Goal: Task Accomplishment & Management: Use online tool/utility

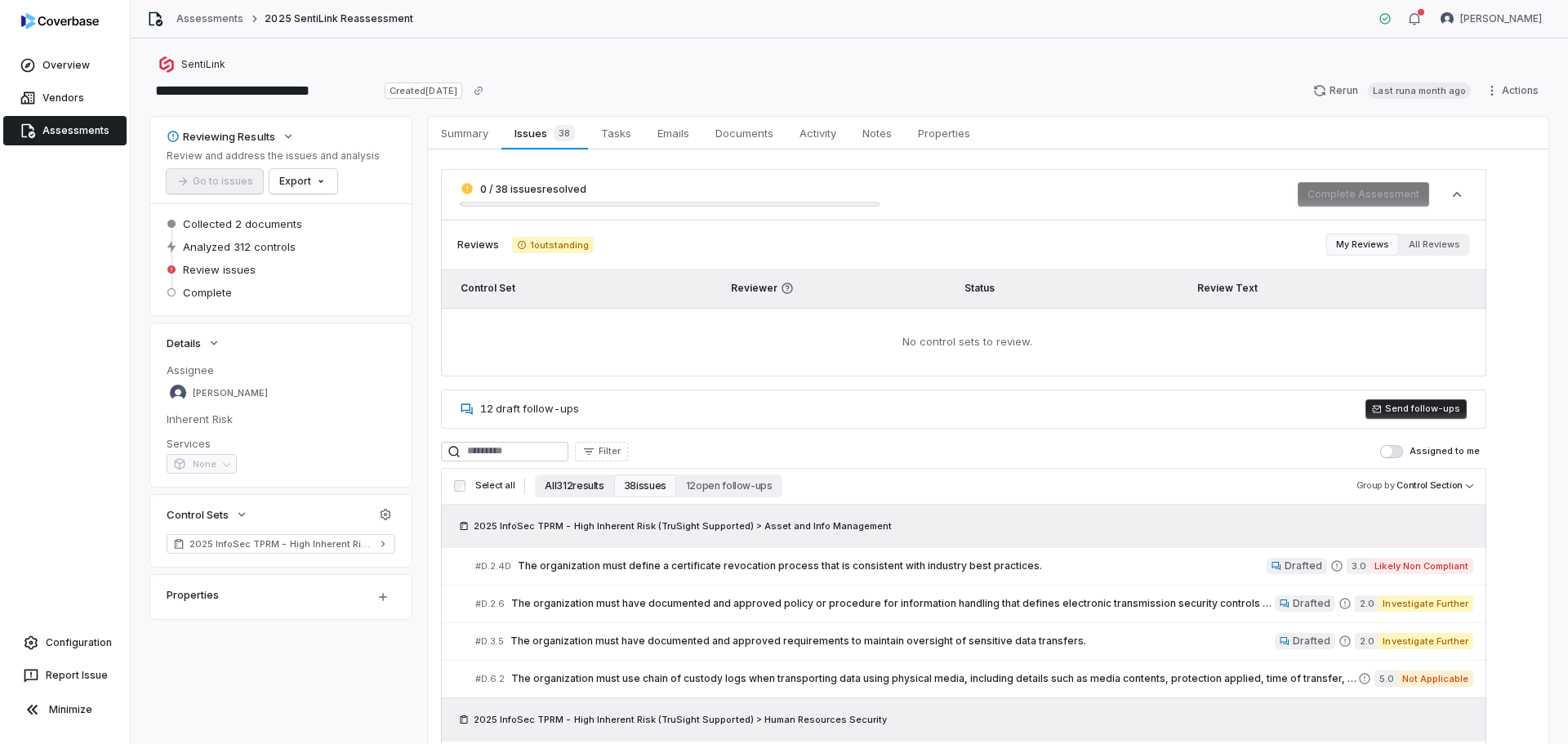
click at [582, 493] on button "All 312 results" at bounding box center [574, 486] width 79 height 23
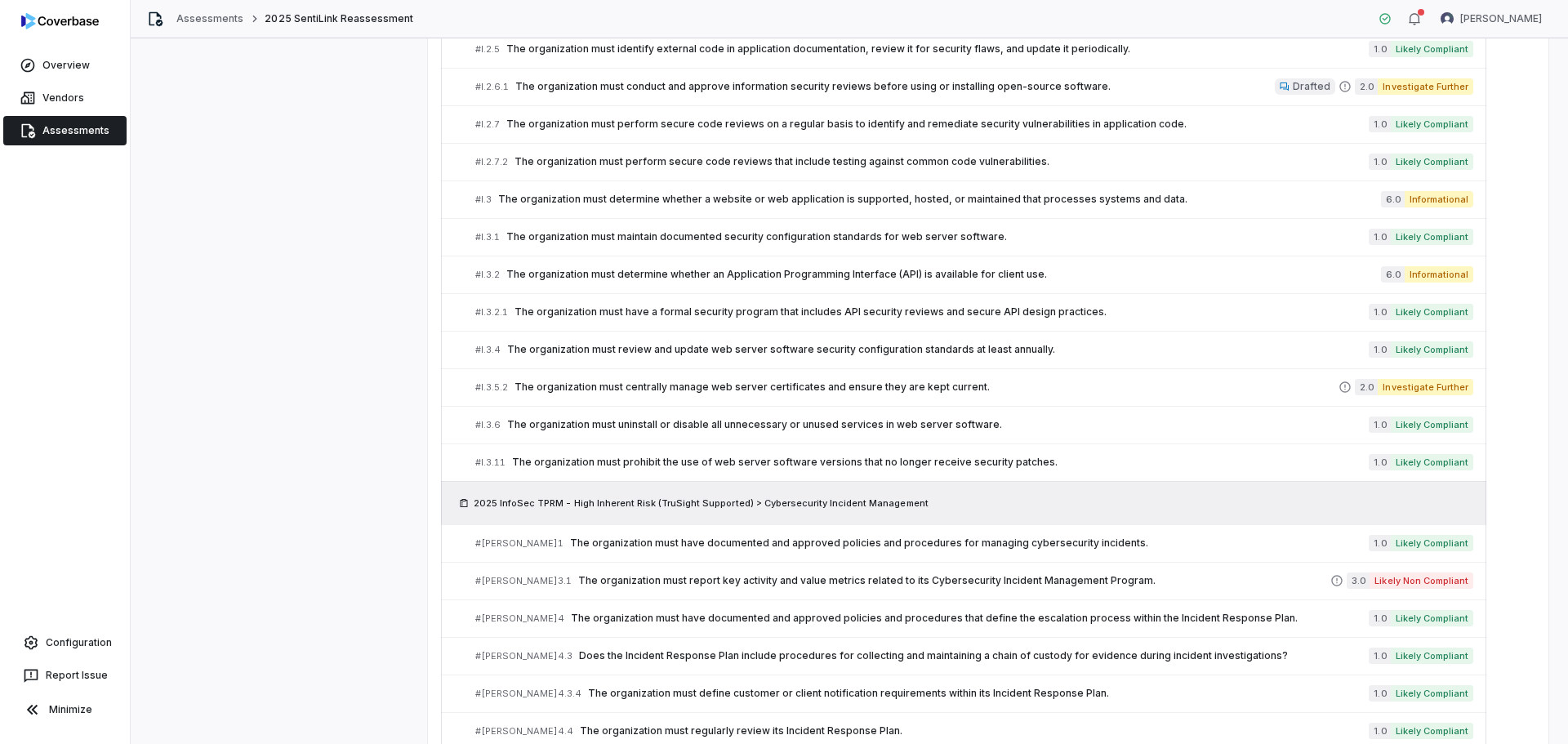
scroll to position [7414, 0]
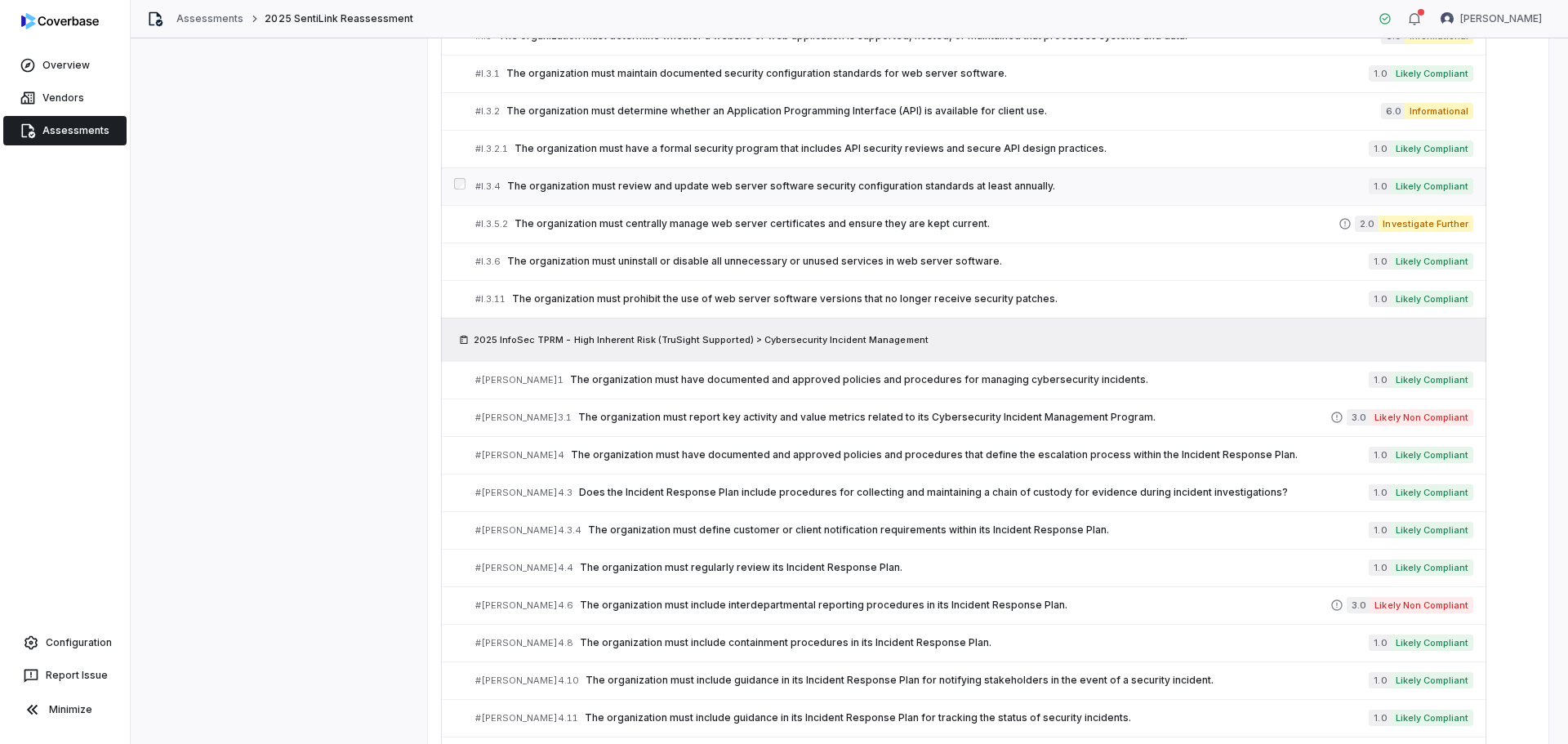
click at [775, 185] on span "The organization must review and update web server software security configurat…" at bounding box center [938, 185] width 861 height 13
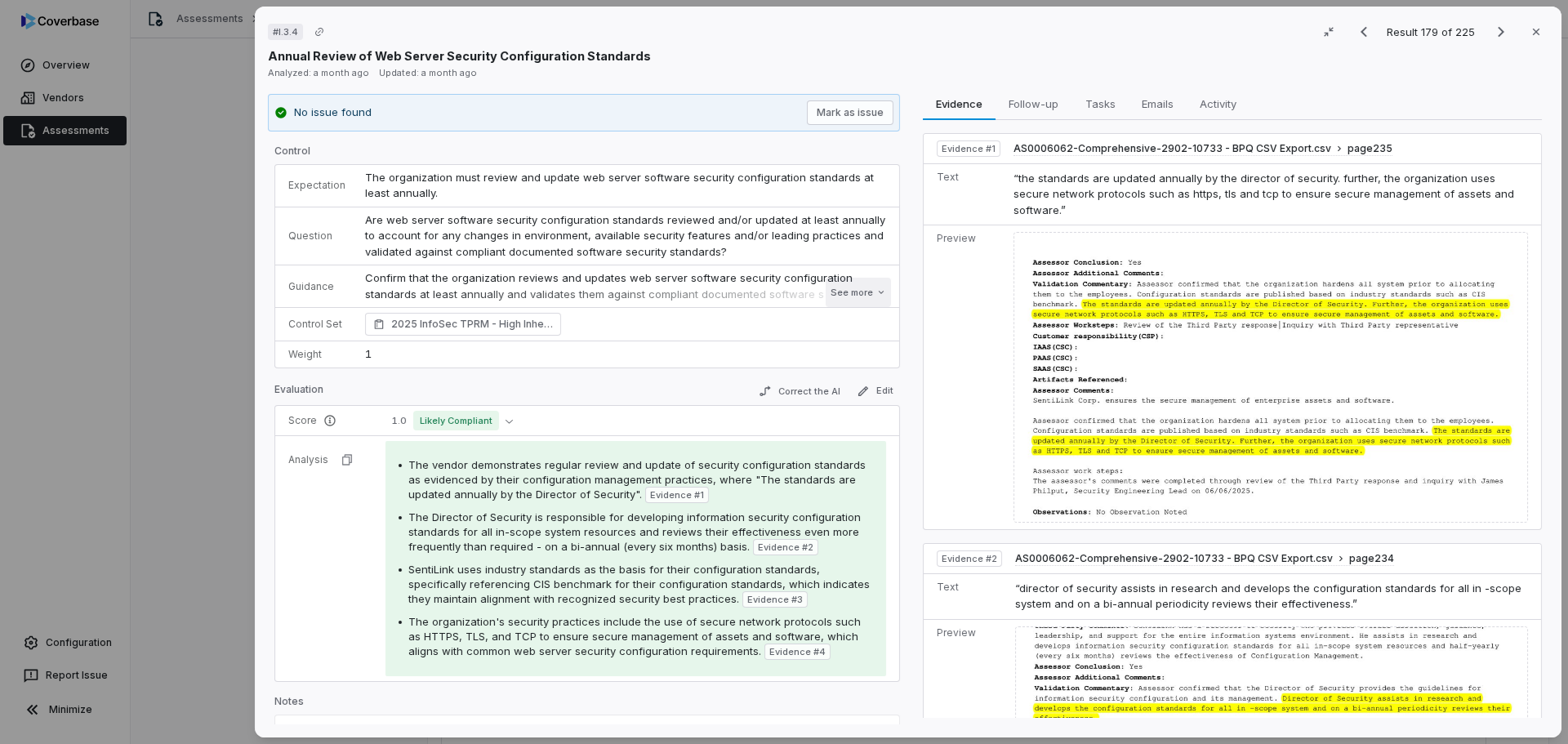
click at [839, 291] on button "See more" at bounding box center [858, 292] width 65 height 30
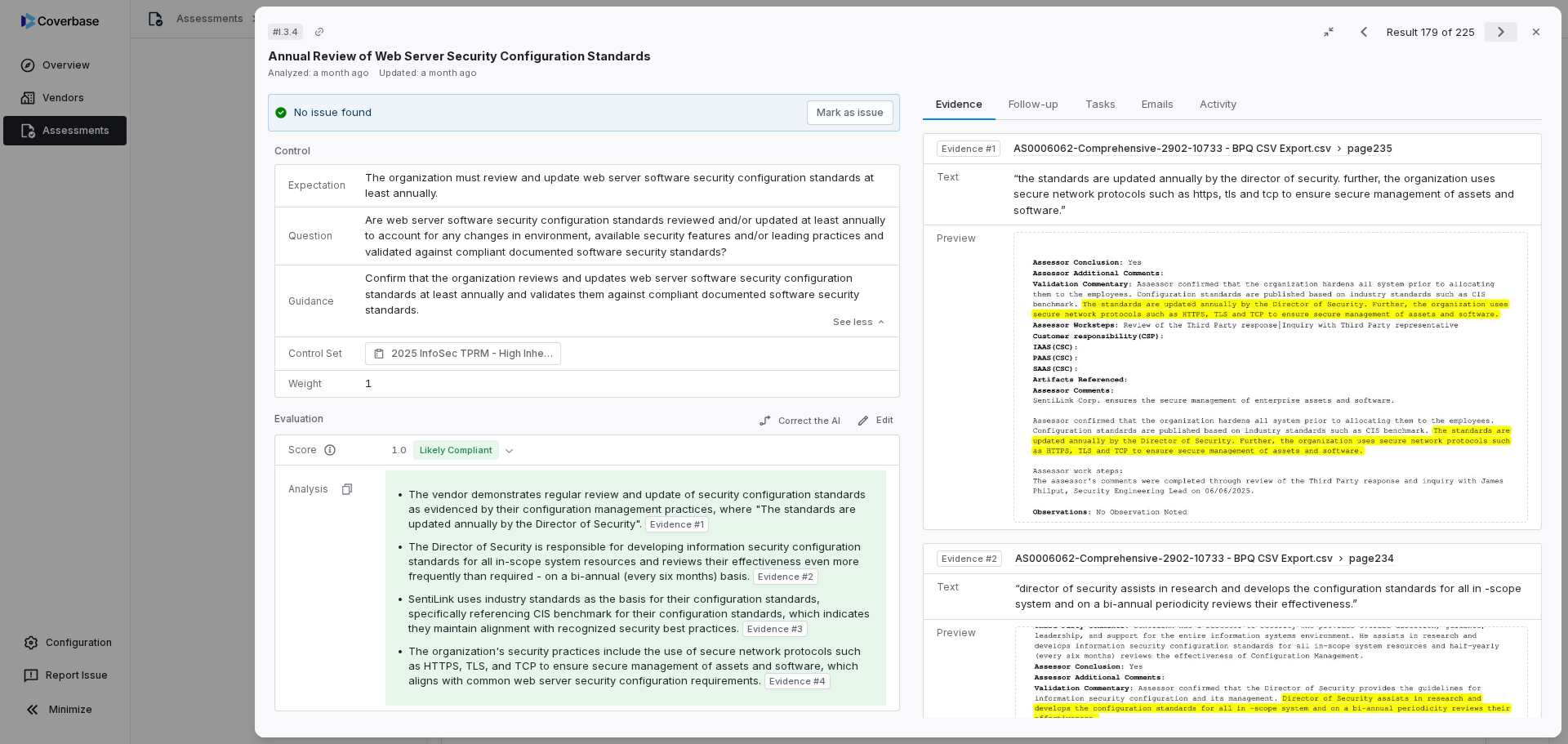
click at [1494, 32] on icon "Next result" at bounding box center [1500, 31] width 19 height 19
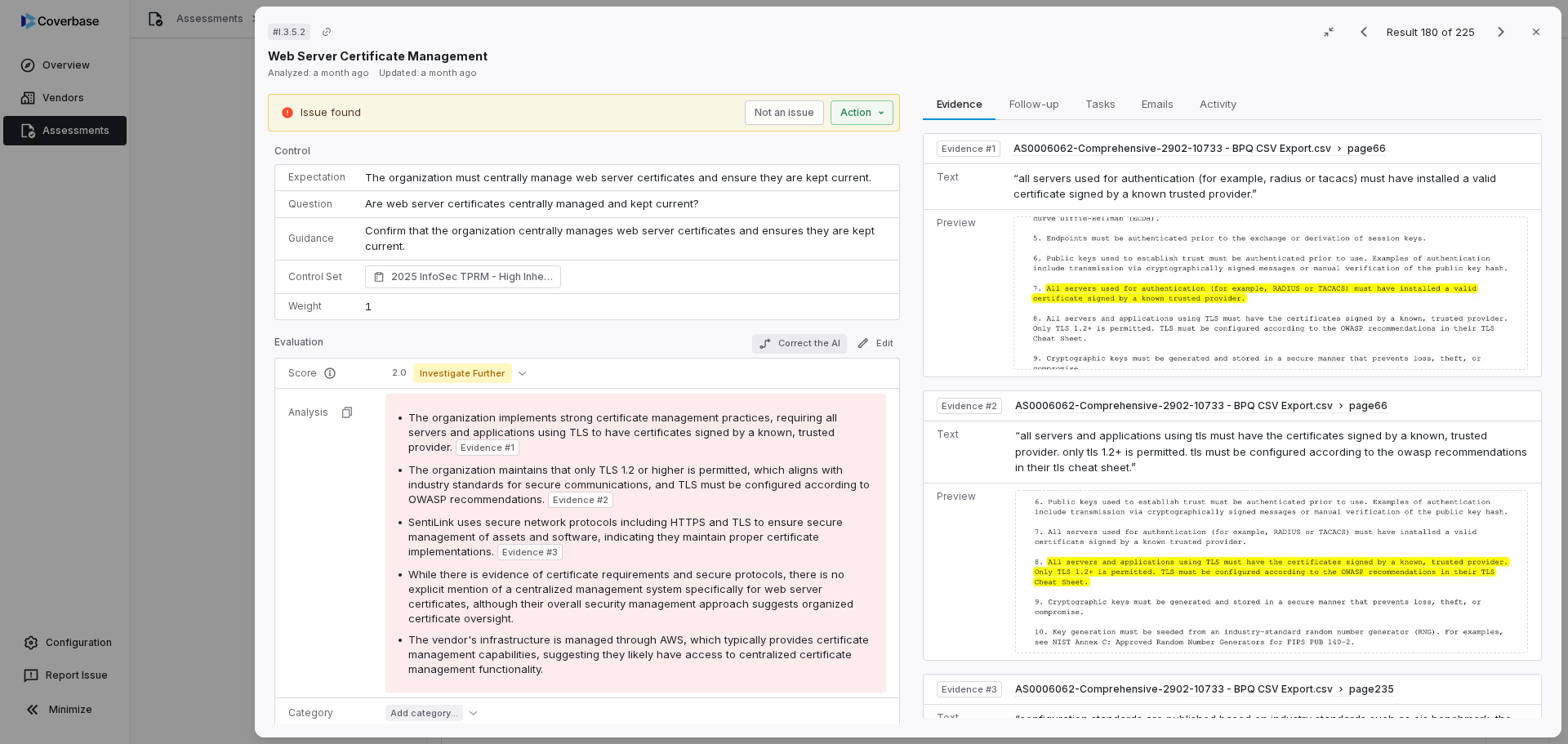
click at [809, 340] on button "Correct the AI" at bounding box center [800, 344] width 95 height 19
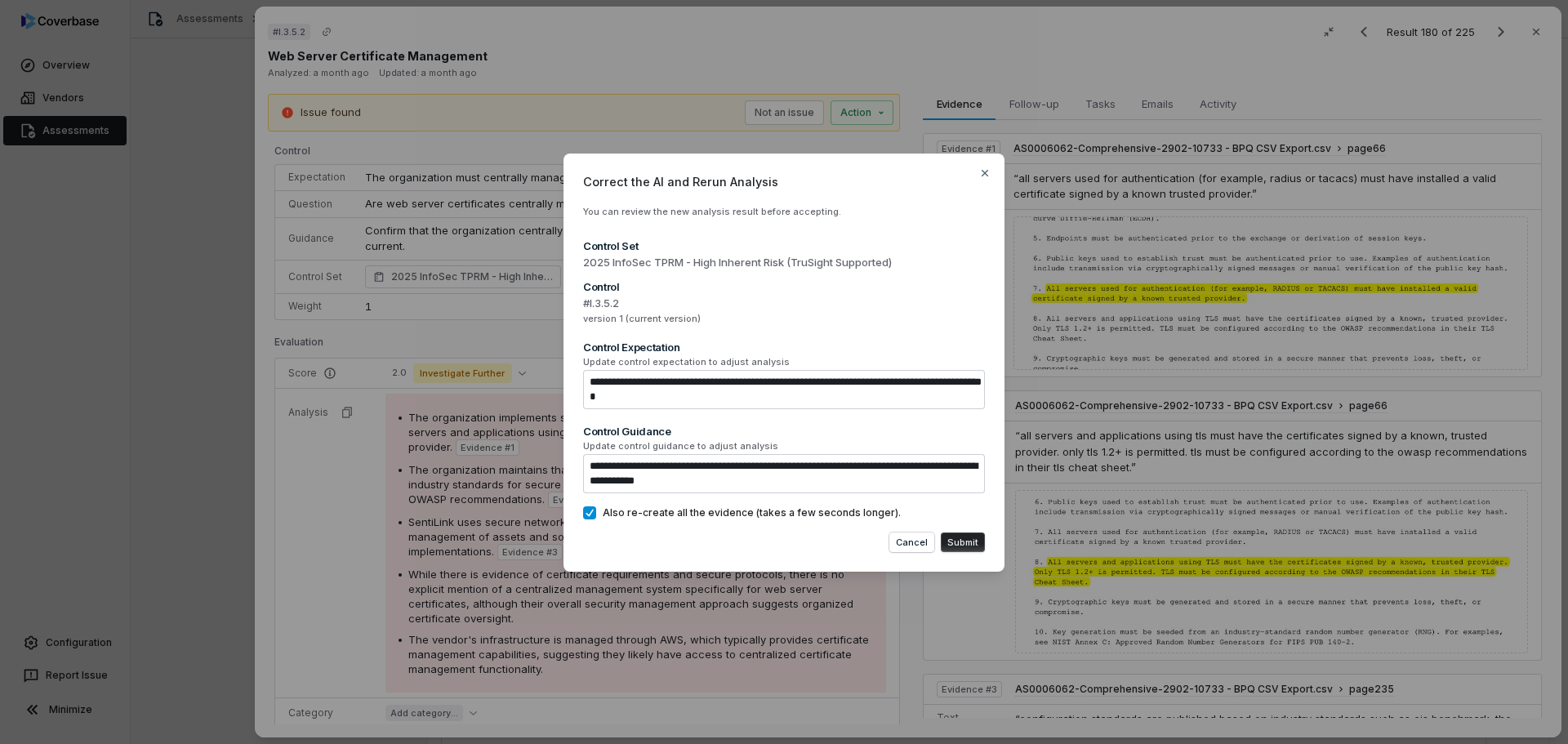
click at [969, 545] on button "Submit" at bounding box center [963, 542] width 44 height 19
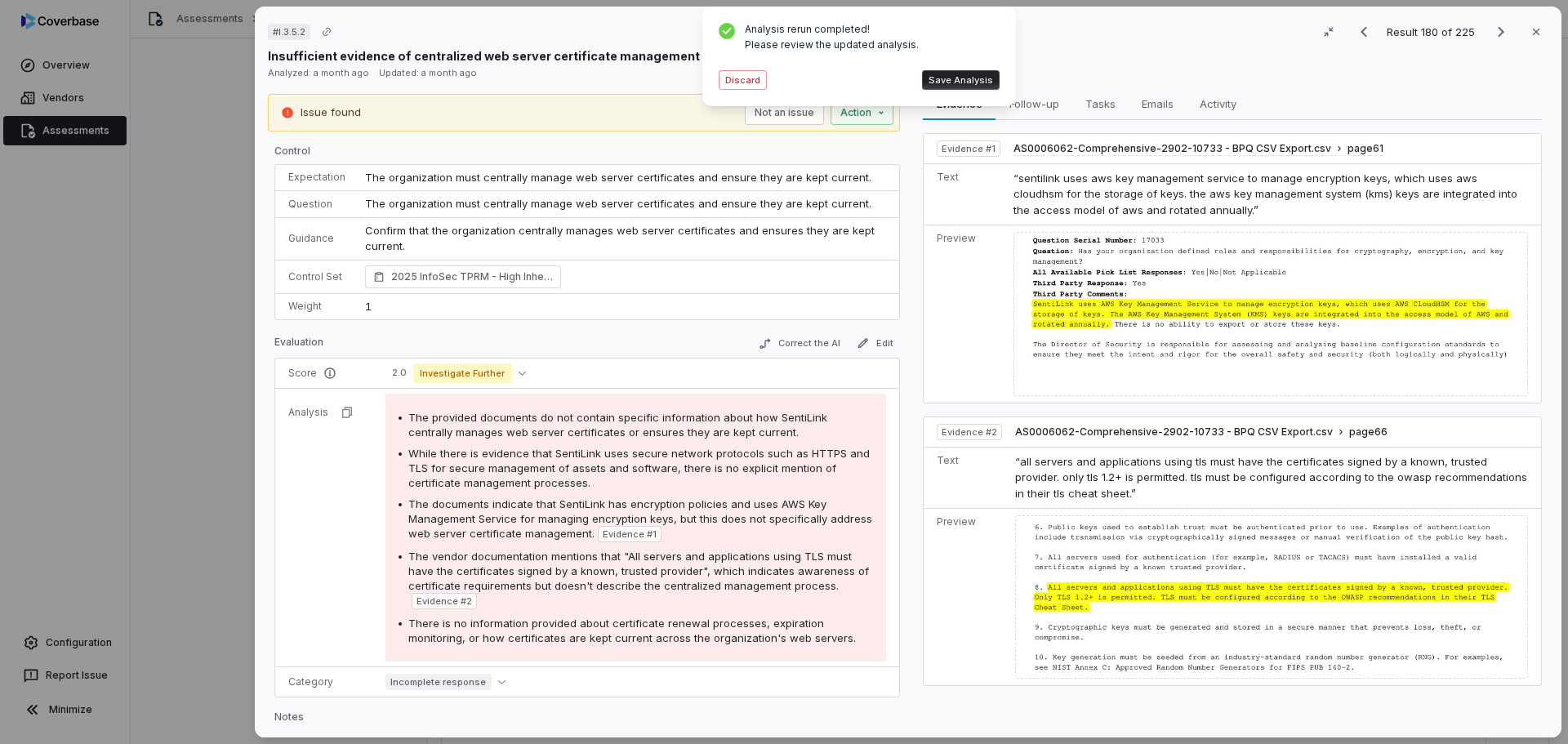
click at [968, 80] on button "Save Analysis" at bounding box center [960, 80] width 78 height 19
click at [796, 340] on button "Correct the AI" at bounding box center [800, 344] width 95 height 19
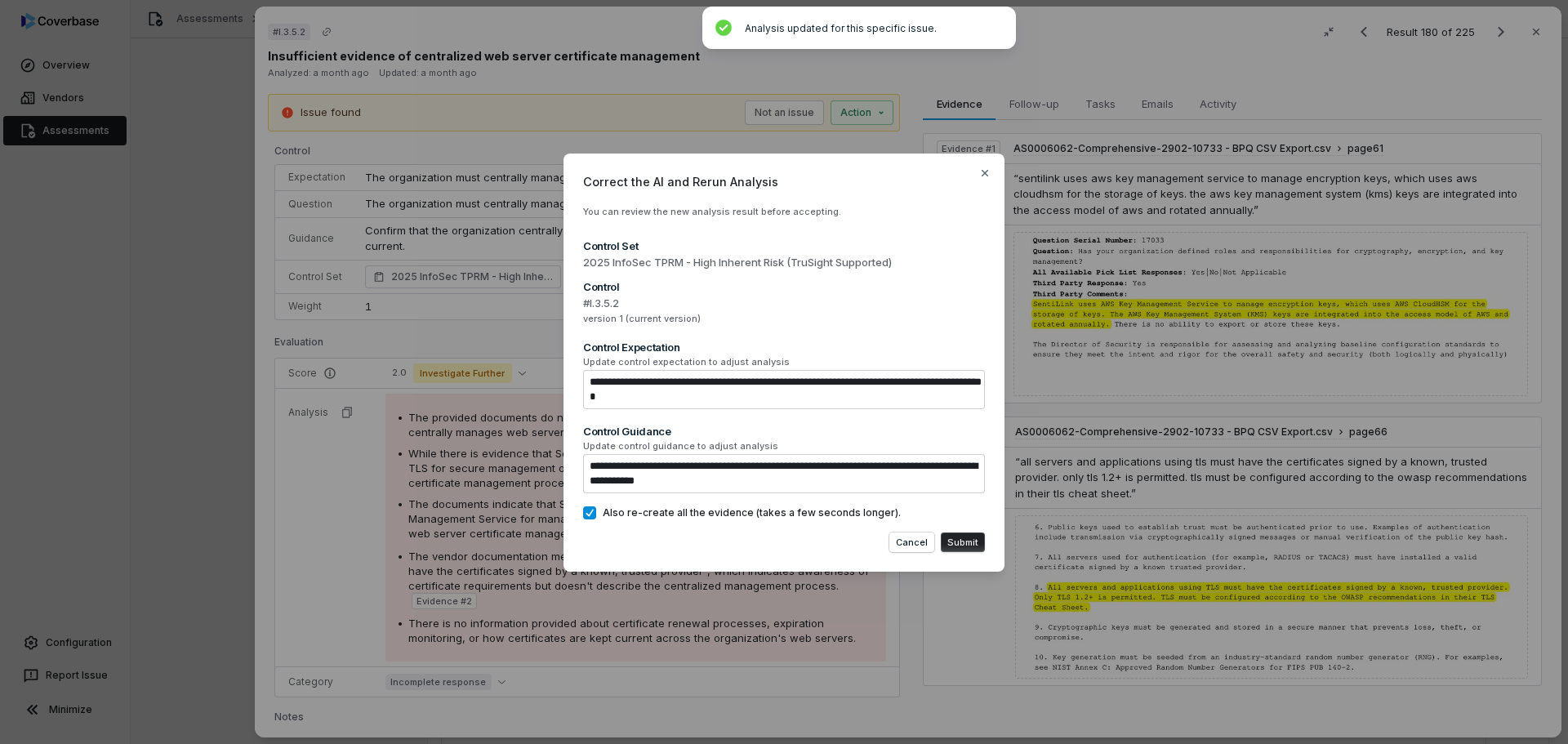
click at [965, 539] on button "Submit" at bounding box center [963, 542] width 44 height 19
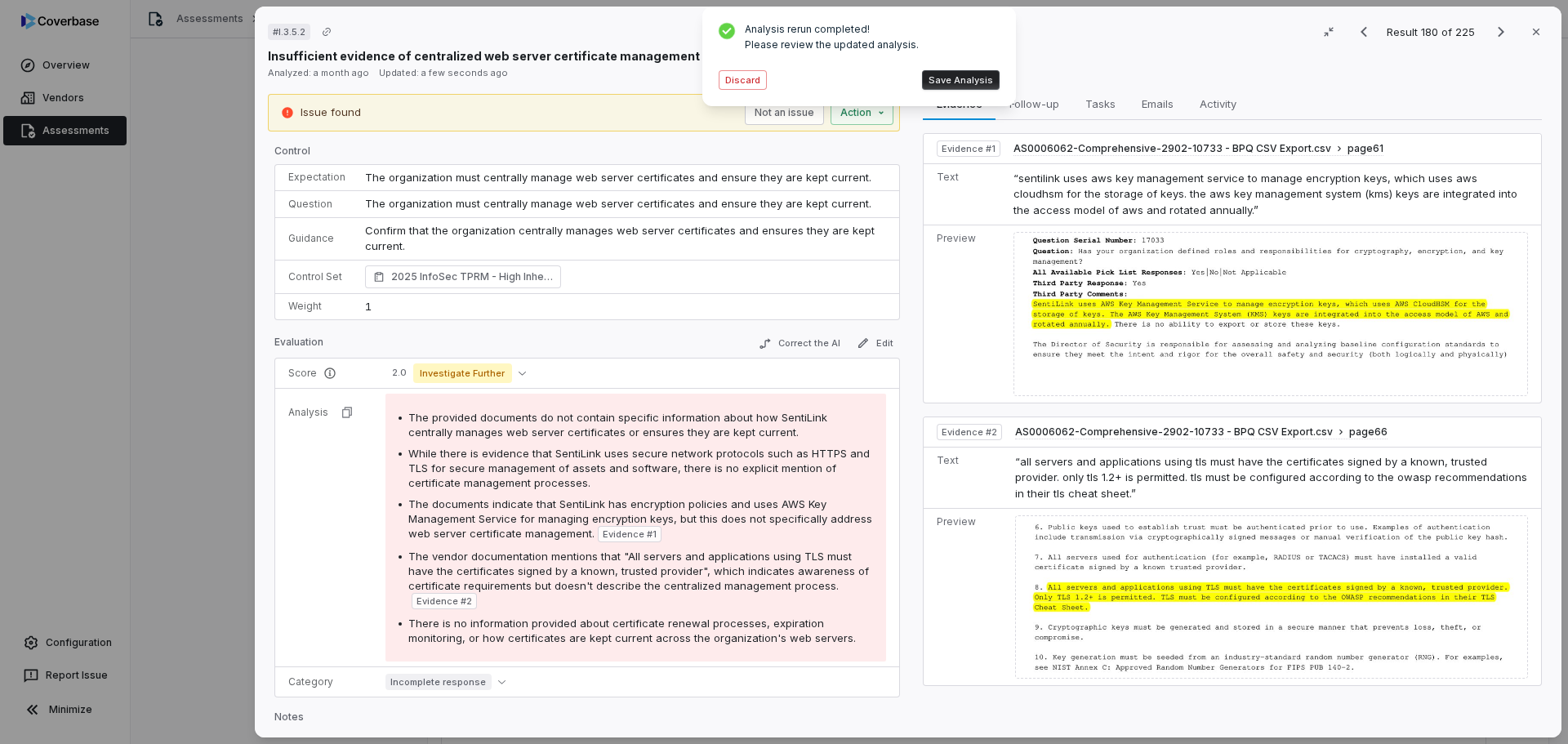
click at [976, 79] on button "Save Analysis" at bounding box center [960, 80] width 78 height 19
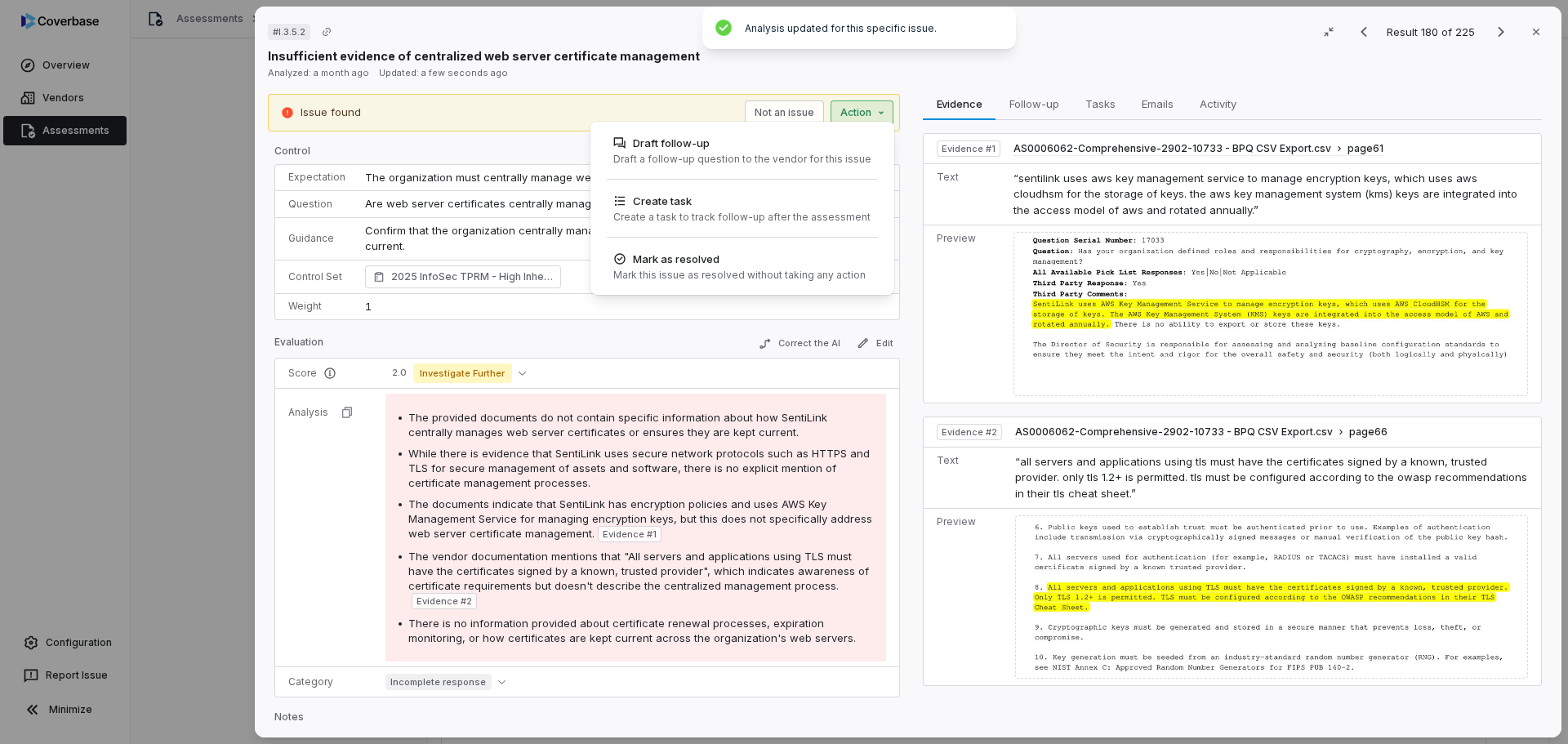
click at [856, 108] on div "# I.3.5.2 Result 180 of 225 Close Insufficient evidence of centralized web serv…" at bounding box center [784, 372] width 1568 height 744
click at [718, 162] on div "Draft a follow-up question to the vendor for this issue" at bounding box center [742, 158] width 258 height 13
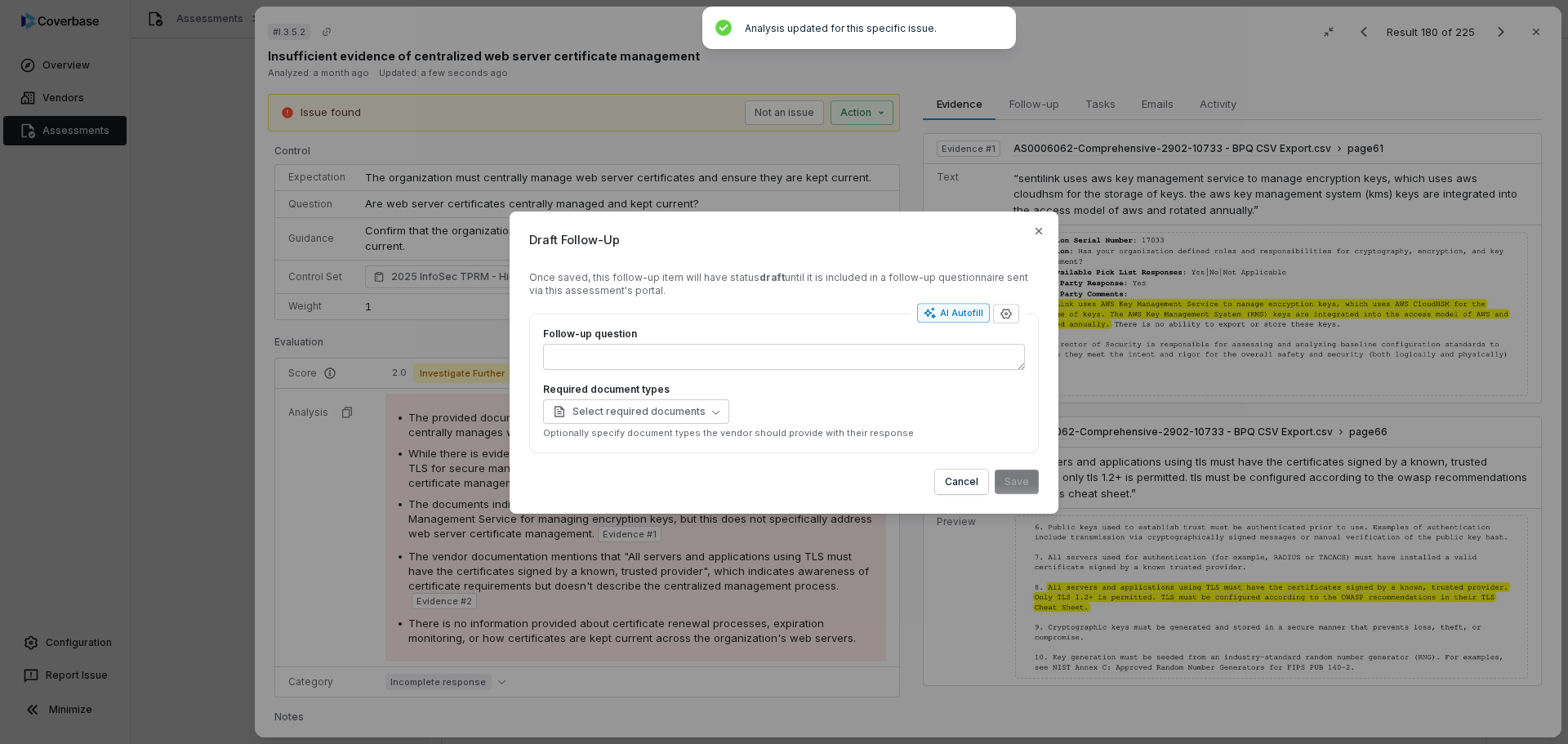
click at [947, 312] on div "AI Autofill" at bounding box center [953, 312] width 59 height 13
type textarea "*"
type textarea "**********"
type textarea "*"
type textarea "**********"
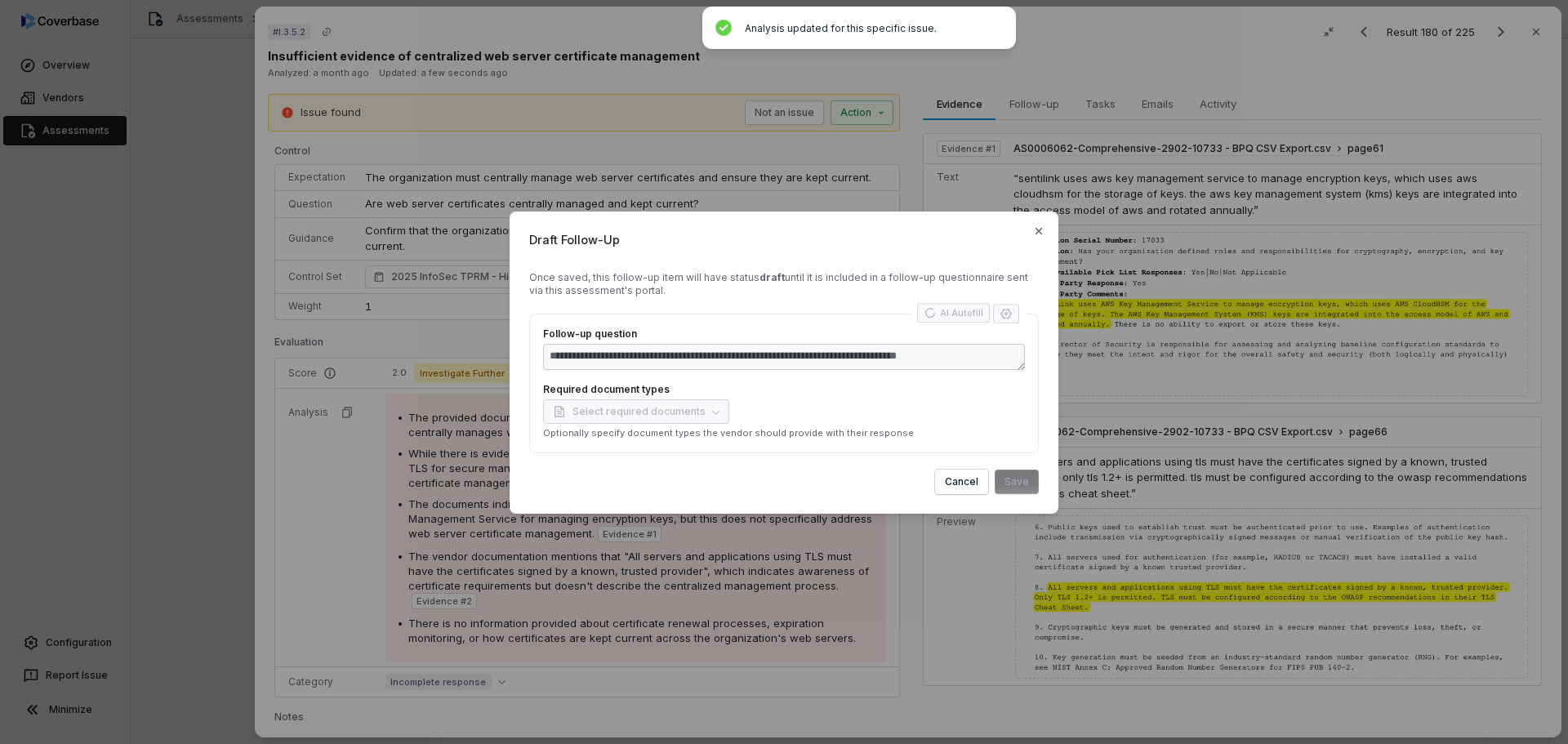
type textarea "*"
type textarea "**********"
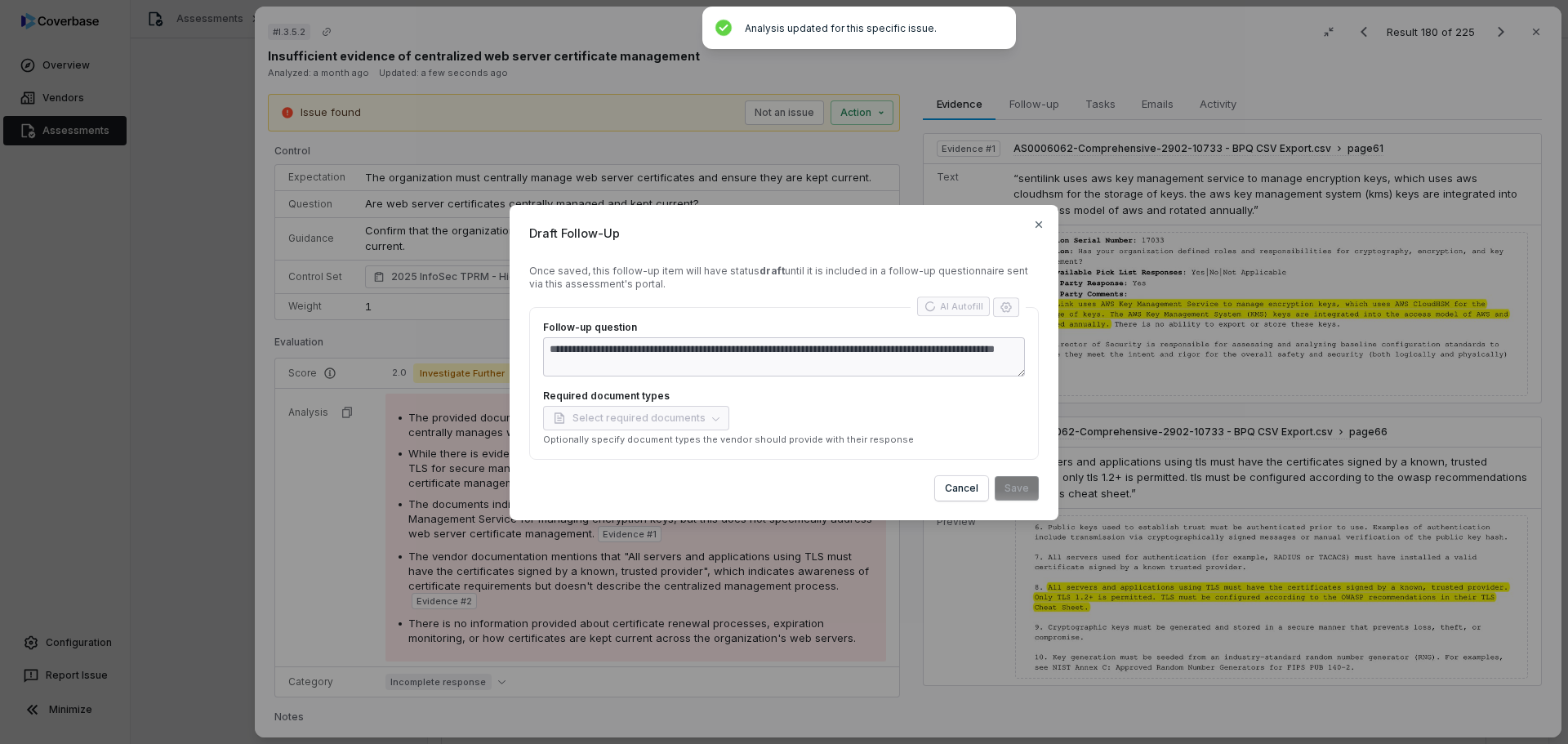
type textarea "*"
type textarea "**********"
type textarea "*"
type textarea "**********"
type textarea "*"
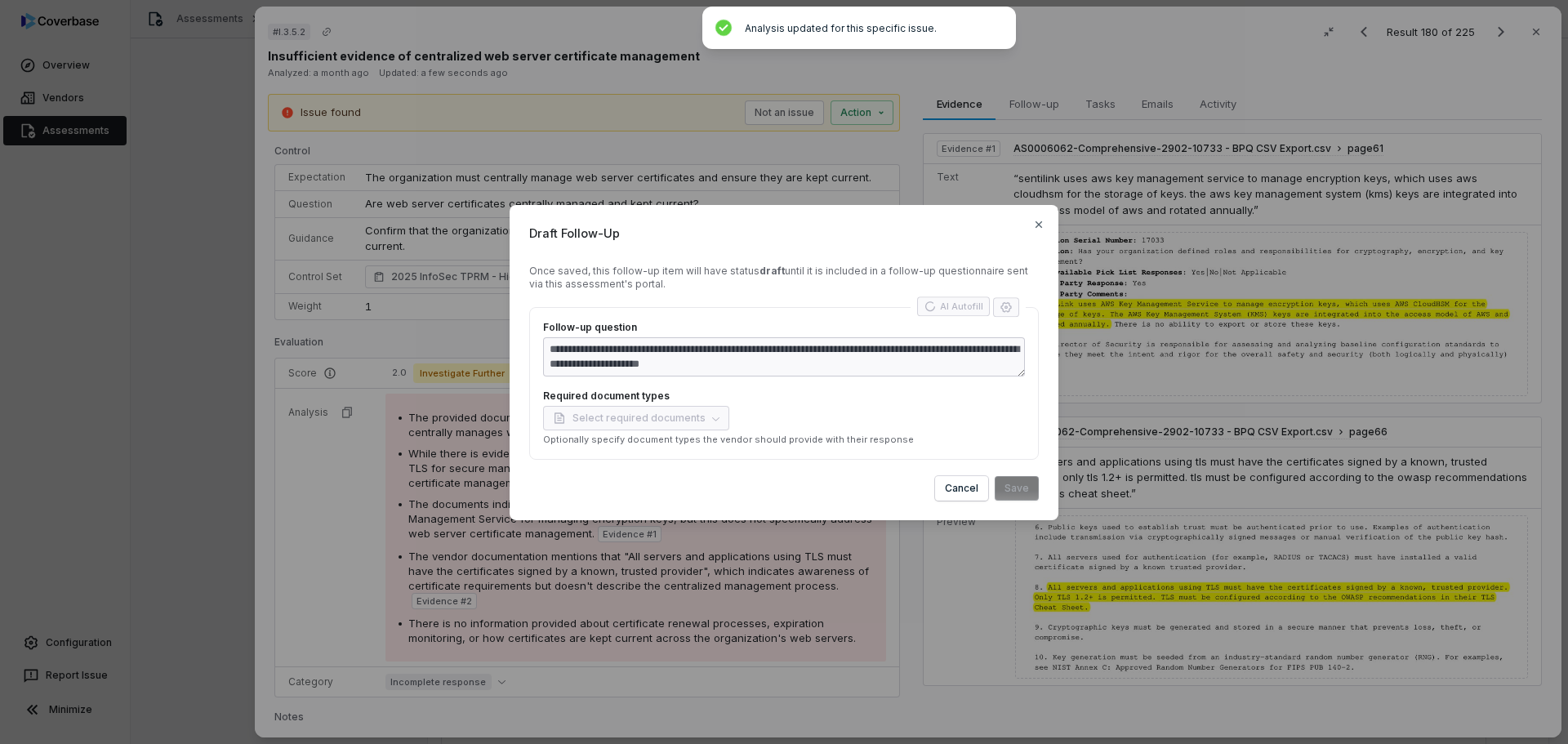
type textarea "**********"
type textarea "*"
type textarea "**********"
type textarea "*"
type textarea "**********"
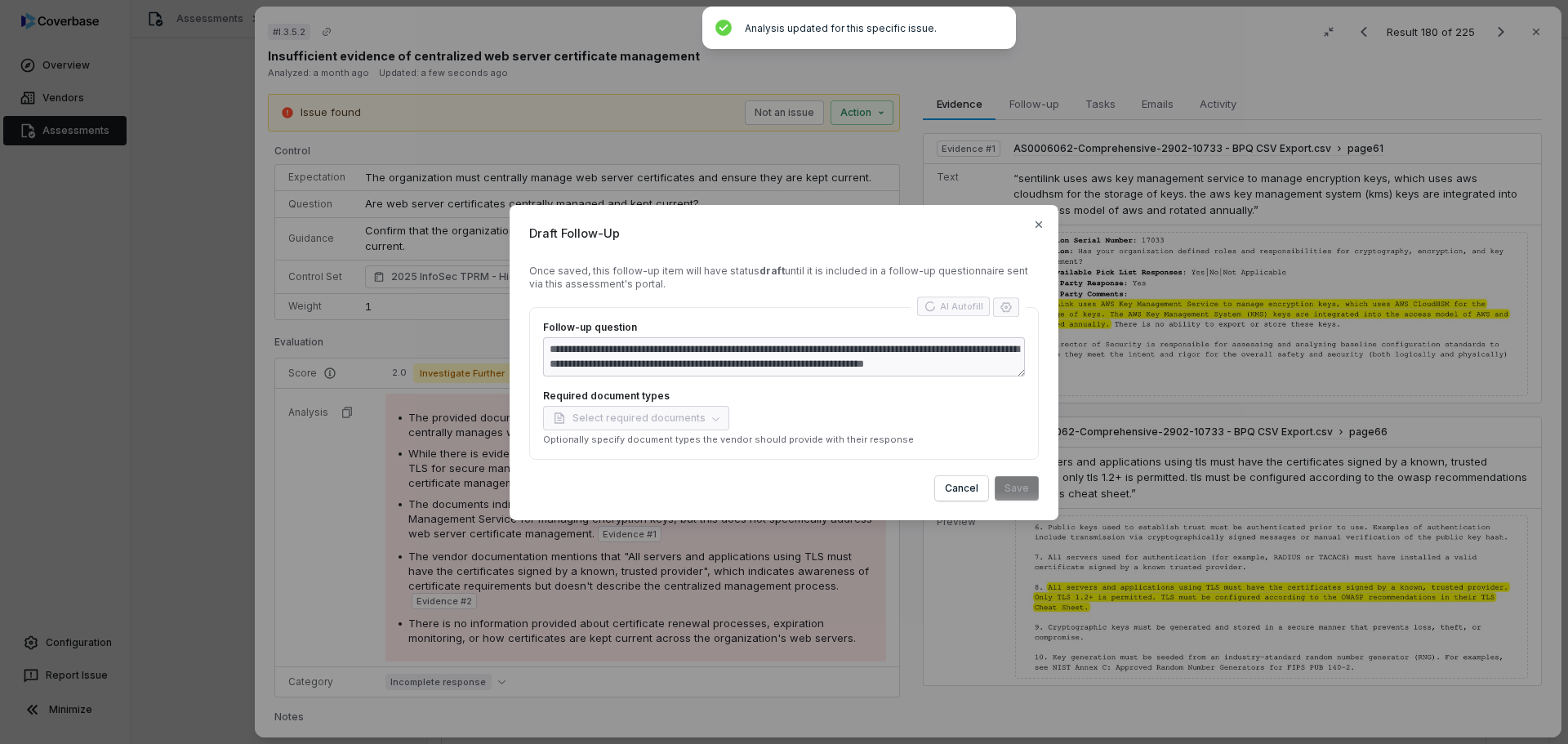
type textarea "*"
type textarea "**********"
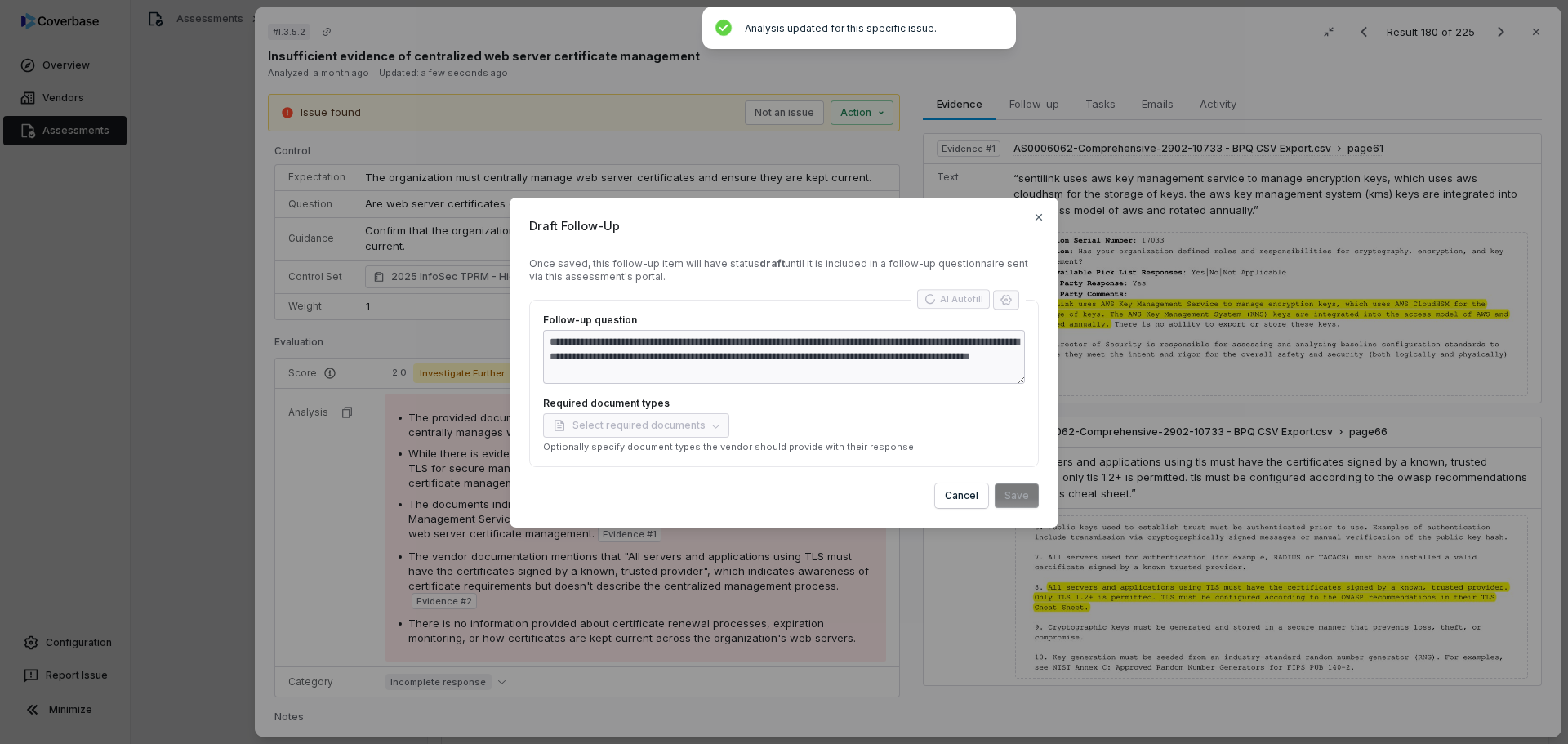
type textarea "*"
type textarea "**********"
type textarea "*"
type textarea "**********"
type textarea "*"
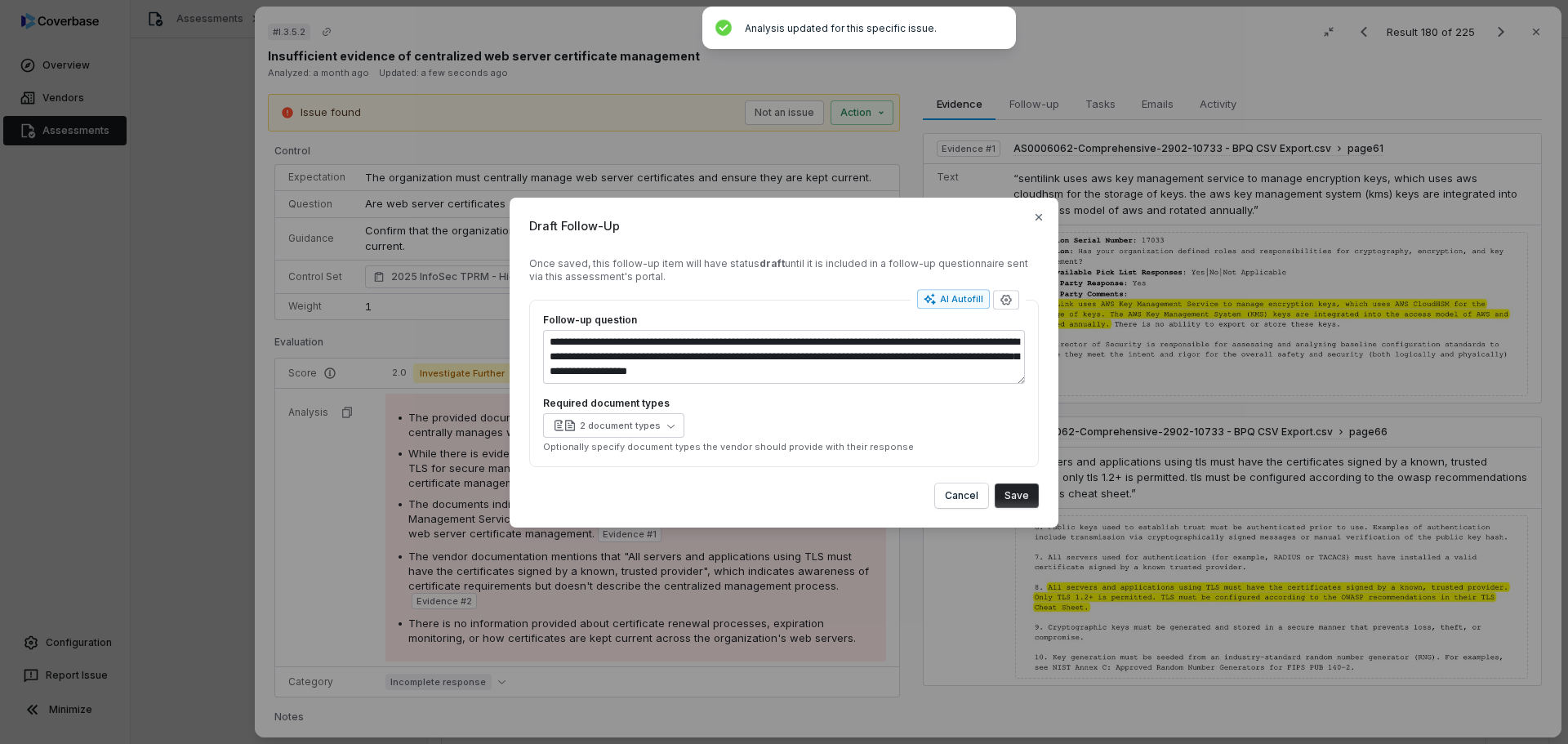
click at [1015, 494] on button "Save" at bounding box center [1016, 495] width 44 height 25
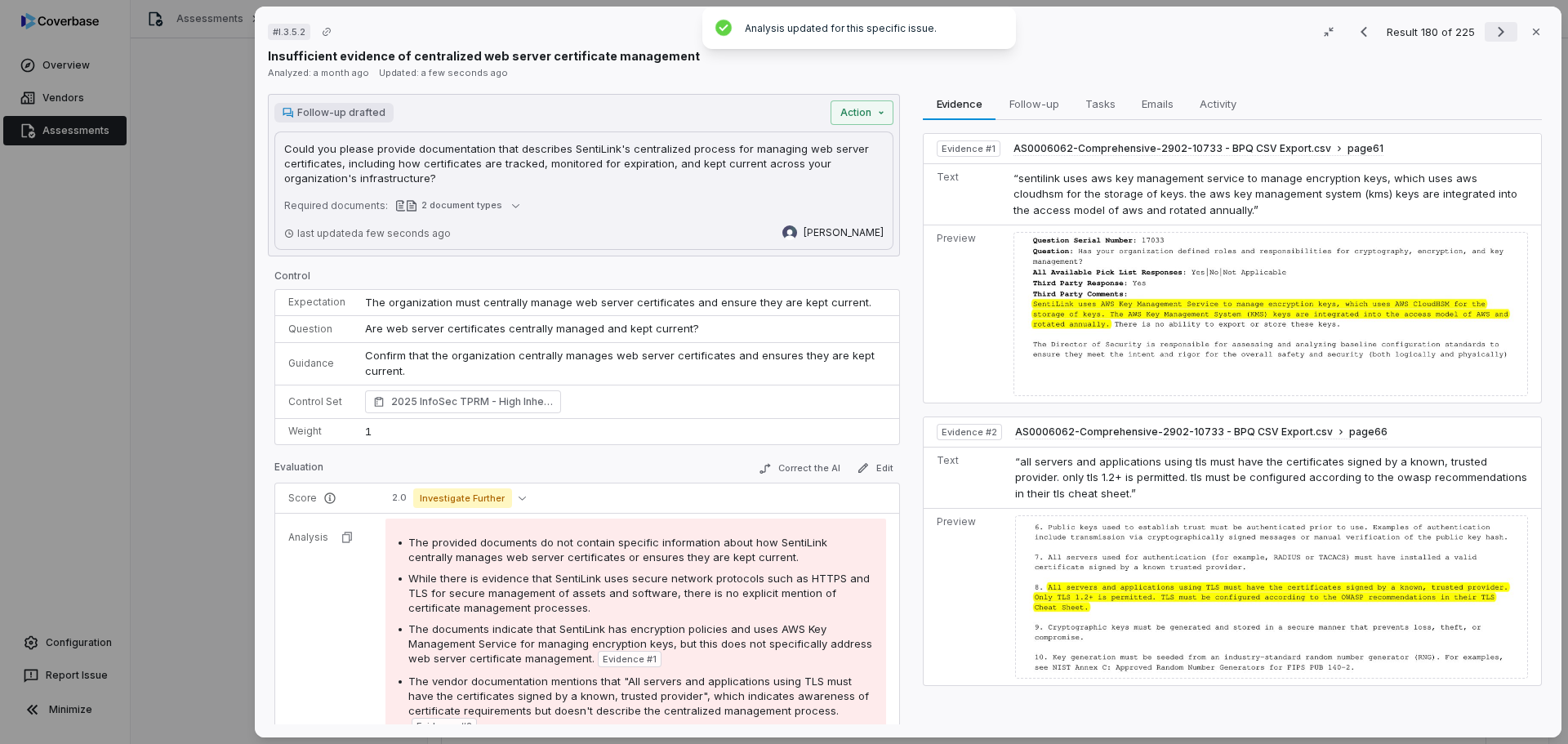
click at [1494, 35] on icon "Next result" at bounding box center [1500, 31] width 19 height 19
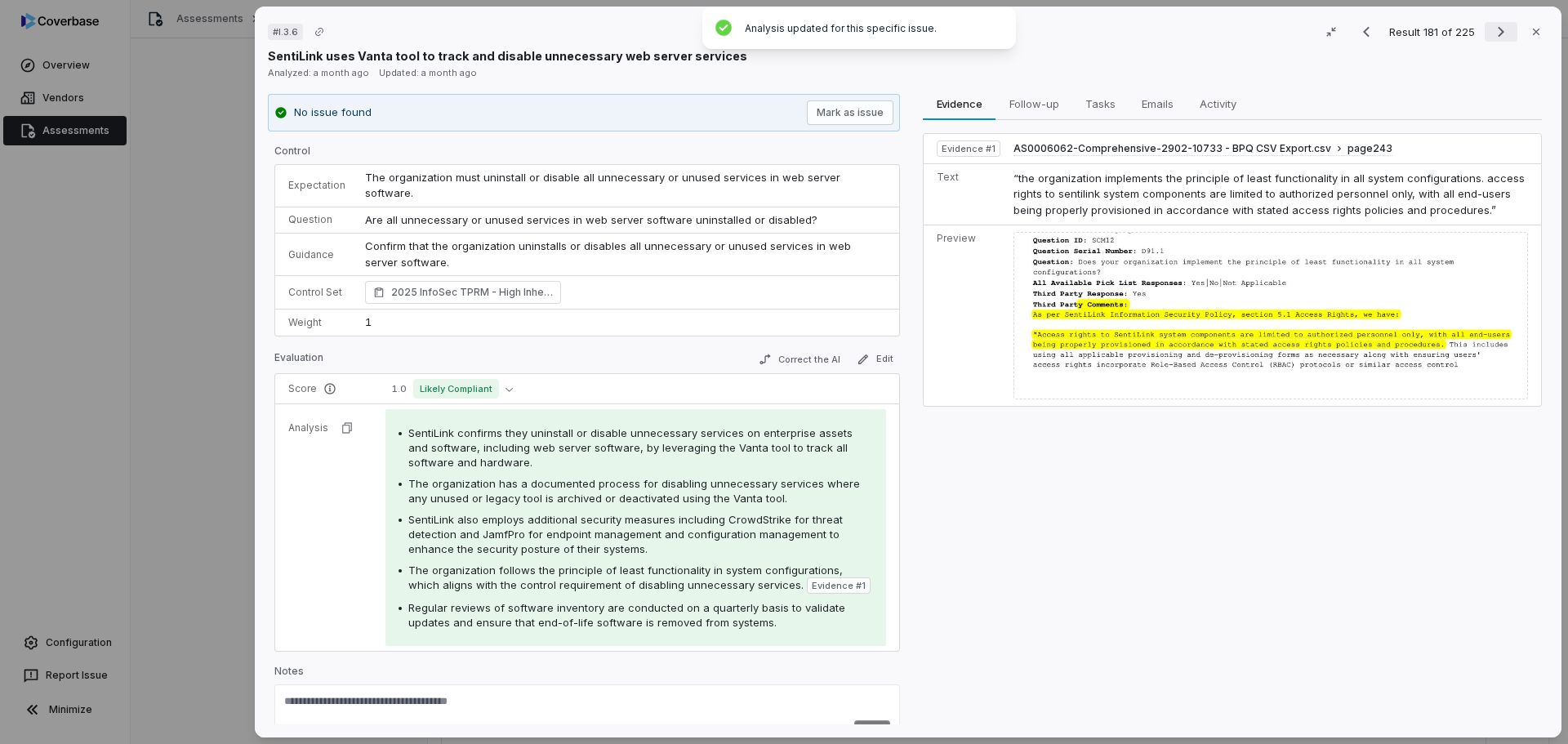
click at [1491, 34] on icon "Next result" at bounding box center [1500, 31] width 19 height 19
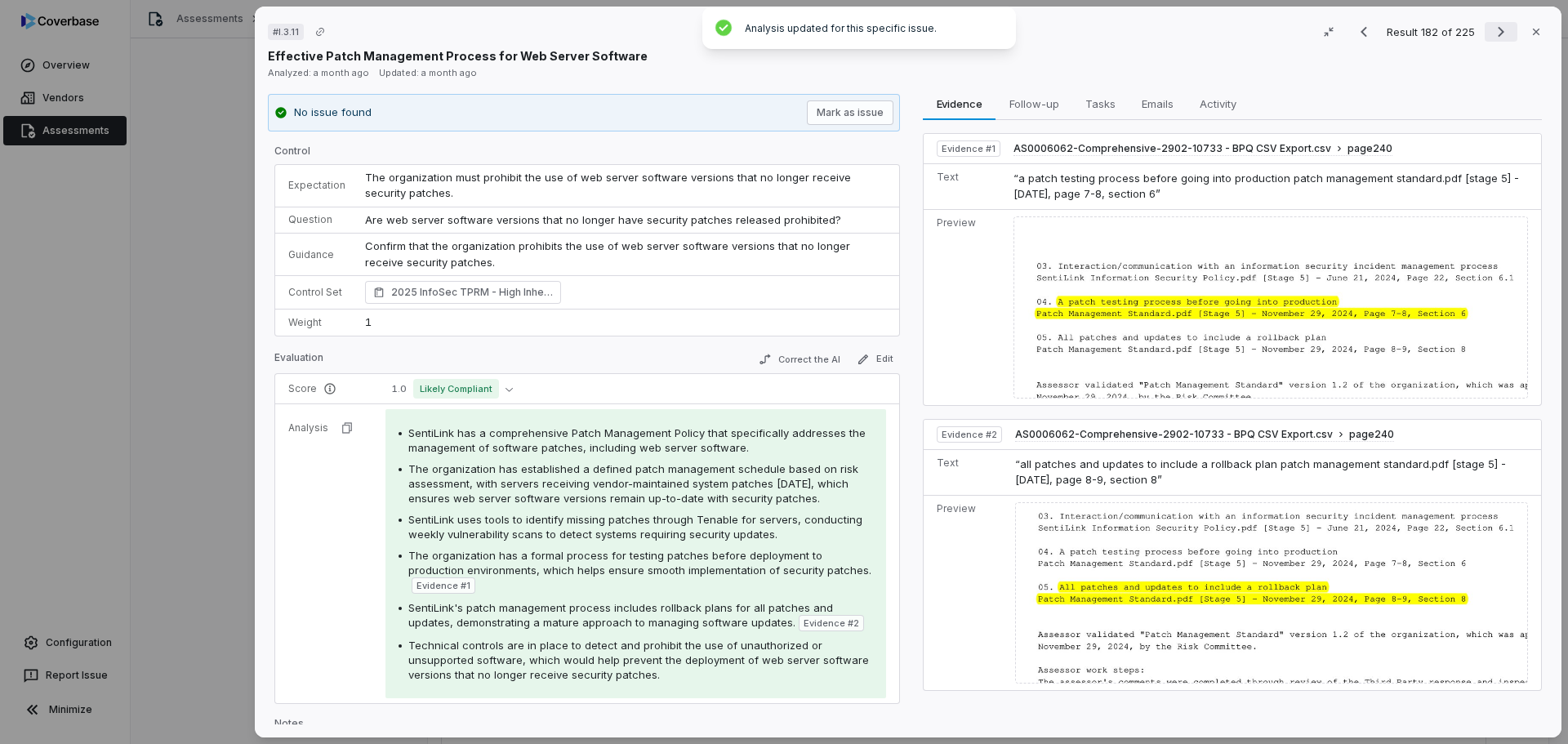
click at [1491, 32] on icon "Next result" at bounding box center [1500, 31] width 19 height 19
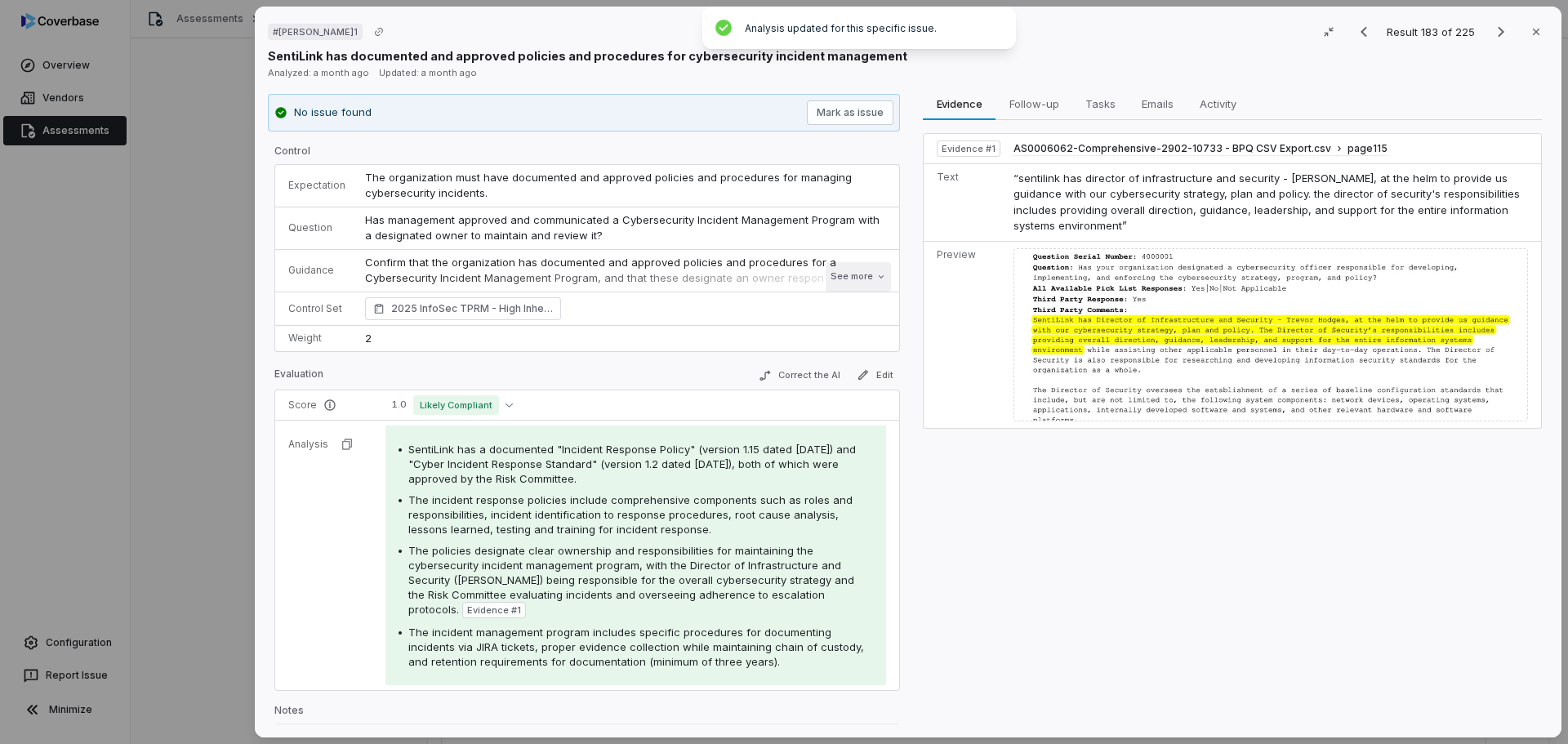
click at [856, 274] on button "See more" at bounding box center [858, 277] width 65 height 30
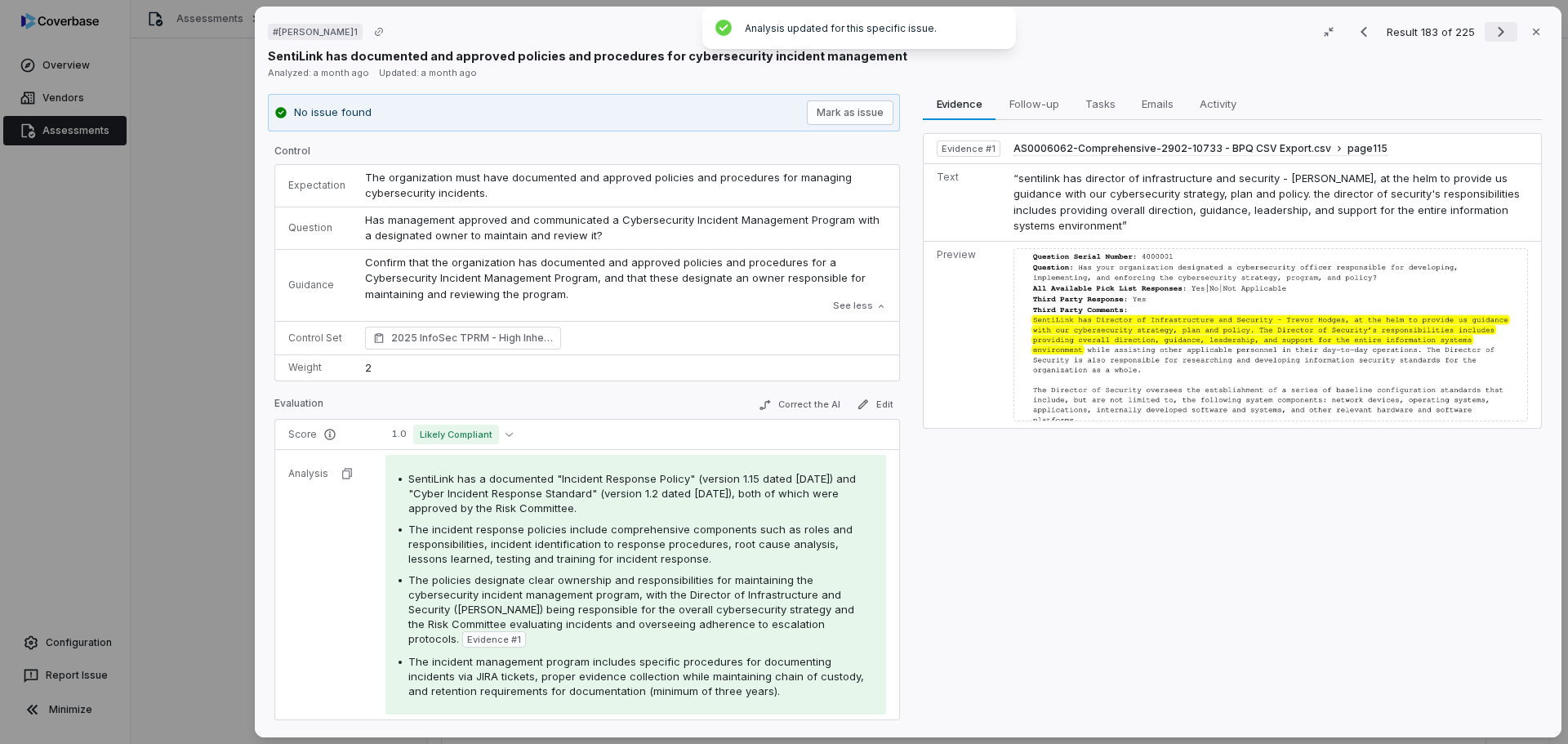
click at [1491, 29] on icon "Next result" at bounding box center [1500, 31] width 19 height 19
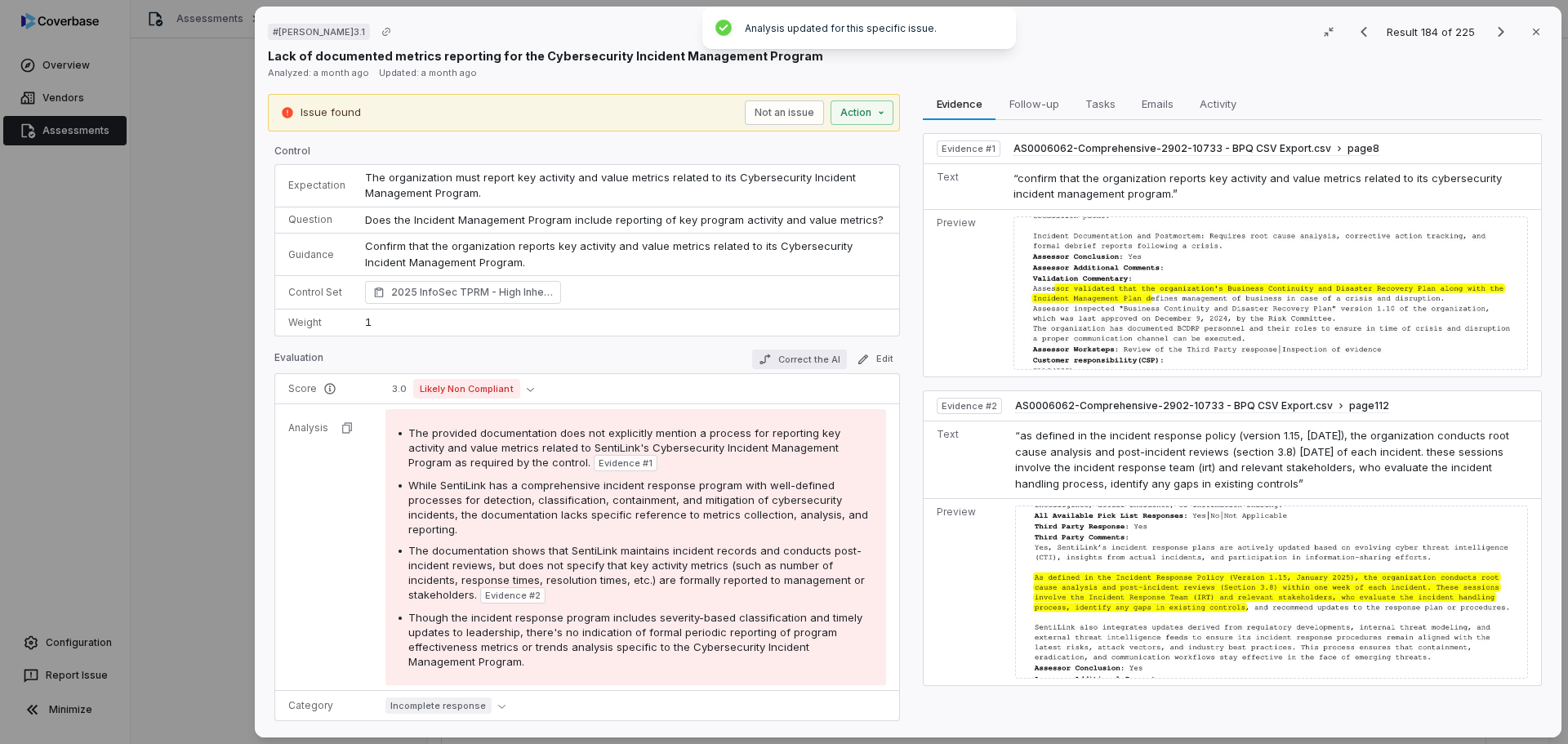
click at [787, 366] on button "Correct the AI" at bounding box center [800, 359] width 95 height 19
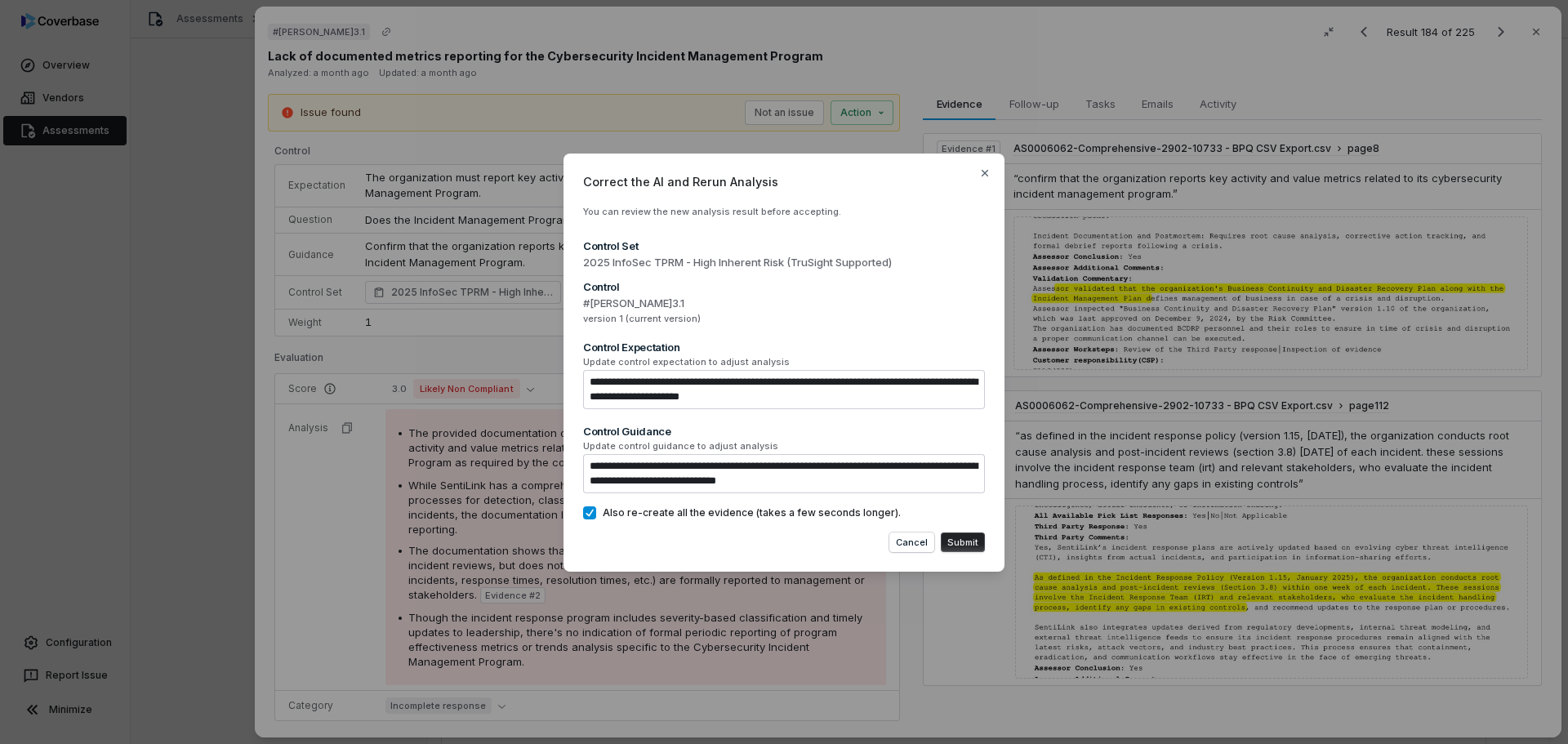
click at [967, 540] on button "Submit" at bounding box center [963, 542] width 44 height 19
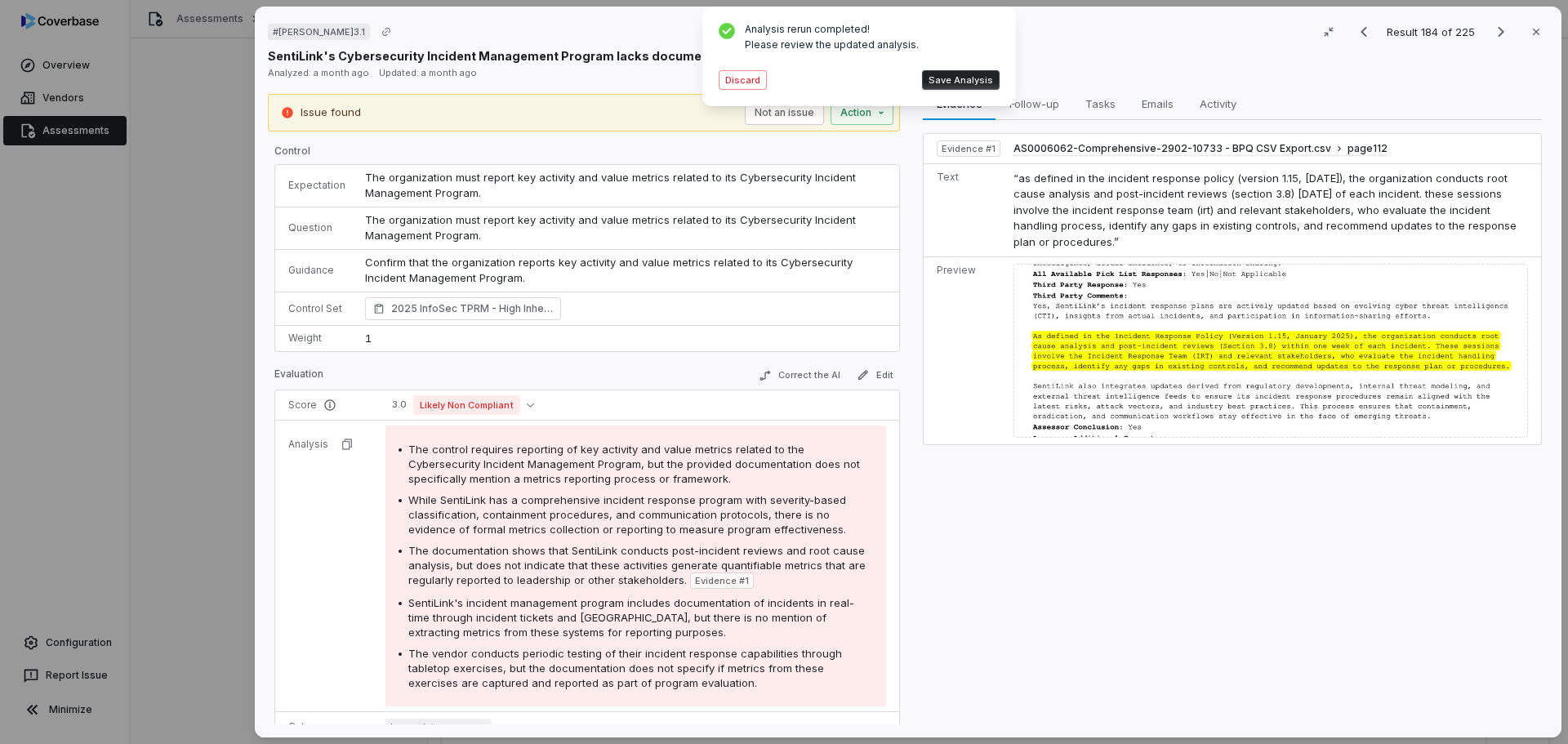
click at [944, 79] on button "Save Analysis" at bounding box center [960, 80] width 78 height 19
click at [851, 113] on div "# [PERSON_NAME]3.1 Result 184 of 225 Close SentiLink's Cybersecurity Incident M…" at bounding box center [784, 372] width 1568 height 744
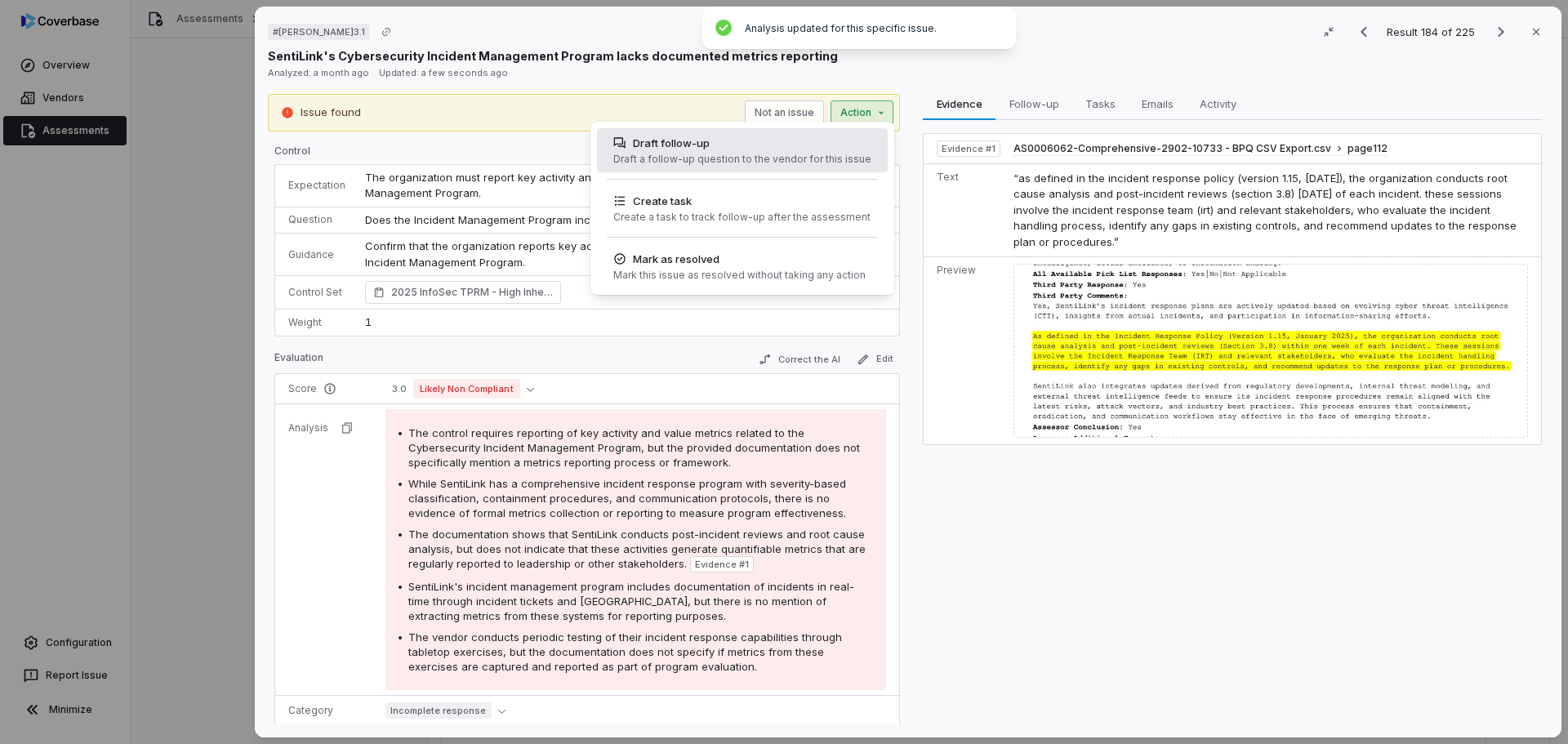
click at [783, 156] on div "Draft a follow-up question to the vendor for this issue" at bounding box center [742, 158] width 258 height 13
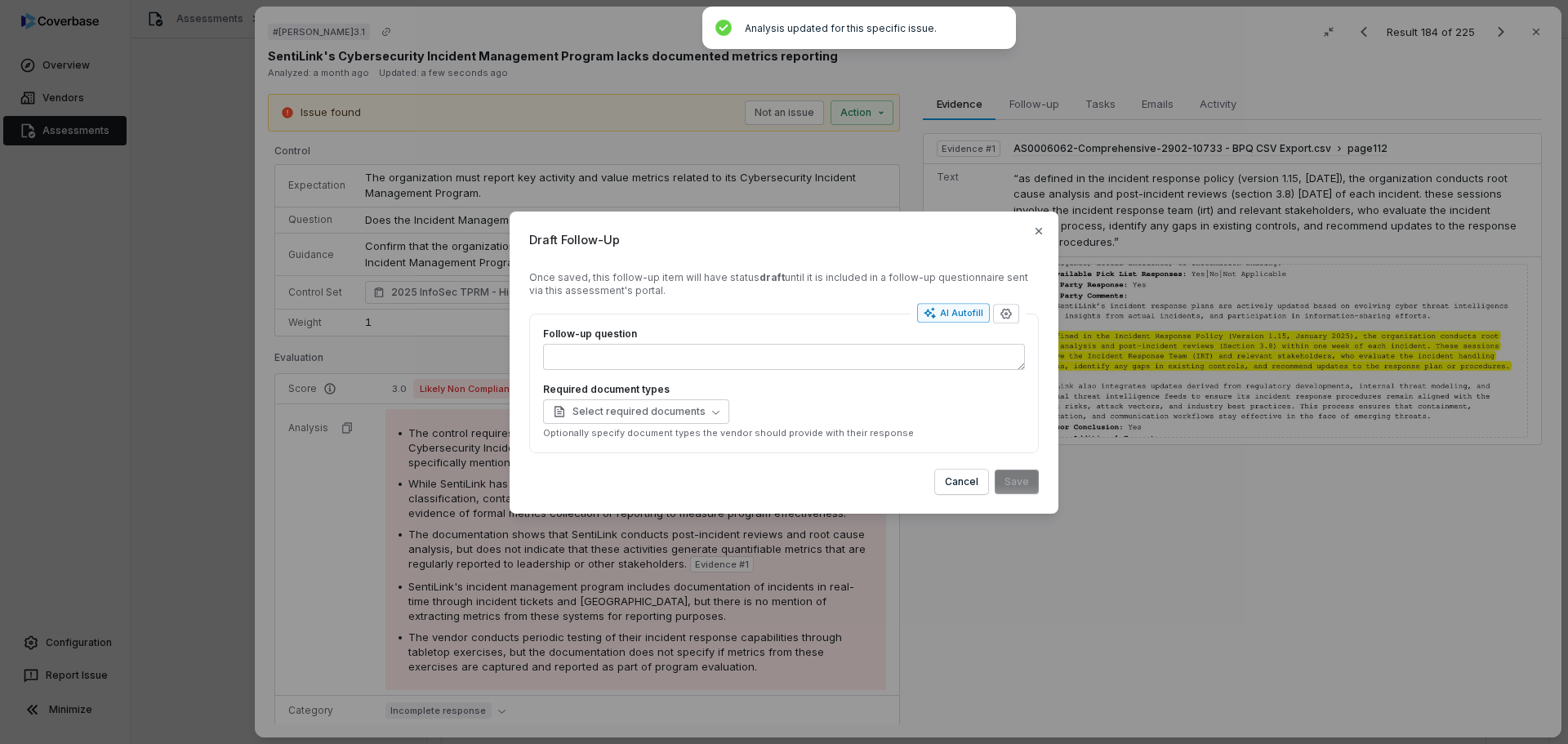
click at [954, 313] on div "AI Autofill" at bounding box center [953, 312] width 59 height 13
type textarea "*"
type textarea "**********"
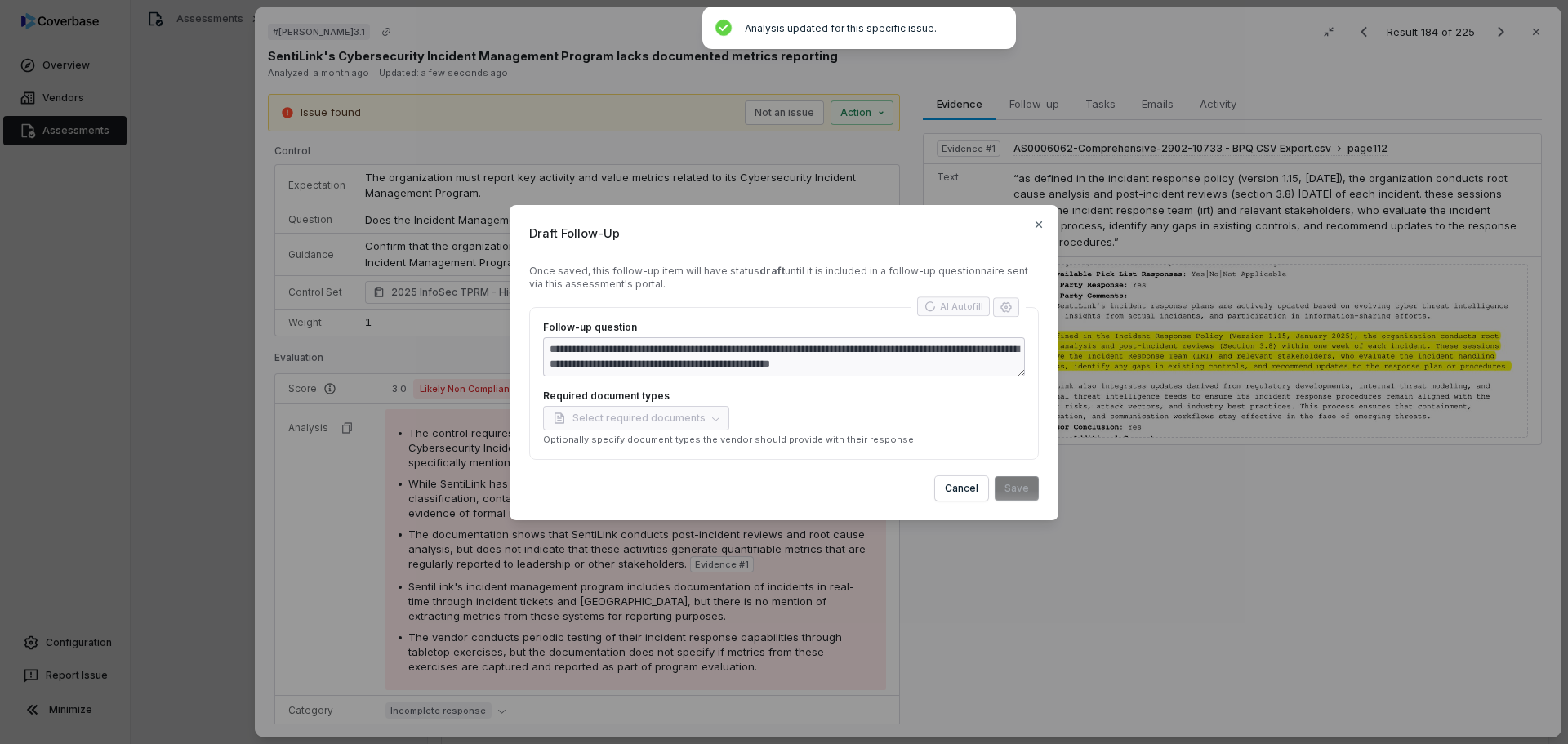
type textarea "*"
type textarea "**********"
type textarea "*"
type textarea "**********"
type textarea "*"
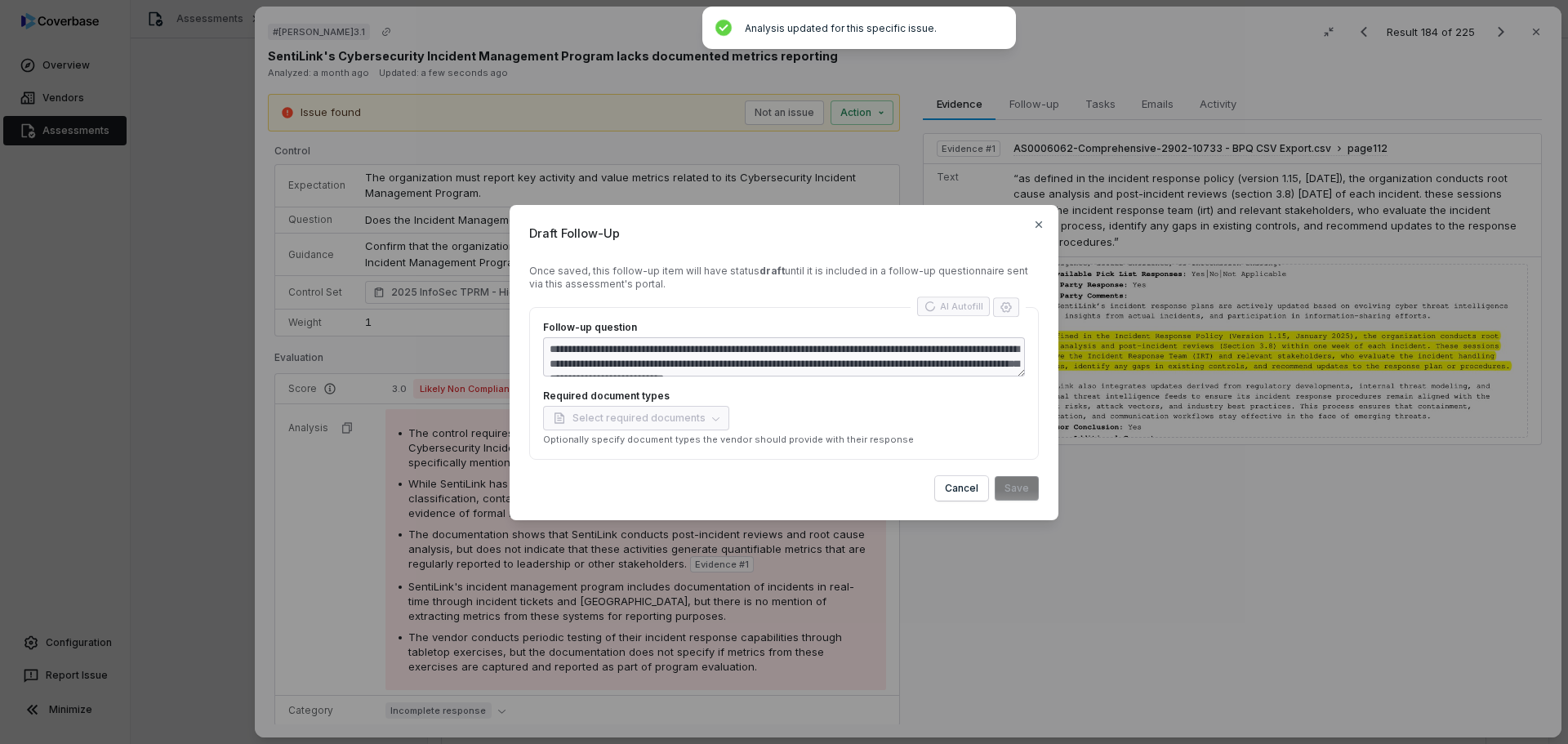
type textarea "**********"
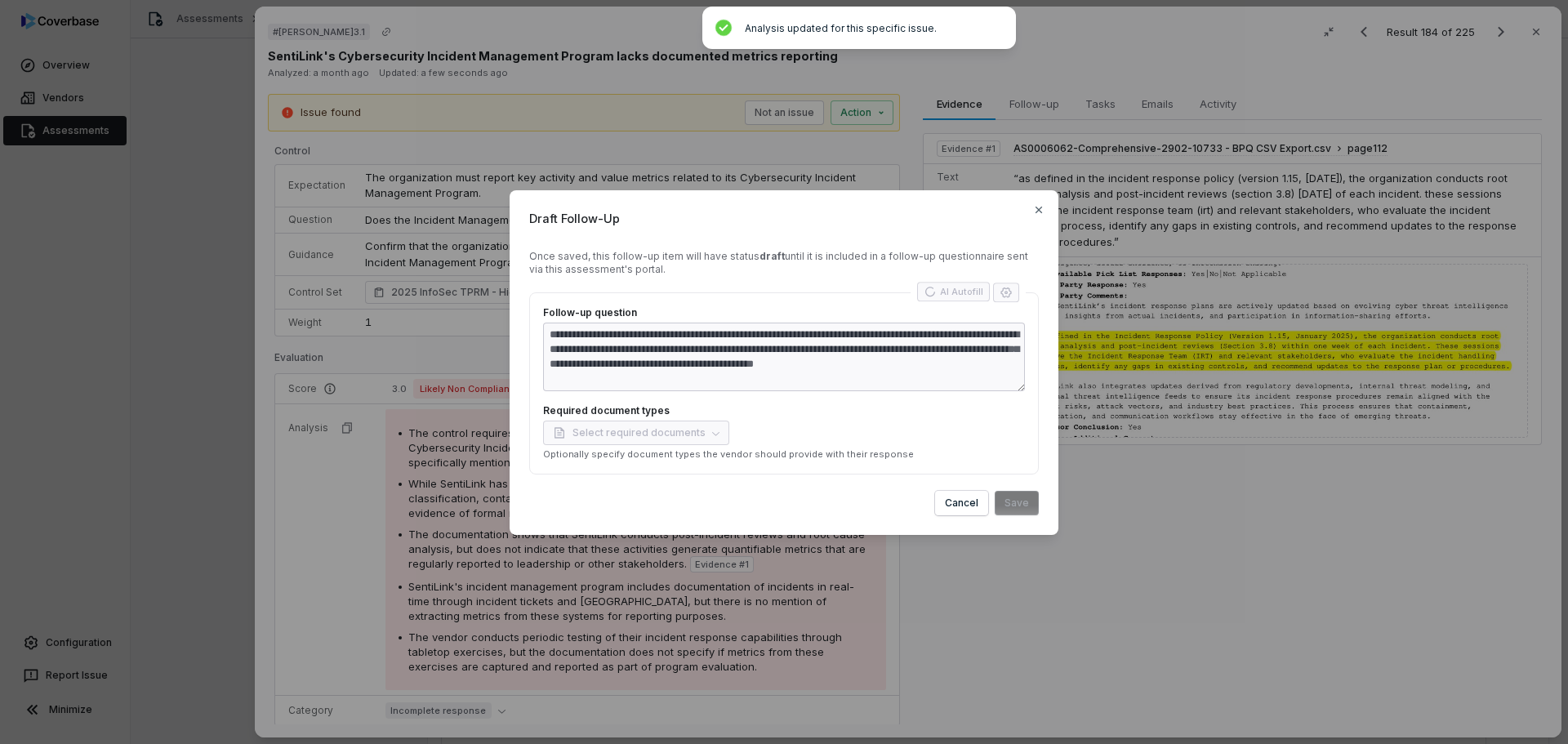
type textarea "*"
type textarea "**********"
type textarea "*"
type textarea "**********"
type textarea "*"
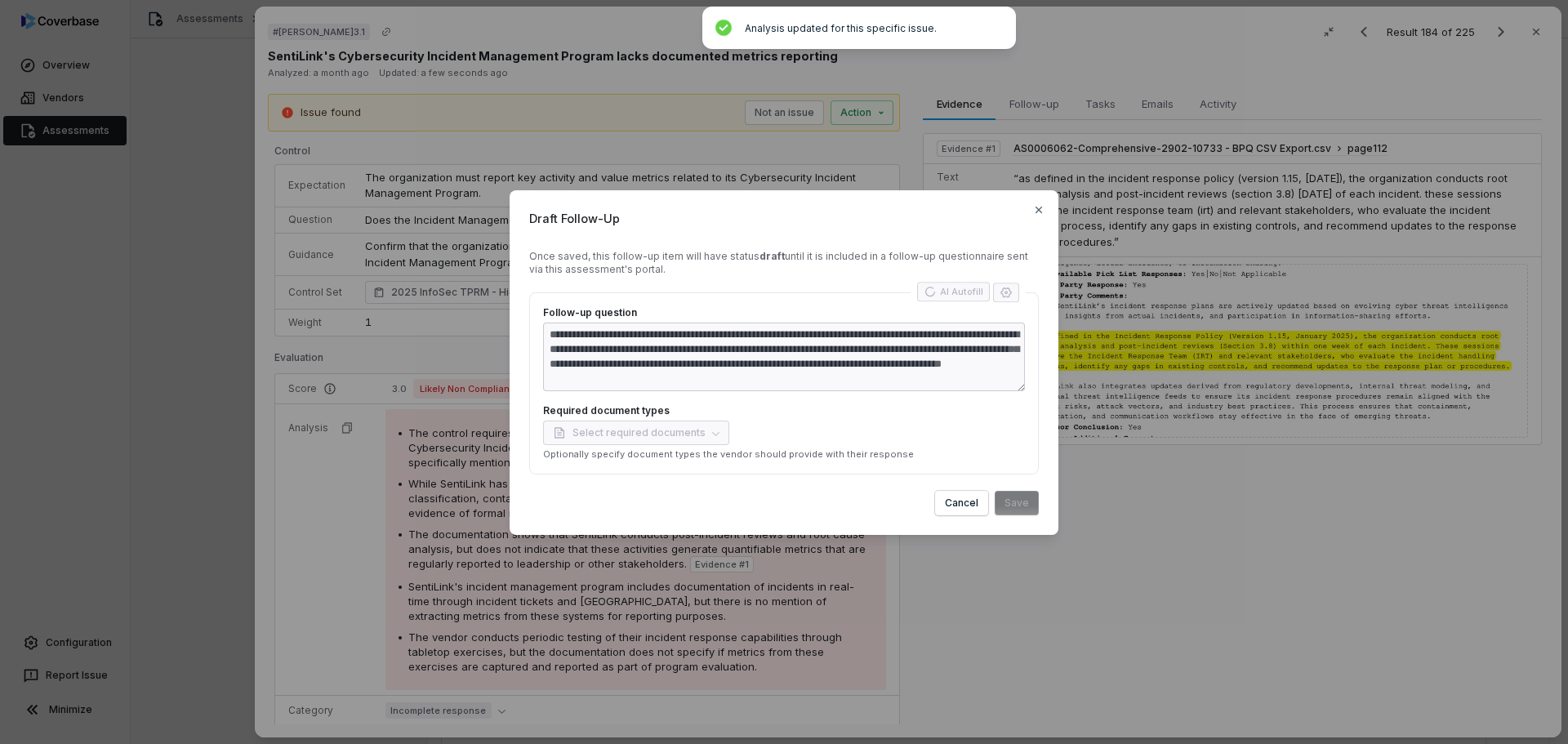
type textarea "**********"
type textarea "*"
type textarea "**********"
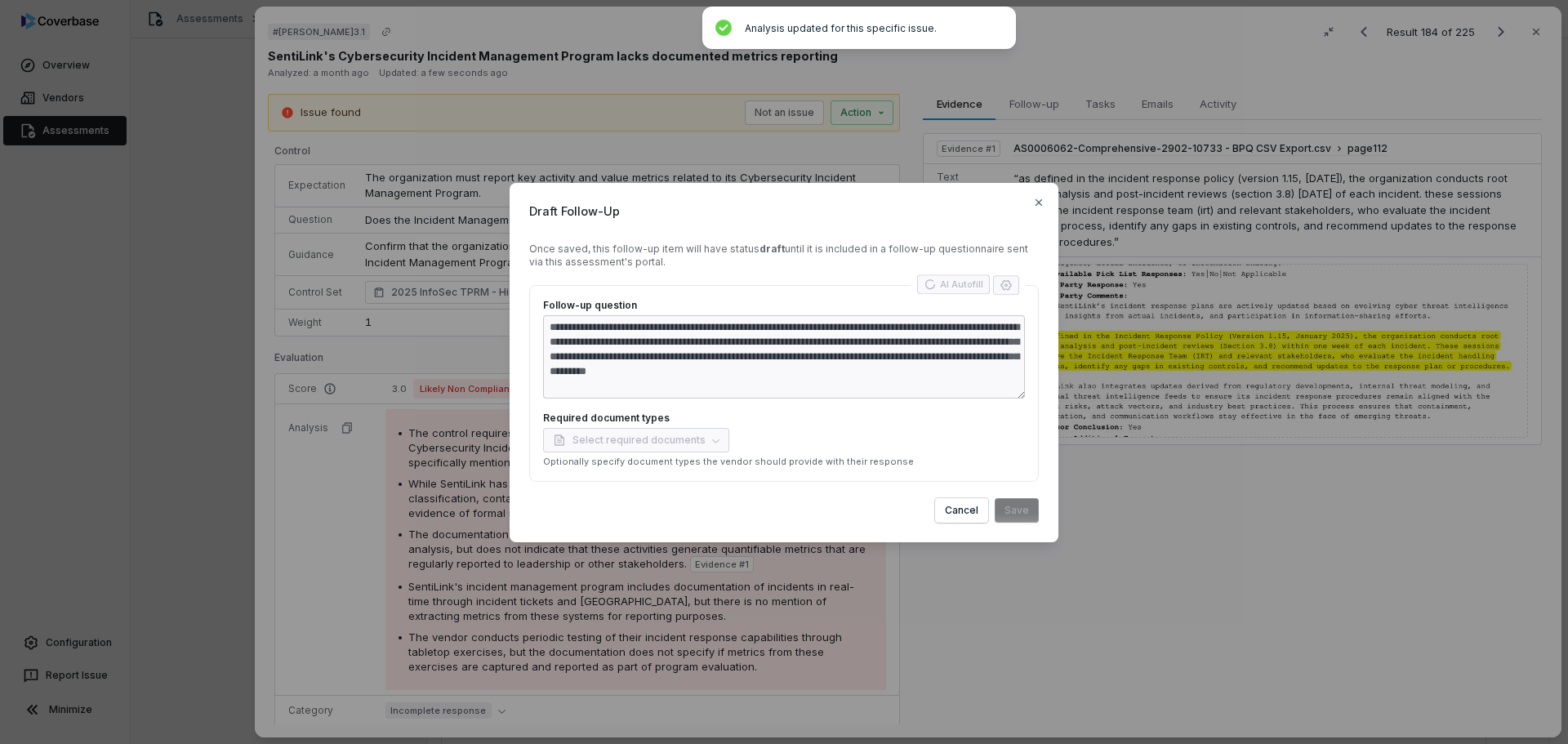
type textarea "*"
type textarea "**********"
type textarea "*"
type textarea "**********"
type textarea "*"
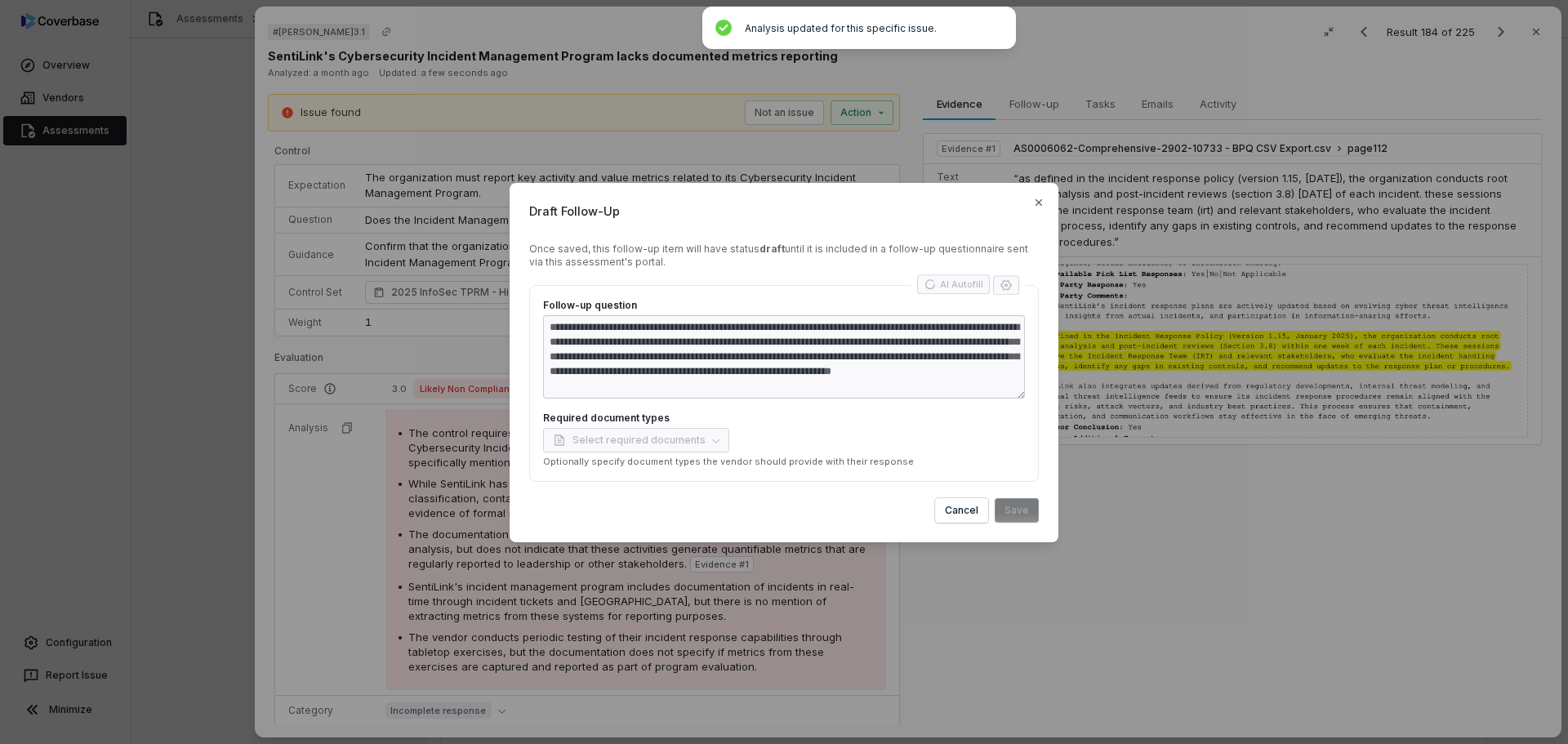
type textarea "**********"
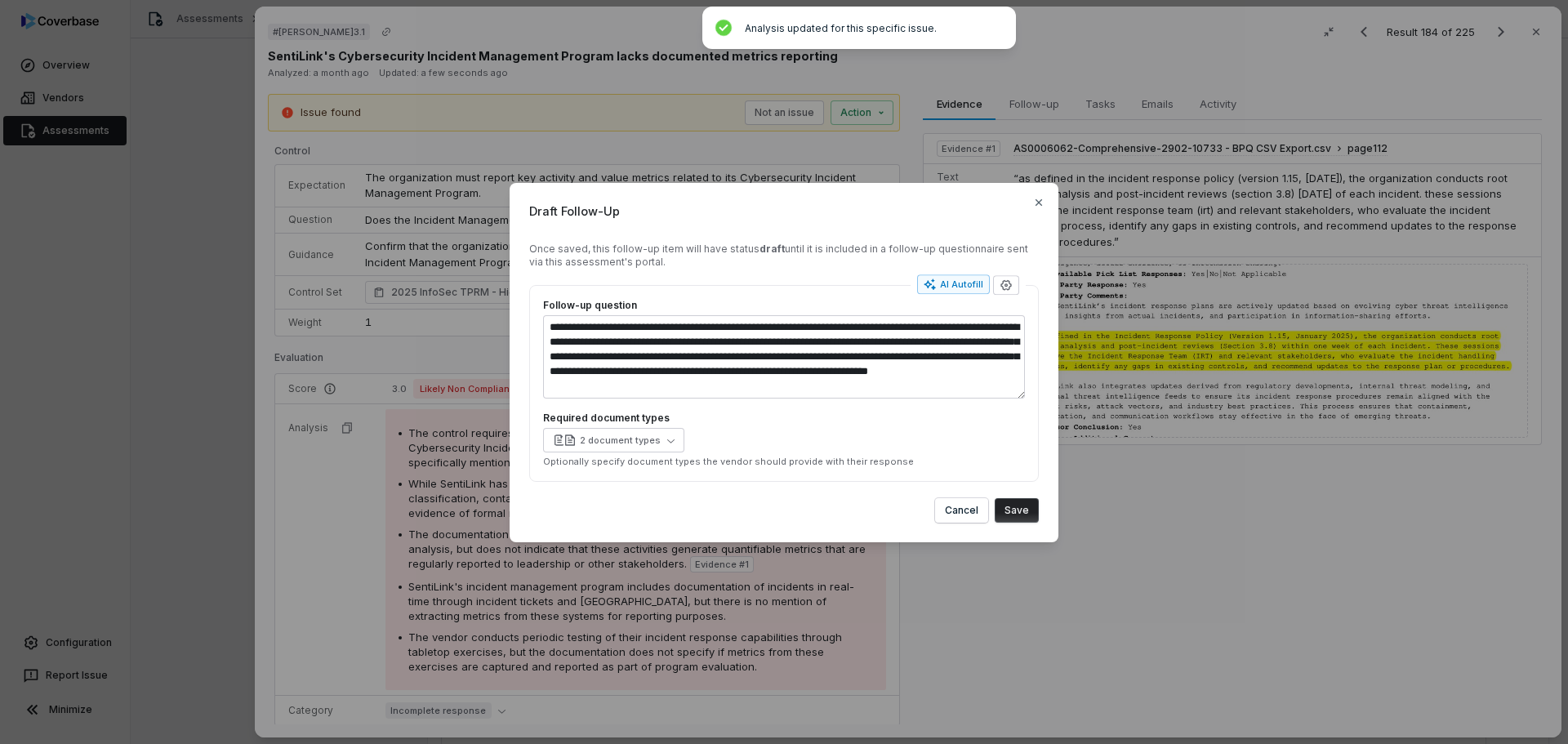
type textarea "*"
click at [1021, 512] on button "Save" at bounding box center [1016, 510] width 44 height 25
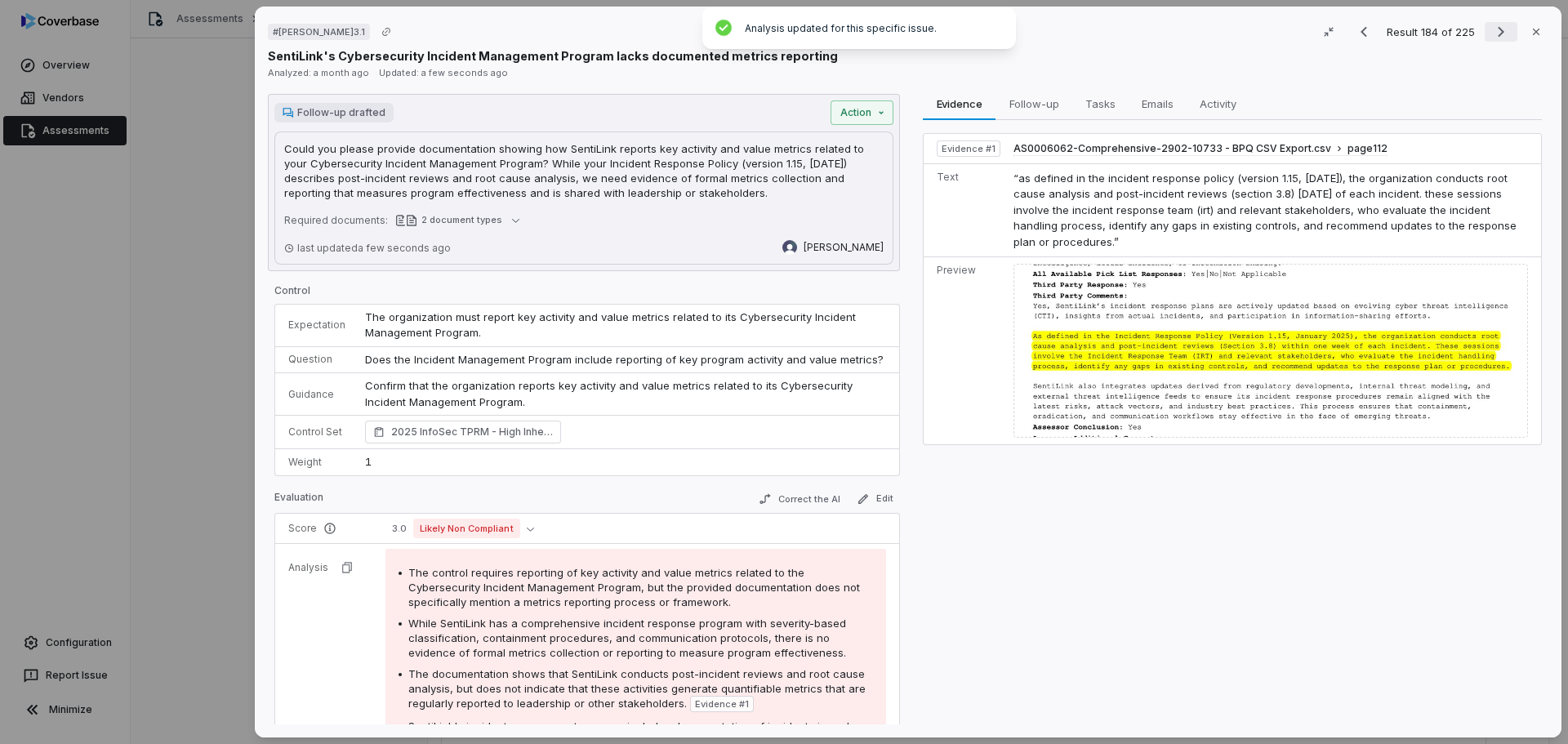
click at [1491, 33] on icon "Next result" at bounding box center [1500, 31] width 19 height 19
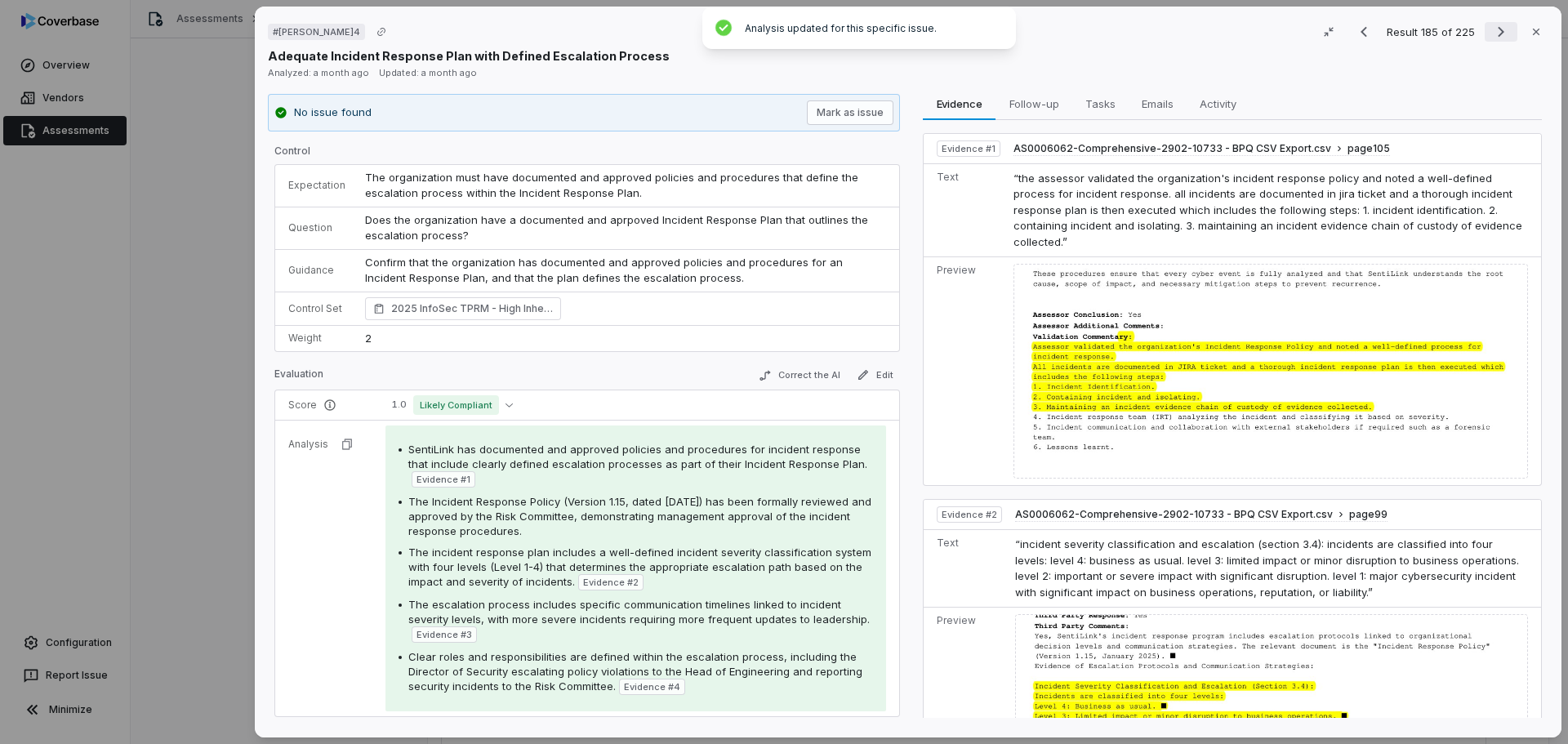
click at [1491, 34] on icon "Next result" at bounding box center [1500, 31] width 19 height 19
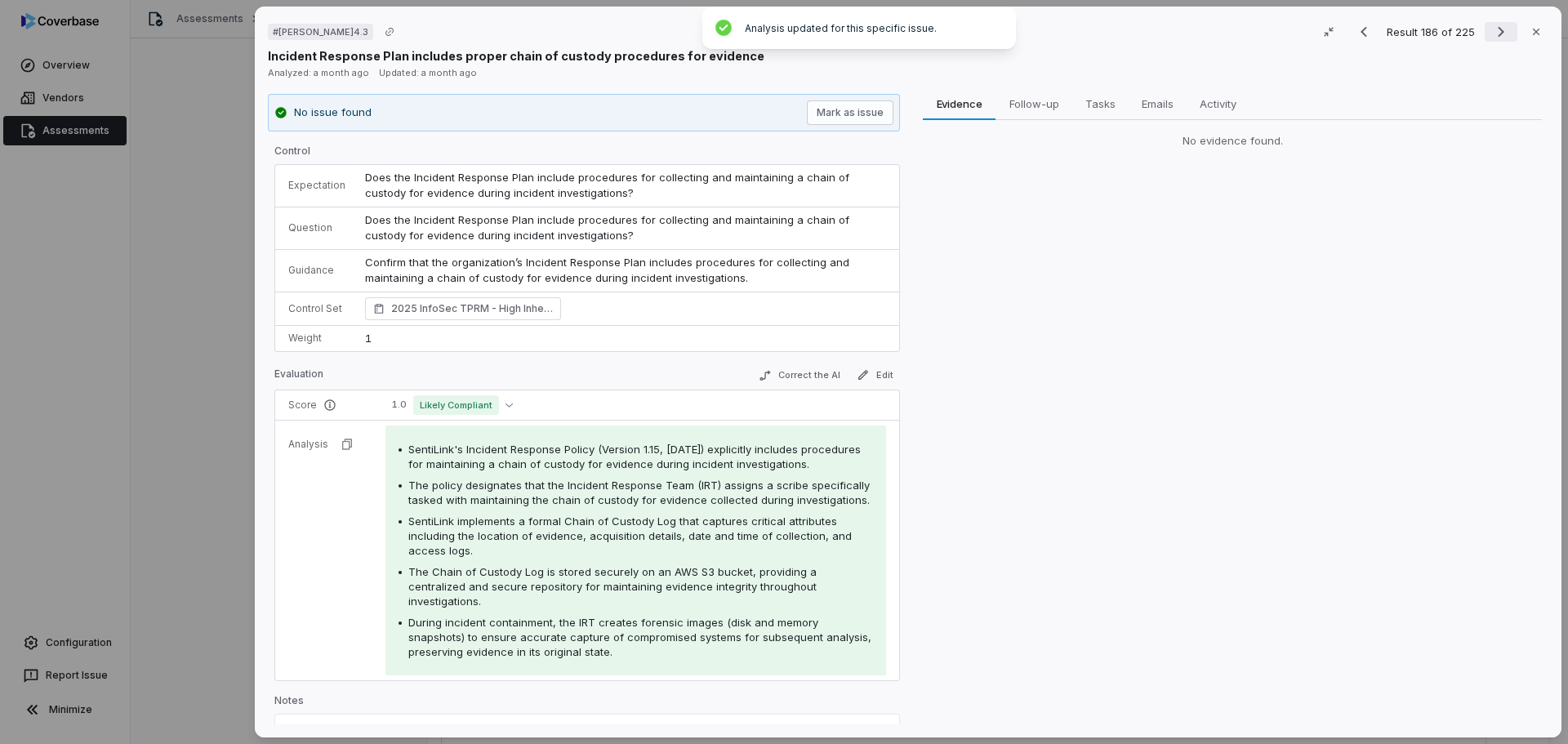
click at [1491, 35] on icon "Next result" at bounding box center [1500, 31] width 19 height 19
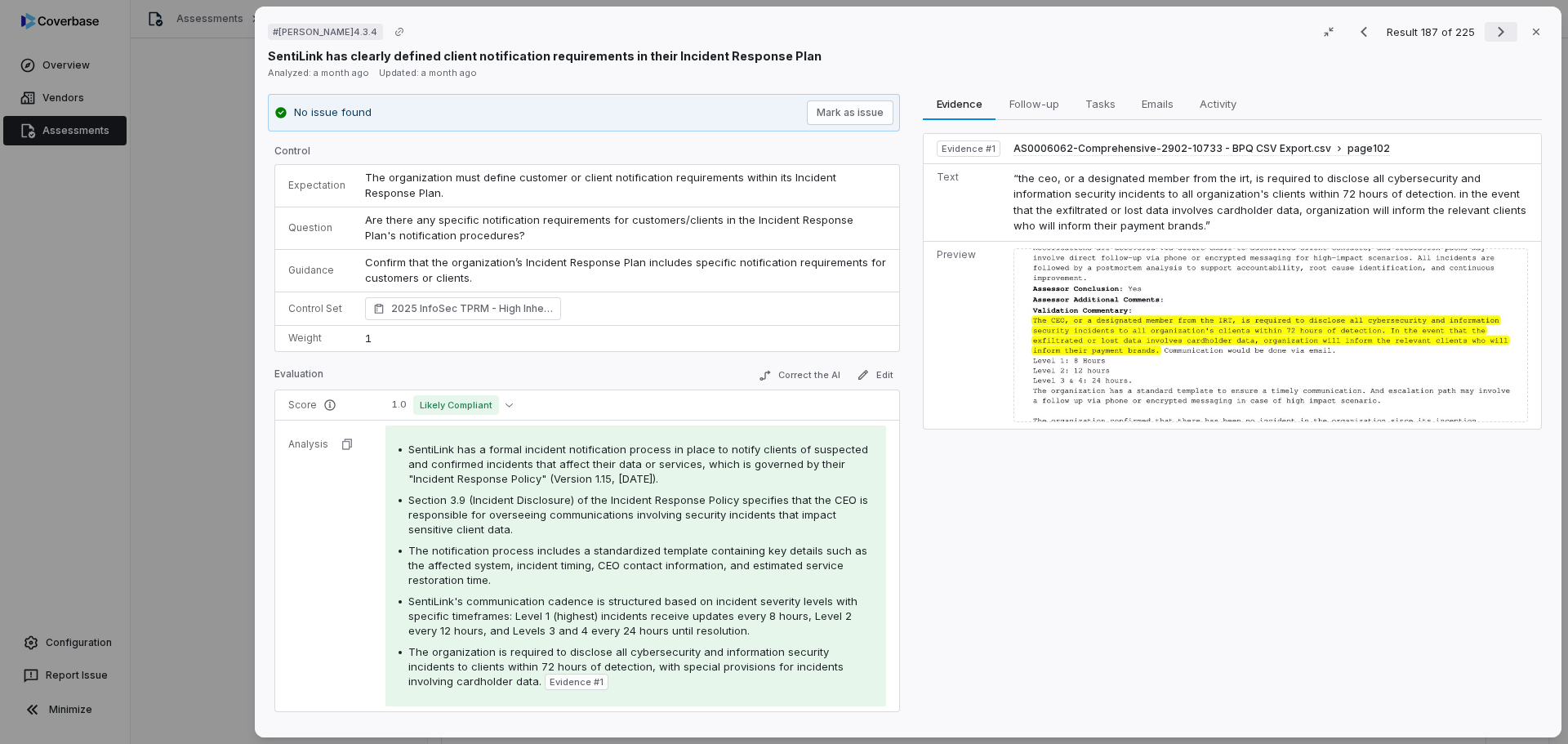
click at [1495, 35] on icon "Next result" at bounding box center [1500, 31] width 19 height 19
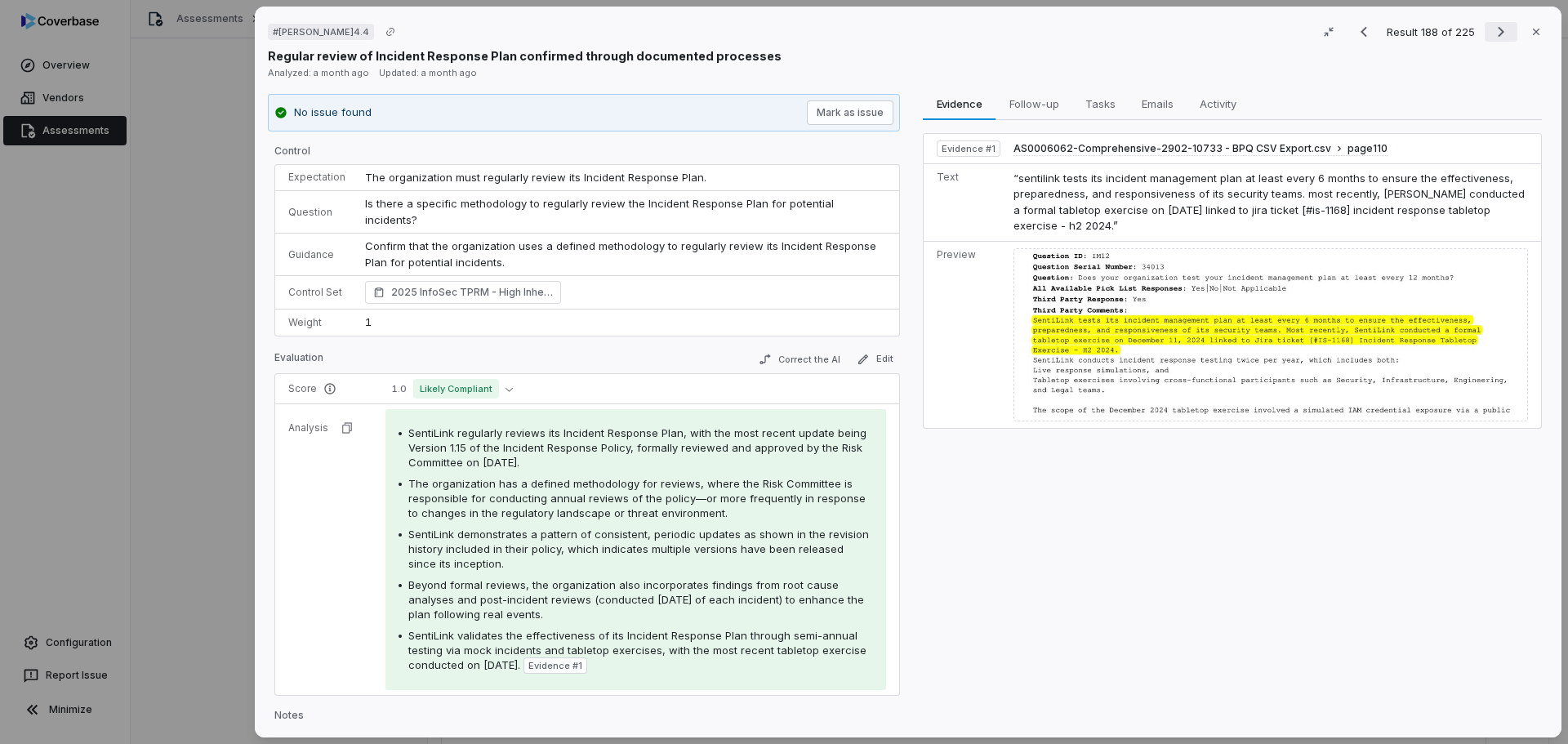
click at [1491, 32] on icon "Next result" at bounding box center [1500, 31] width 19 height 19
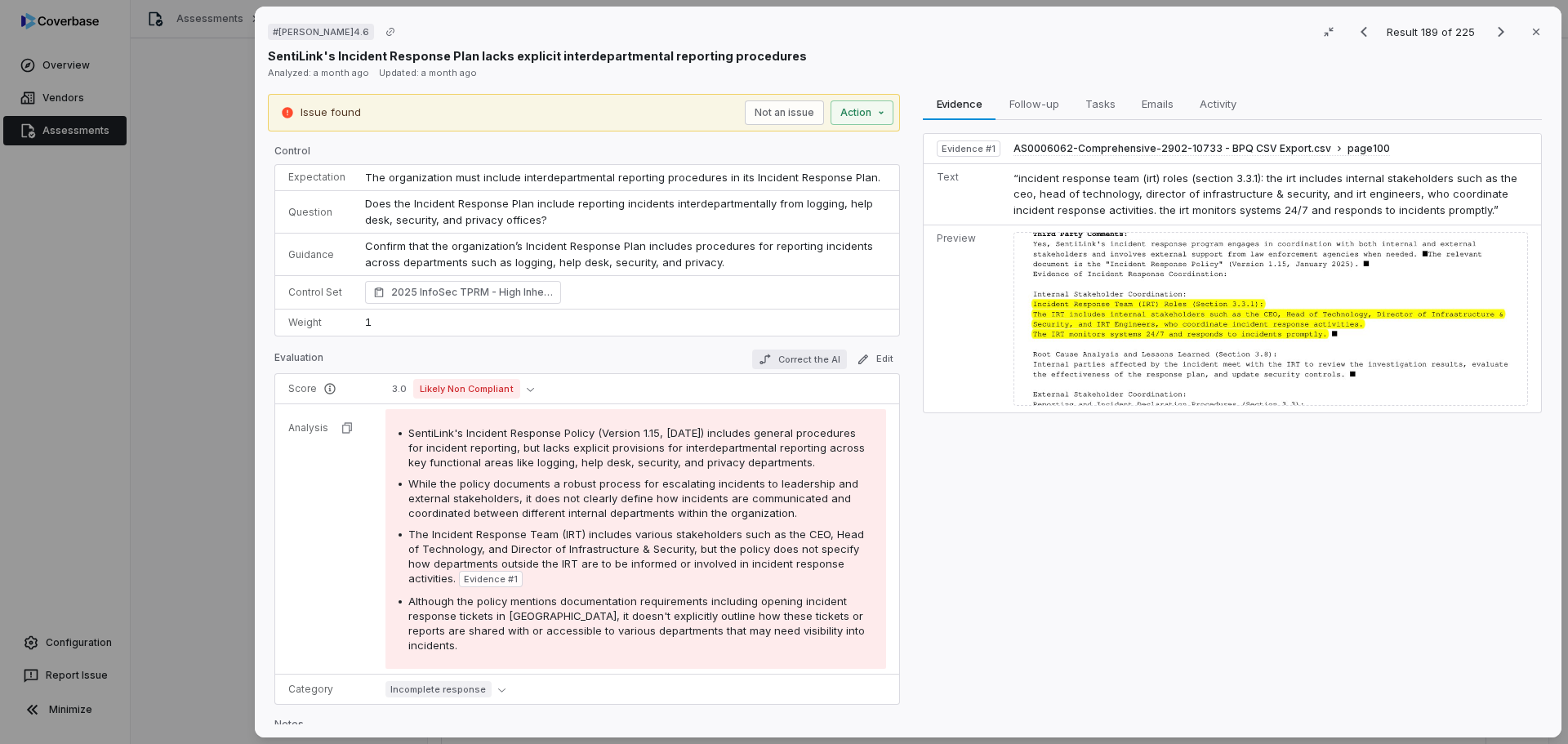
click at [803, 354] on button "Correct the AI" at bounding box center [800, 359] width 95 height 19
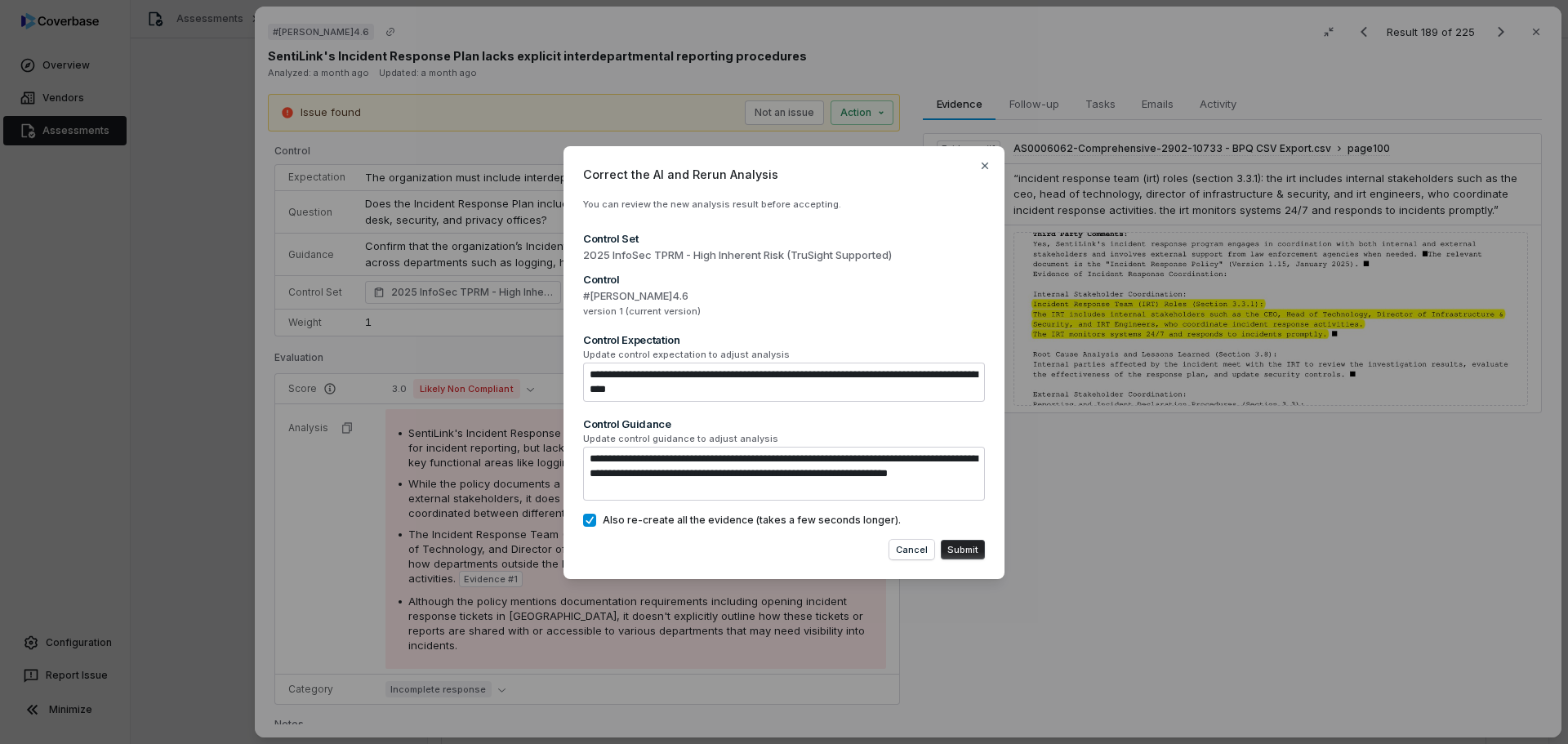
click at [970, 551] on button "Submit" at bounding box center [963, 549] width 44 height 19
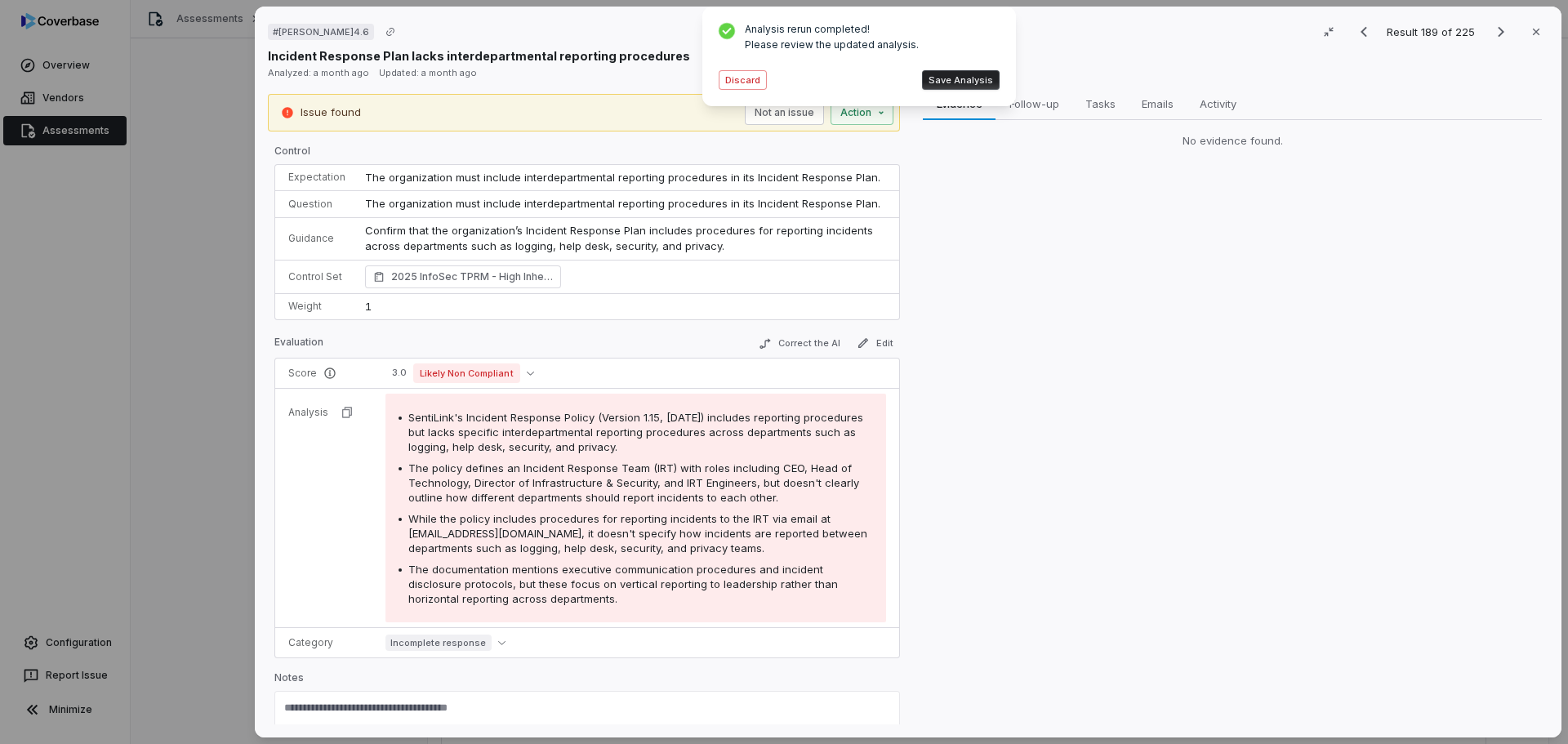
click at [950, 80] on button "Save Analysis" at bounding box center [960, 80] width 78 height 19
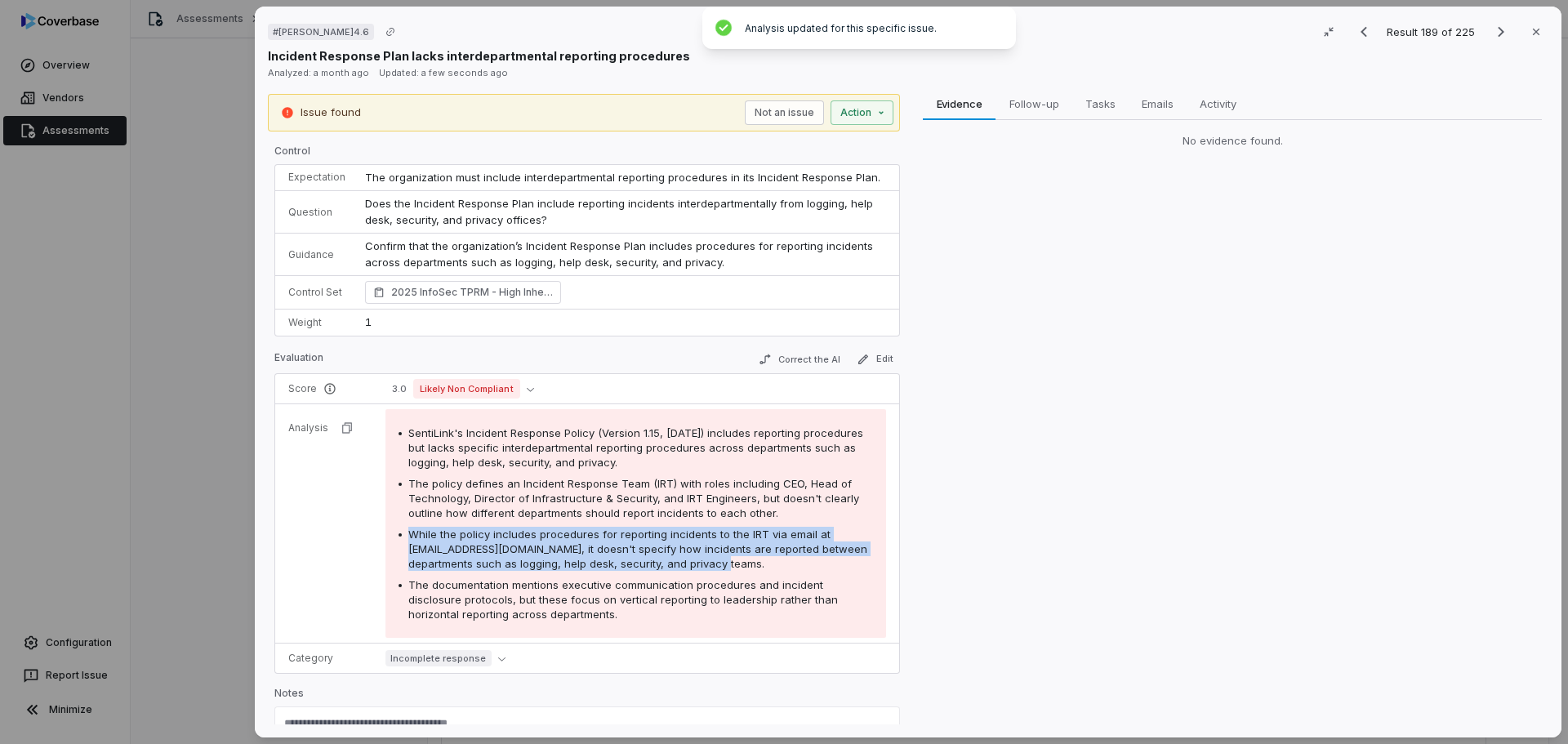
drag, startPoint x: 766, startPoint y: 560, endPoint x: 394, endPoint y: 533, distance: 373.0
click at [394, 533] on div "SentiLink's Incident Response Policy (Version 1.15, [DATE]) includes reporting …" at bounding box center [635, 523] width 501 height 229
click at [784, 362] on button "Correct the AI" at bounding box center [800, 359] width 95 height 19
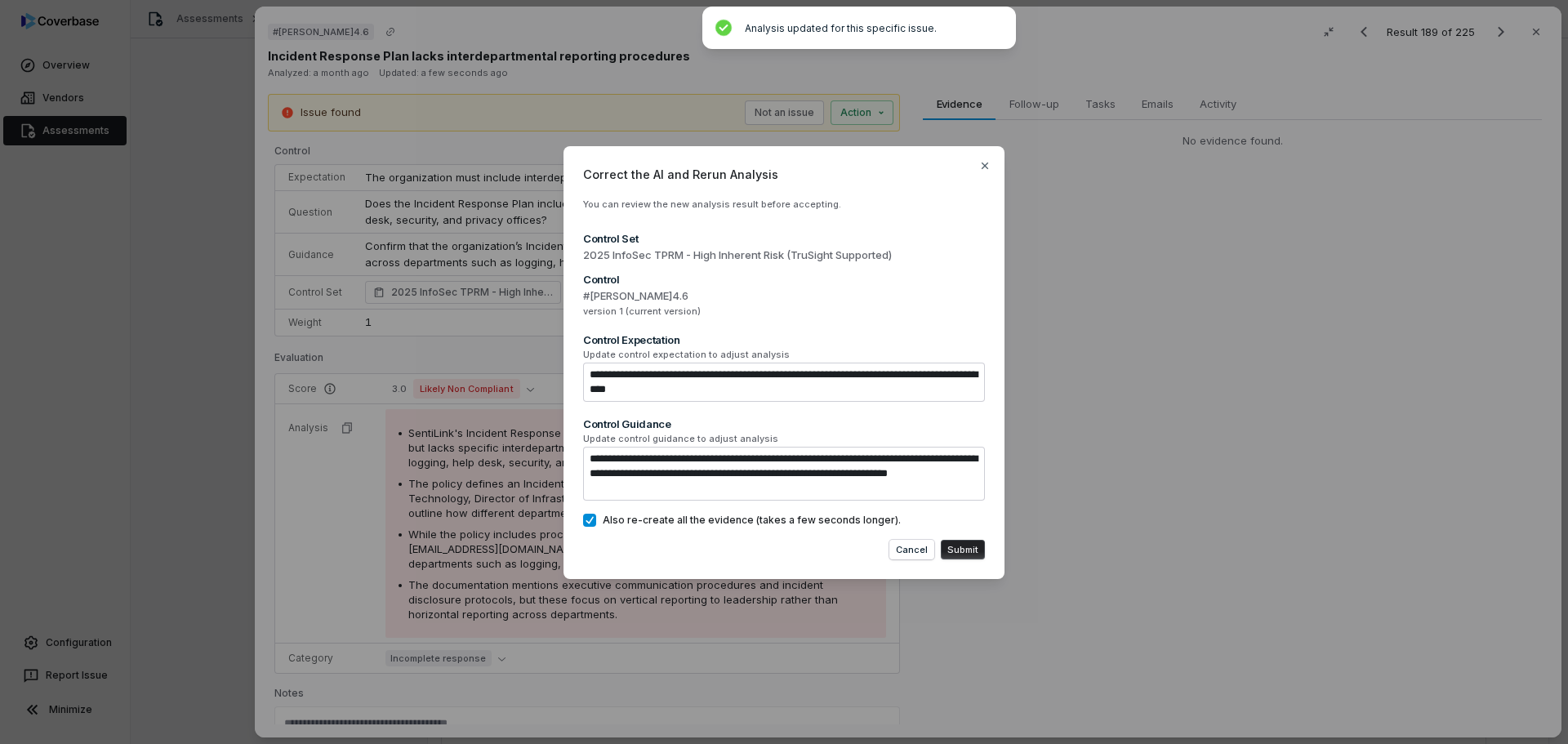
click at [956, 547] on button "Submit" at bounding box center [963, 549] width 44 height 19
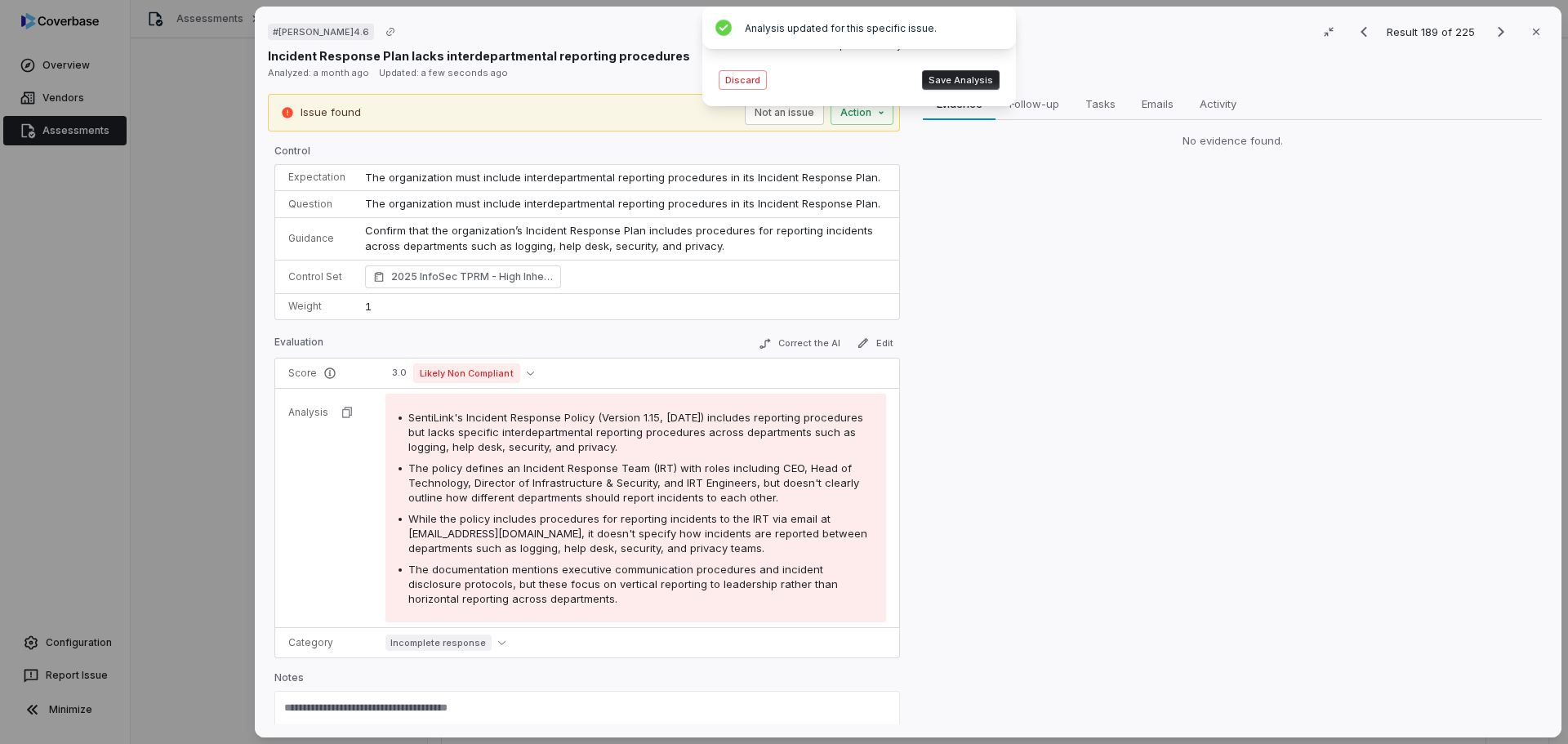
click at [954, 87] on button "Save Analysis" at bounding box center [960, 80] width 78 height 19
click at [850, 113] on div "# [PERSON_NAME]4.6 Result 189 of 225 Close Incident Response Plan lacks interde…" at bounding box center [784, 372] width 1568 height 744
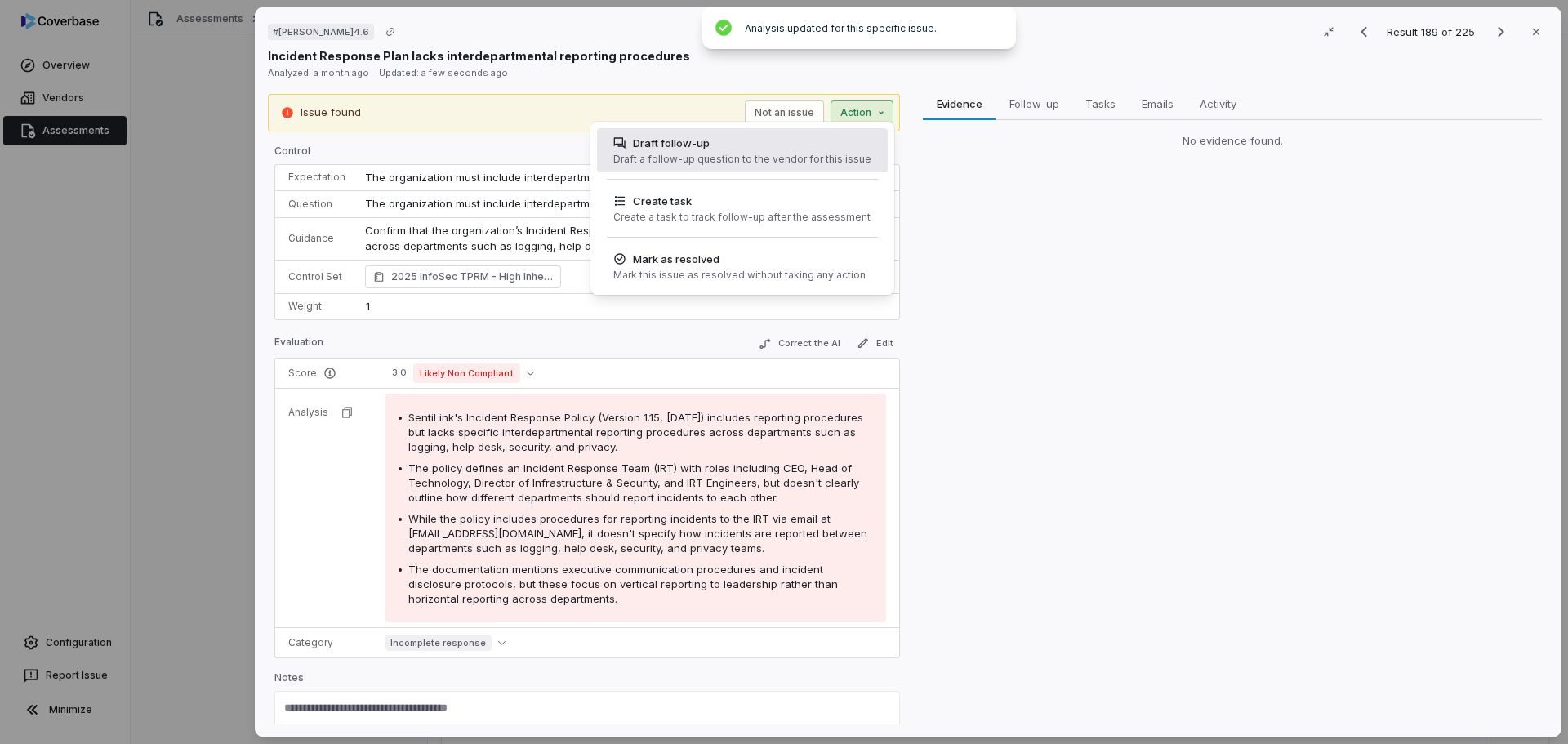
click at [757, 142] on div "Draft follow-up" at bounding box center [742, 142] width 258 height 16
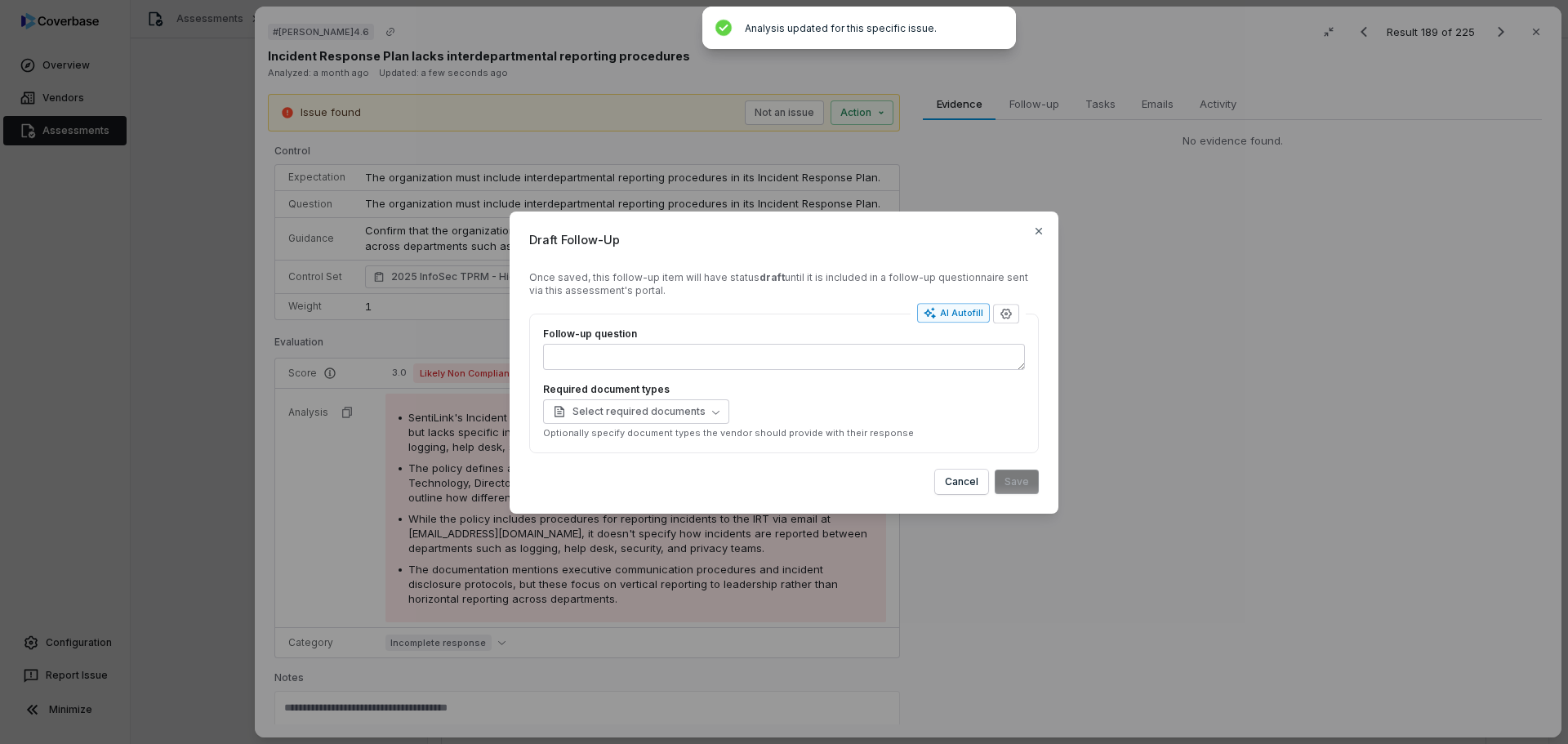
click at [949, 315] on div "AI Autofill" at bounding box center [953, 312] width 59 height 13
type textarea "*"
type textarea "****"
type textarea "*"
type textarea "**********"
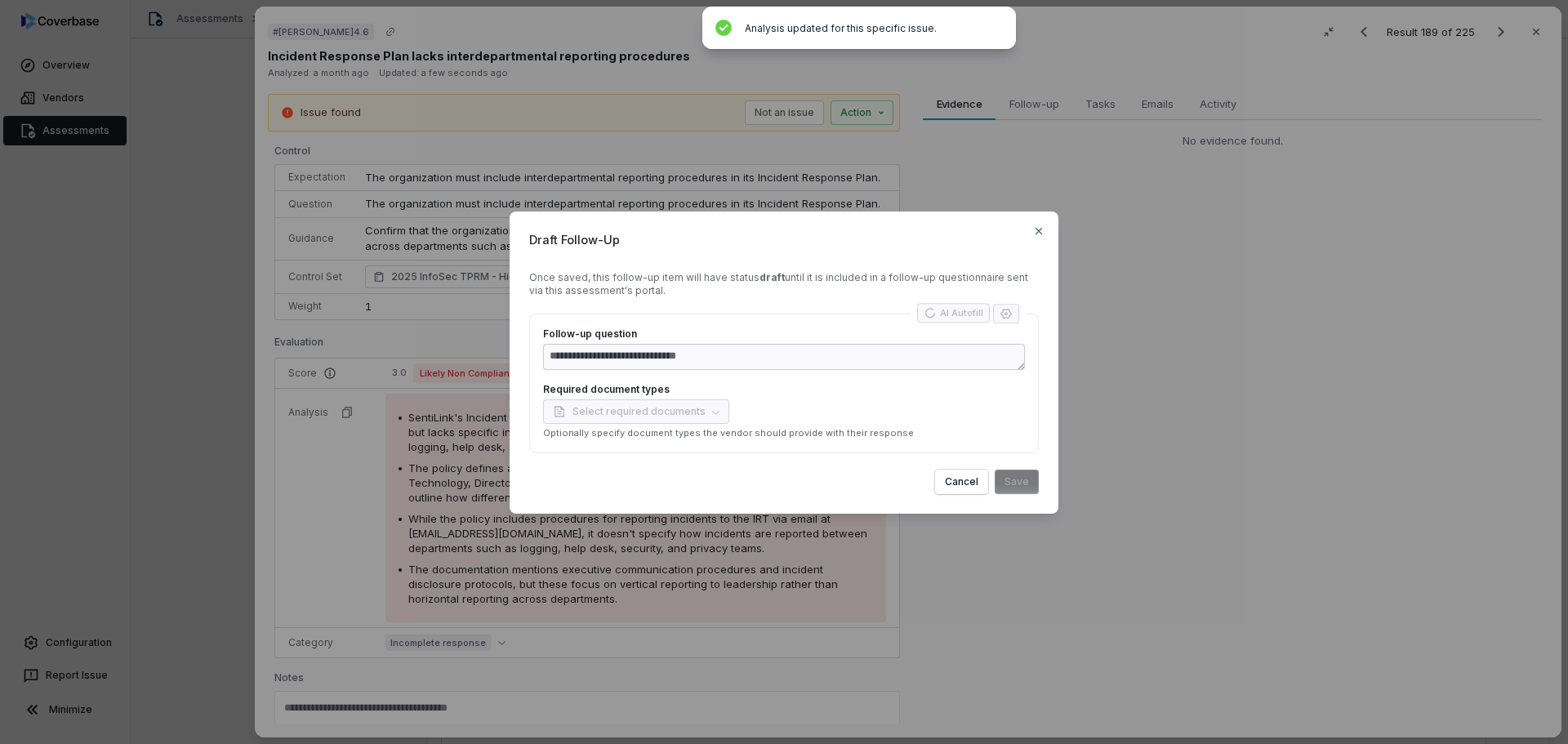
type textarea "*"
type textarea "**********"
type textarea "*"
type textarea "**********"
type textarea "*"
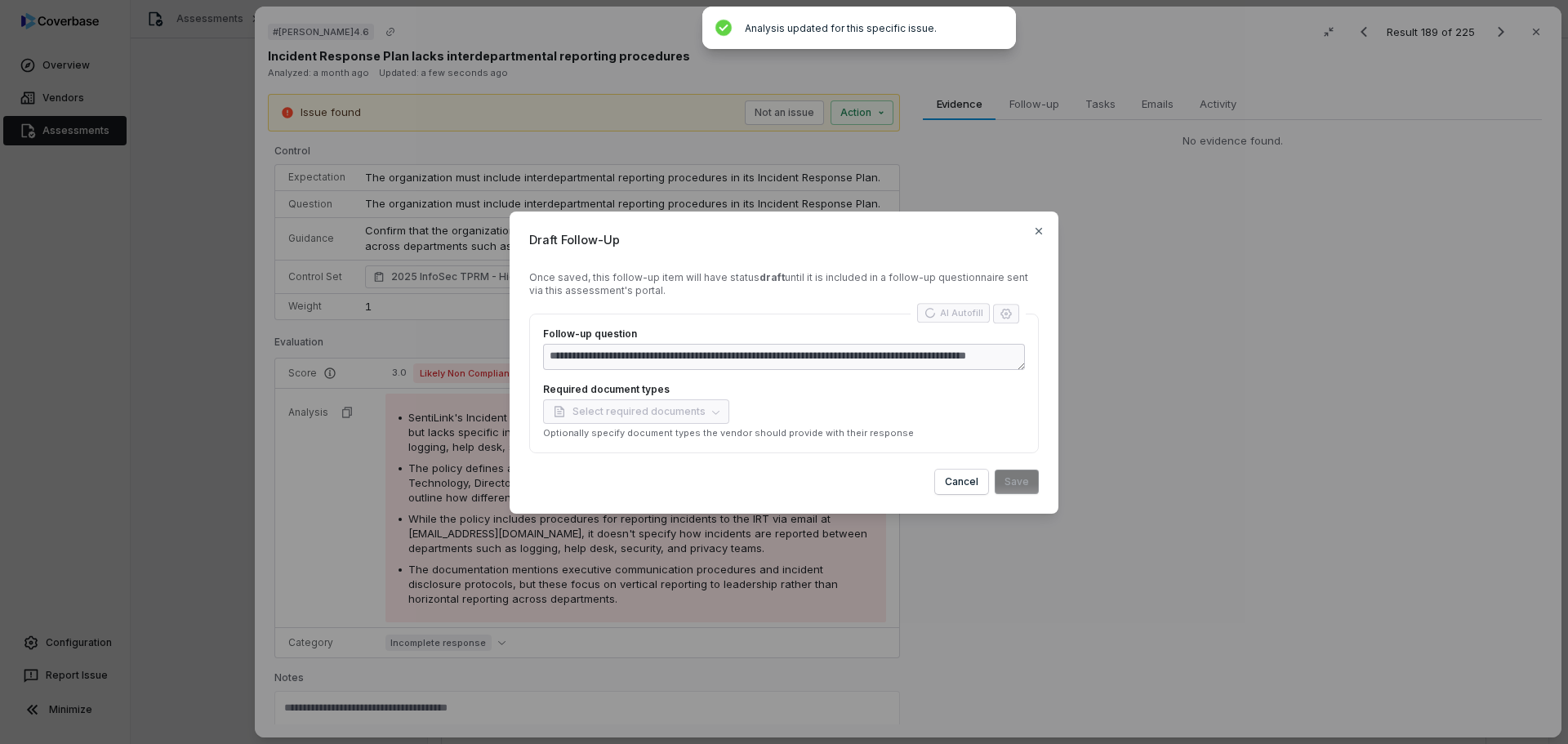
type textarea "**********"
type textarea "*"
type textarea "**********"
type textarea "*"
type textarea "**********"
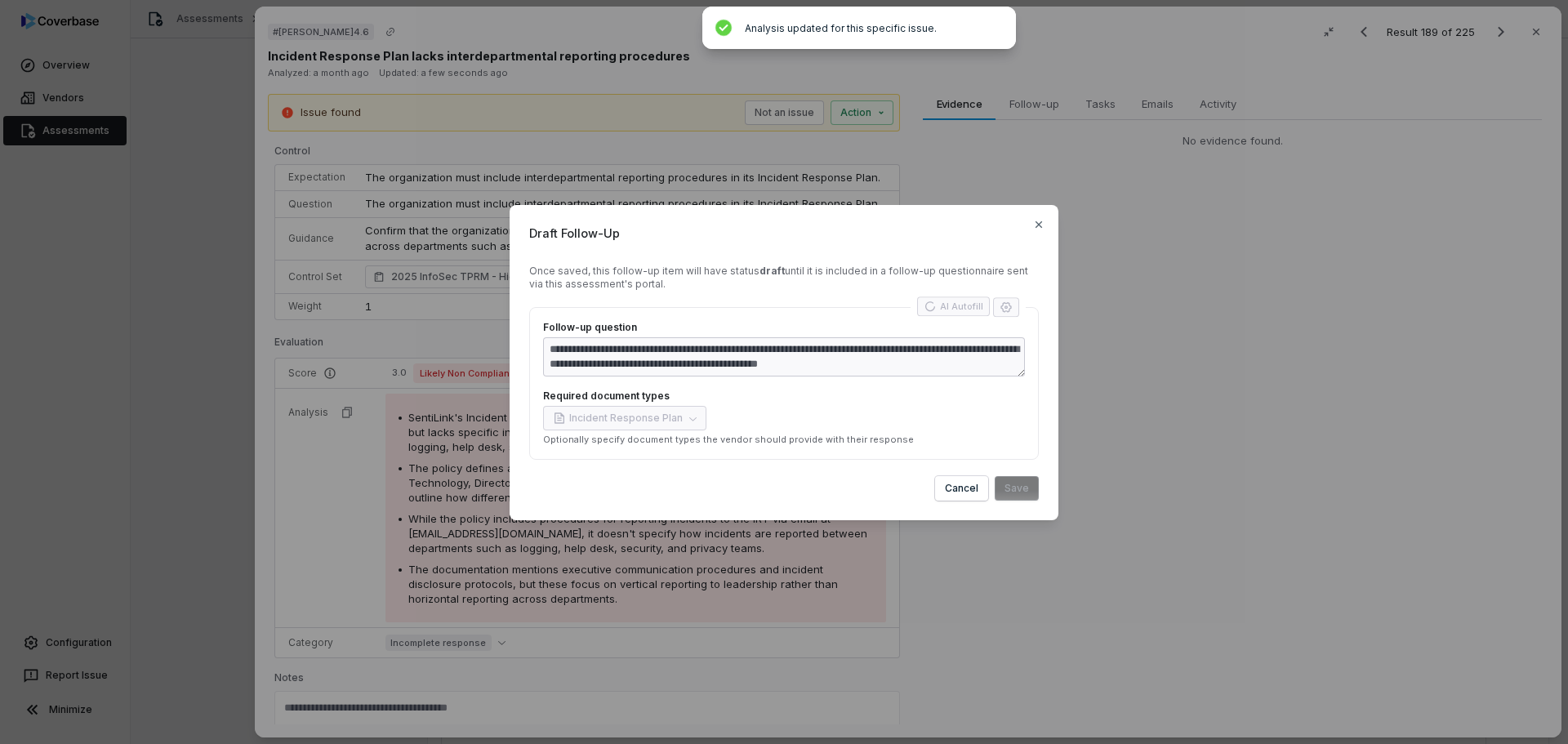
type textarea "*"
type textarea "**********"
type textarea "*"
type textarea "**********"
type textarea "*"
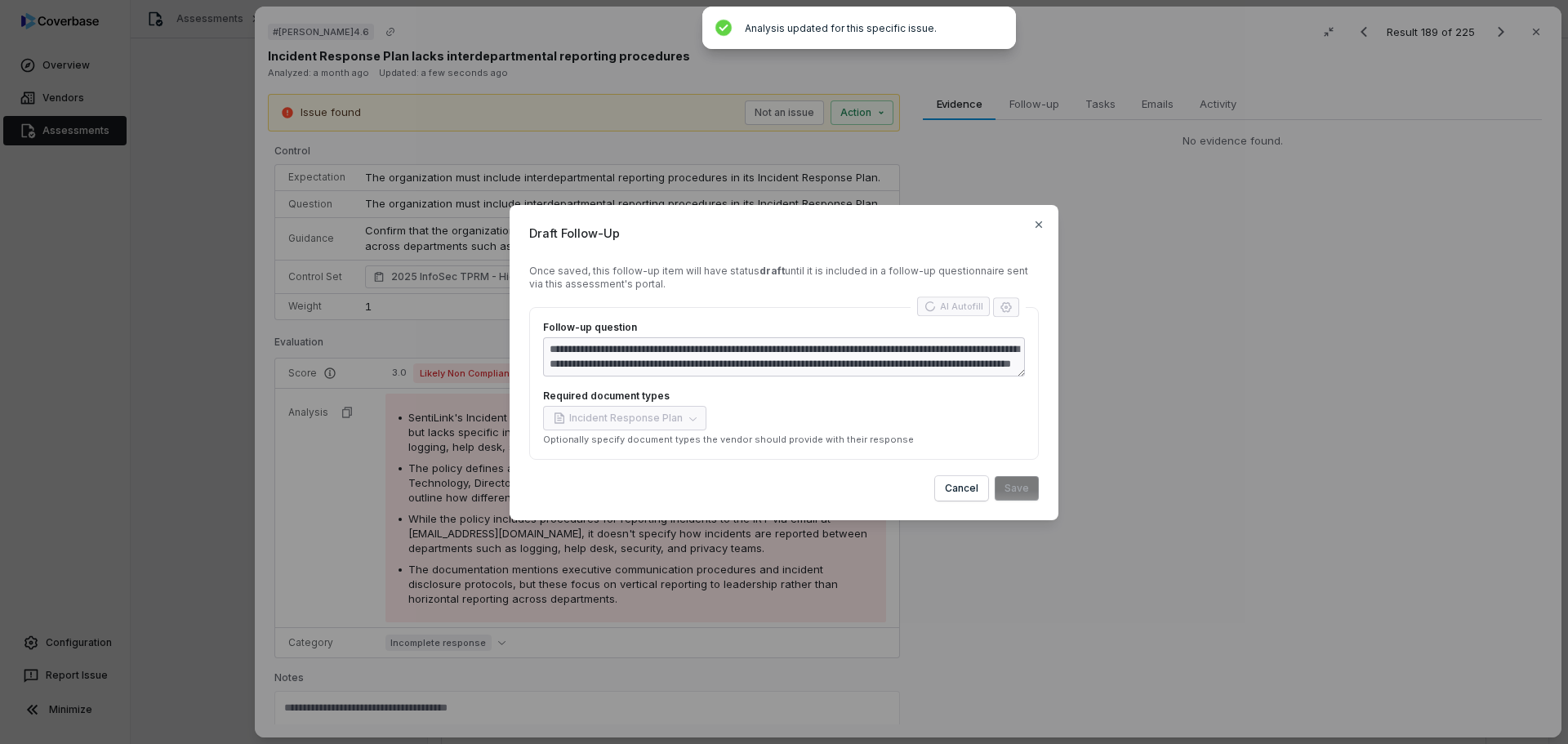
type textarea "**********"
type textarea "*"
type textarea "**********"
type textarea "*"
type textarea "**********"
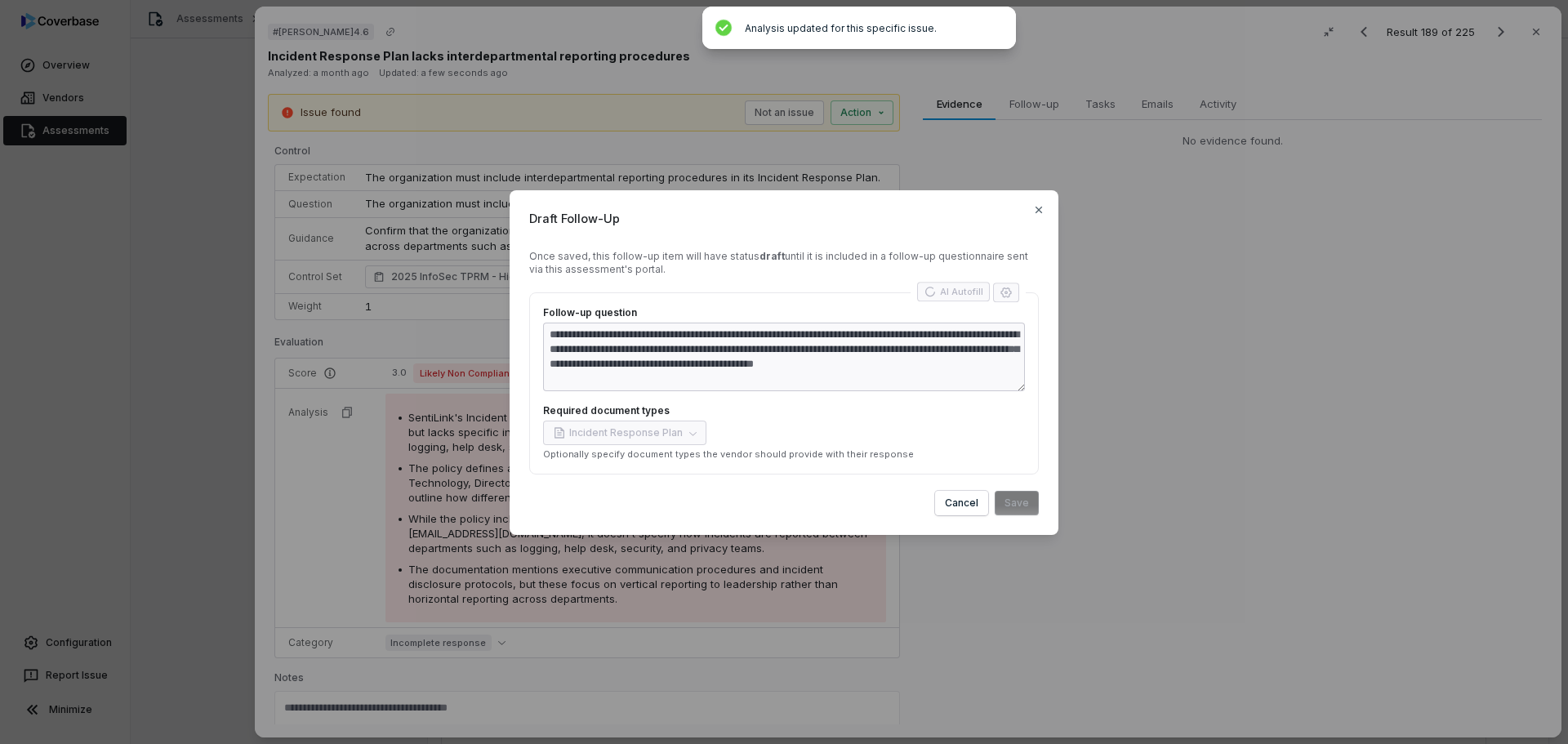
type textarea "*"
type textarea "**********"
type textarea "*"
type textarea "**********"
type textarea "*"
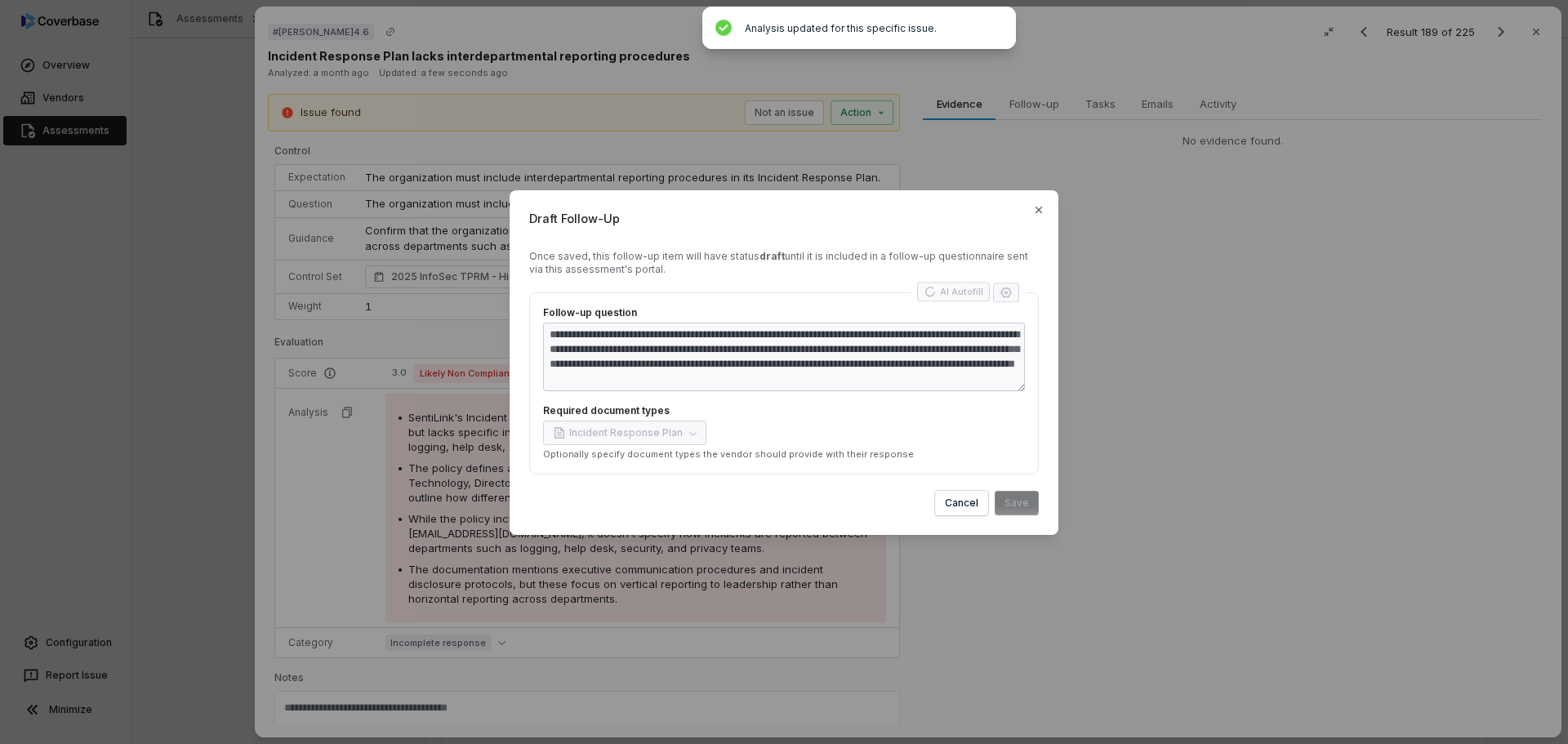
type textarea "**********"
type textarea "*"
type textarea "**********"
type textarea "*"
type textarea "**********"
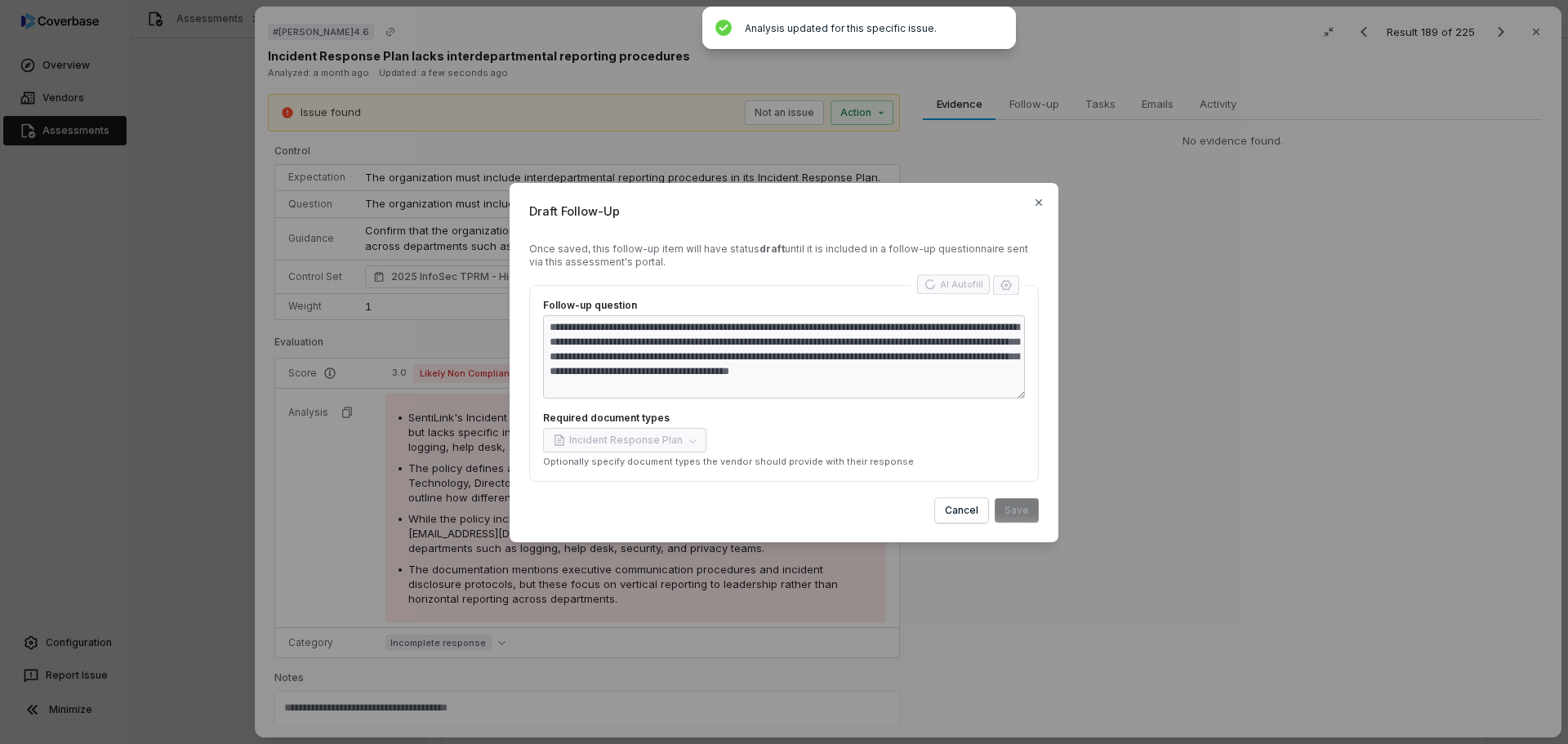
type textarea "*"
type textarea "**********"
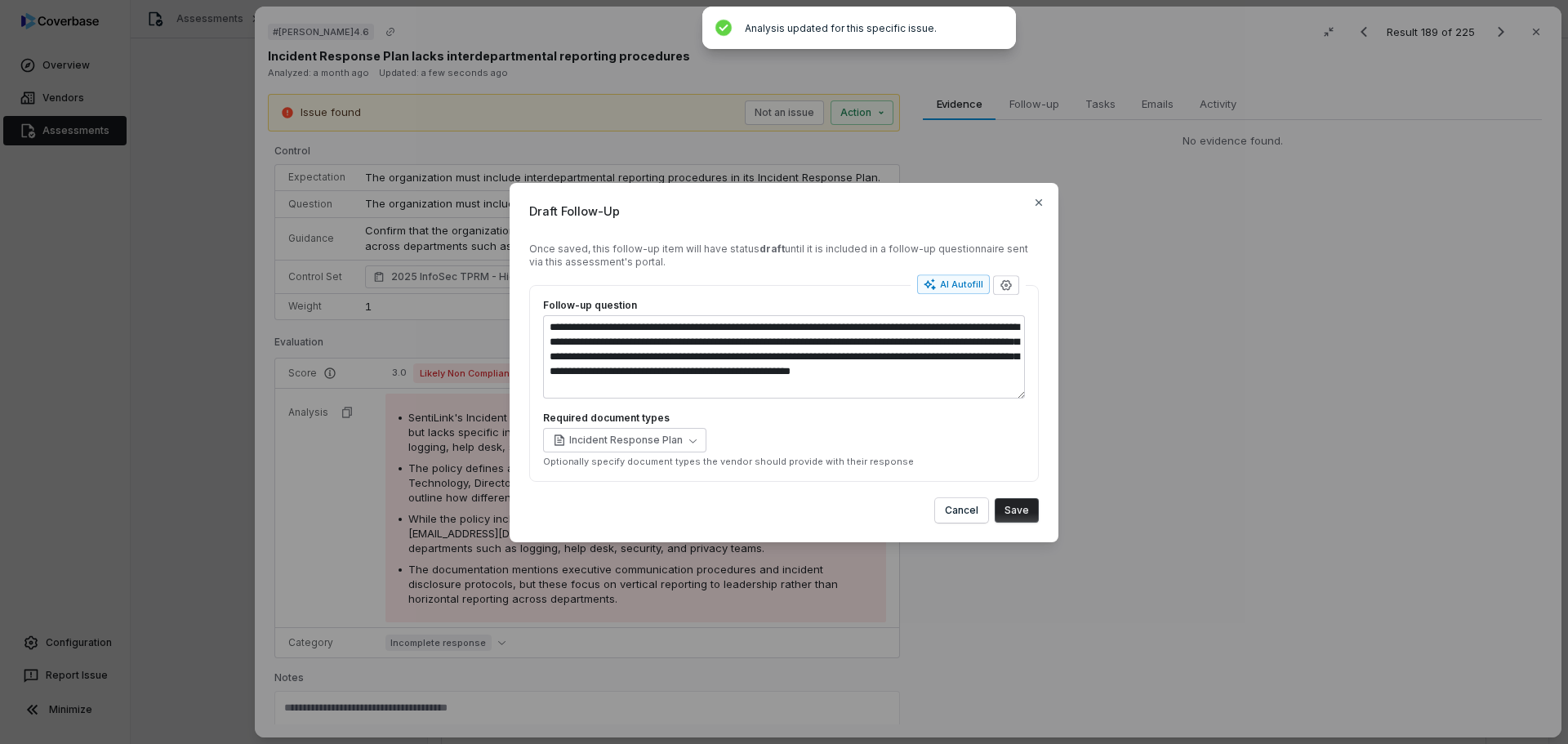
type textarea "*"
click at [1016, 510] on button "Save" at bounding box center [1016, 510] width 44 height 25
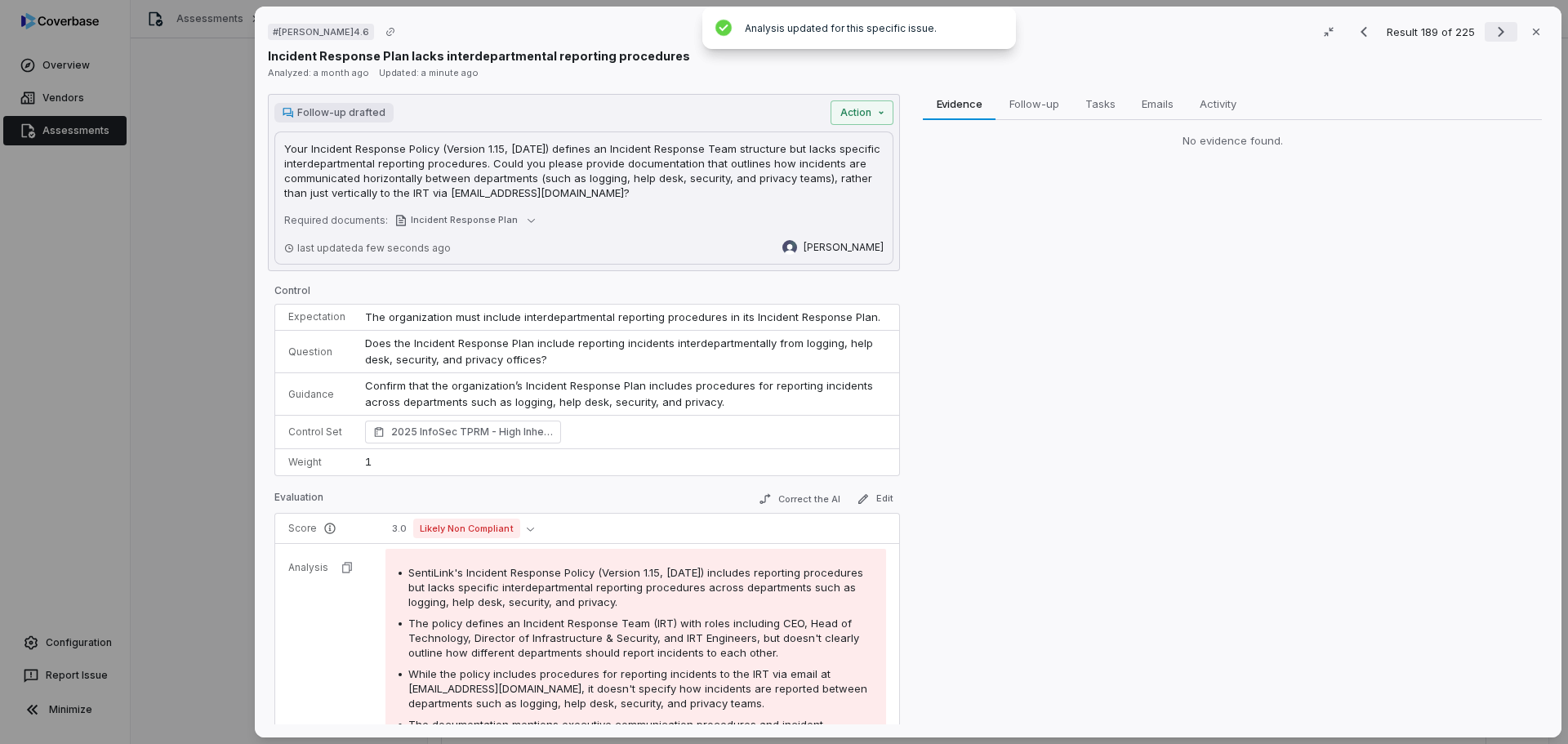
click at [1495, 29] on icon "Next result" at bounding box center [1500, 31] width 19 height 19
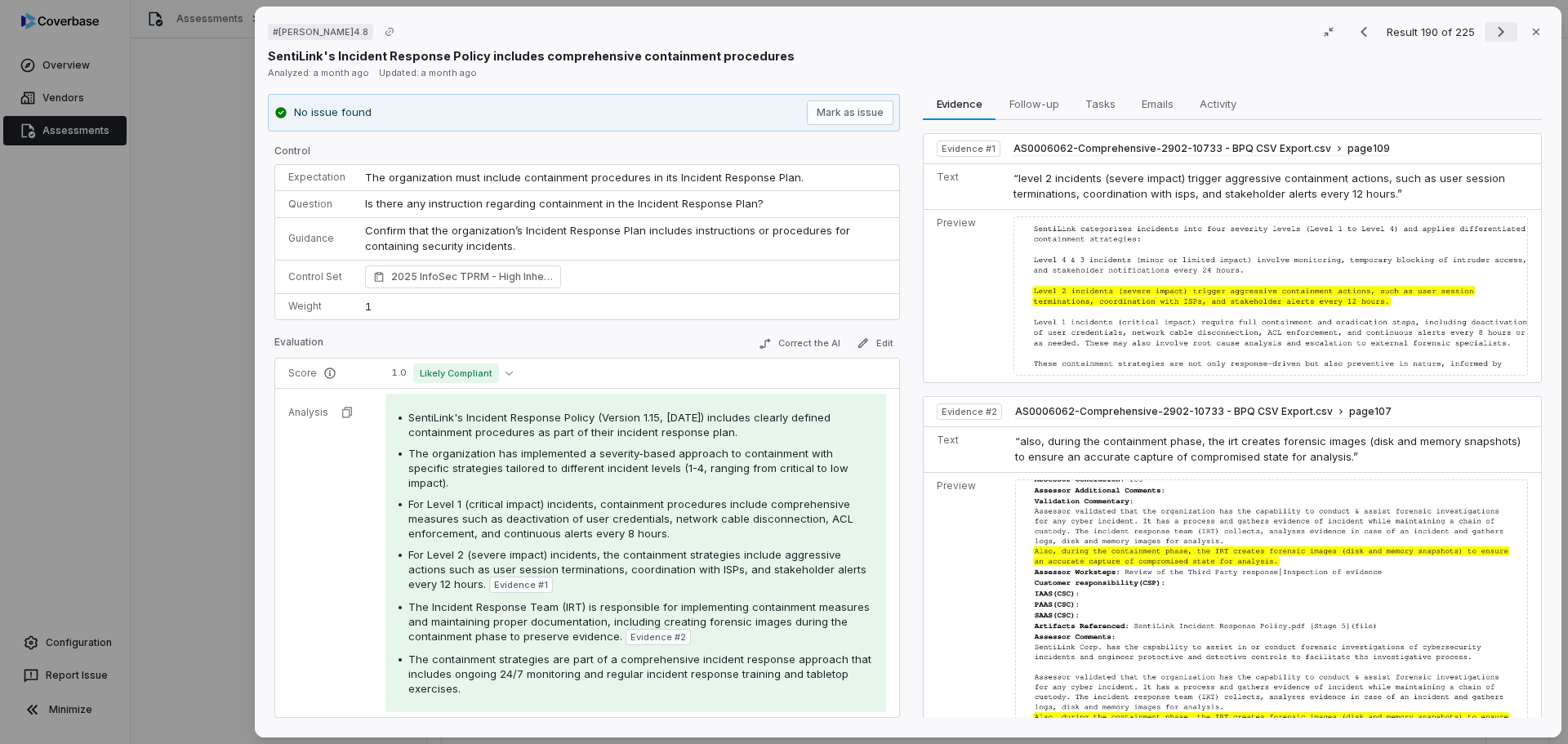
click at [1495, 34] on icon "Next result" at bounding box center [1500, 31] width 19 height 19
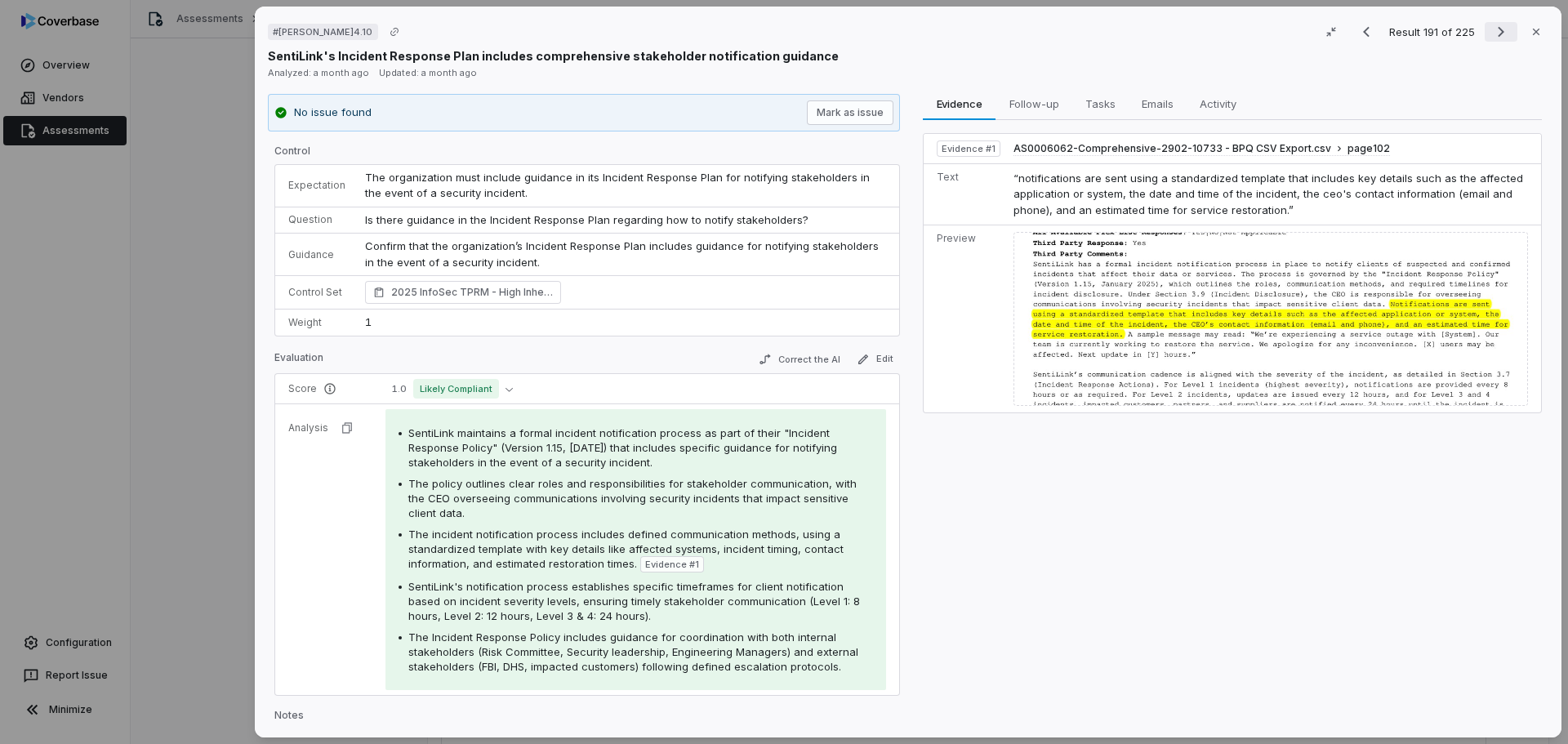
click at [1494, 32] on icon "Next result" at bounding box center [1500, 31] width 19 height 19
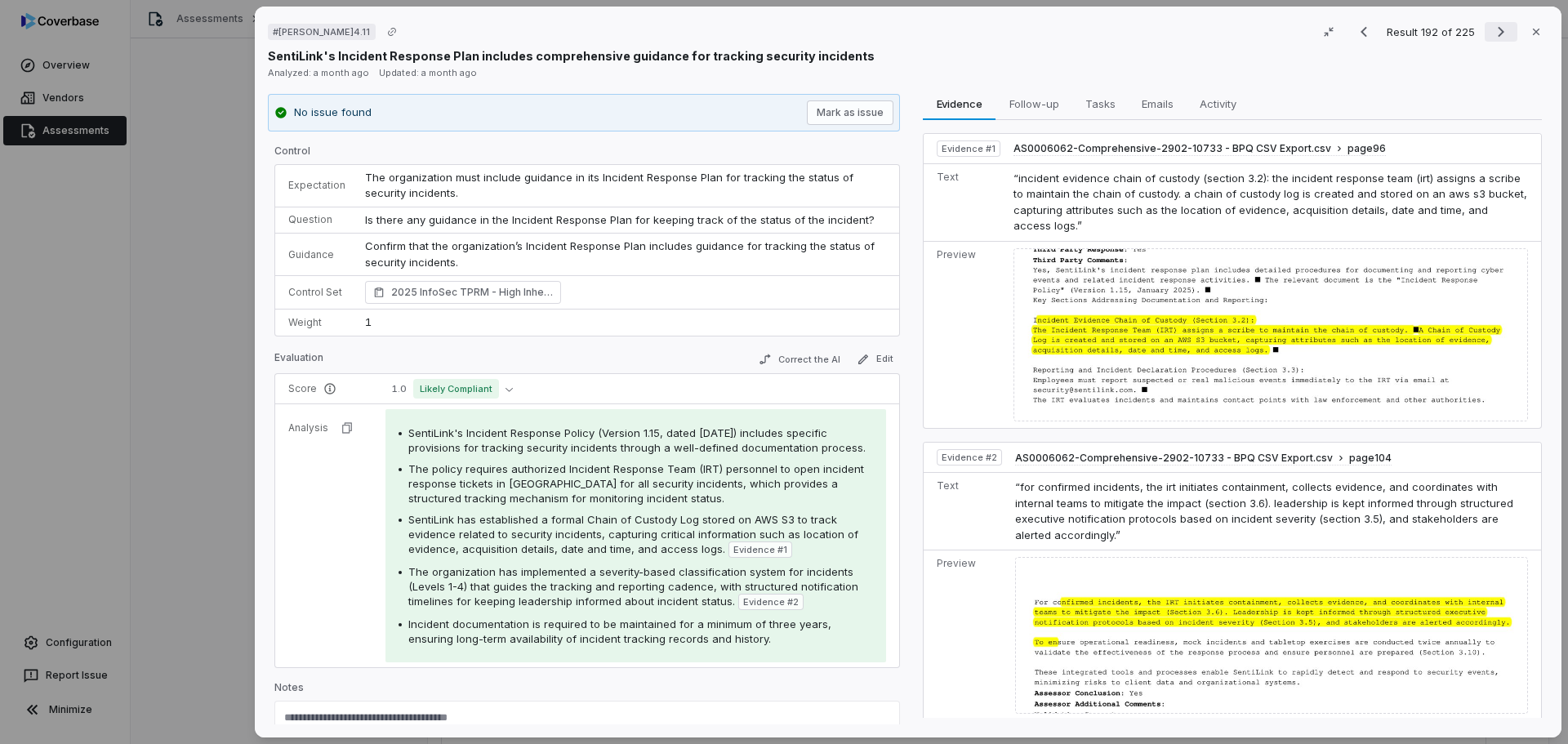
click at [1491, 34] on icon "Next result" at bounding box center [1500, 31] width 19 height 19
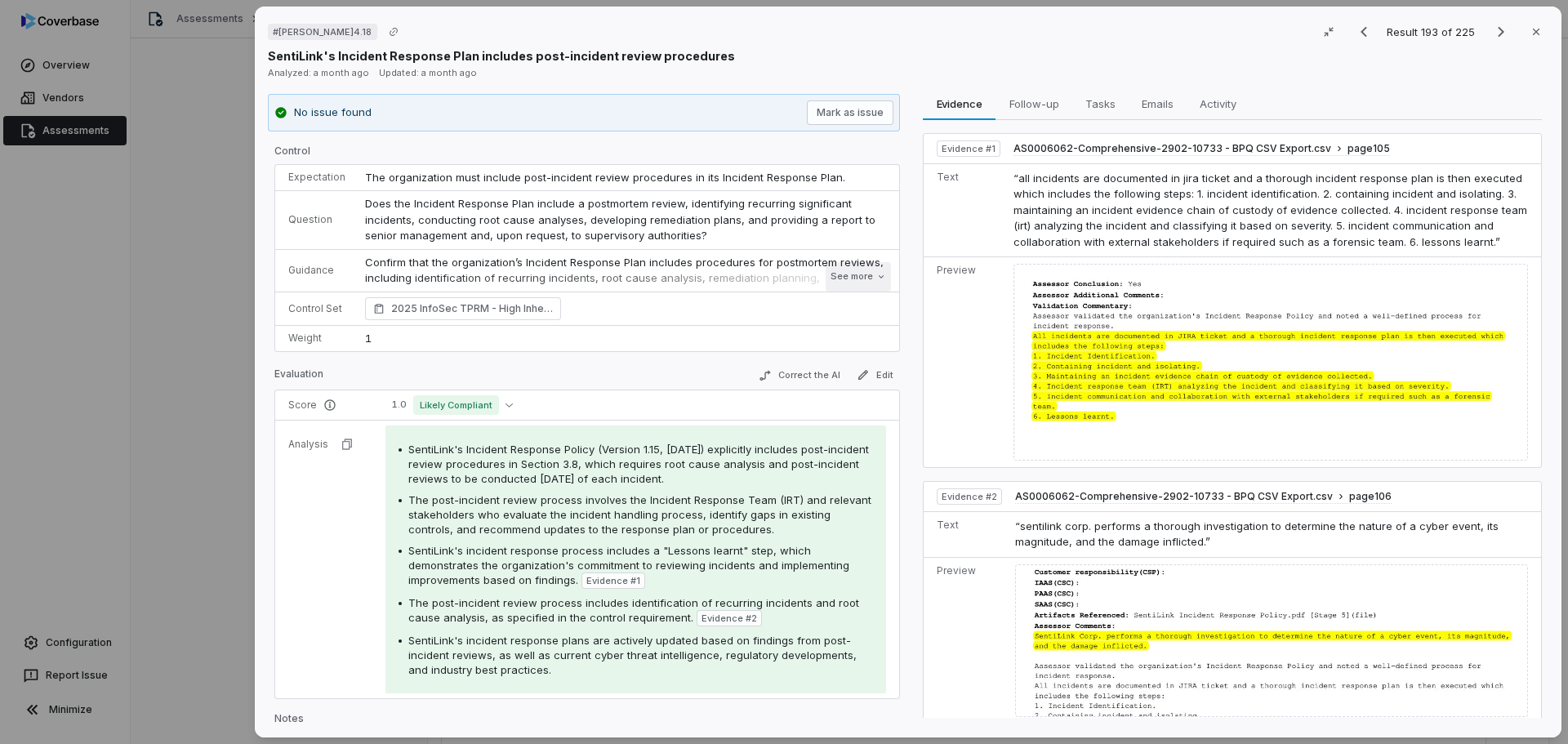
click at [857, 280] on button "See more" at bounding box center [858, 277] width 65 height 30
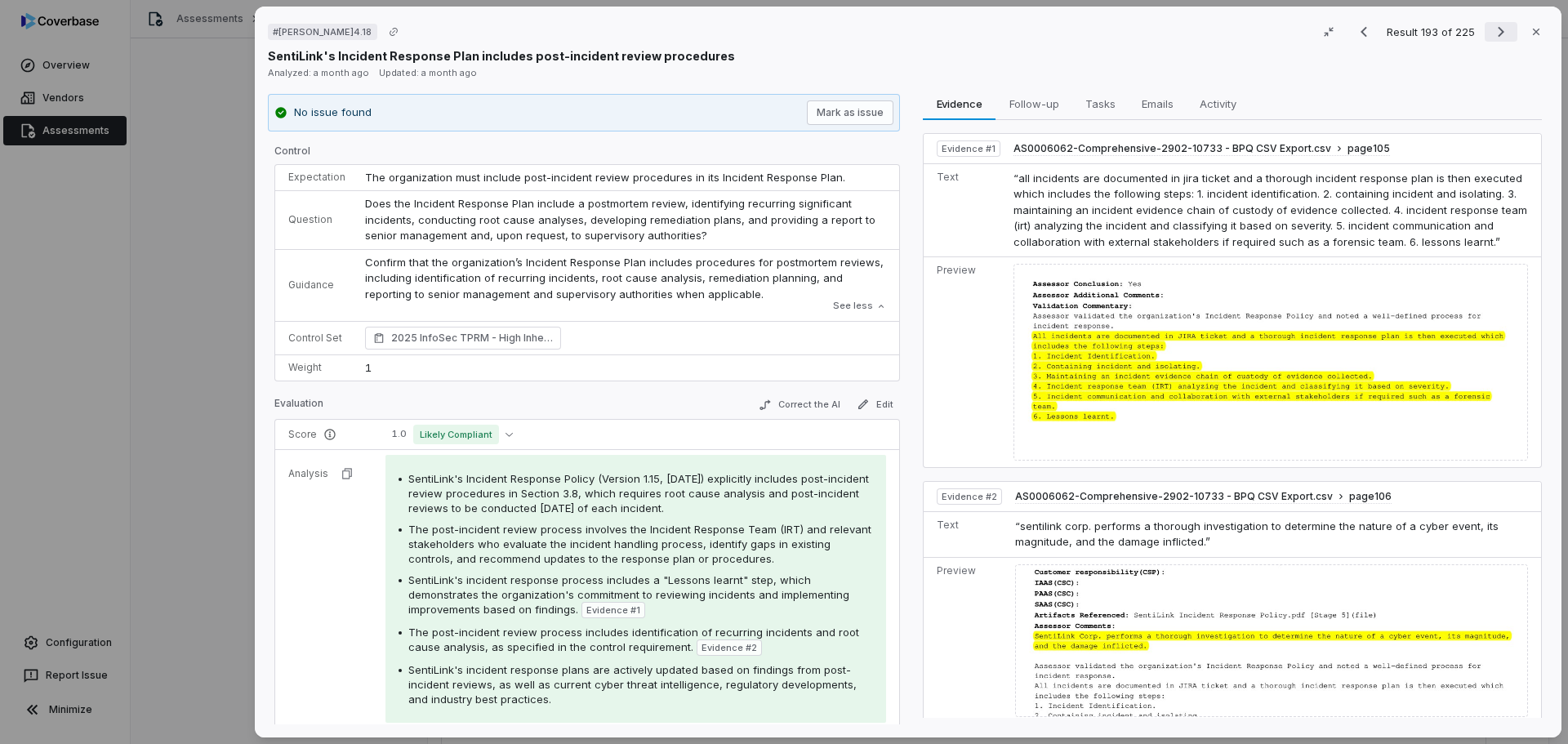
click at [1491, 30] on icon "Next result" at bounding box center [1500, 31] width 19 height 19
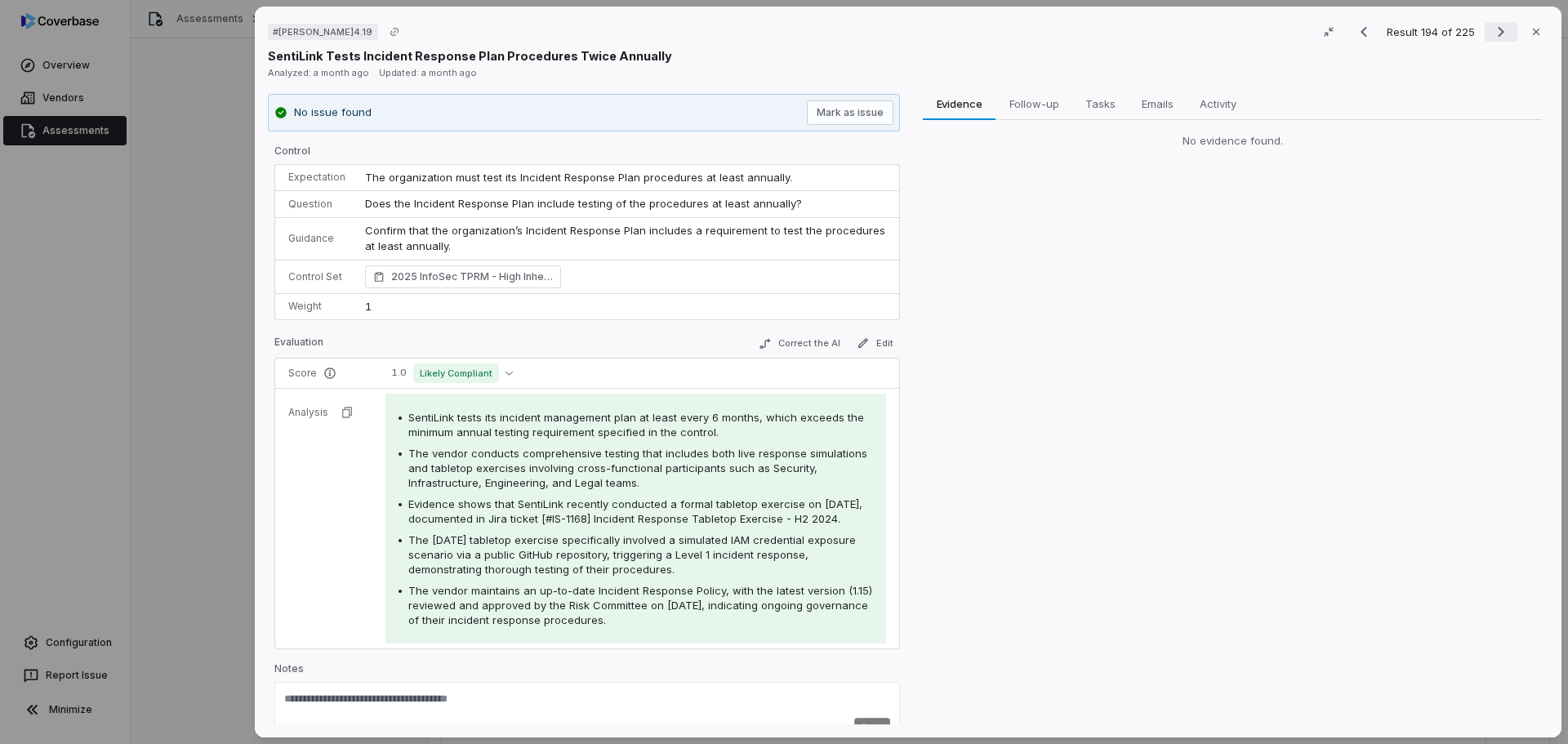
click at [1491, 32] on icon "Next result" at bounding box center [1500, 31] width 19 height 19
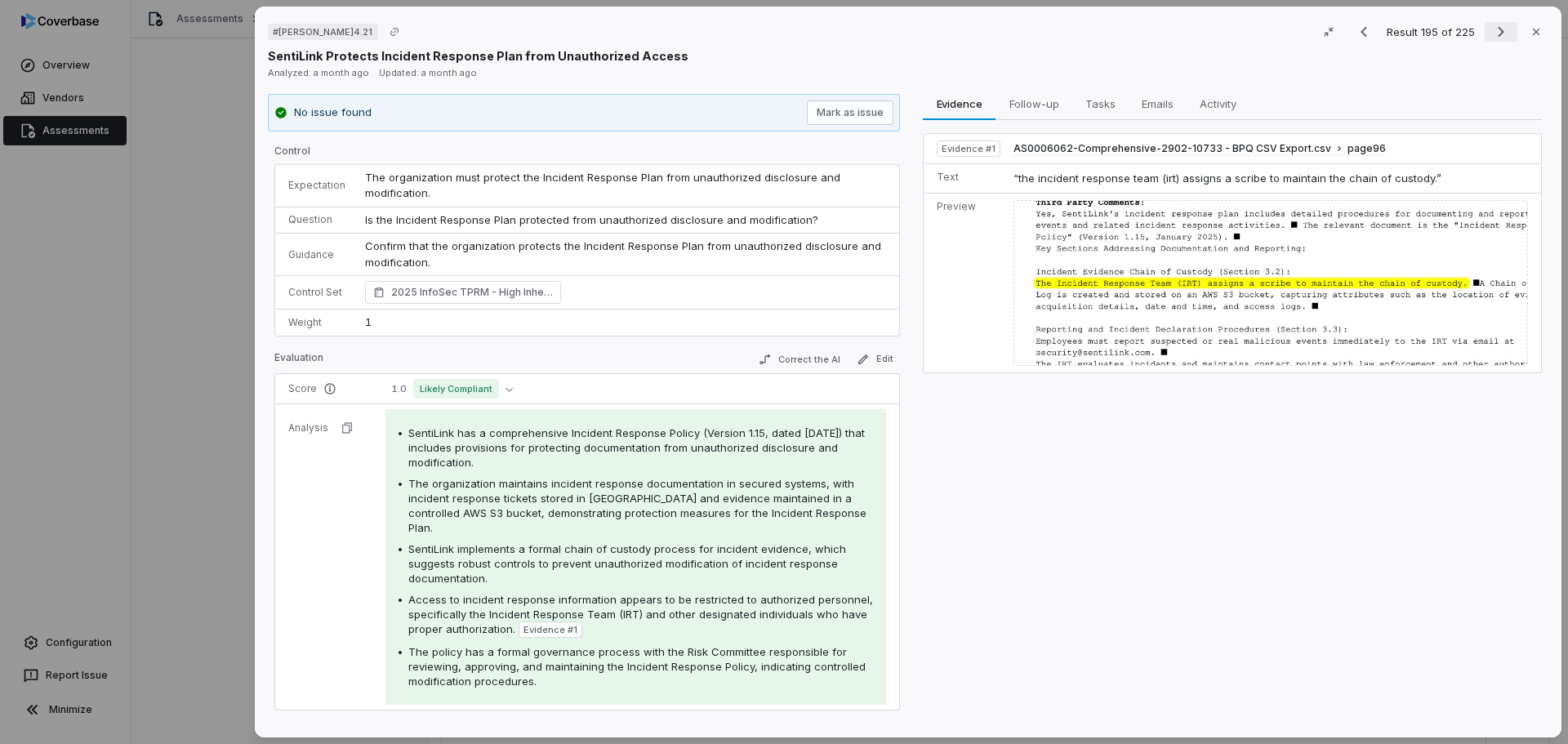
click at [1498, 35] on icon "Next result" at bounding box center [1501, 32] width 7 height 11
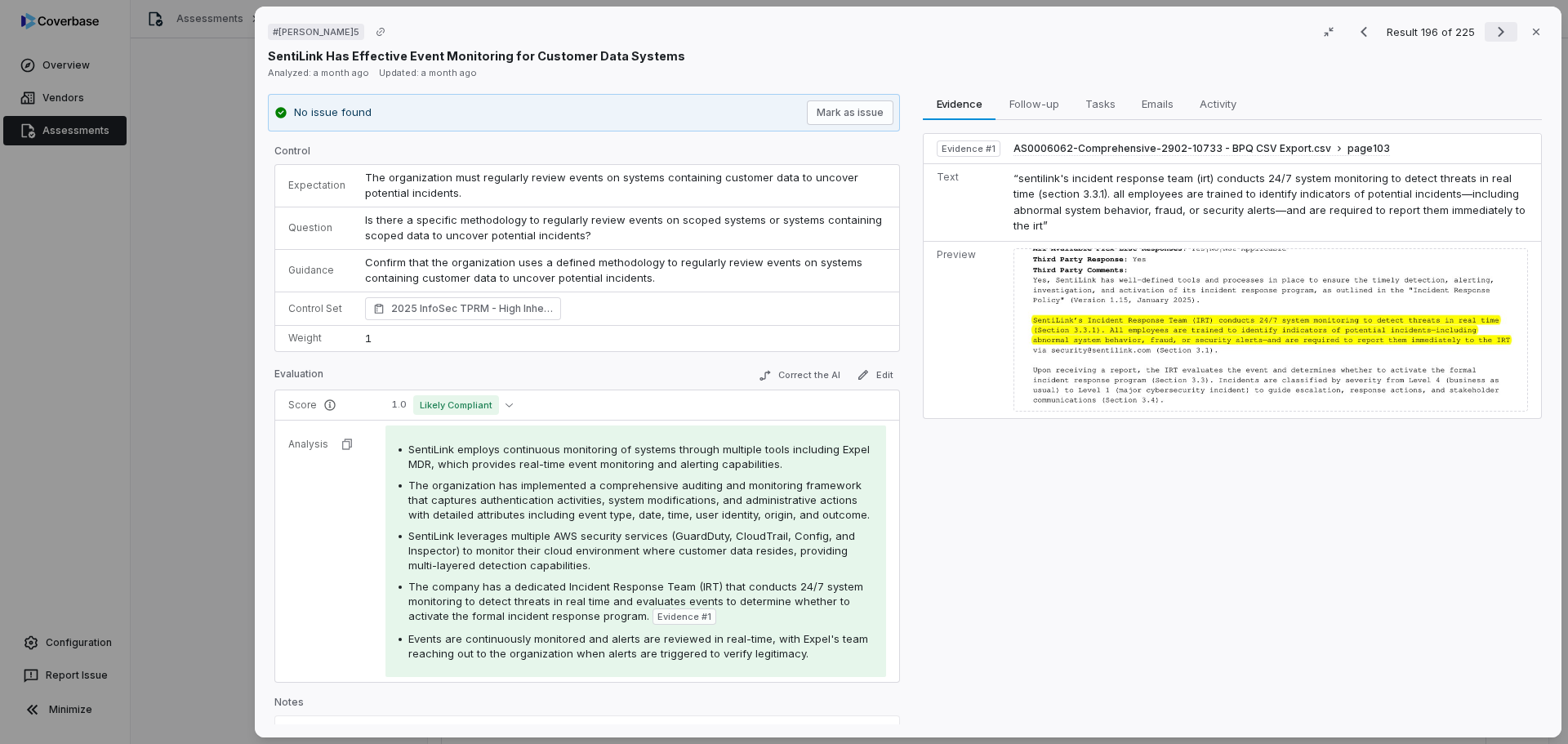
click at [1495, 31] on icon "Next result" at bounding box center [1500, 31] width 19 height 19
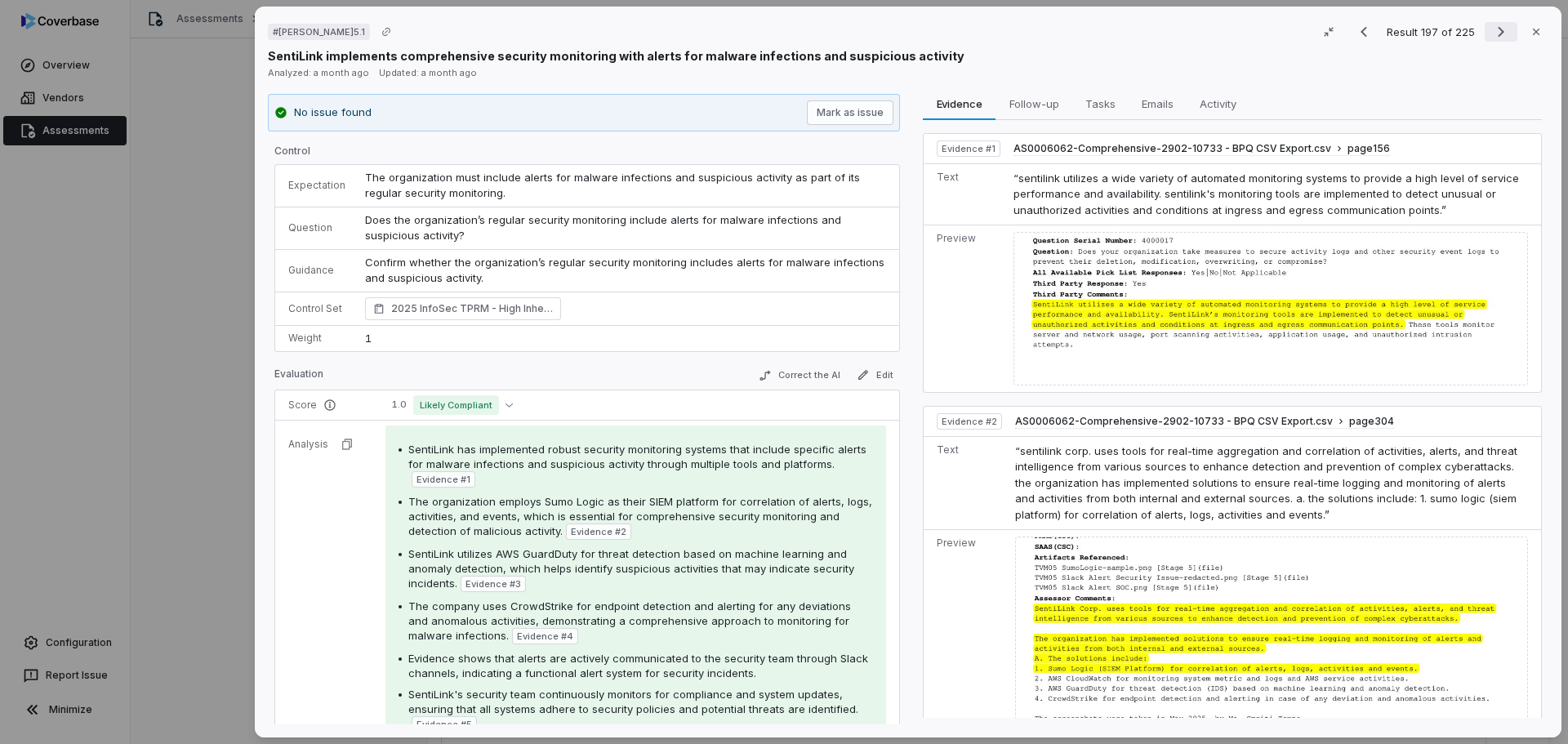
click at [1491, 31] on icon "Next result" at bounding box center [1500, 31] width 19 height 19
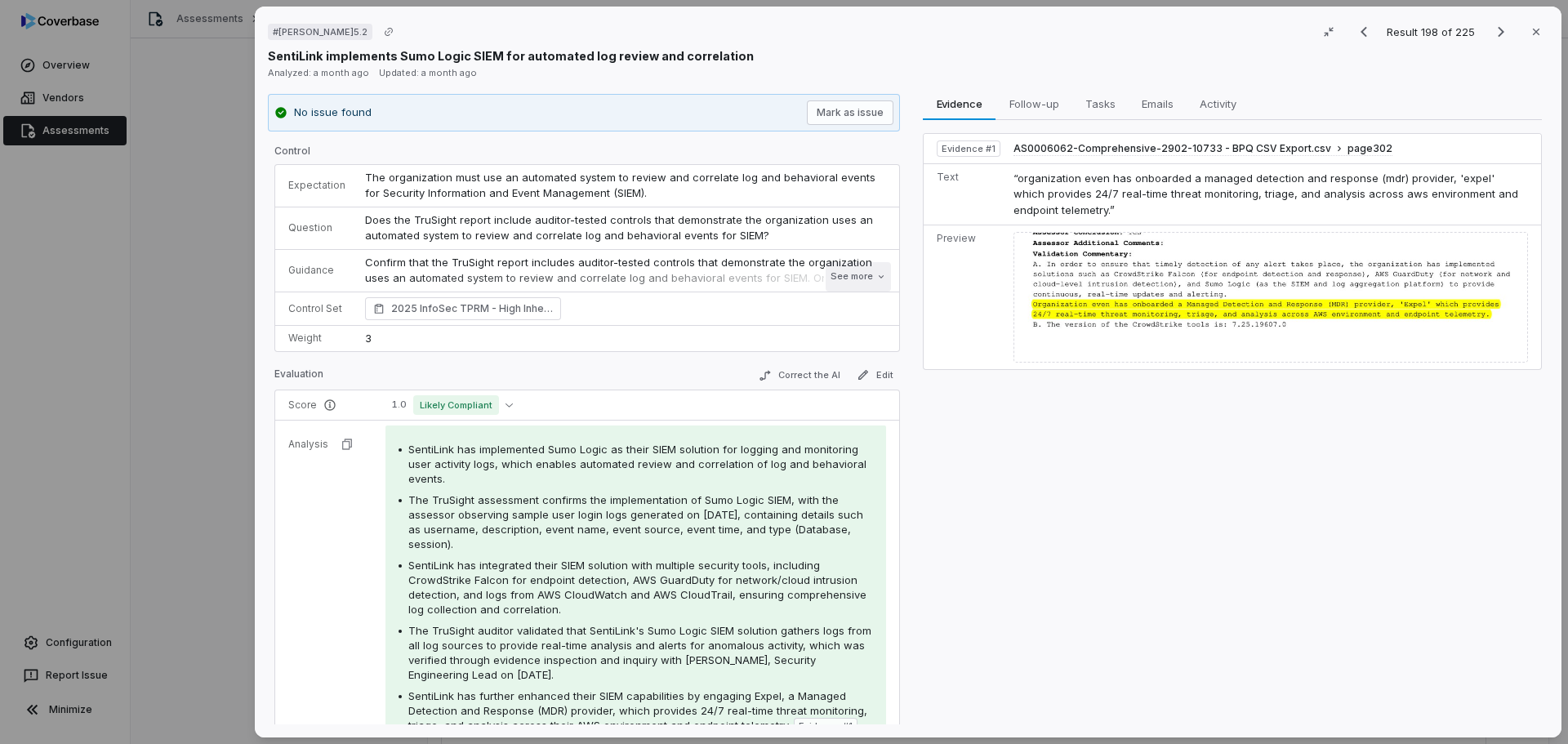
click at [826, 272] on button "See more" at bounding box center [858, 277] width 65 height 30
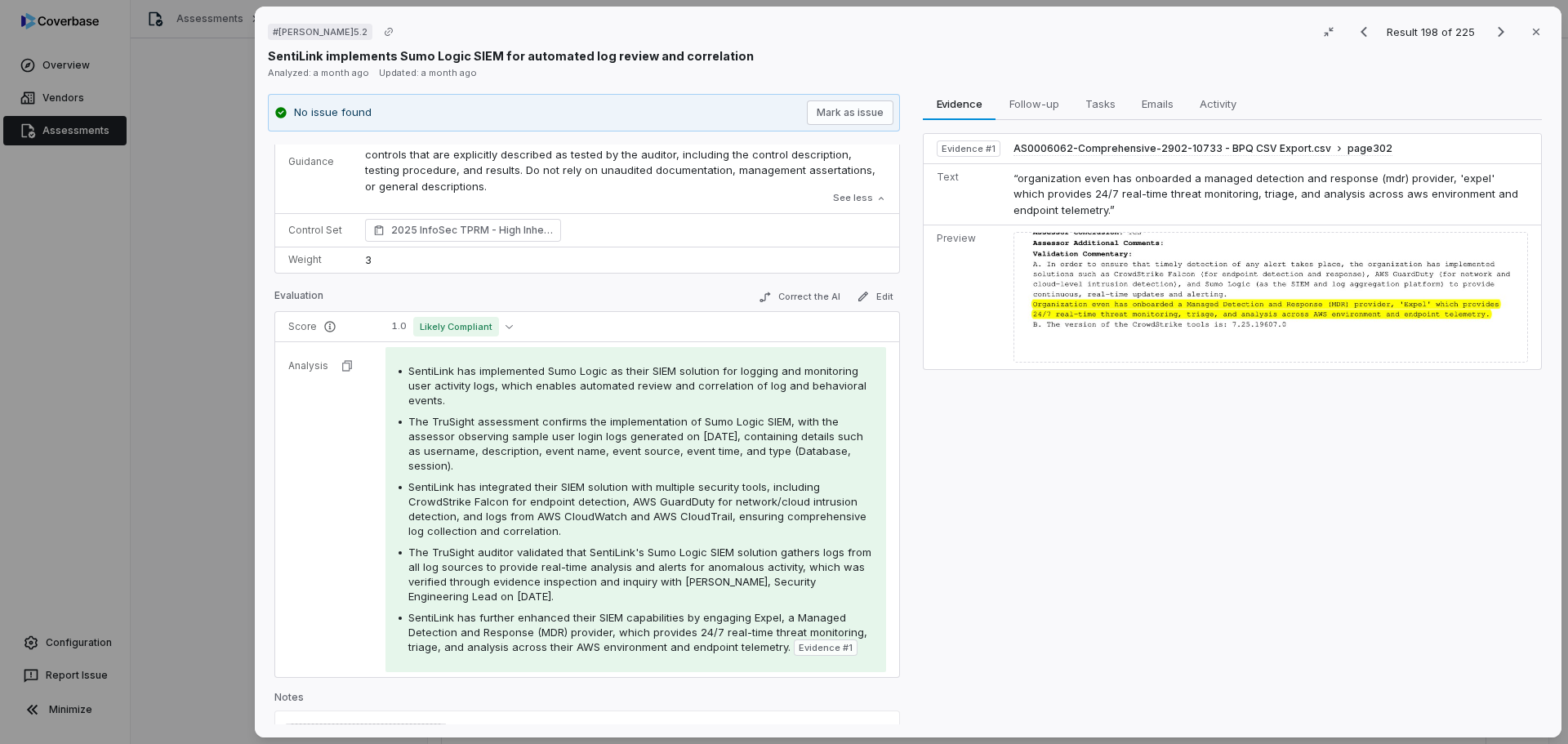
scroll to position [163, 0]
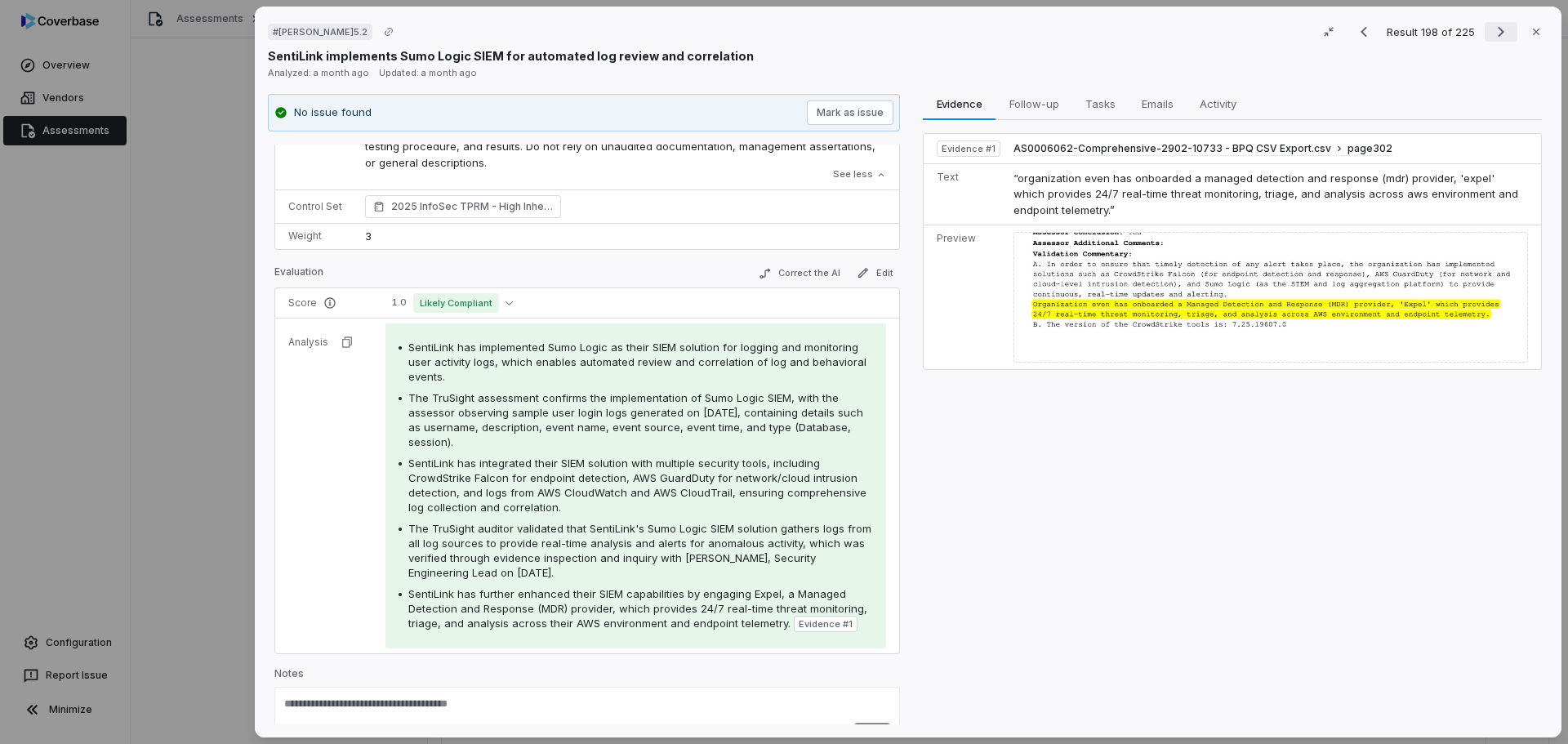
click at [1491, 35] on icon "Next result" at bounding box center [1500, 31] width 19 height 19
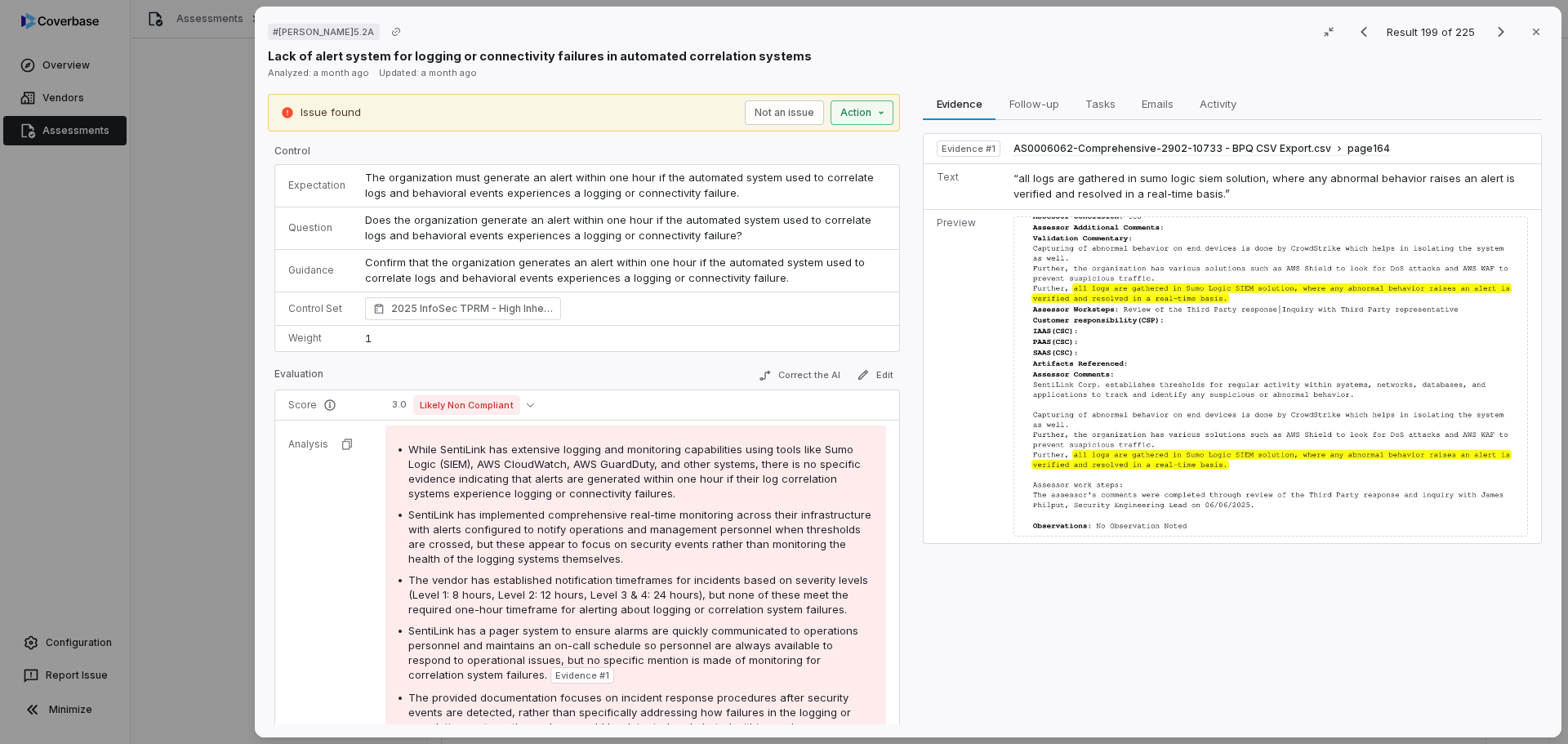
click at [841, 107] on div "# [PERSON_NAME]5.2A Result 199 of 225 Close Lack of alert system for logging or…" at bounding box center [784, 372] width 1568 height 744
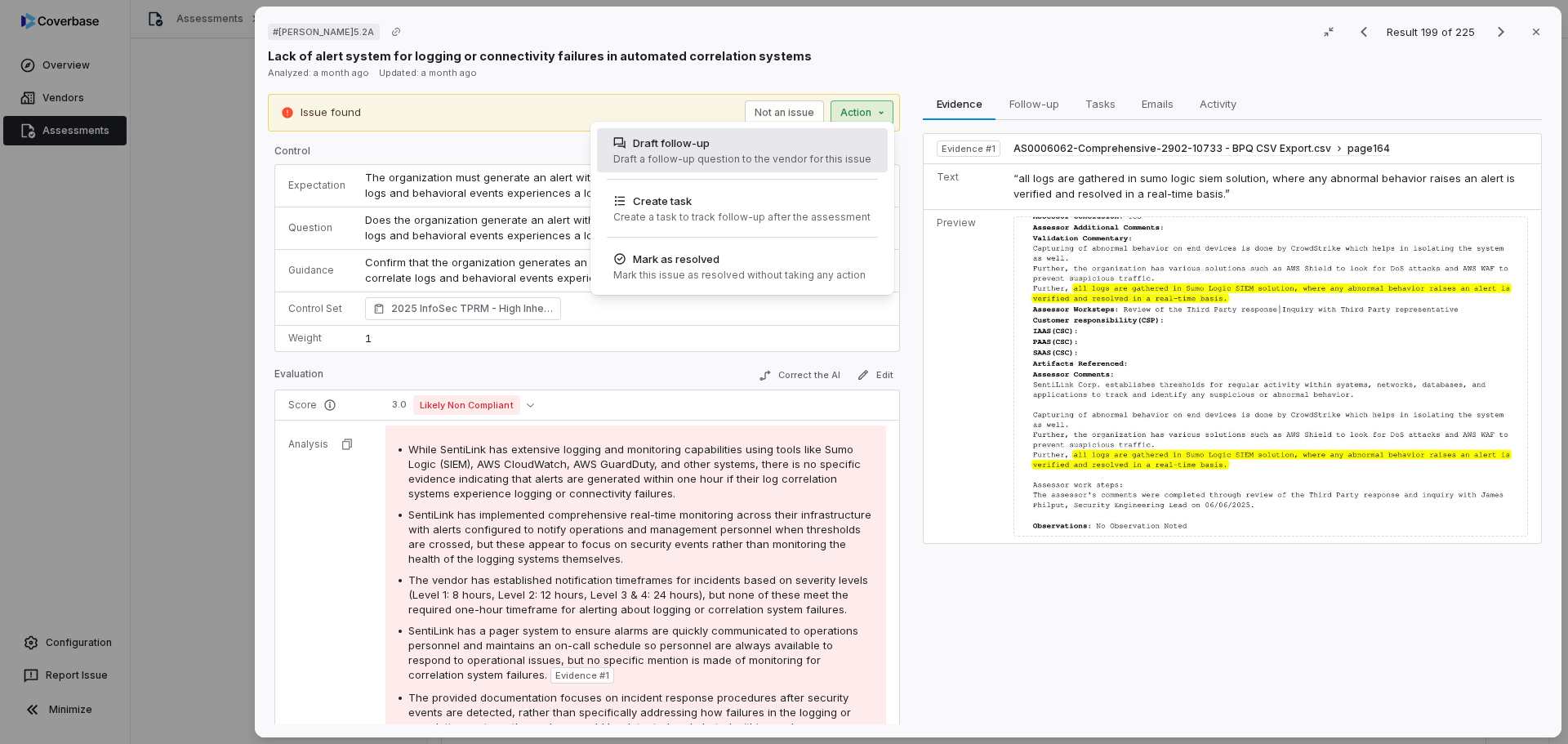
click at [767, 140] on div "Draft follow-up" at bounding box center [742, 142] width 258 height 16
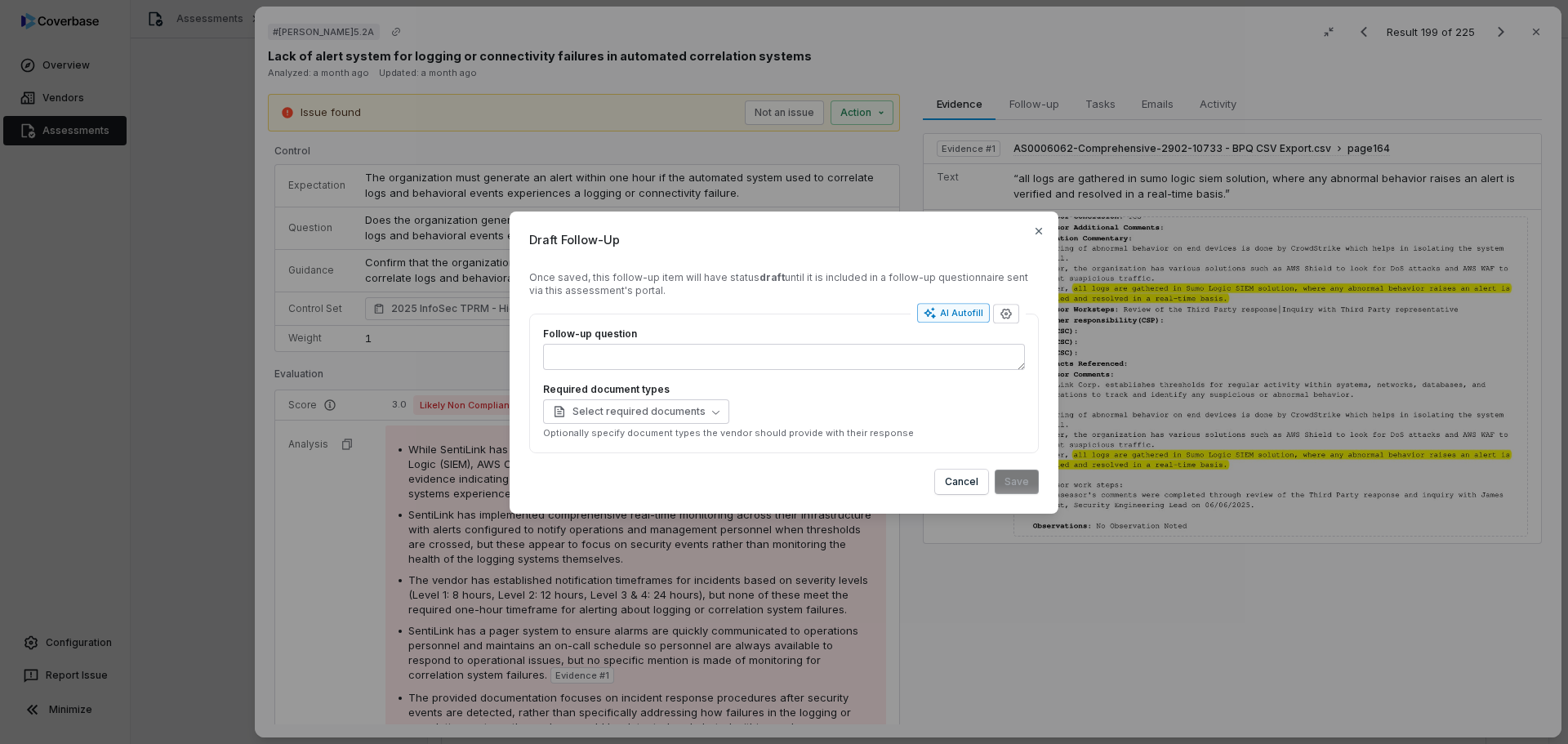
click at [946, 314] on div "AI Autofill" at bounding box center [953, 312] width 59 height 13
type textarea "*"
type textarea "**"
type textarea "*"
type textarea "*******"
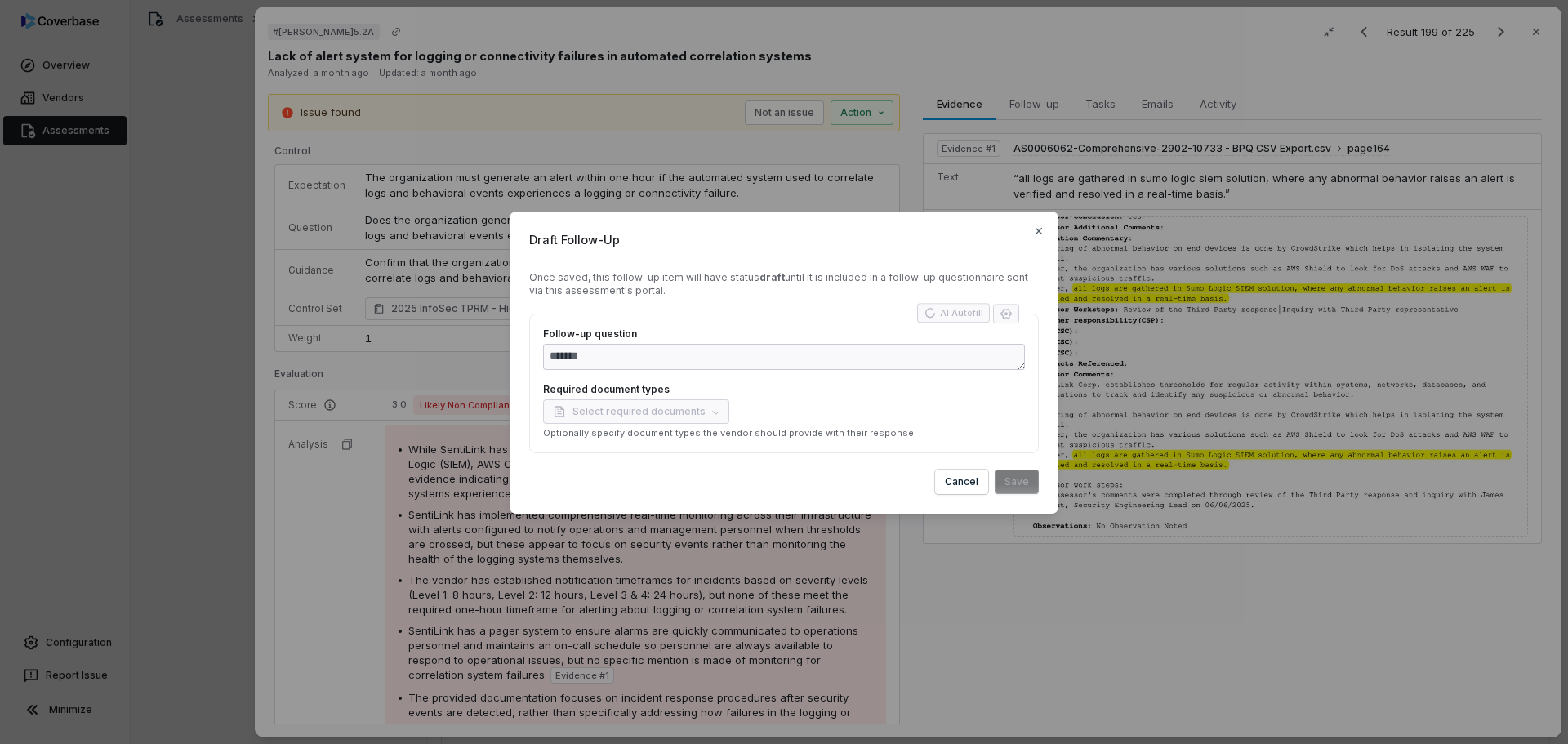
type textarea "*"
type textarea "**********"
type textarea "*"
type textarea "**********"
type textarea "*"
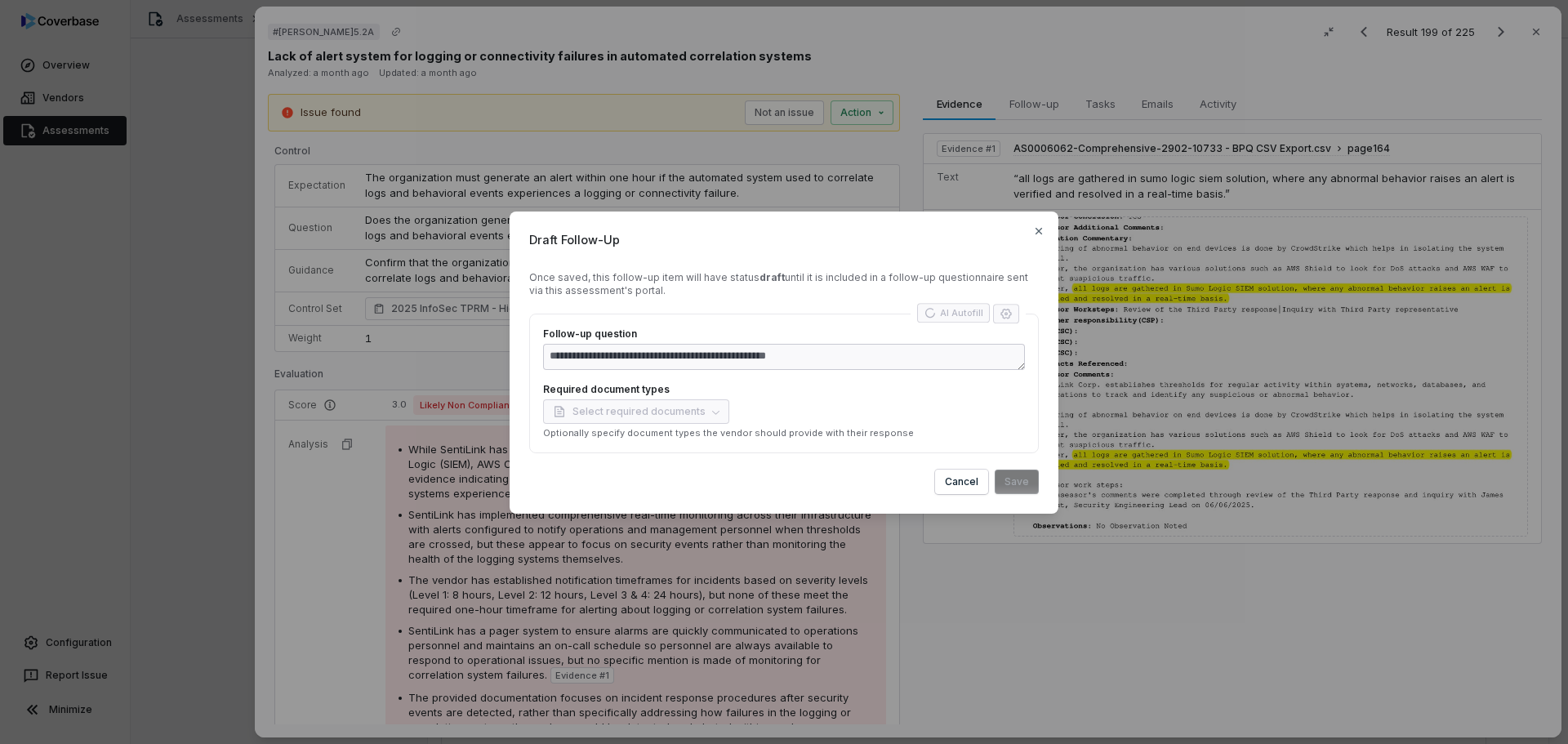
type textarea "**********"
type textarea "*"
type textarea "**********"
type textarea "*"
type textarea "**********"
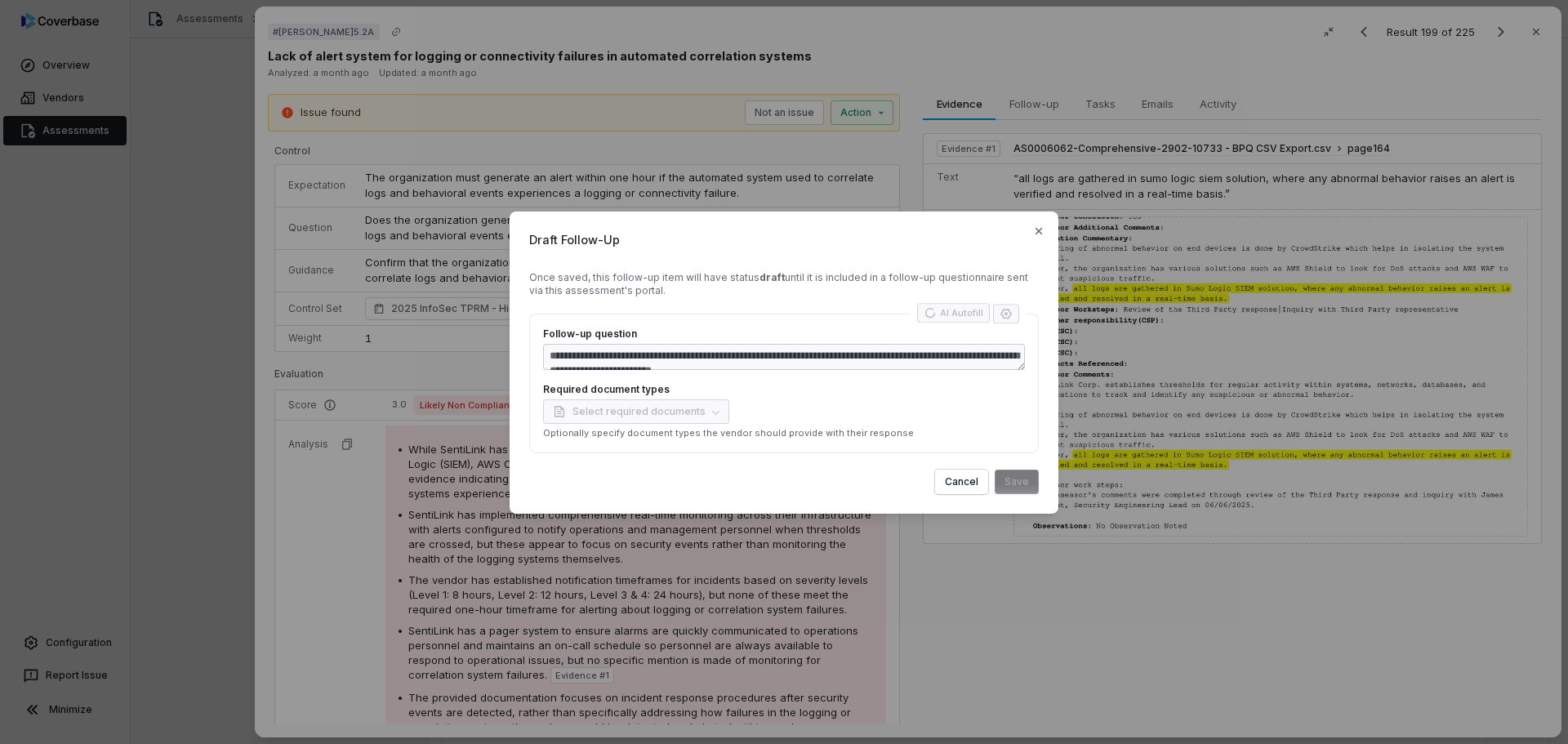
type textarea "*"
type textarea "**********"
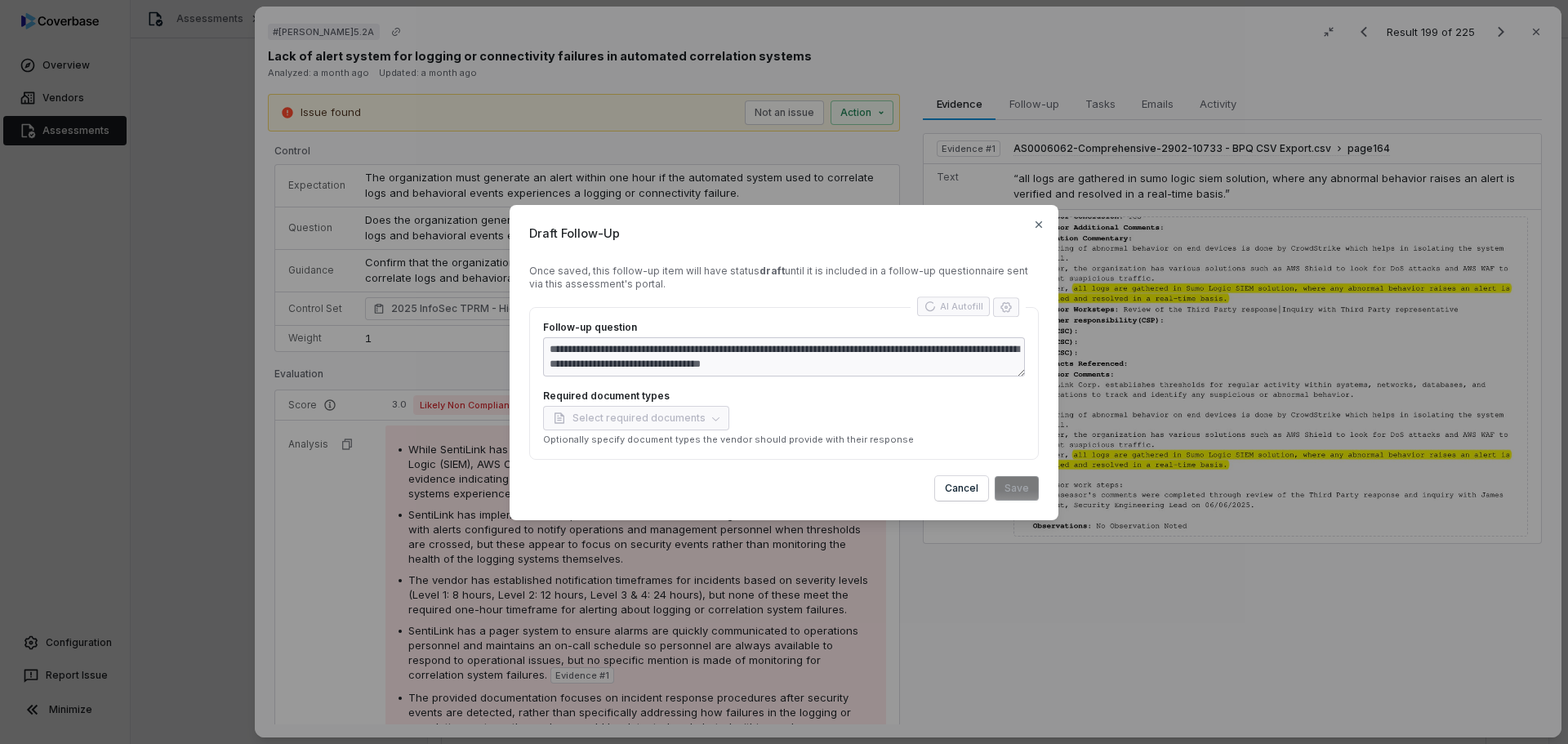
type textarea "*"
type textarea "**********"
type textarea "*"
type textarea "**********"
type textarea "*"
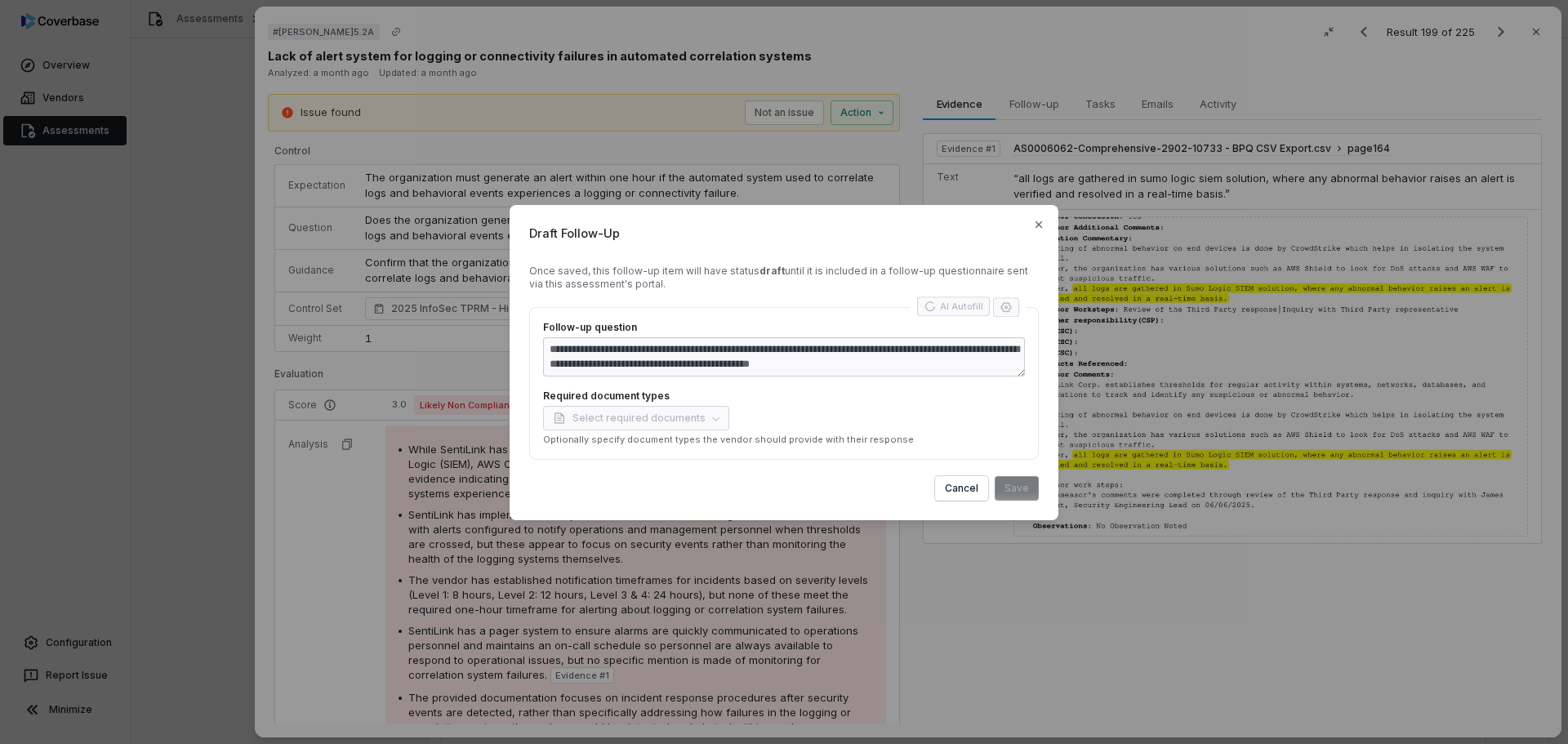
type textarea "**********"
type textarea "*"
type textarea "**********"
type textarea "*"
type textarea "**********"
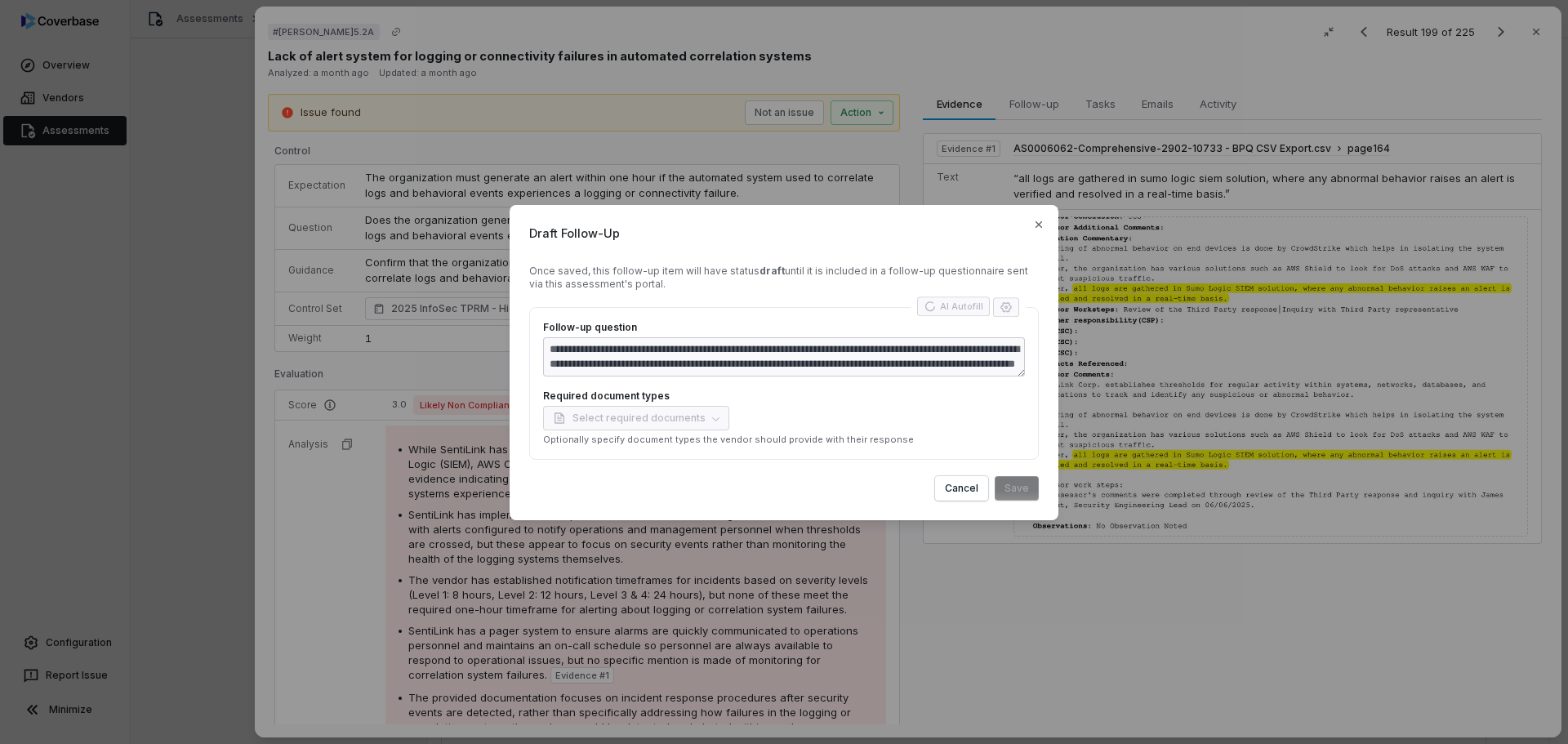
type textarea "*"
type textarea "**********"
type textarea "*"
type textarea "**********"
type textarea "*"
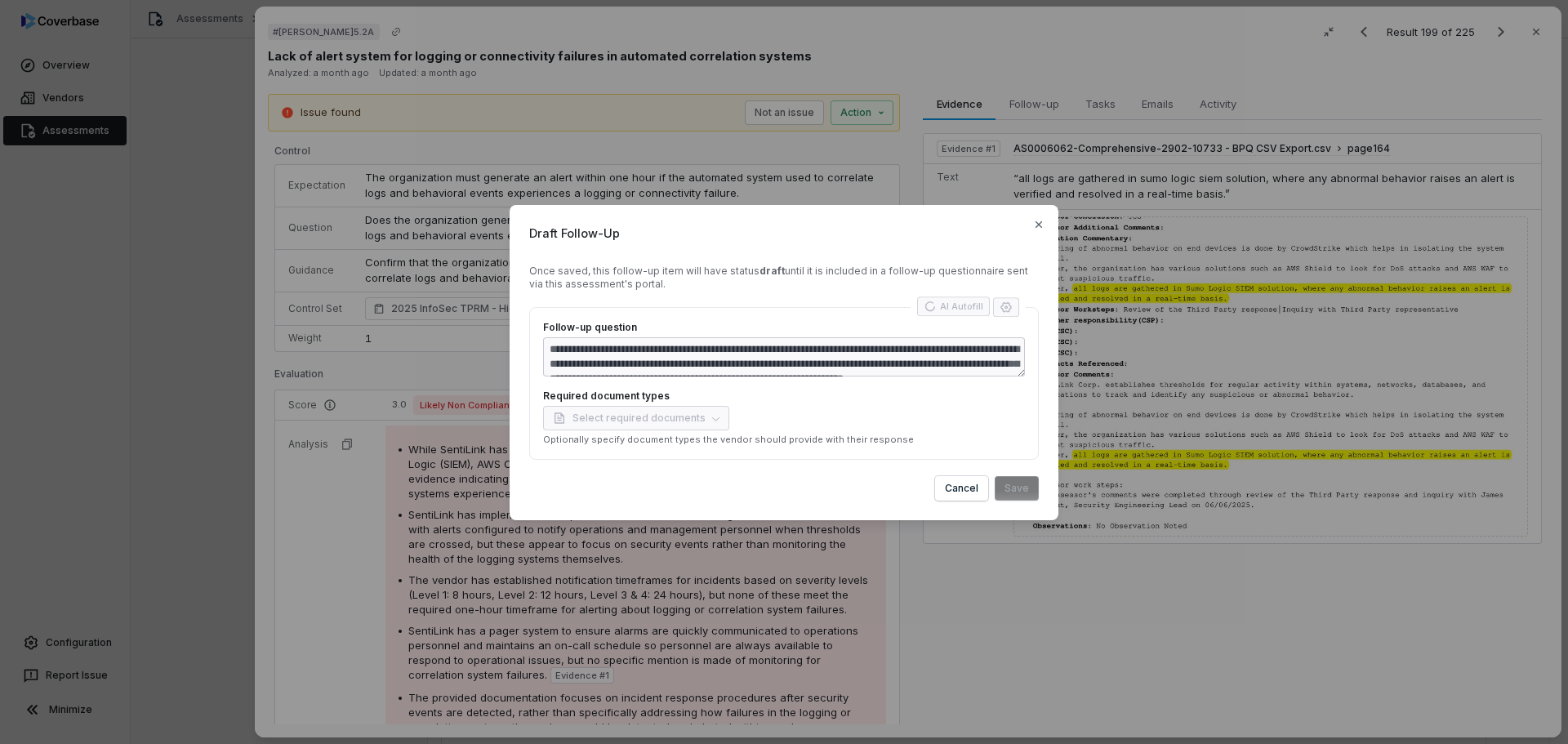
type textarea "**********"
type textarea "*"
type textarea "**********"
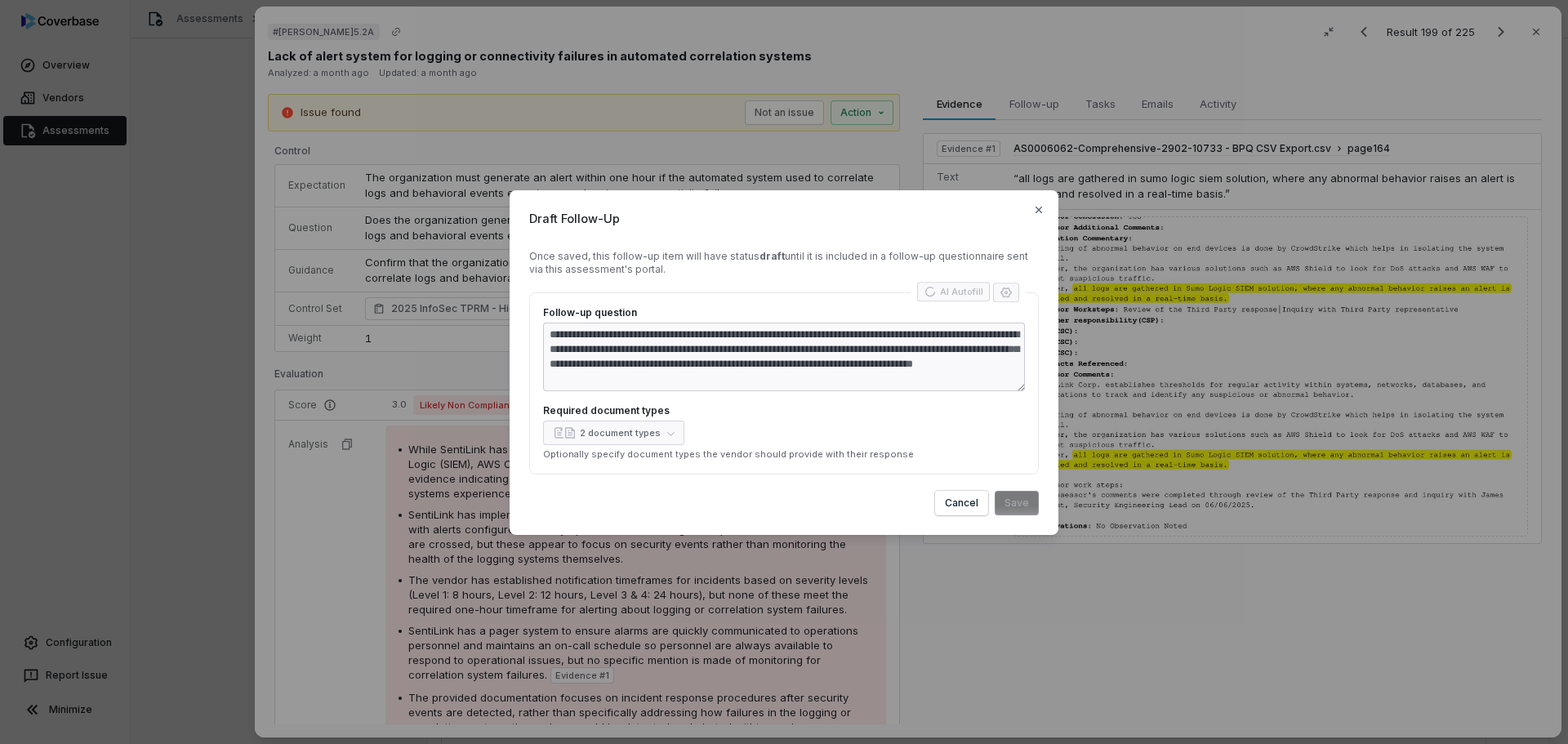
type textarea "*"
type textarea "**********"
type textarea "*"
type textarea "**********"
type textarea "*"
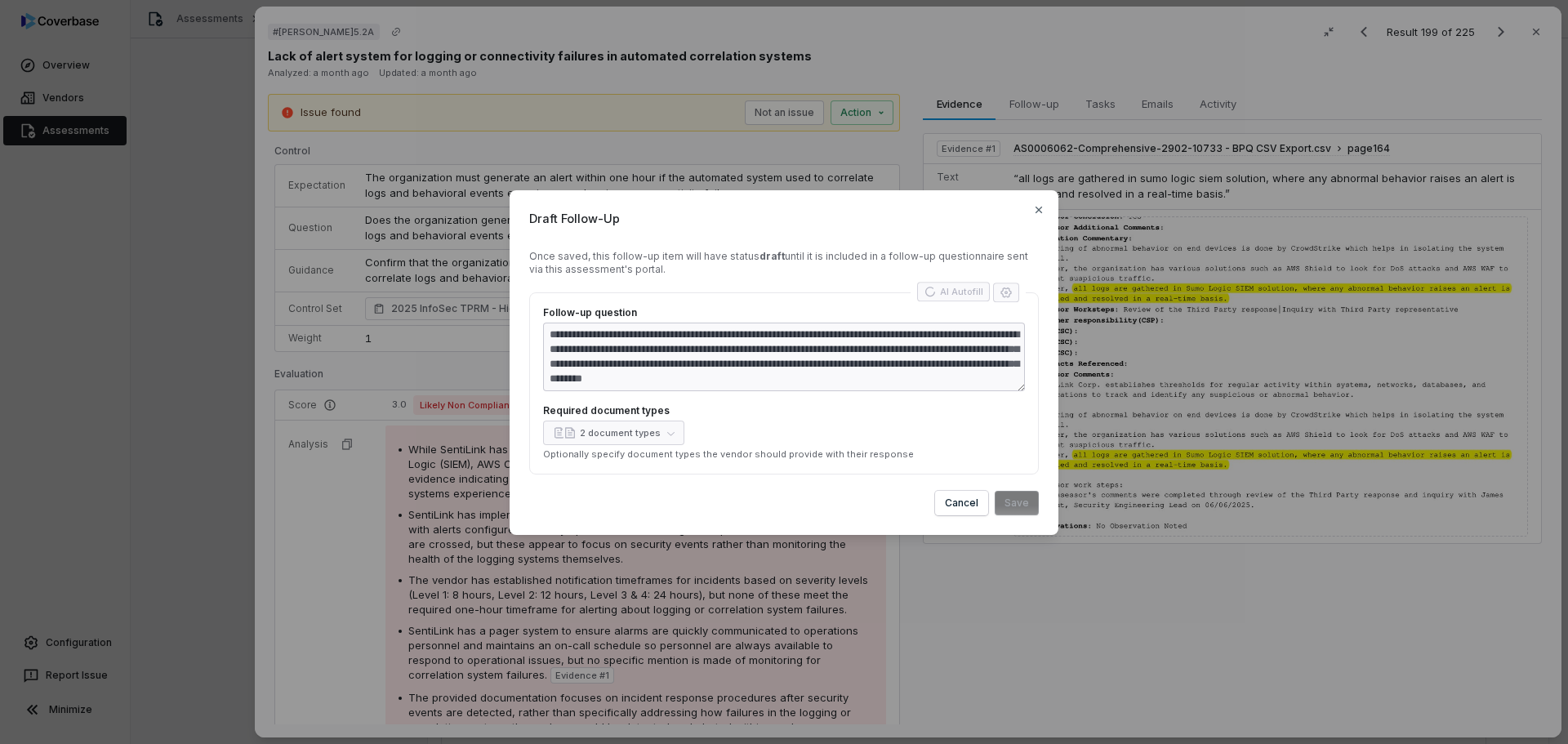
type textarea "**********"
type textarea "*"
type textarea "**********"
type textarea "*"
type textarea "**********"
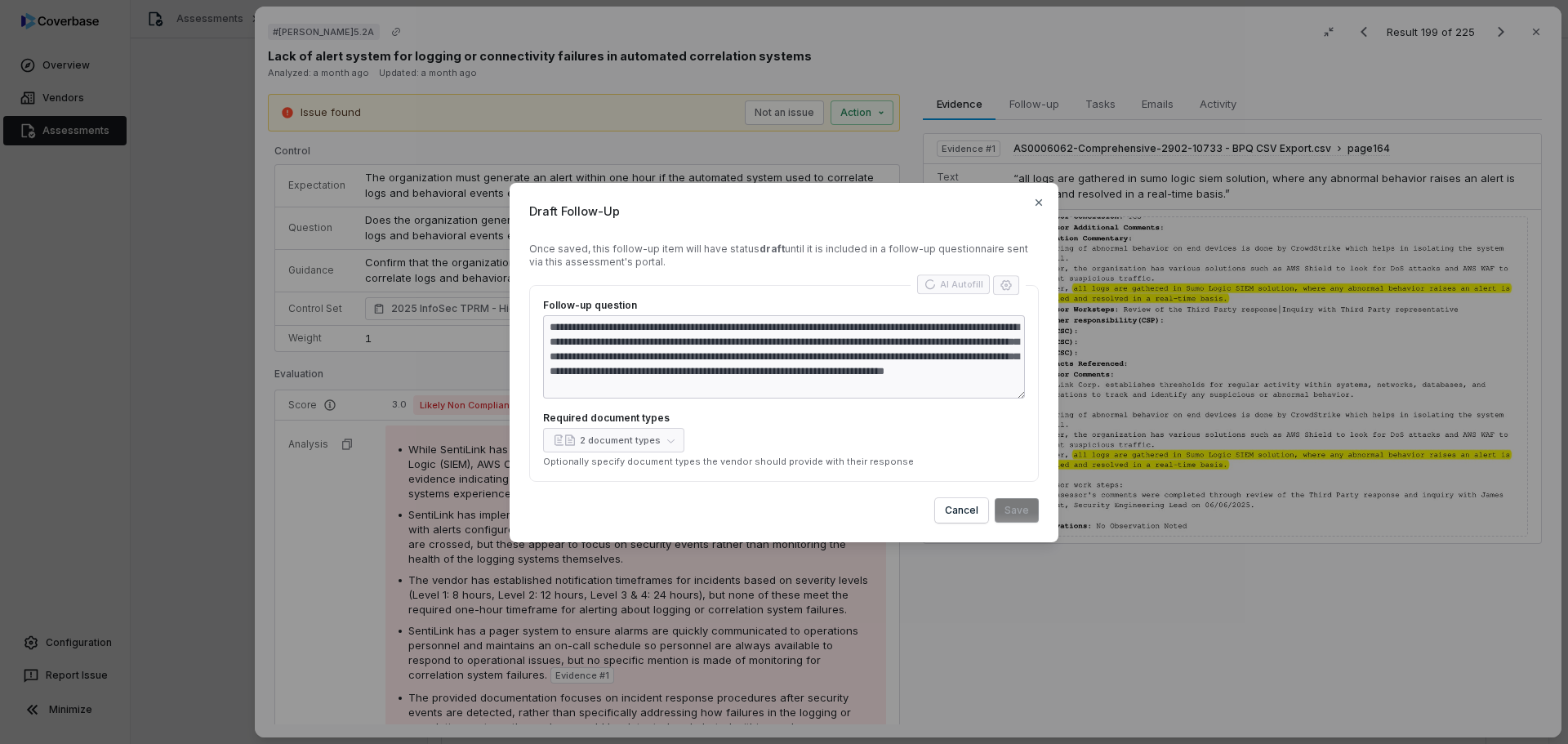
type textarea "*"
type textarea "**********"
type textarea "*"
type textarea "**********"
type textarea "*"
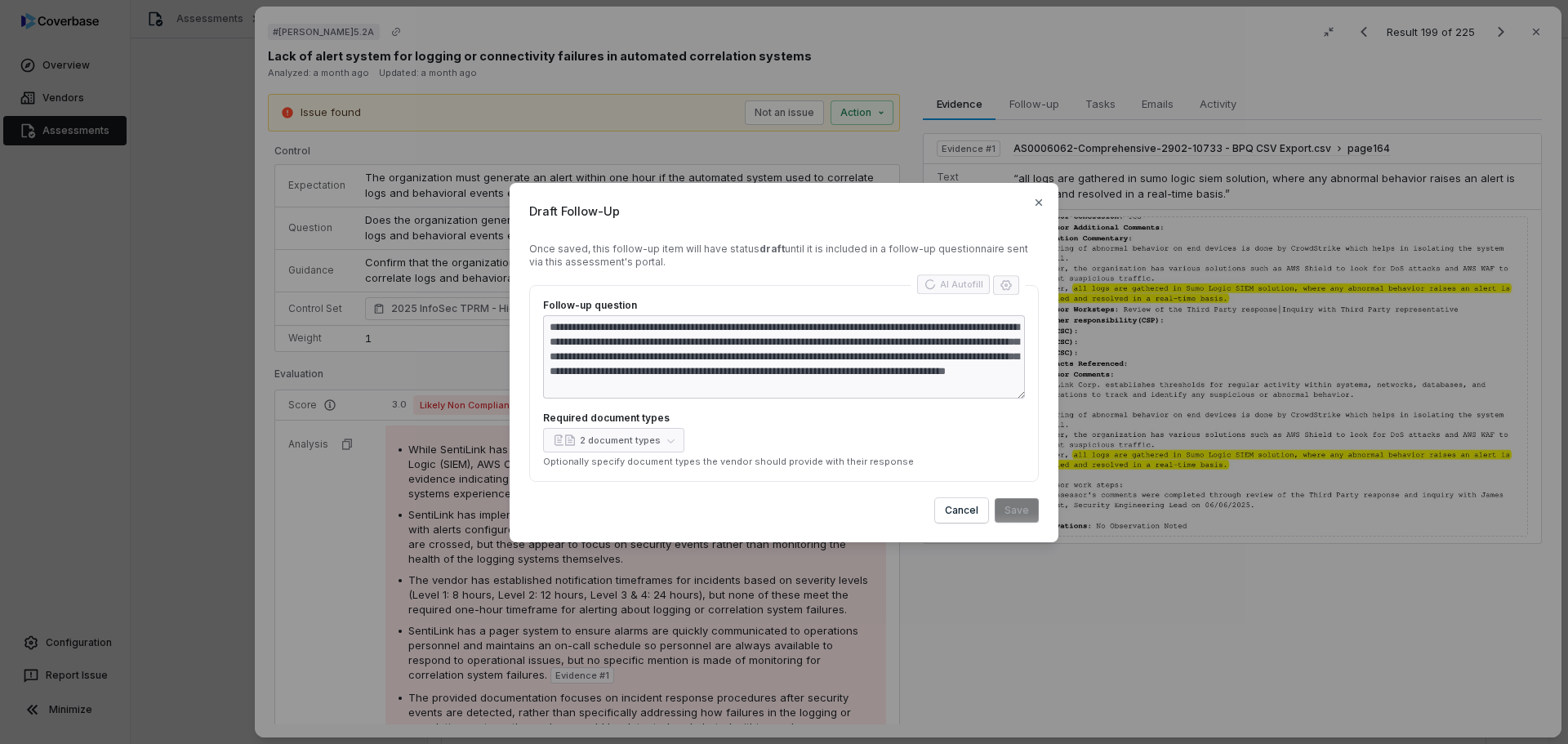
type textarea "**********"
type textarea "*"
type textarea "**********"
type textarea "*"
type textarea "**********"
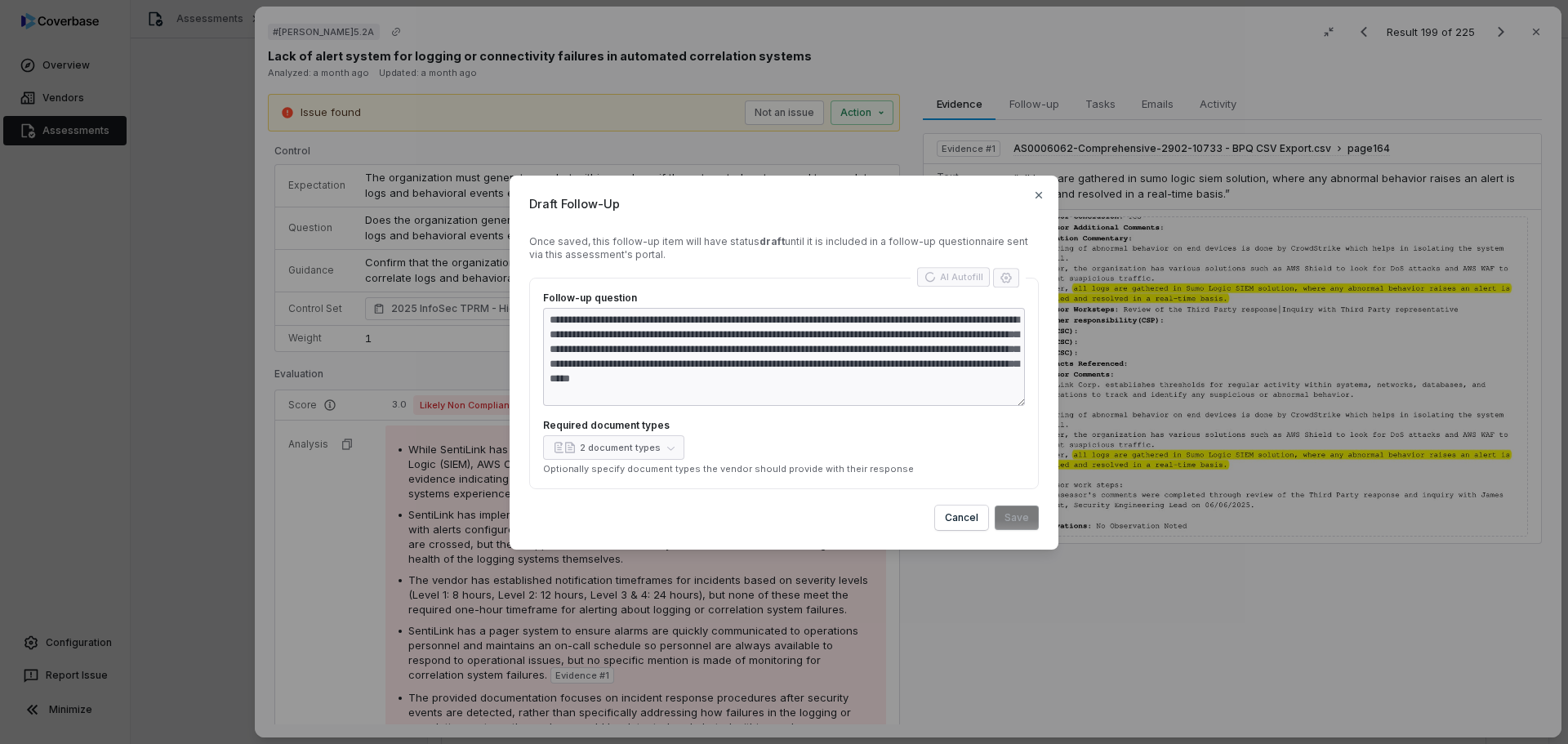
type textarea "*"
type textarea "**********"
type textarea "*"
type textarea "**********"
type textarea "*"
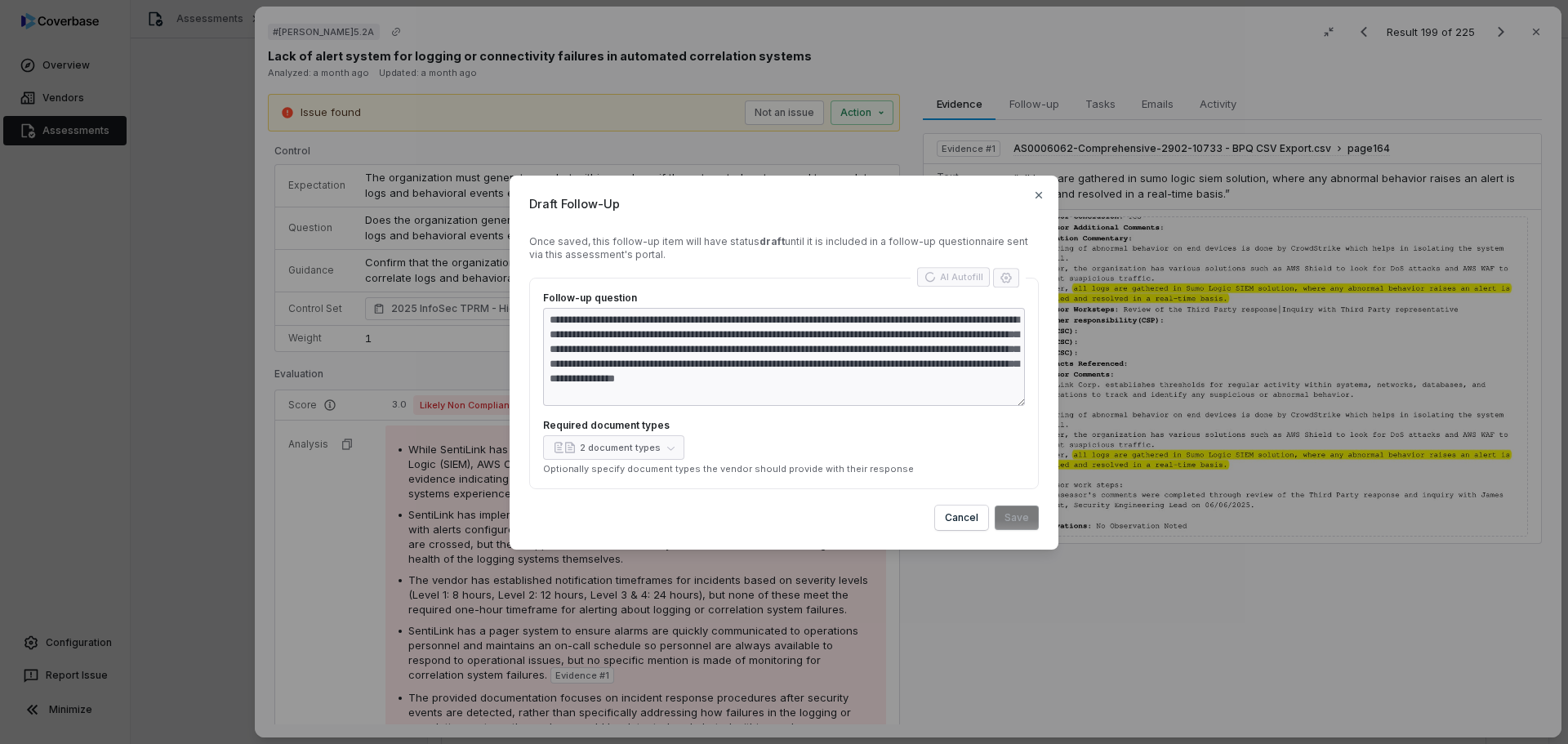
type textarea "**********"
type textarea "*"
type textarea "**********"
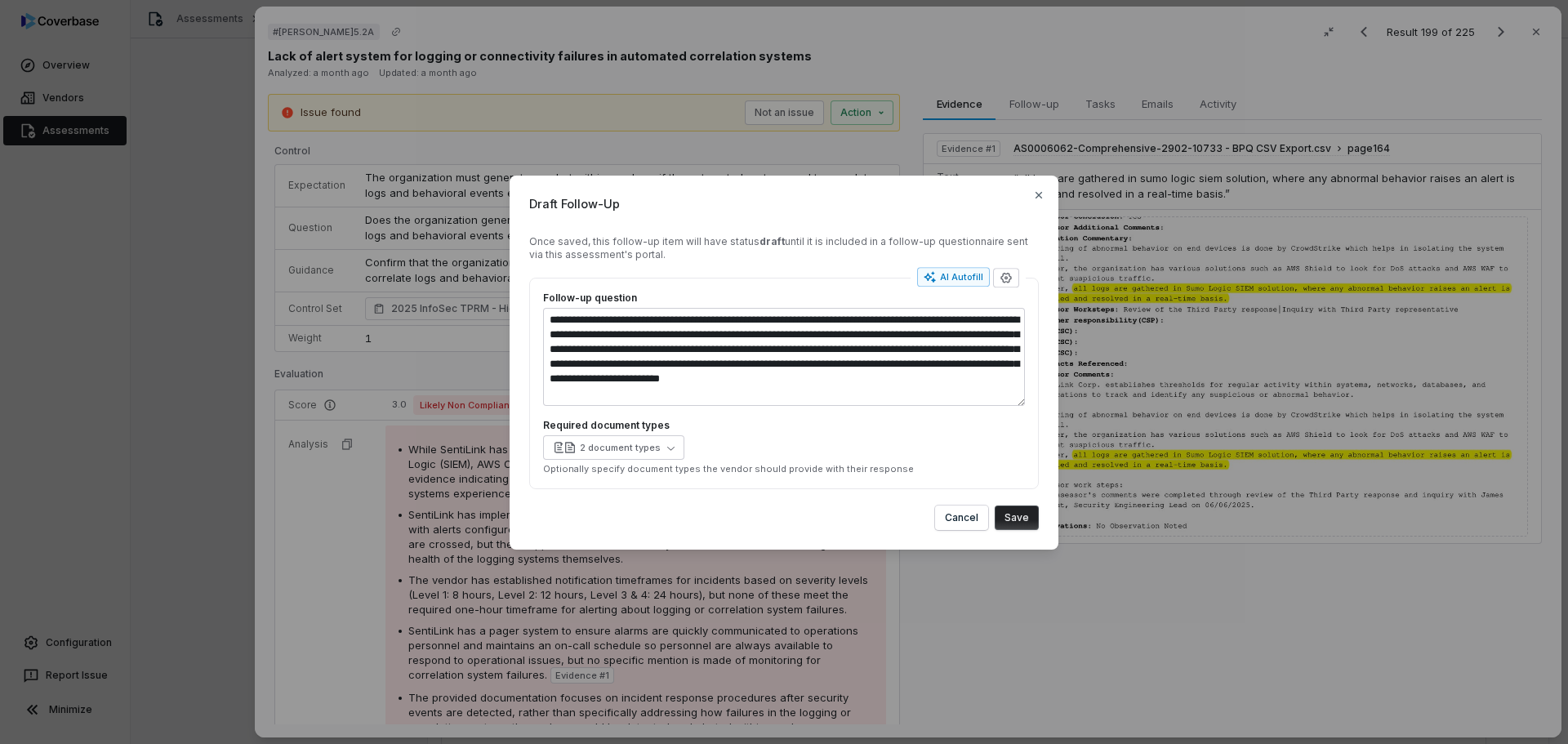
click at [1027, 522] on button "Save" at bounding box center [1016, 517] width 44 height 25
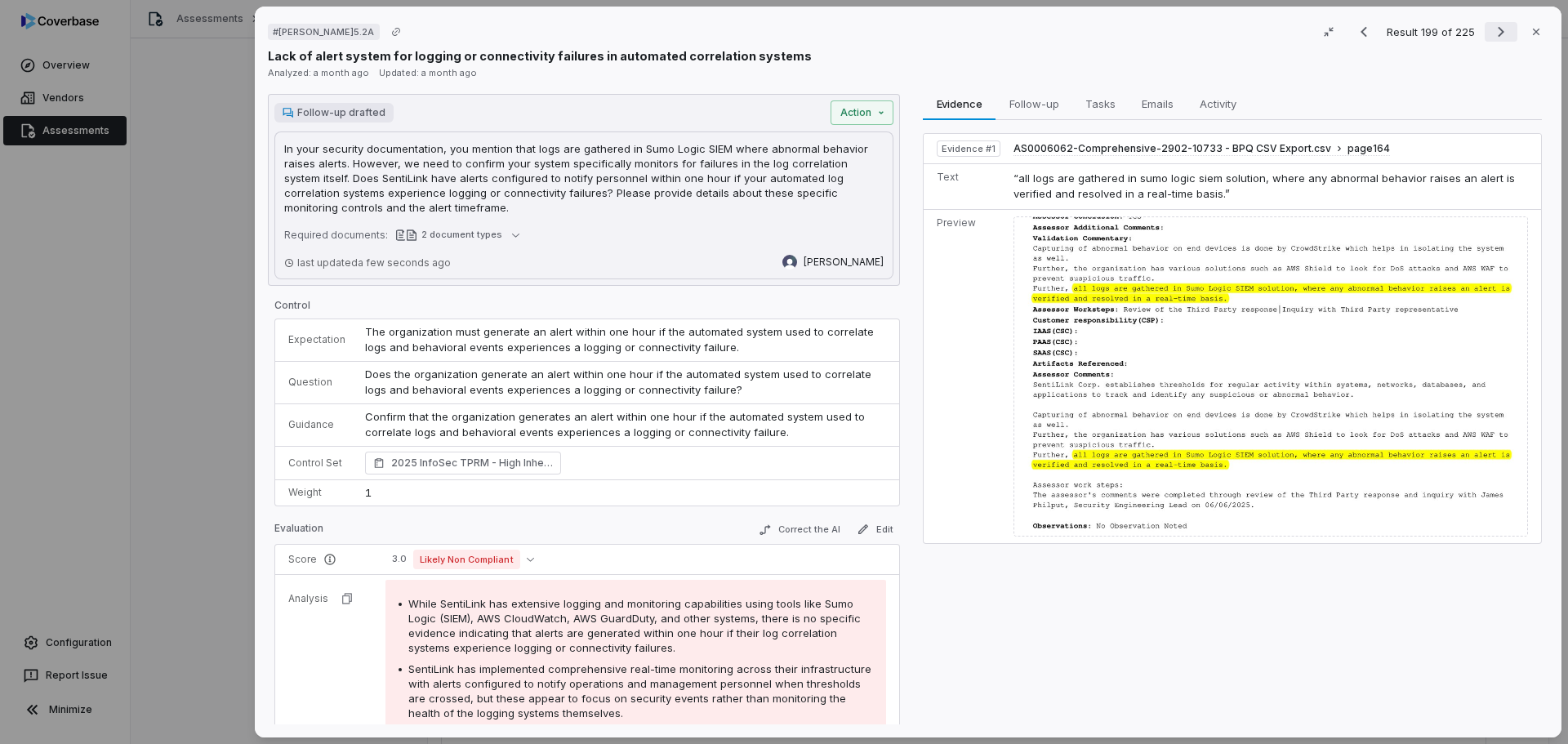
click at [1491, 33] on icon "Next result" at bounding box center [1500, 31] width 19 height 19
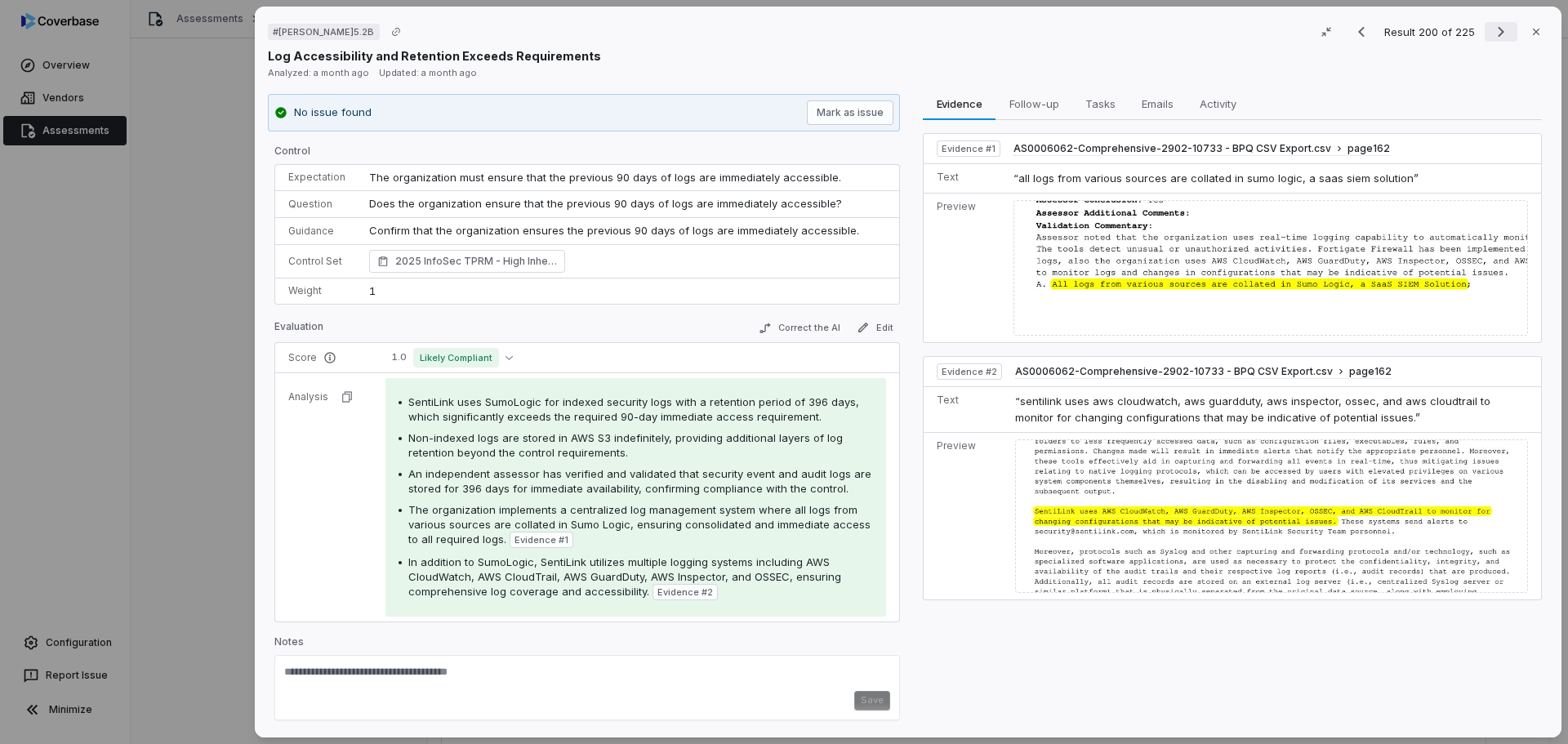
click at [1491, 27] on icon "Next result" at bounding box center [1500, 31] width 19 height 19
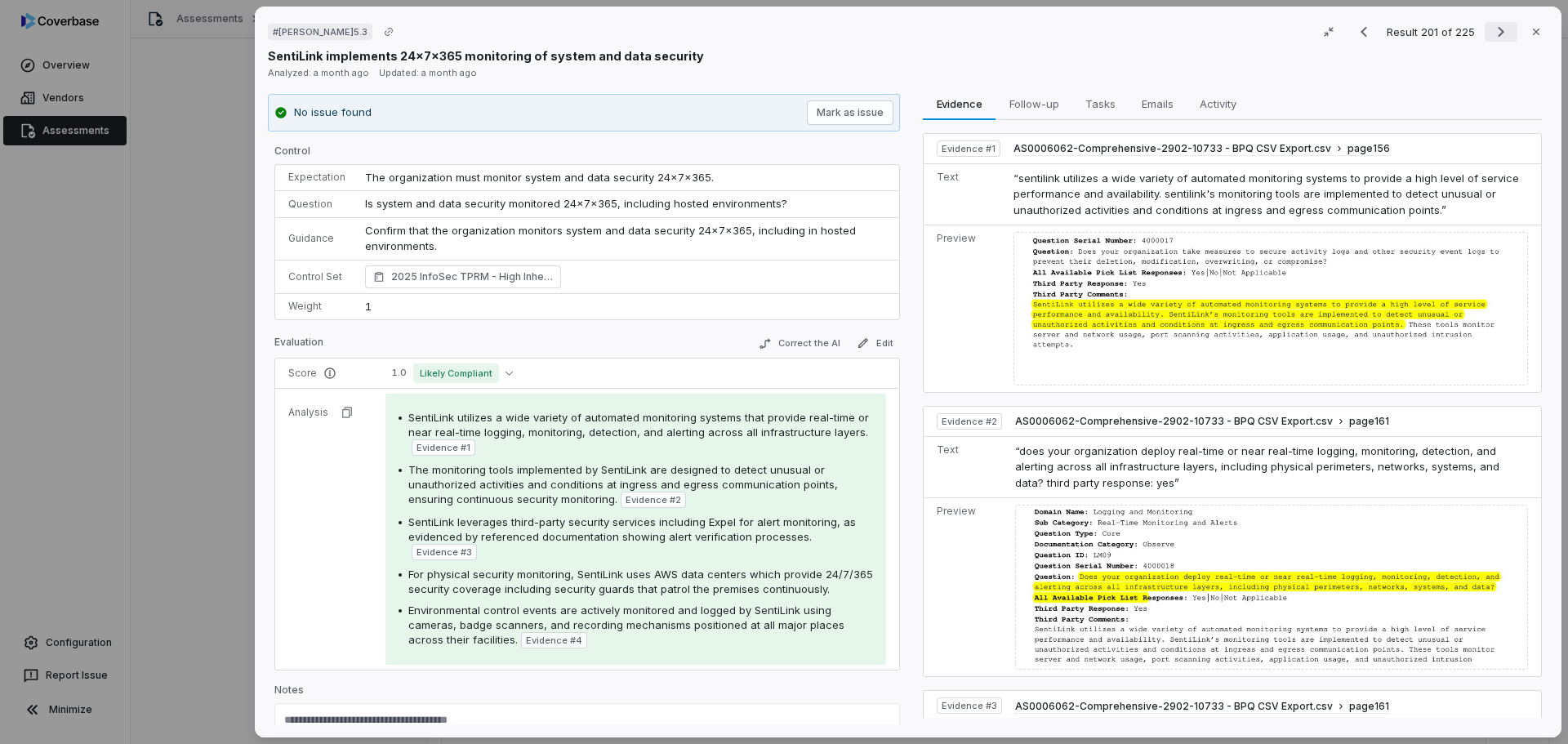
click at [1498, 36] on icon "Next result" at bounding box center [1501, 32] width 7 height 11
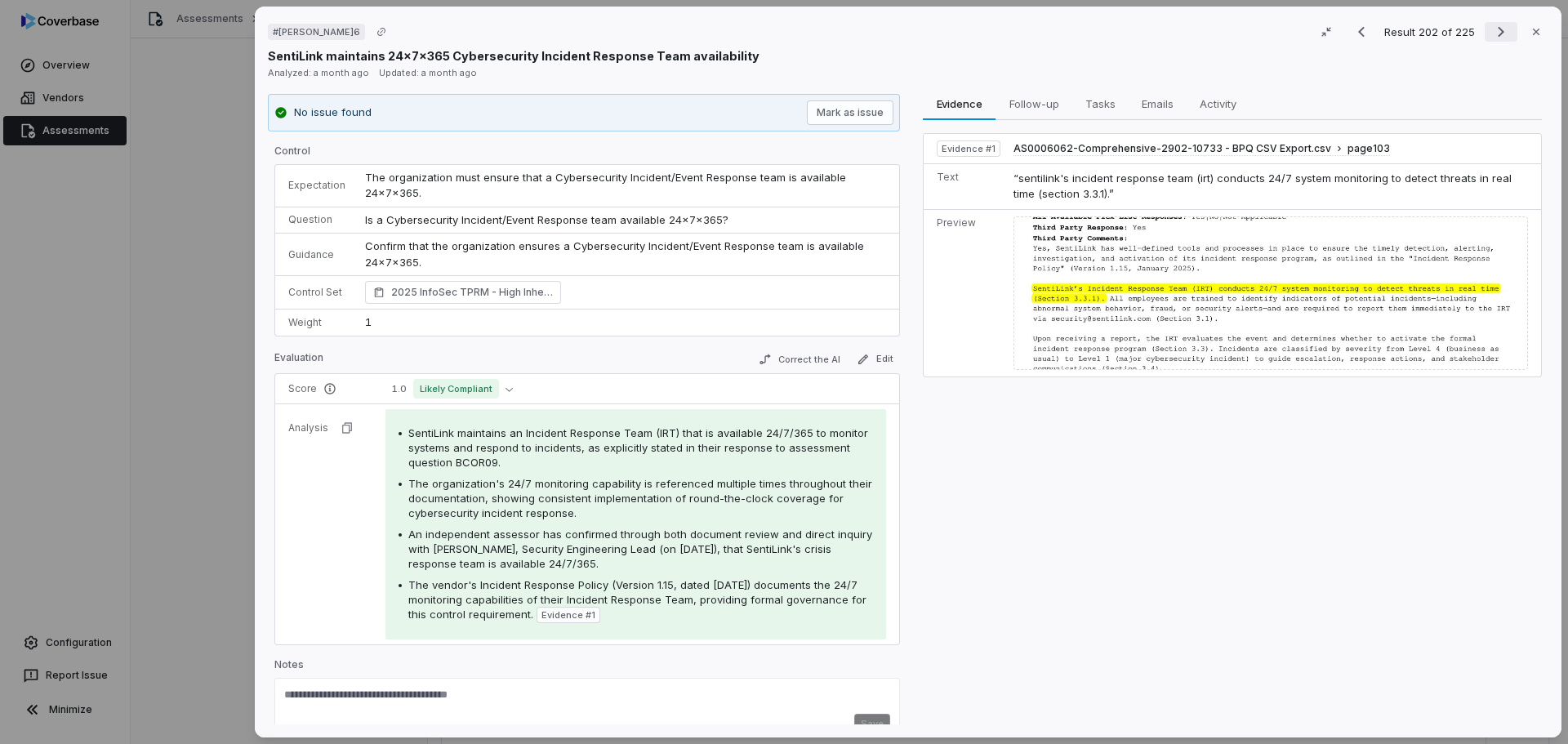
click at [1491, 31] on icon "Next result" at bounding box center [1500, 31] width 19 height 19
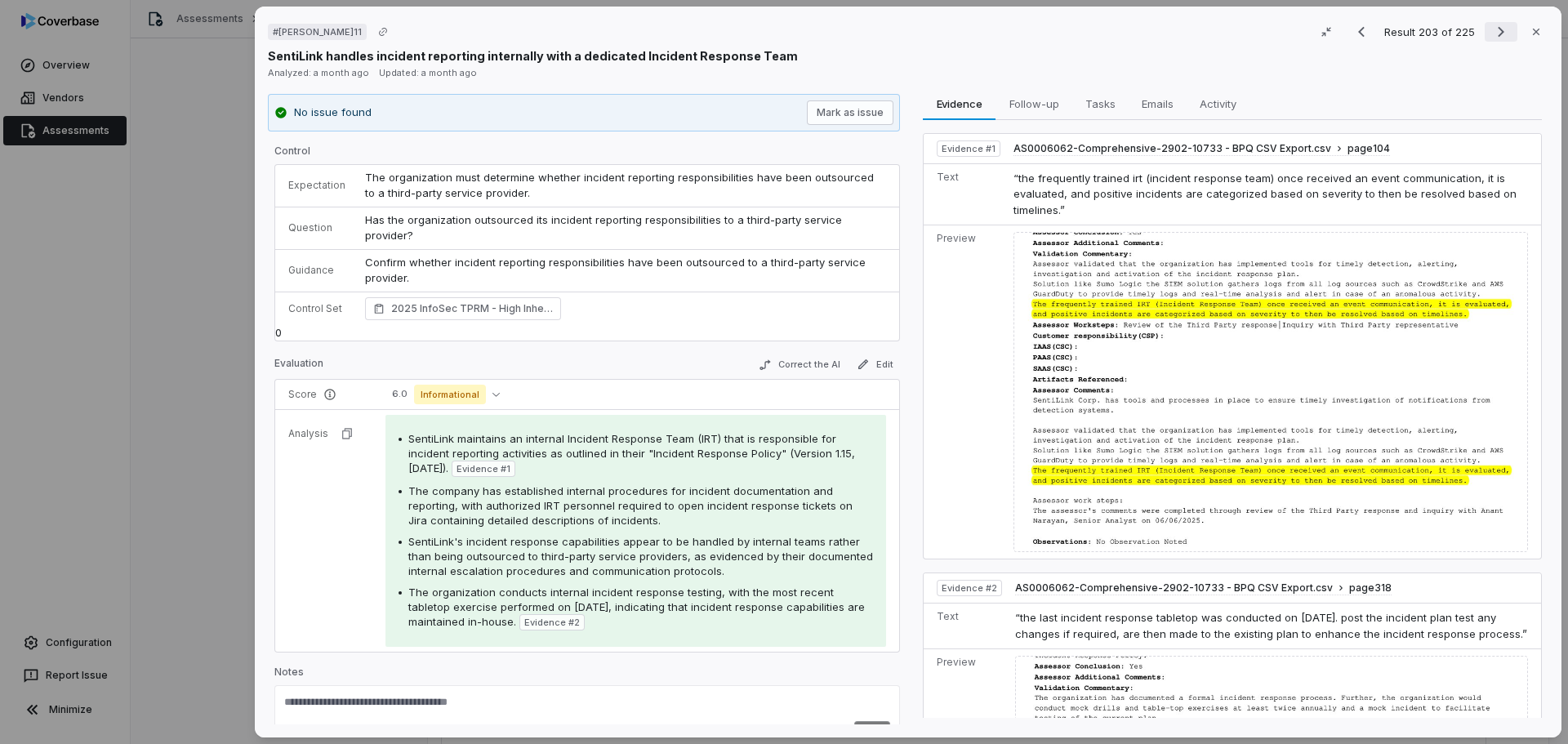
click at [1492, 31] on icon "Next result" at bounding box center [1500, 31] width 19 height 19
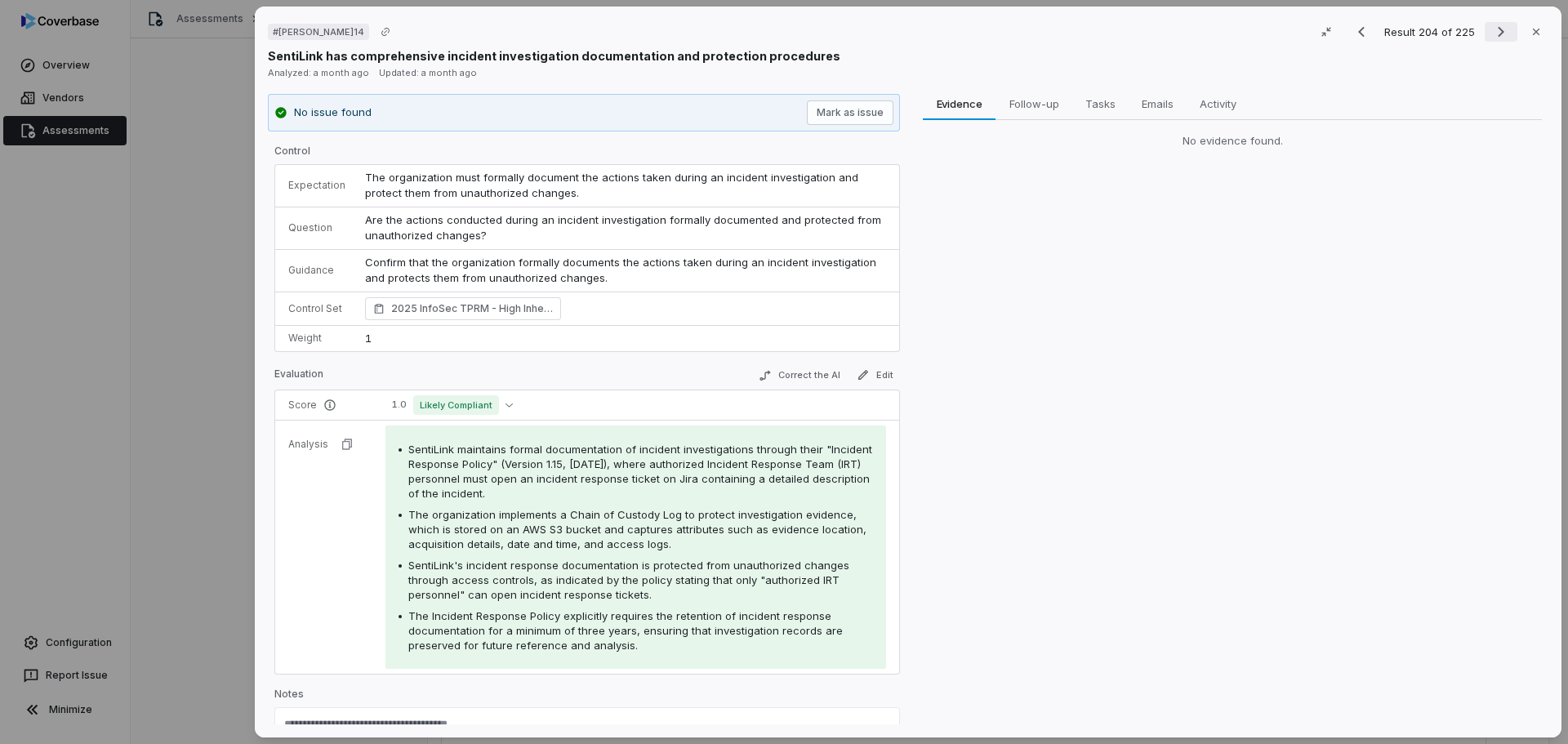
click at [1491, 31] on icon "Next result" at bounding box center [1500, 31] width 19 height 19
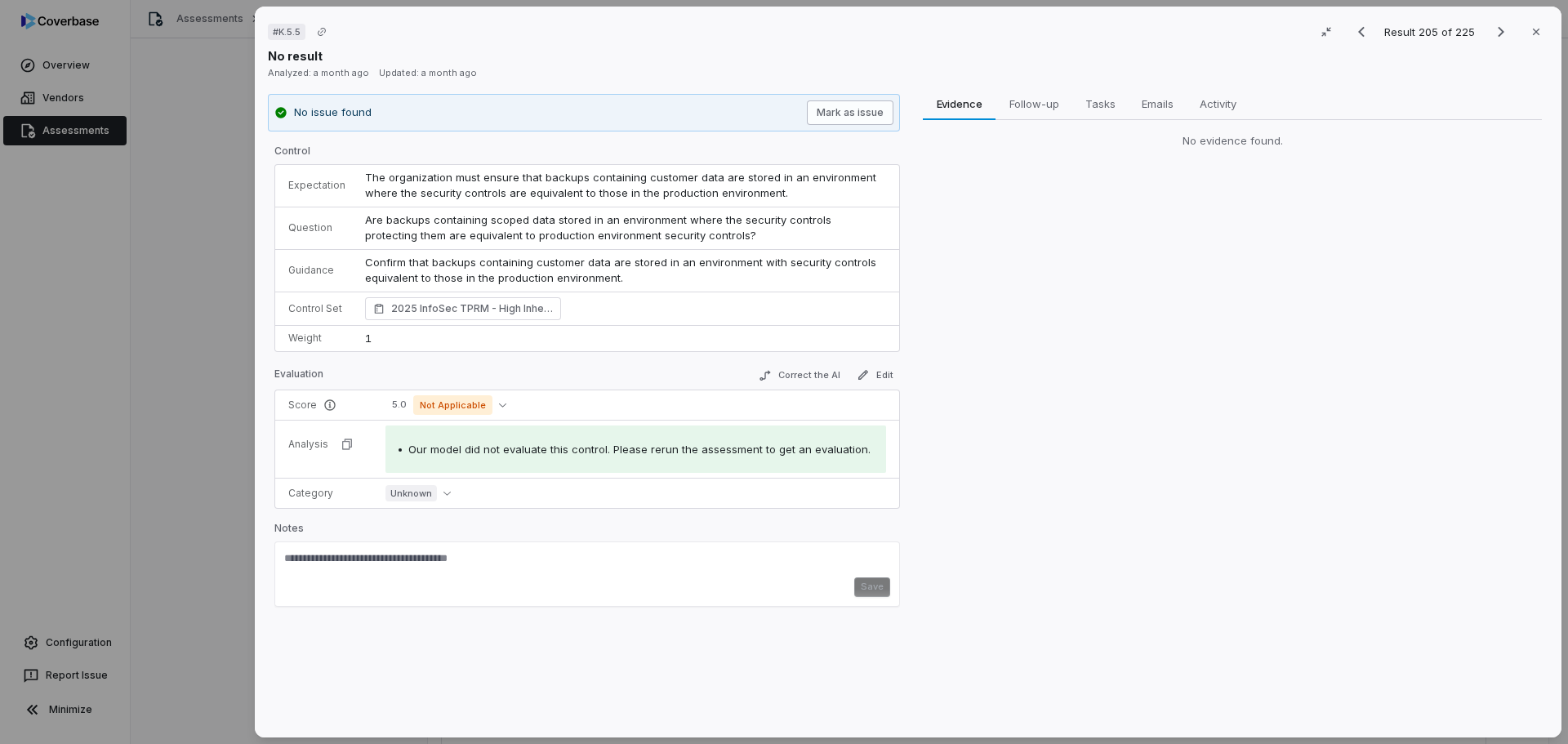
click at [850, 112] on button "Mark as issue" at bounding box center [850, 113] width 86 height 25
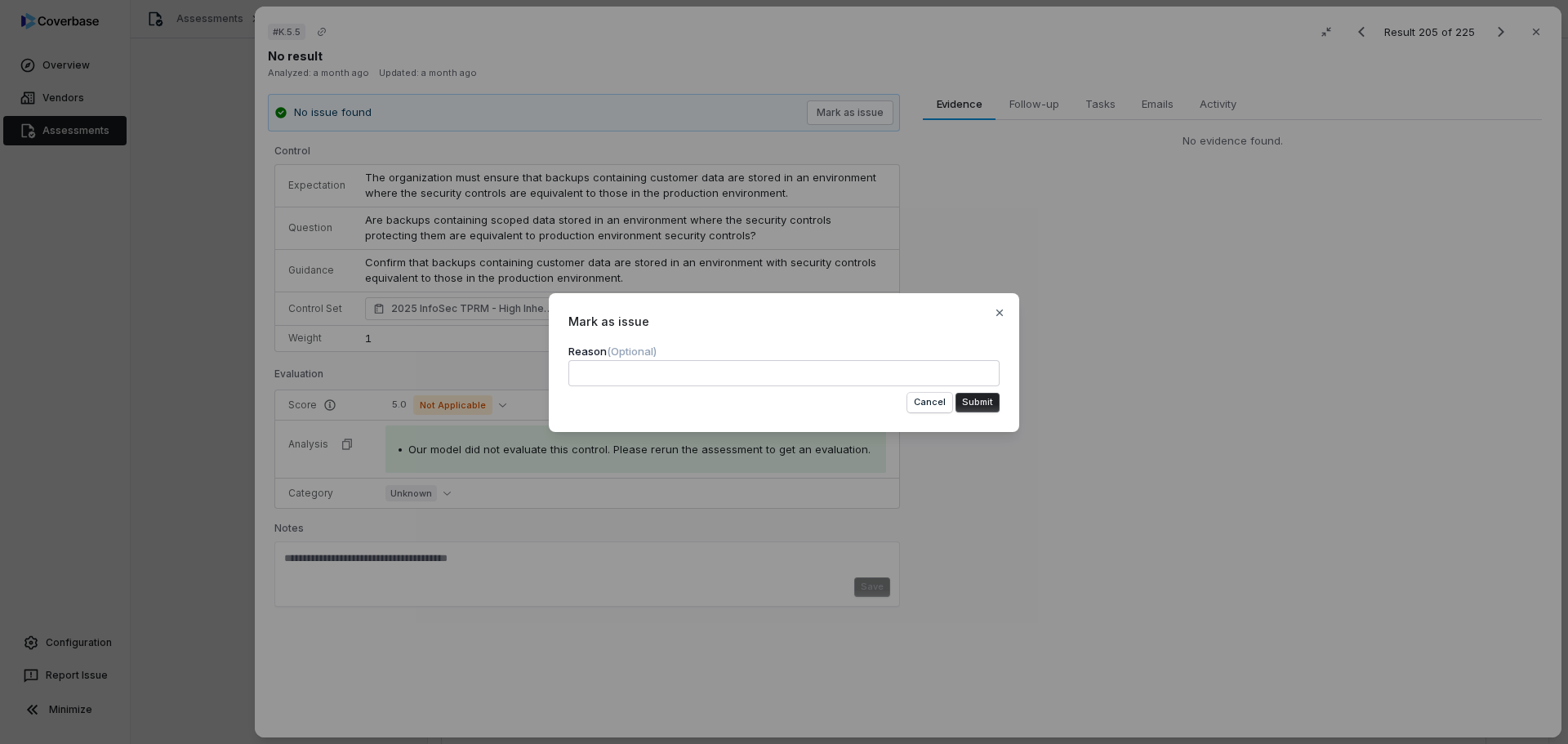
click at [977, 407] on button "Submit" at bounding box center [977, 402] width 44 height 19
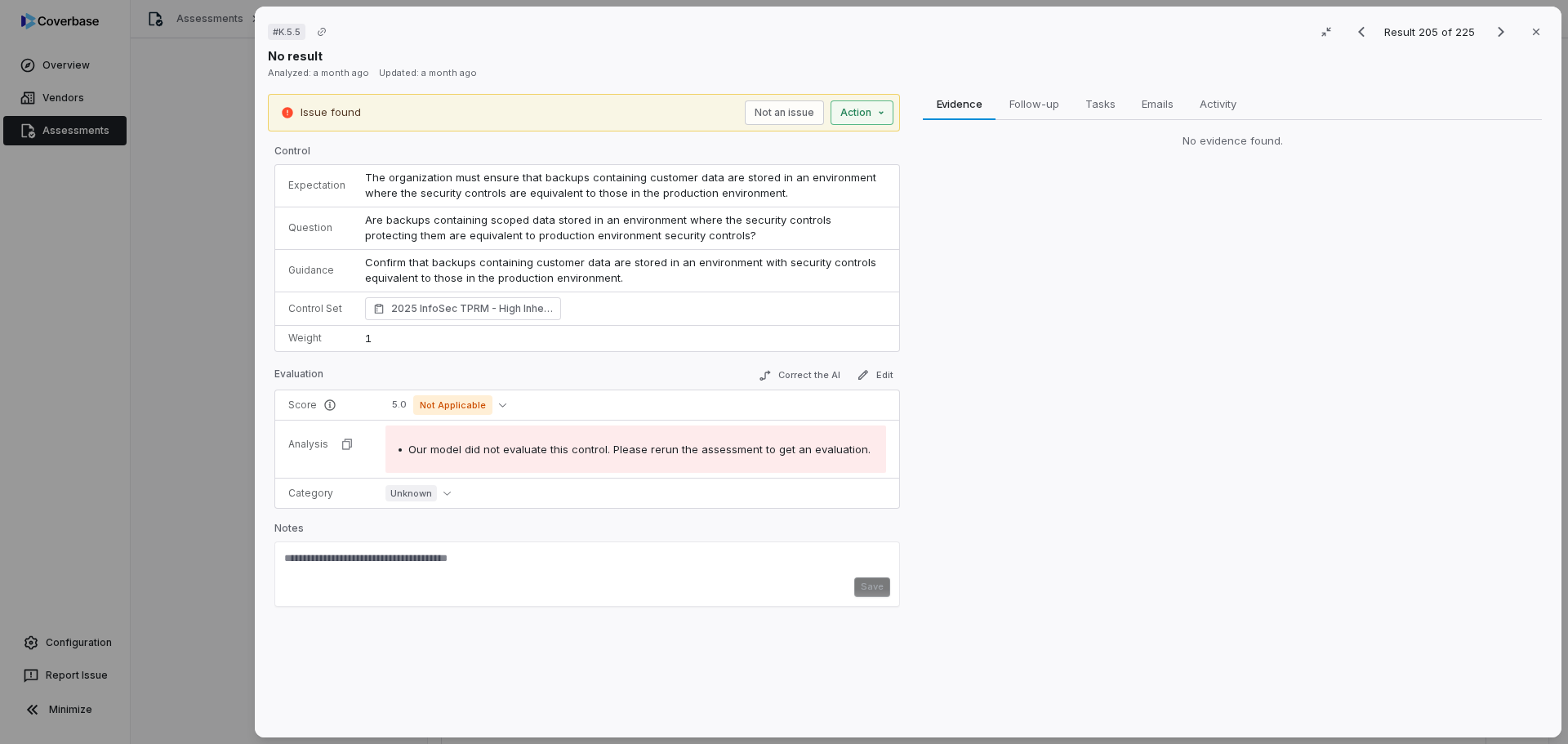
click at [869, 106] on div "# K.5.5 Result 205 of 225 Close No result Analyzed: a month ago Updated: a mont…" at bounding box center [784, 372] width 1568 height 744
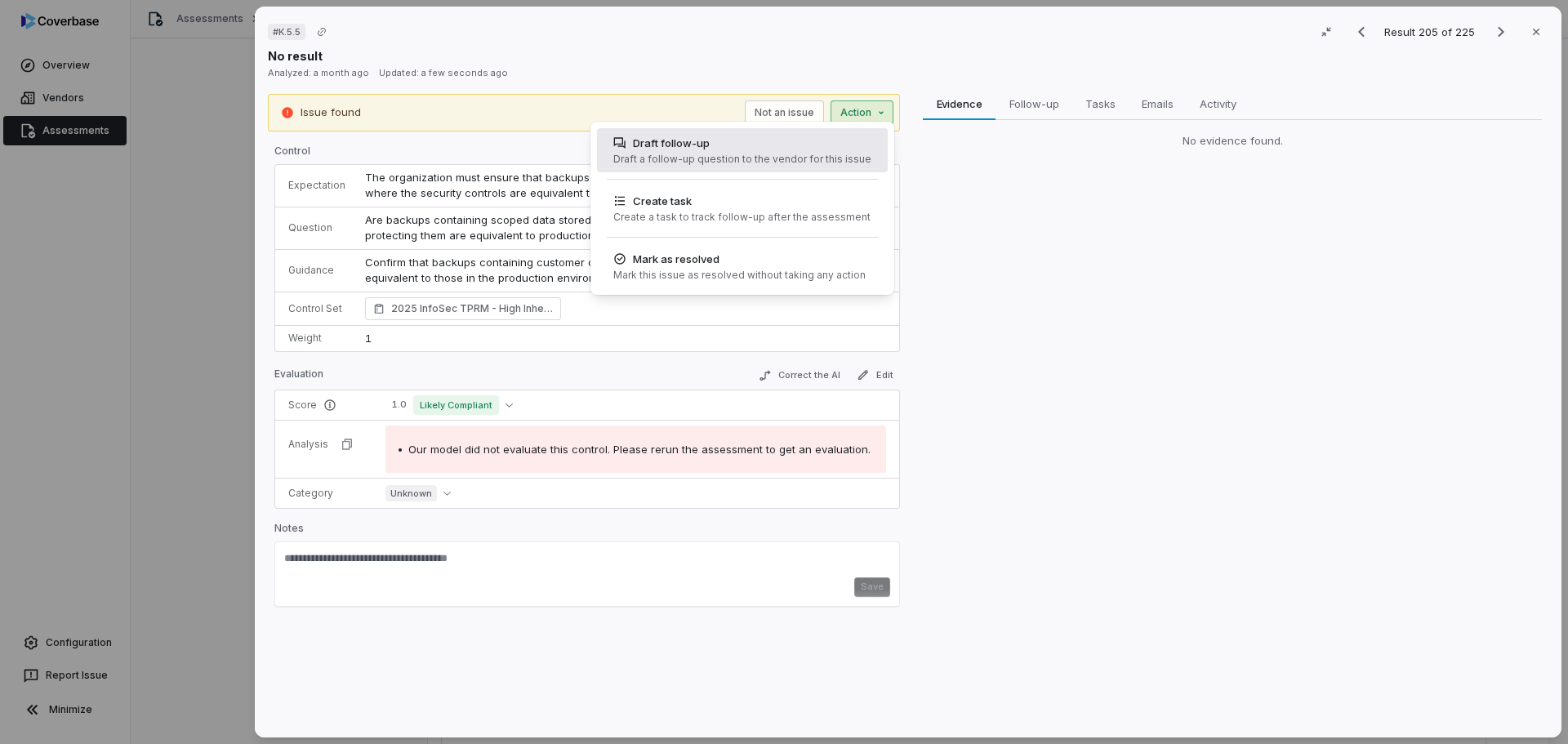
click at [698, 160] on div "Draft a follow-up question to the vendor for this issue" at bounding box center [742, 158] width 258 height 13
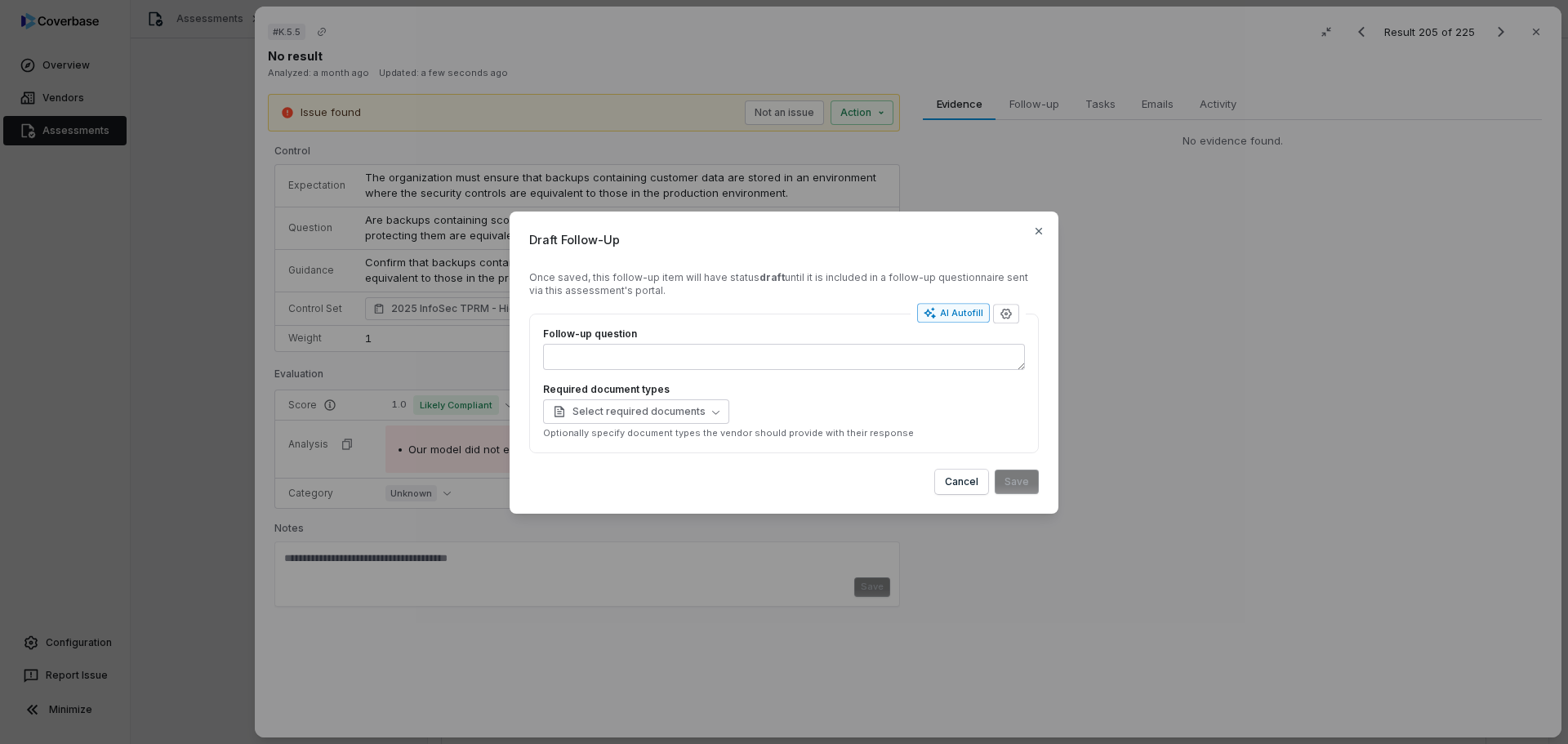
click at [956, 315] on div "AI Autofill" at bounding box center [953, 312] width 59 height 13
type textarea "*"
type textarea "****"
type textarea "*"
type textarea "**********"
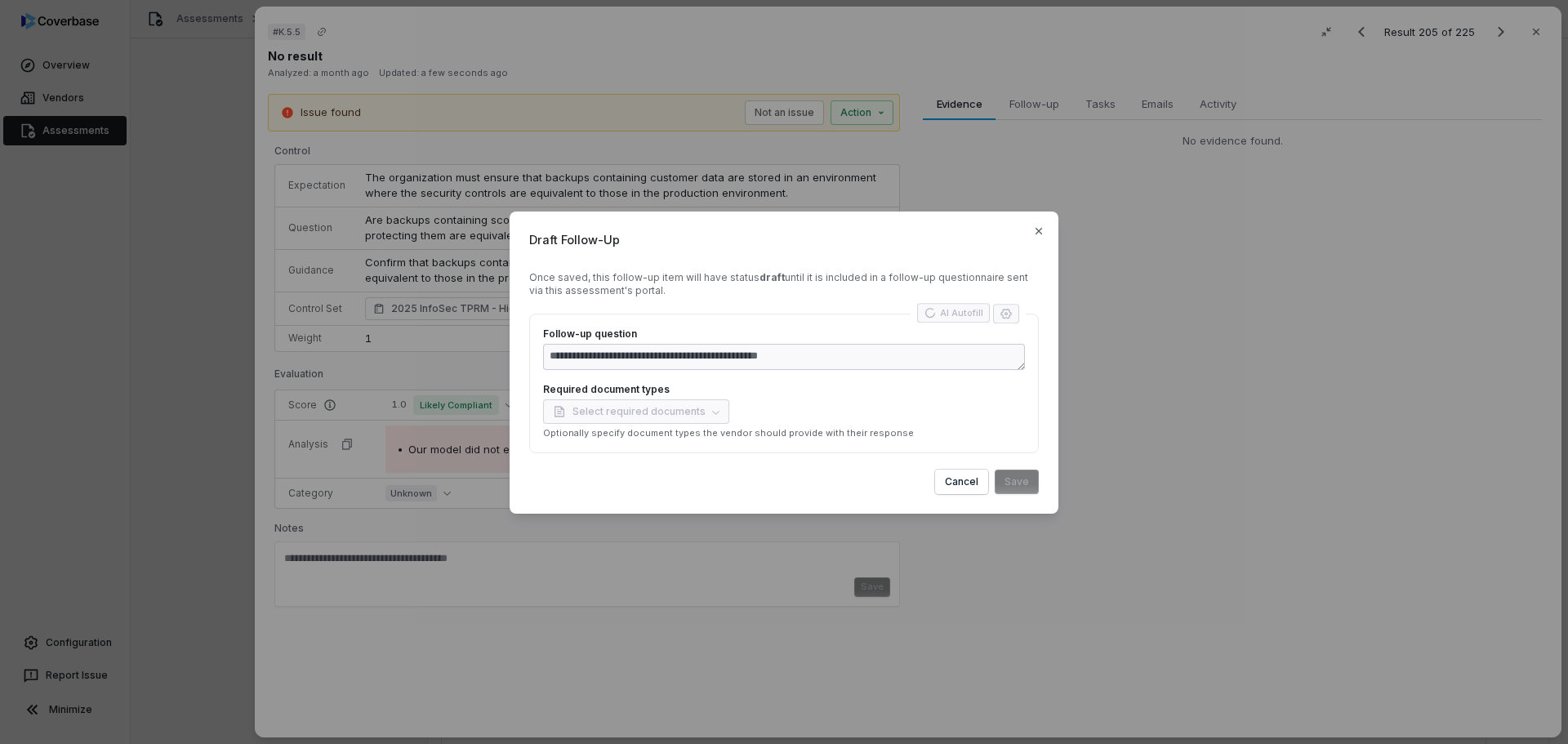
type textarea "*"
type textarea "**********"
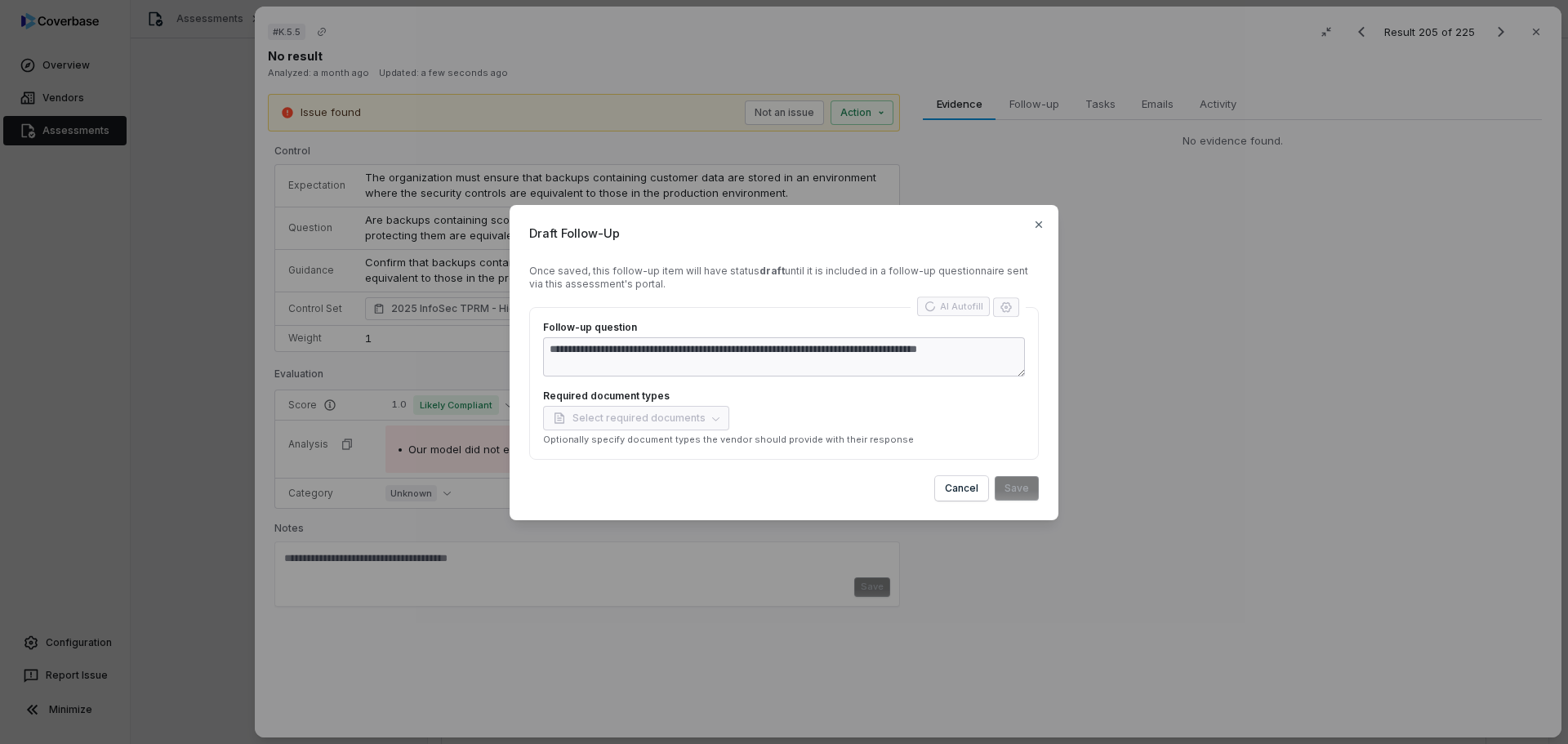
type textarea "*"
type textarea "**********"
type textarea "*"
type textarea "**********"
type textarea "*"
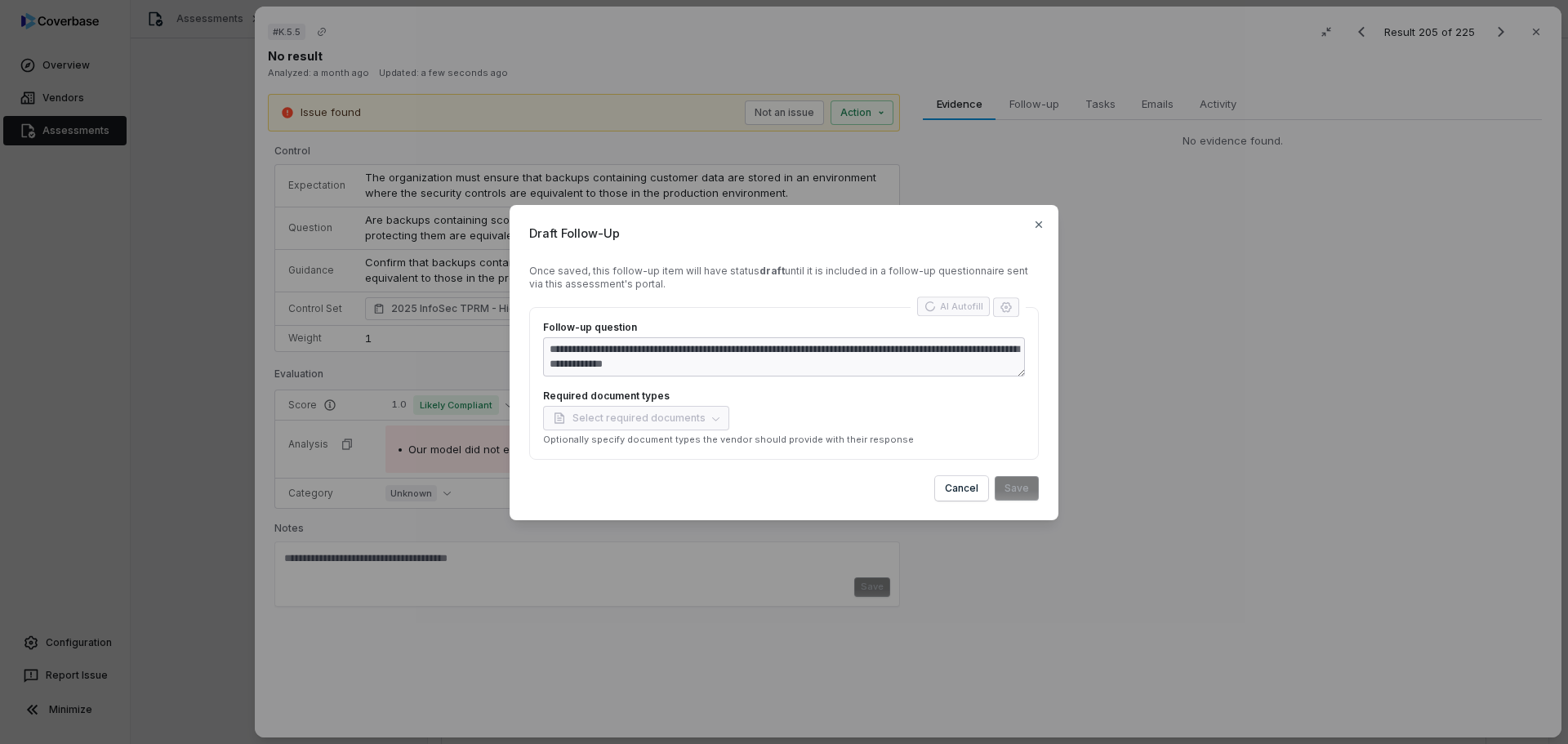
type textarea "**********"
type textarea "*"
type textarea "**********"
type textarea "*"
type textarea "**********"
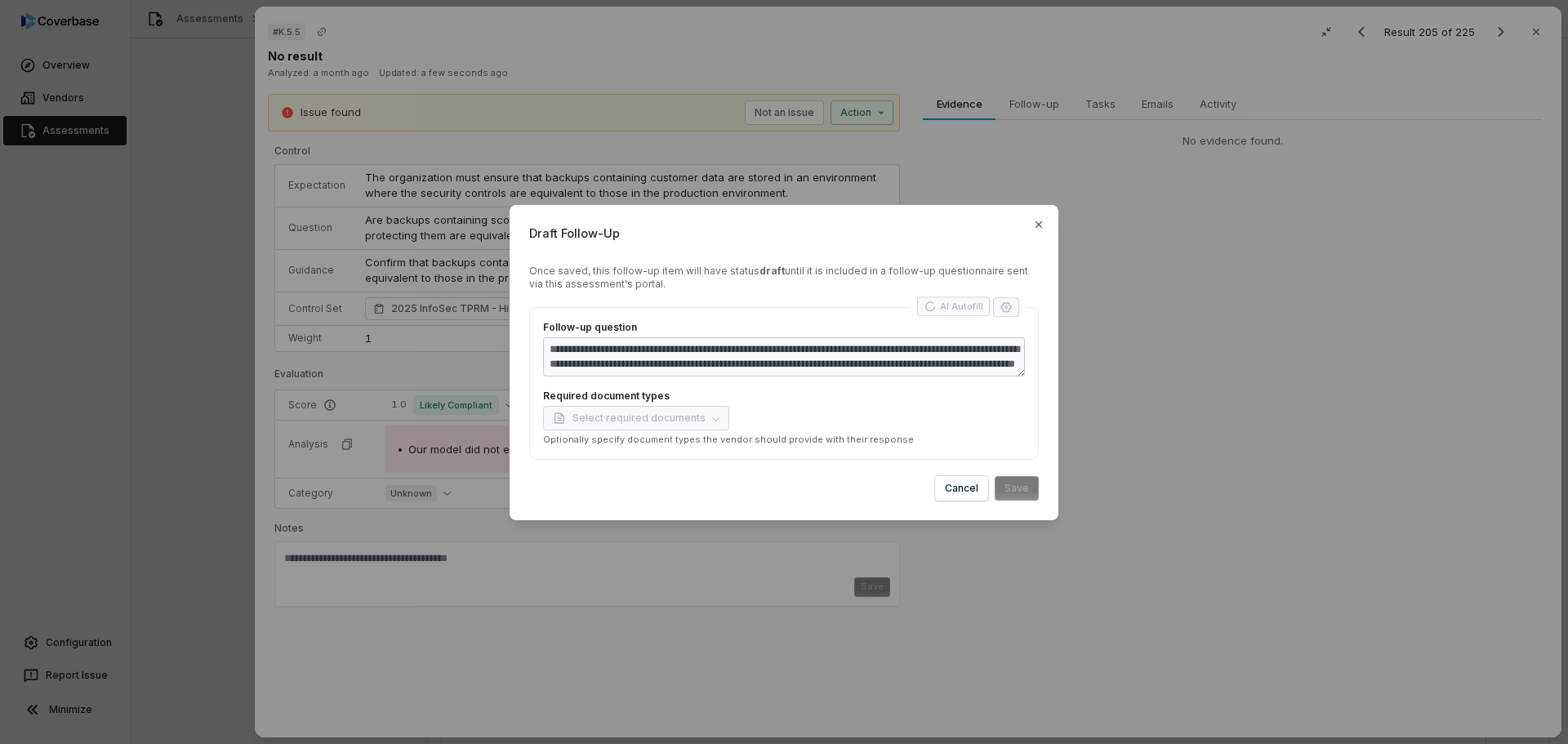
type textarea "*"
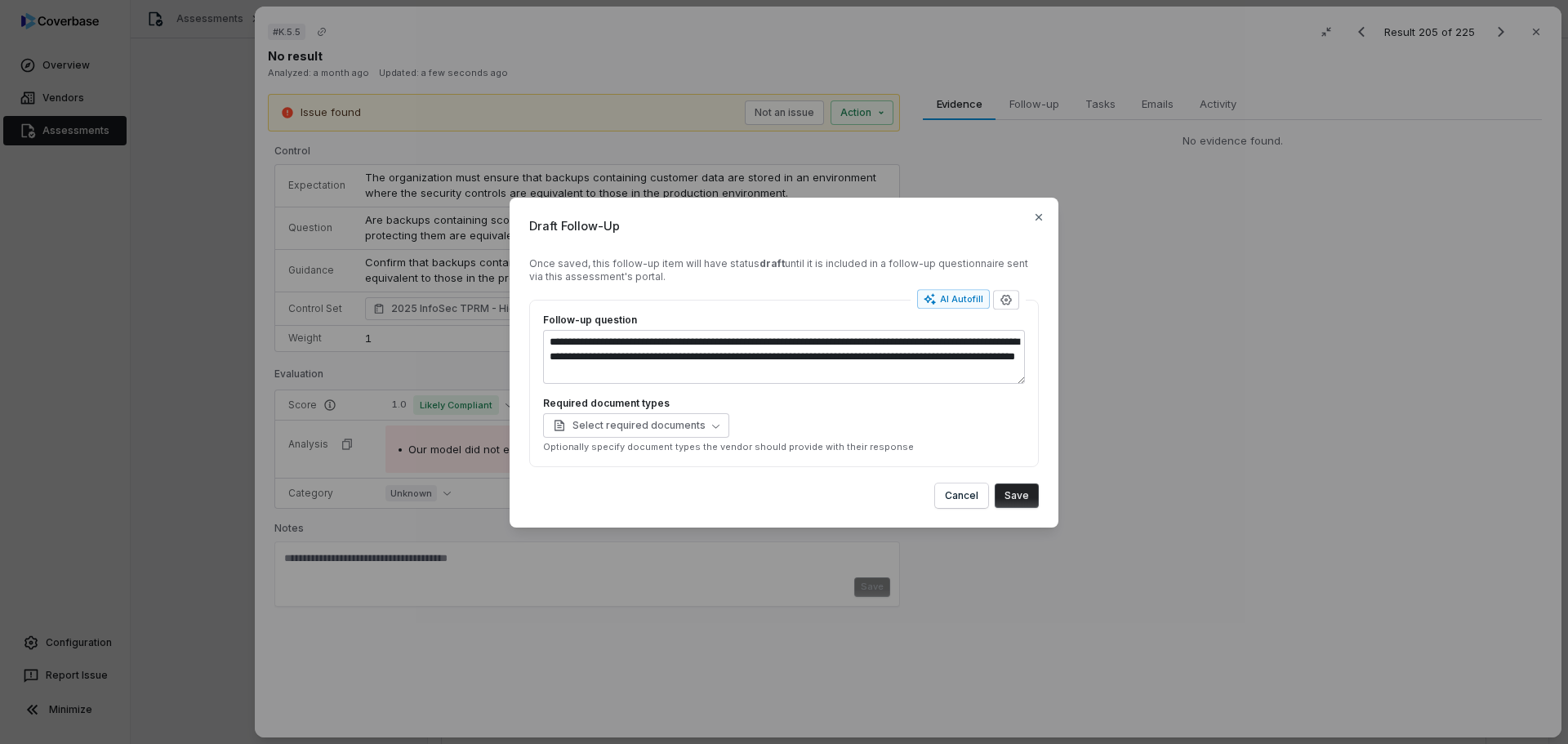
click at [1027, 501] on button "Save" at bounding box center [1016, 495] width 44 height 25
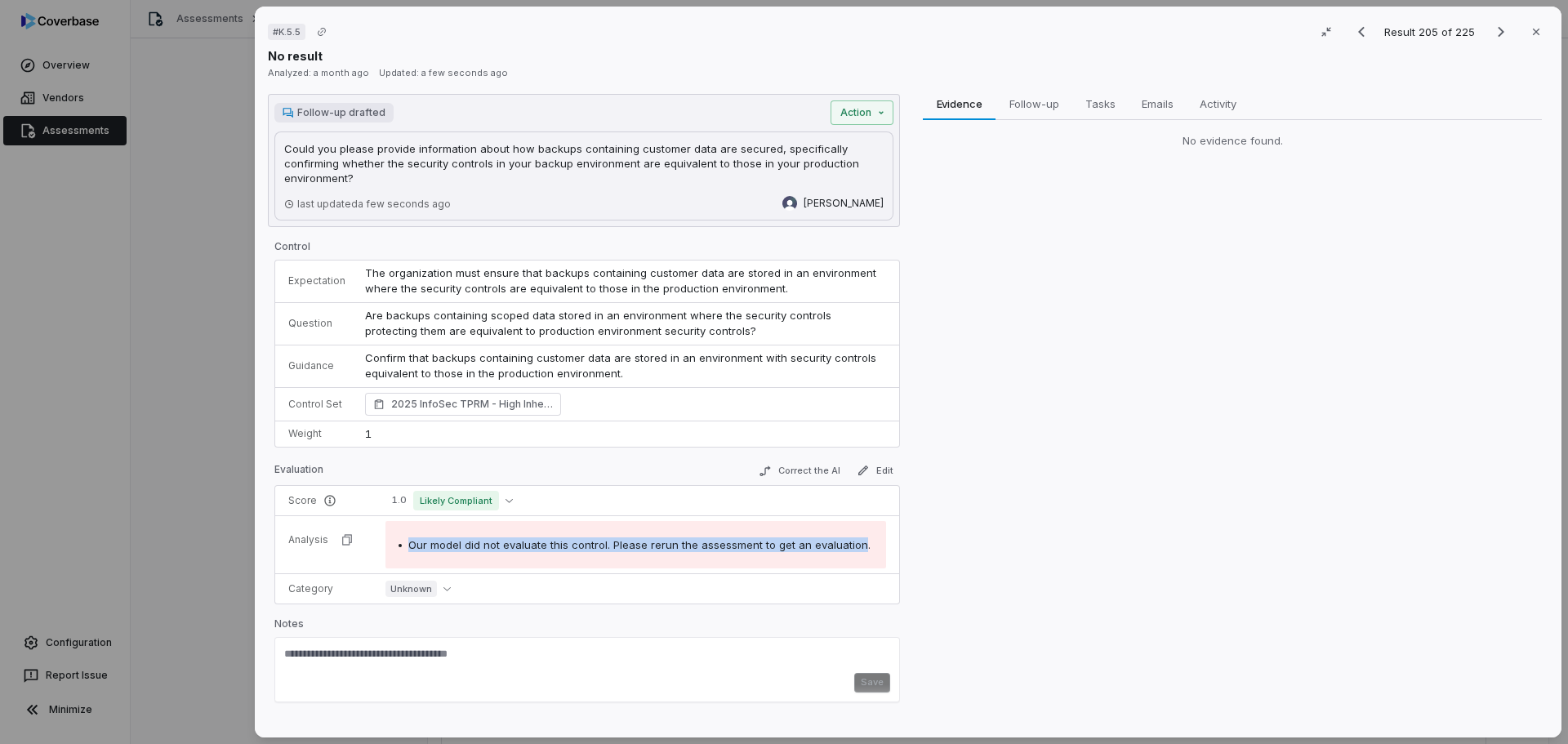
drag, startPoint x: 853, startPoint y: 546, endPoint x: 410, endPoint y: 548, distance: 443.0
click at [410, 548] on span "Our model did not evaluate this control. Please rerun the assessment to get an …" at bounding box center [639, 544] width 462 height 13
copy span "Our model did not evaluate this control. Please rerun the assessment to get an …"
click at [1040, 339] on div "Evidence Evidence Follow-up Follow-up Tasks Tasks Emails Emails Activity Activi…" at bounding box center [1232, 410] width 632 height 631
click at [1491, 37] on icon "Next result" at bounding box center [1500, 31] width 19 height 19
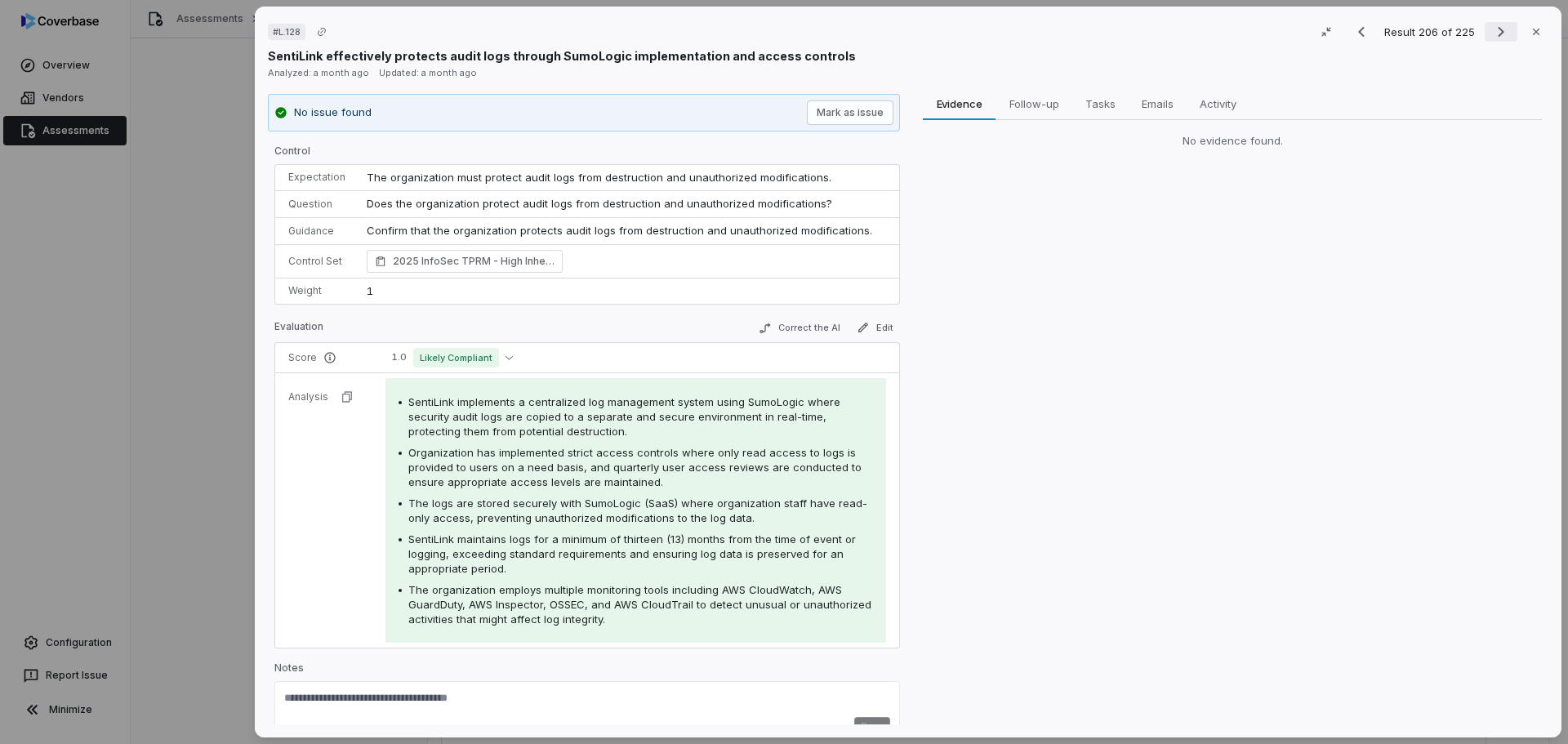
click at [1498, 33] on icon "Next result" at bounding box center [1501, 32] width 7 height 11
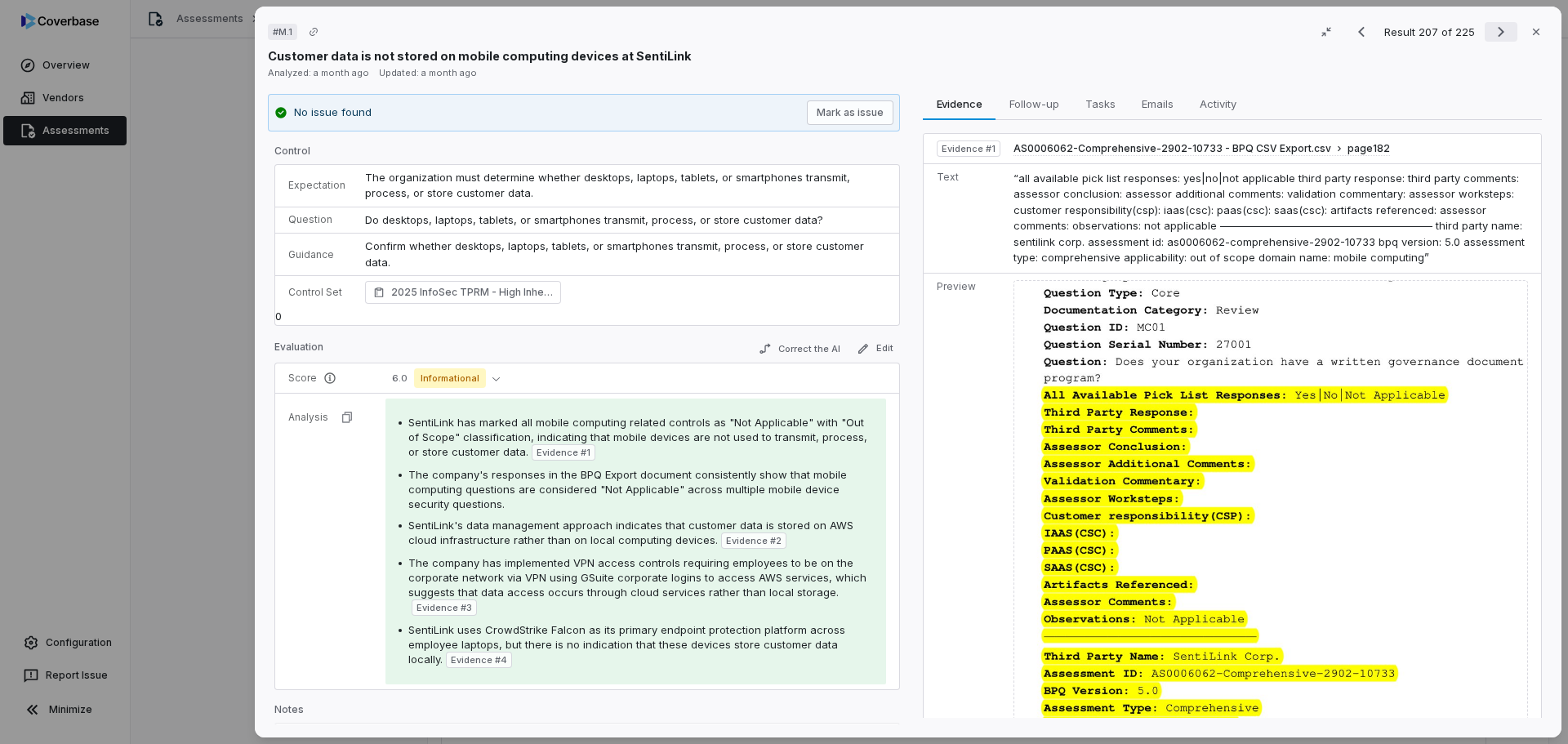
click at [1494, 30] on icon "Next result" at bounding box center [1500, 31] width 19 height 19
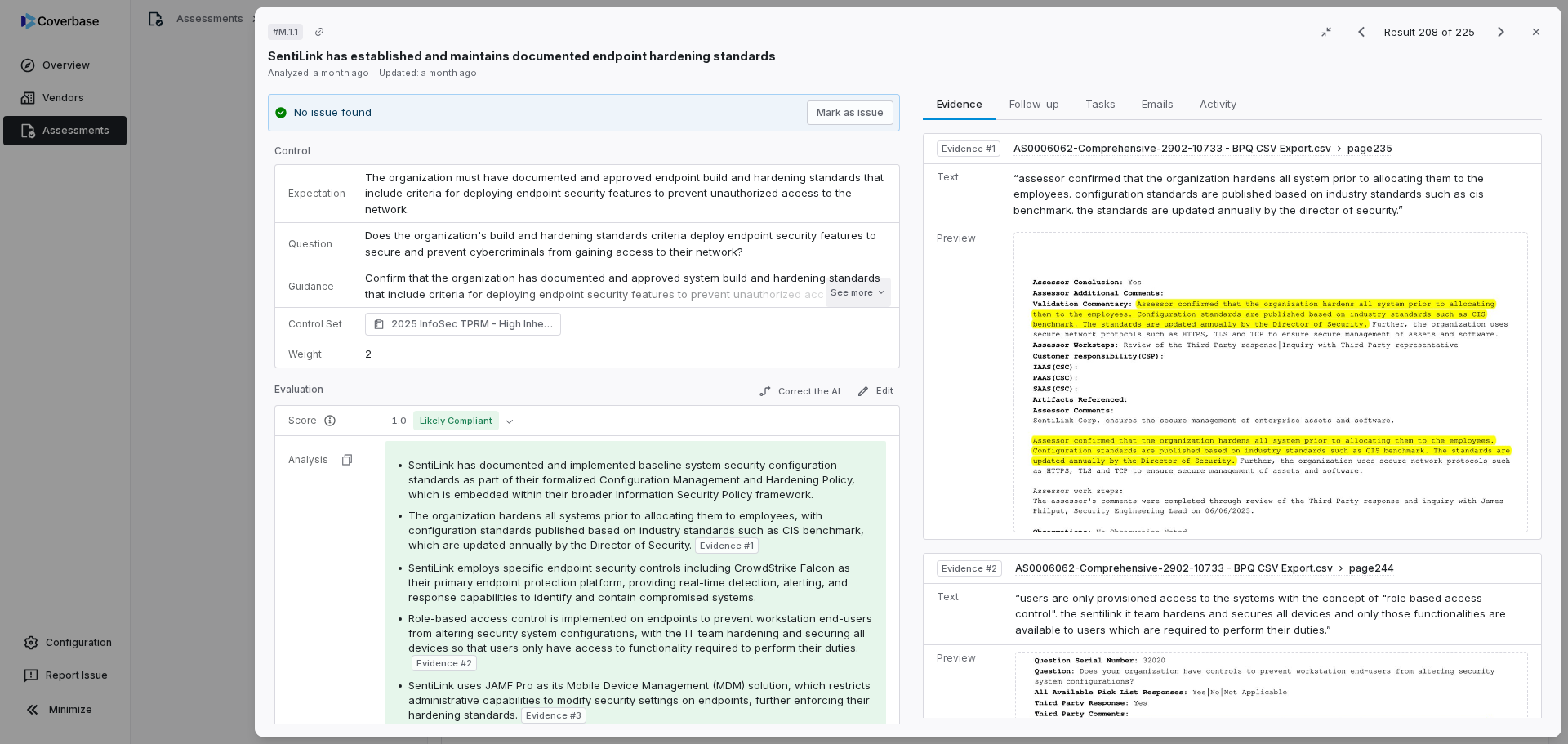
click at [827, 291] on button "See more" at bounding box center [858, 292] width 65 height 30
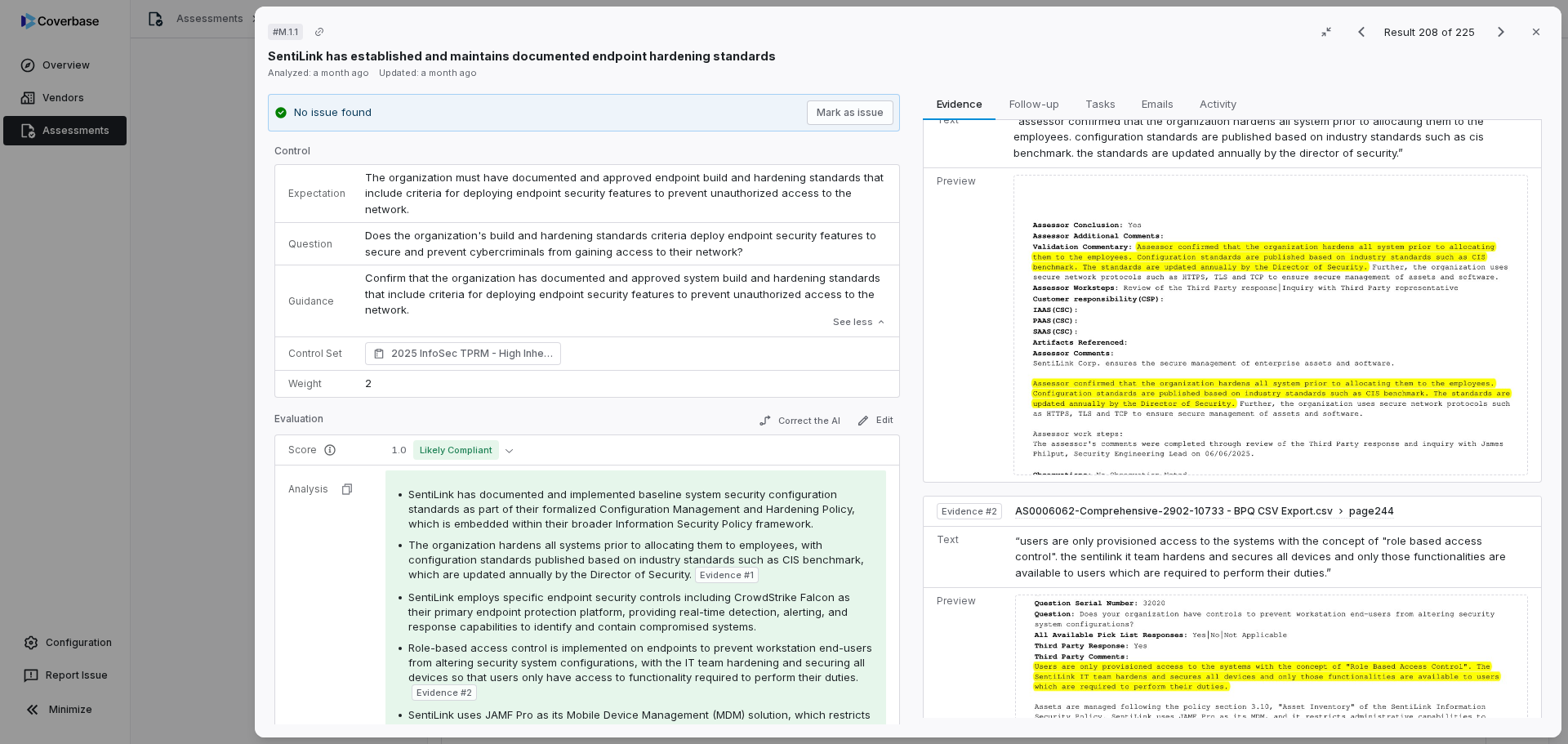
scroll to position [81, 0]
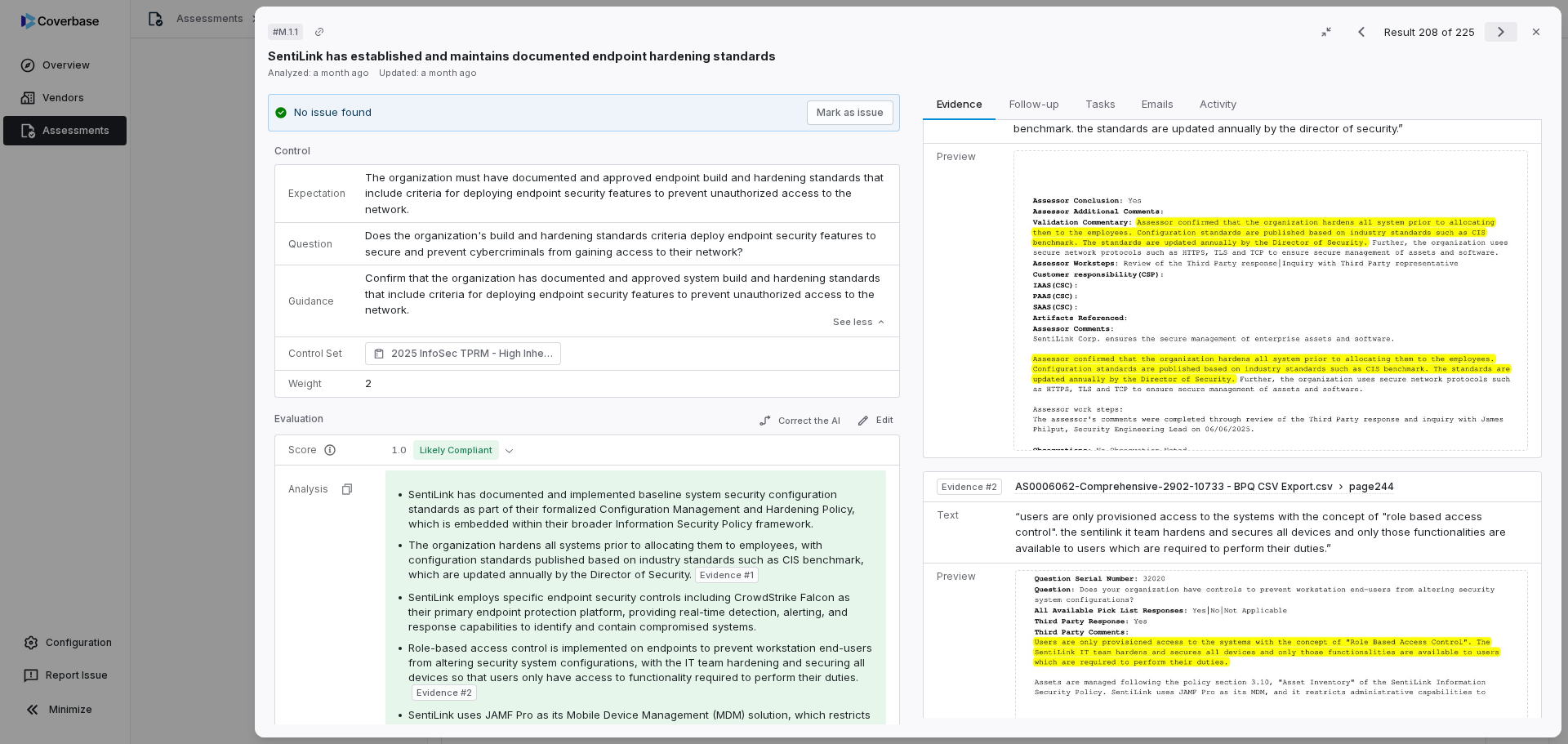
click at [1491, 34] on icon "Next result" at bounding box center [1500, 31] width 19 height 19
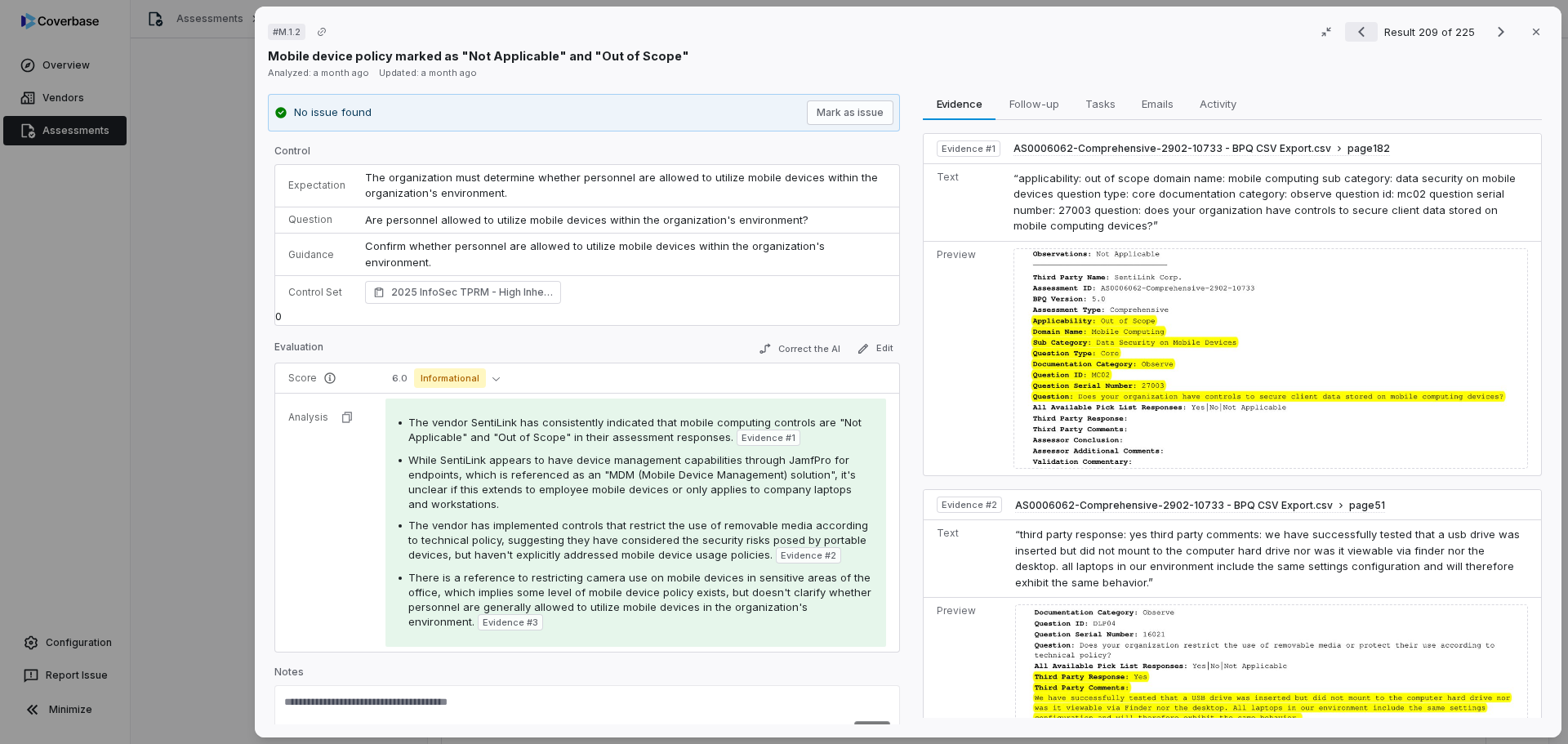
click at [1356, 33] on icon "Previous result" at bounding box center [1361, 31] width 19 height 19
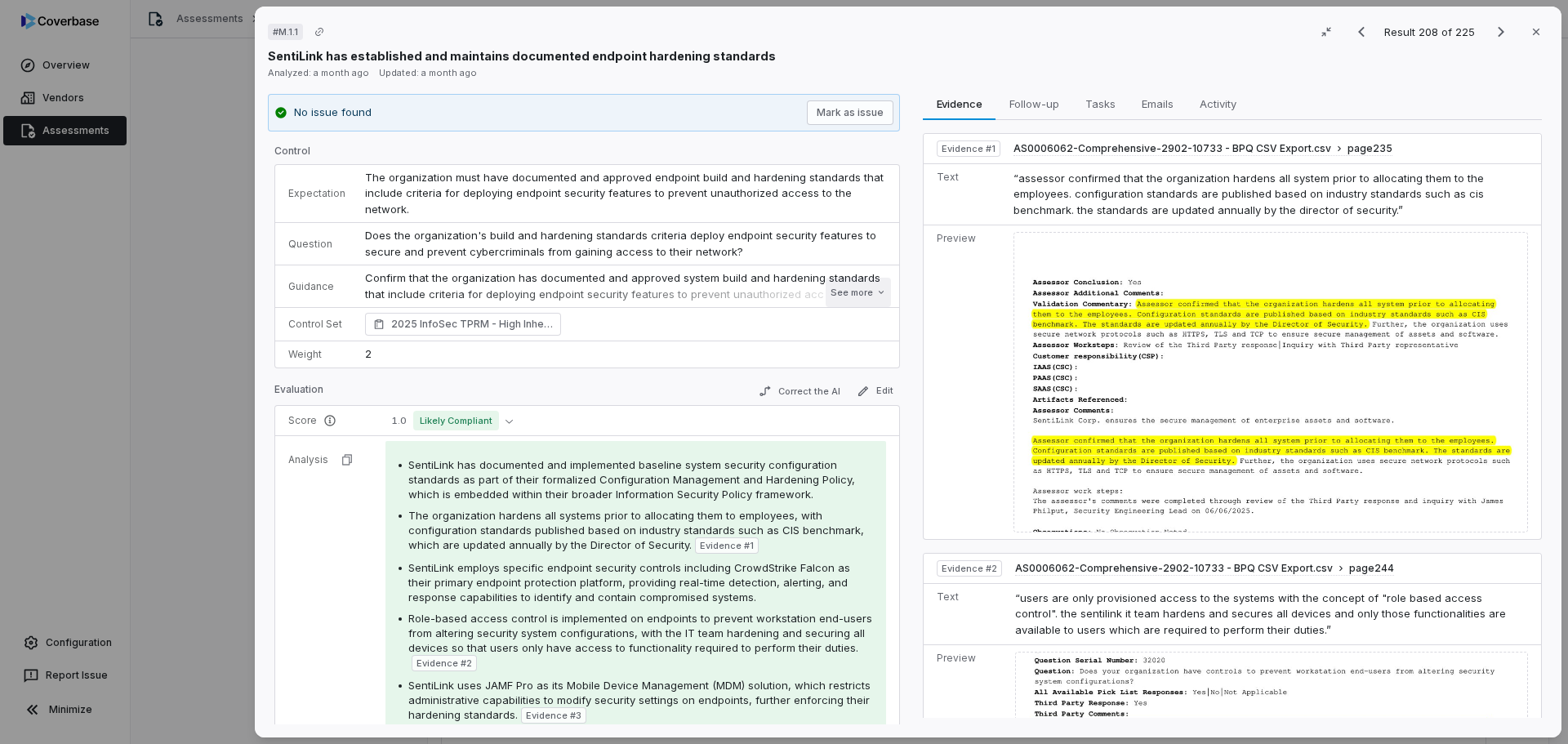
click at [840, 296] on button "See more" at bounding box center [858, 292] width 65 height 30
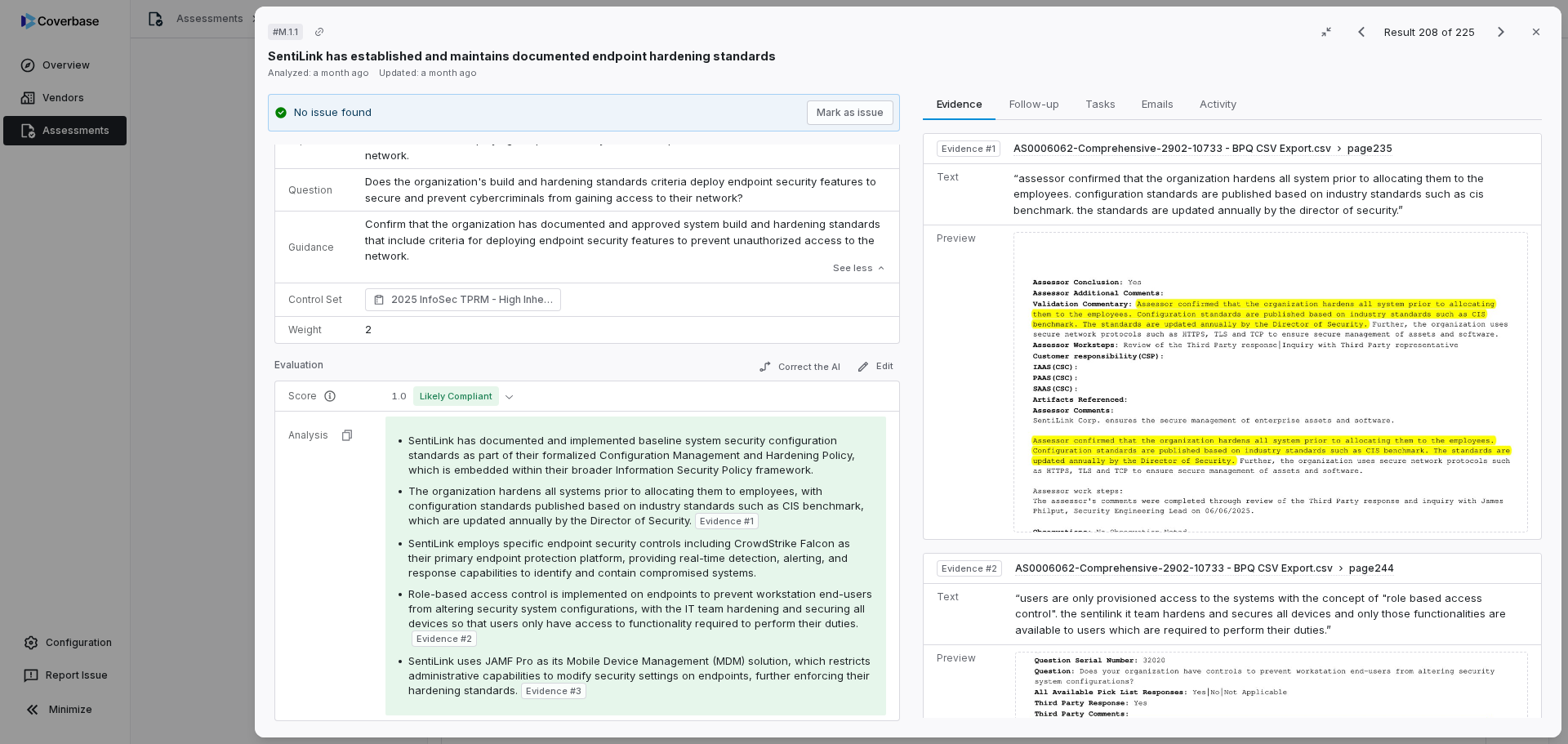
scroll to position [81, 0]
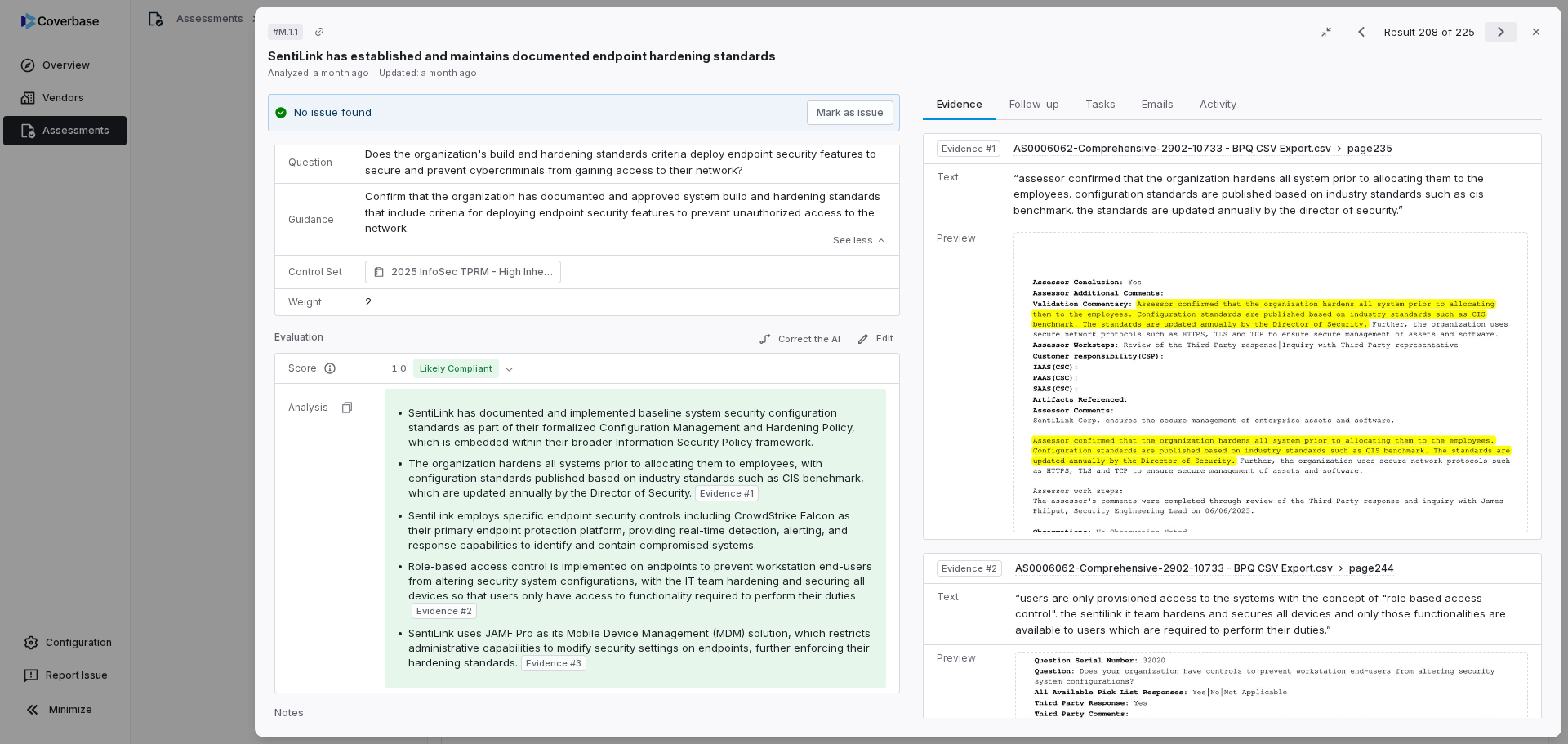
click at [1491, 36] on icon "Next result" at bounding box center [1500, 31] width 19 height 19
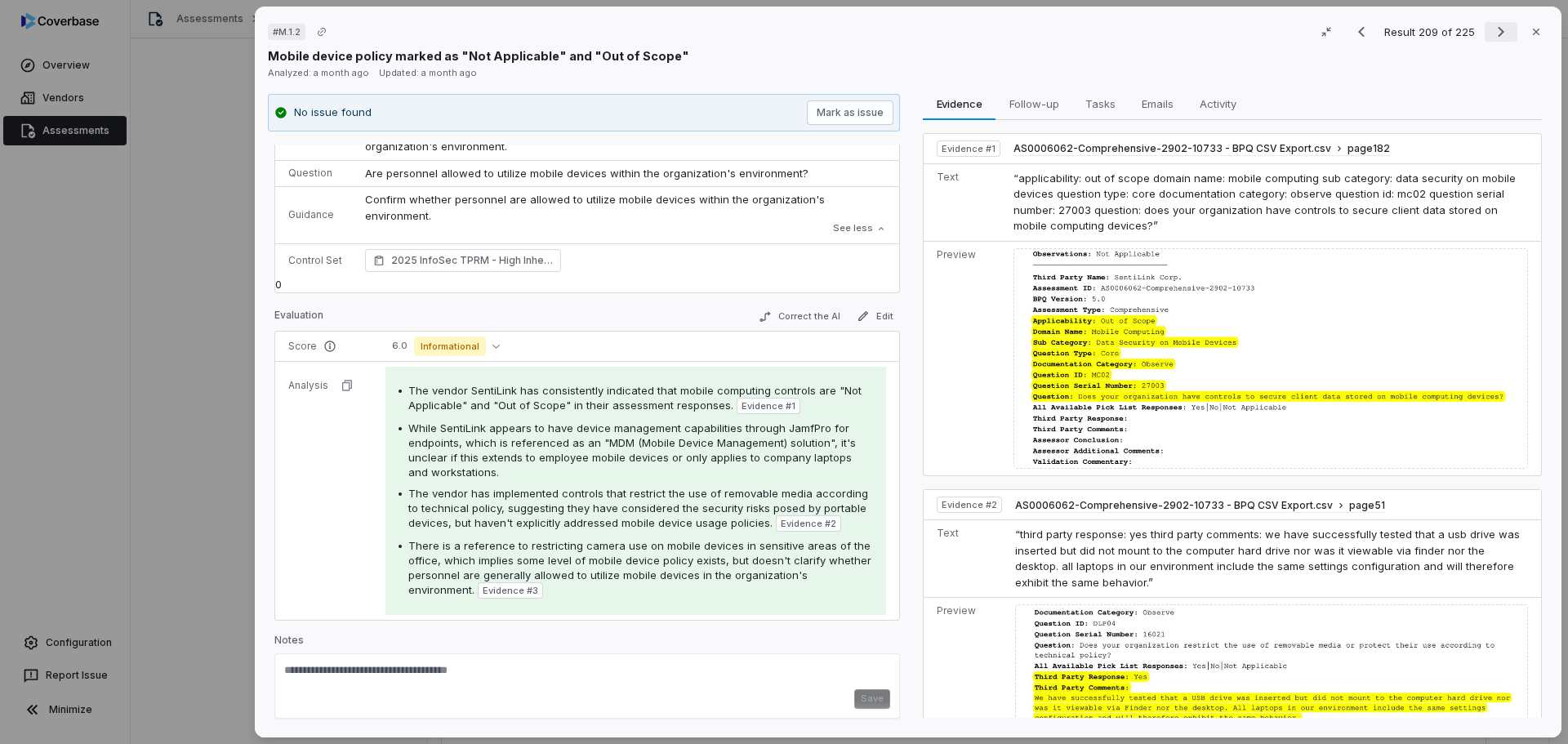
scroll to position [46, 0]
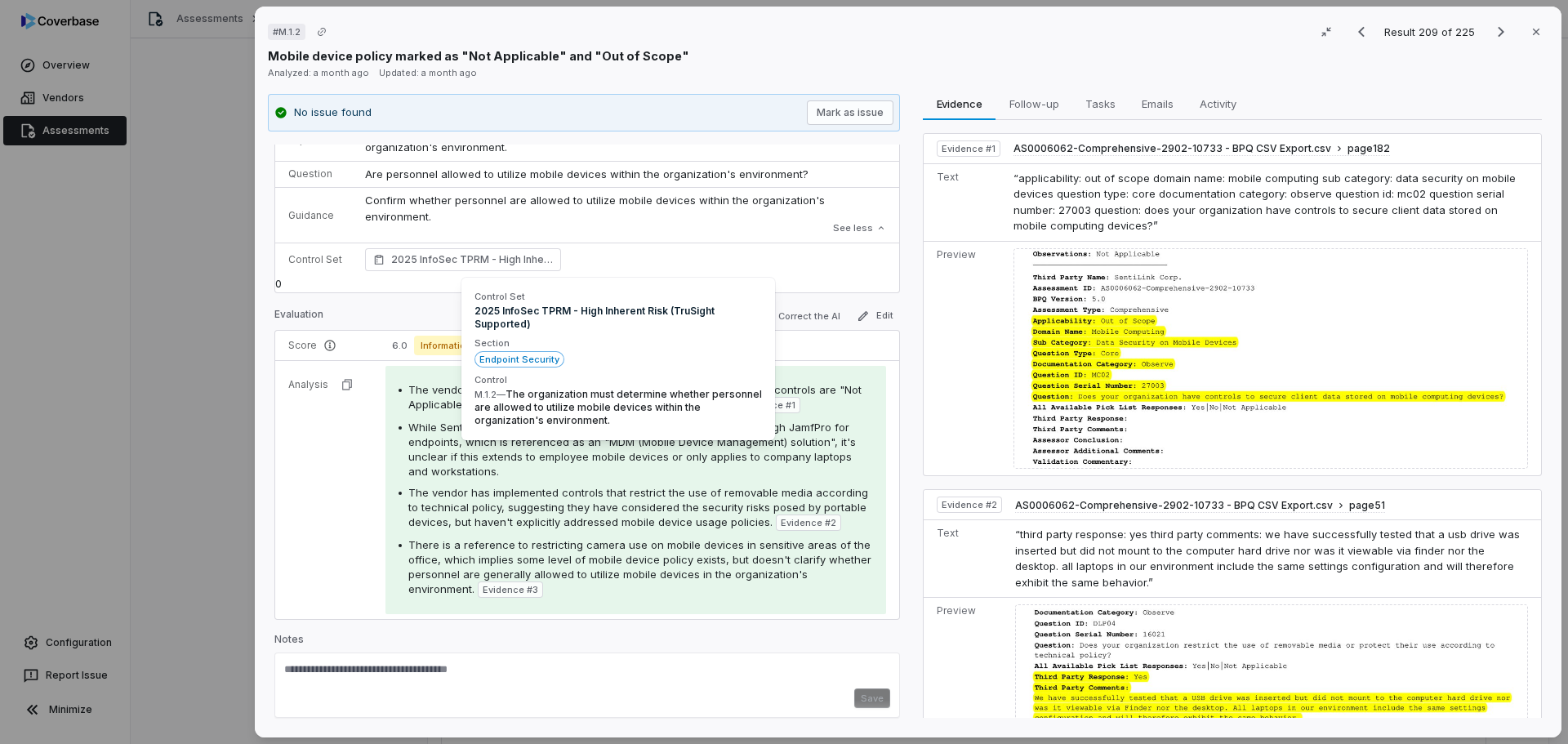
click at [631, 574] on span "There is a reference to restricting camera use on mobile devices in sensitive a…" at bounding box center [639, 567] width 463 height 58
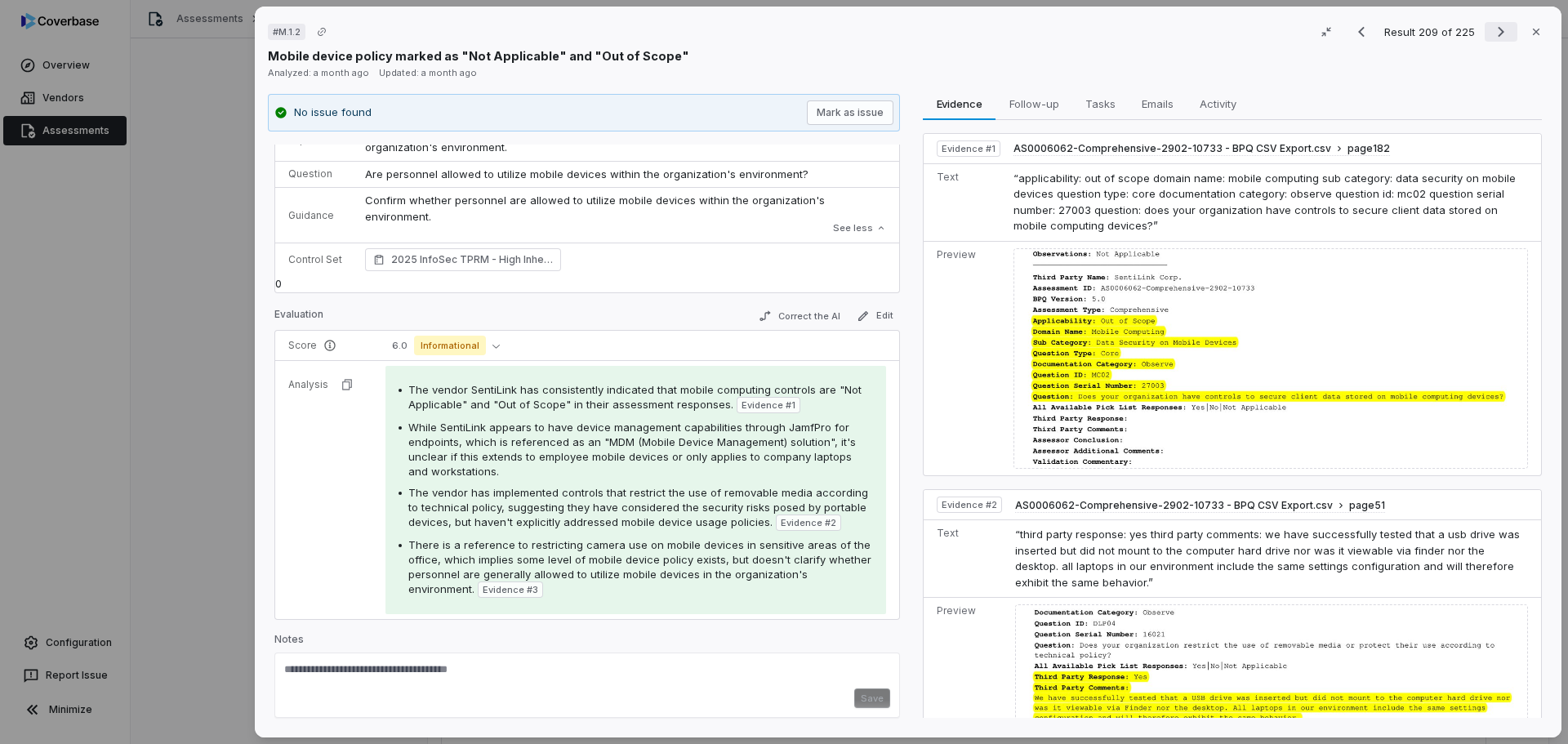
click at [1491, 28] on icon "Next result" at bounding box center [1500, 31] width 19 height 19
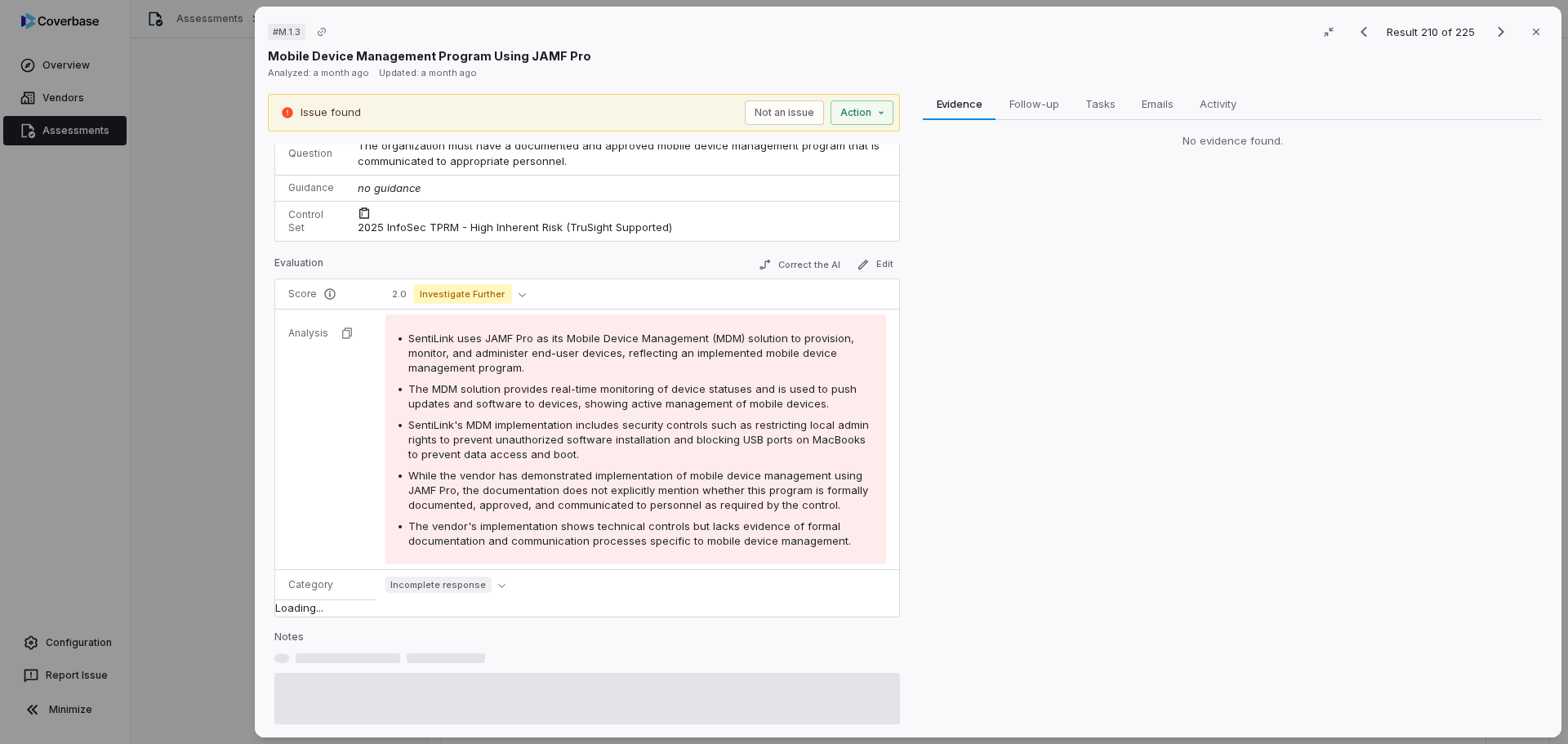
scroll to position [74, 0]
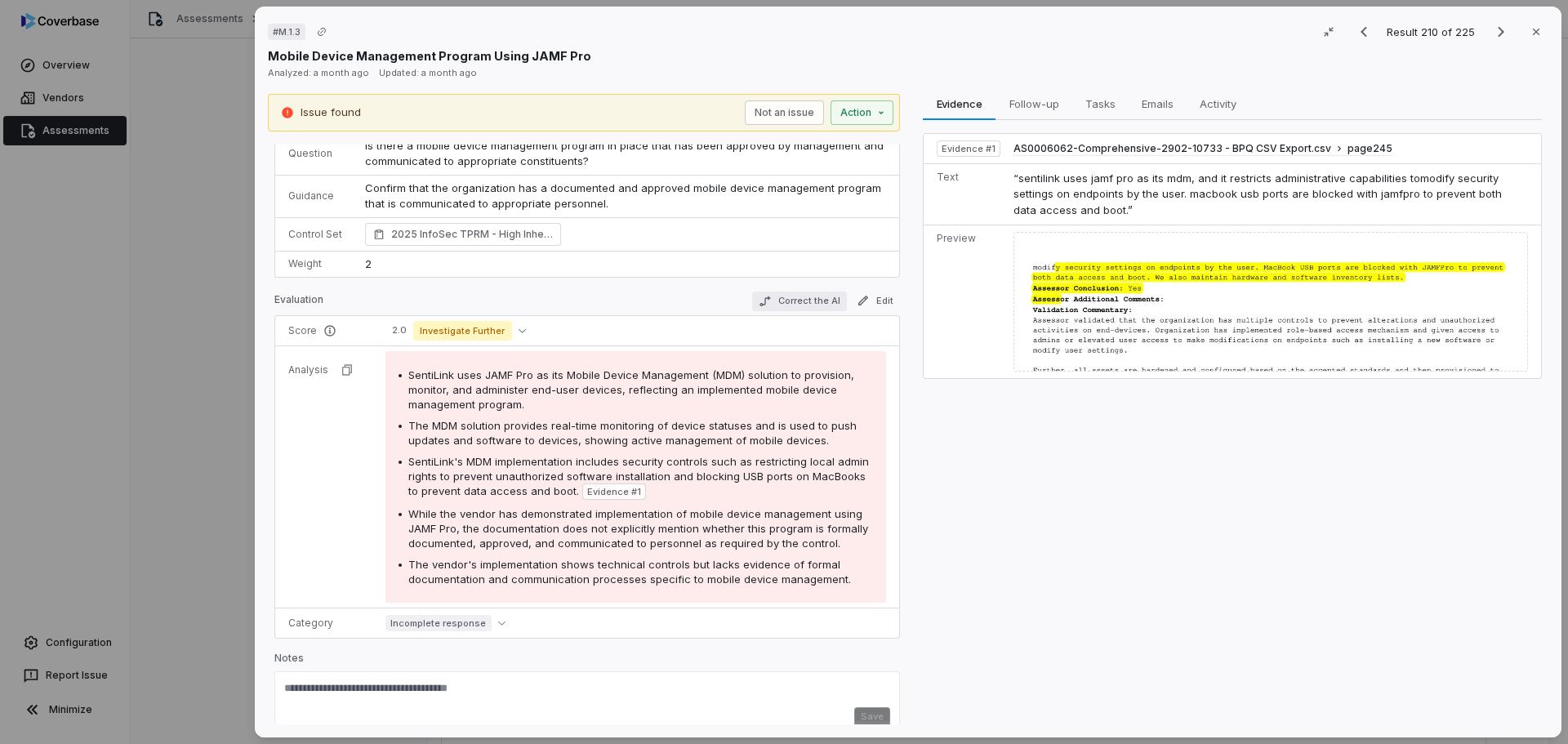
click at [792, 295] on button "Correct the AI" at bounding box center [800, 301] width 95 height 19
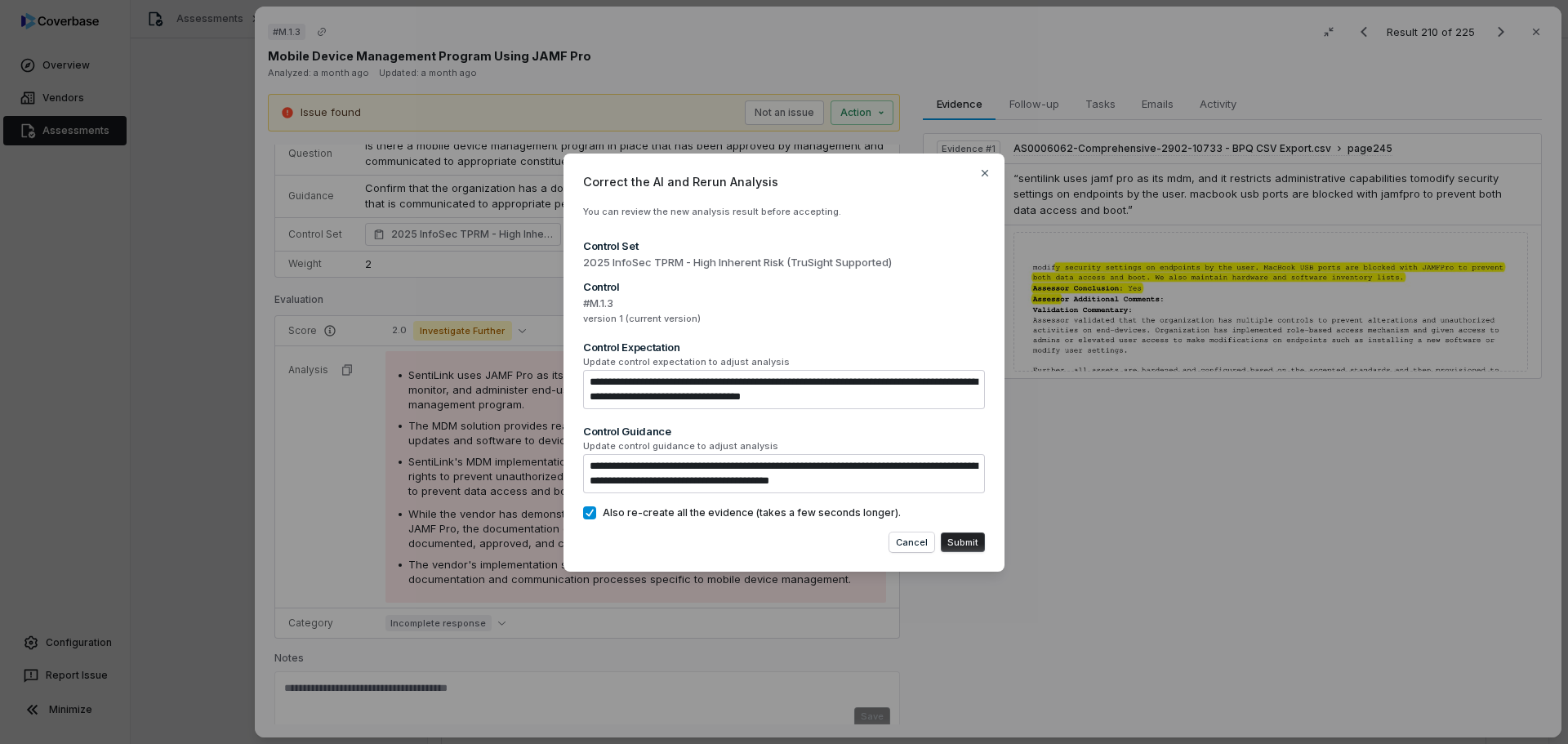
click at [963, 543] on button "Submit" at bounding box center [963, 542] width 44 height 19
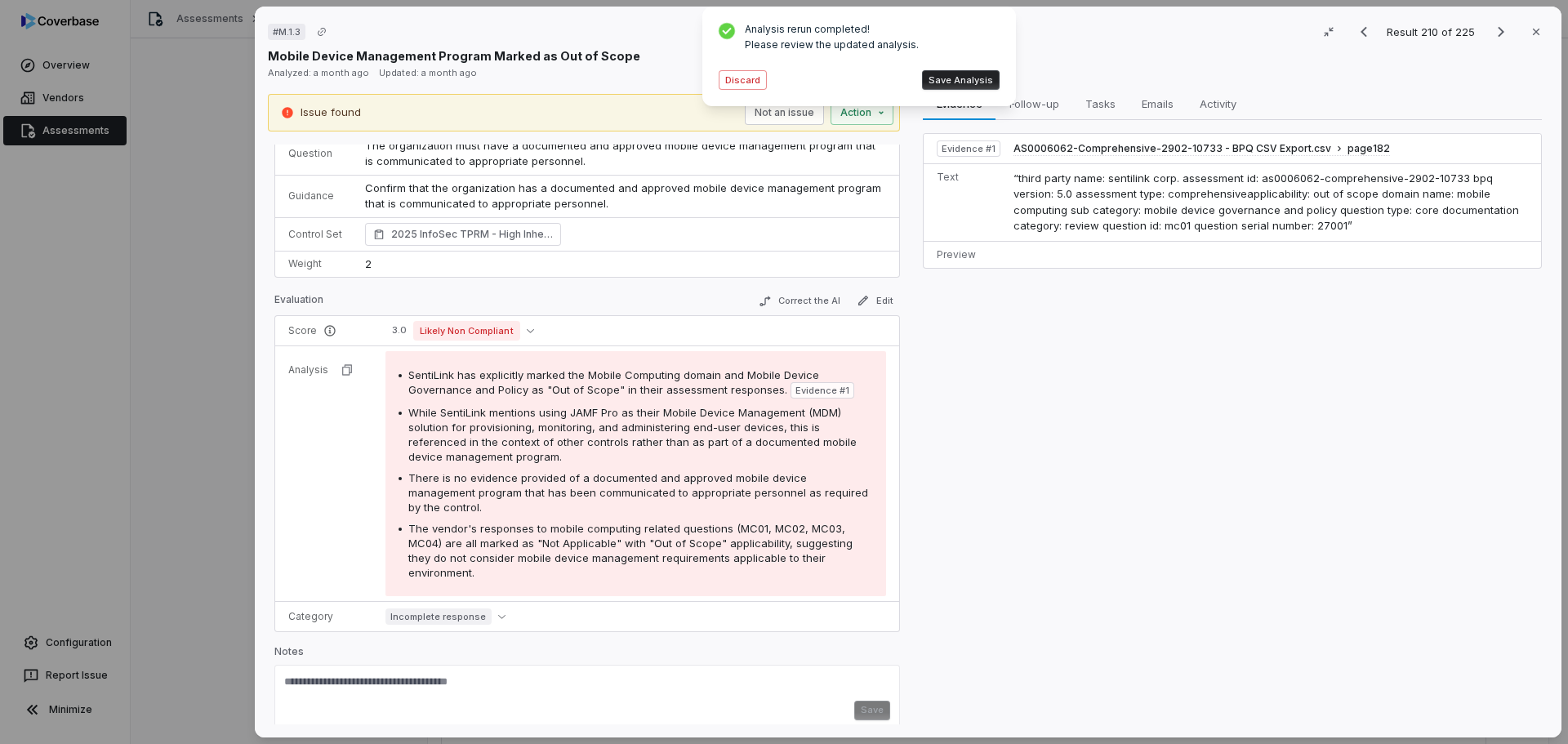
scroll to position [71, 0]
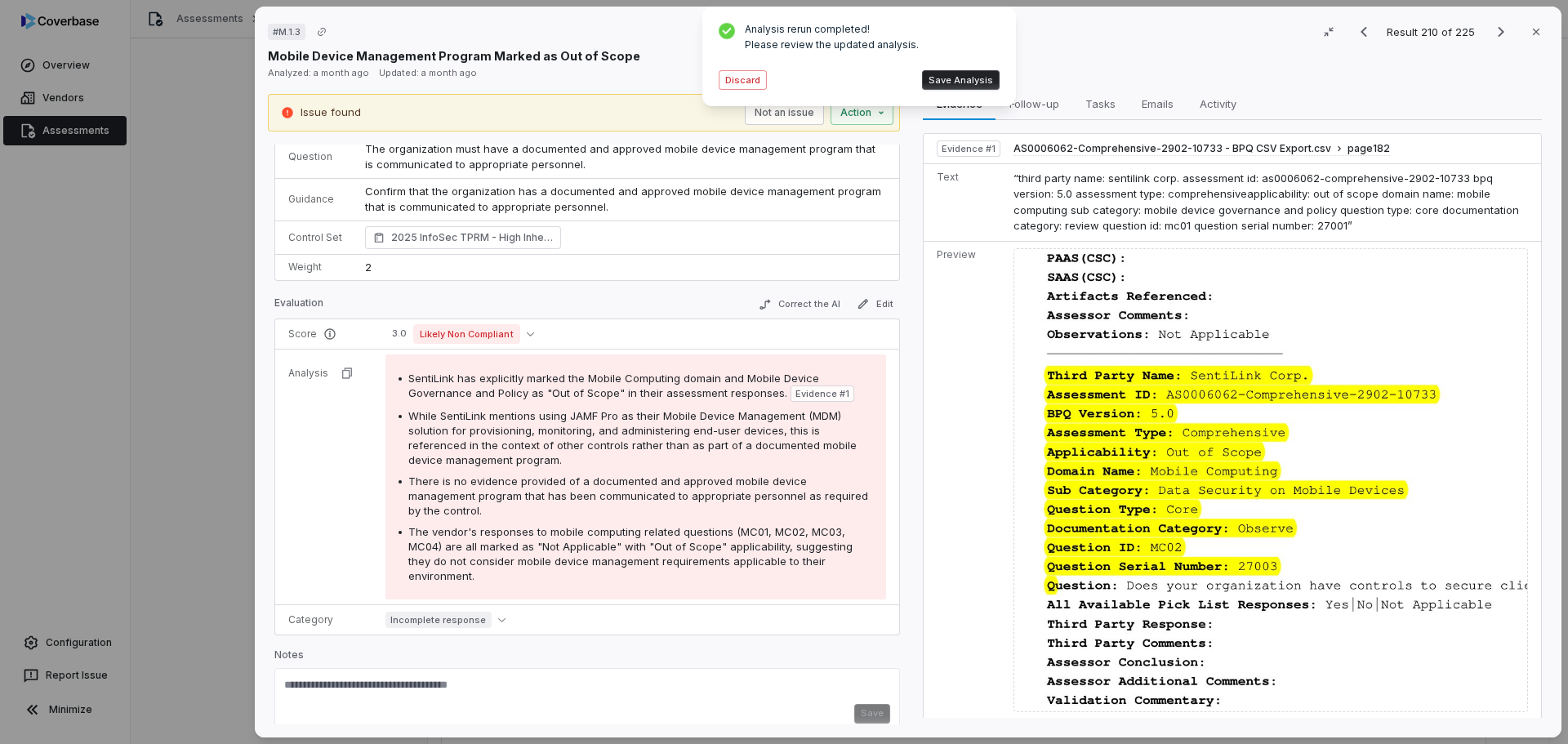
click at [935, 78] on button "Save Analysis" at bounding box center [960, 80] width 78 height 19
click at [861, 117] on div "# M.1.3 Result 210 of 225 Close Mobile Device Management Program Marked as Out …" at bounding box center [784, 372] width 1568 height 744
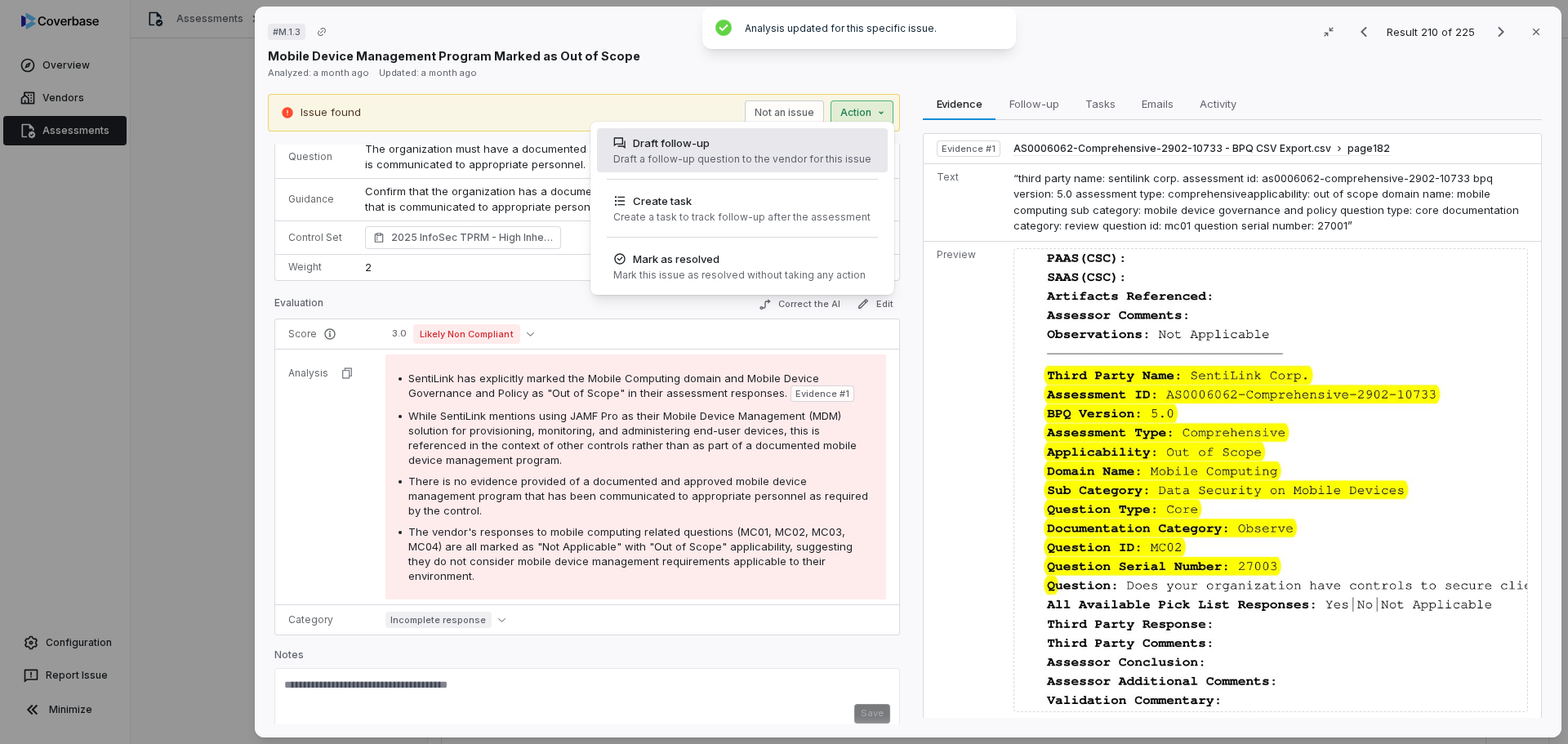
click at [733, 155] on div "Draft a follow-up question to the vendor for this issue" at bounding box center [742, 158] width 258 height 13
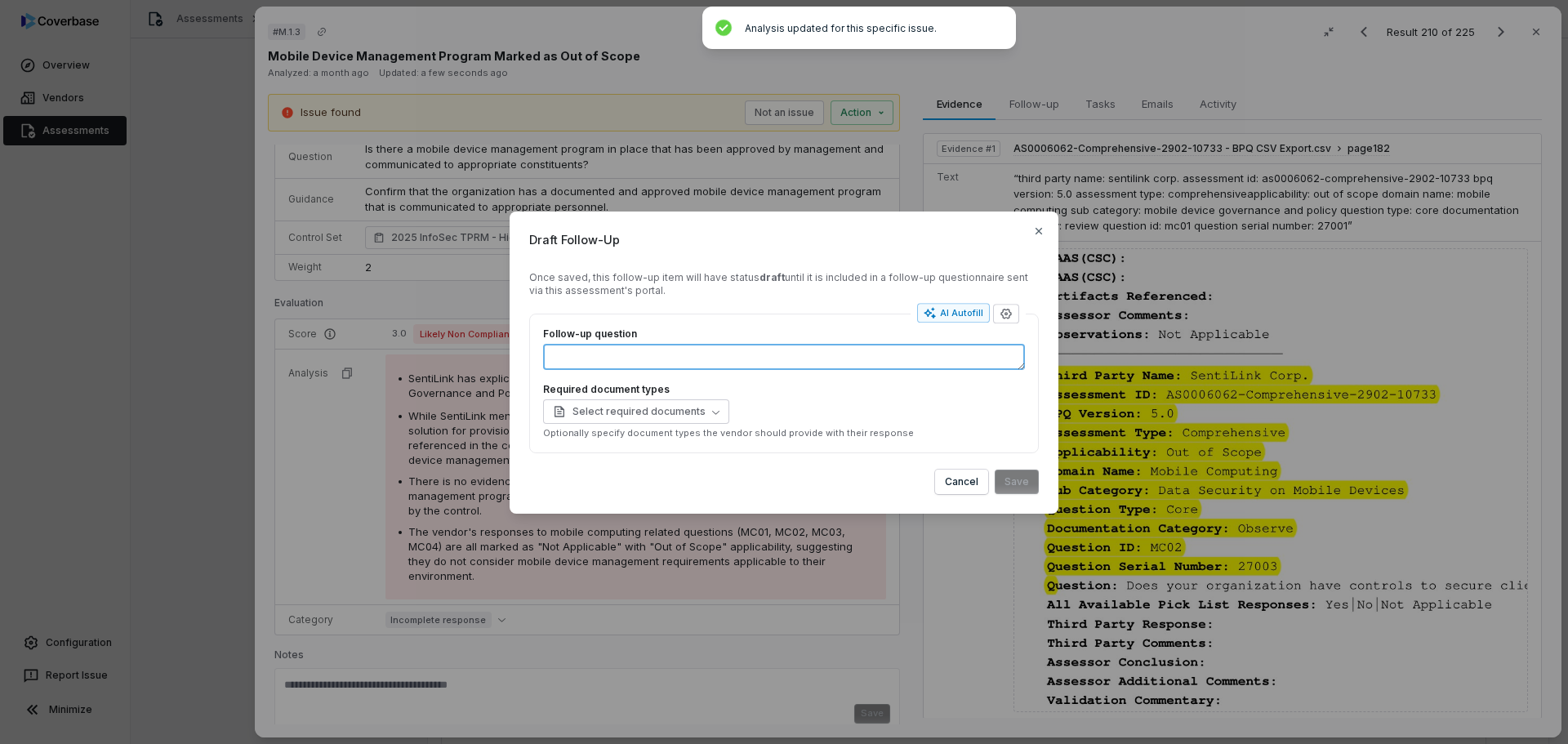
click at [613, 363] on textarea "Follow-up question" at bounding box center [784, 356] width 481 height 26
type textarea "*"
type textarea "**"
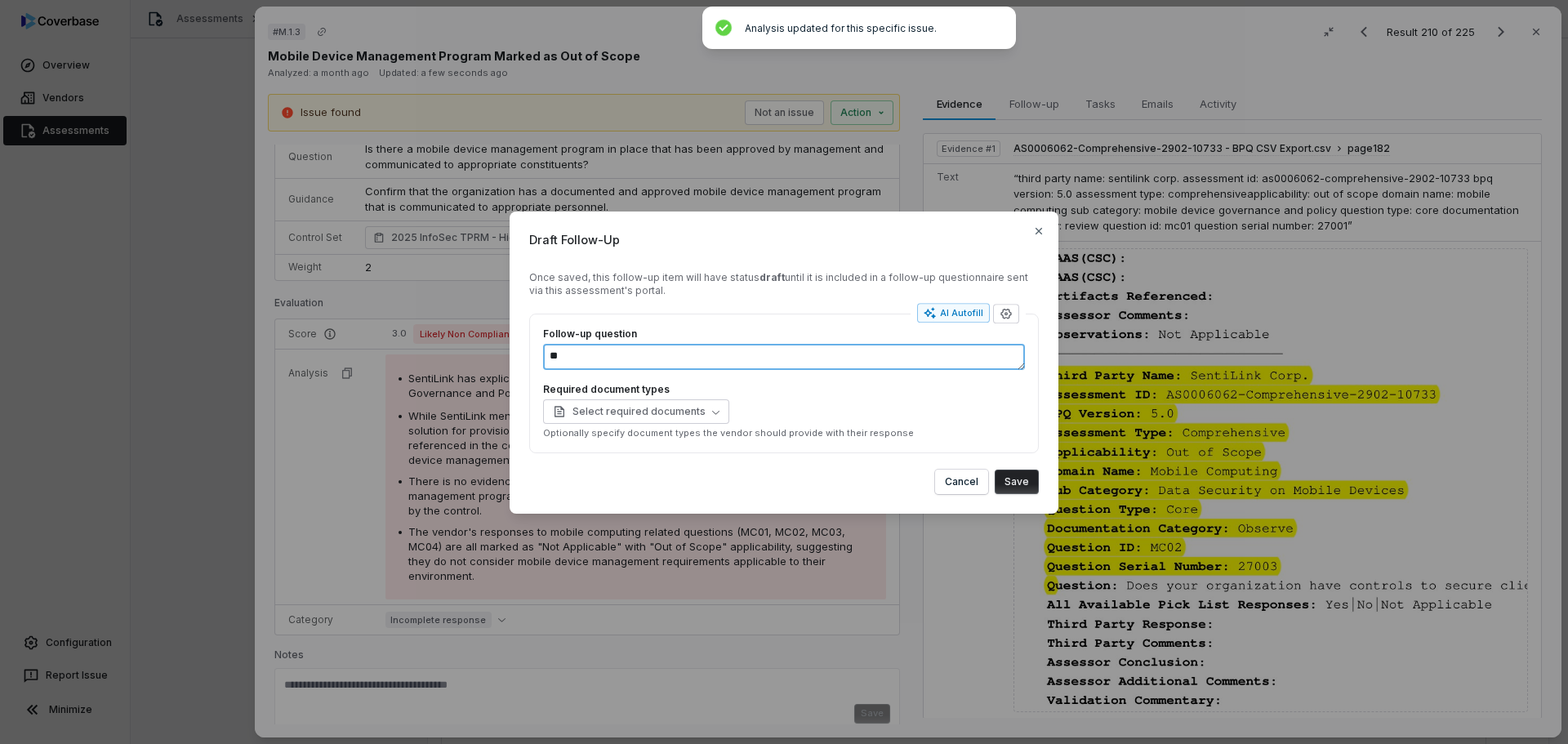
type textarea "*"
type textarea "***"
type textarea "*"
type textarea "***"
type textarea "*"
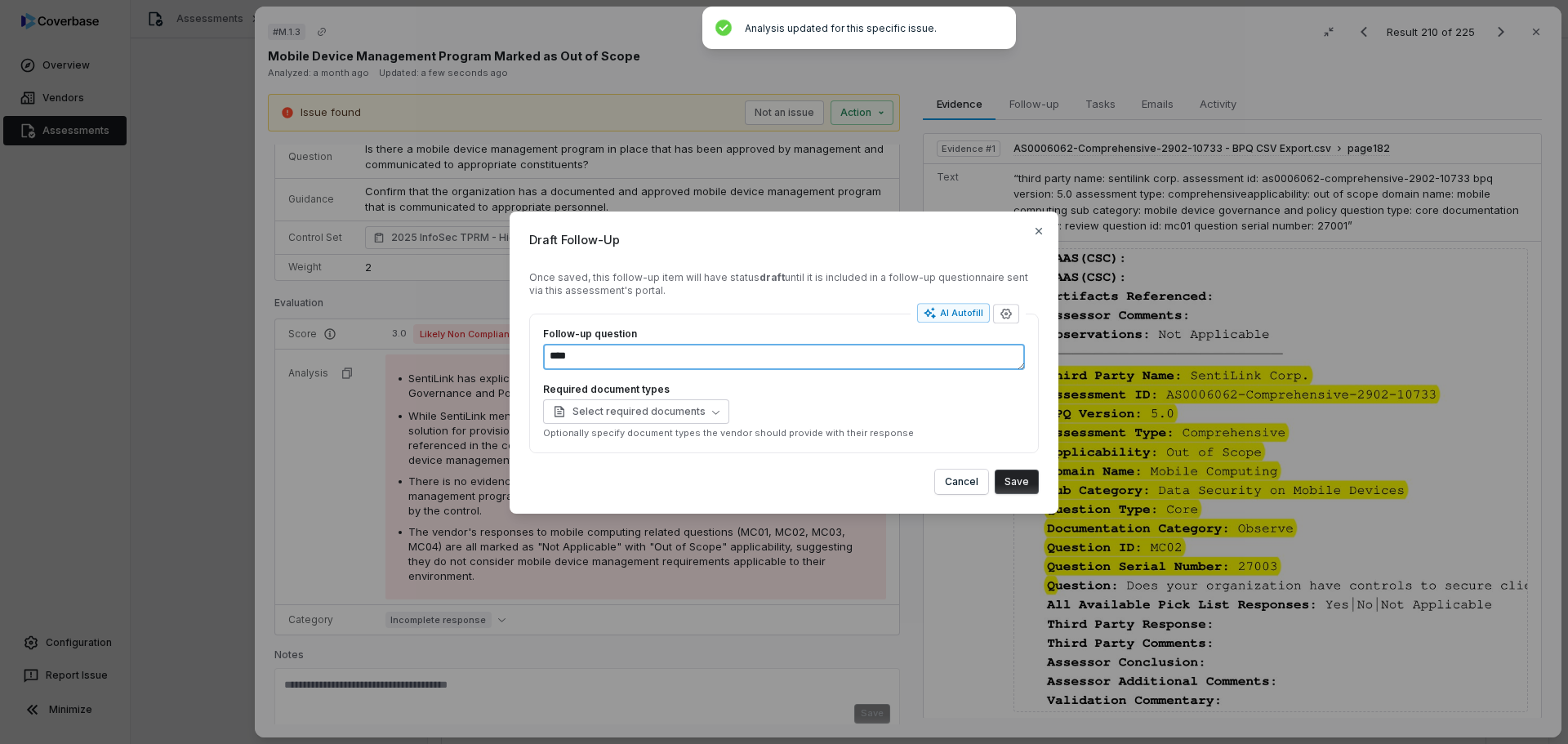
type textarea "*****"
type textarea "*"
type textarea "******"
type textarea "*"
type textarea "*******"
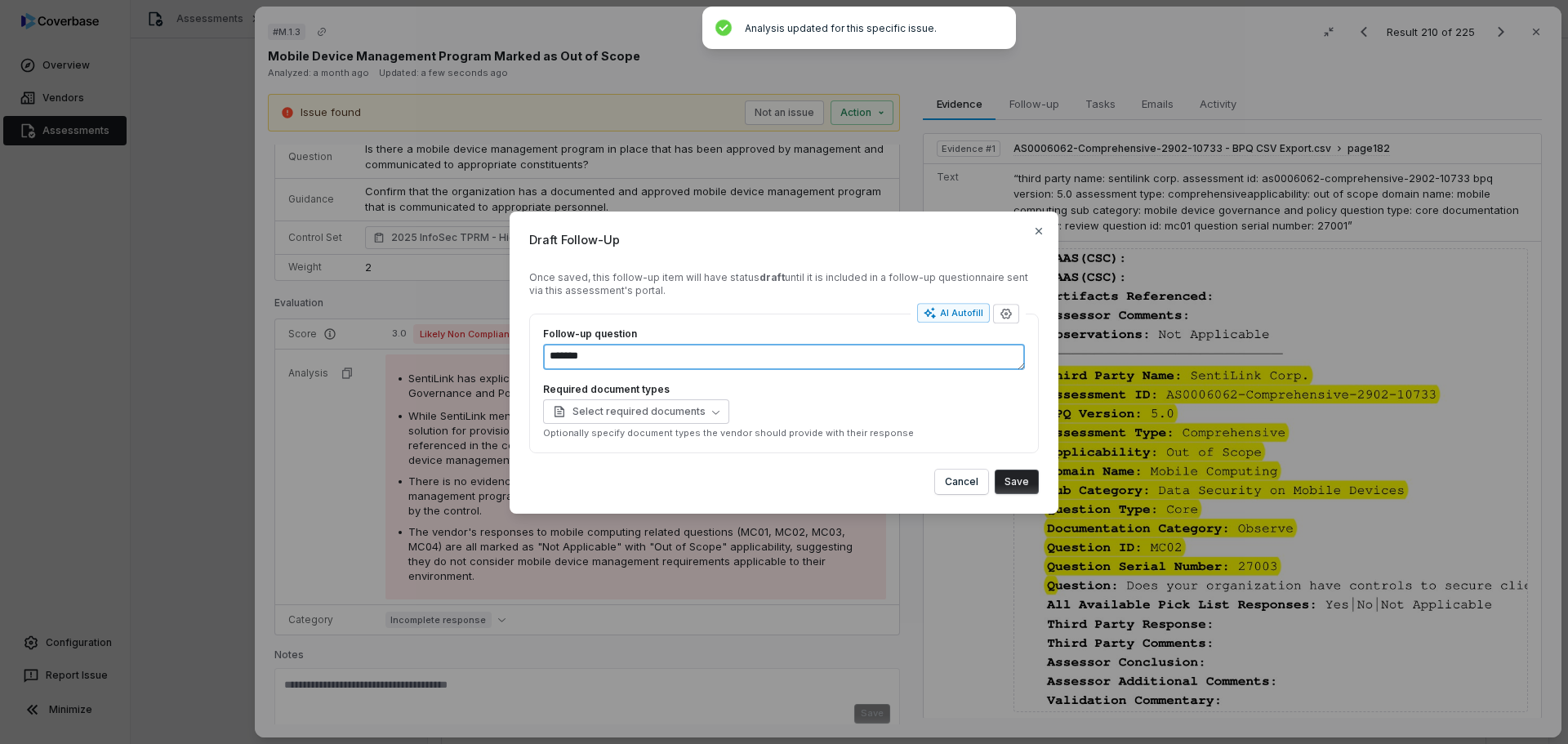
type textarea "*"
type textarea "********"
type textarea "*"
type textarea "********"
type textarea "*"
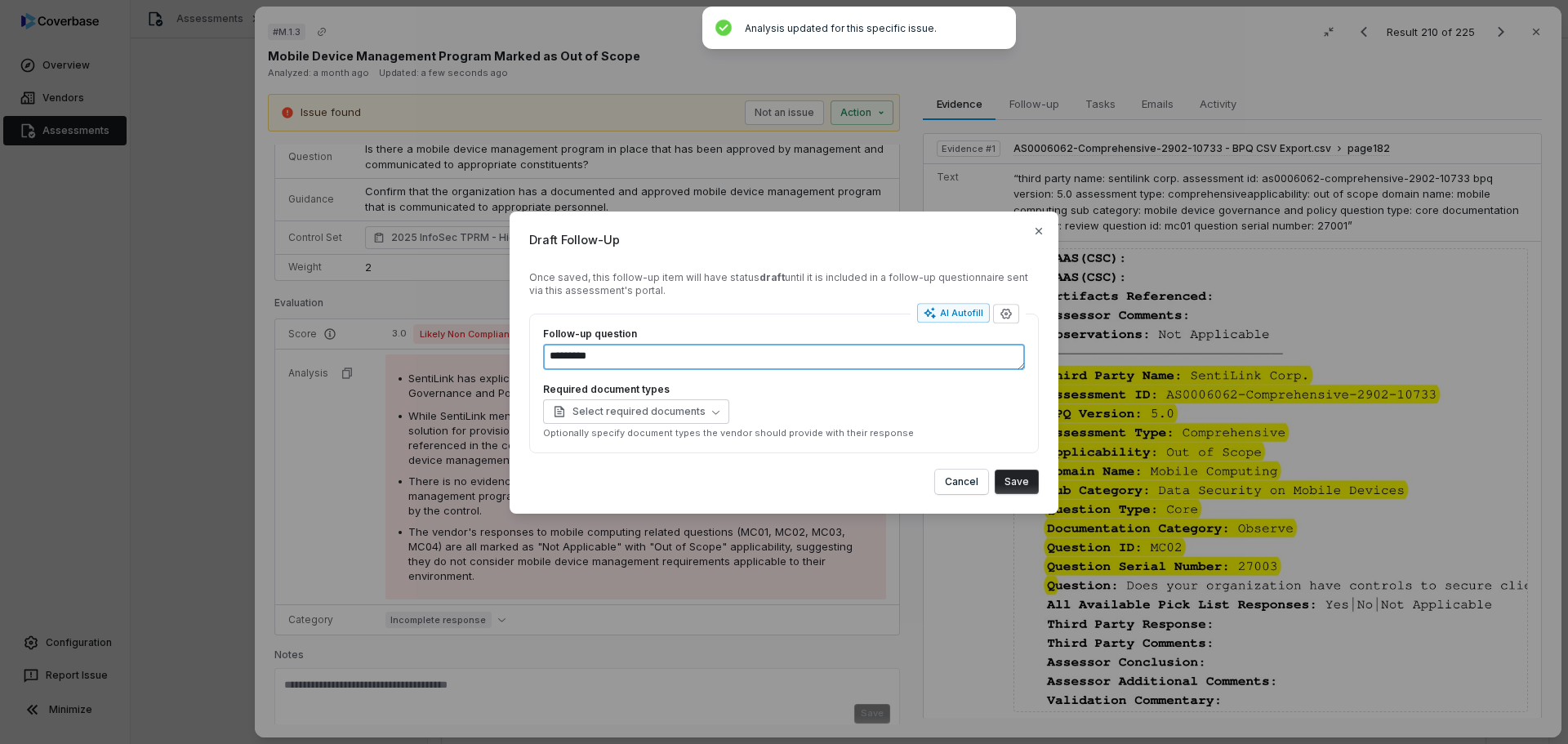
type textarea "**********"
type textarea "*"
type textarea "**********"
type textarea "*"
type textarea "**********"
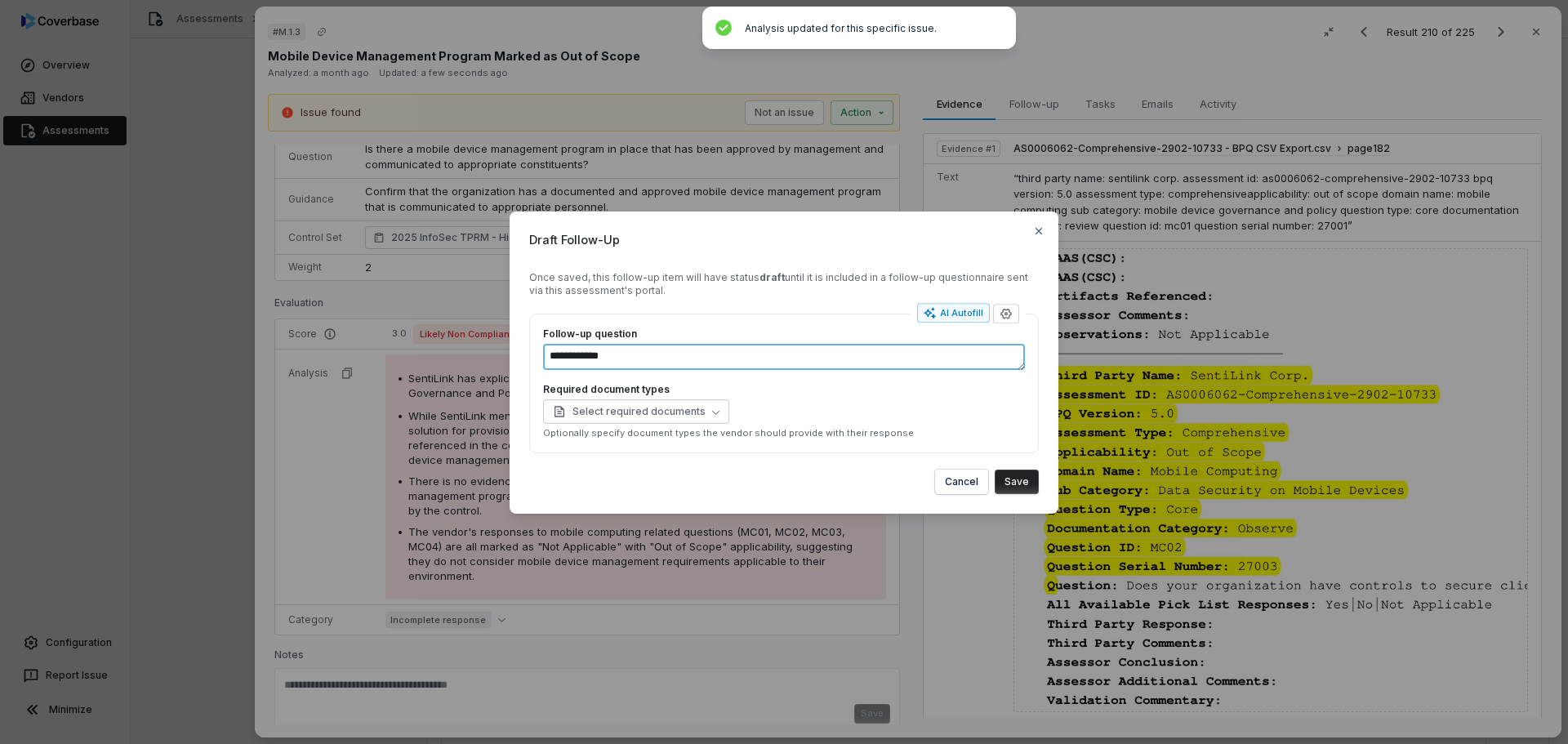
type textarea "*"
type textarea "**********"
type textarea "*"
type textarea "**********"
type textarea "*"
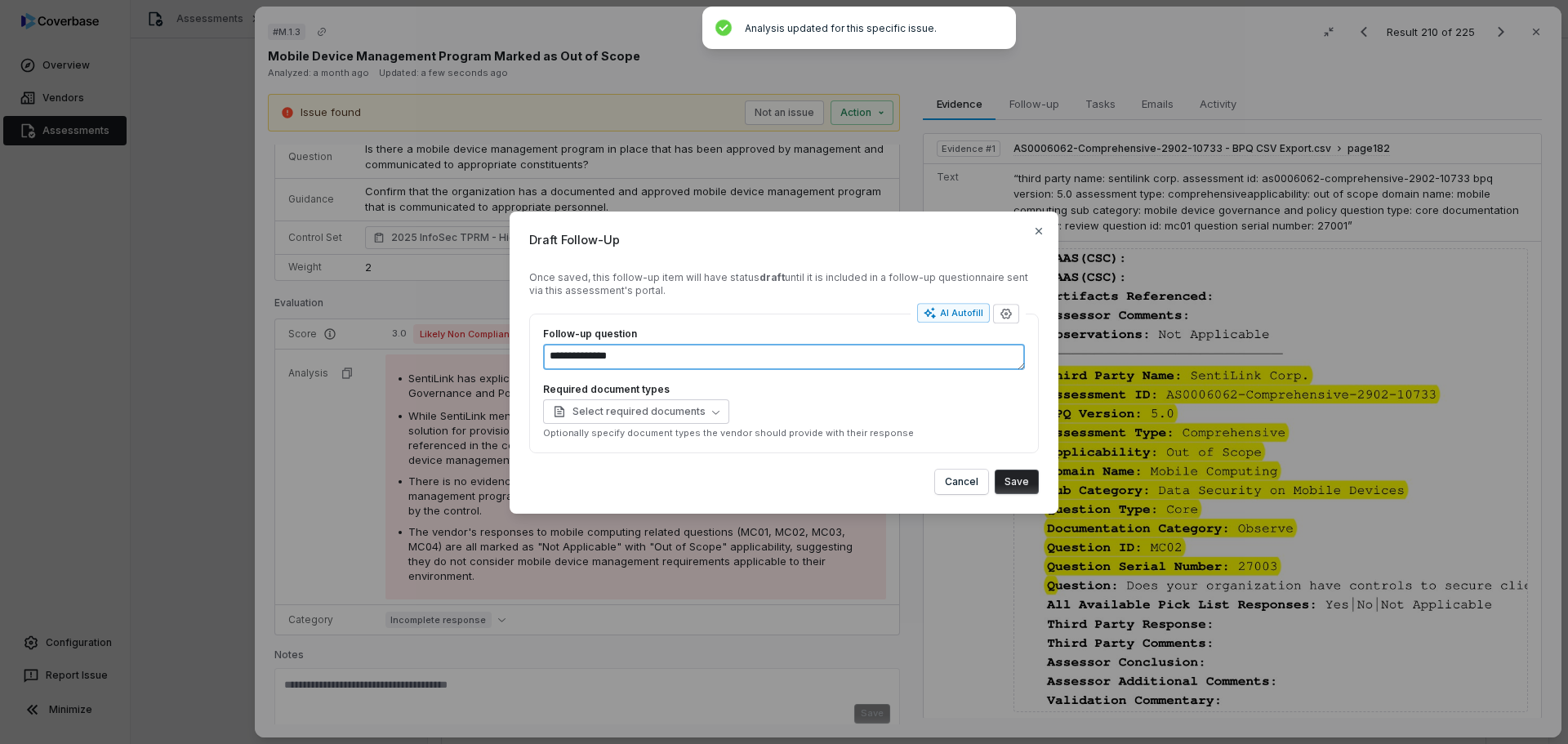
type textarea "**********"
type textarea "*"
type textarea "**********"
type textarea "*"
click at [1016, 486] on button "Save" at bounding box center [1016, 482] width 44 height 25
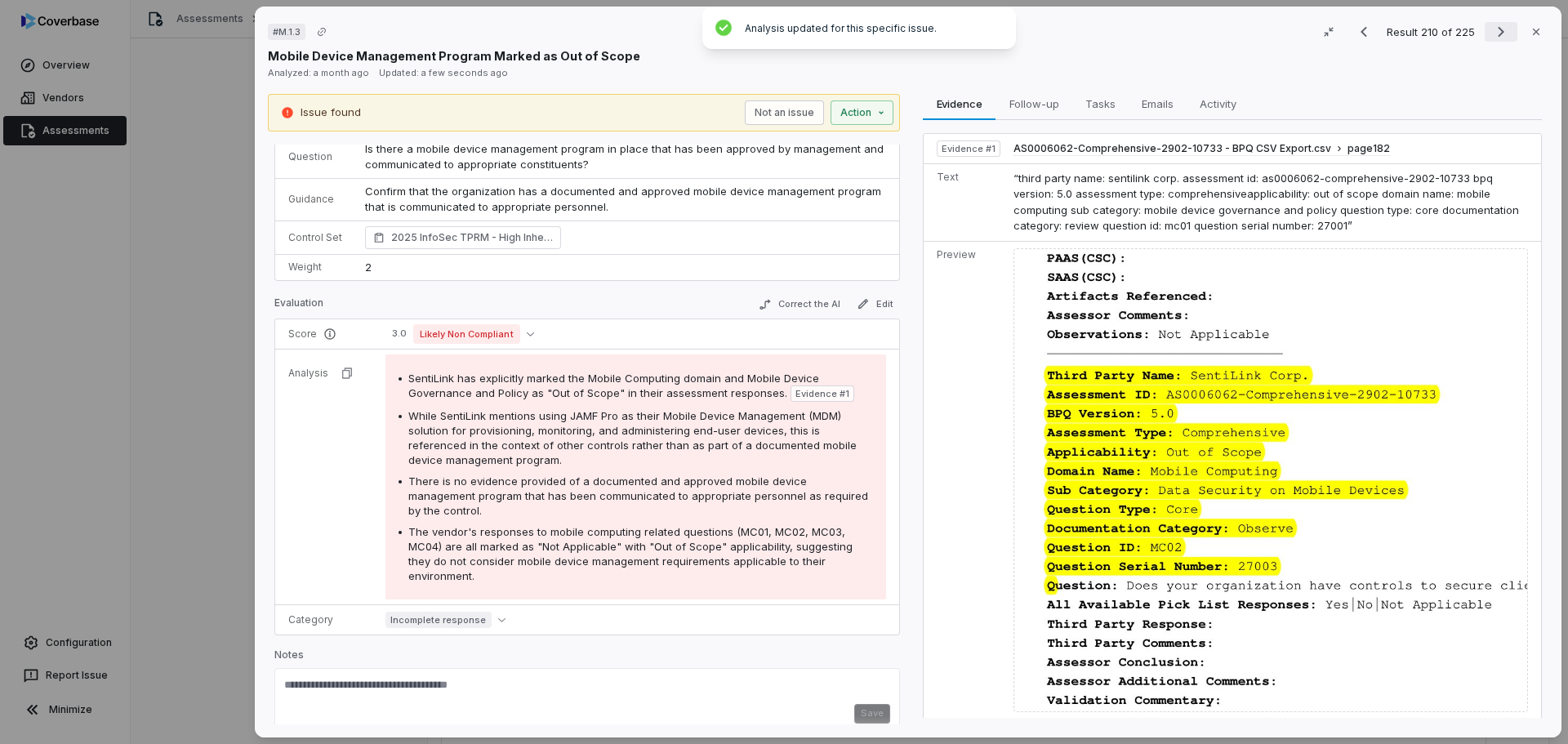
scroll to position [74, 0]
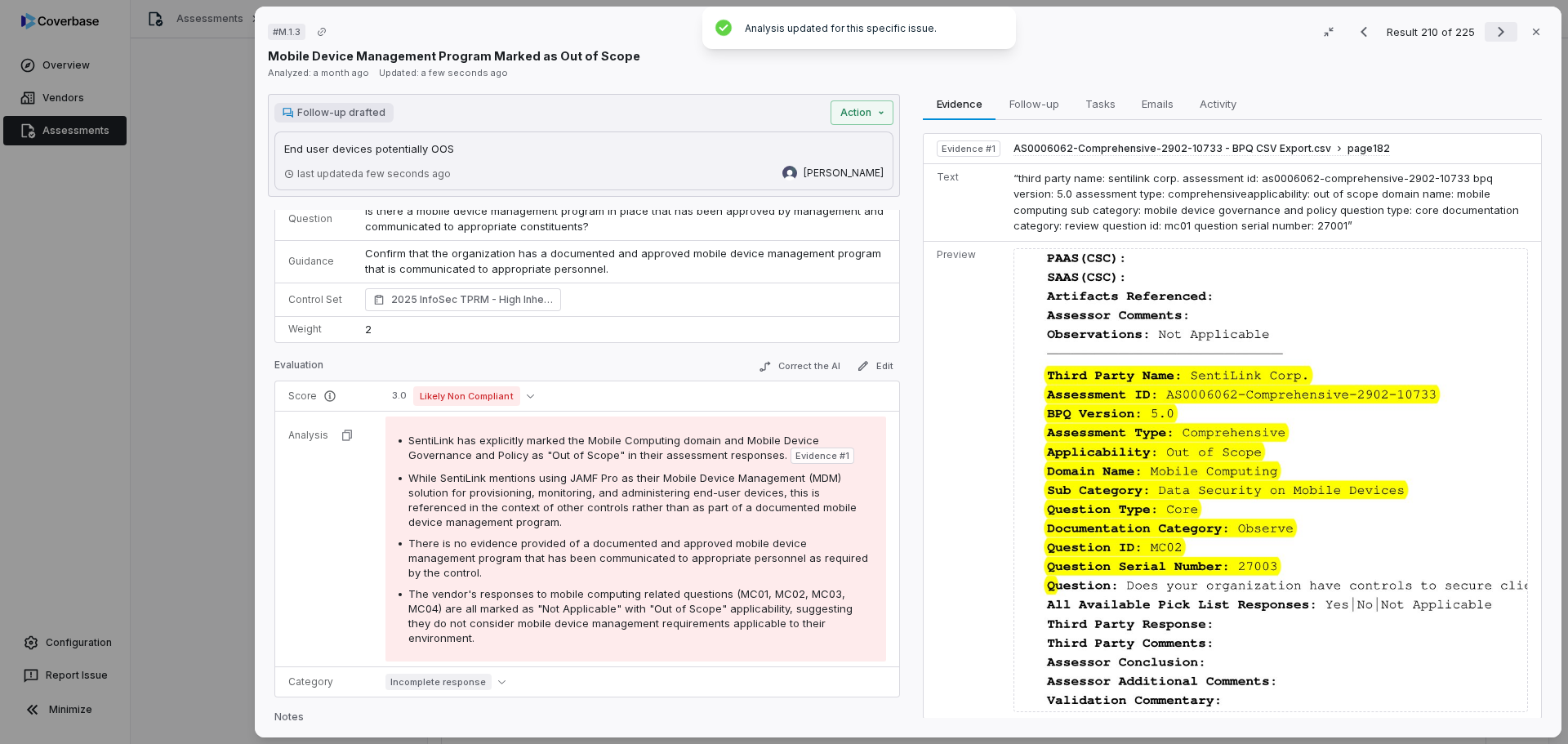
click at [1494, 32] on icon "Next result" at bounding box center [1500, 31] width 19 height 19
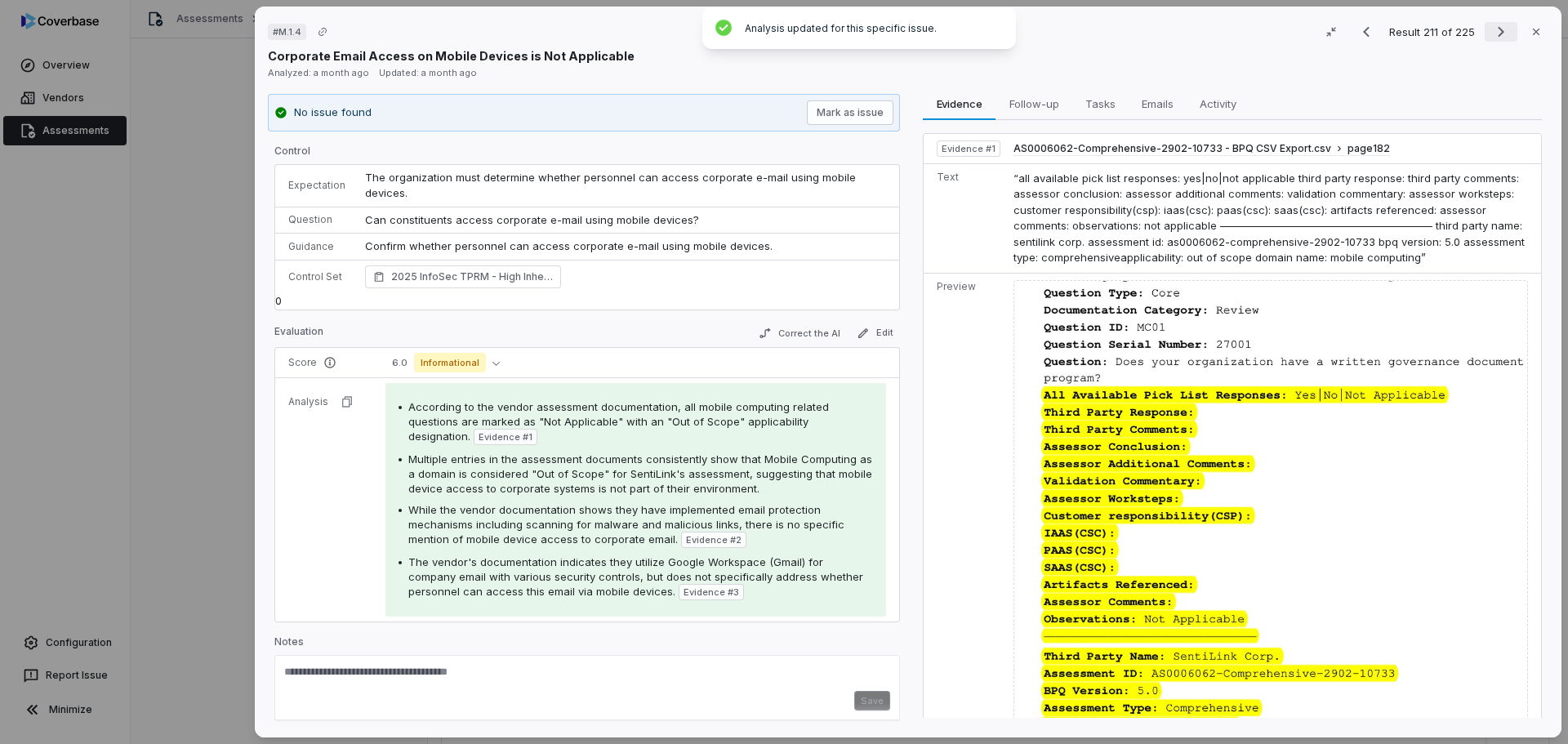
click at [1491, 33] on icon "Next result" at bounding box center [1500, 31] width 19 height 19
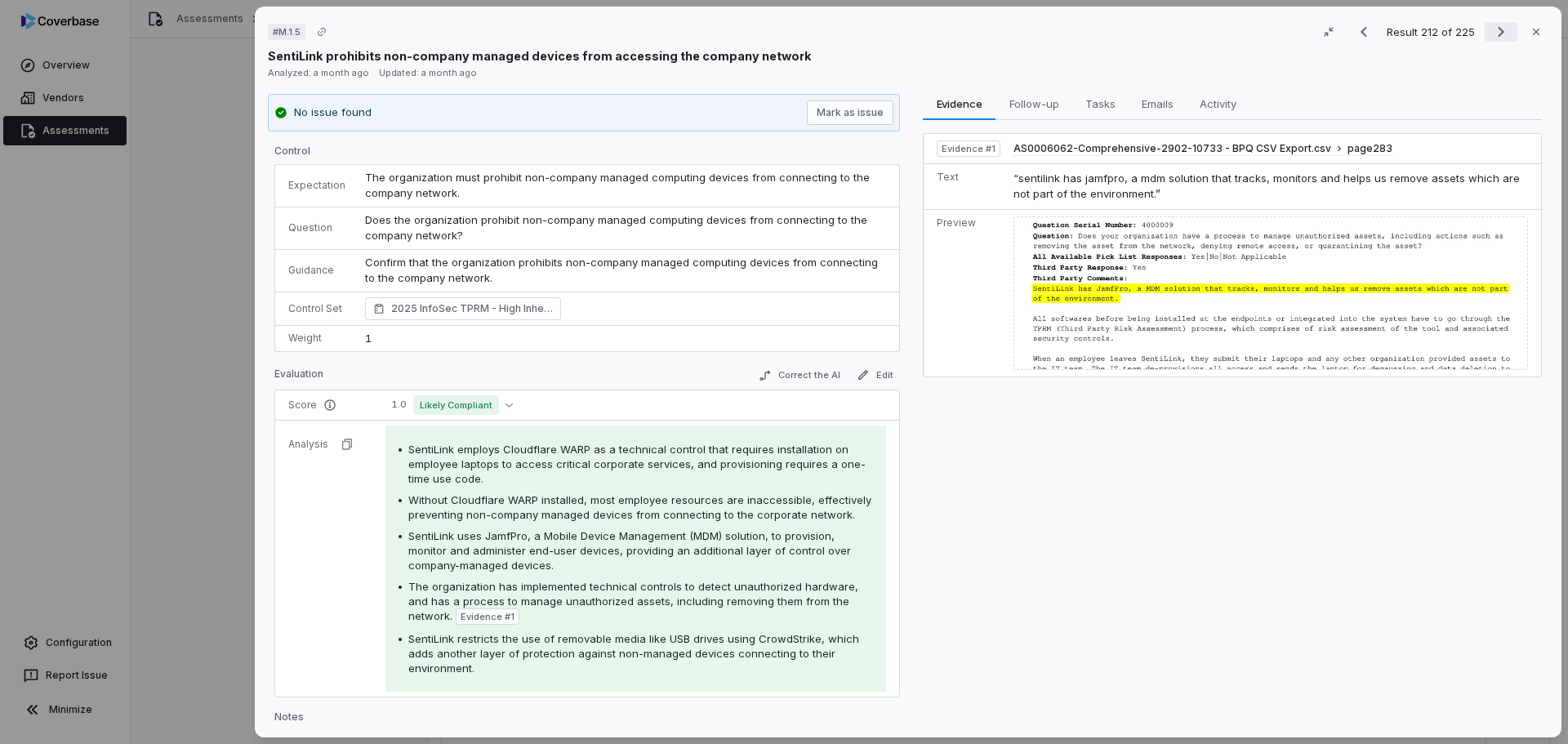
click at [1498, 30] on icon "Next result" at bounding box center [1501, 32] width 7 height 11
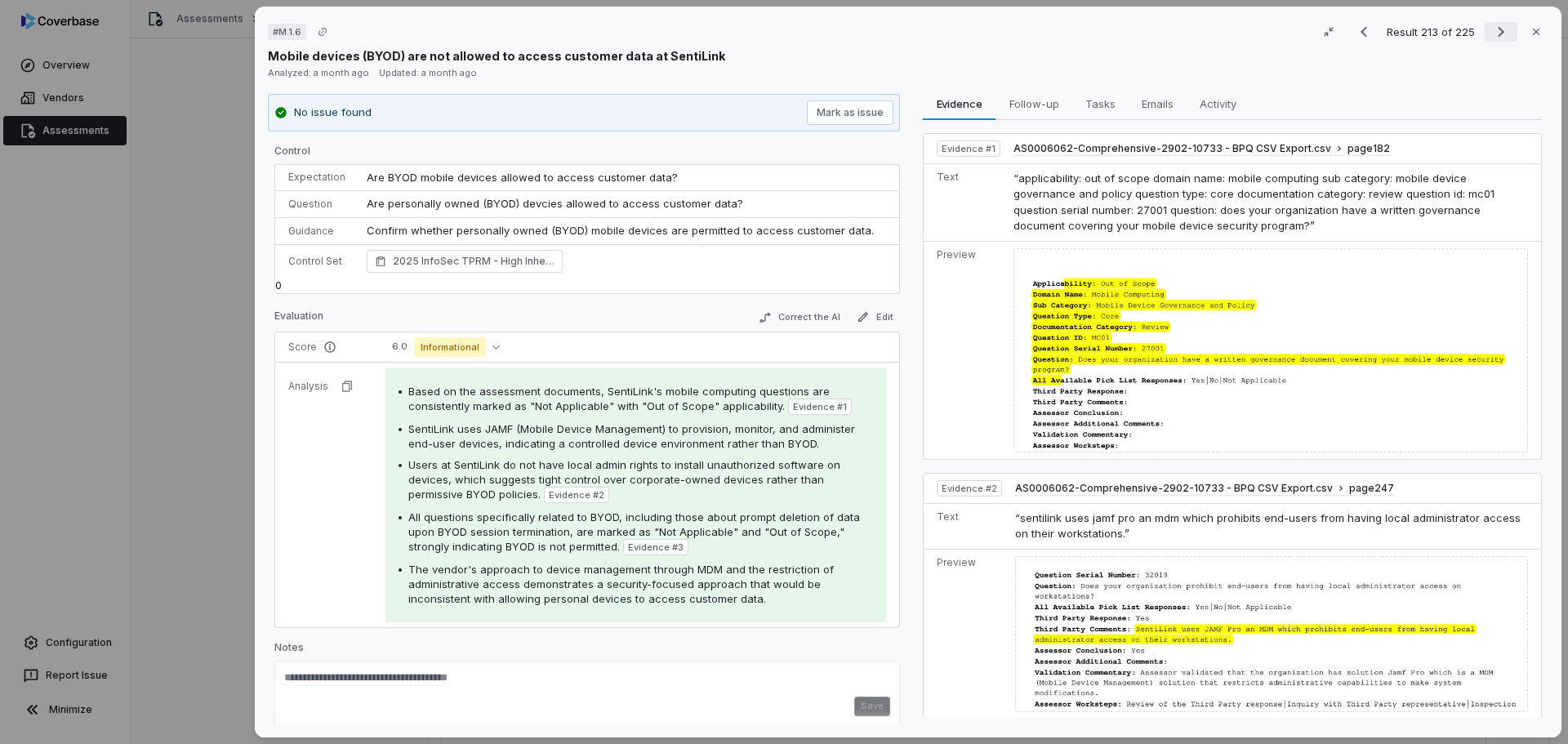
click at [1491, 31] on icon "Next result" at bounding box center [1500, 31] width 19 height 19
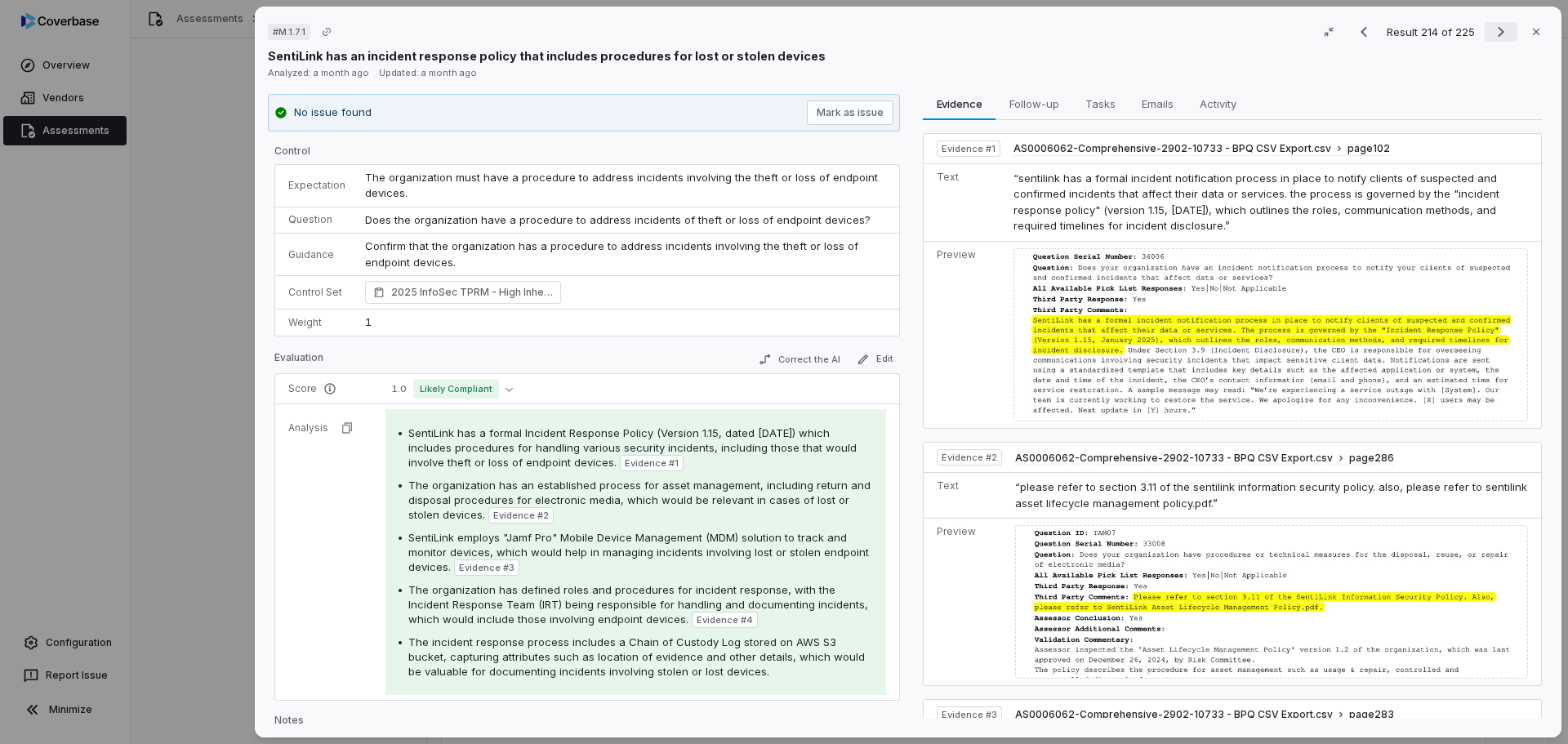
click at [1491, 33] on icon "Next result" at bounding box center [1500, 31] width 19 height 19
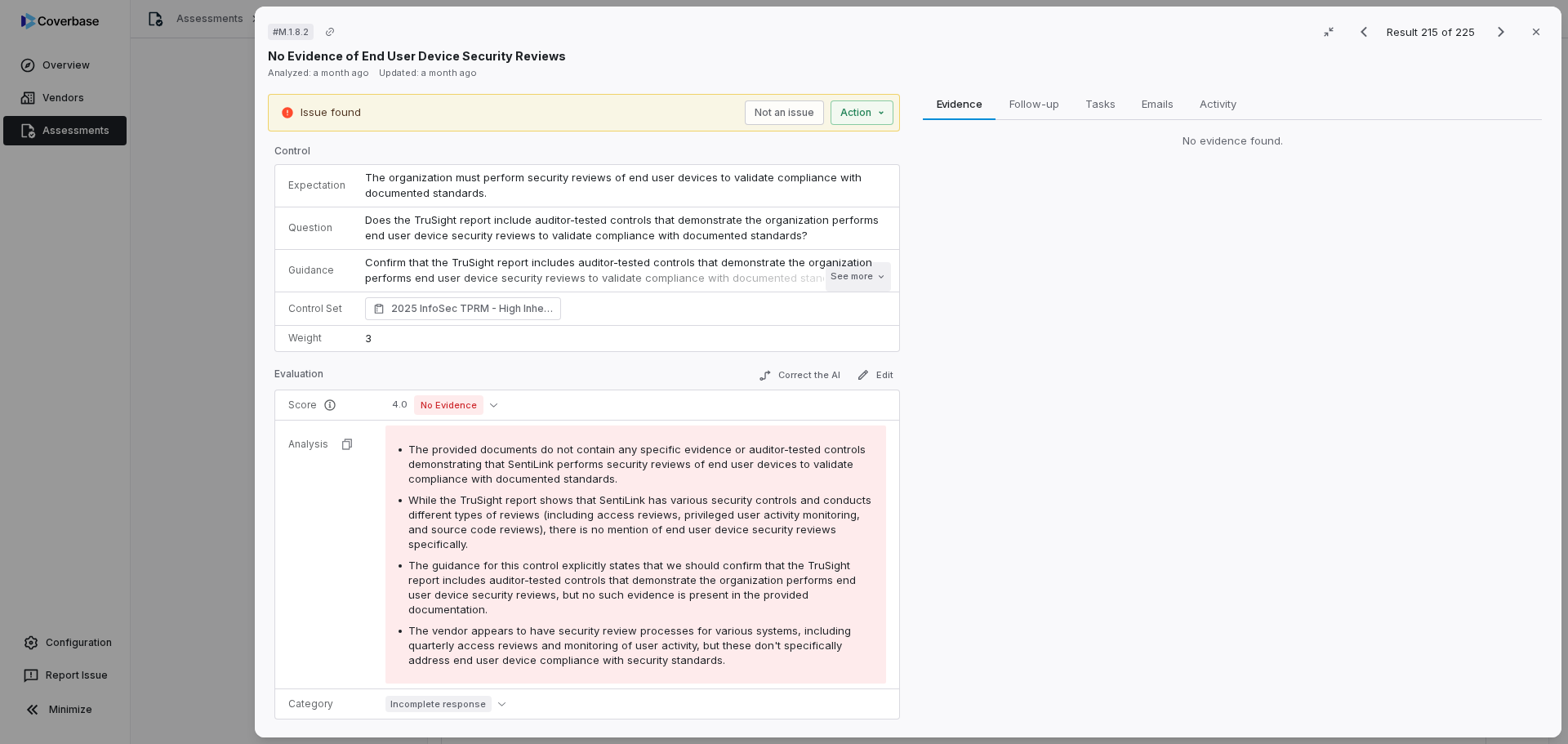
click at [855, 283] on button "See more" at bounding box center [858, 277] width 65 height 30
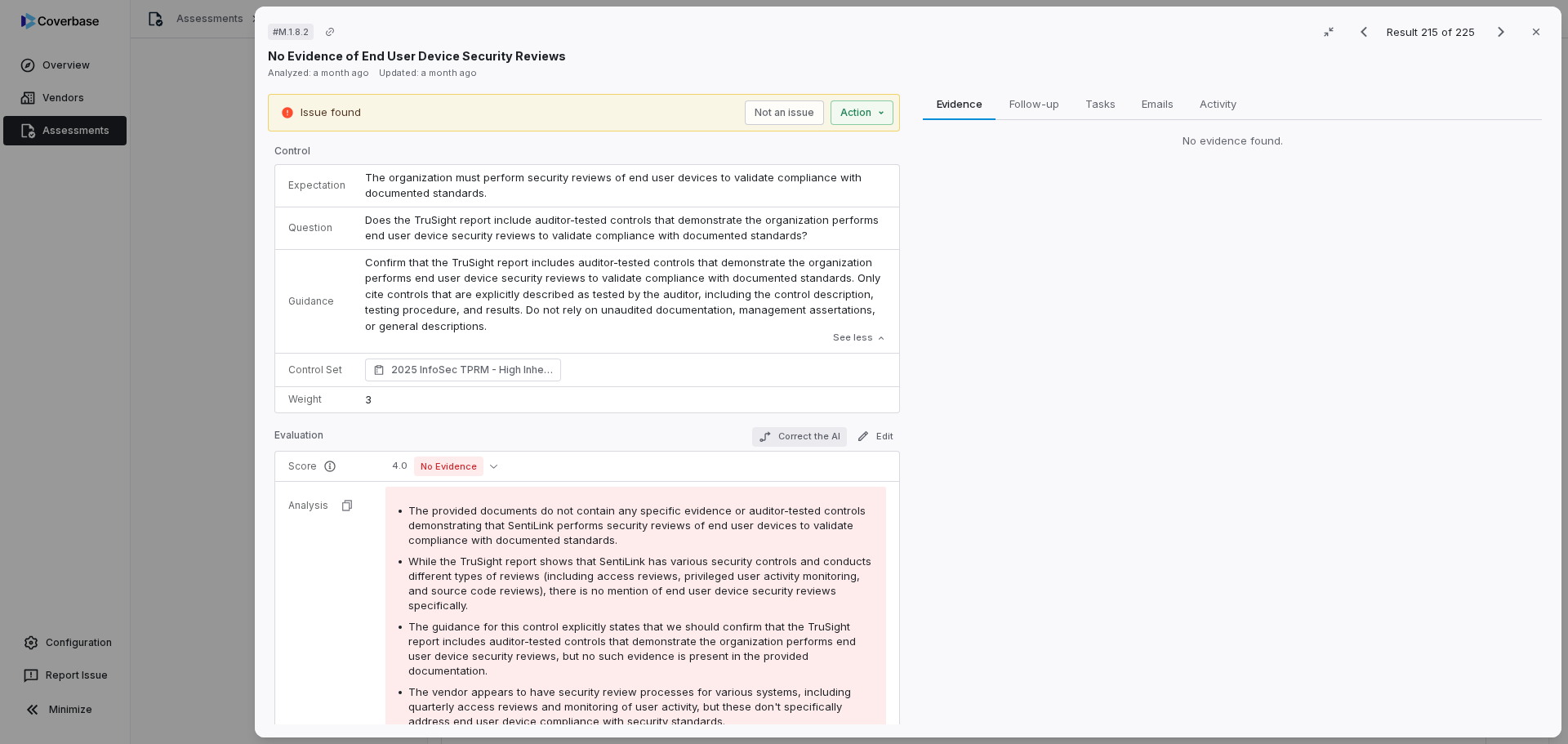
click at [784, 439] on button "Correct the AI" at bounding box center [800, 437] width 95 height 19
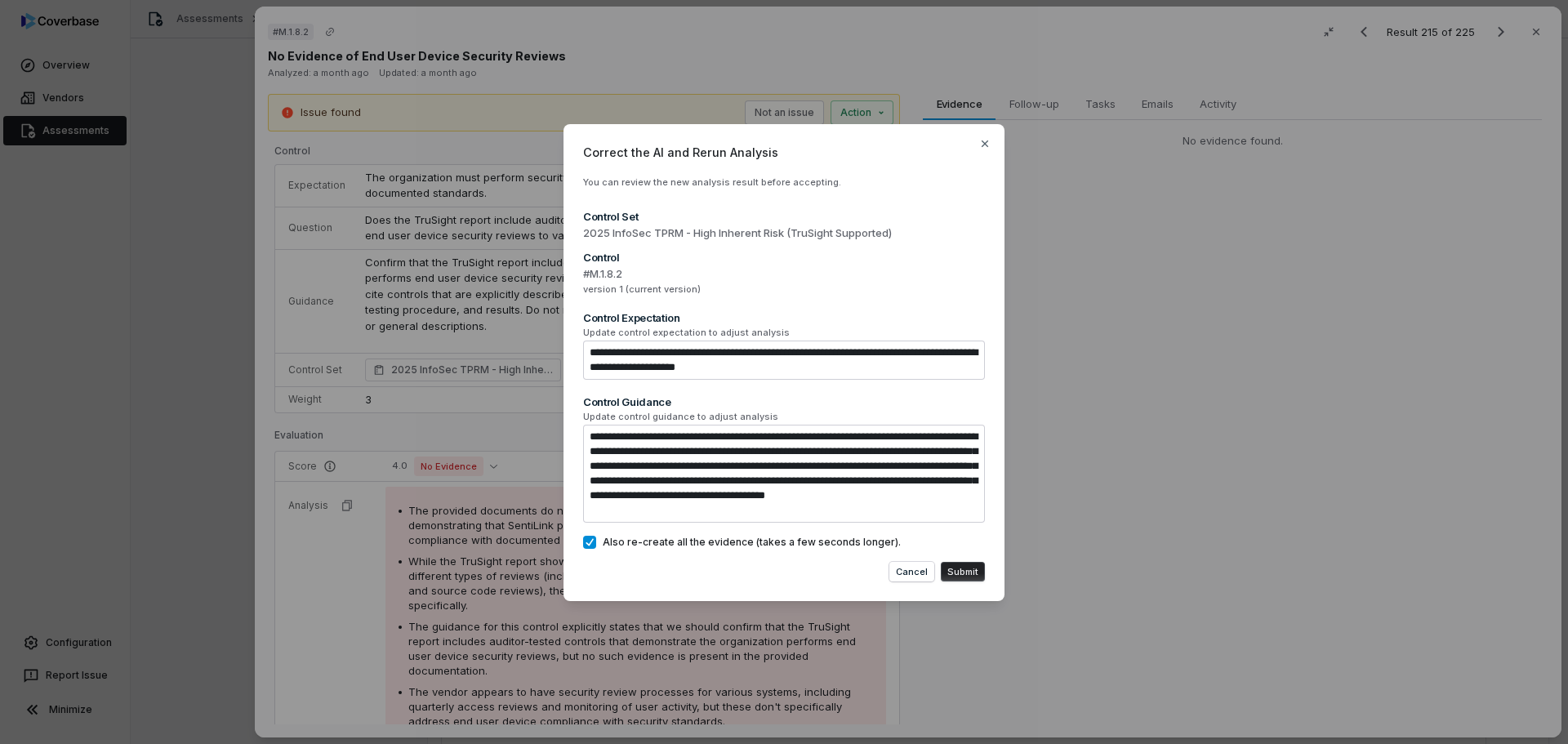
click at [964, 571] on button "Submit" at bounding box center [963, 571] width 44 height 19
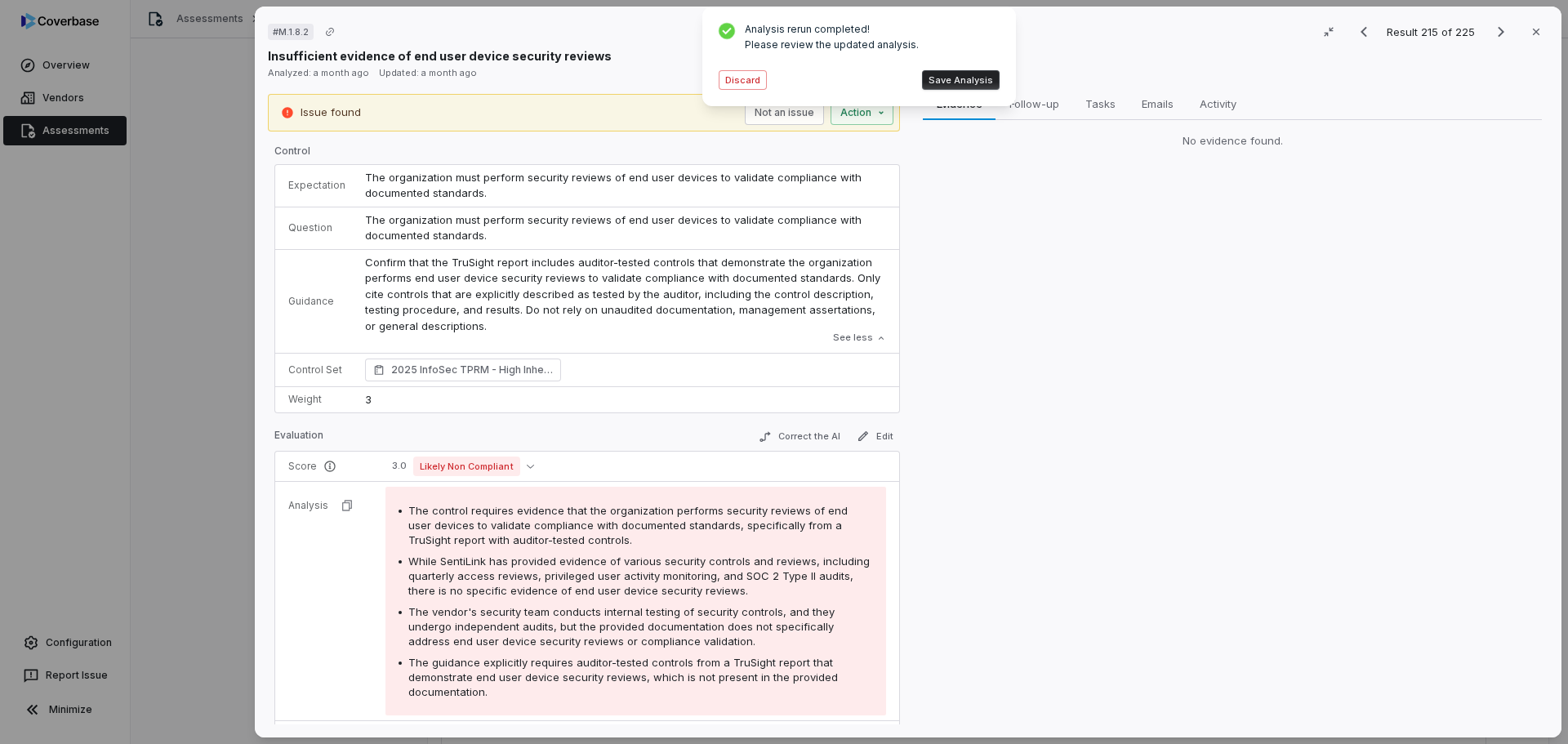
click at [968, 74] on button "Save Analysis" at bounding box center [960, 80] width 78 height 19
click at [840, 114] on div "# M.1.8.2 Result 215 of 225 Close Insufficient evidence of end user device secu…" at bounding box center [784, 372] width 1568 height 744
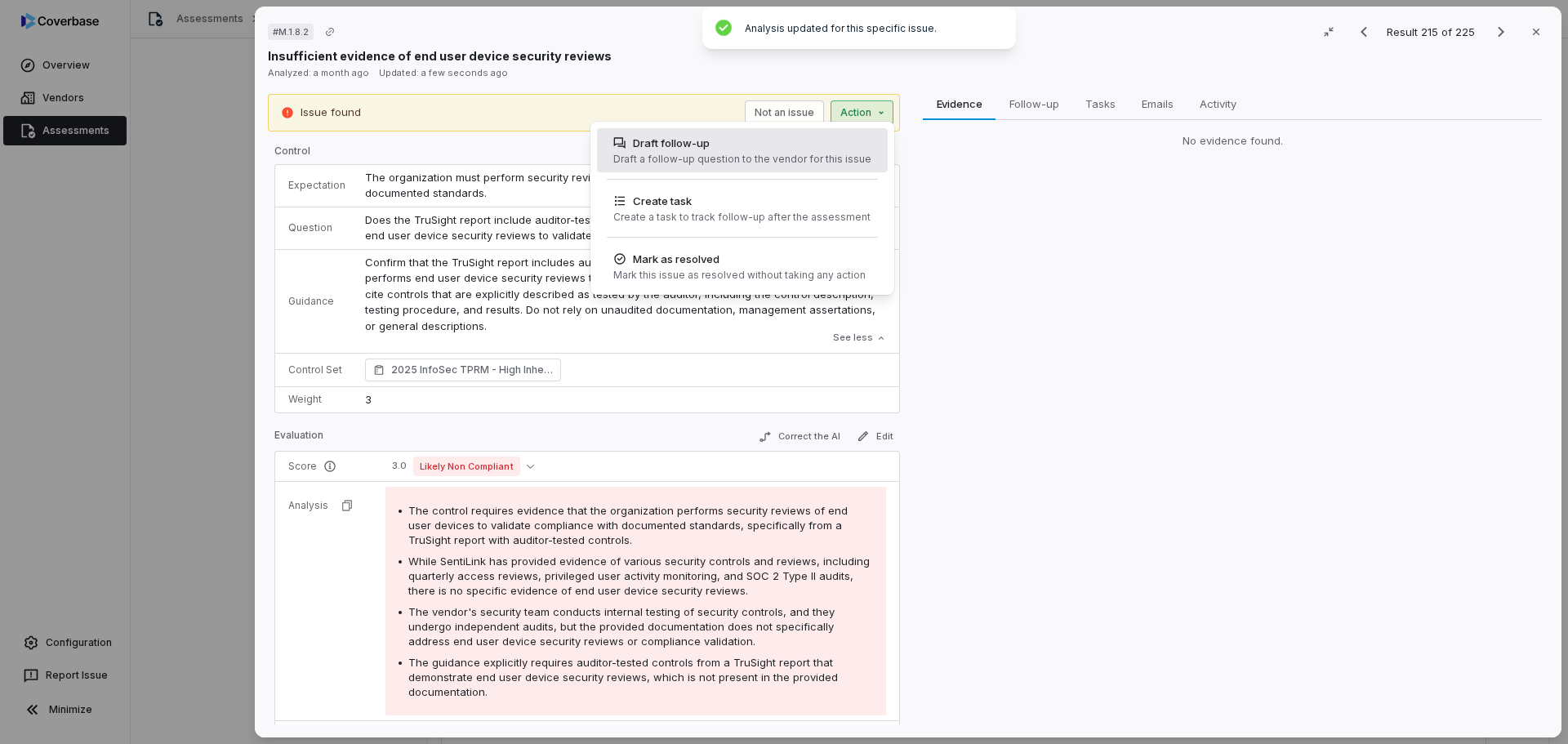
click at [731, 158] on div "Draft a follow-up question to the vendor for this issue" at bounding box center [742, 158] width 258 height 13
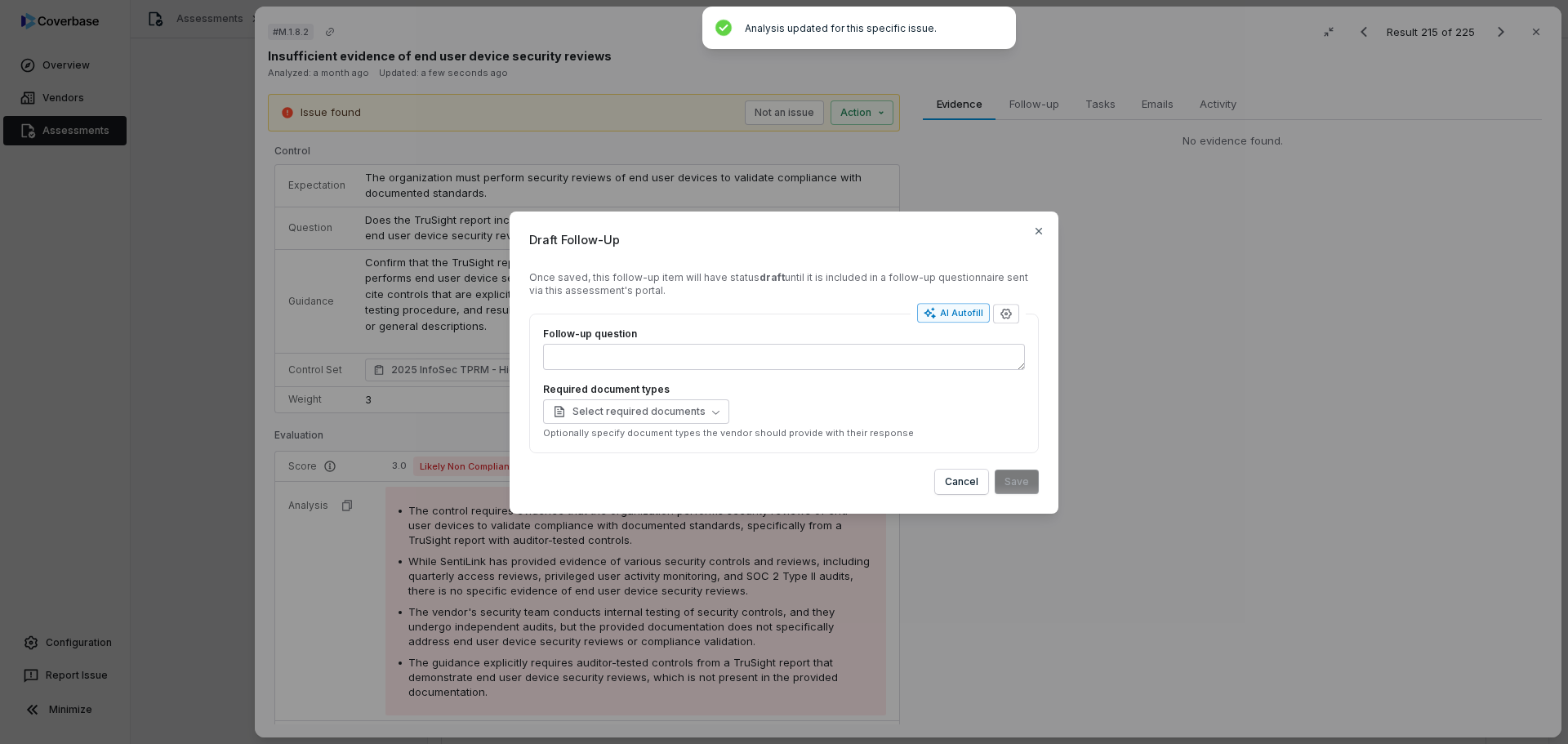
click at [960, 320] on button "AI Autofill" at bounding box center [954, 312] width 73 height 19
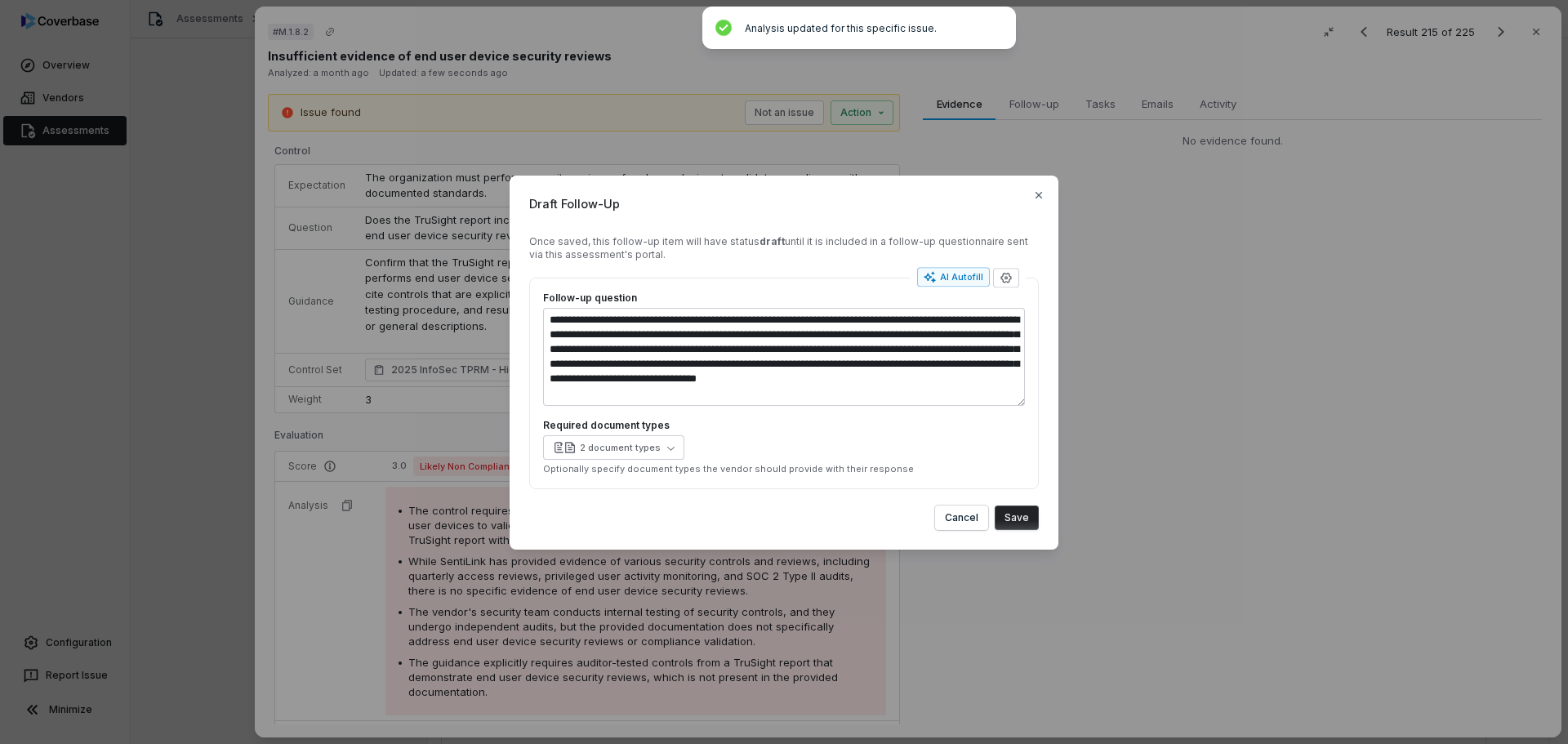
click at [1013, 519] on button "Save" at bounding box center [1016, 517] width 44 height 25
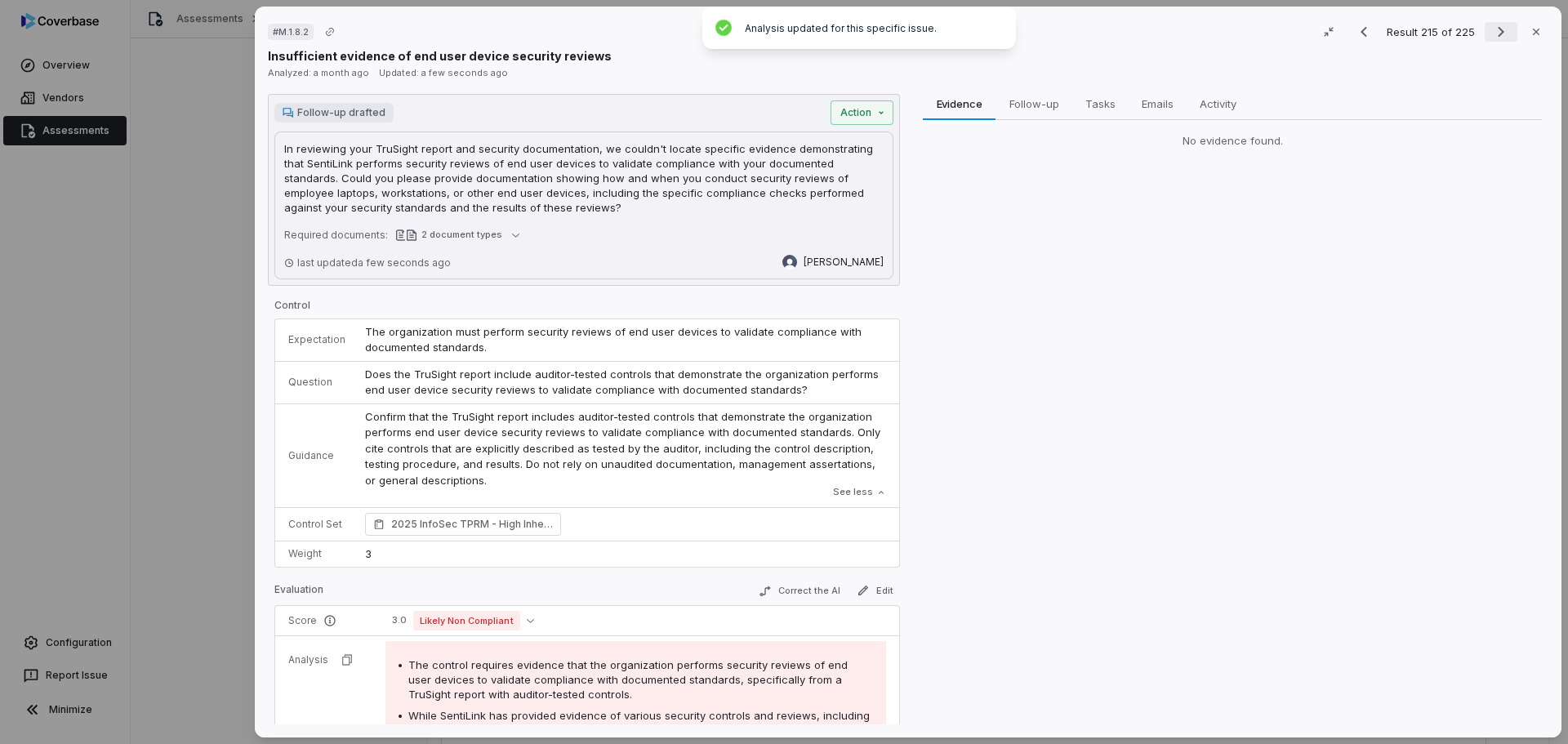
click at [1491, 32] on icon "Next result" at bounding box center [1500, 31] width 19 height 19
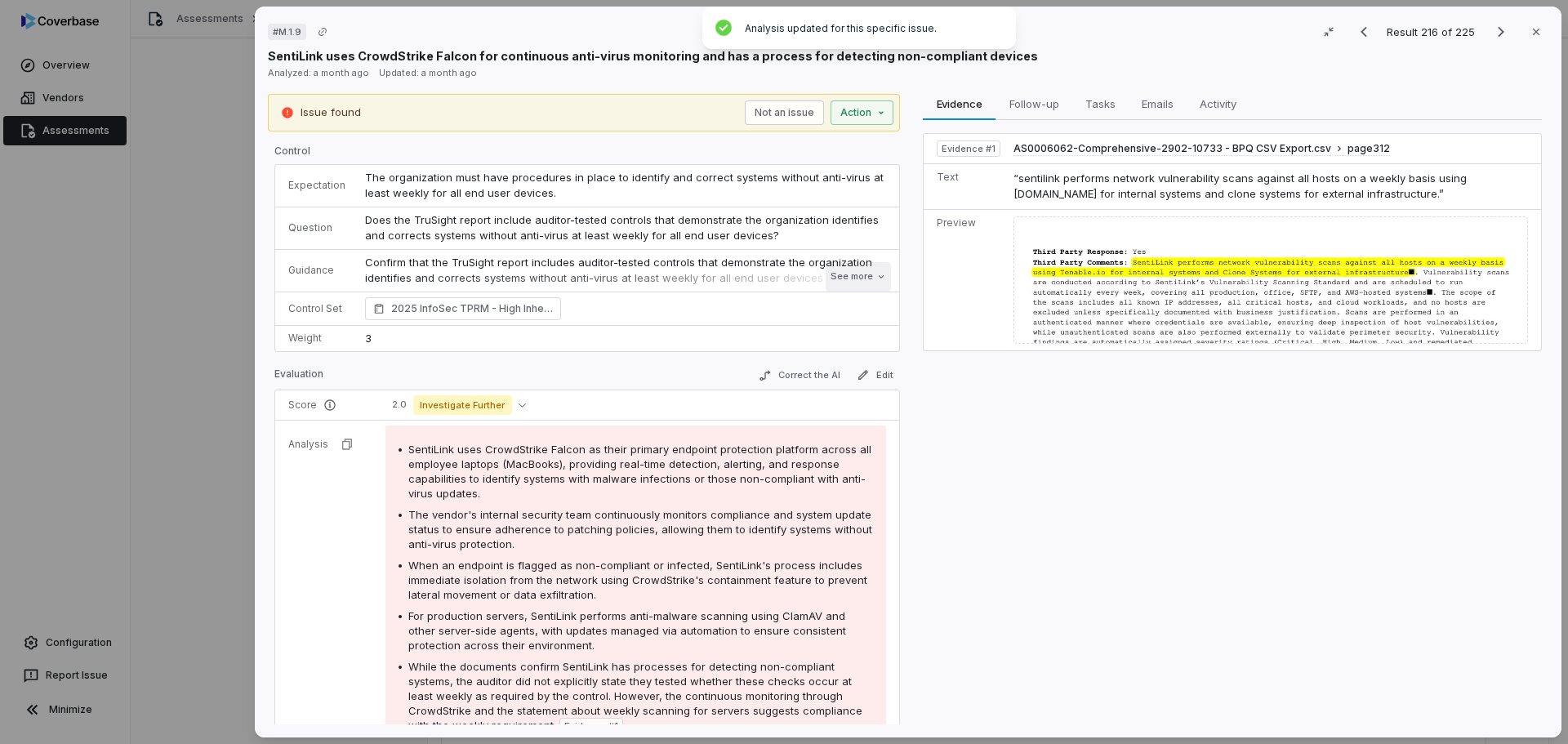
click at [856, 280] on button "See more" at bounding box center [858, 277] width 65 height 30
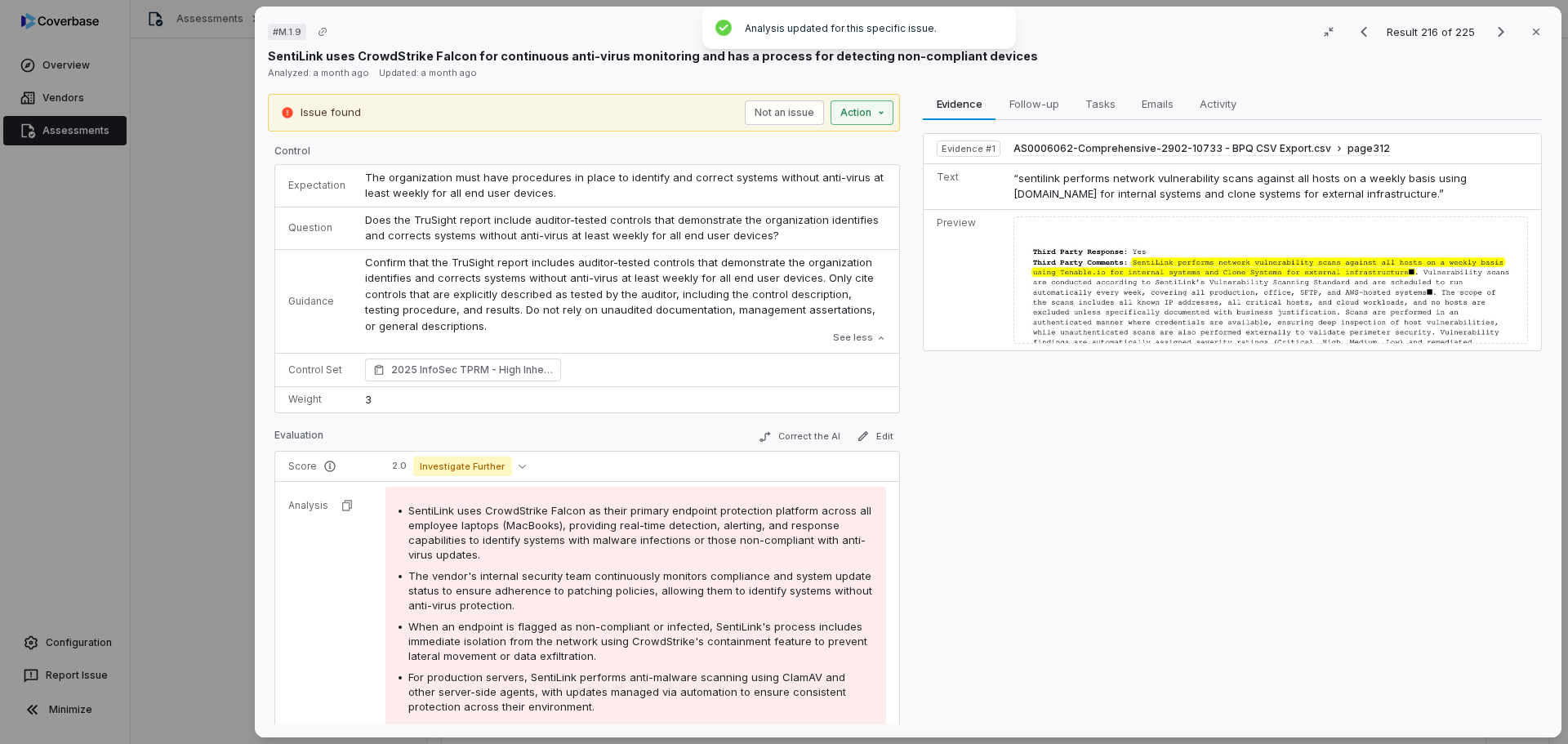
click at [852, 110] on button "Action" at bounding box center [861, 113] width 63 height 25
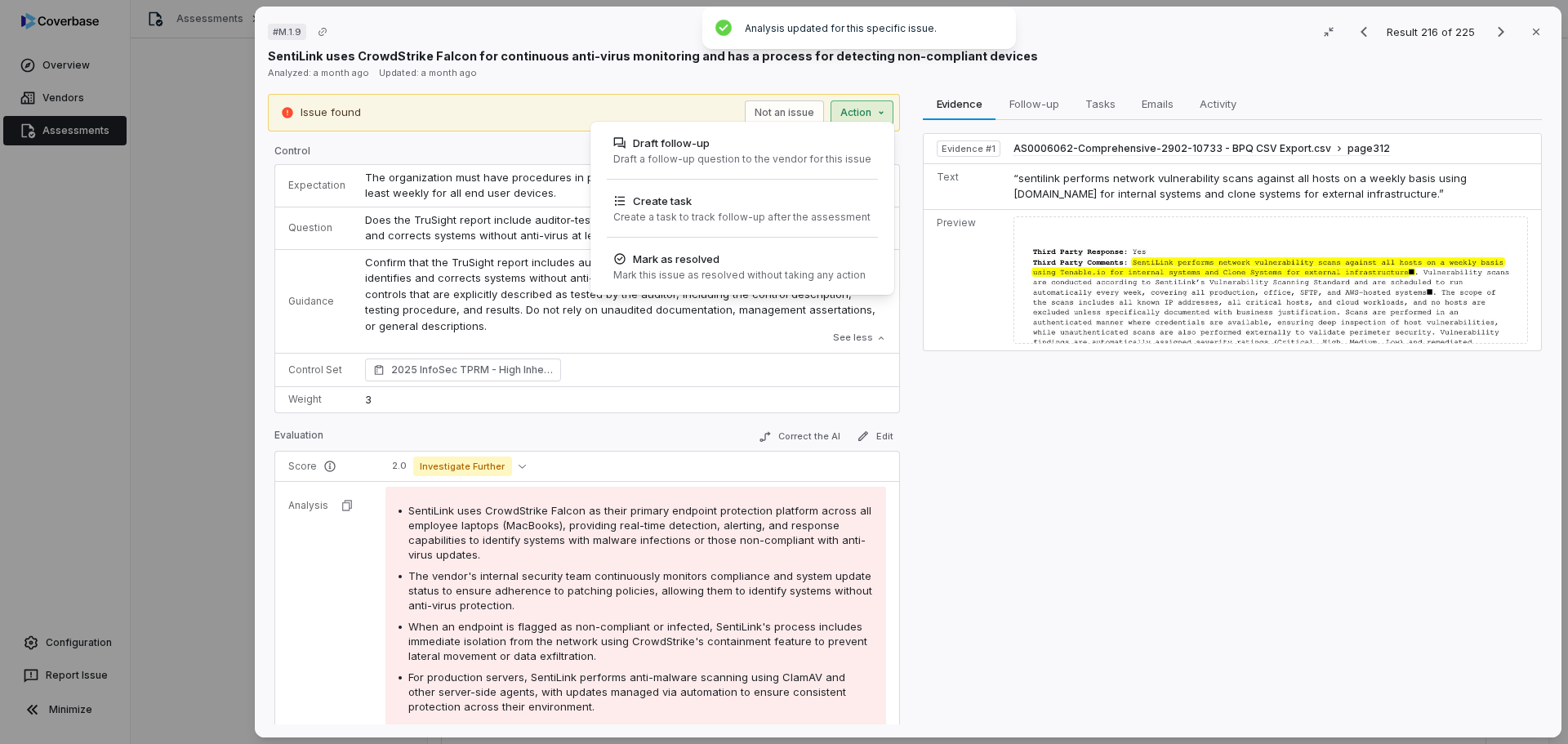
click at [977, 442] on div "# M.1.9 Result 216 of 225 Close SentiLink uses CrowdStrike Falcon for continuou…" at bounding box center [784, 372] width 1568 height 744
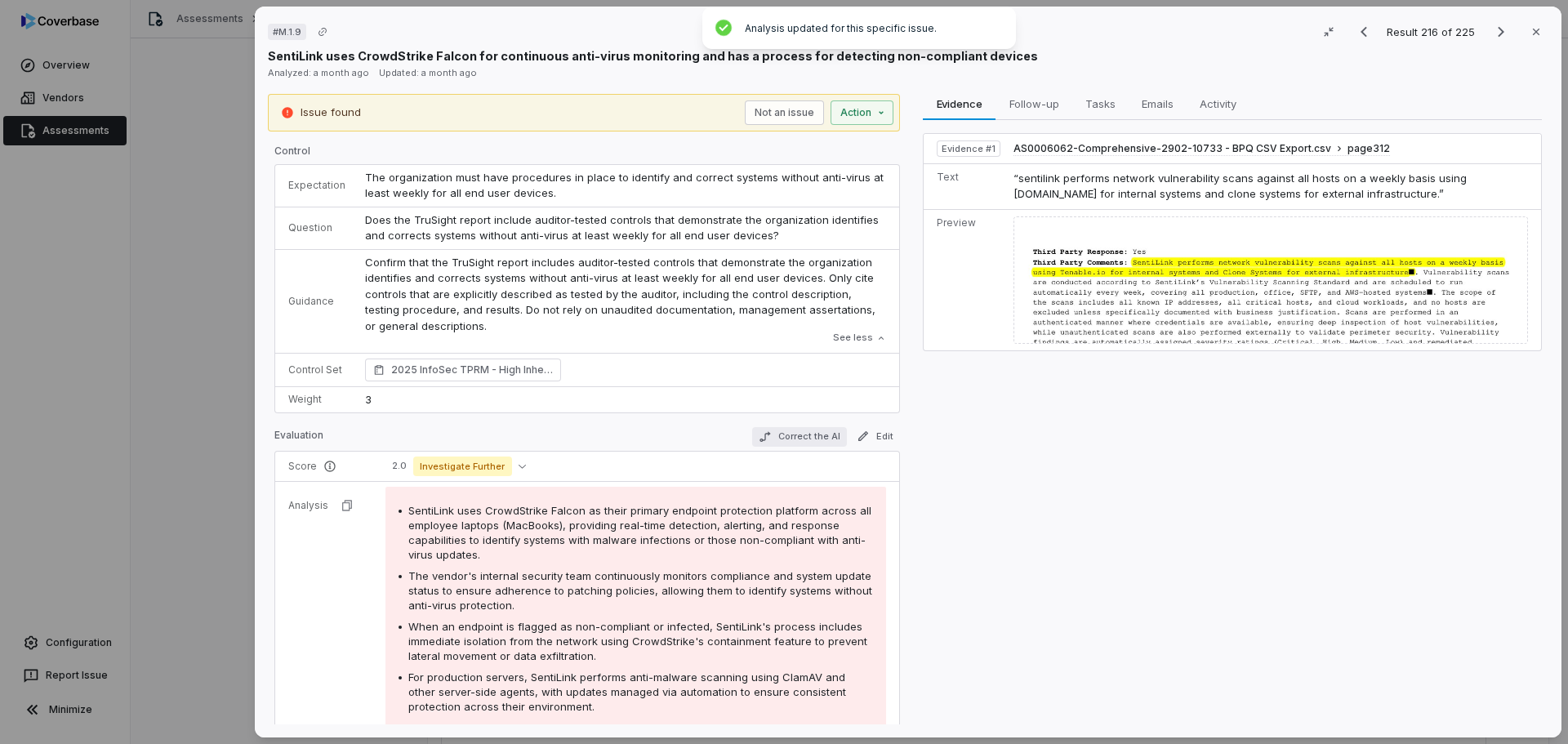
click at [811, 434] on button "Correct the AI" at bounding box center [800, 437] width 95 height 19
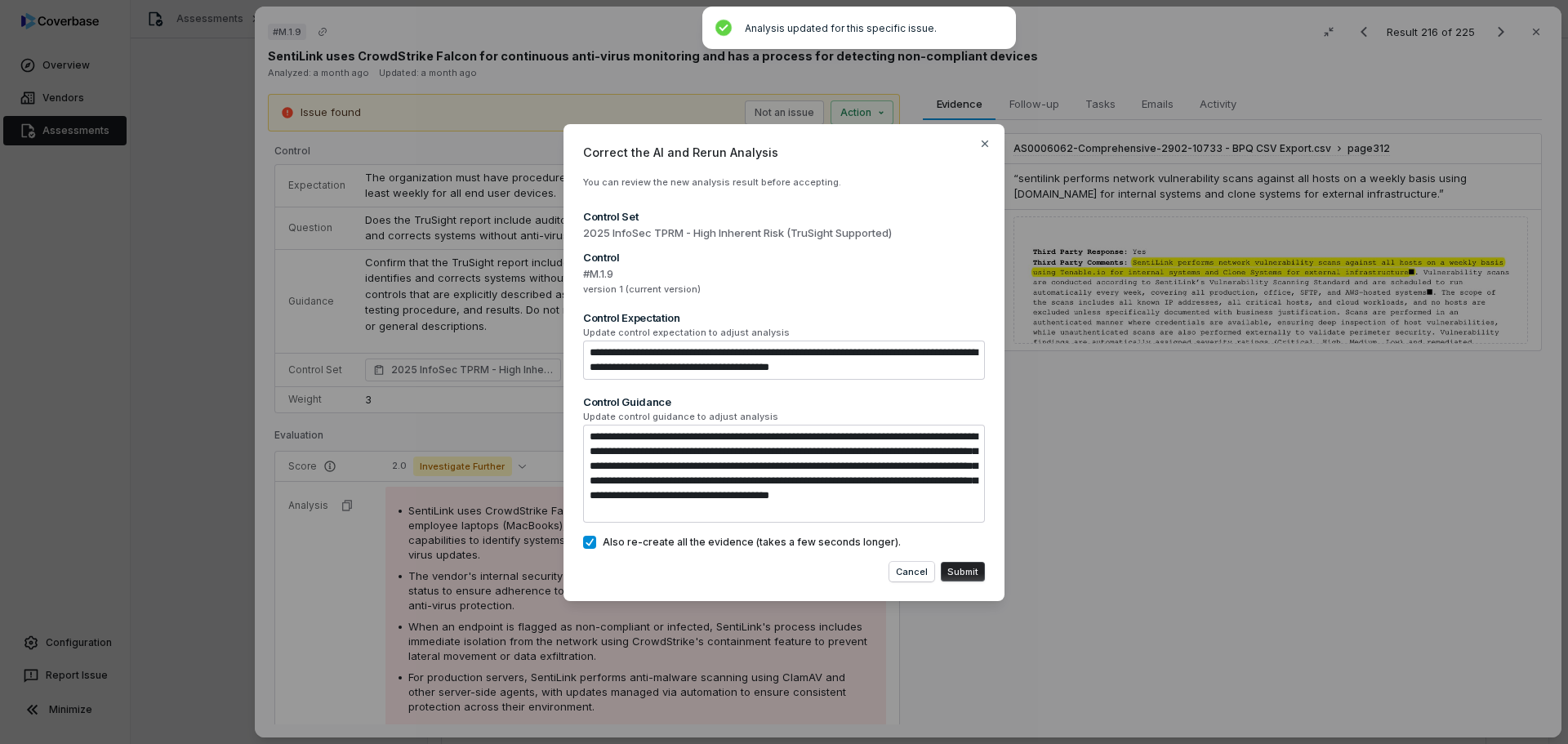
click at [967, 570] on button "Submit" at bounding box center [963, 571] width 44 height 19
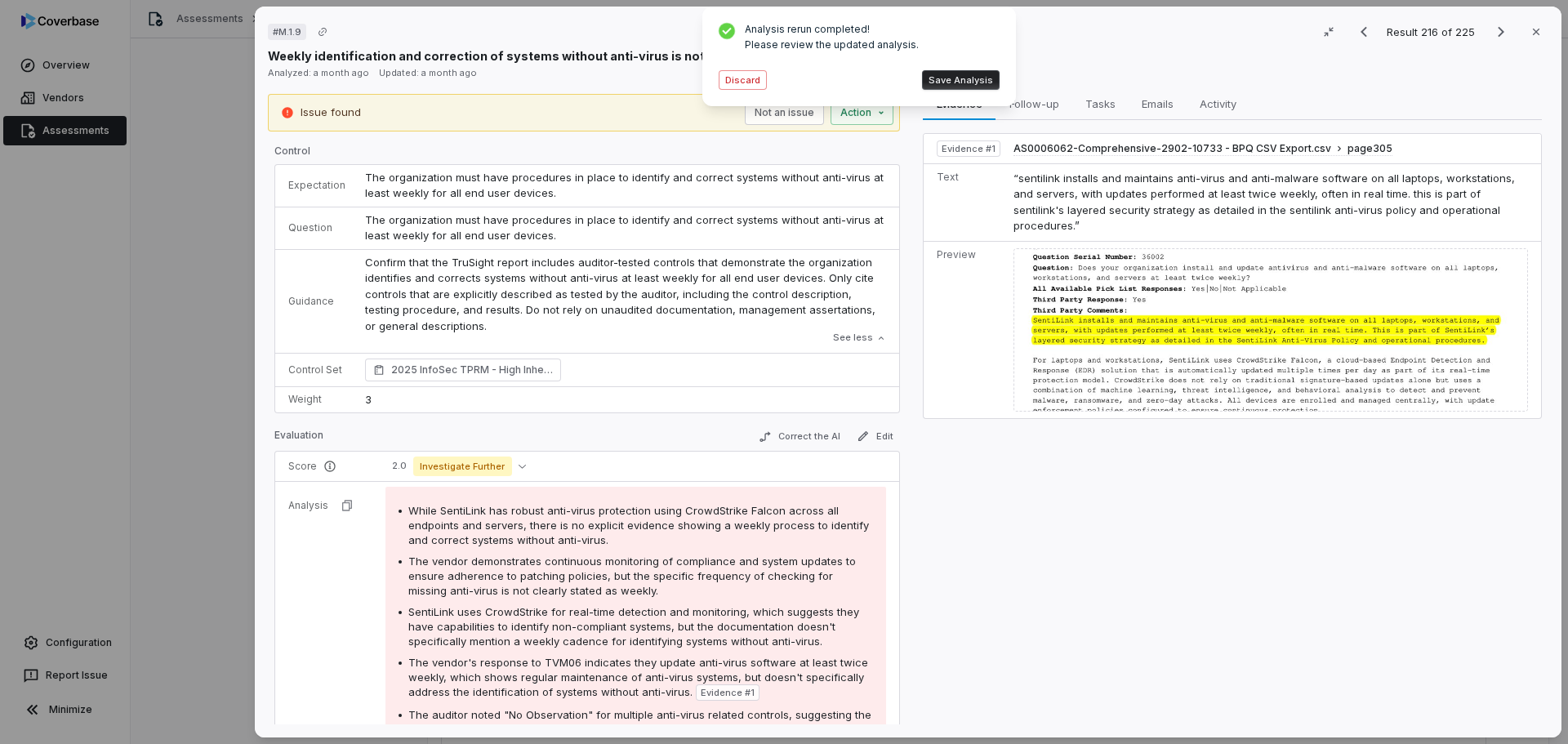
click at [962, 83] on button "Save Analysis" at bounding box center [960, 80] width 78 height 19
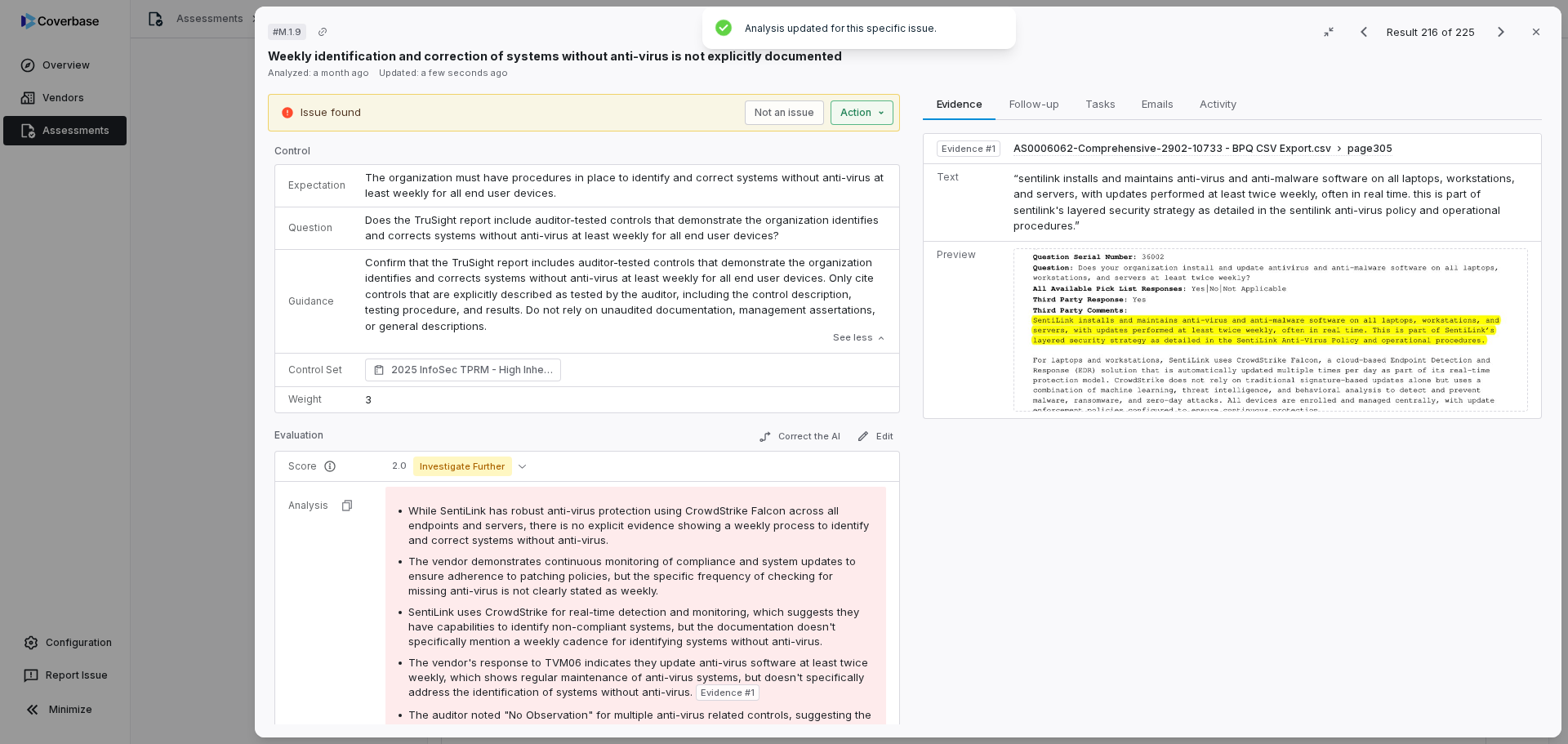
click at [836, 117] on div "# M.1.9 Result 216 of 225 Close Weekly identification and correction of systems…" at bounding box center [784, 372] width 1568 height 744
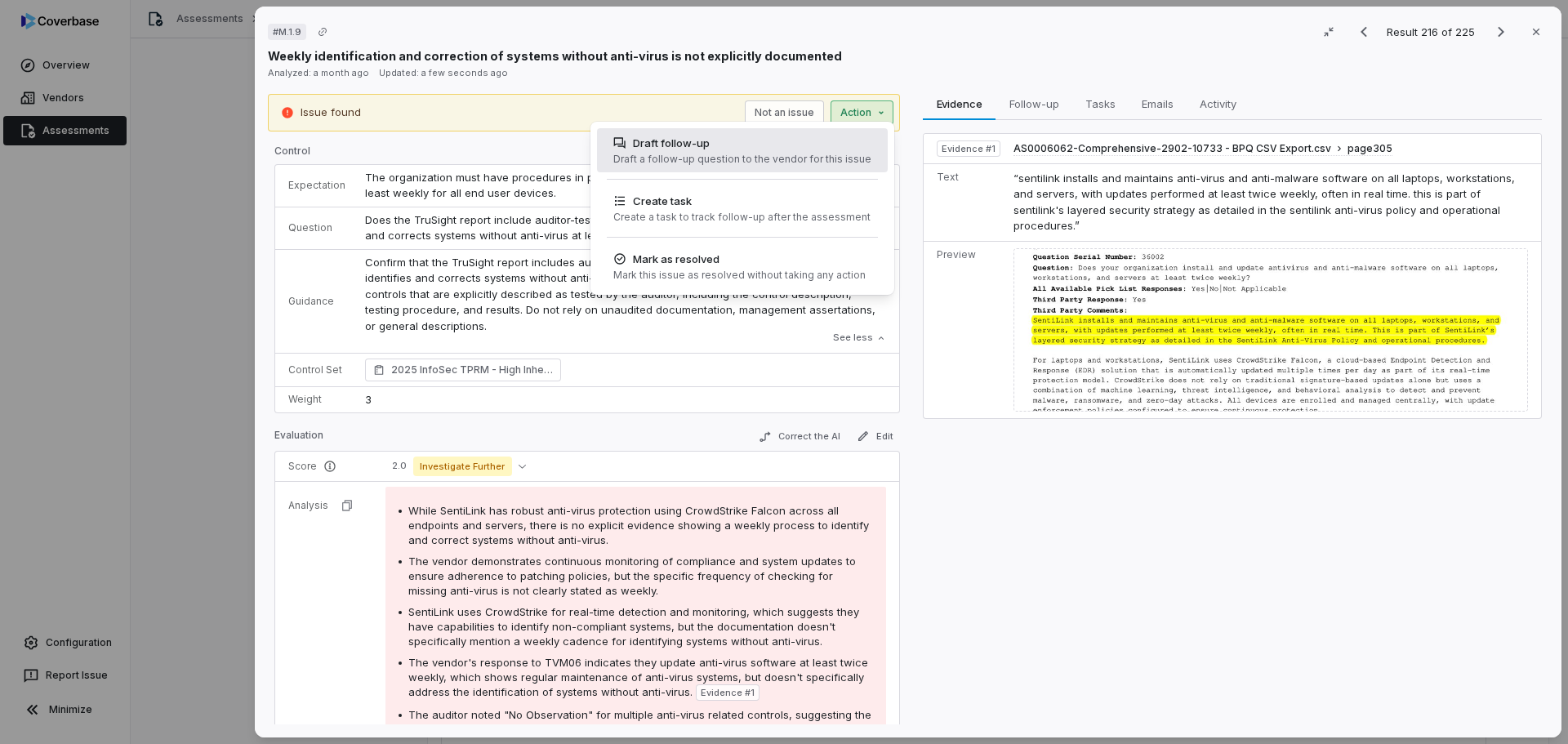
click at [800, 165] on div "Draft a follow-up question to the vendor for this issue" at bounding box center [742, 158] width 258 height 13
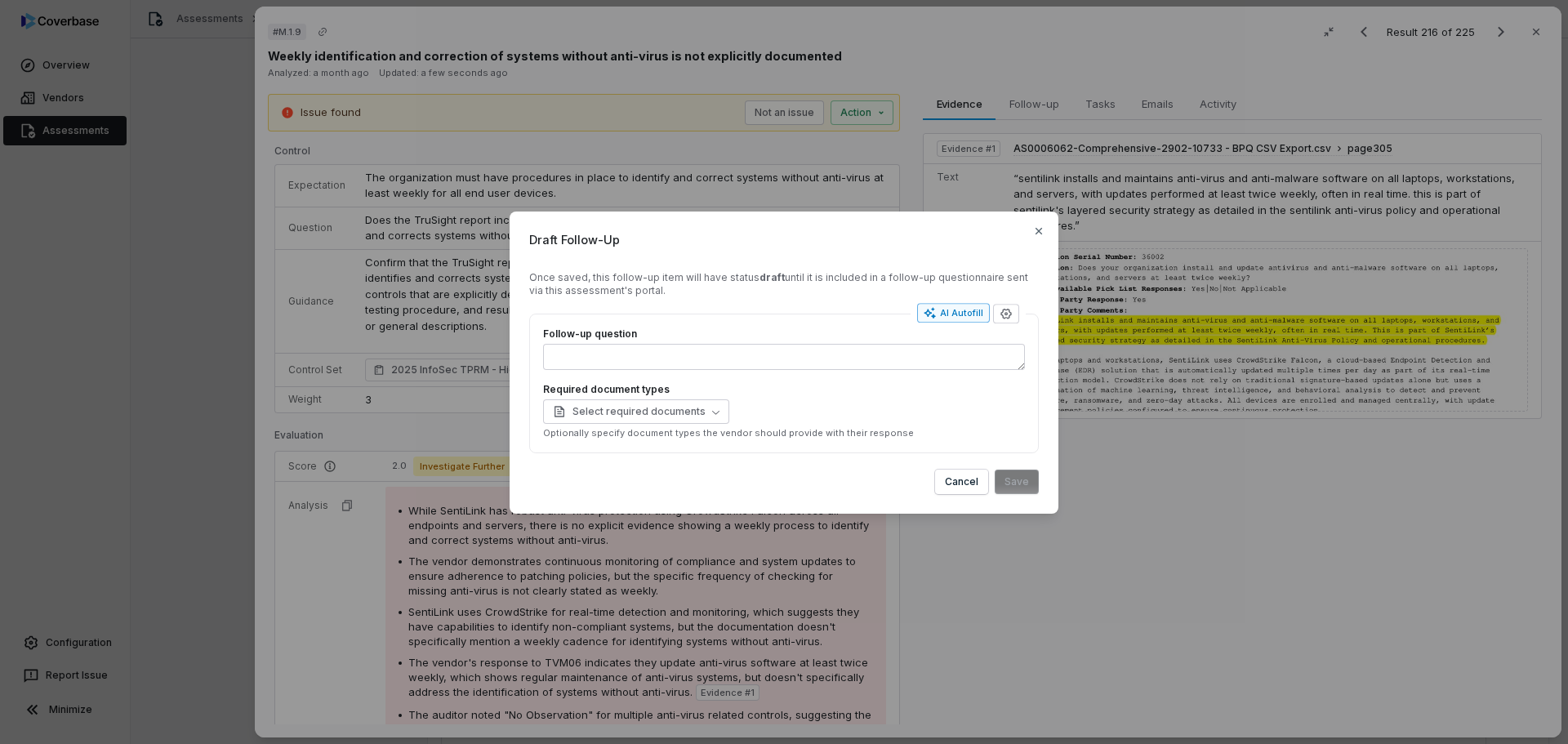
click at [948, 318] on div "AI Autofill" at bounding box center [953, 312] width 59 height 13
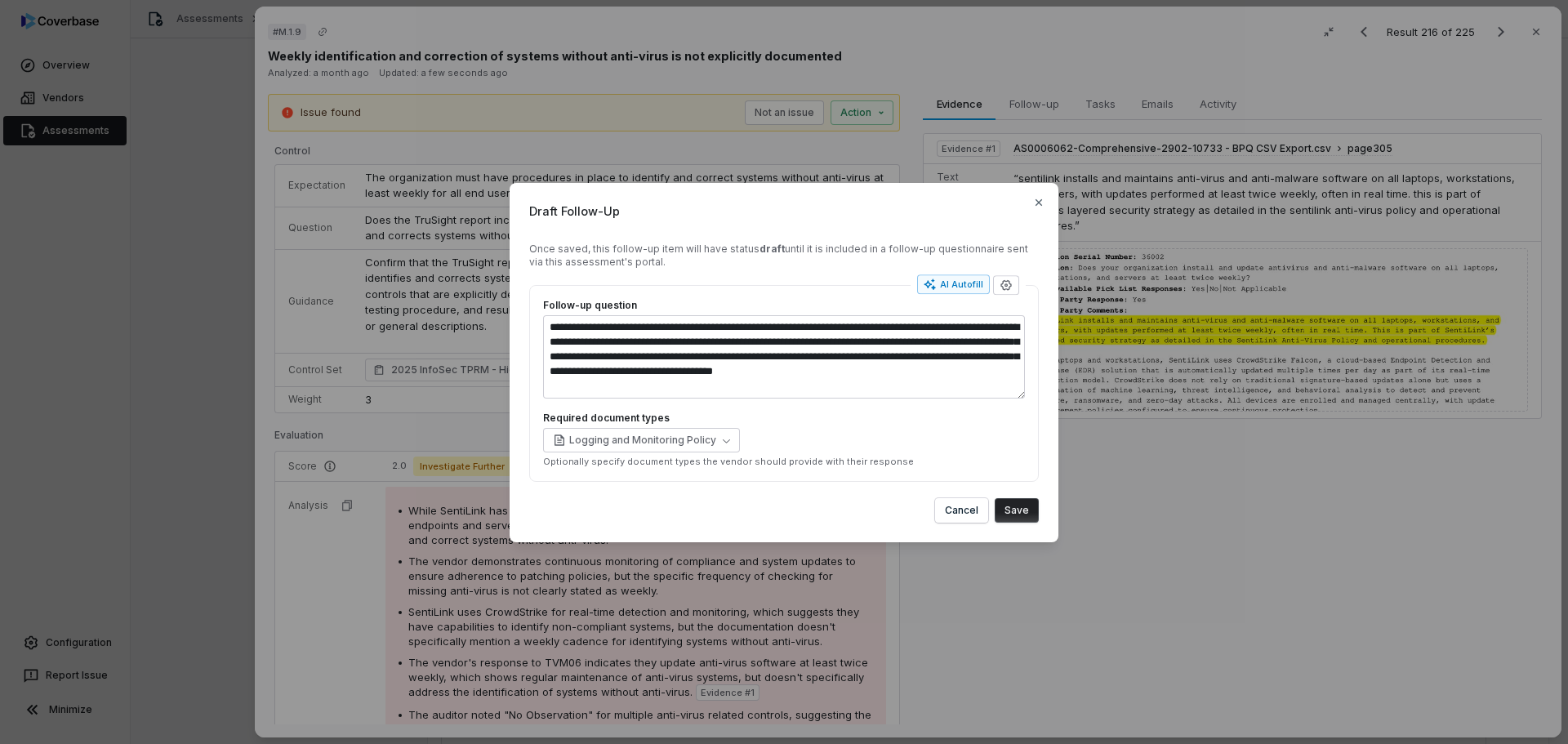
click at [1017, 515] on button "Save" at bounding box center [1016, 510] width 44 height 25
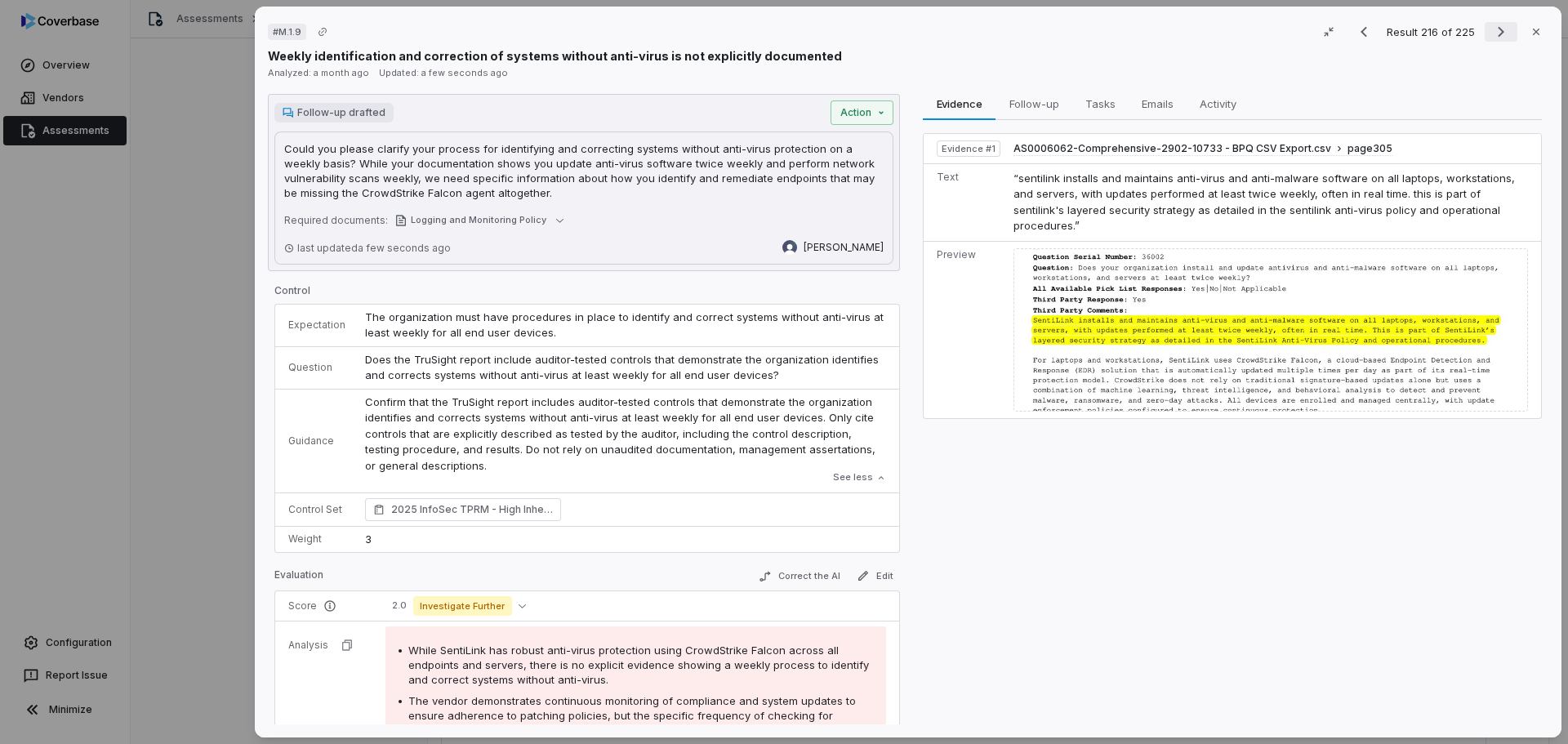
click at [1491, 30] on icon "Next result" at bounding box center [1500, 31] width 19 height 19
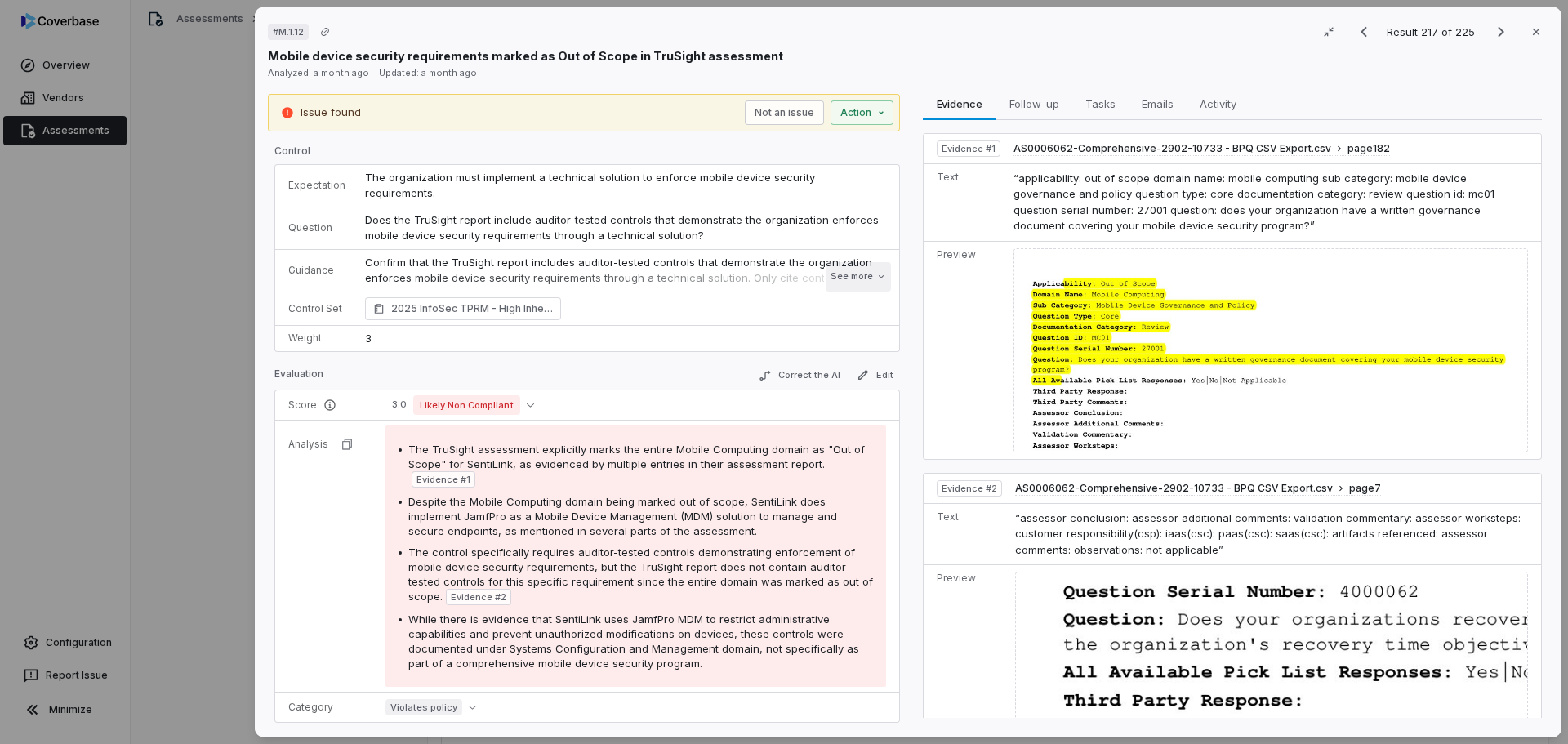
click at [850, 262] on button "See more" at bounding box center [858, 277] width 65 height 30
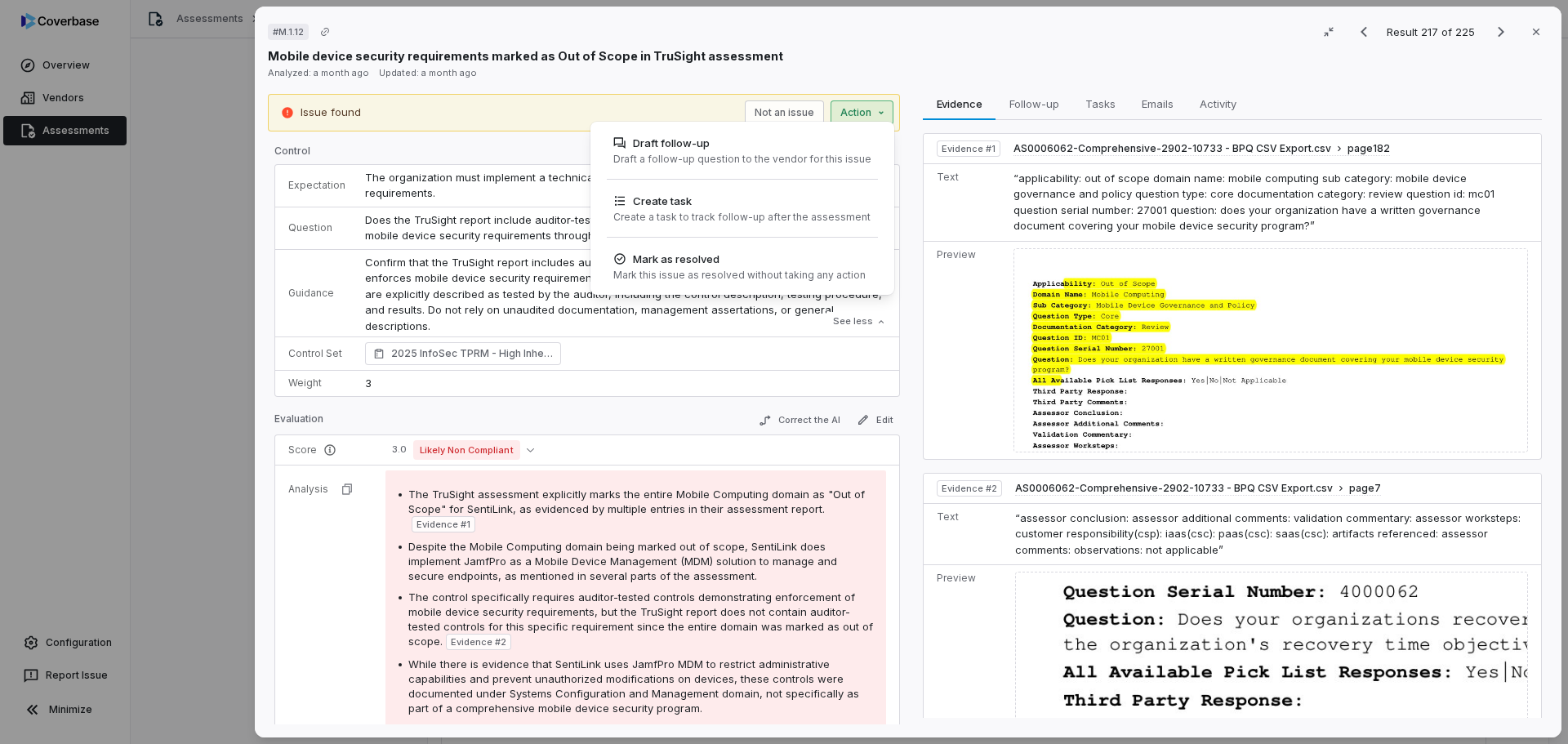
click at [856, 113] on div "# M.1.12 Result 217 of 225 Close Mobile device security requirements marked as …" at bounding box center [784, 372] width 1568 height 744
click at [743, 156] on div "Draft a follow-up question to the vendor for this issue" at bounding box center [742, 158] width 258 height 13
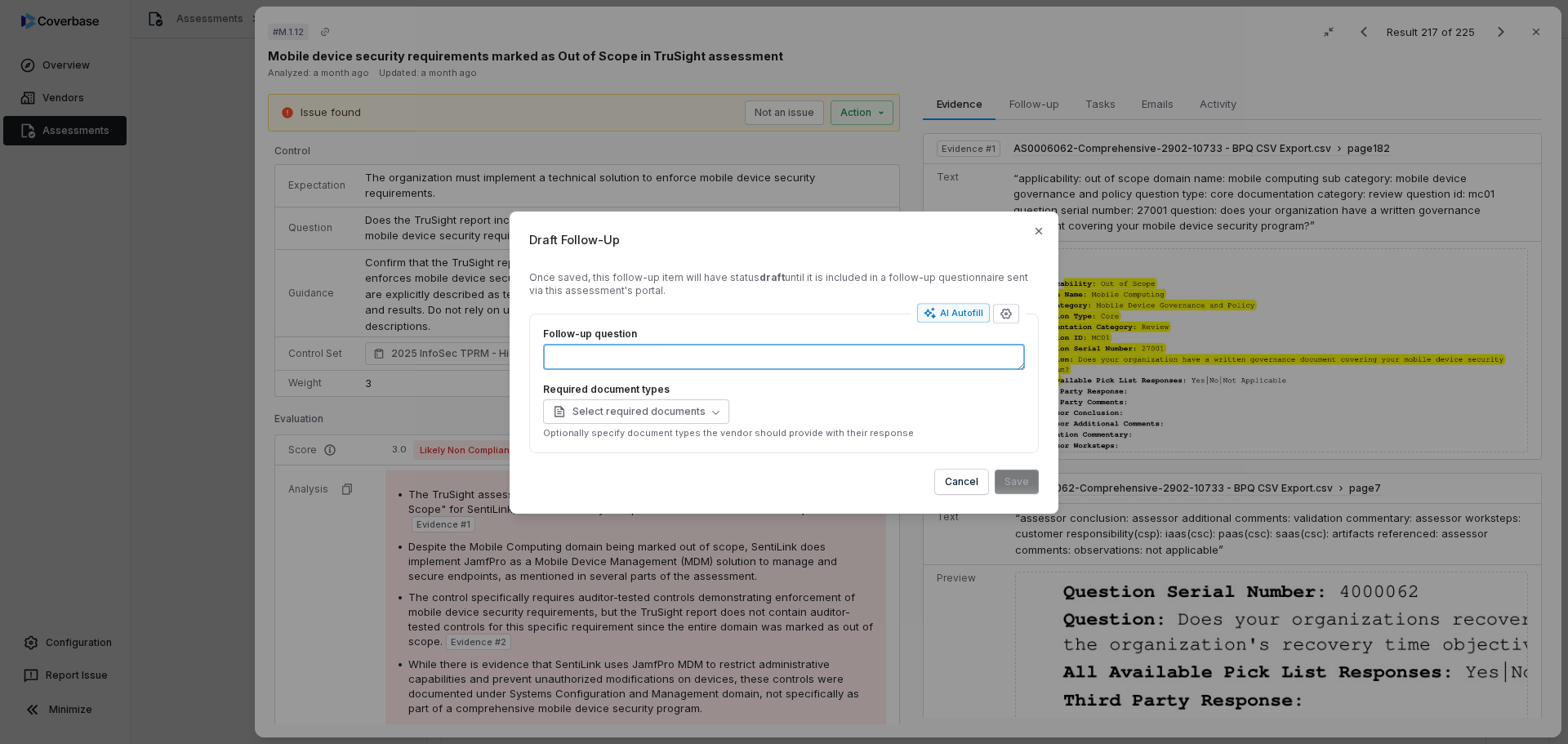
click at [649, 367] on textarea "Follow-up question" at bounding box center [784, 356] width 481 height 26
drag, startPoint x: 718, startPoint y: 353, endPoint x: 449, endPoint y: 352, distance: 269.0
click at [440, 348] on div "**********" at bounding box center [784, 372] width 1568 height 373
click at [745, 370] on textarea "**********" at bounding box center [784, 356] width 481 height 26
click at [1010, 477] on button "Save" at bounding box center [1016, 482] width 44 height 25
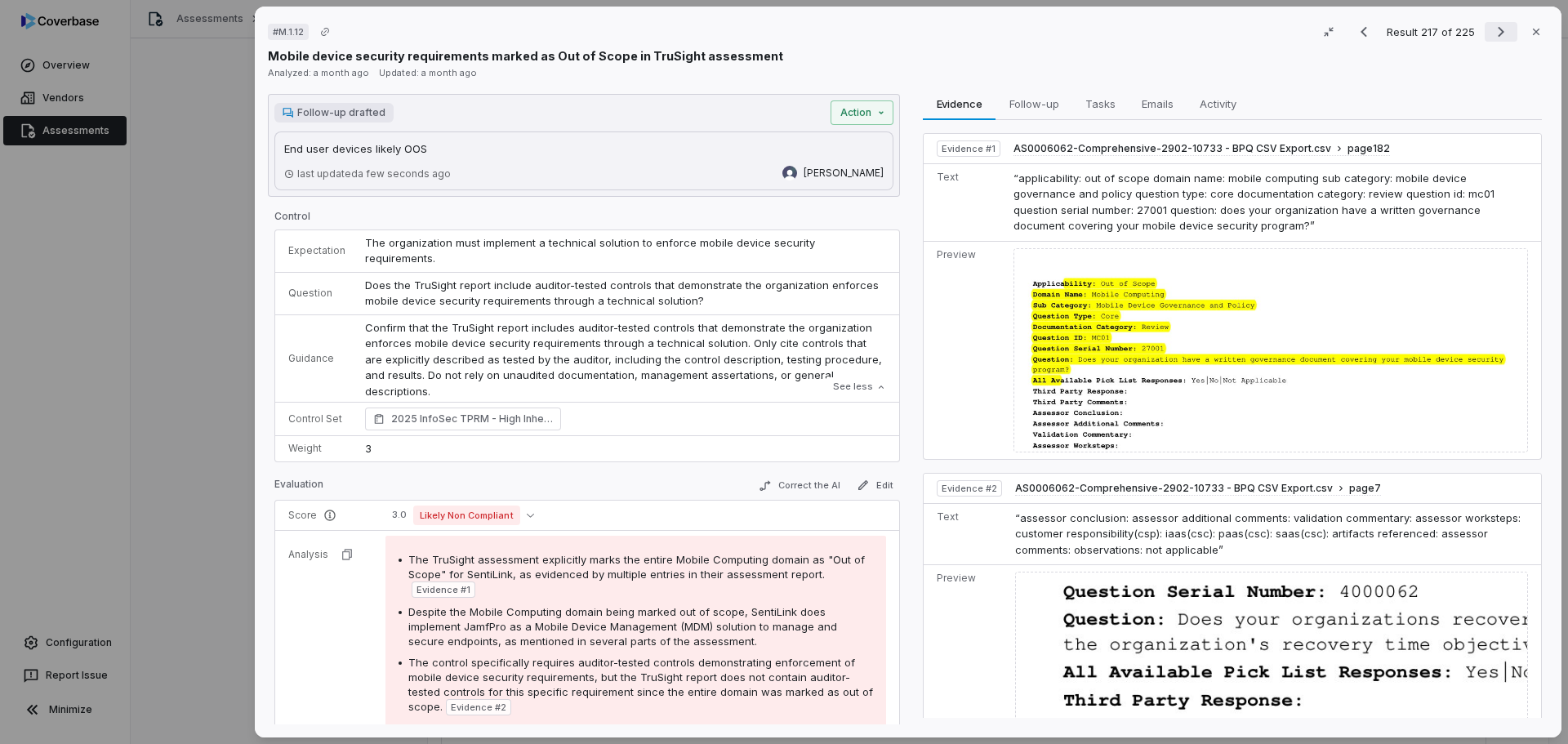
click at [1495, 34] on icon "Next result" at bounding box center [1500, 31] width 19 height 19
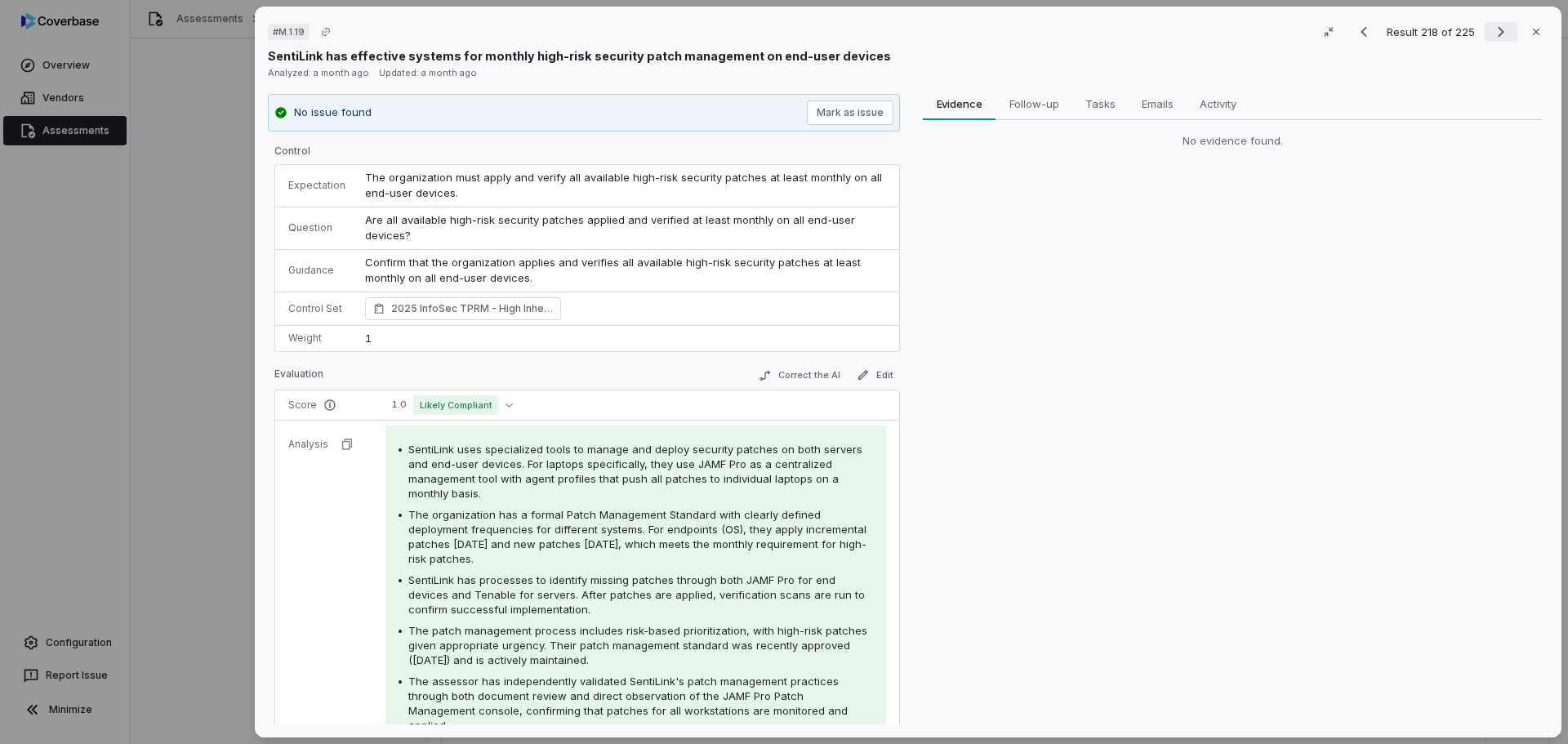
click at [1498, 35] on icon "Next result" at bounding box center [1501, 32] width 7 height 11
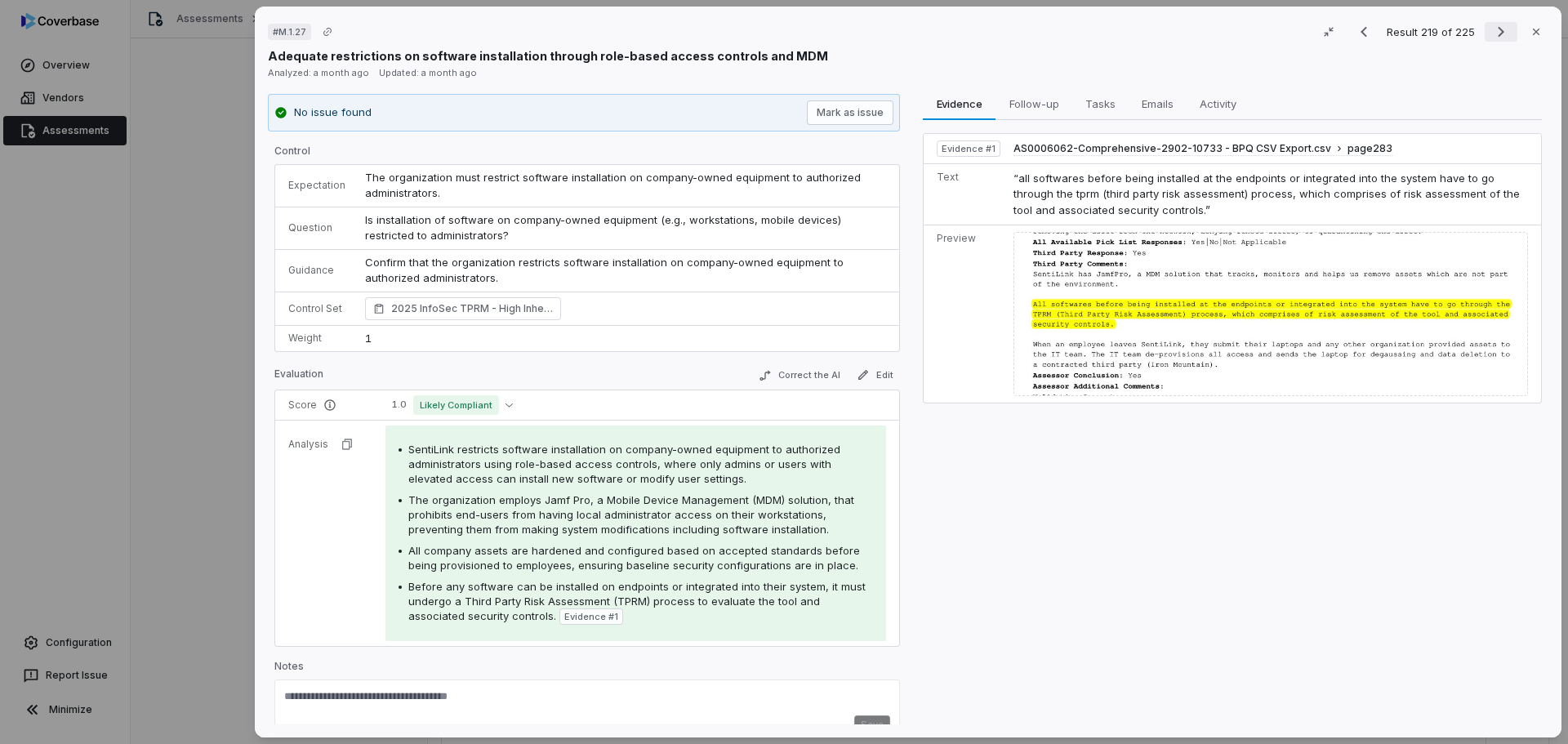
click at [1491, 30] on icon "Next result" at bounding box center [1500, 31] width 19 height 19
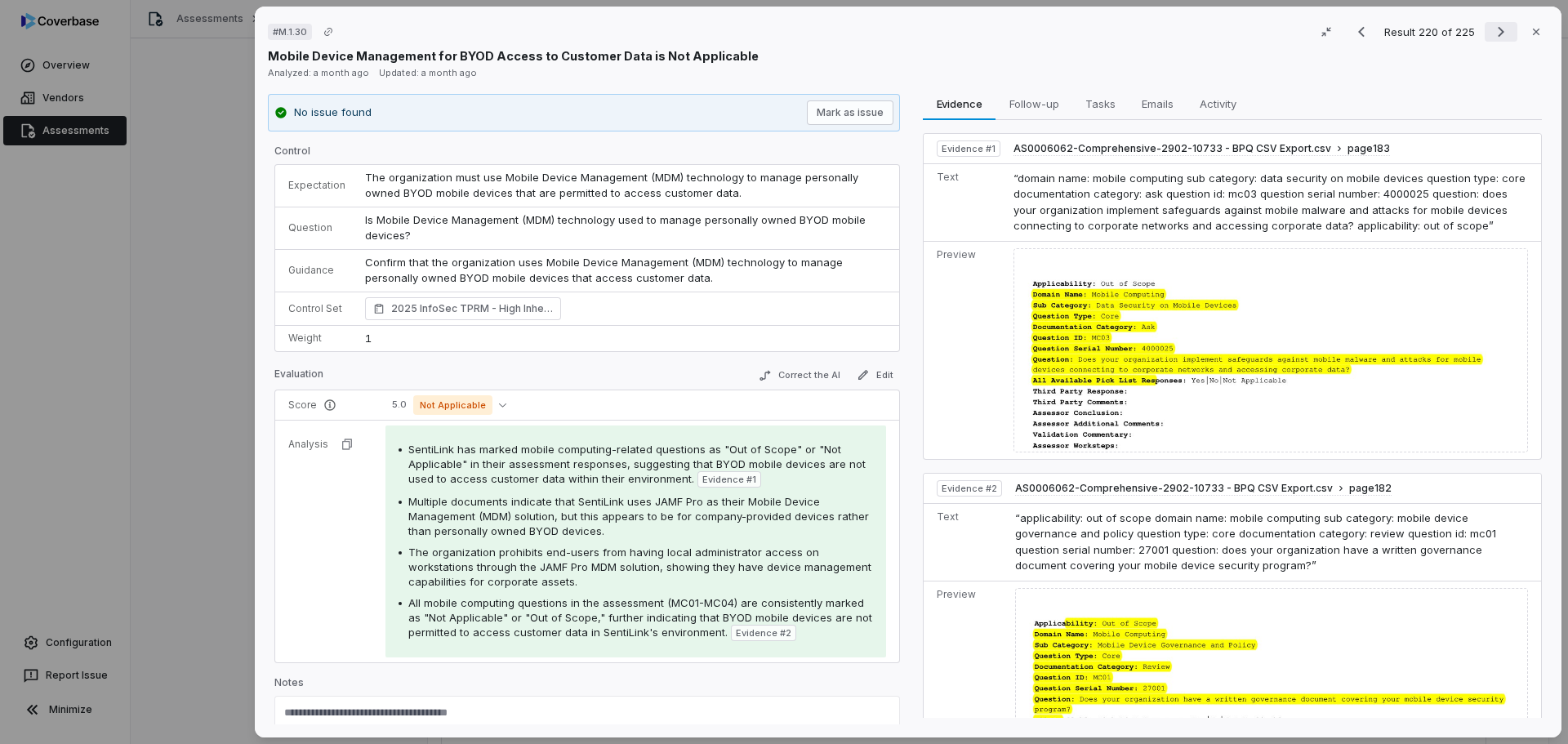
click at [1491, 29] on icon "Next result" at bounding box center [1500, 31] width 19 height 19
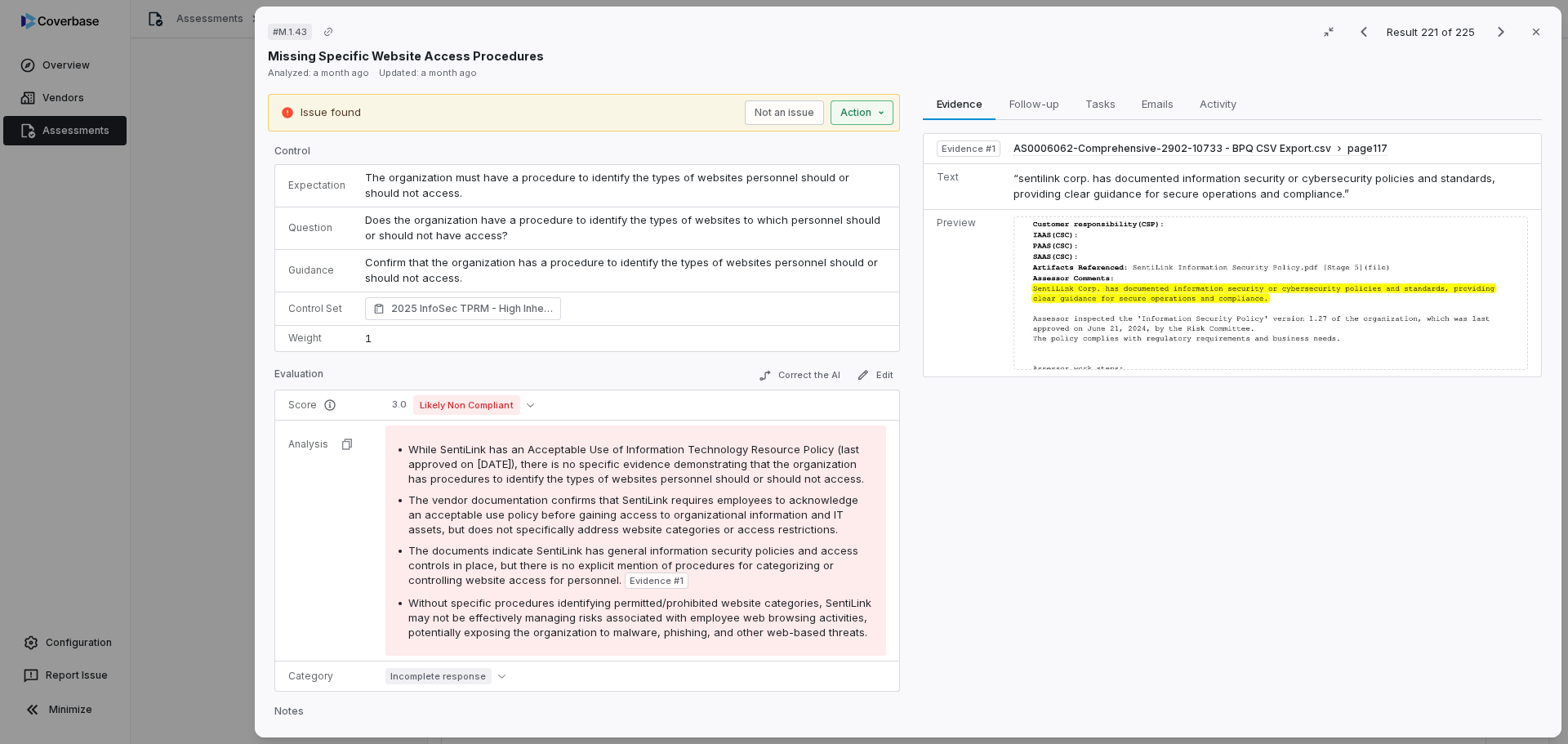
click at [867, 113] on div "# M.1.43 Result 221 of 225 Close Missing Specific Website Access Procedures Ana…" at bounding box center [784, 372] width 1568 height 744
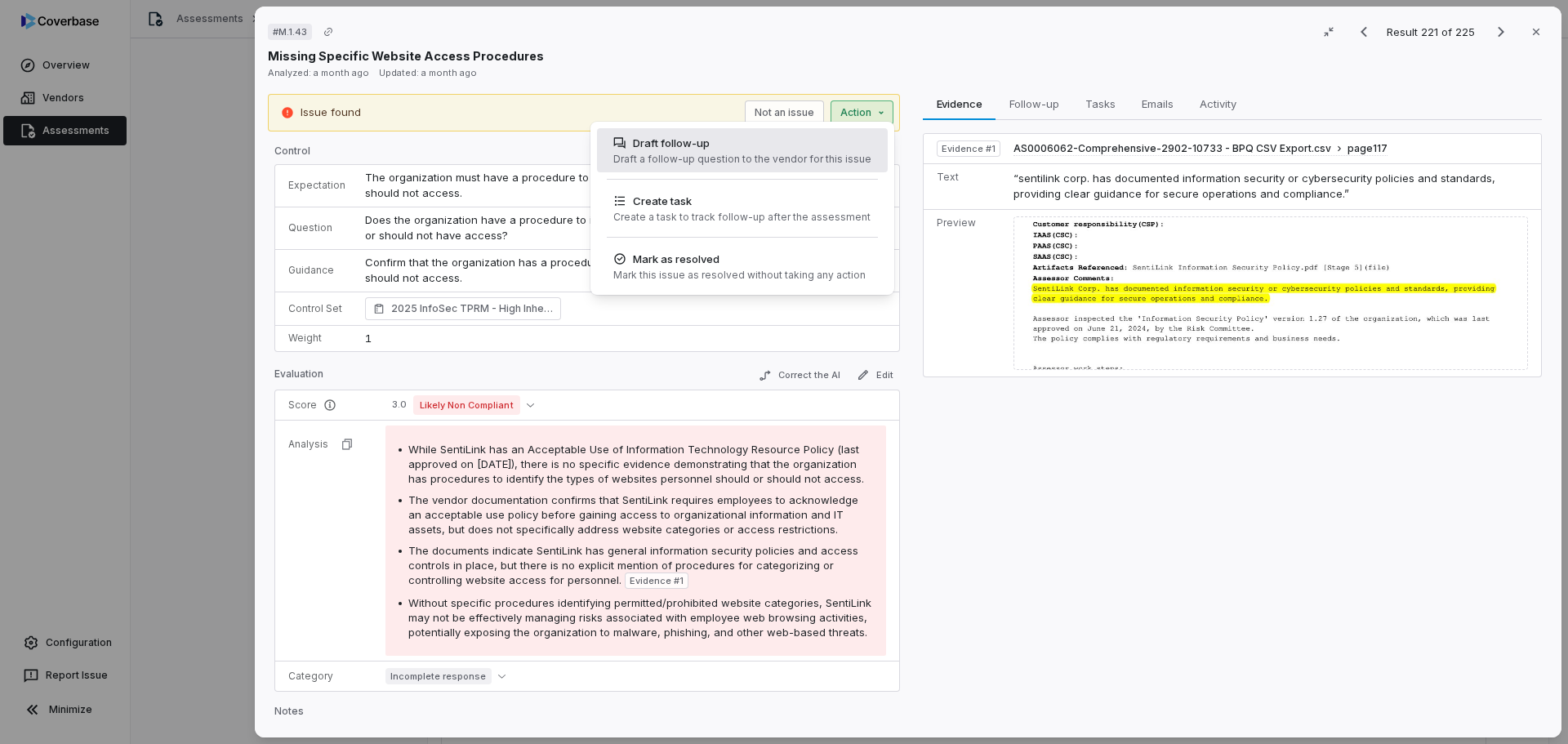
click at [706, 155] on div "Draft a follow-up question to the vendor for this issue" at bounding box center [742, 158] width 258 height 13
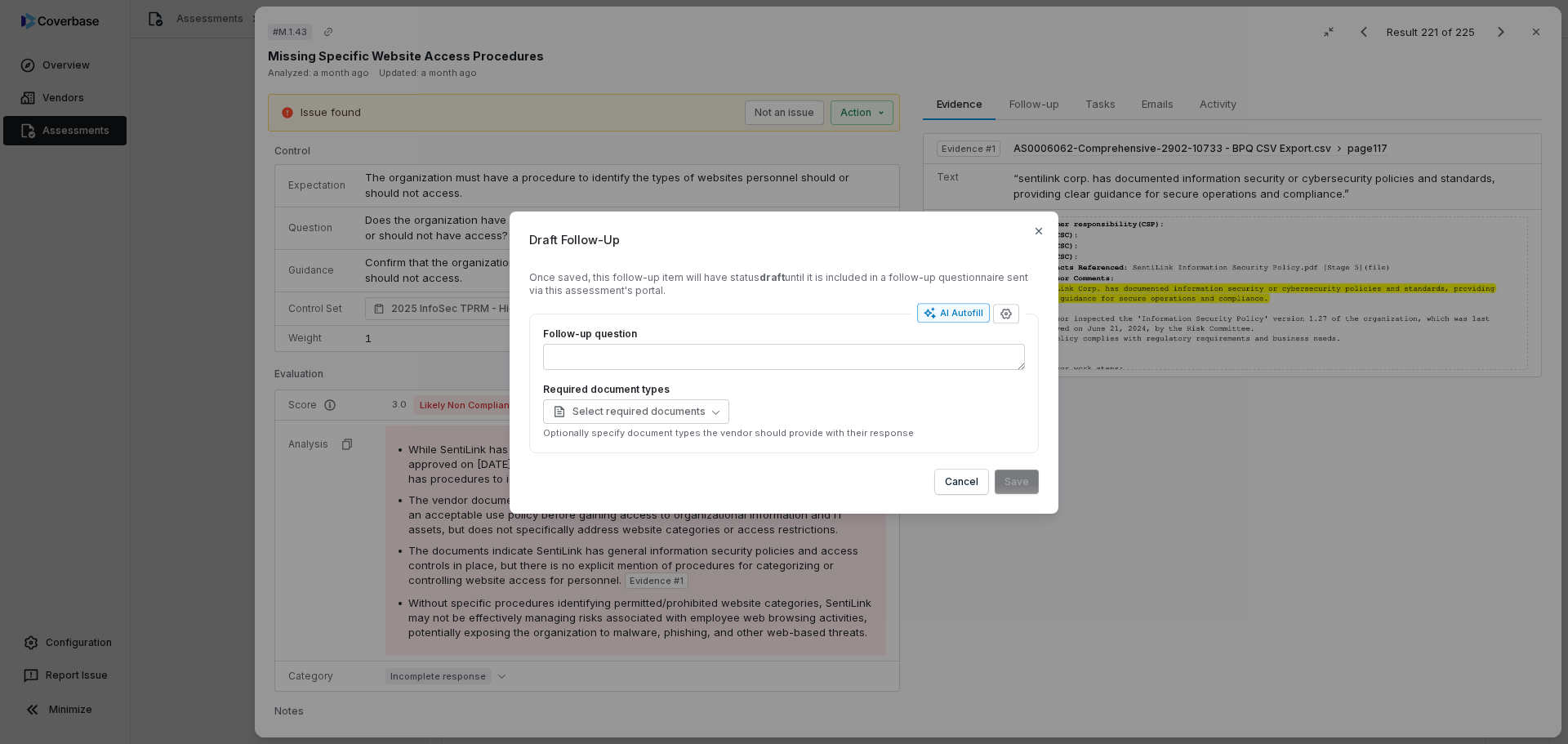
click at [948, 310] on div "AI Autofill" at bounding box center [953, 312] width 59 height 13
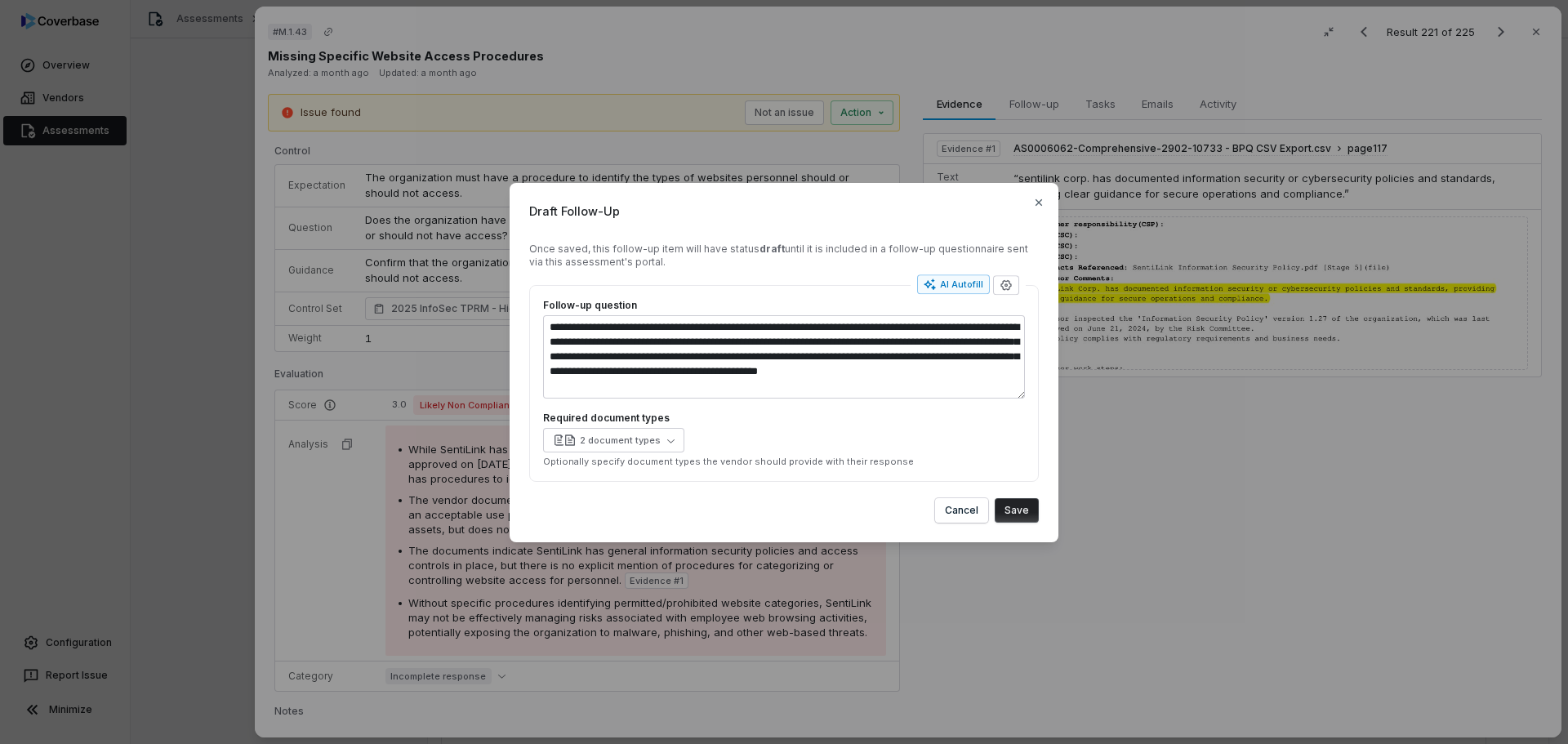
click at [1017, 510] on button "Save" at bounding box center [1016, 510] width 44 height 25
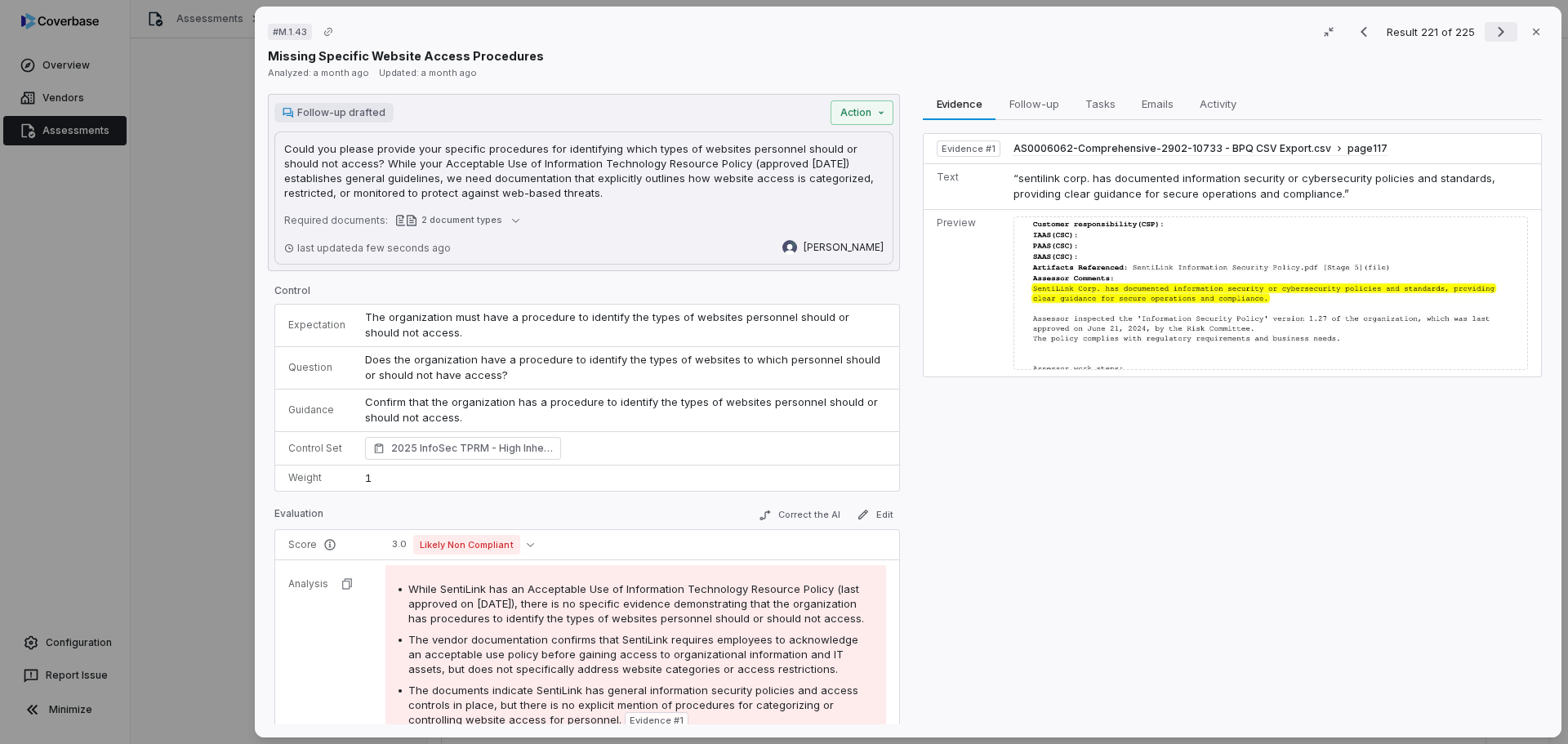
click at [1491, 31] on icon "Next result" at bounding box center [1500, 31] width 19 height 19
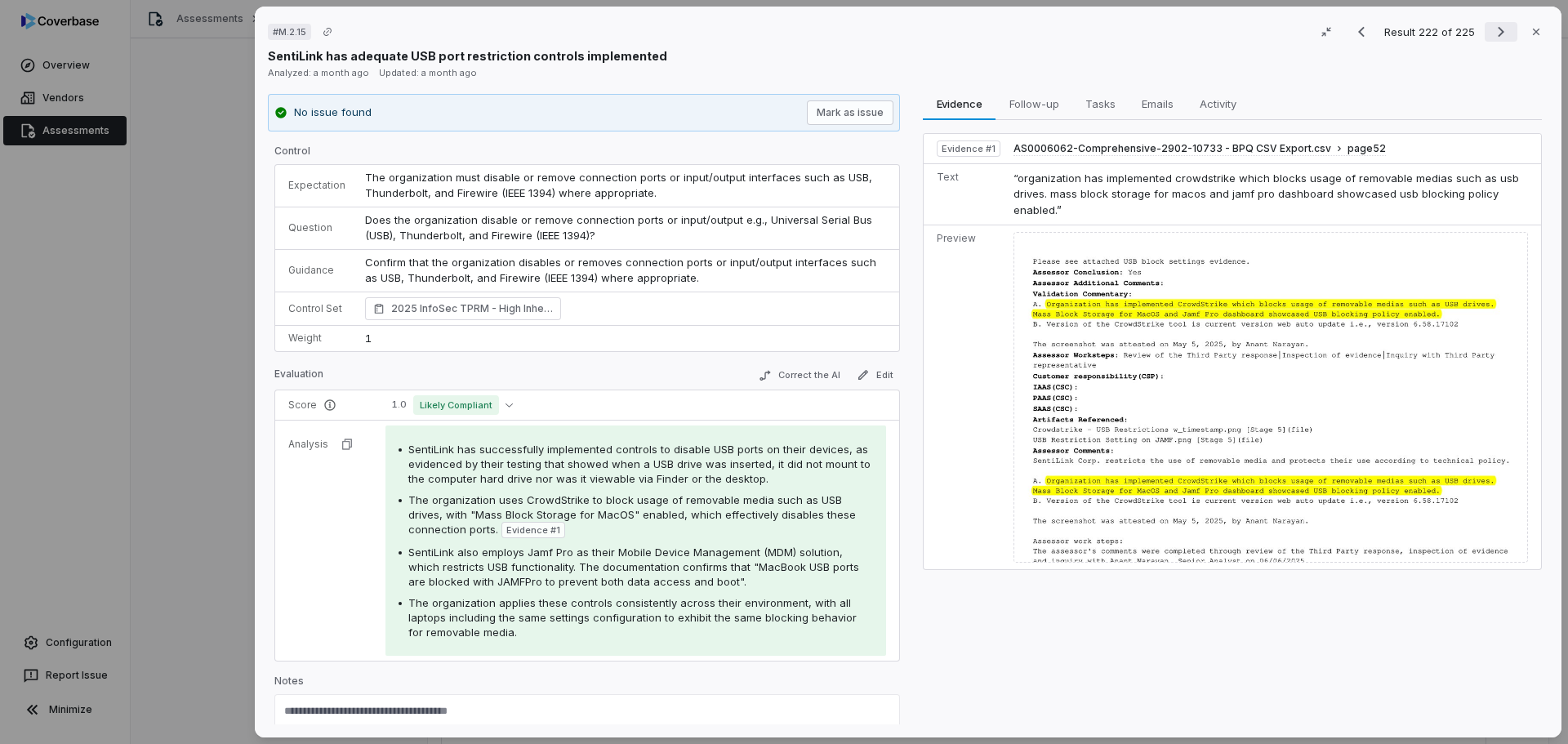
click at [1498, 33] on icon "Next result" at bounding box center [1501, 32] width 7 height 11
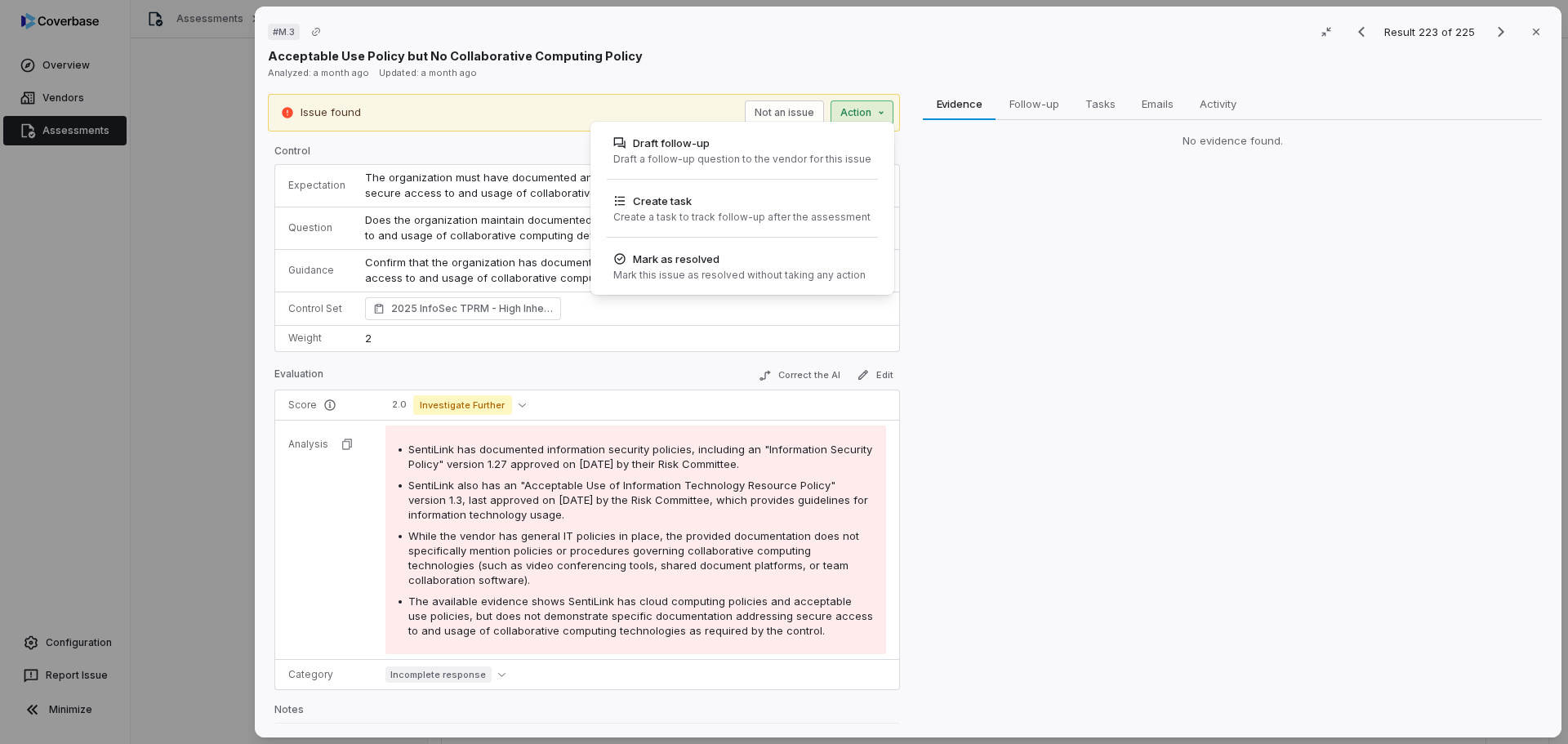
click at [856, 104] on div "# M.3 Result 223 of 225 Close Acceptable Use Policy but No Collaborative Comput…" at bounding box center [784, 372] width 1568 height 744
click at [725, 152] on div "Draft a follow-up question to the vendor for this issue" at bounding box center [742, 158] width 258 height 13
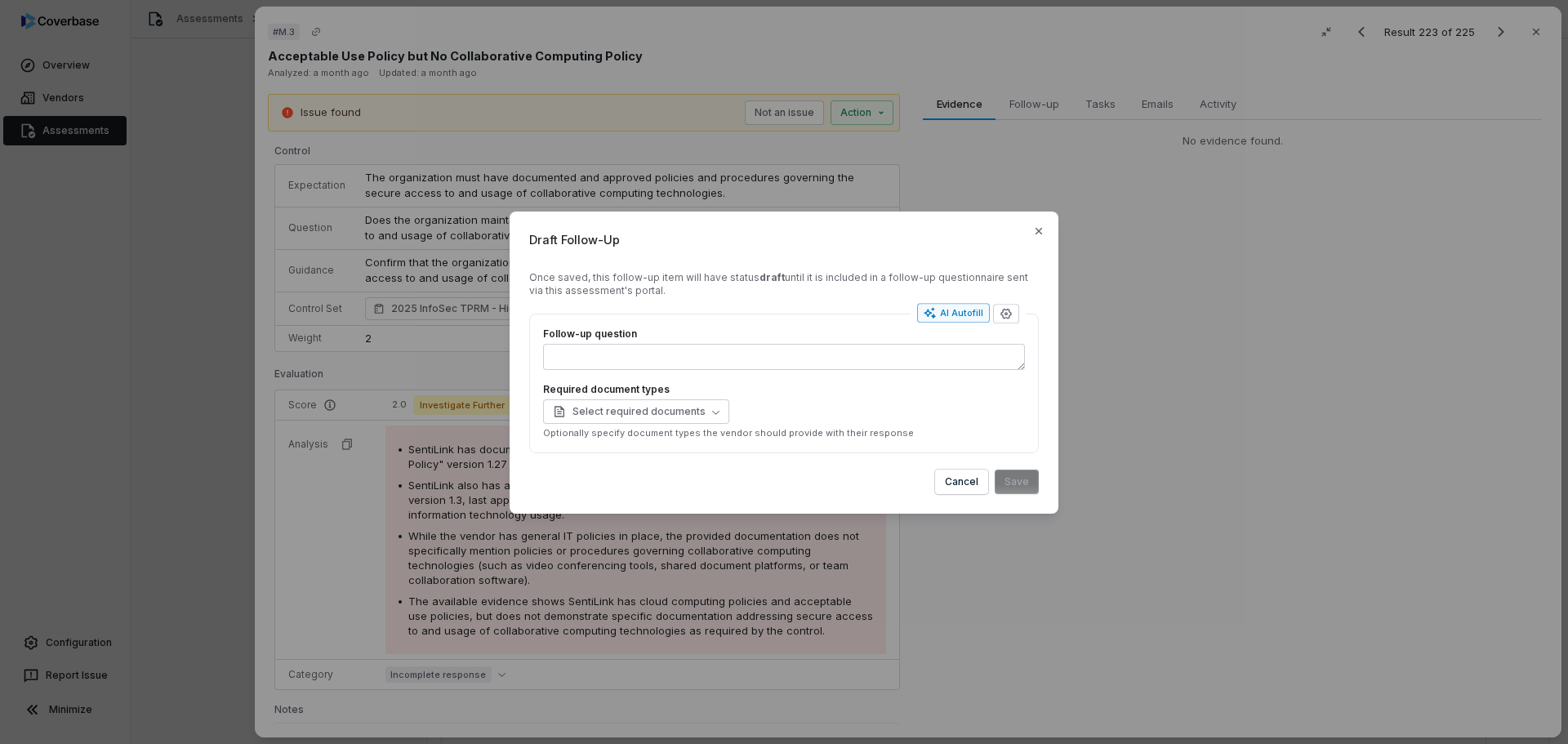
click at [969, 314] on div "AI Autofill" at bounding box center [953, 312] width 59 height 13
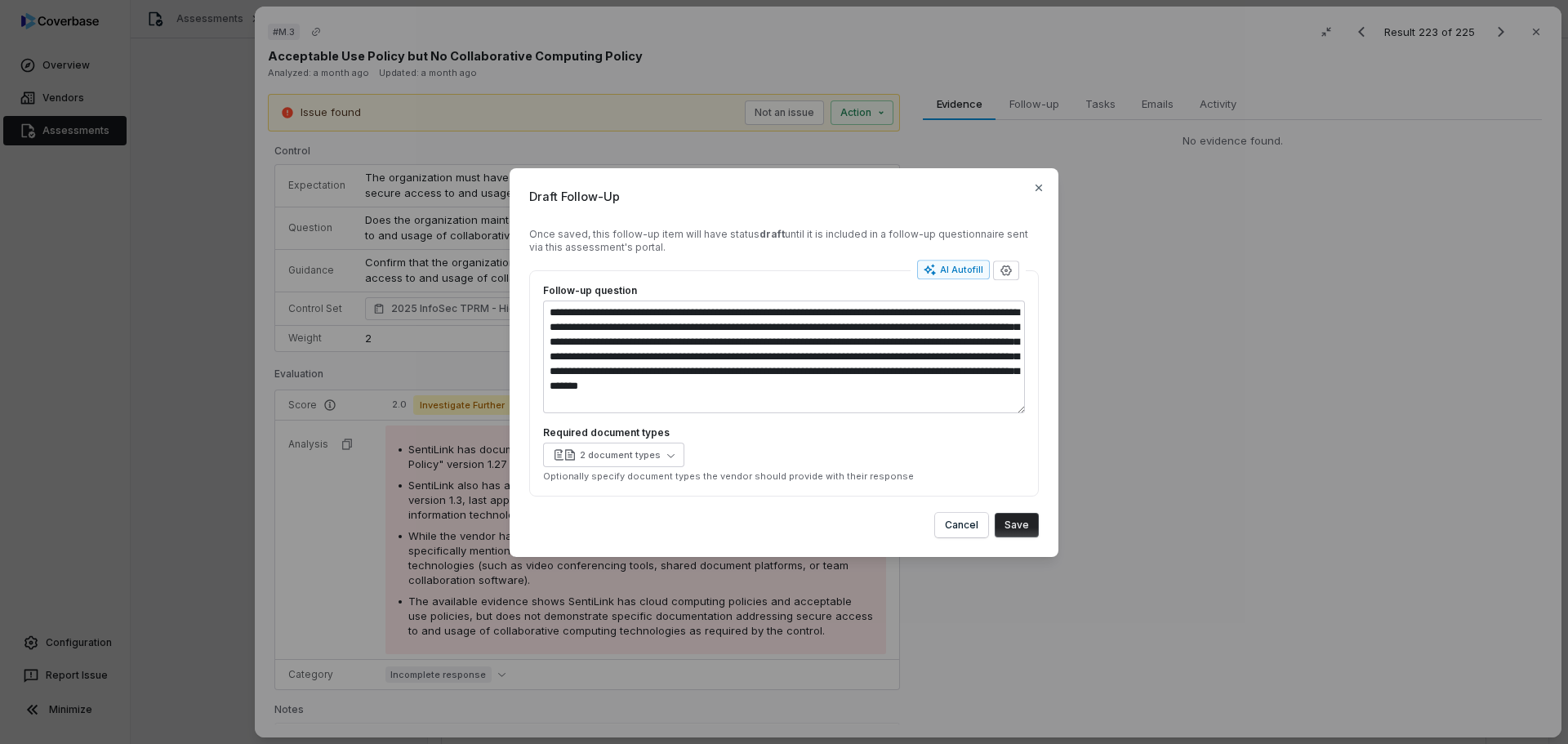
click at [1032, 528] on button "Save" at bounding box center [1016, 525] width 44 height 25
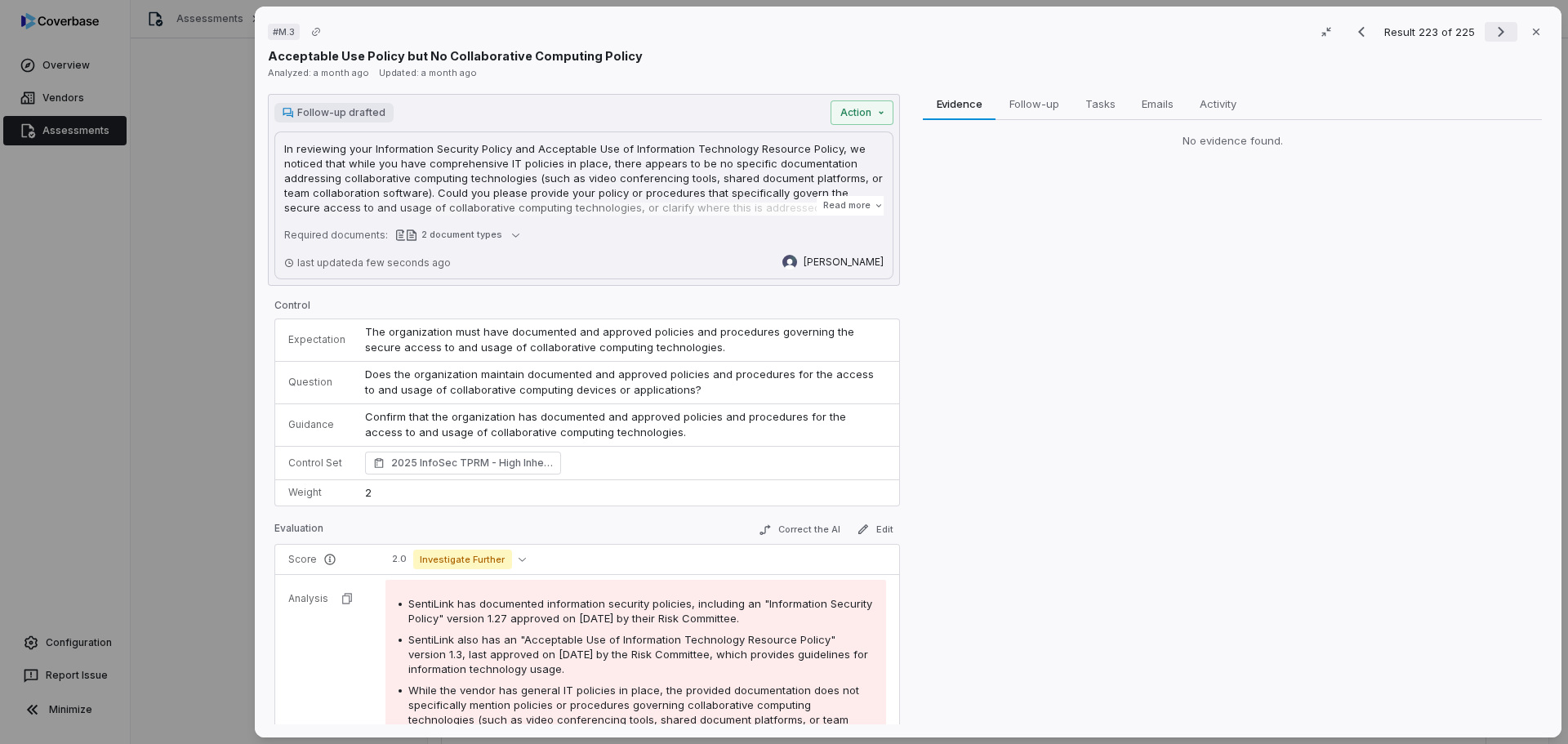
click at [1491, 35] on icon "Next result" at bounding box center [1500, 31] width 19 height 19
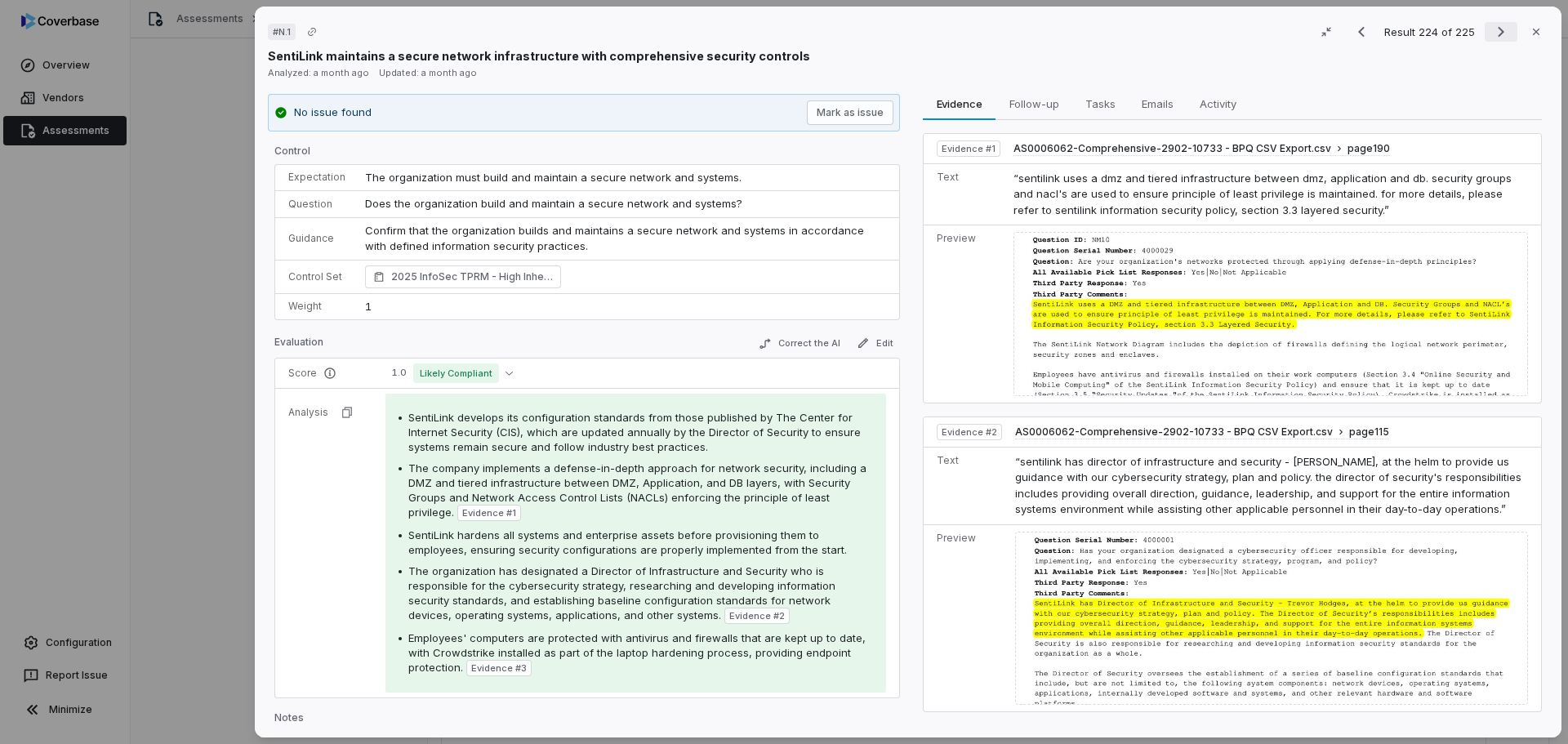
click at [1491, 27] on icon "Next result" at bounding box center [1500, 31] width 19 height 19
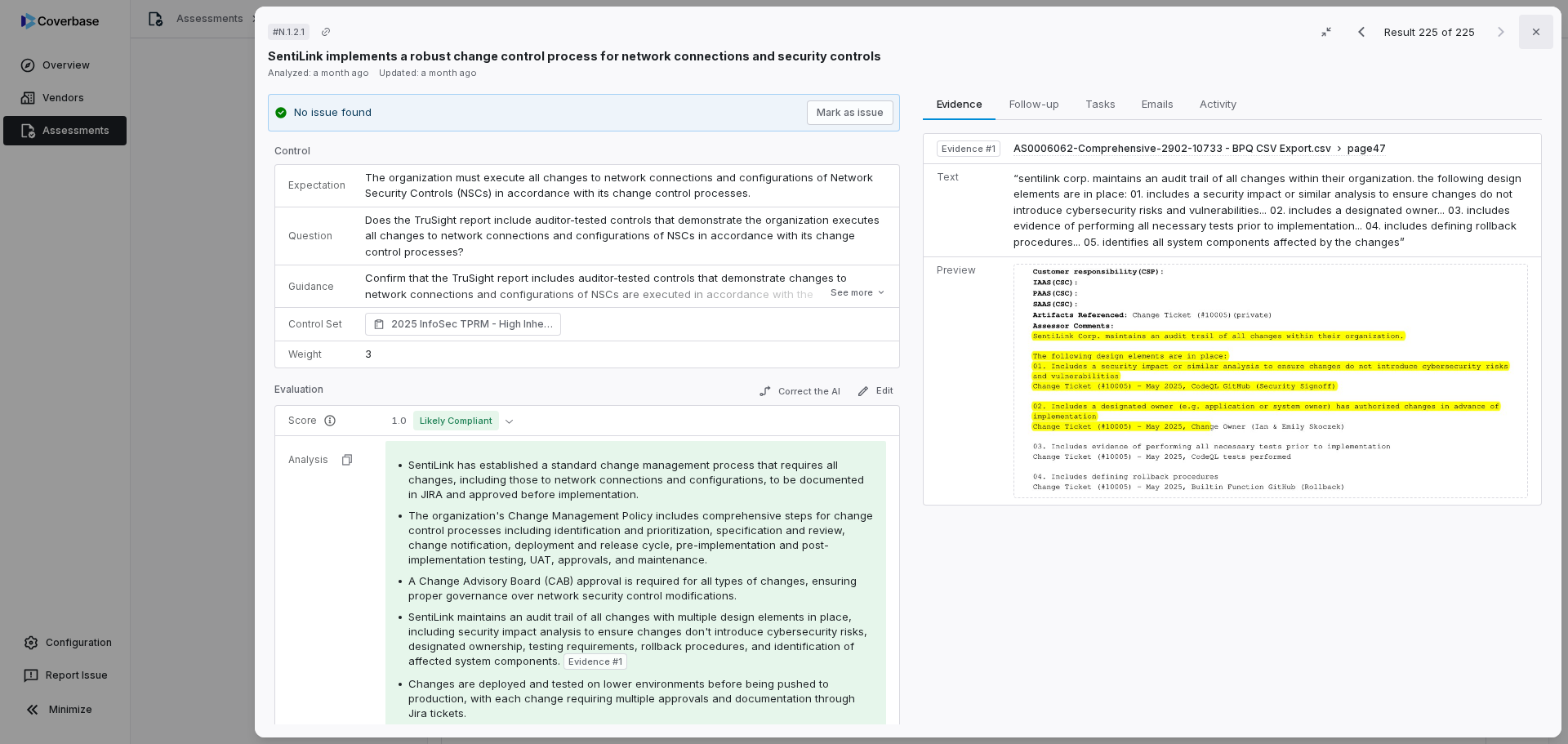
click at [1529, 30] on icon "button" at bounding box center [1535, 31] width 13 height 13
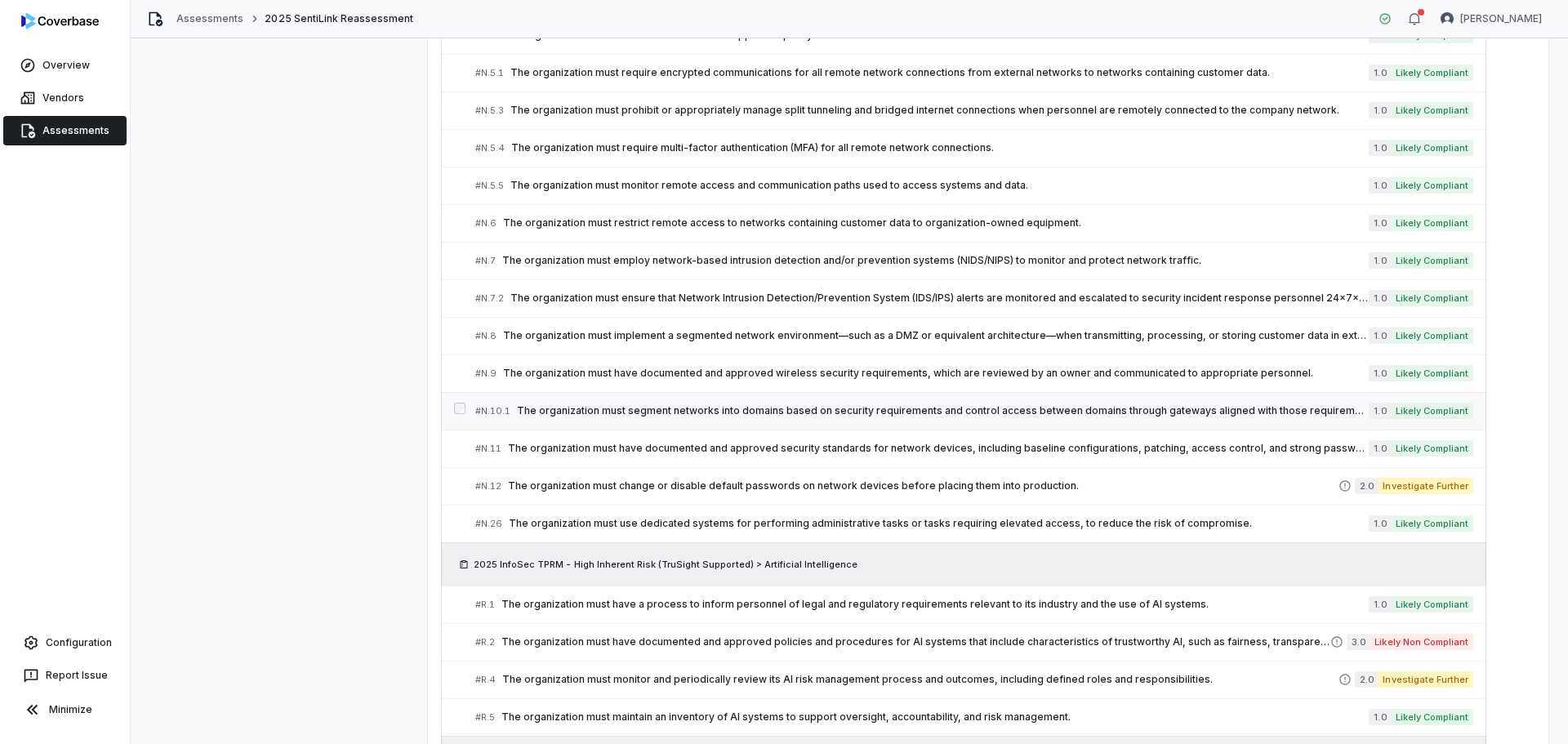
scroll to position [9365, 0]
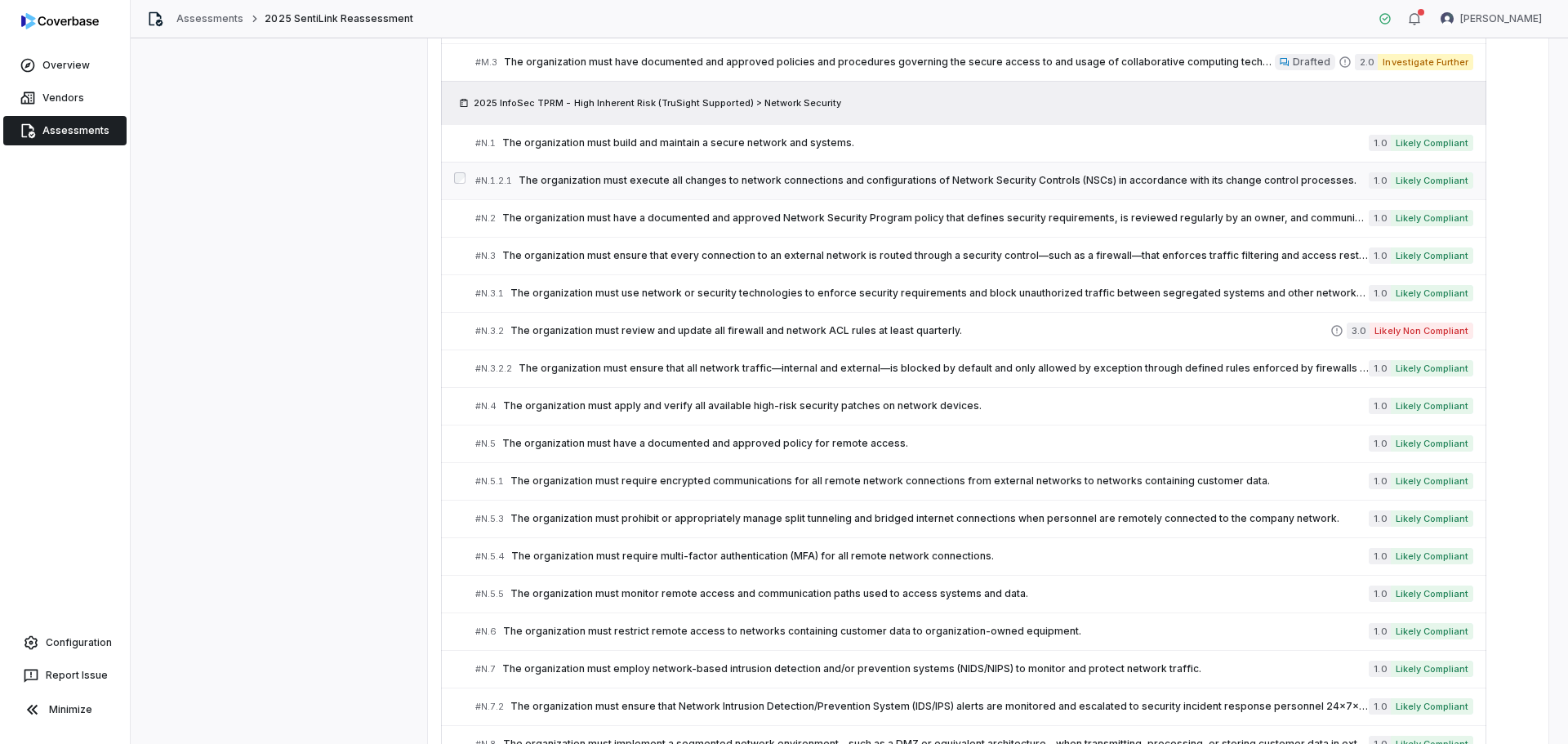
click at [615, 186] on span "The organization must execute all changes to network connections and configurat…" at bounding box center [944, 180] width 850 height 13
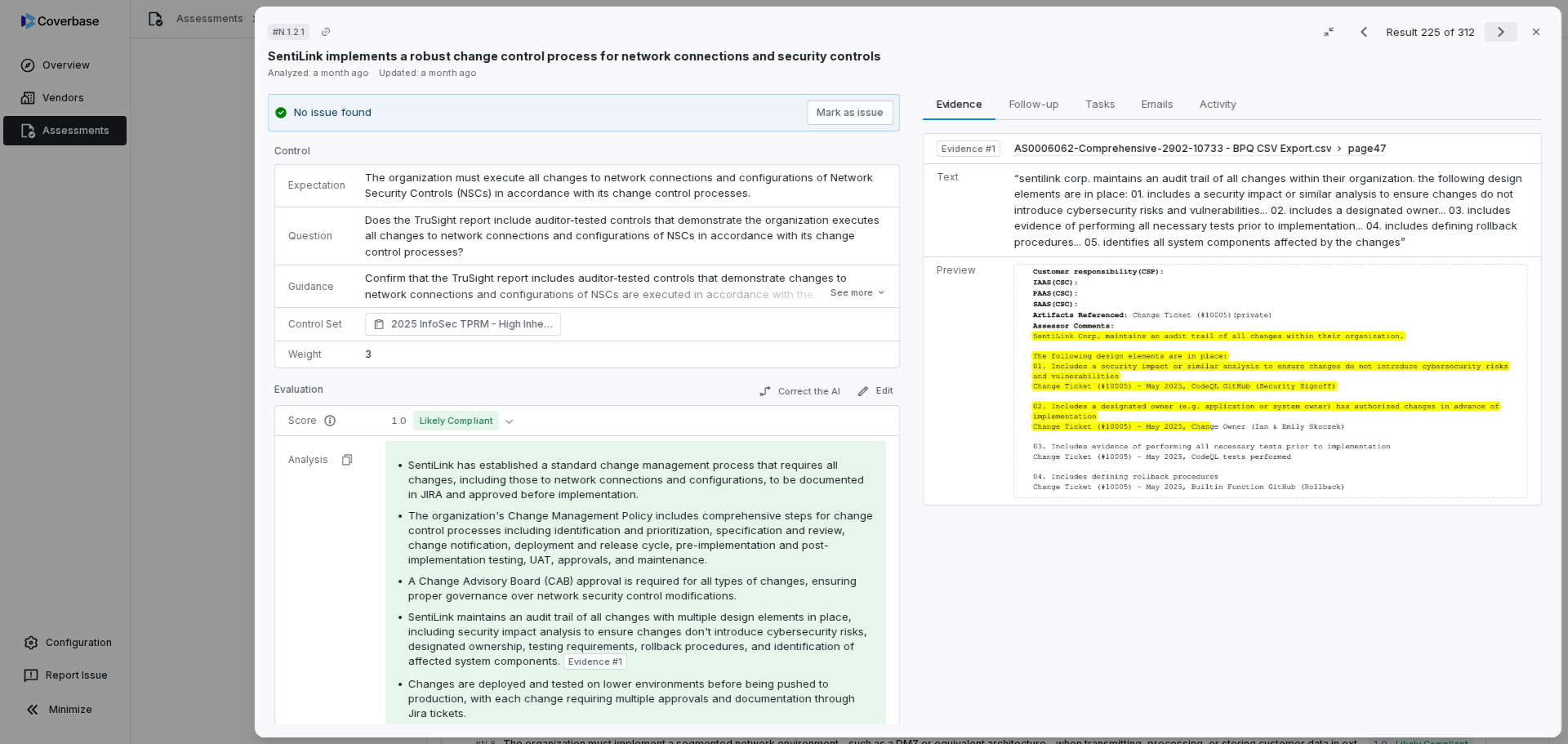
click at [1498, 30] on icon "Next result" at bounding box center [1501, 32] width 7 height 11
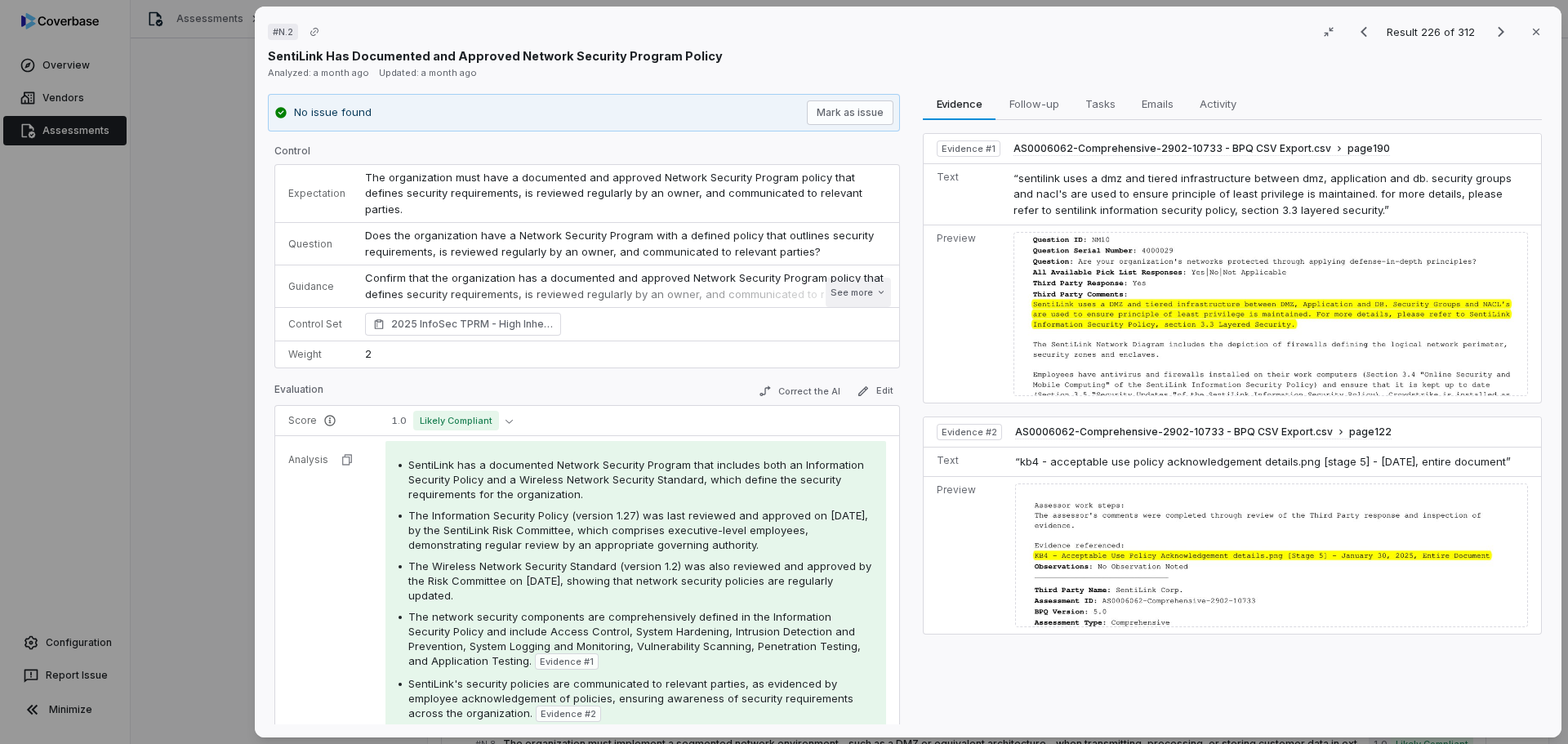
click at [843, 289] on button "See more" at bounding box center [858, 292] width 65 height 30
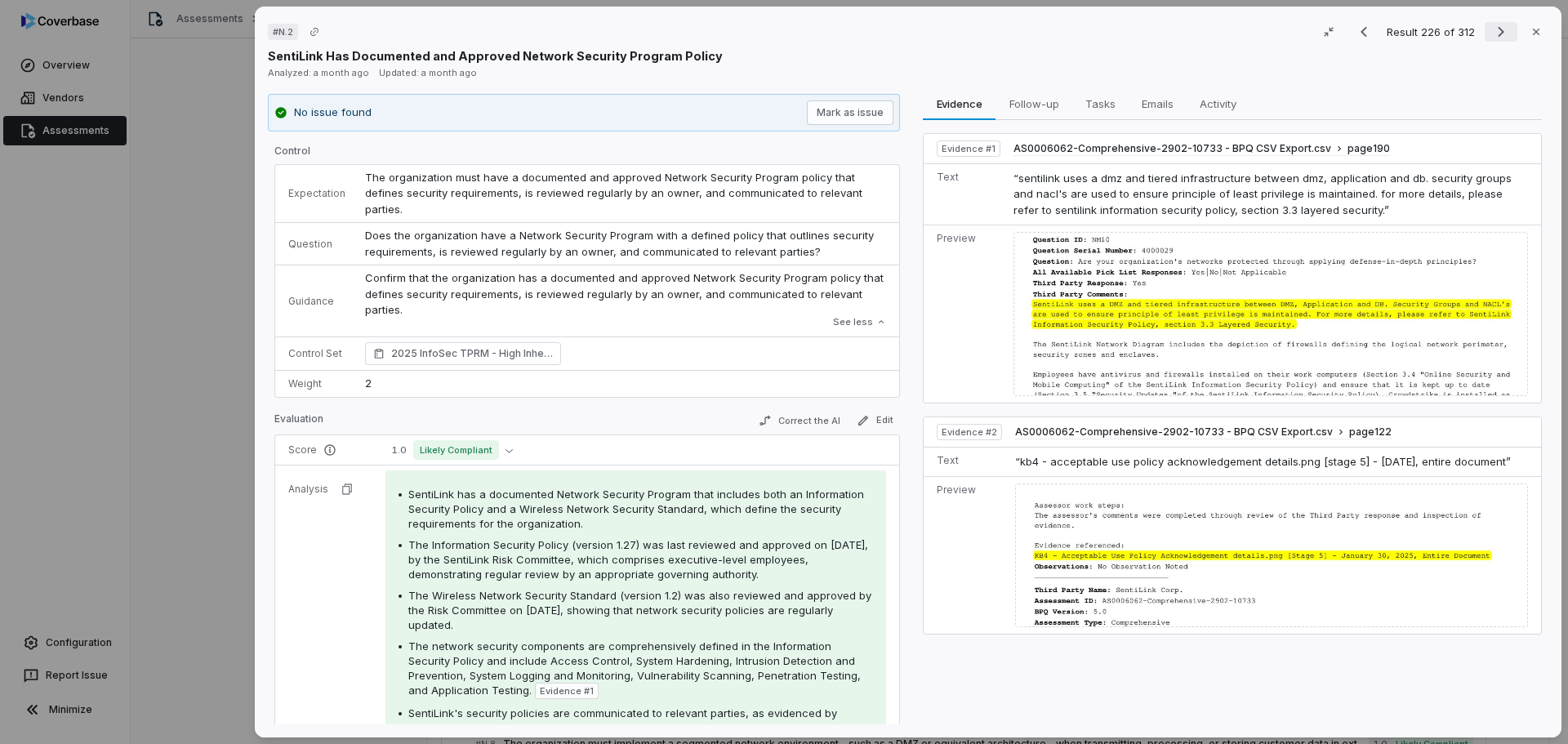
click at [1491, 32] on icon "Next result" at bounding box center [1500, 31] width 19 height 19
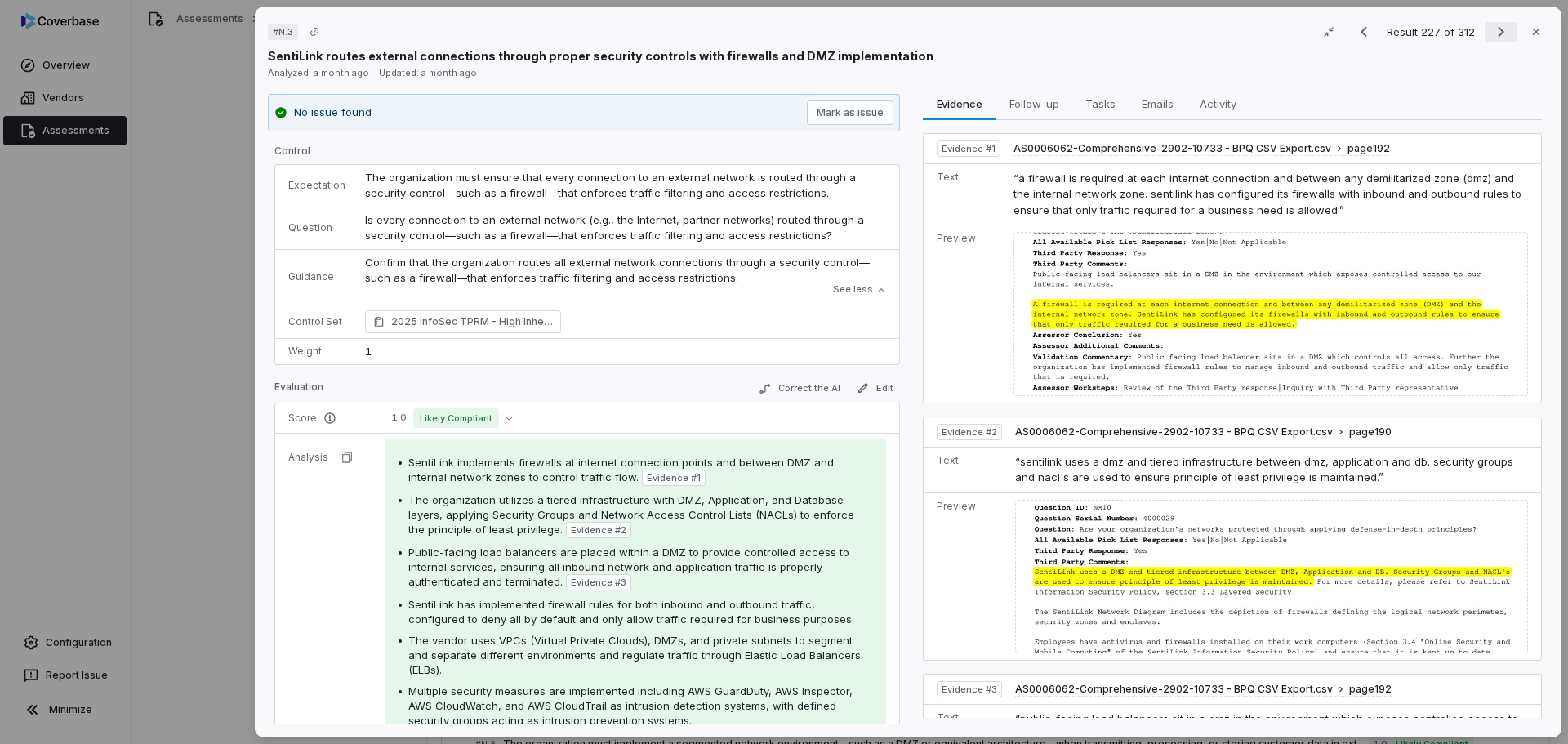
click at [1491, 29] on icon "Next result" at bounding box center [1500, 31] width 19 height 19
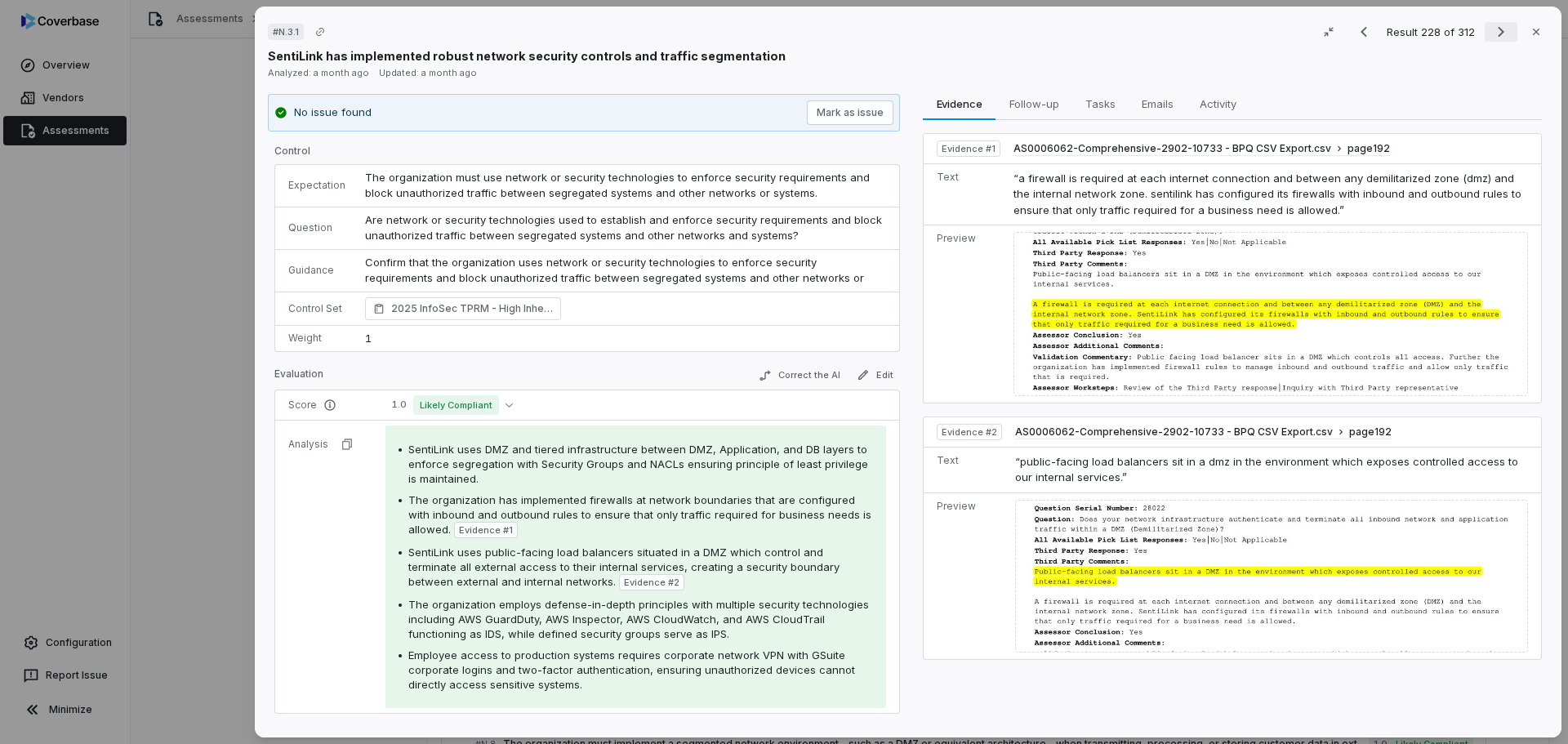
click at [1491, 34] on icon "Next result" at bounding box center [1500, 31] width 19 height 19
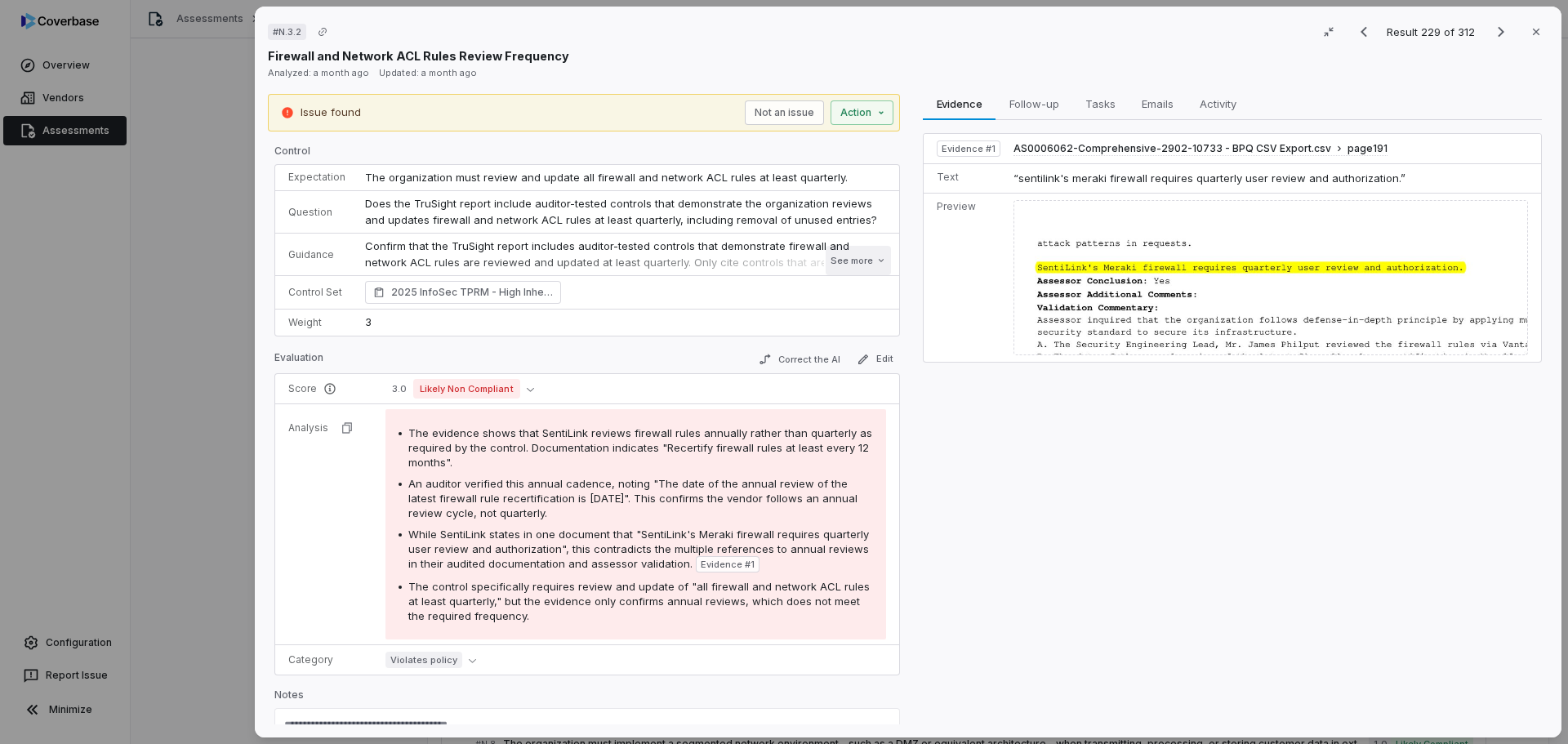
click at [834, 260] on button "See more" at bounding box center [858, 260] width 65 height 30
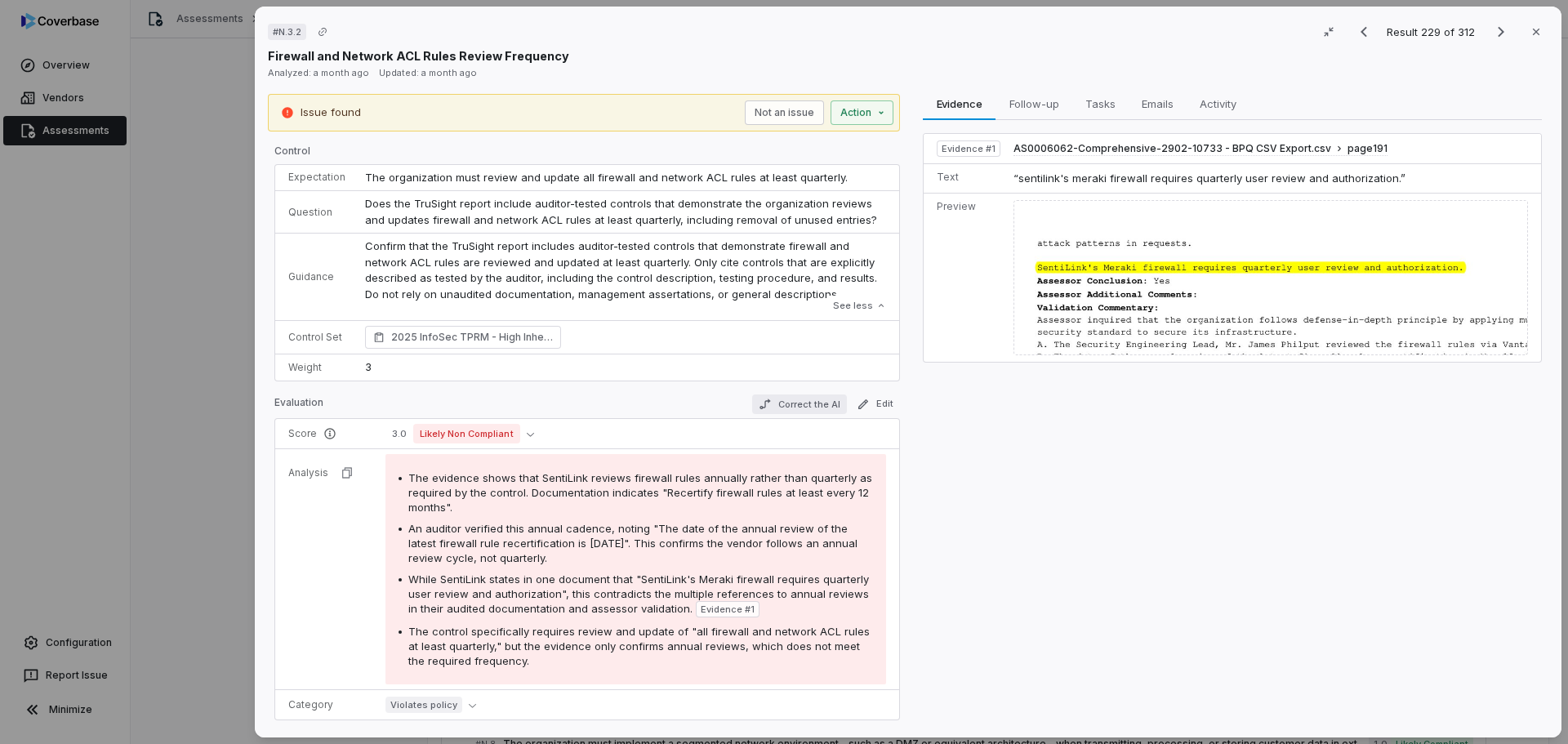
click at [795, 403] on button "Correct the AI" at bounding box center [800, 404] width 95 height 19
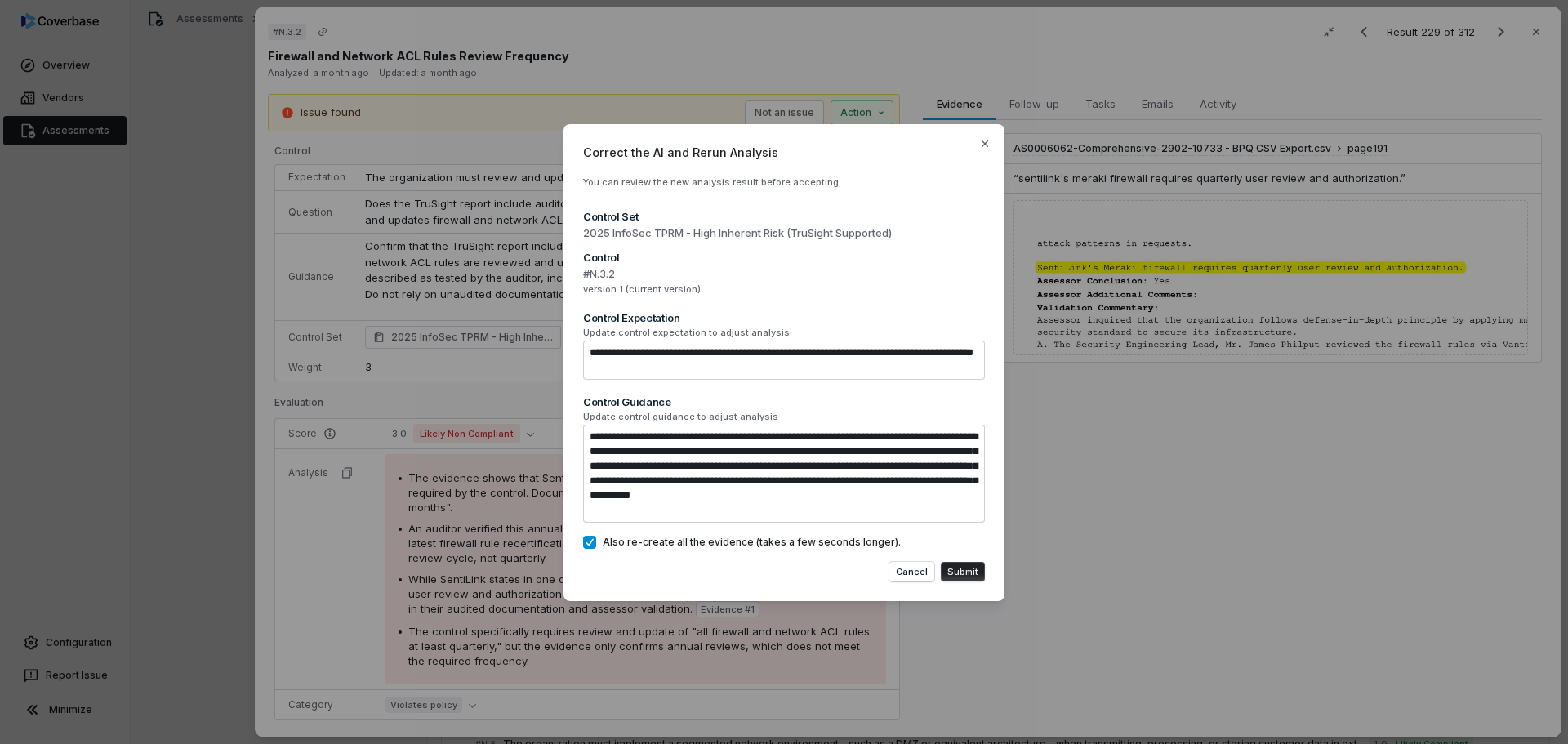
click at [976, 576] on button "Submit" at bounding box center [963, 571] width 44 height 19
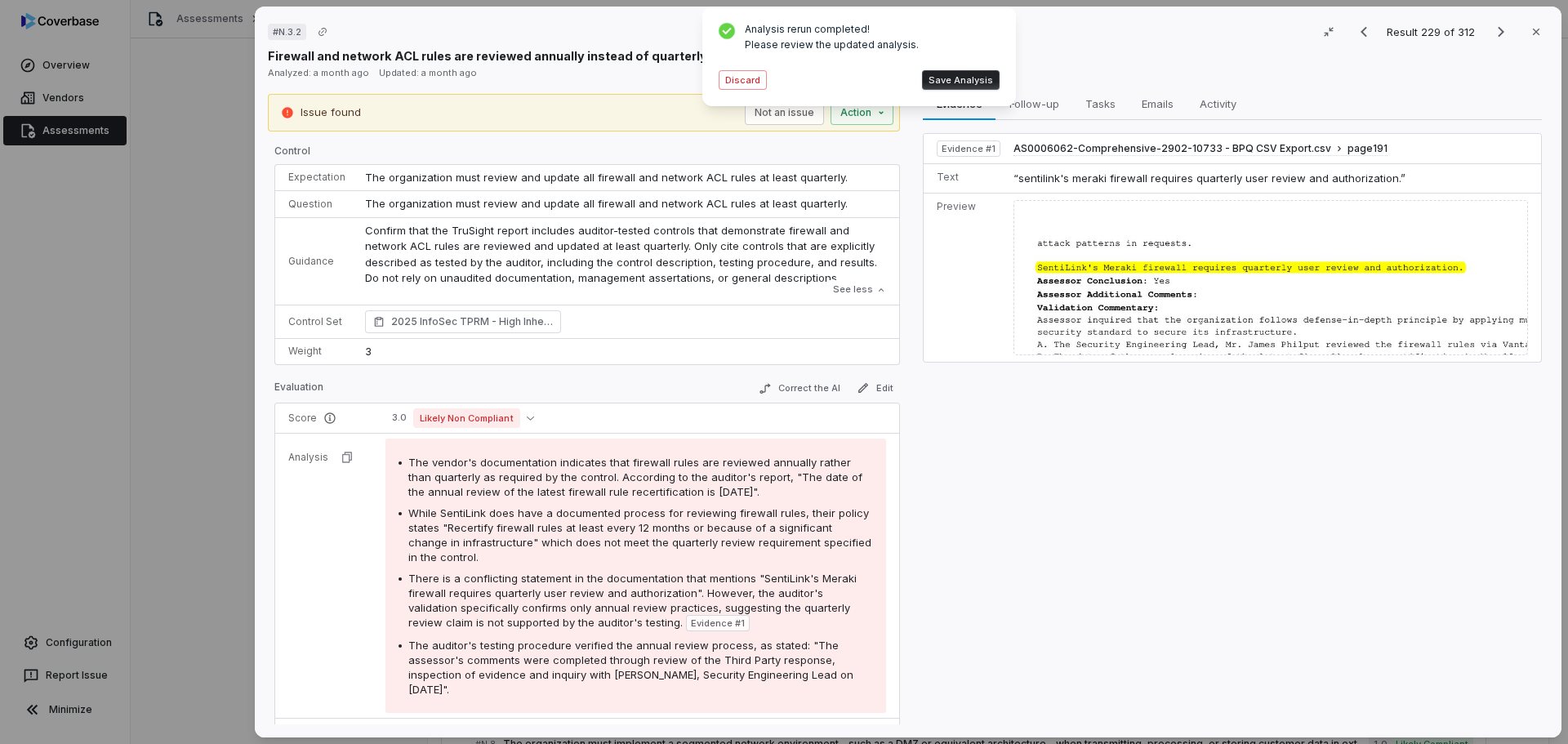
click at [957, 84] on button "Save Analysis" at bounding box center [960, 80] width 78 height 19
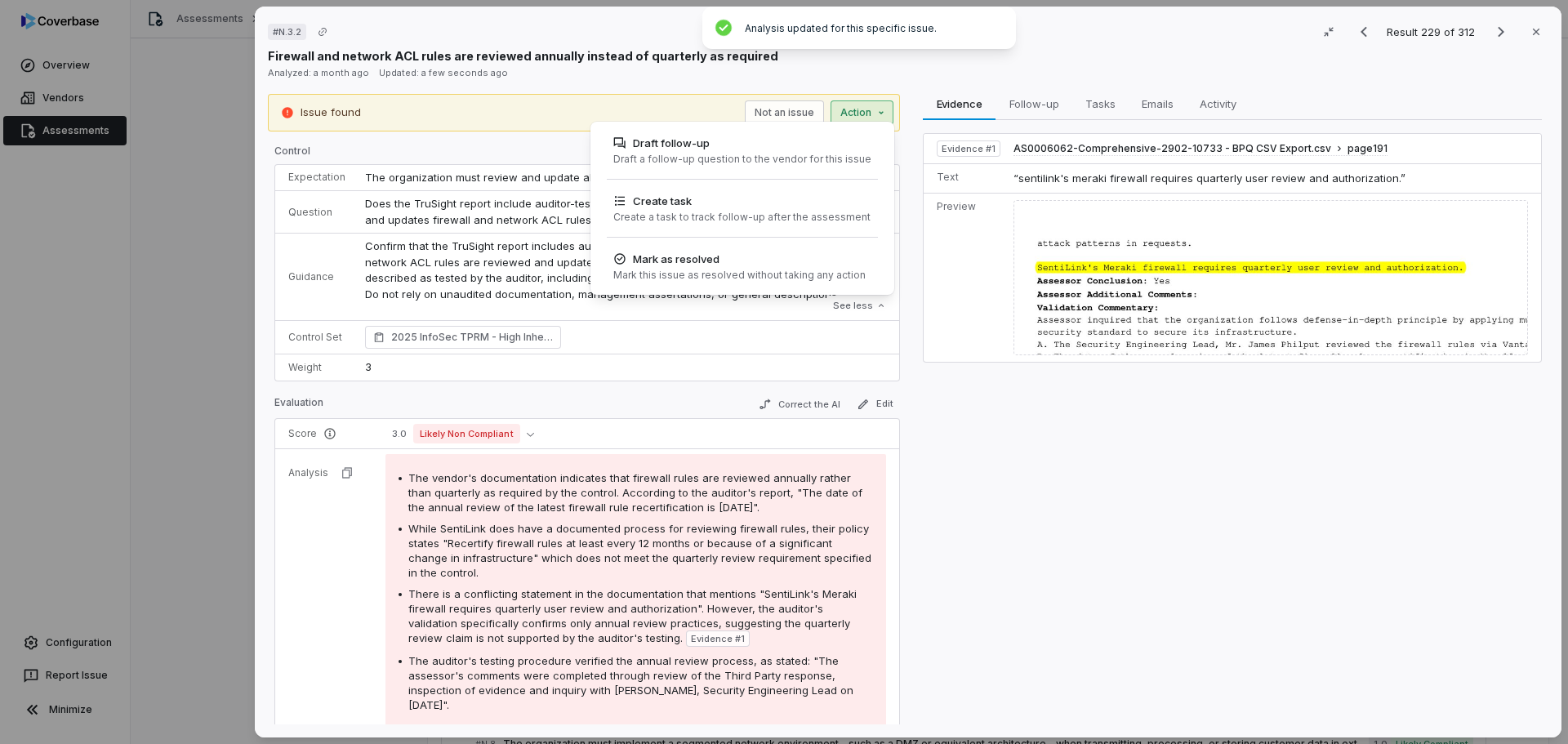
click at [858, 116] on div "# N.3.2 Result 229 of 312 Close Firewall and network ACL rules are reviewed ann…" at bounding box center [784, 372] width 1568 height 744
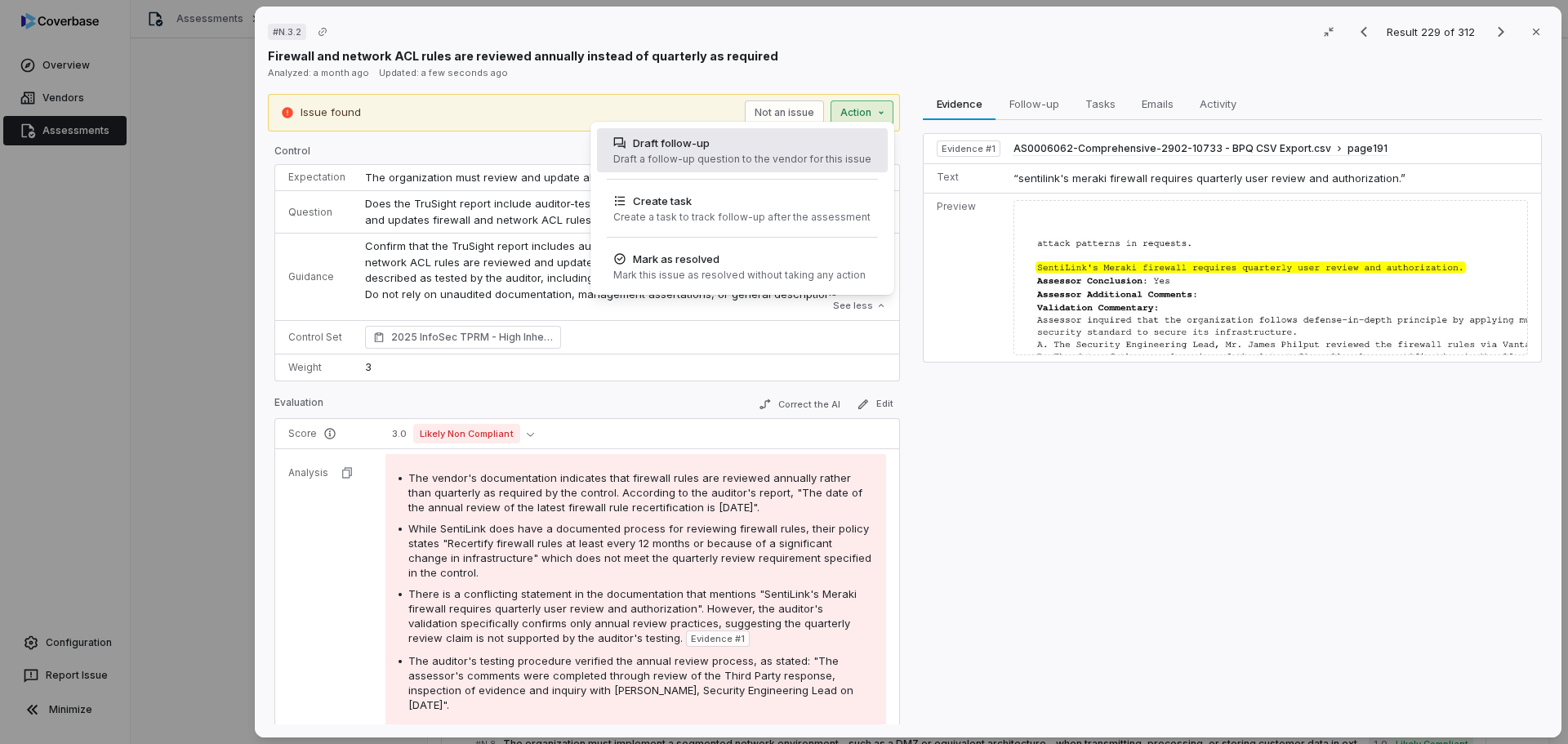
click at [749, 152] on div "Draft a follow-up question to the vendor for this issue" at bounding box center [742, 158] width 258 height 13
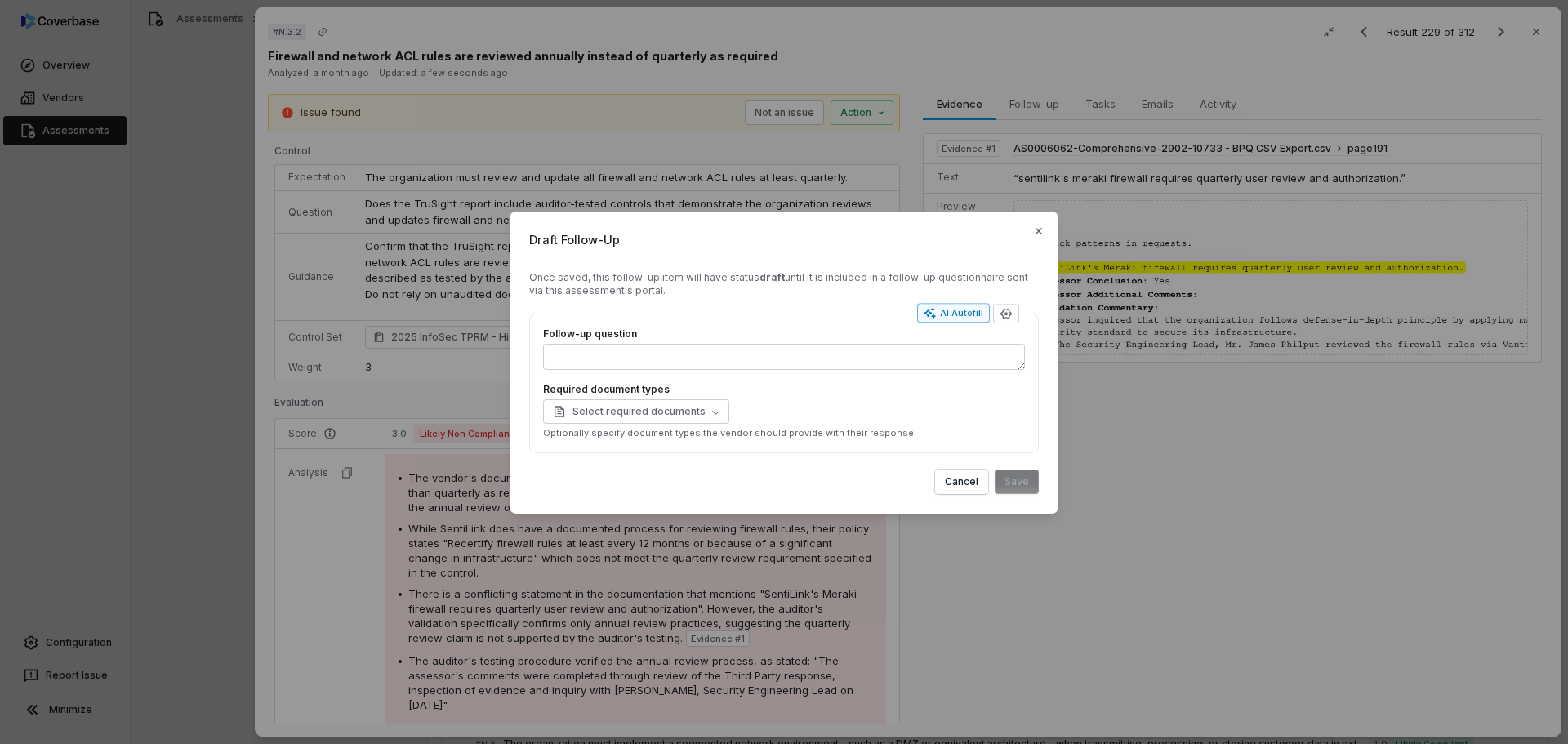
click at [953, 311] on div "AI Autofill" at bounding box center [953, 312] width 59 height 13
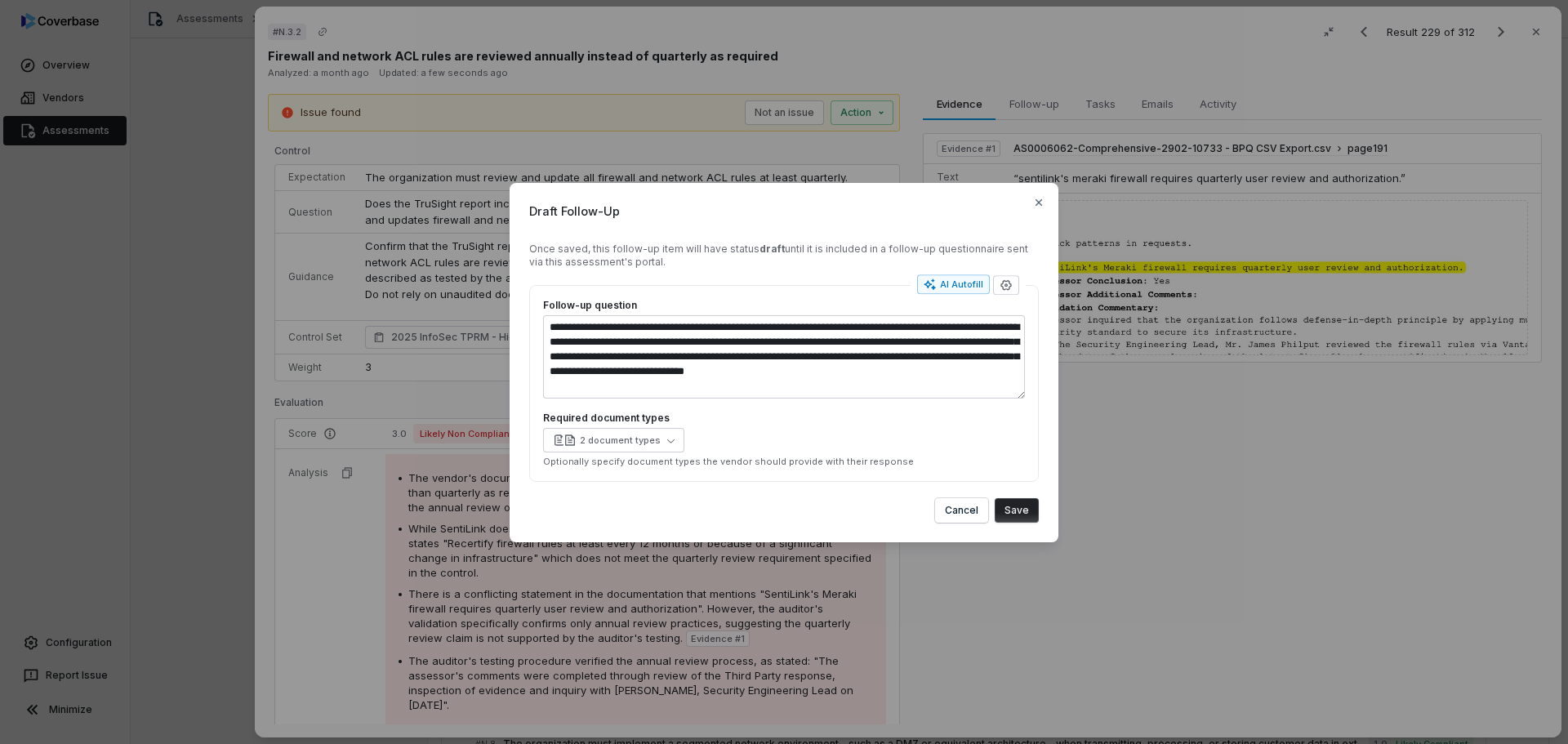
click at [1021, 516] on button "Save" at bounding box center [1016, 510] width 44 height 25
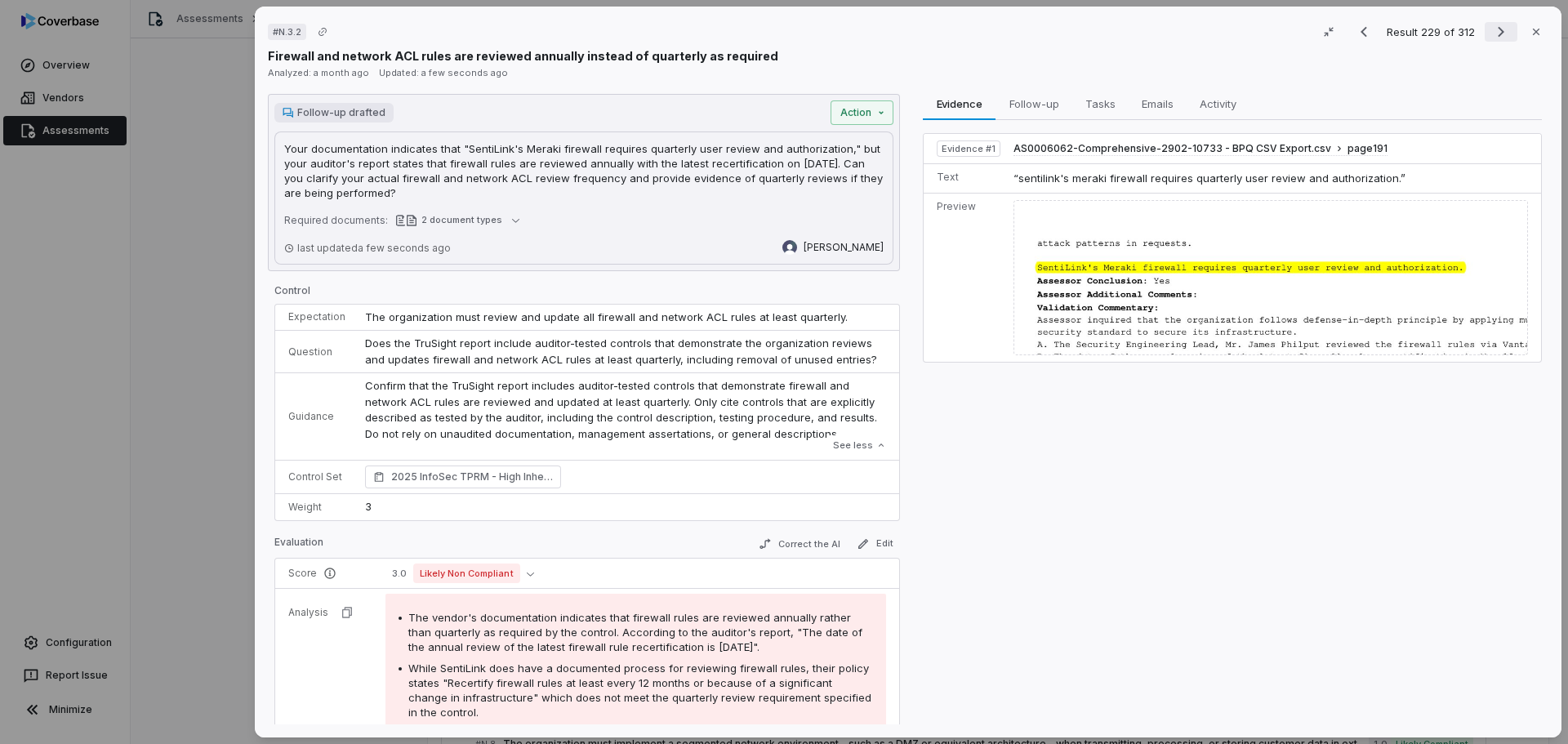
click at [1484, 32] on button "Next result" at bounding box center [1500, 31] width 33 height 19
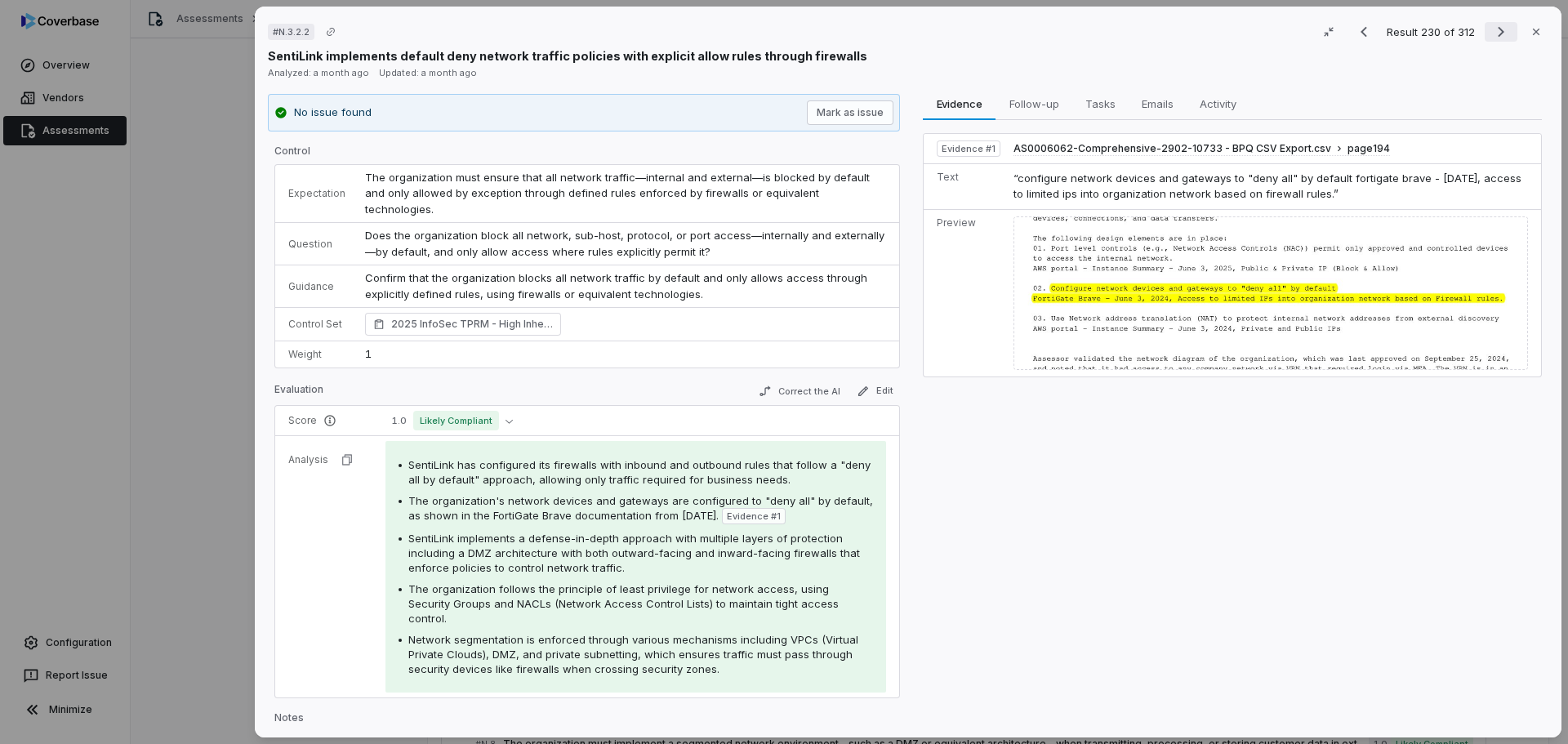
click at [1491, 33] on icon "Next result" at bounding box center [1500, 31] width 19 height 19
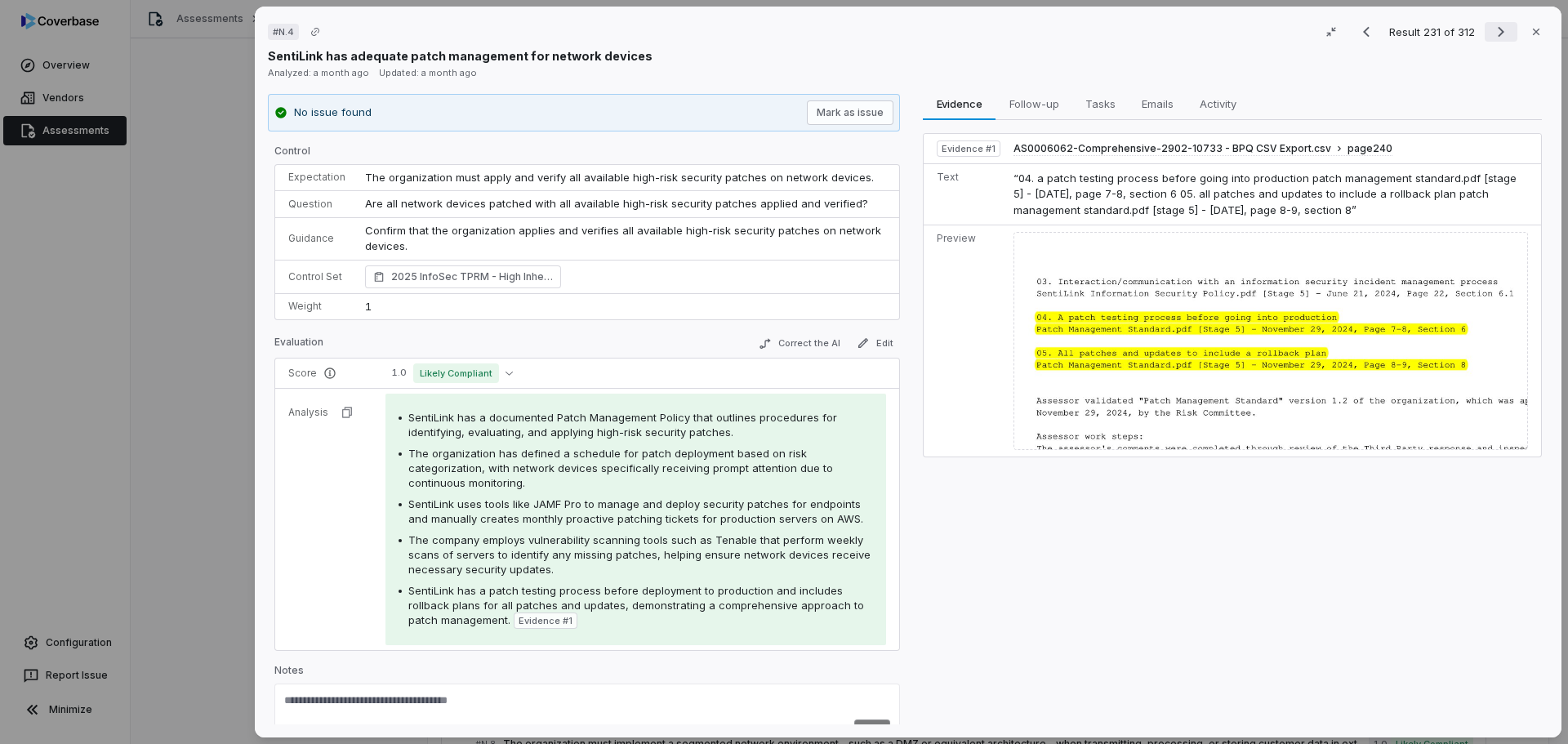
click at [1491, 31] on icon "Next result" at bounding box center [1500, 31] width 19 height 19
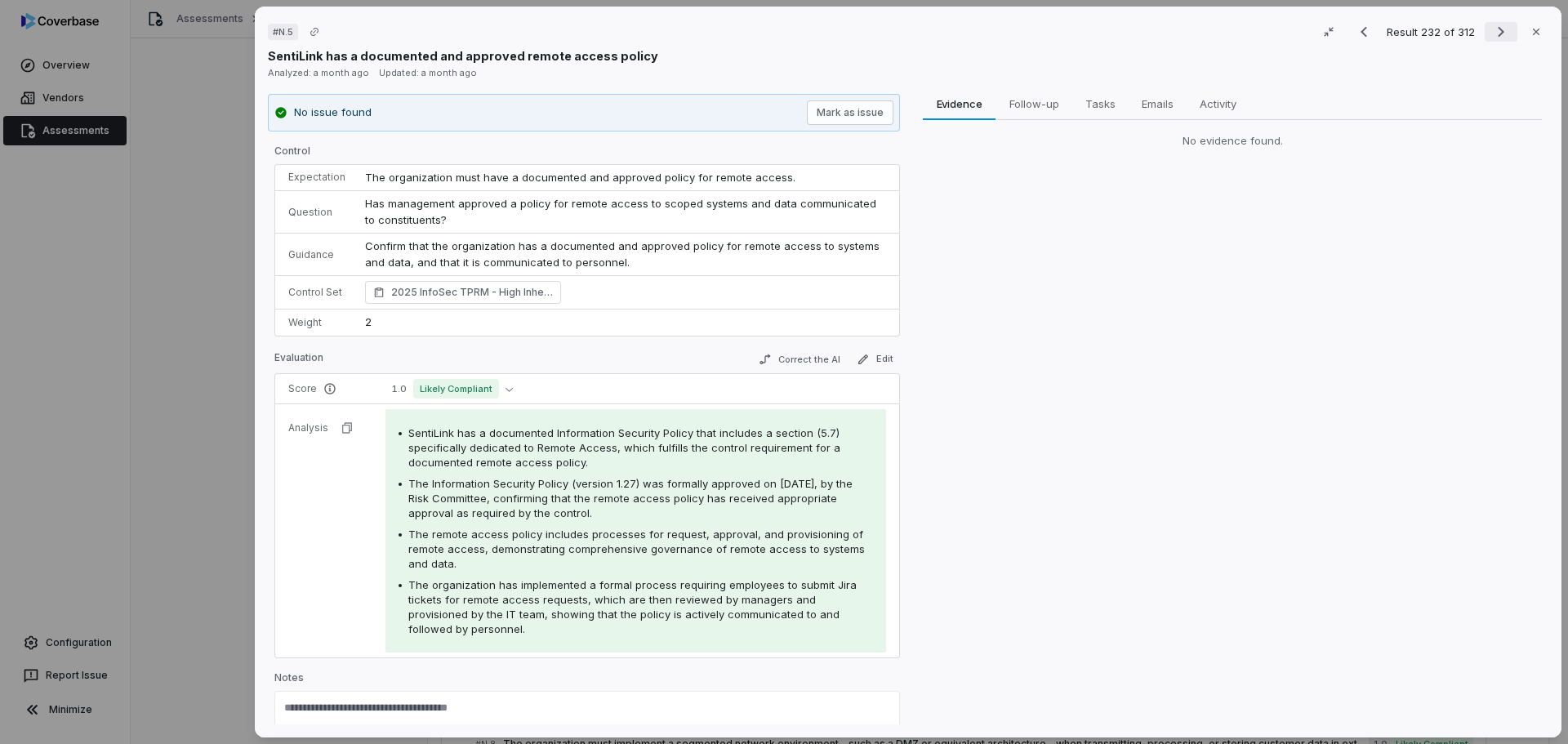
click at [1494, 35] on icon "Next result" at bounding box center [1500, 31] width 19 height 19
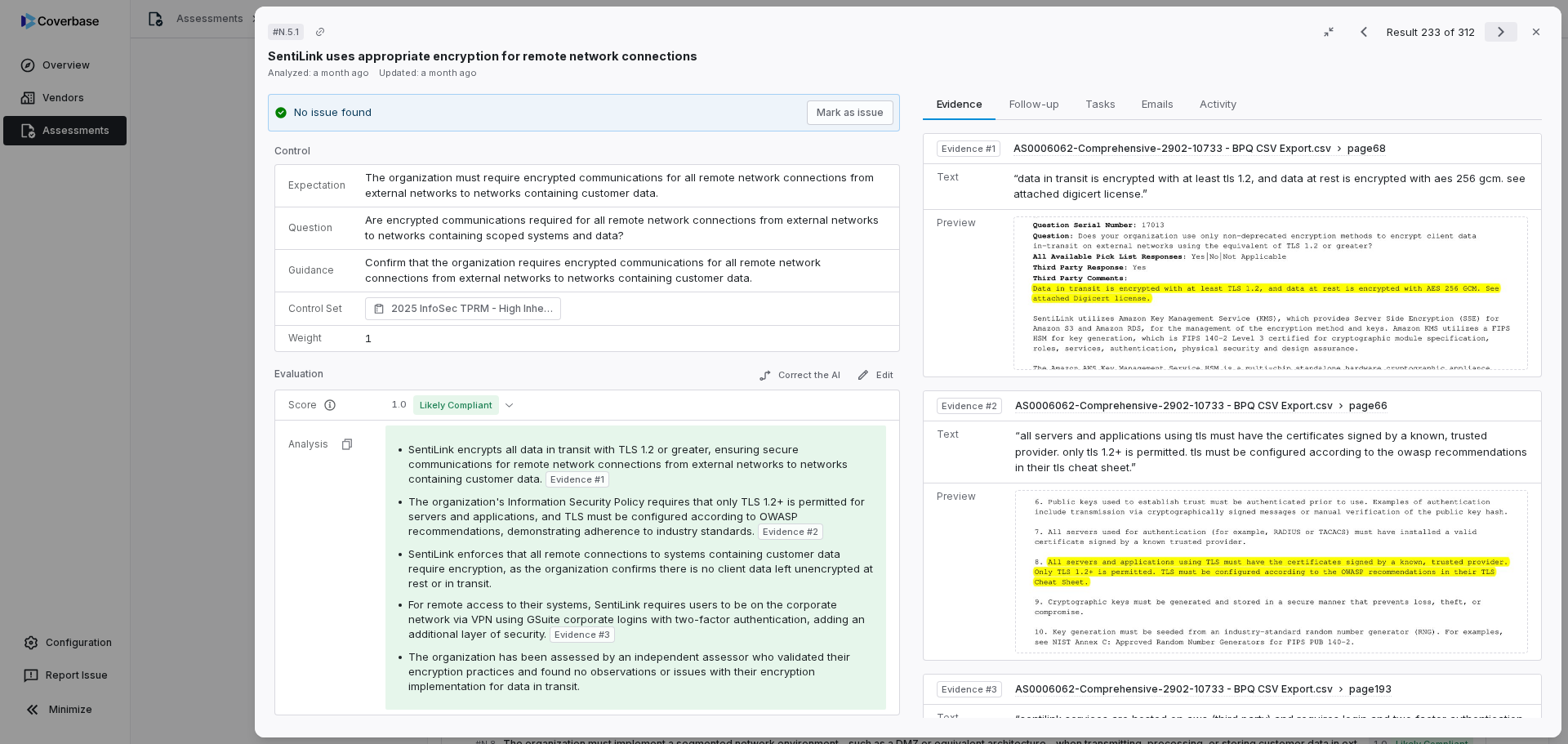
click at [1498, 36] on icon "Next result" at bounding box center [1501, 32] width 7 height 11
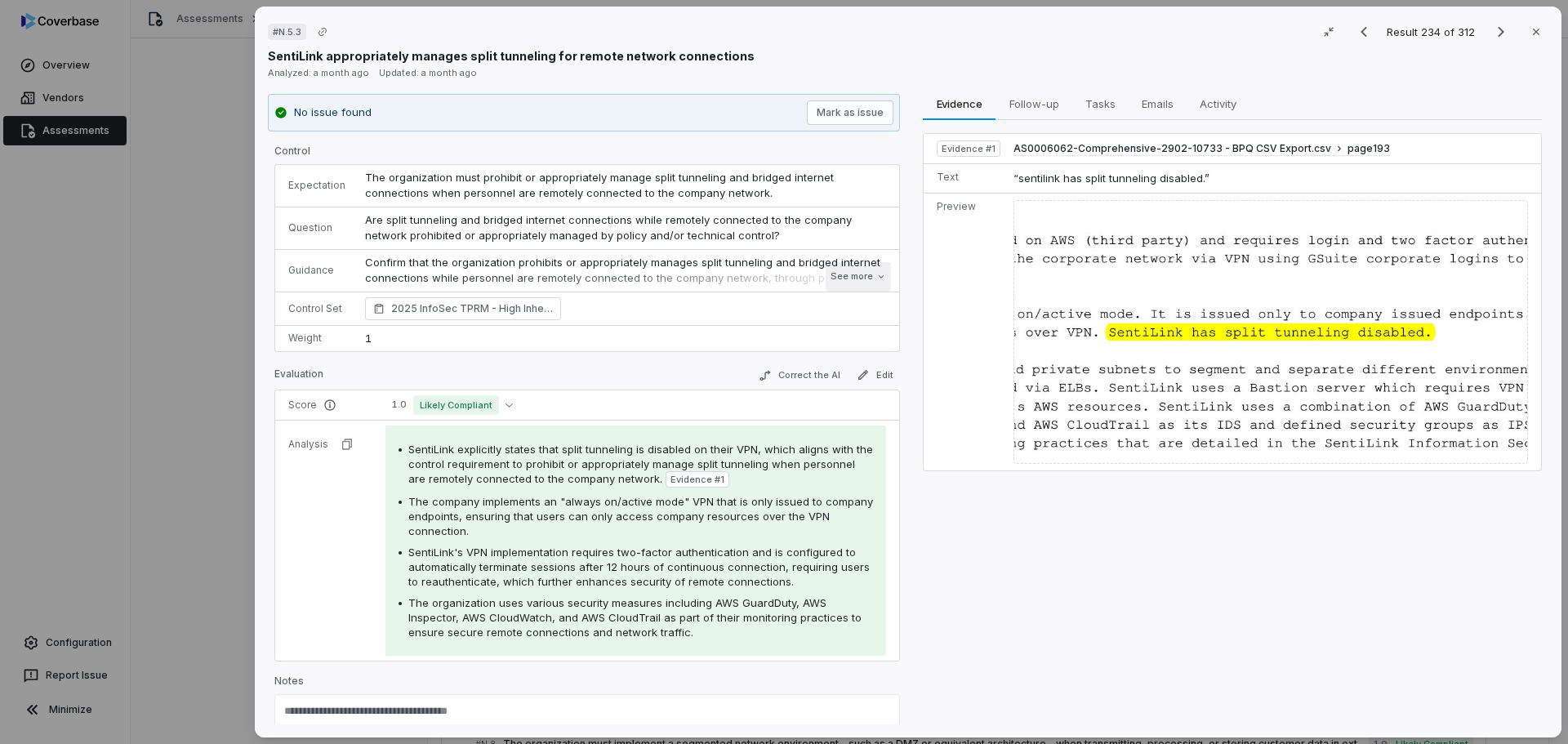
click at [841, 278] on button "See more" at bounding box center [858, 277] width 65 height 30
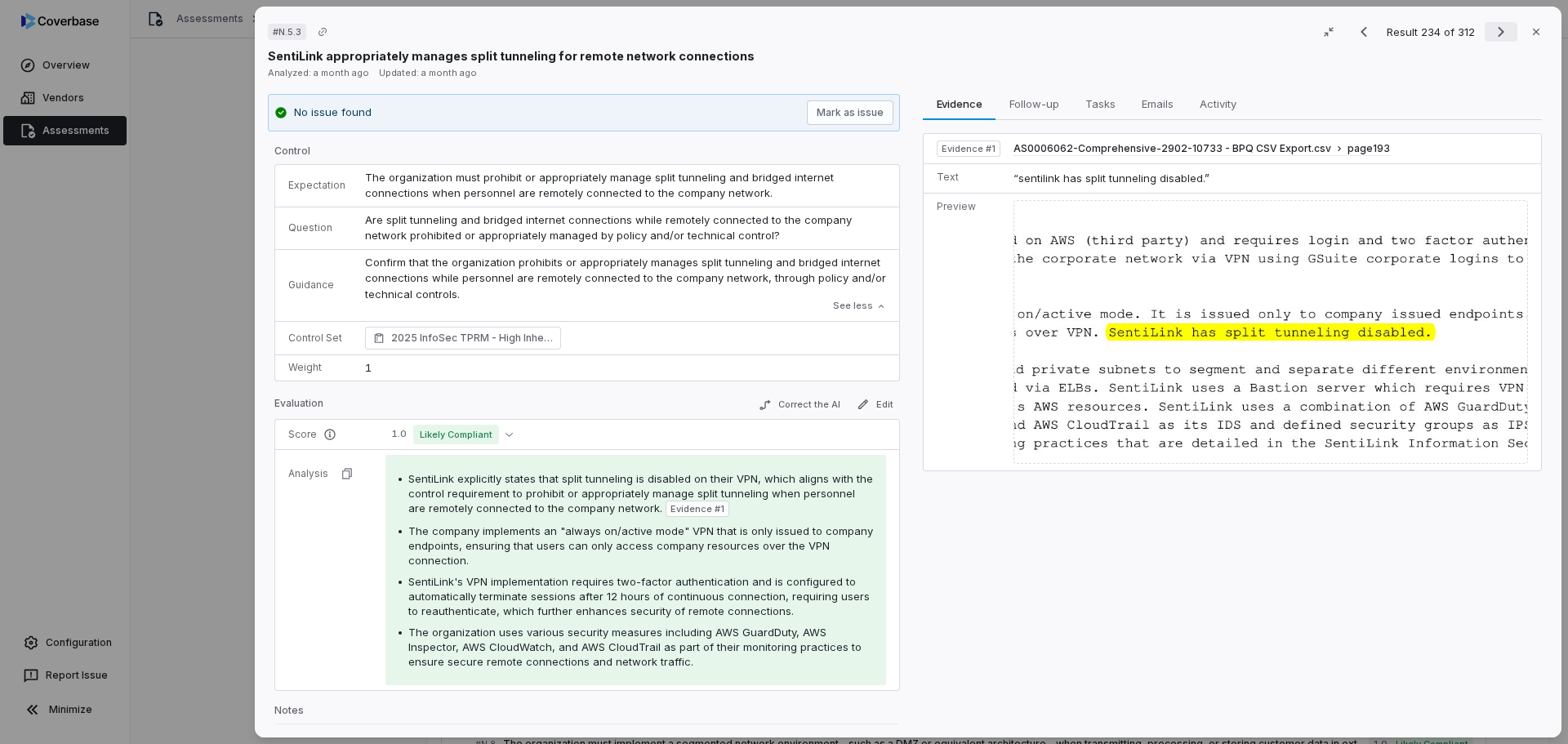
click at [1498, 35] on icon "Next result" at bounding box center [1501, 32] width 7 height 11
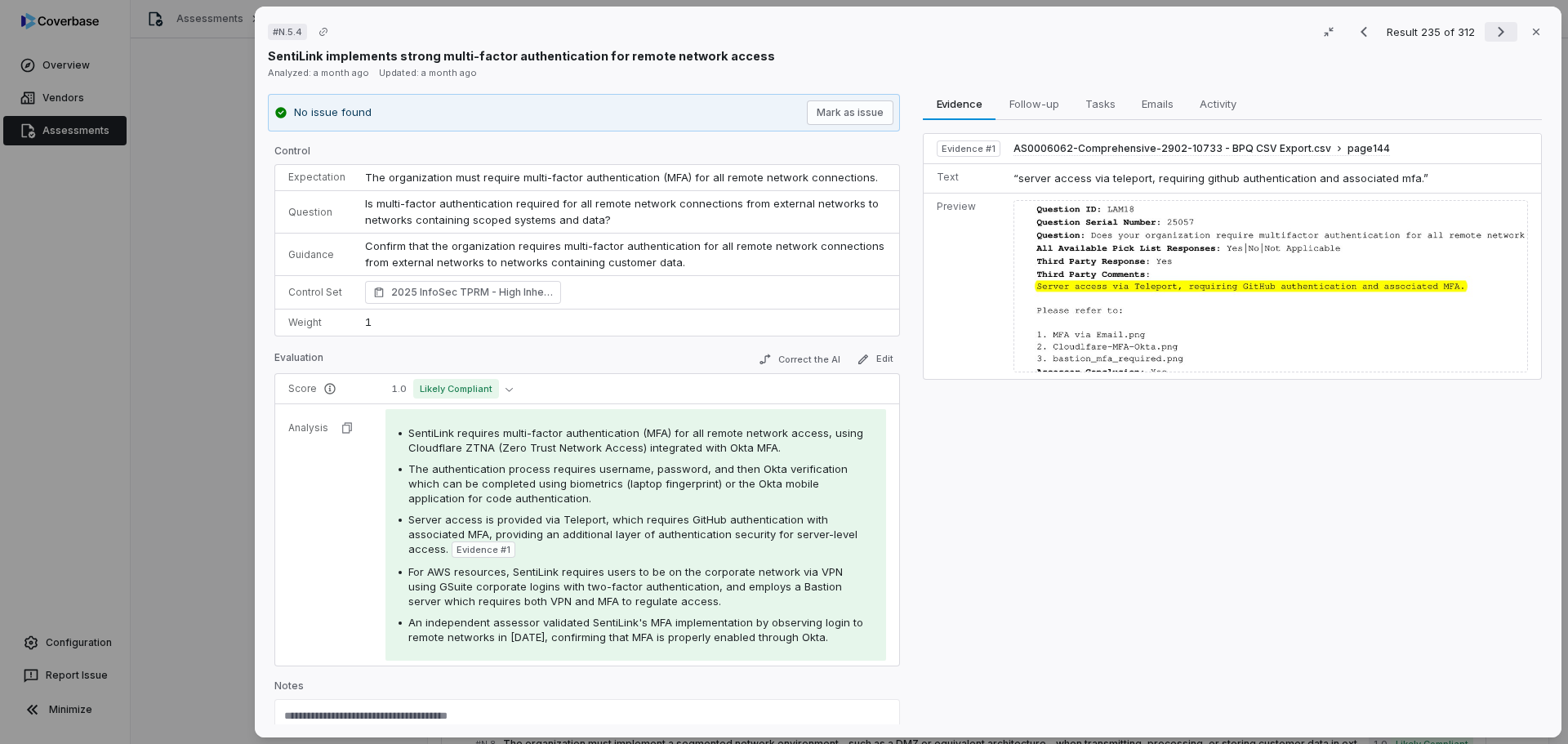
click at [1498, 33] on icon "Next result" at bounding box center [1501, 32] width 7 height 11
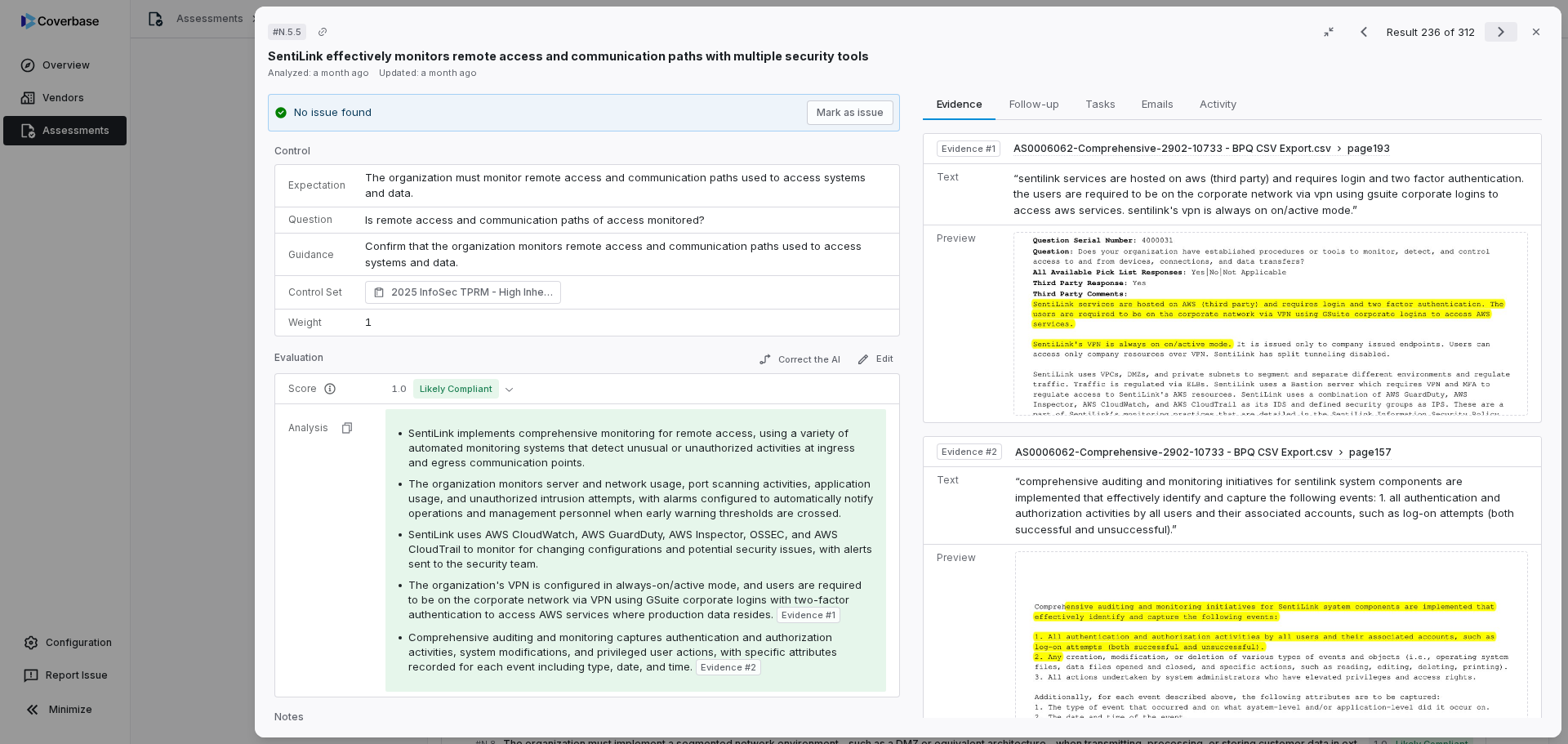
click at [1498, 30] on icon "Next result" at bounding box center [1501, 32] width 7 height 11
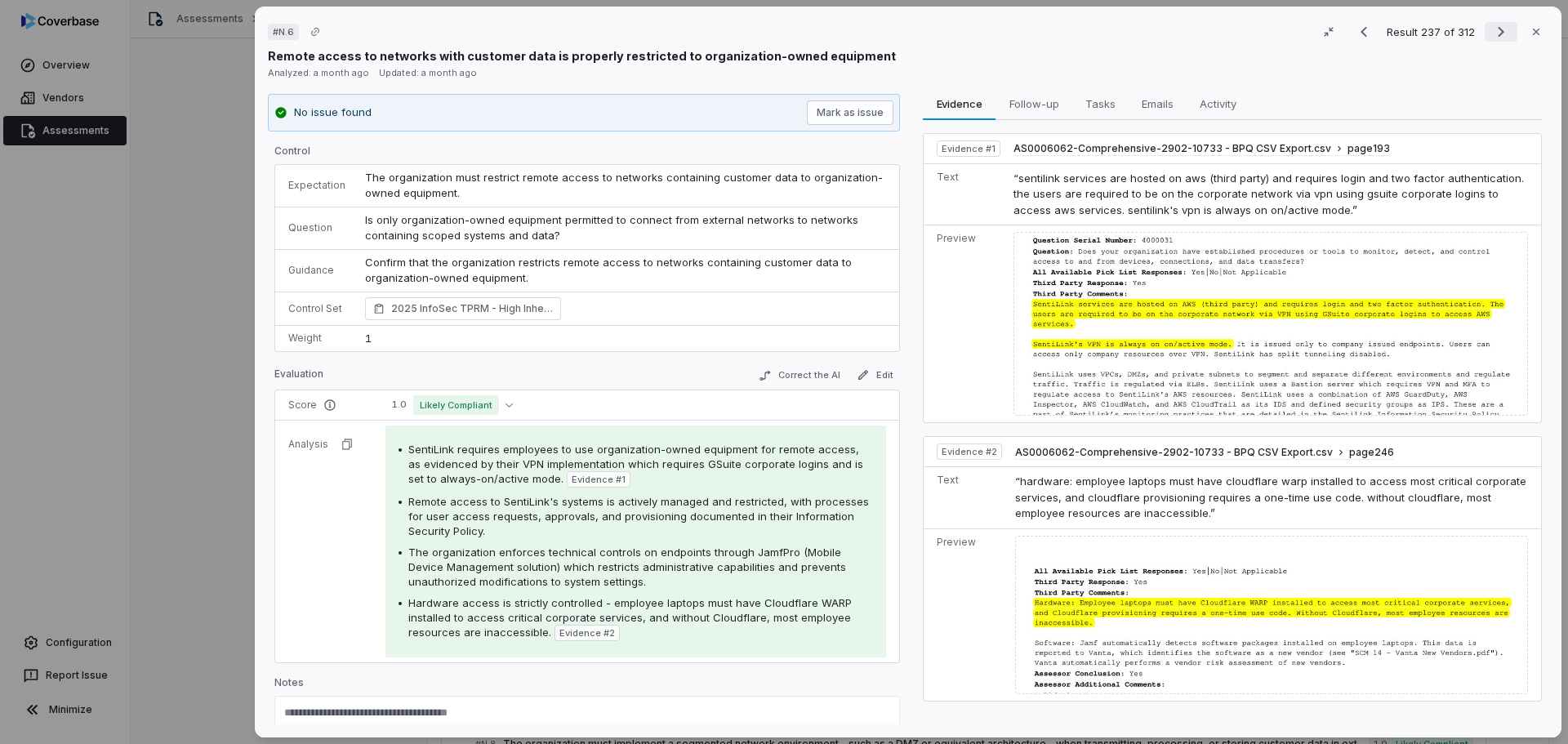
click at [1502, 30] on icon "Next result" at bounding box center [1500, 31] width 19 height 19
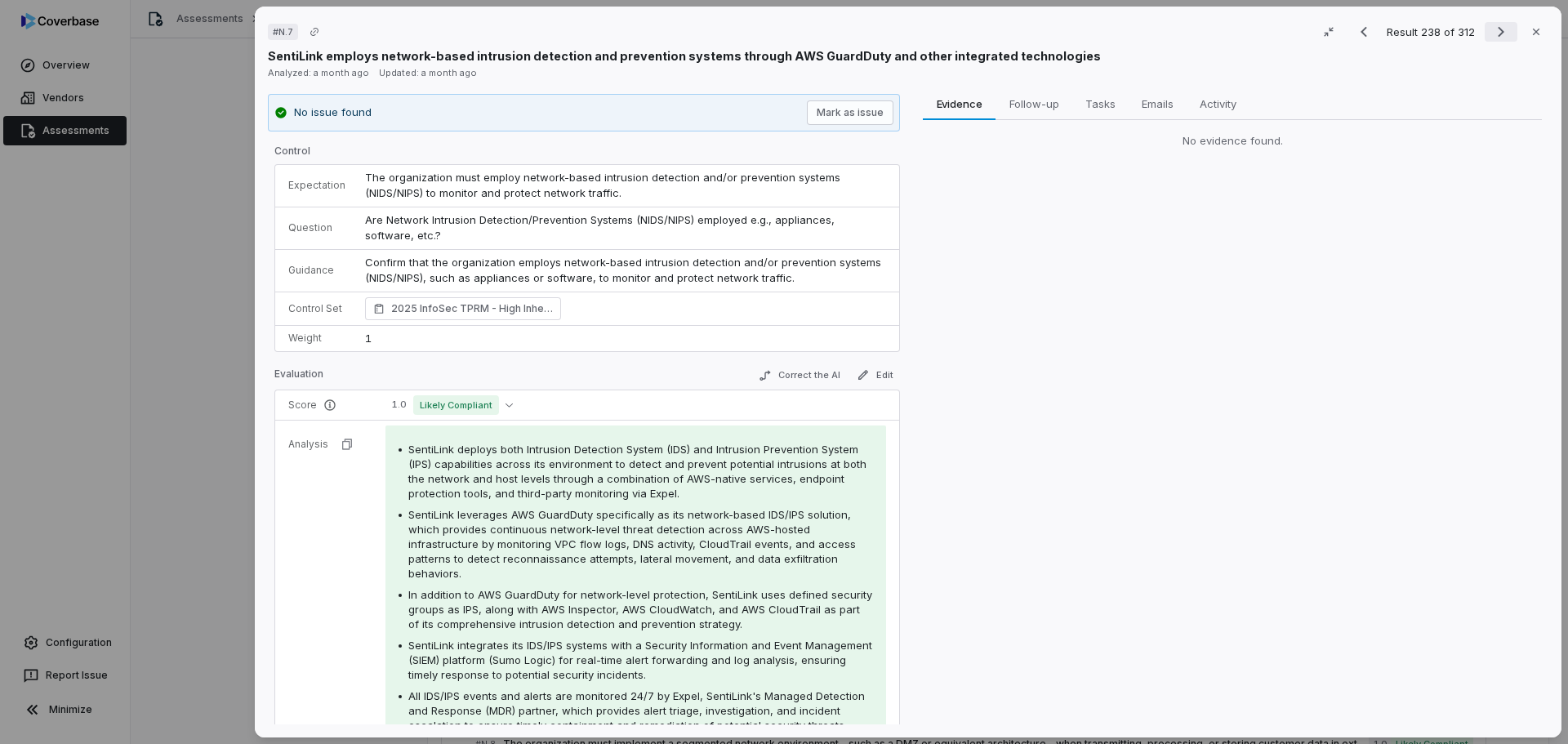
click at [1491, 35] on icon "Next result" at bounding box center [1500, 31] width 19 height 19
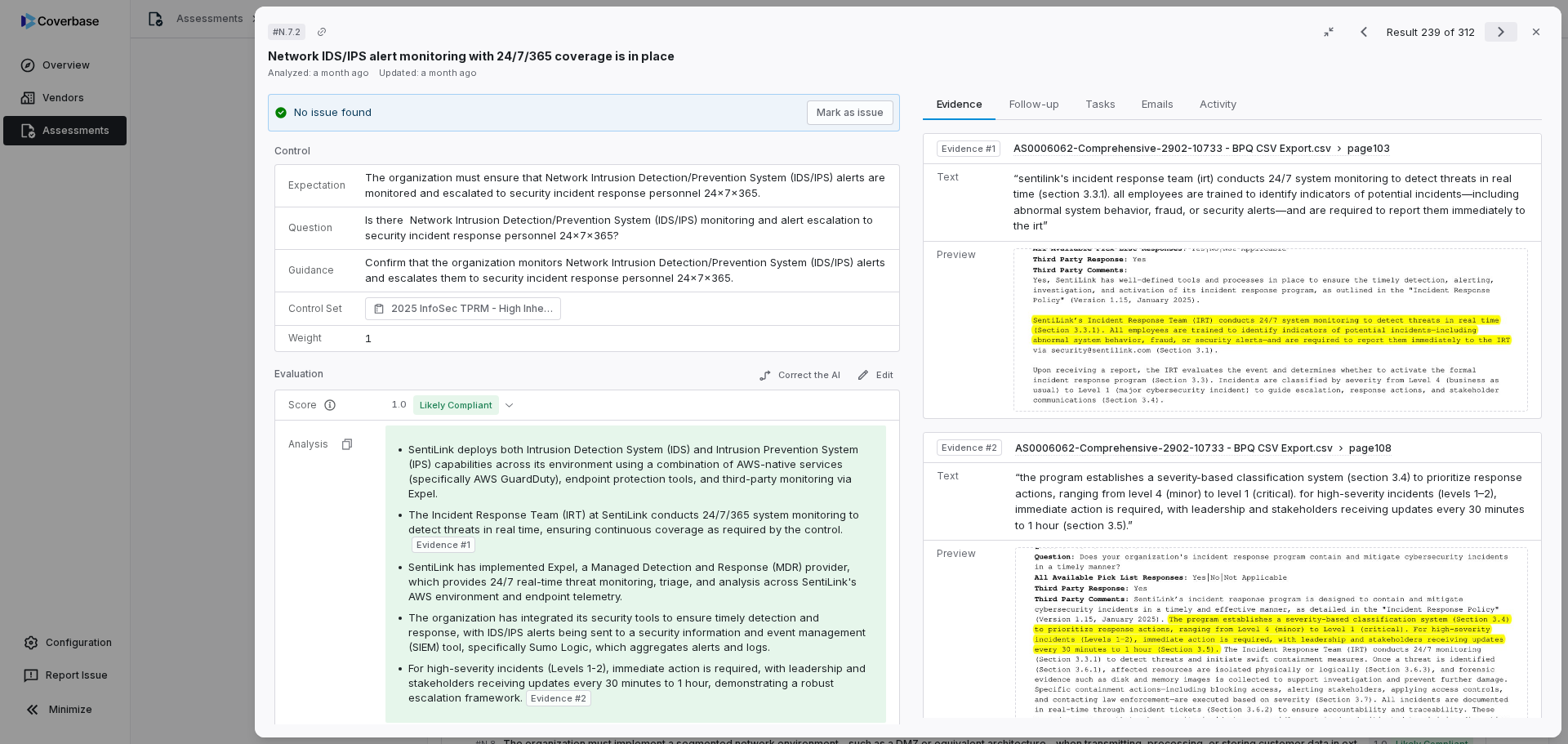
click at [1491, 27] on icon "Next result" at bounding box center [1500, 31] width 19 height 19
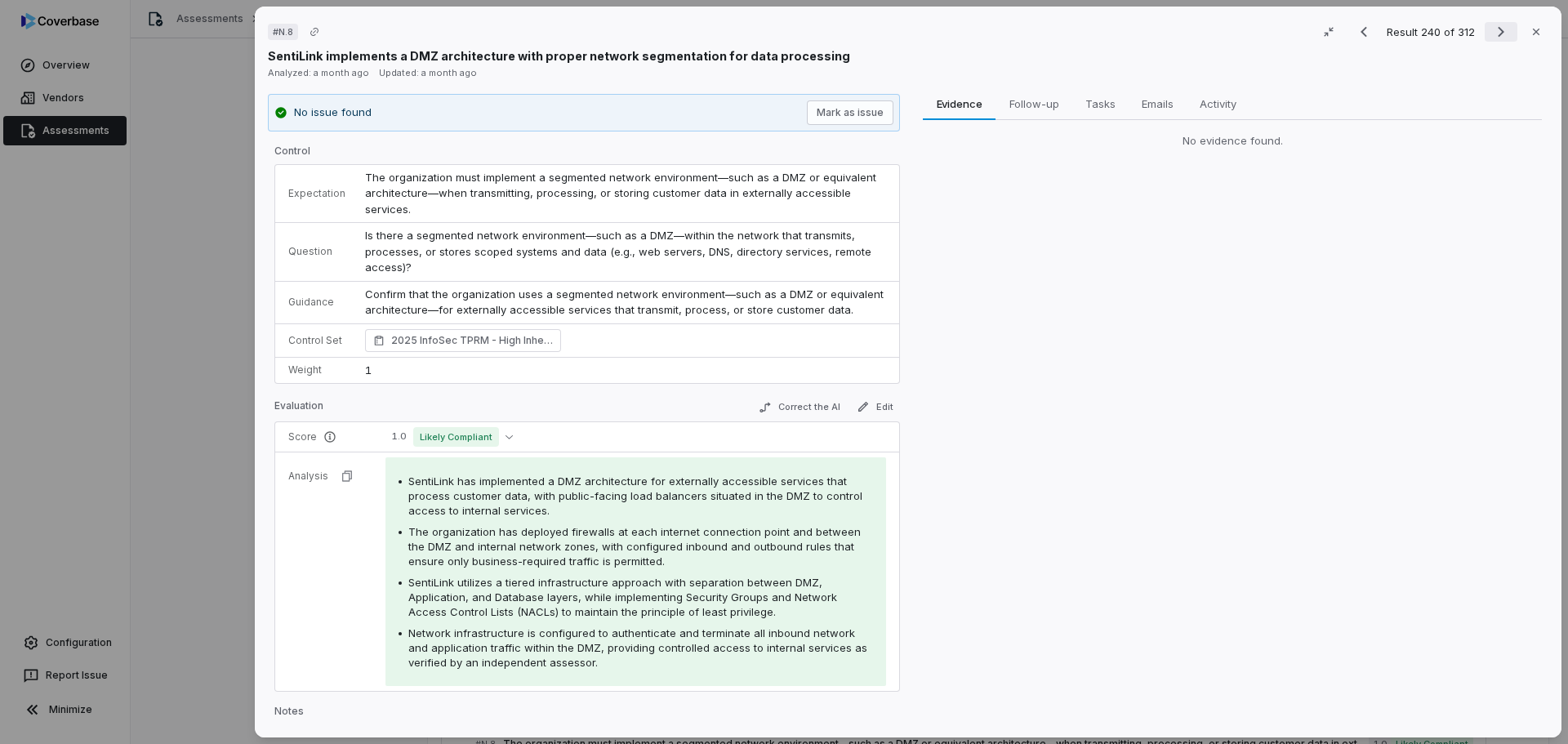
click at [1491, 33] on icon "Next result" at bounding box center [1500, 31] width 19 height 19
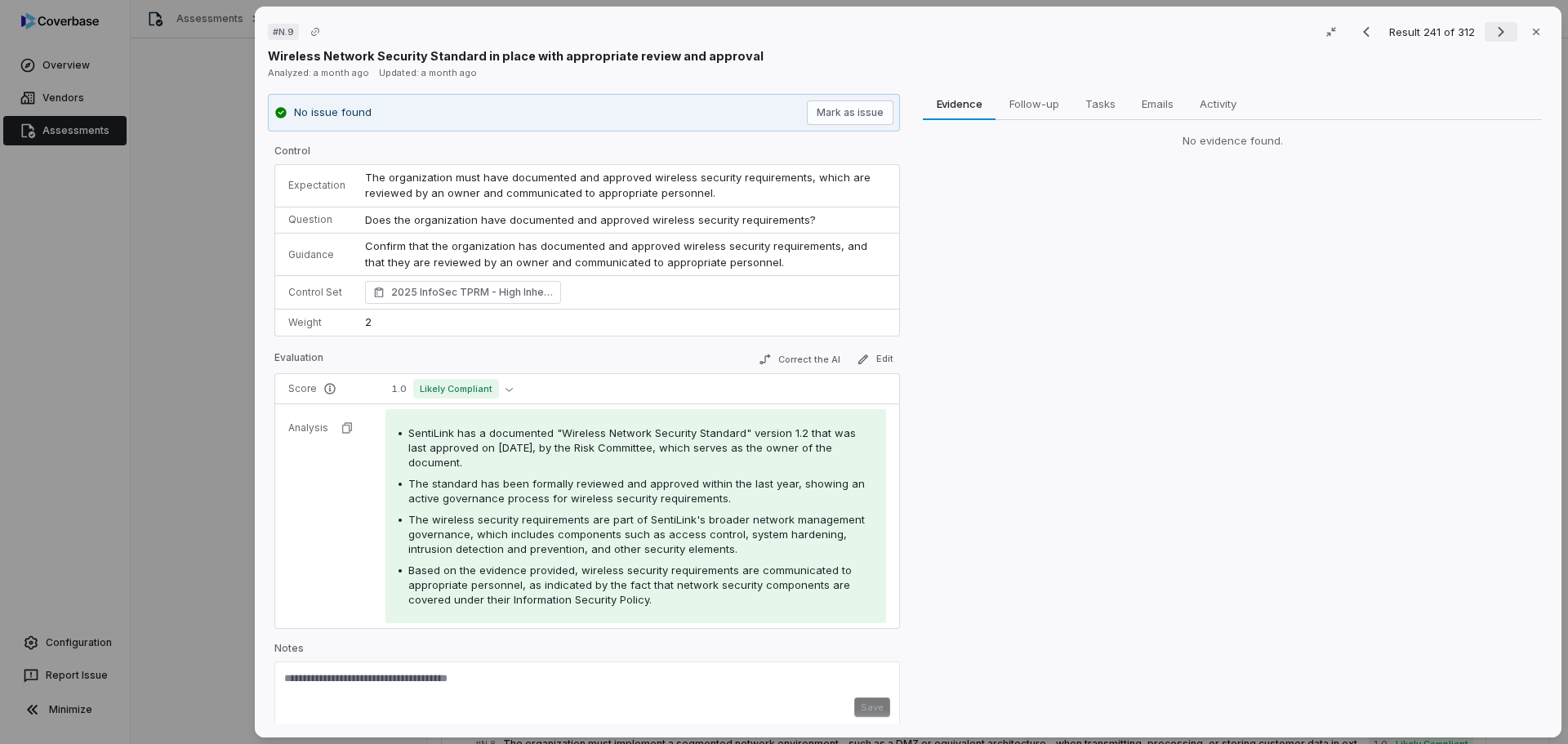
click at [1491, 30] on icon "Next result" at bounding box center [1500, 31] width 19 height 19
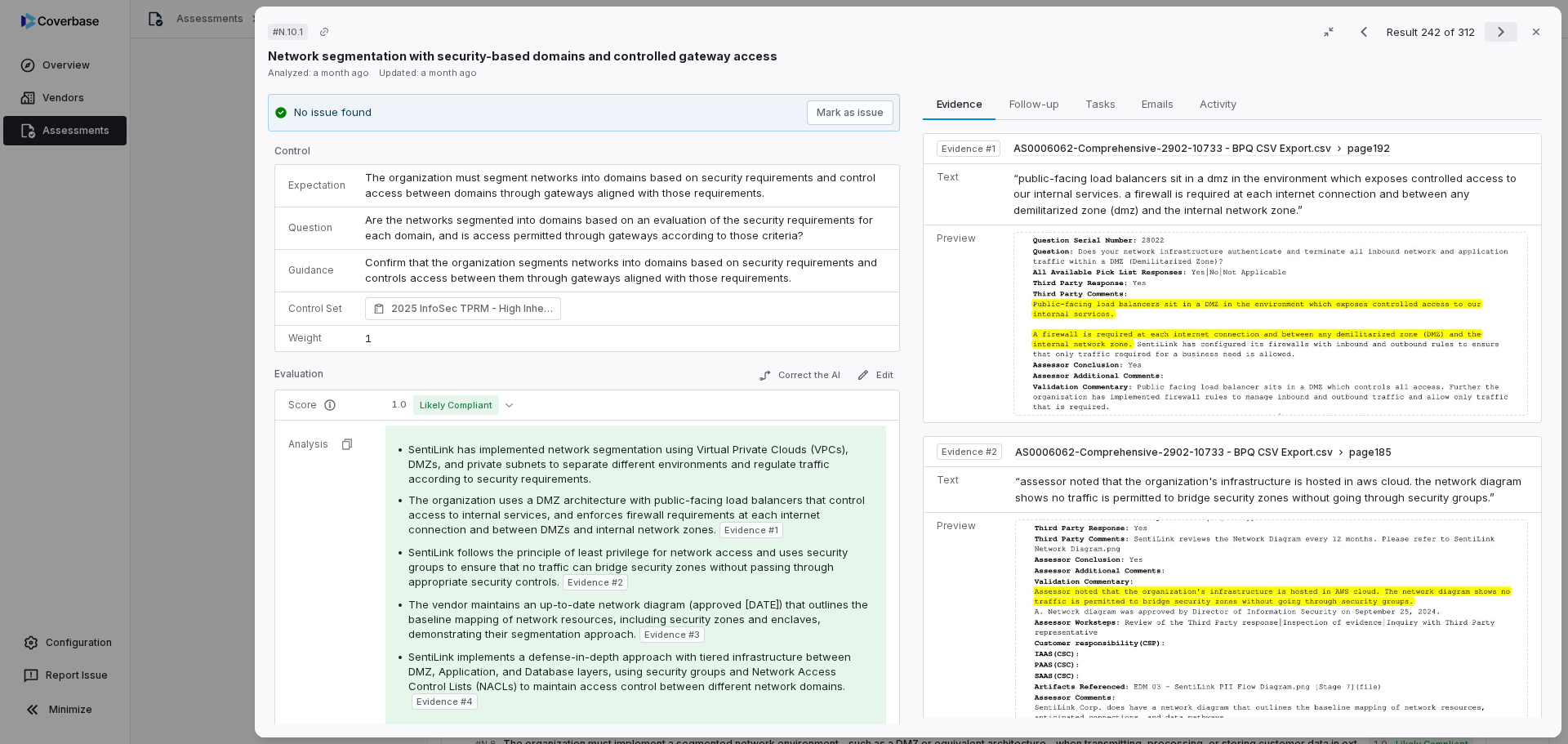
click at [1491, 36] on icon "Next result" at bounding box center [1500, 31] width 19 height 19
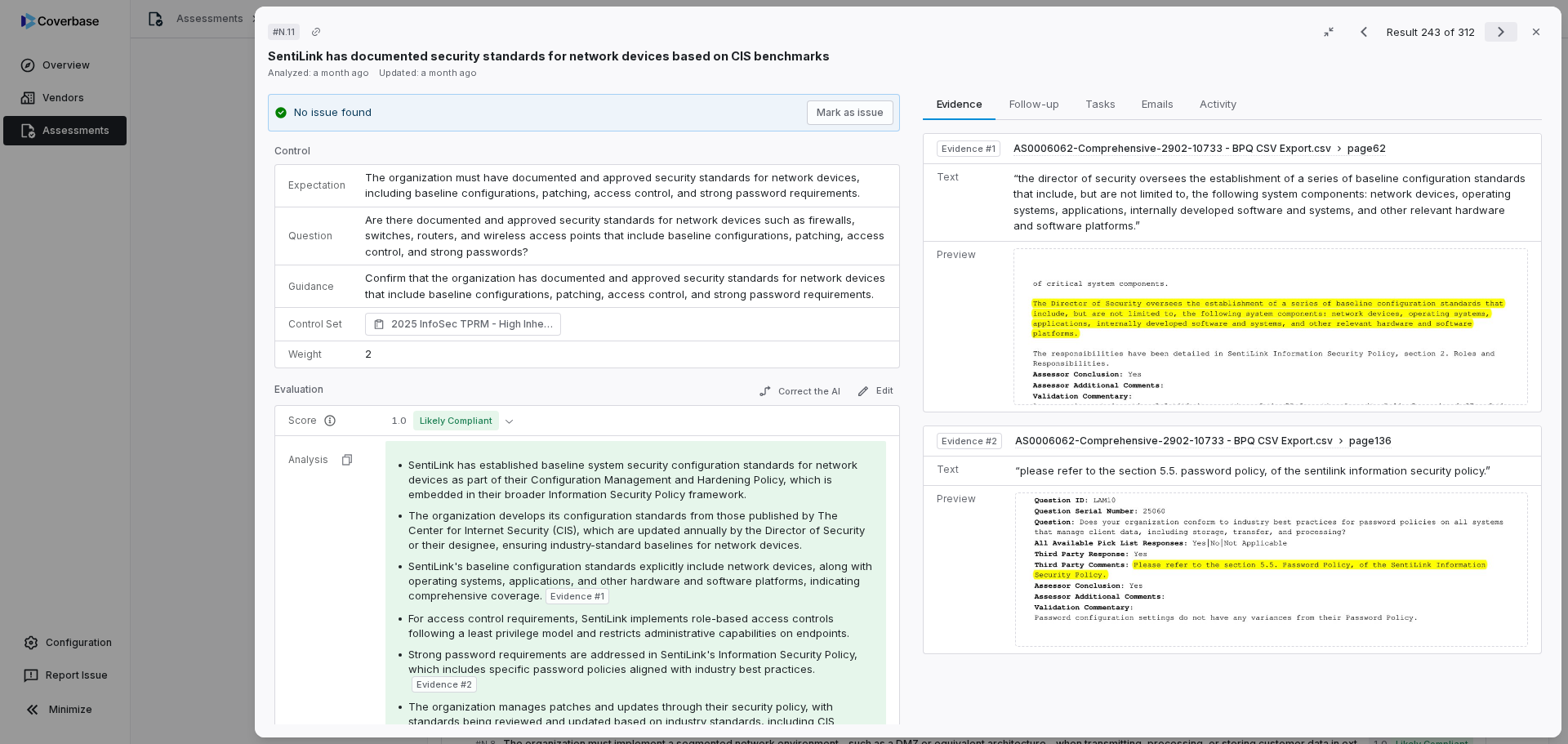
click at [1491, 35] on icon "Next result" at bounding box center [1500, 31] width 19 height 19
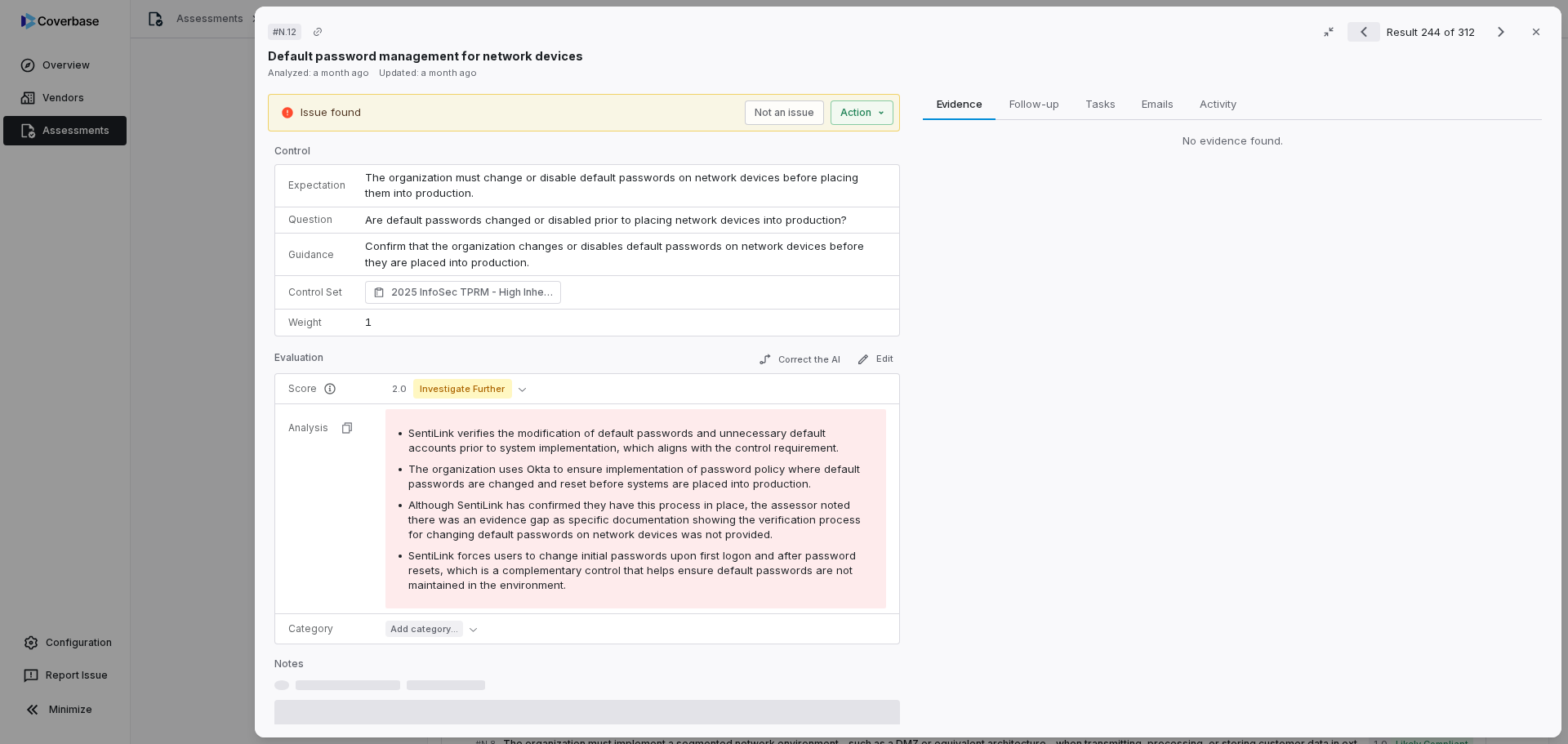
click at [1358, 31] on icon "Previous result" at bounding box center [1363, 31] width 19 height 19
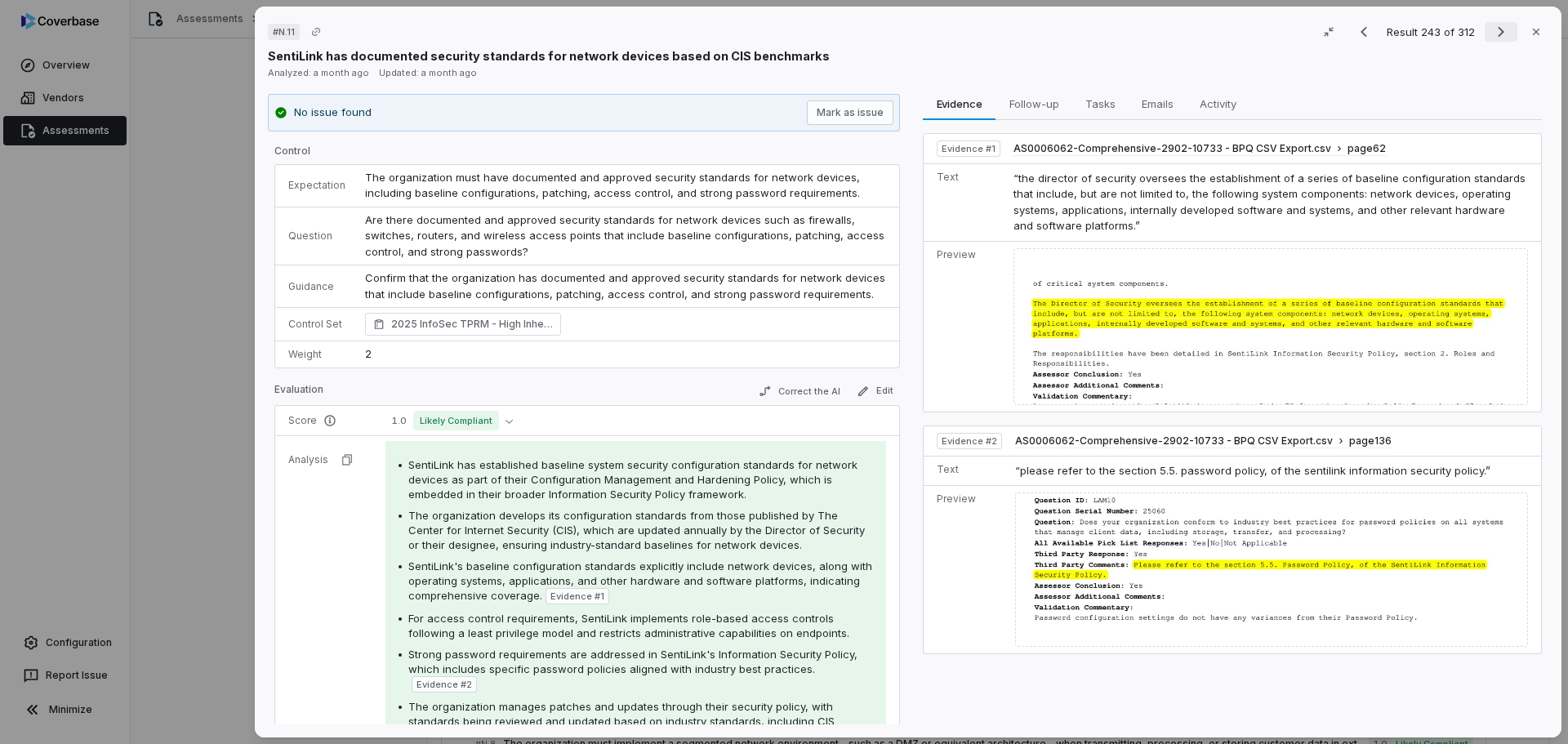
click at [1491, 34] on icon "Next result" at bounding box center [1500, 31] width 19 height 19
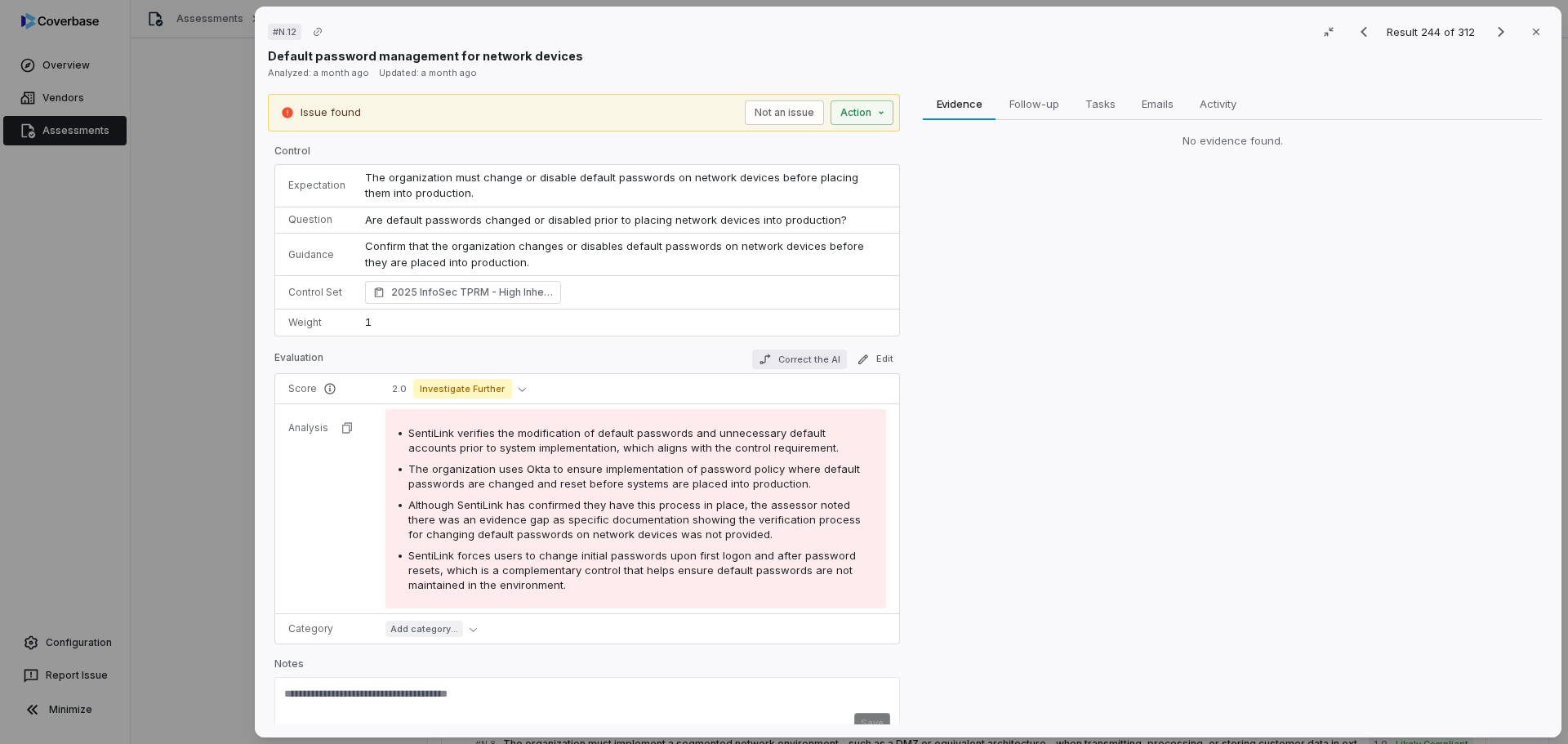
click at [809, 357] on button "Correct the AI" at bounding box center [800, 359] width 95 height 19
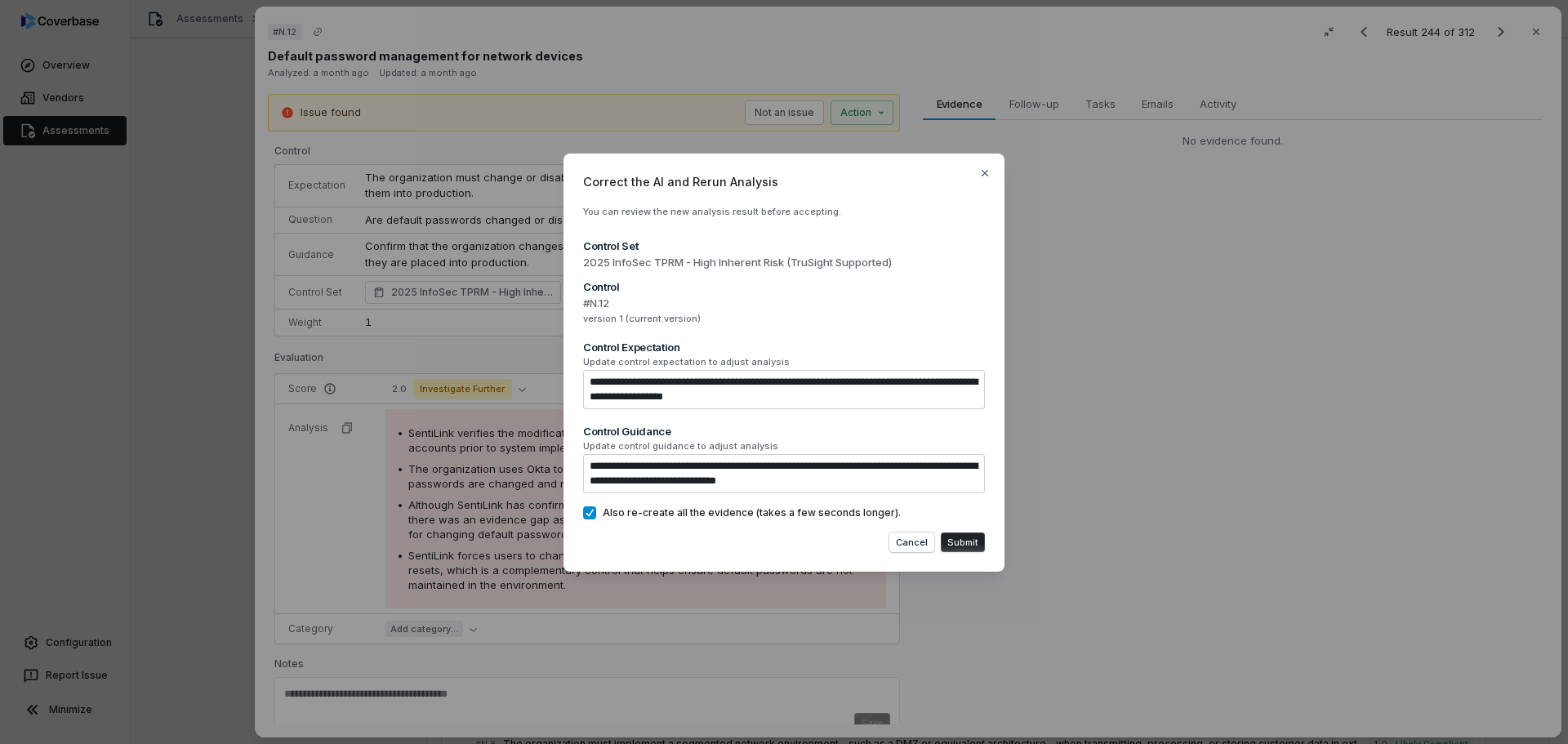
click at [967, 543] on button "Submit" at bounding box center [963, 542] width 44 height 19
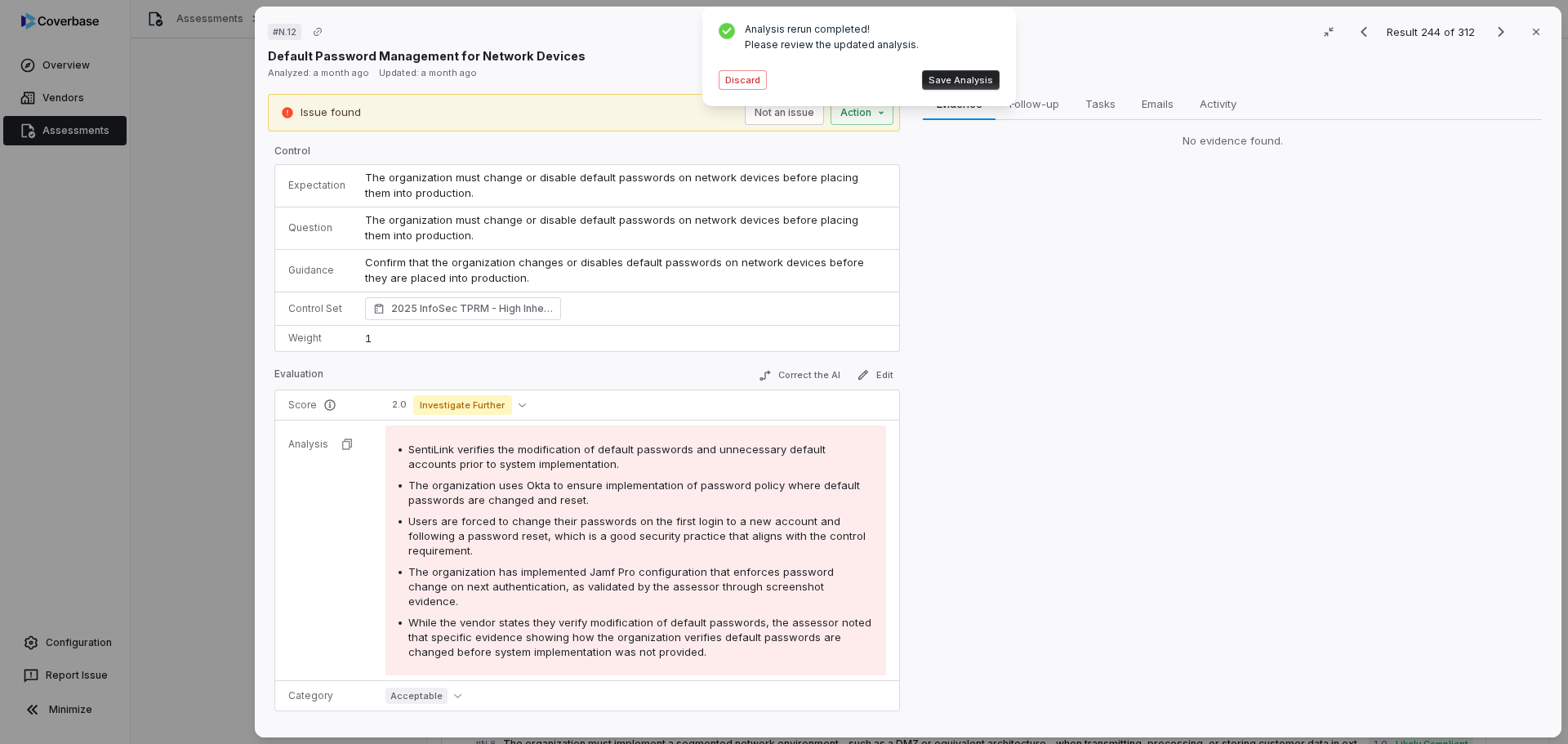
click at [935, 74] on button "Save Analysis" at bounding box center [960, 80] width 78 height 19
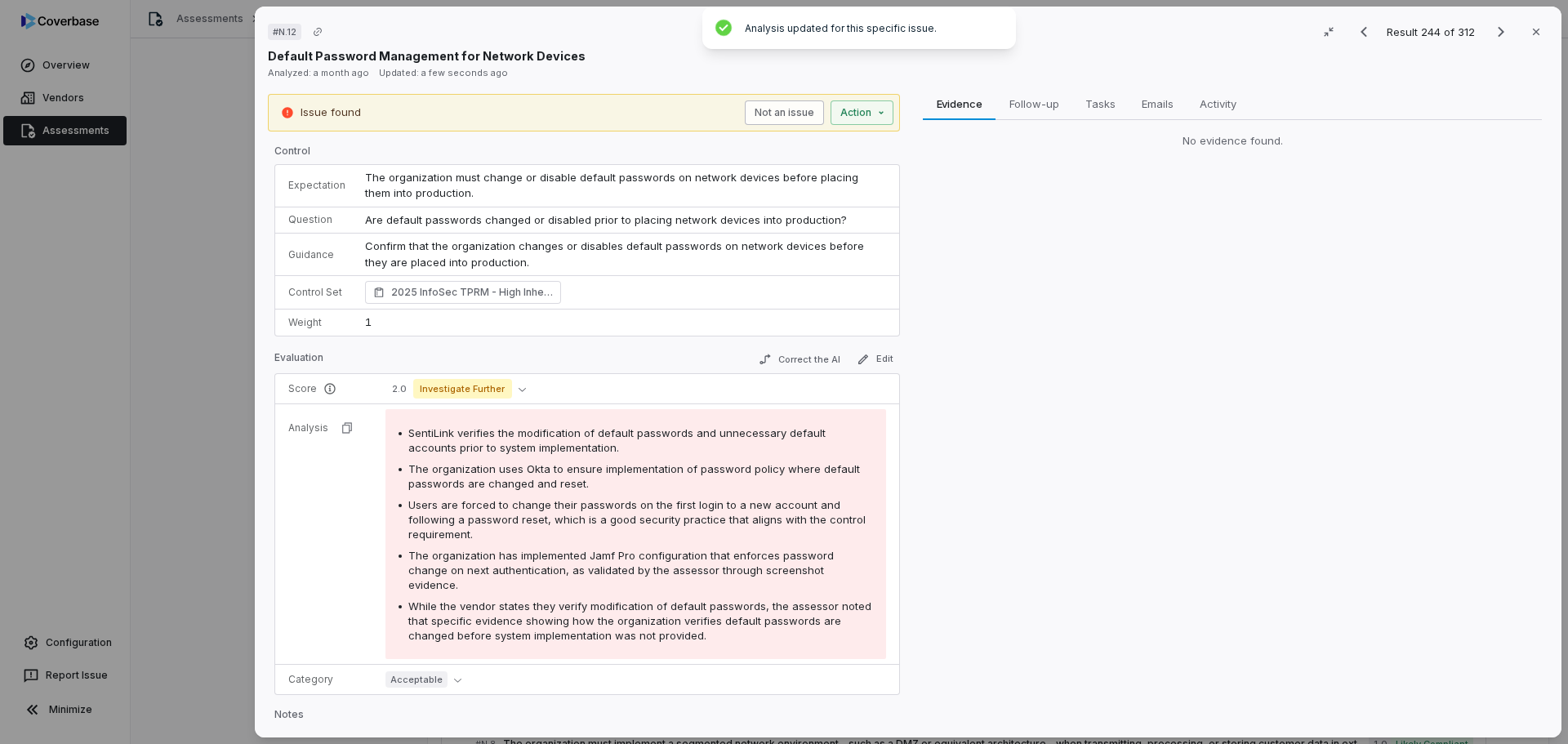
click at [795, 113] on button "Not an issue" at bounding box center [784, 113] width 80 height 25
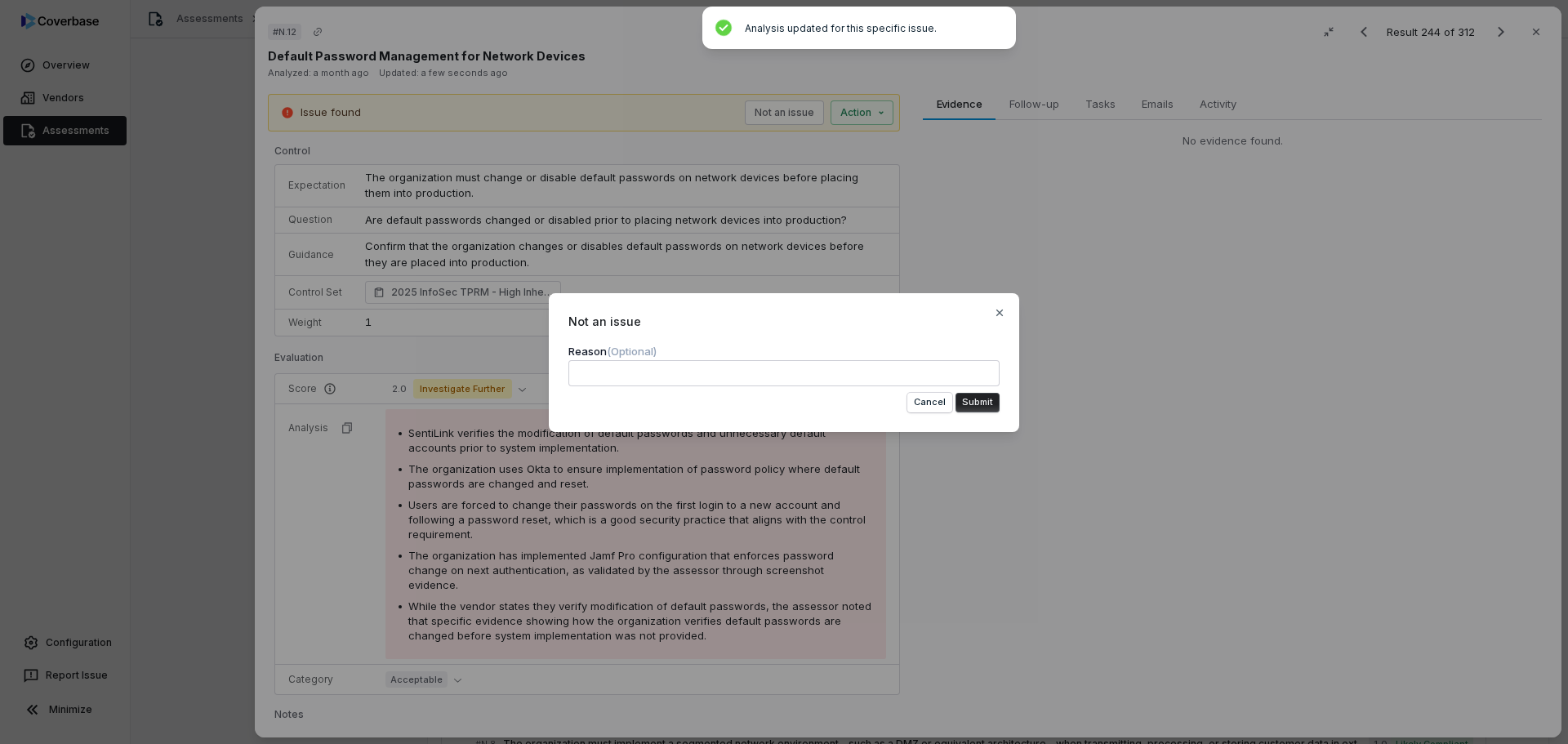
click at [970, 399] on button "Submit" at bounding box center [977, 402] width 44 height 19
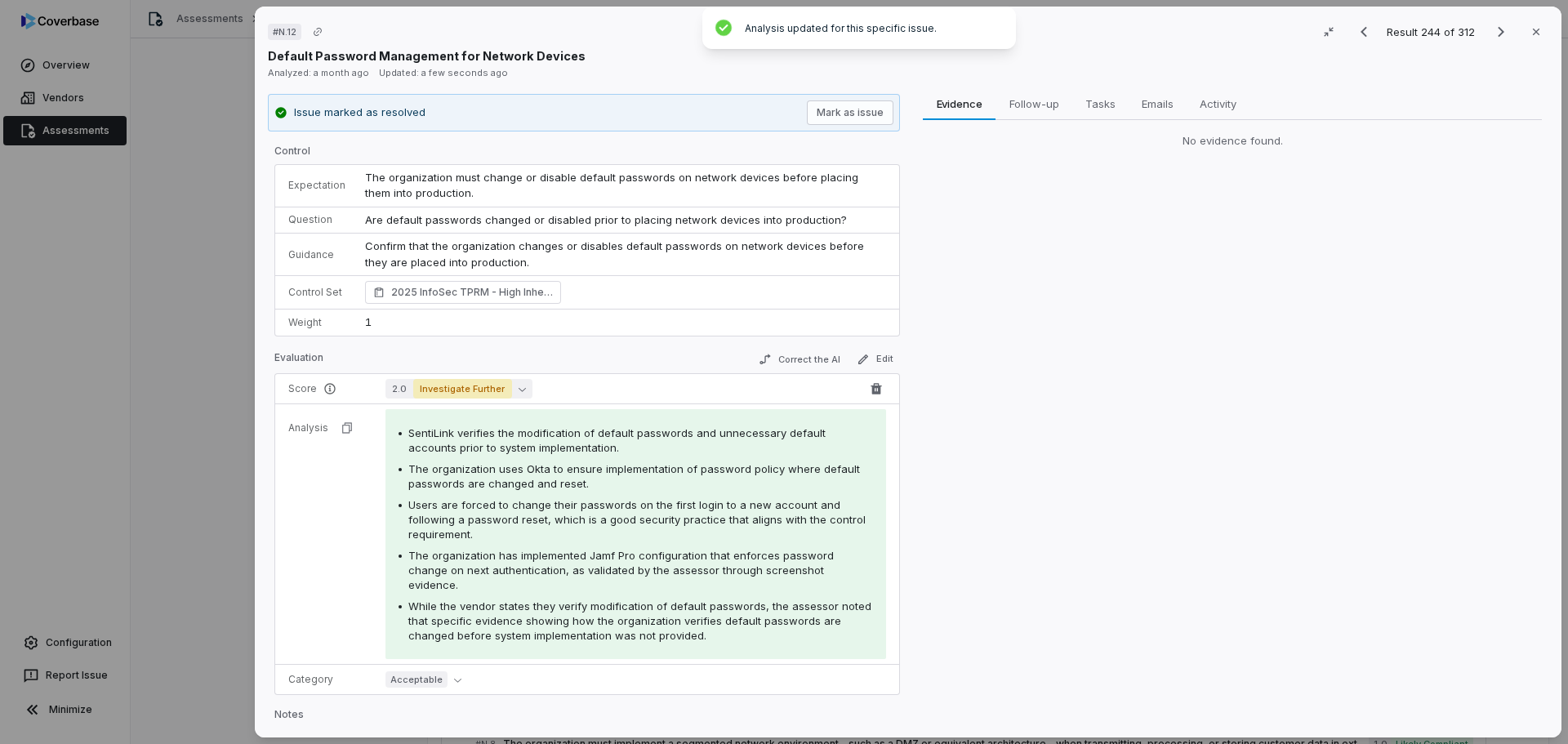
click at [519, 389] on icon "button" at bounding box center [522, 389] width 8 height 4
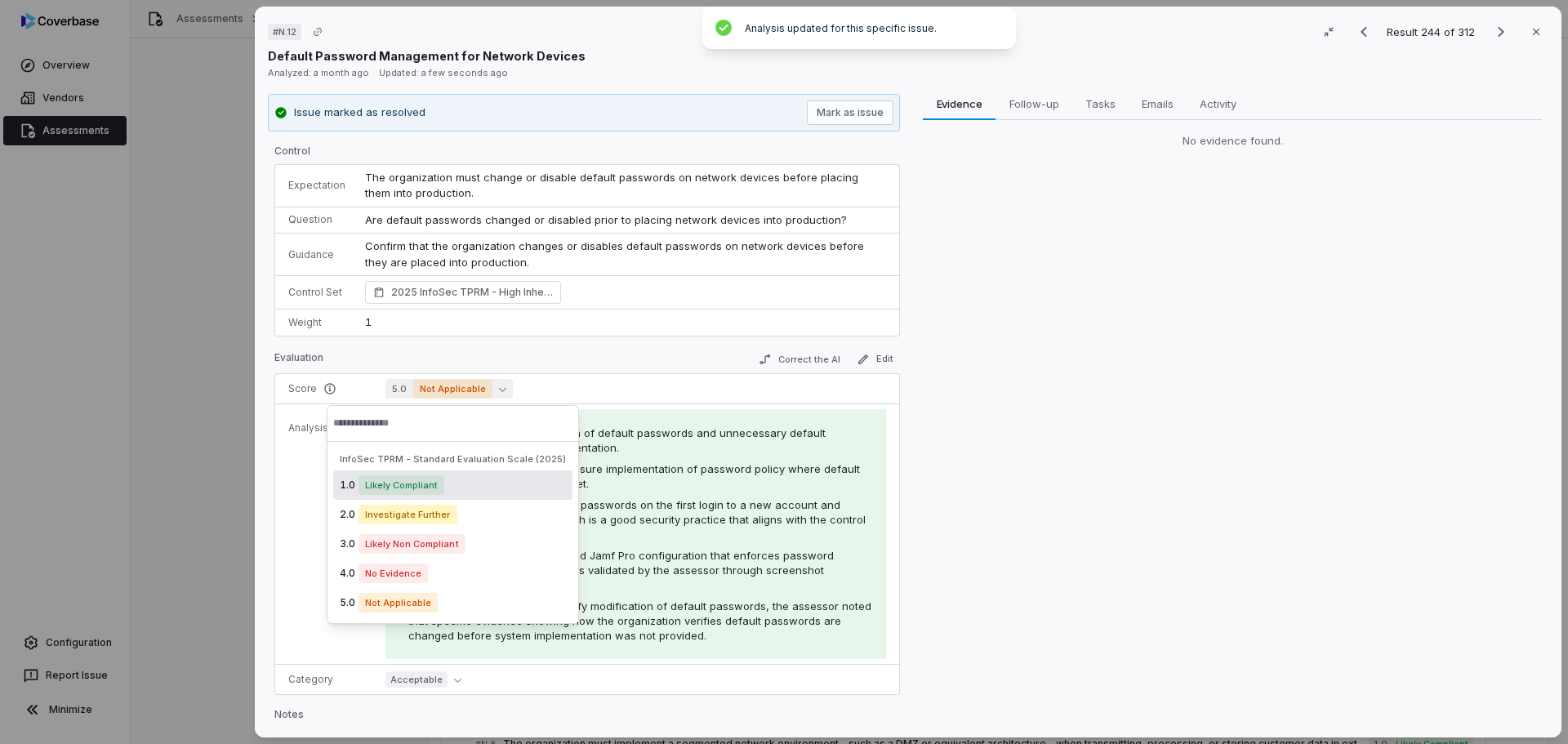
click at [415, 482] on span "Likely Compliant" at bounding box center [401, 485] width 85 height 19
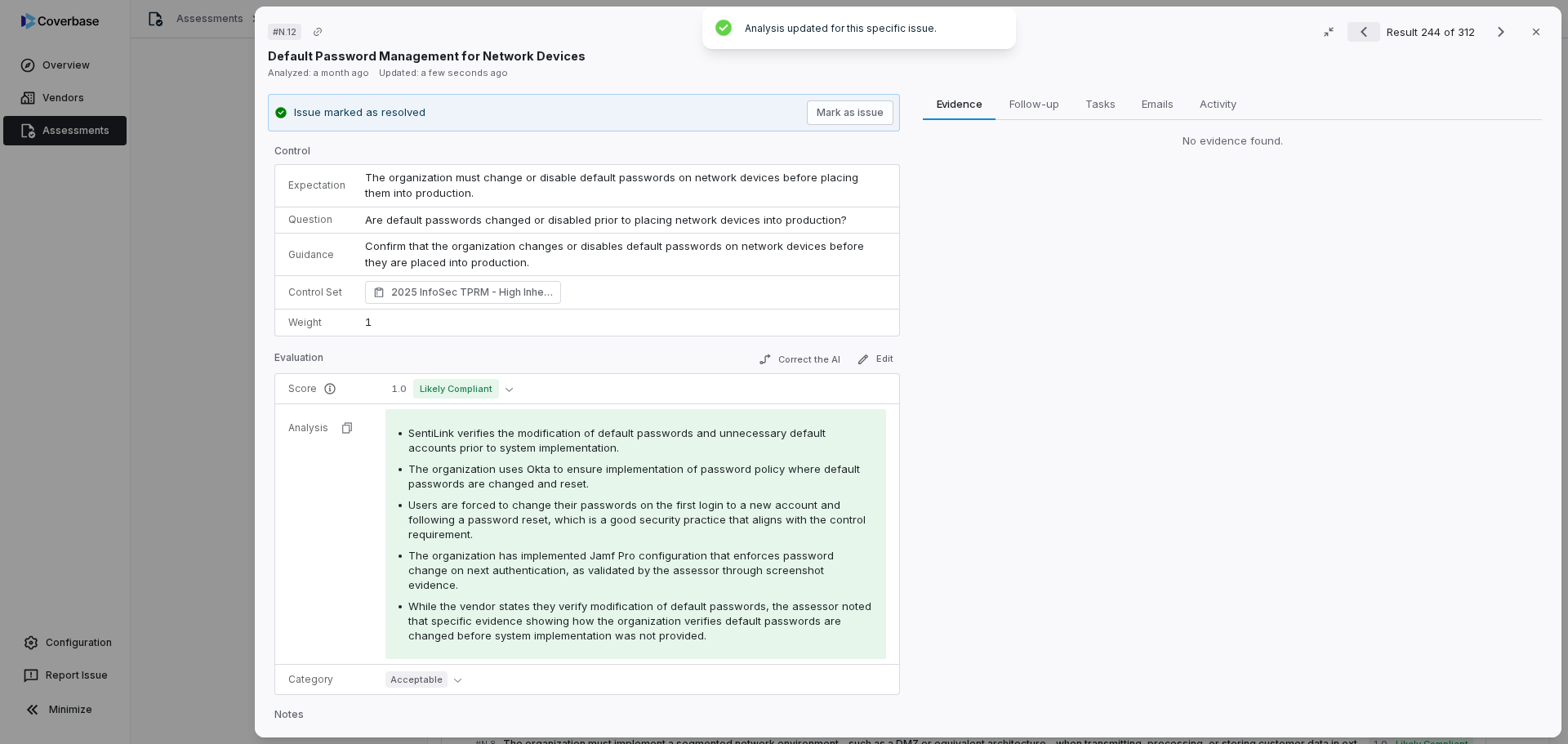
click at [1358, 34] on icon "Previous result" at bounding box center [1363, 31] width 19 height 19
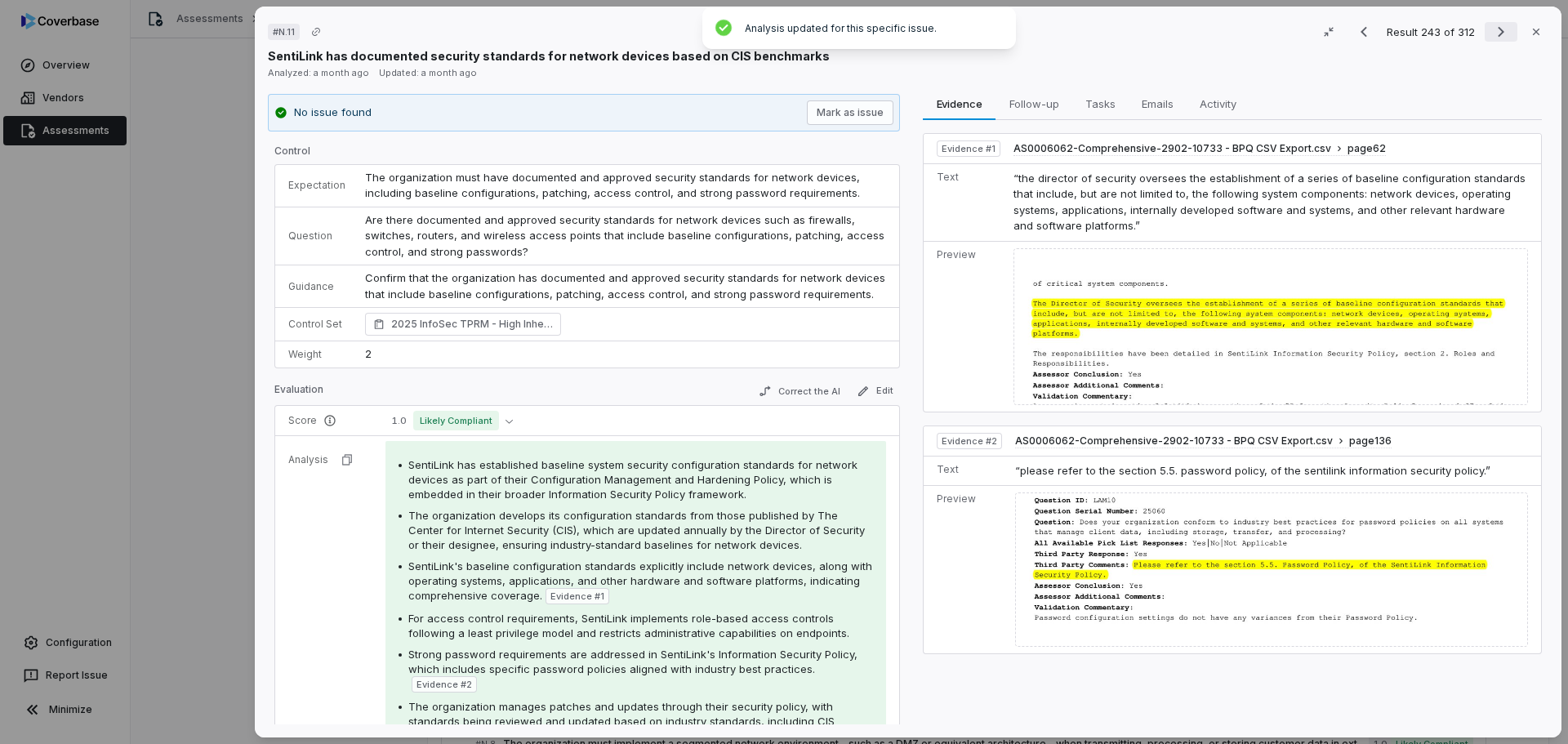
click at [1491, 30] on icon "Next result" at bounding box center [1500, 31] width 19 height 19
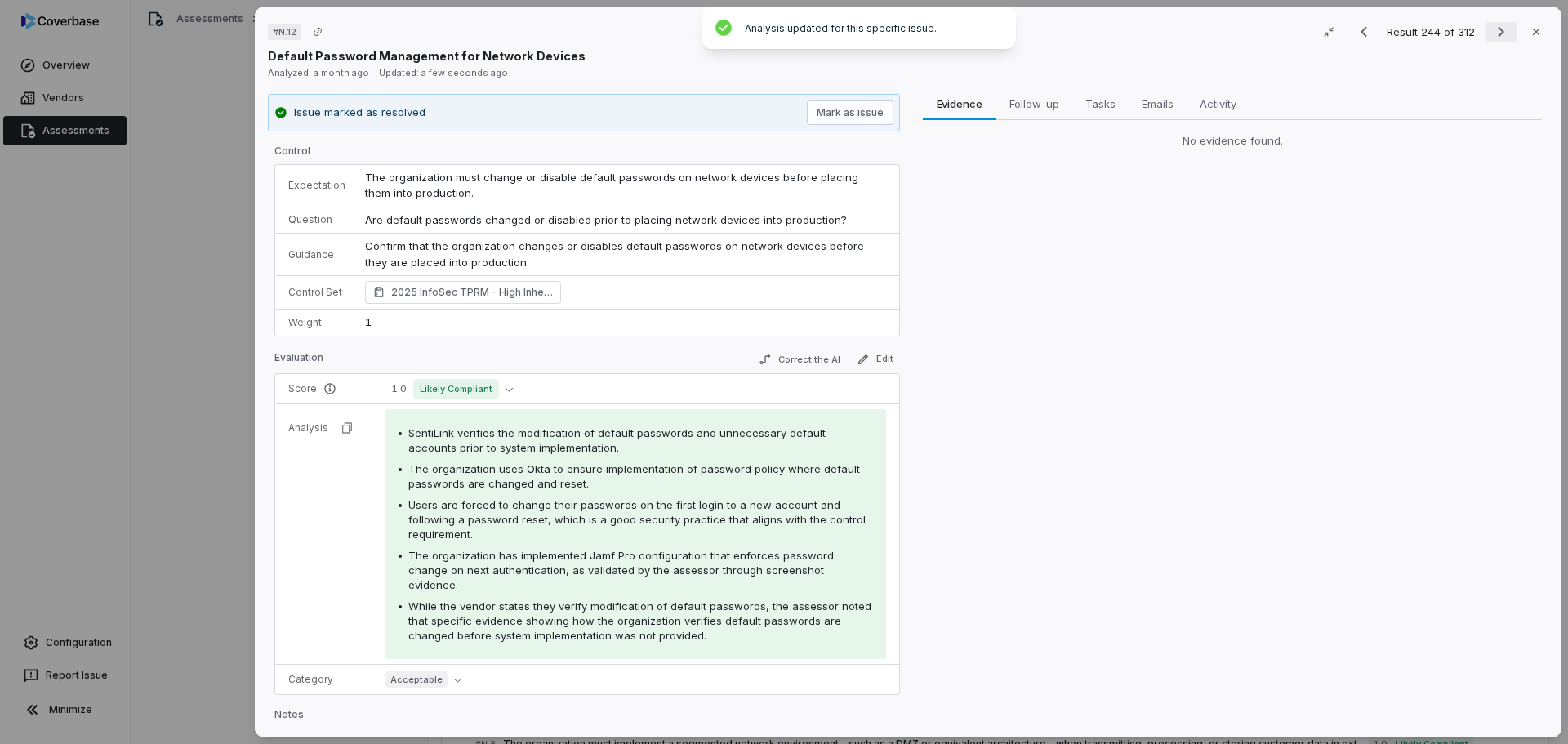
click at [1484, 30] on button "Next result" at bounding box center [1500, 31] width 33 height 19
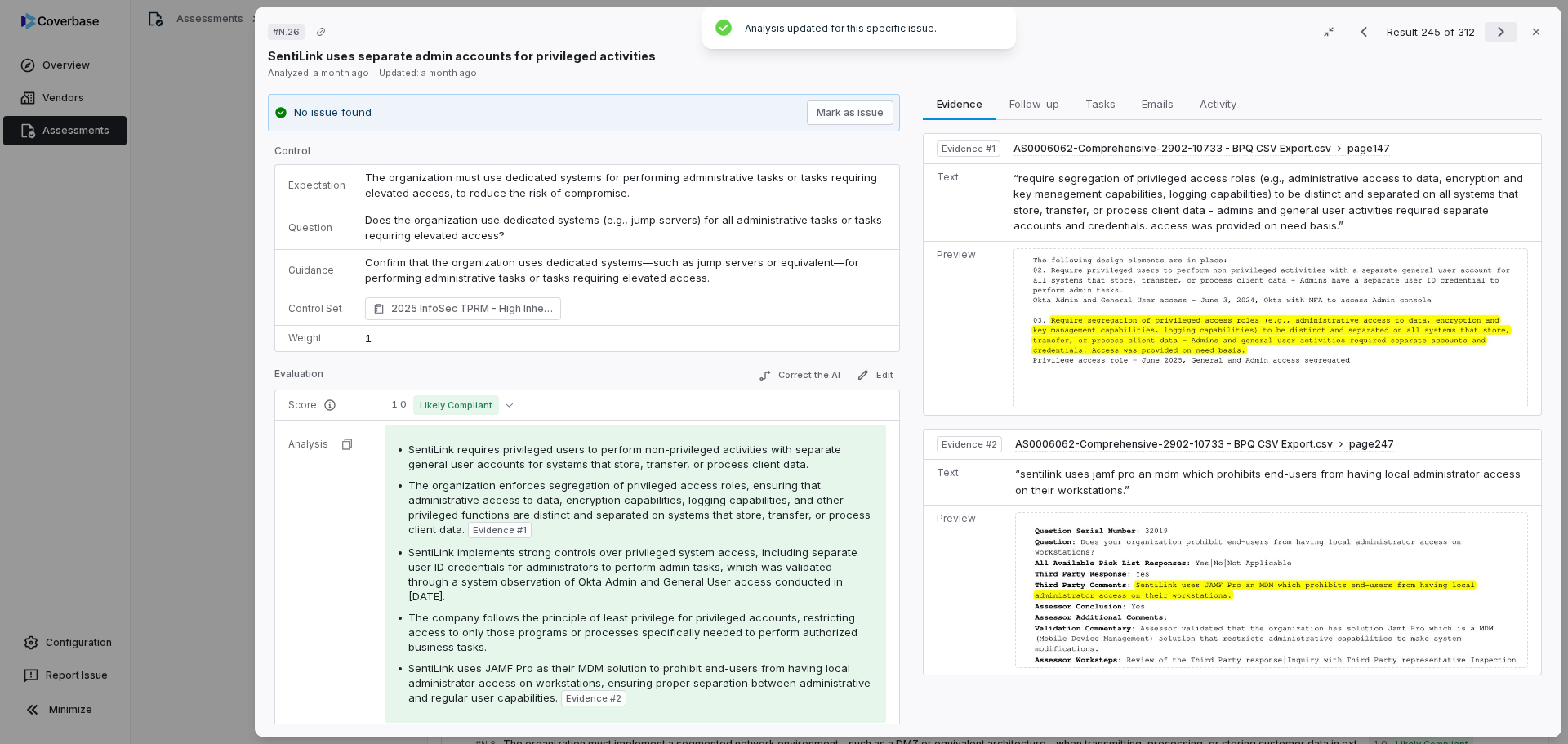
click at [1491, 32] on icon "Next result" at bounding box center [1500, 31] width 19 height 19
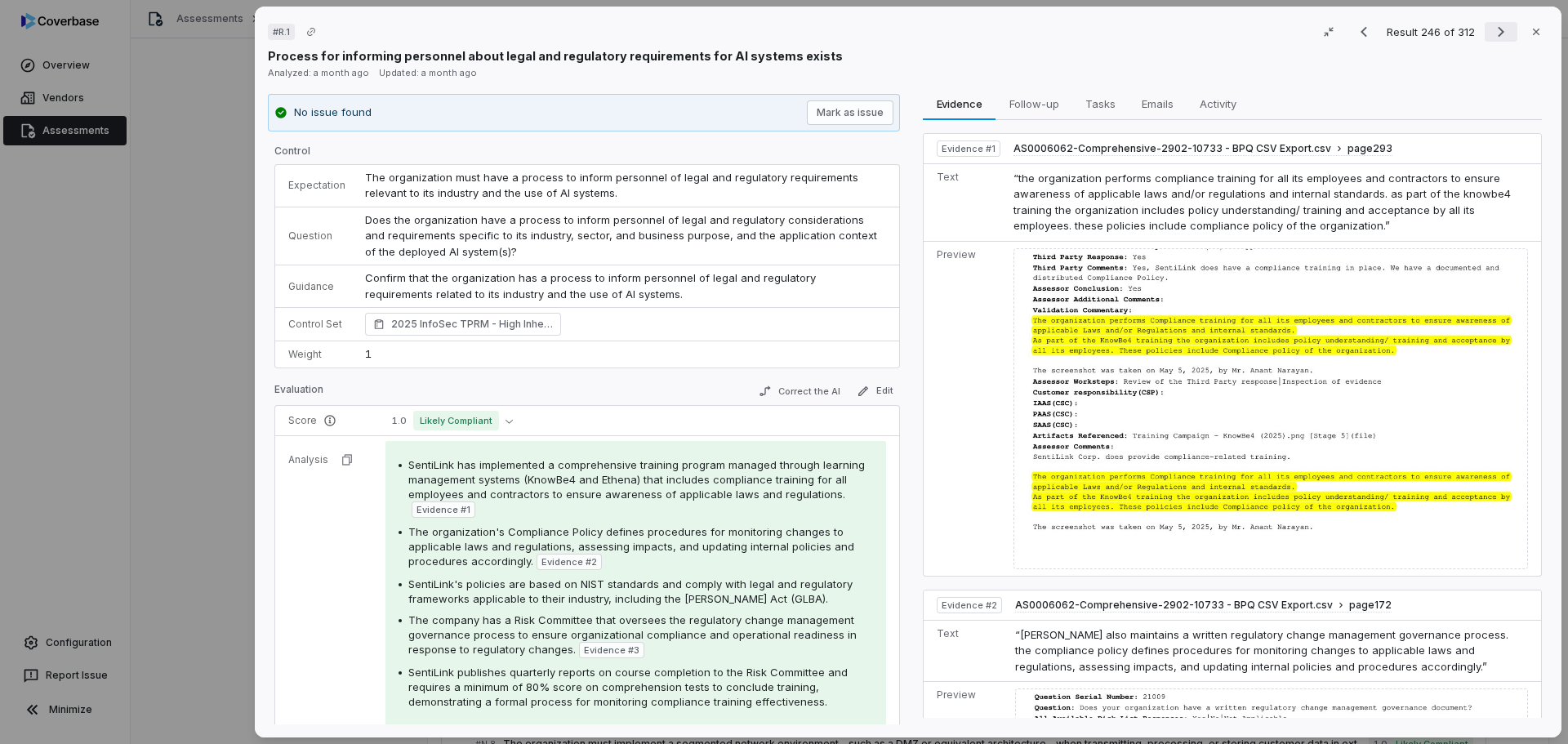
click at [1496, 31] on icon "Next result" at bounding box center [1500, 31] width 19 height 19
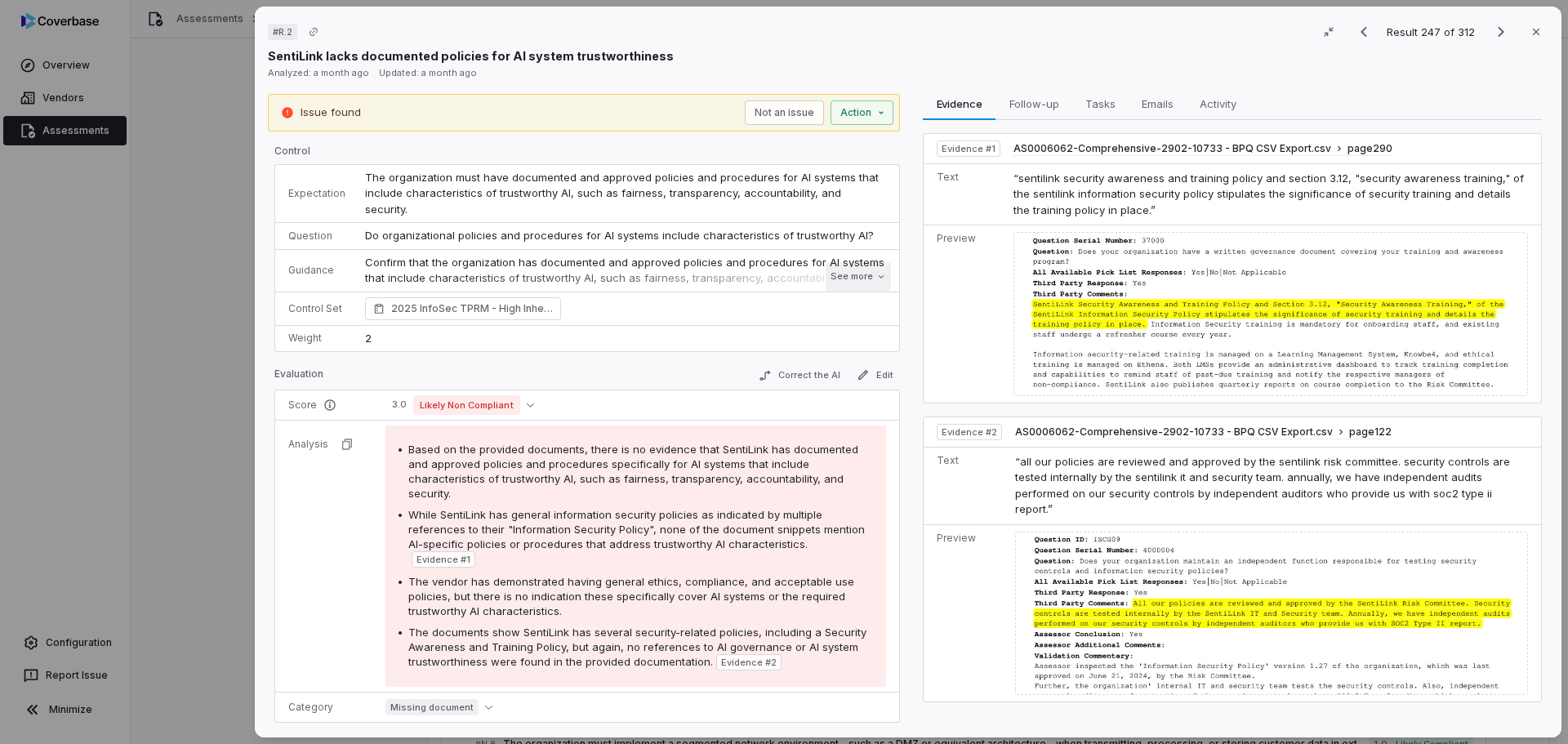
click at [850, 262] on button "See more" at bounding box center [858, 277] width 65 height 30
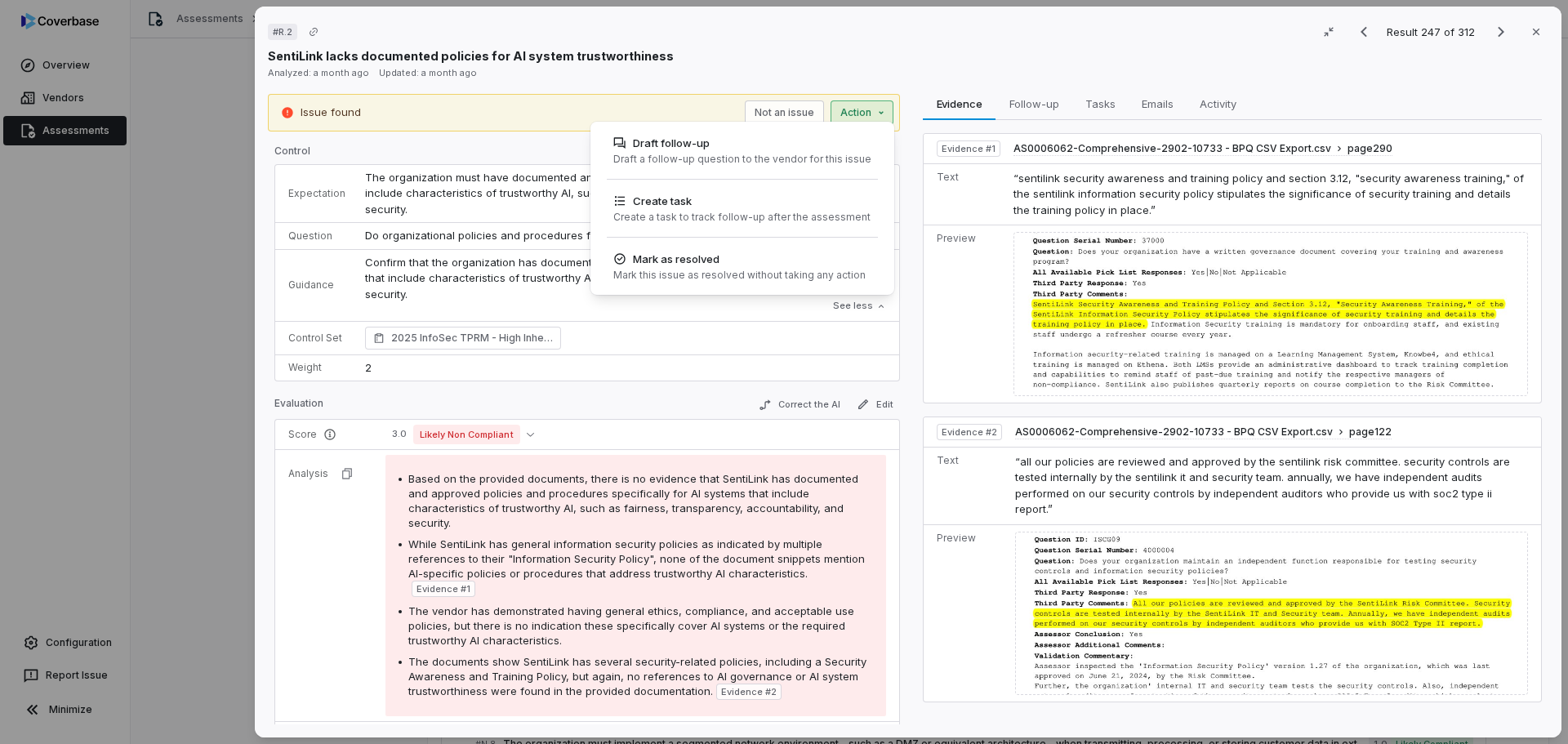
click at [855, 115] on div "# R.2 Result 247 of 312 Close SentiLink lacks documented policies for AI system…" at bounding box center [784, 372] width 1568 height 744
click at [742, 159] on div "Draft a follow-up question to the vendor for this issue" at bounding box center [742, 158] width 258 height 13
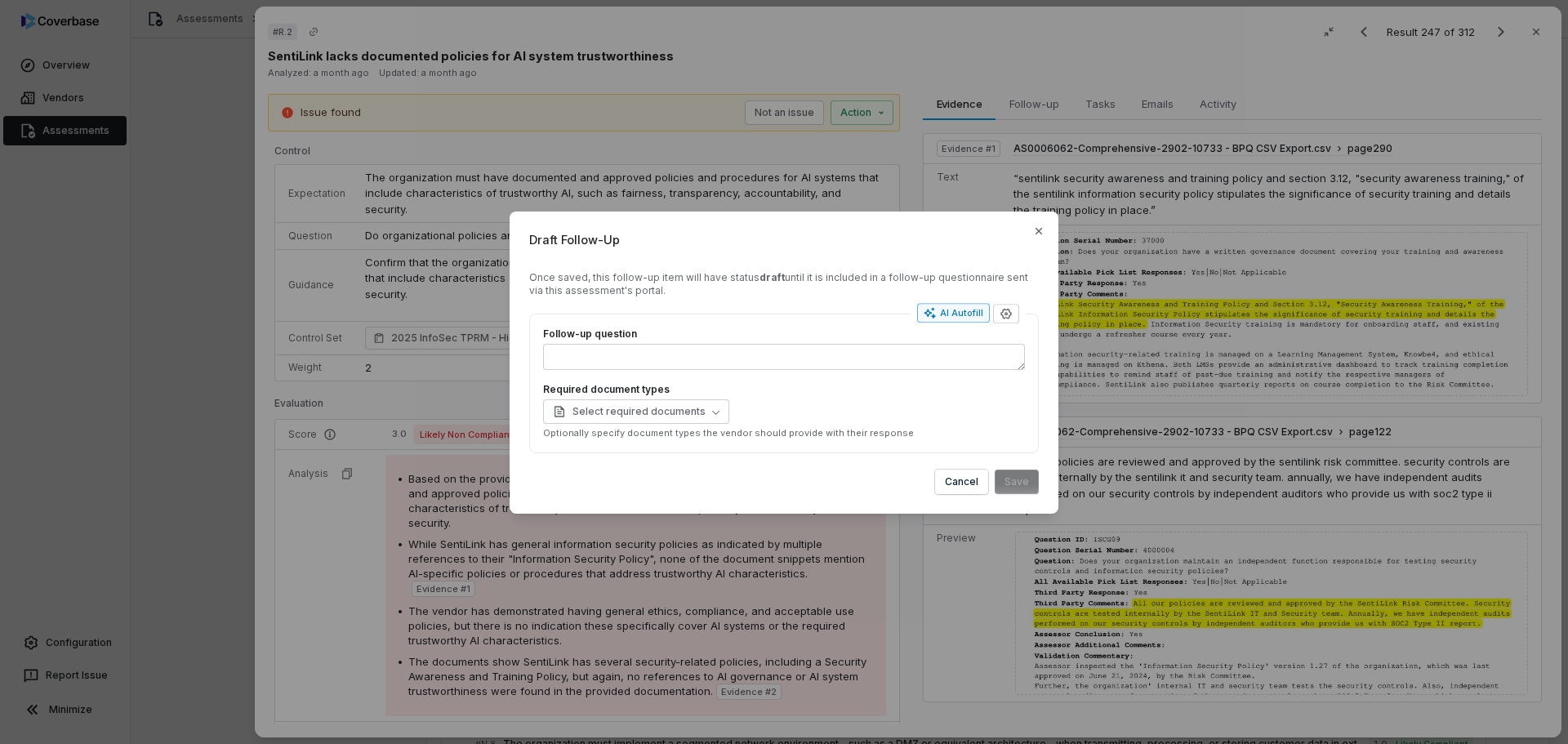
click at [960, 317] on div "AI Autofill" at bounding box center [953, 312] width 59 height 13
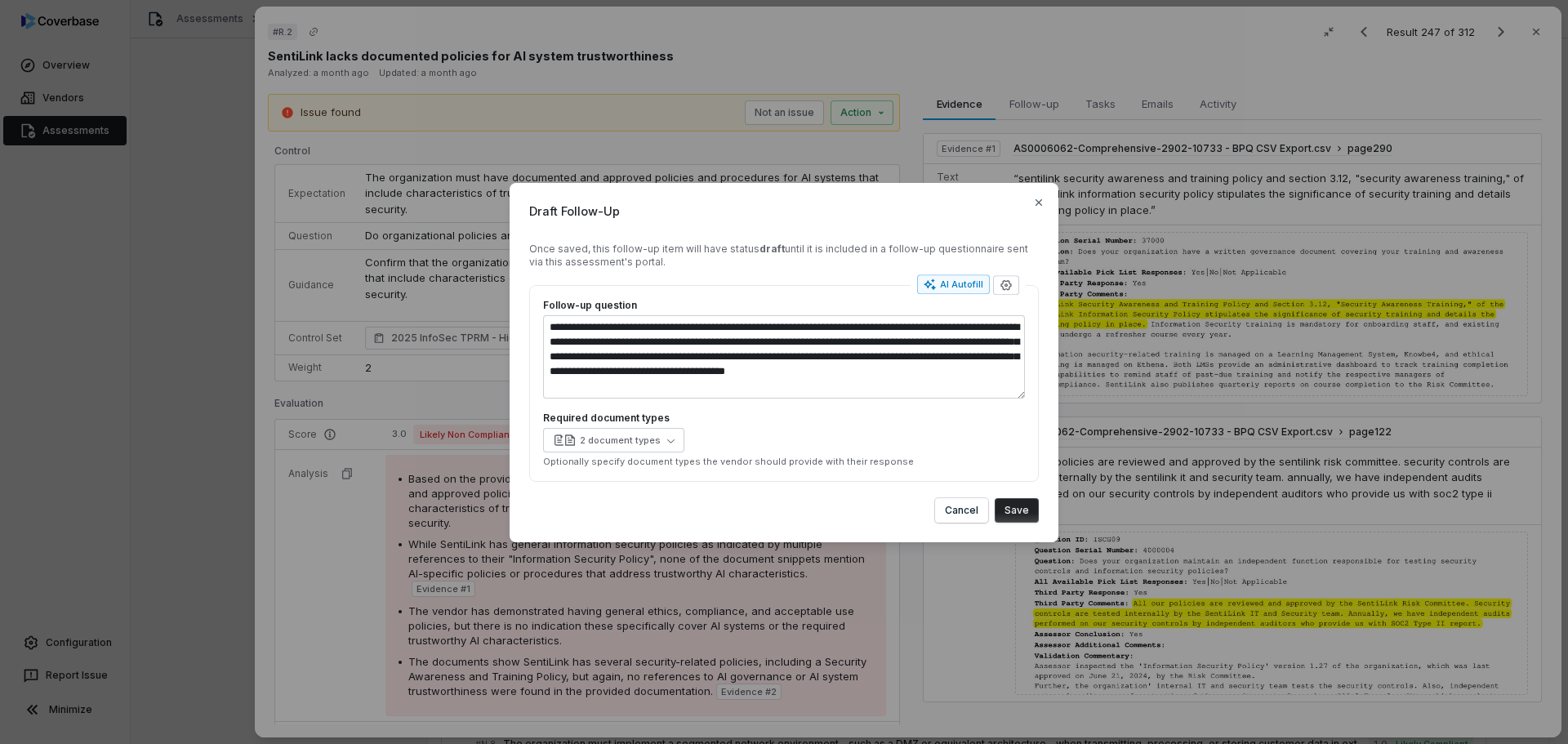
click at [1015, 514] on button "Save" at bounding box center [1016, 510] width 44 height 25
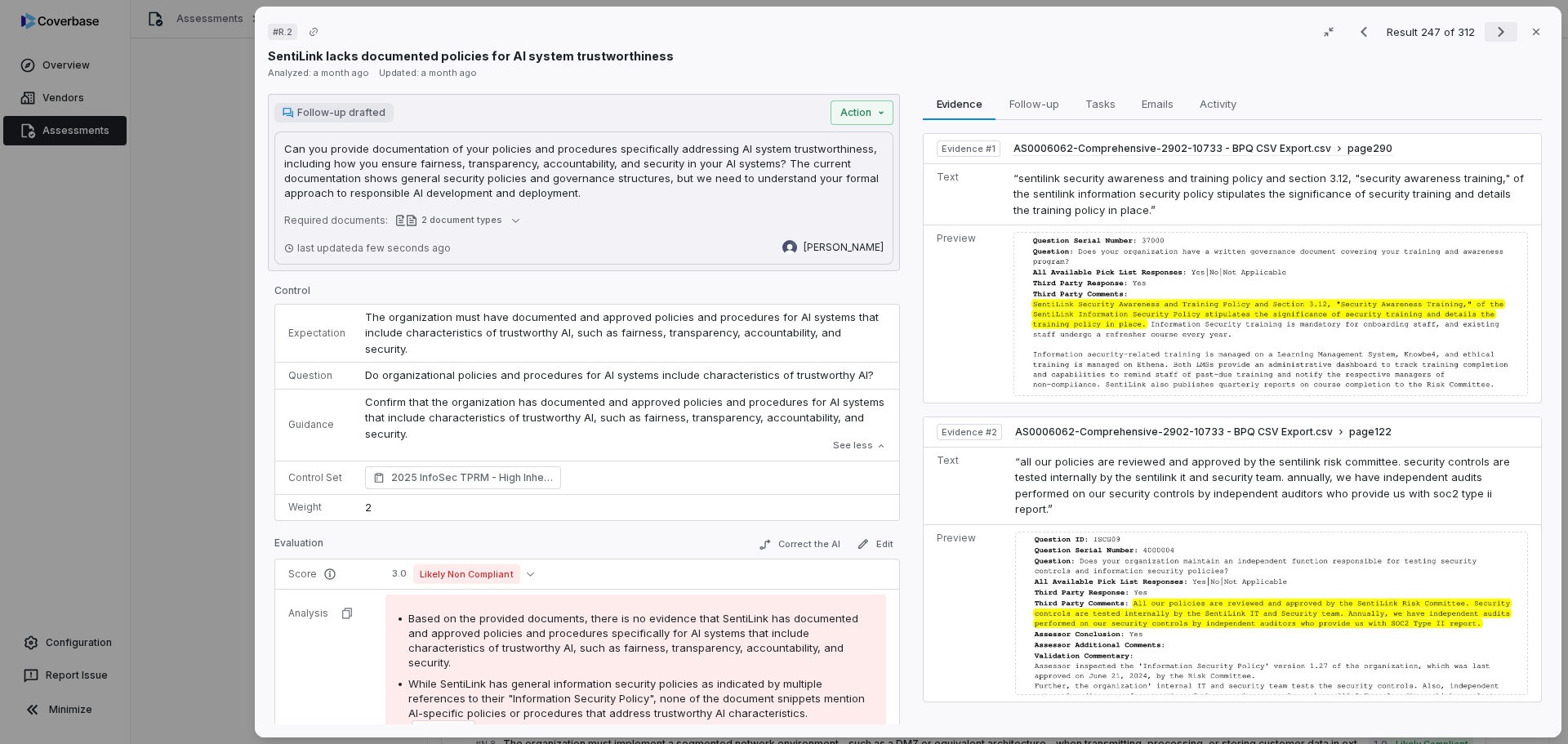
click at [1492, 32] on icon "Next result" at bounding box center [1500, 31] width 19 height 19
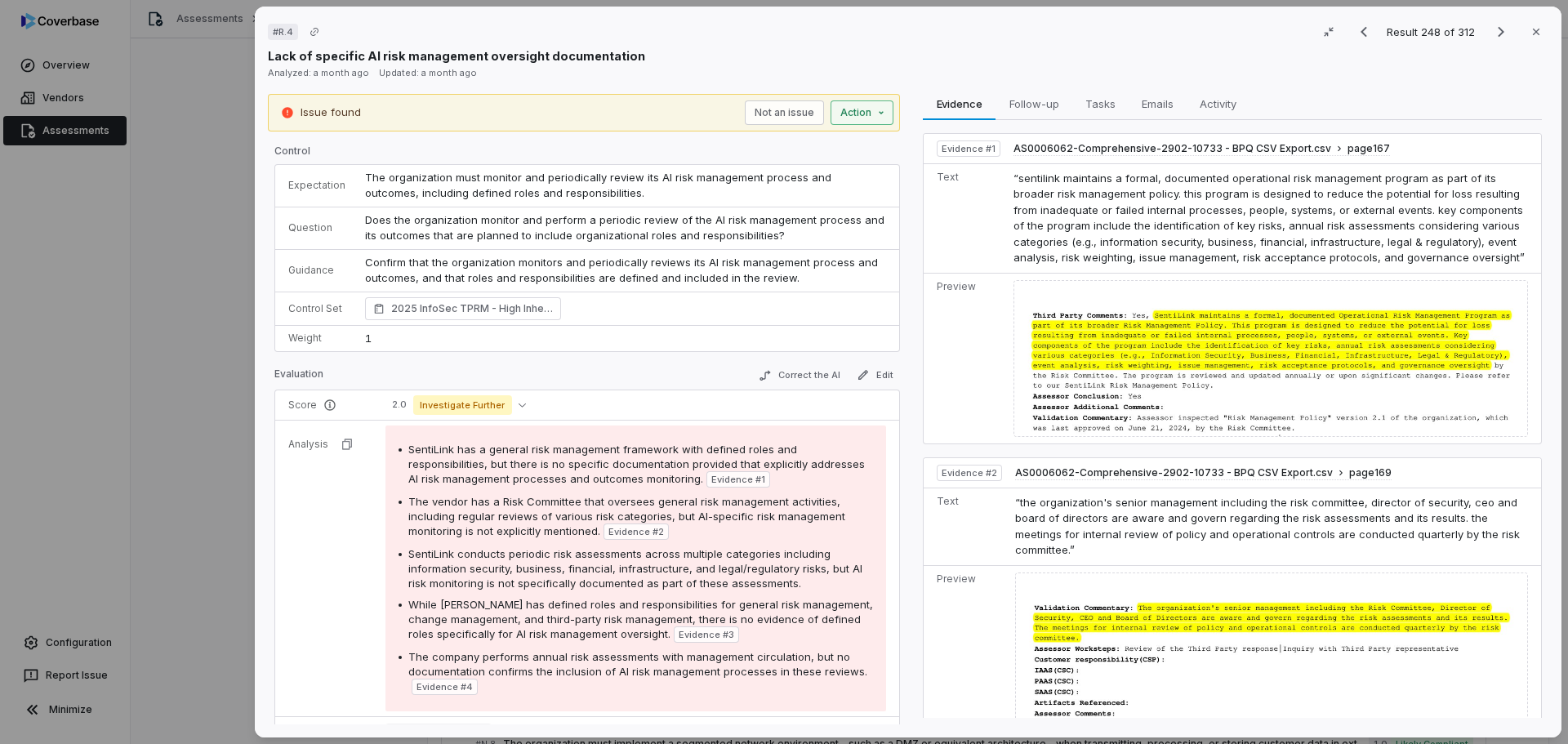
click at [855, 114] on div "# R.4 Result 248 of 312 Close Lack of specific AI risk management oversight doc…" at bounding box center [784, 372] width 1568 height 744
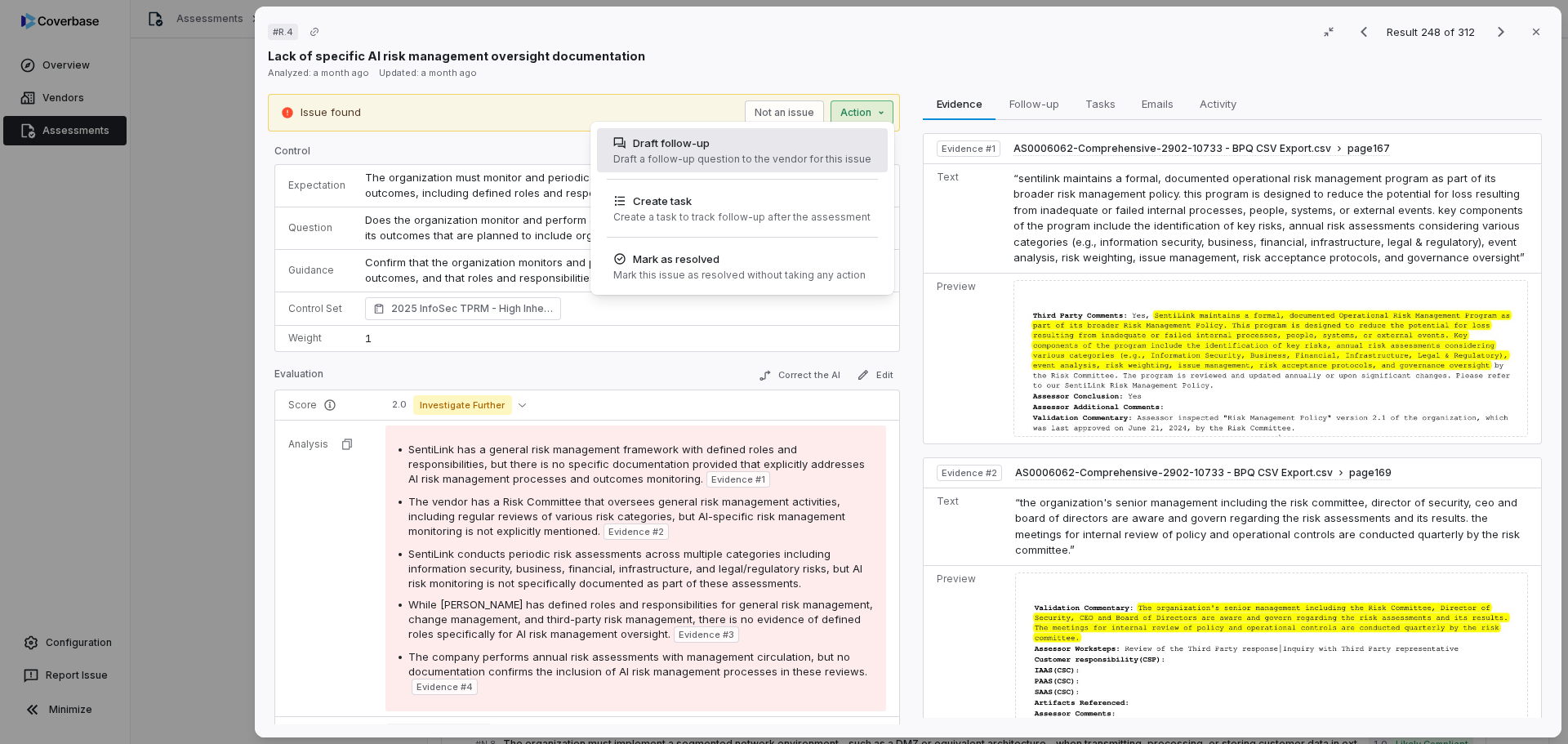
click at [741, 152] on div "Draft a follow-up question to the vendor for this issue" at bounding box center [742, 158] width 258 height 13
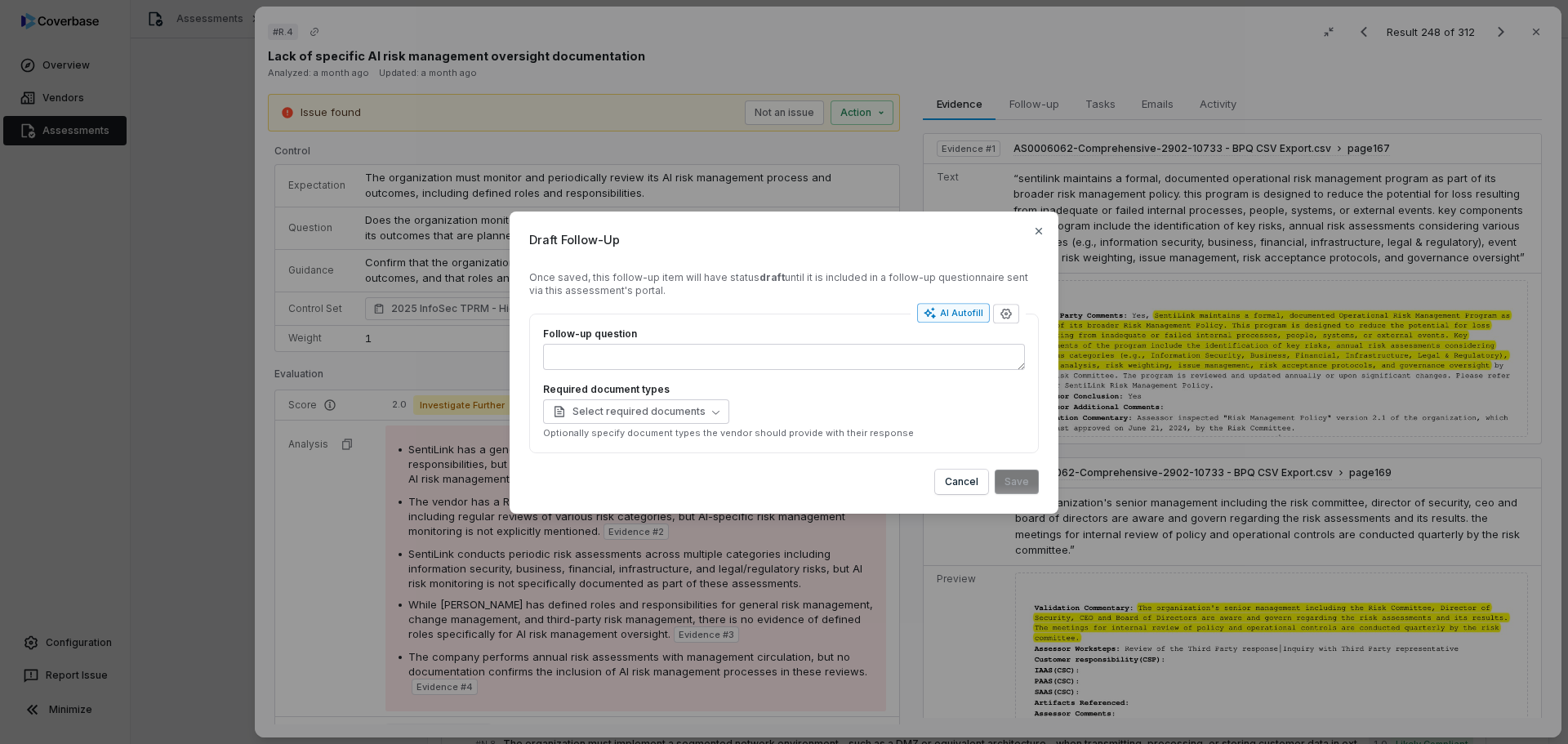
click at [958, 313] on div "AI Autofill" at bounding box center [953, 312] width 59 height 13
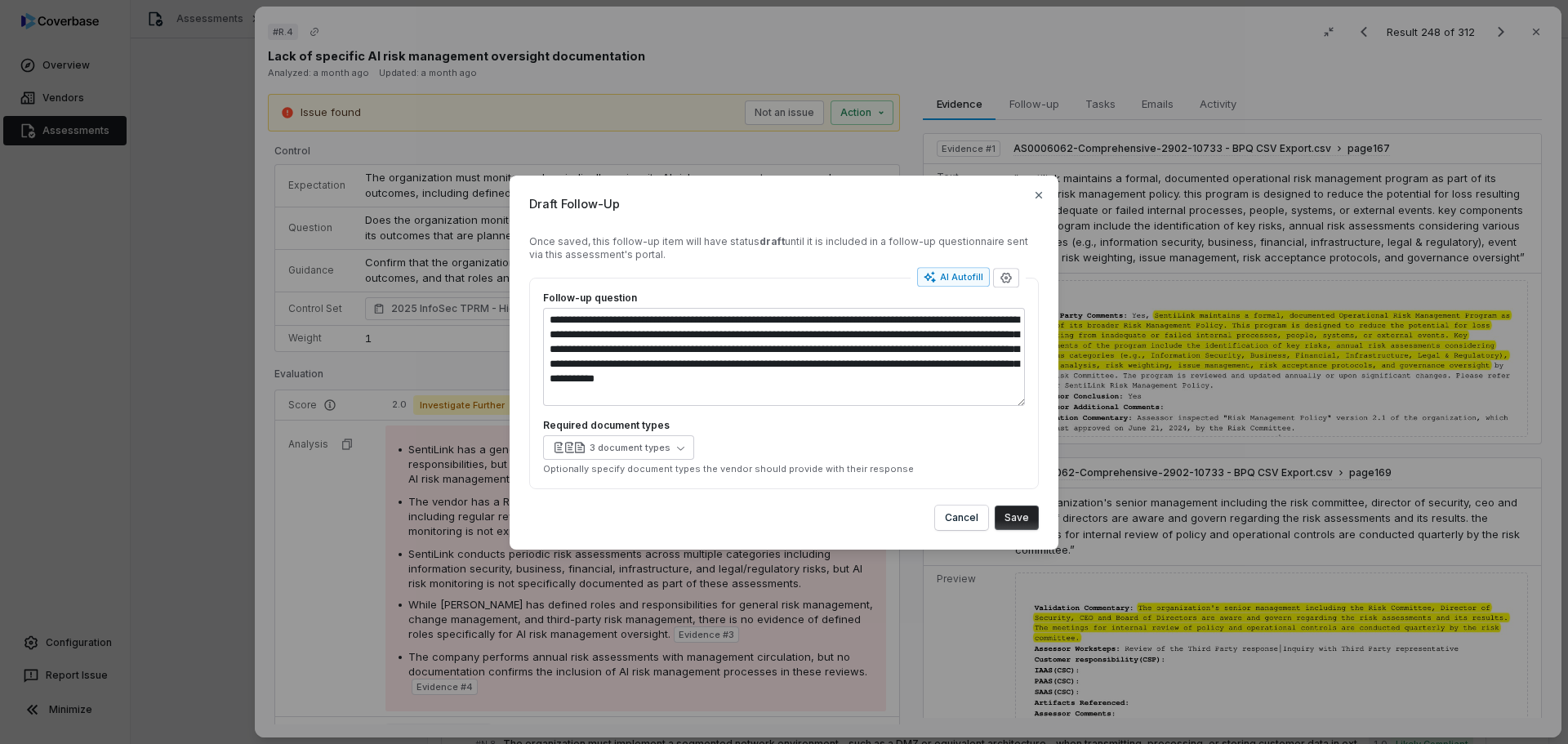
click at [1023, 521] on button "Save" at bounding box center [1016, 517] width 44 height 25
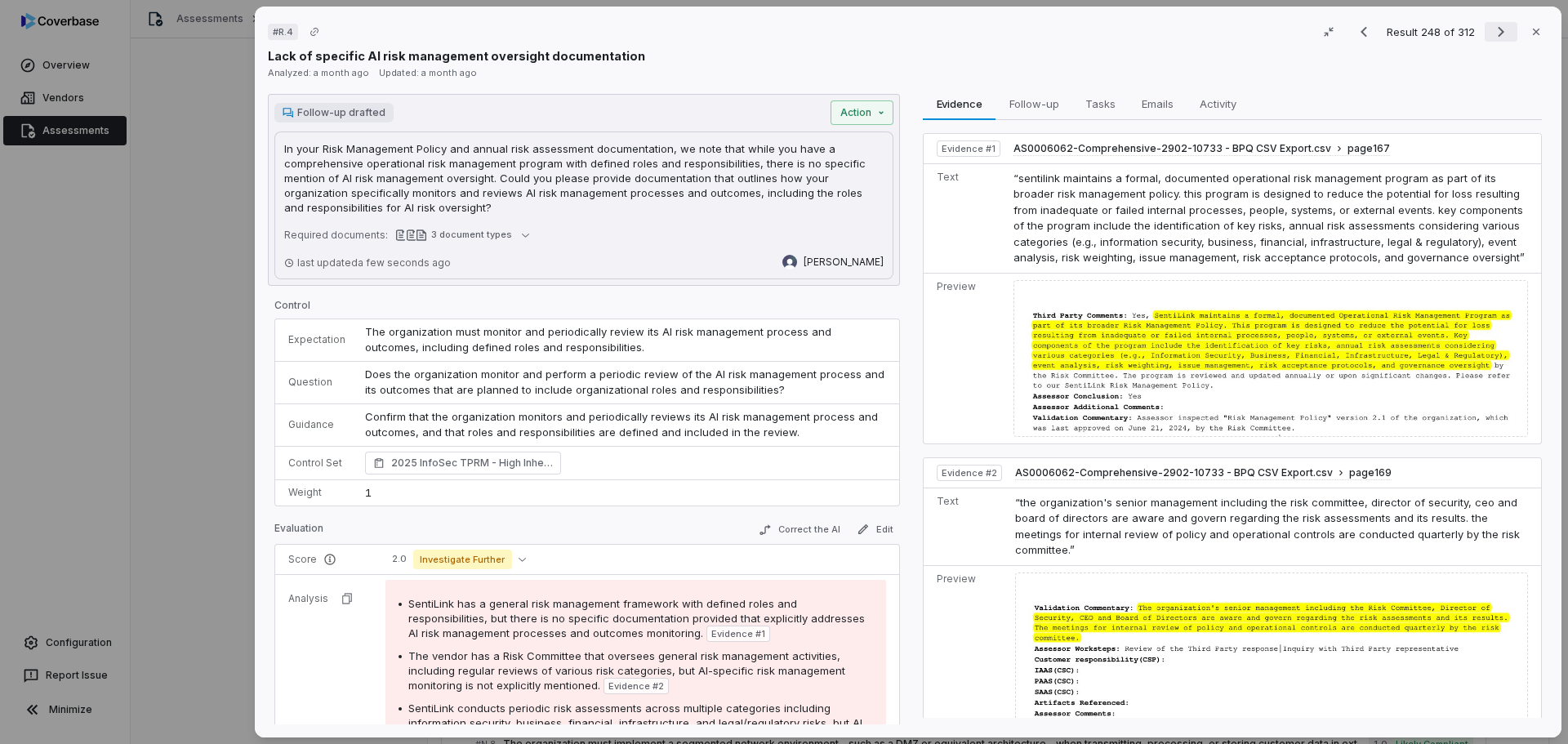
click at [1491, 32] on icon "Next result" at bounding box center [1500, 31] width 19 height 19
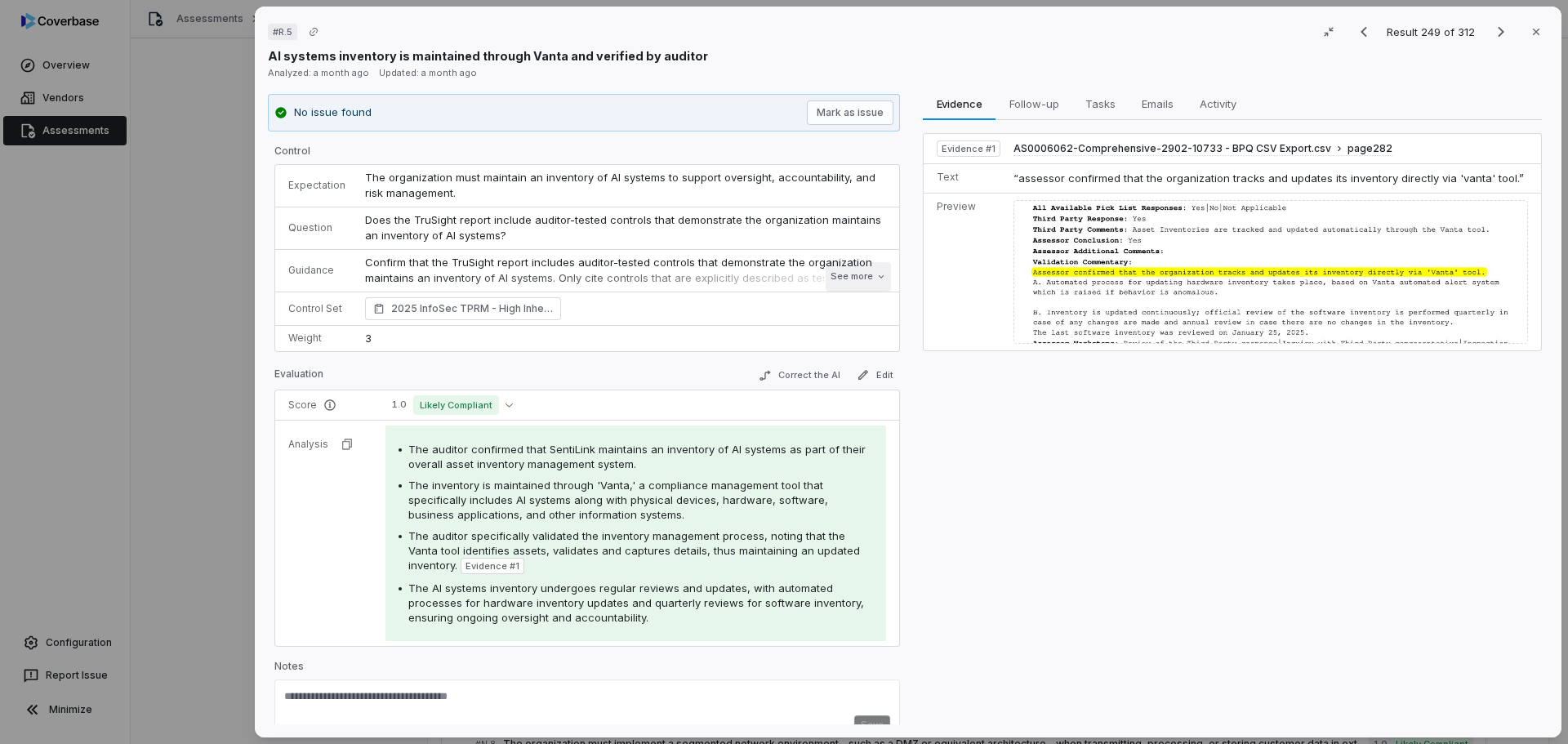
click at [853, 283] on button "See more" at bounding box center [858, 277] width 65 height 30
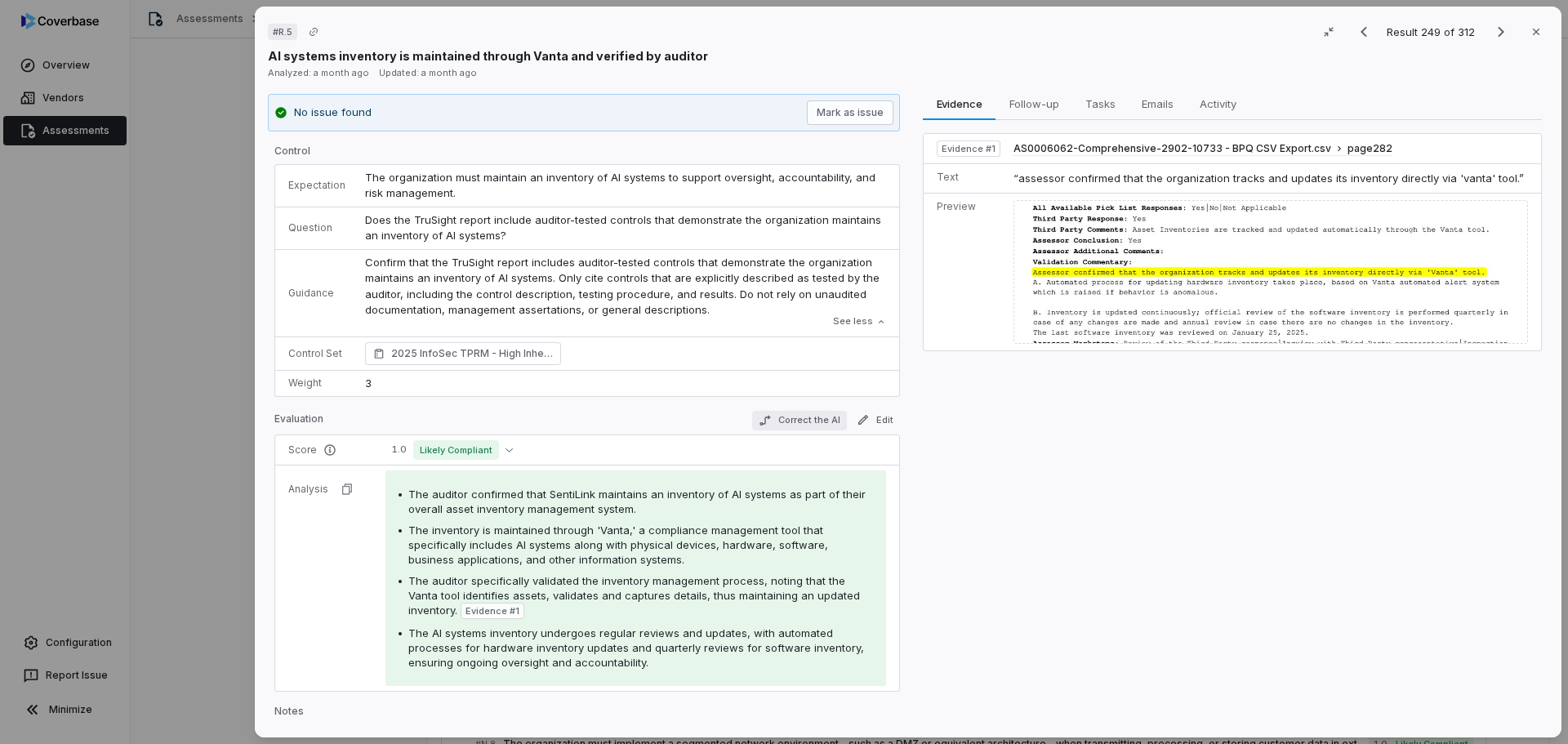
click at [804, 420] on button "Correct the AI" at bounding box center [800, 420] width 95 height 19
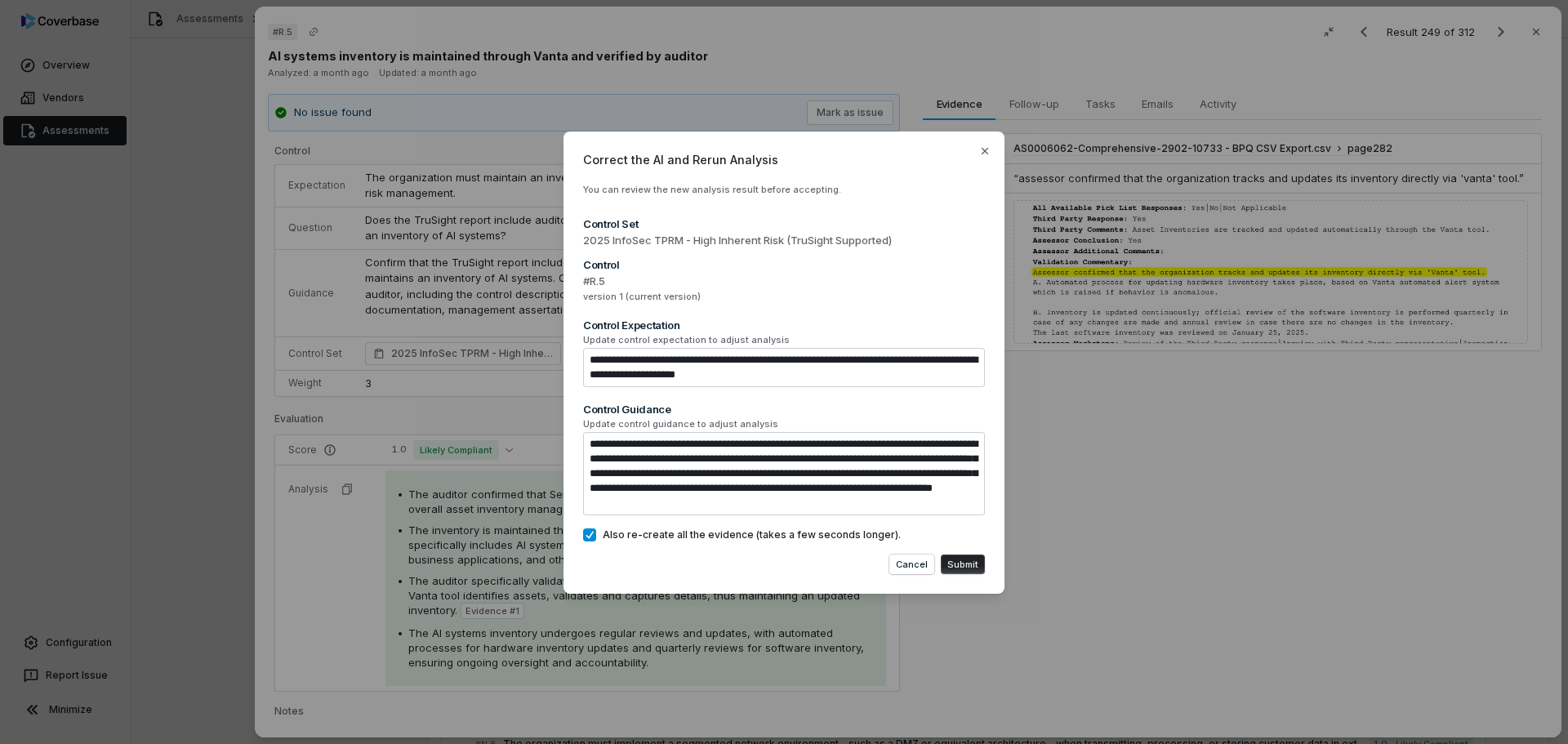
click at [966, 559] on button "Submit" at bounding box center [963, 564] width 44 height 19
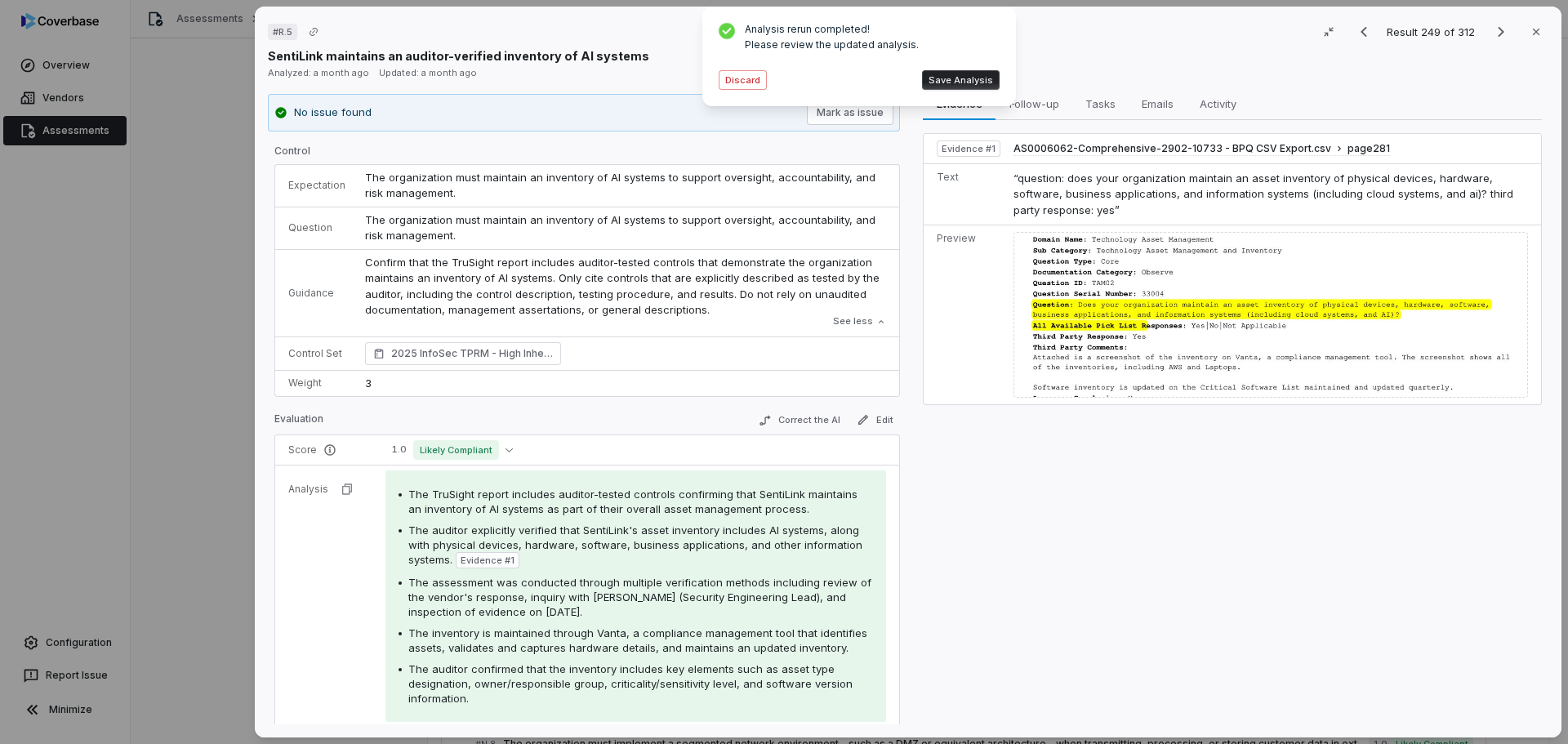
click at [958, 80] on button "Save Analysis" at bounding box center [960, 80] width 78 height 19
click at [840, 108] on button "Mark as issue" at bounding box center [850, 113] width 86 height 25
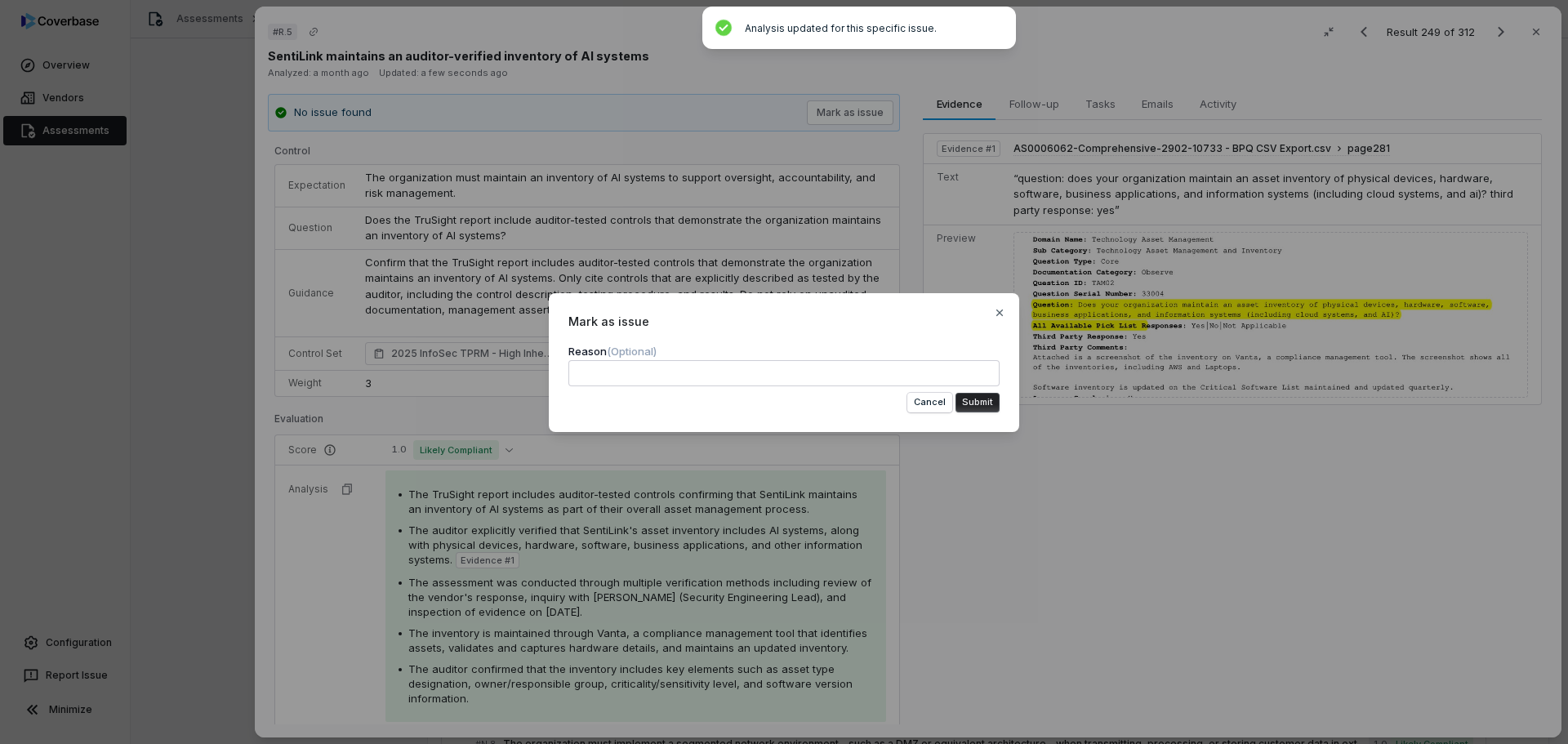
click at [731, 371] on textarea at bounding box center [784, 373] width 432 height 26
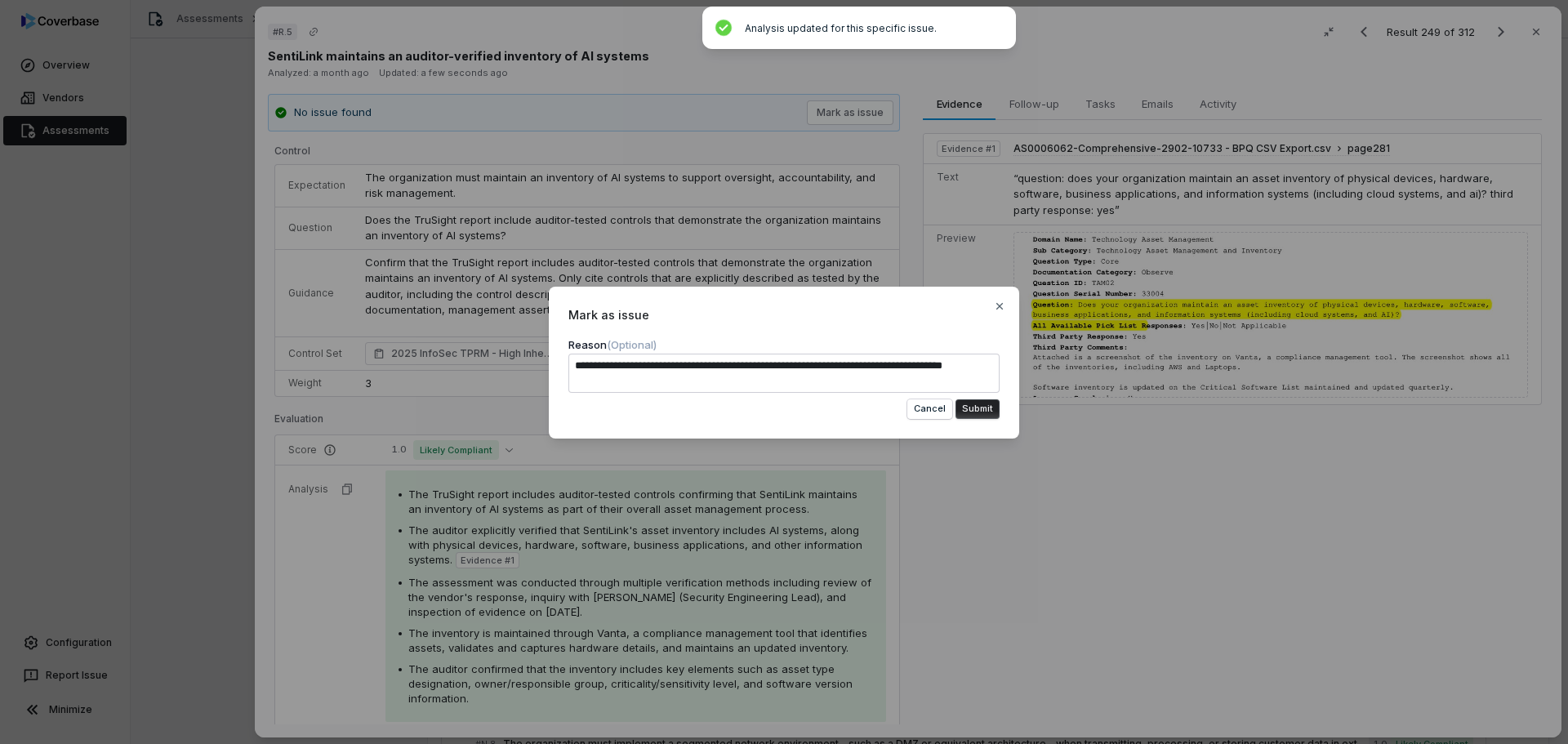
click at [976, 411] on button "Submit" at bounding box center [977, 409] width 44 height 19
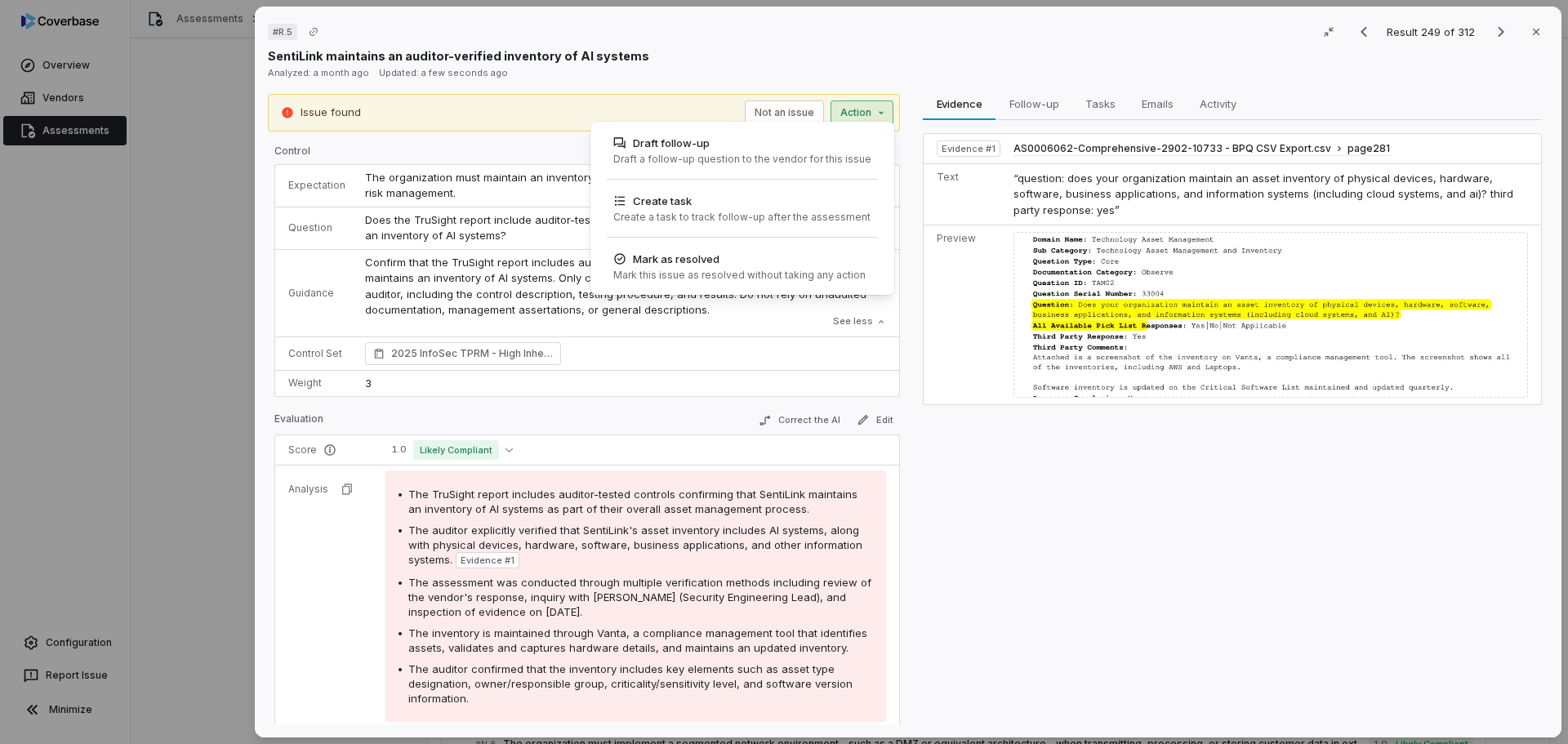
click at [852, 114] on div "# R.5 Result 249 of 312 Close SentiLink maintains an auditor-verified inventory…" at bounding box center [784, 372] width 1568 height 744
click at [749, 159] on div "Draft a follow-up question to the vendor for this issue" at bounding box center [742, 158] width 258 height 13
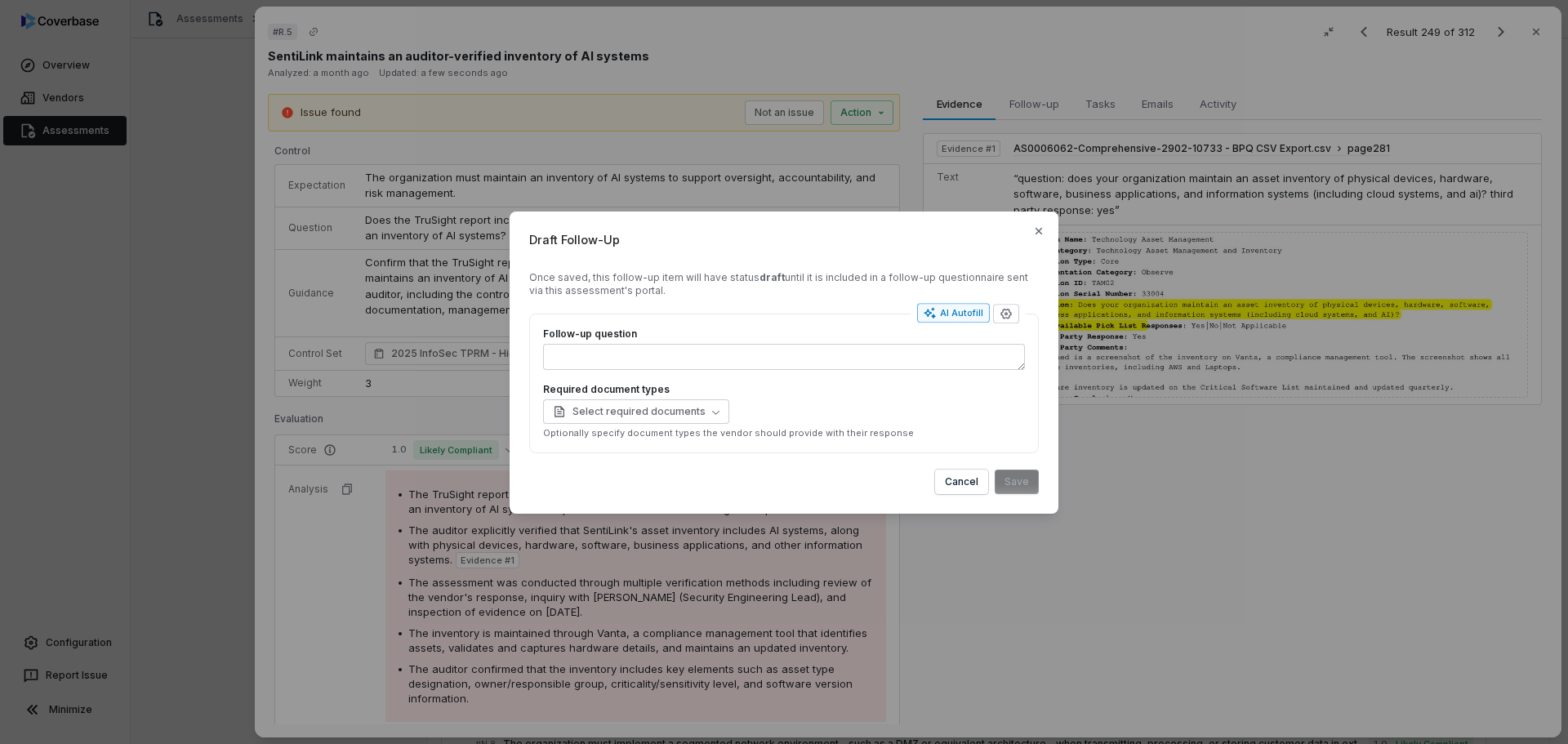
click at [946, 314] on div "AI Autofill" at bounding box center [953, 312] width 59 height 13
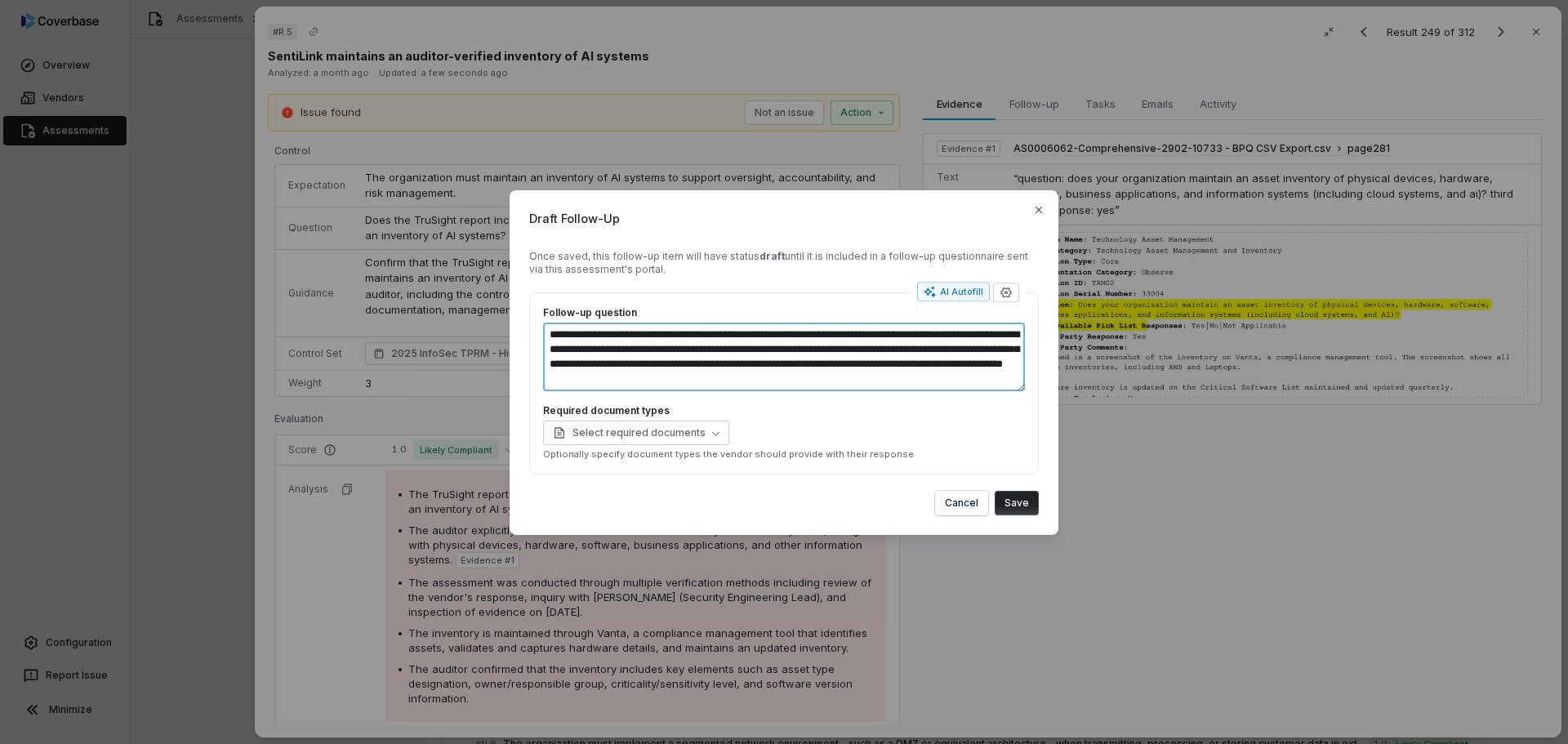
drag, startPoint x: 909, startPoint y: 334, endPoint x: 925, endPoint y: 335, distance: 16.0
click at [925, 335] on textarea "**********" at bounding box center [784, 356] width 481 height 69
drag, startPoint x: 825, startPoint y: 349, endPoint x: 621, endPoint y: 369, distance: 205.0
click at [621, 369] on textarea "**********" at bounding box center [784, 356] width 481 height 69
drag, startPoint x: 978, startPoint y: 351, endPoint x: 571, endPoint y: 369, distance: 407.4
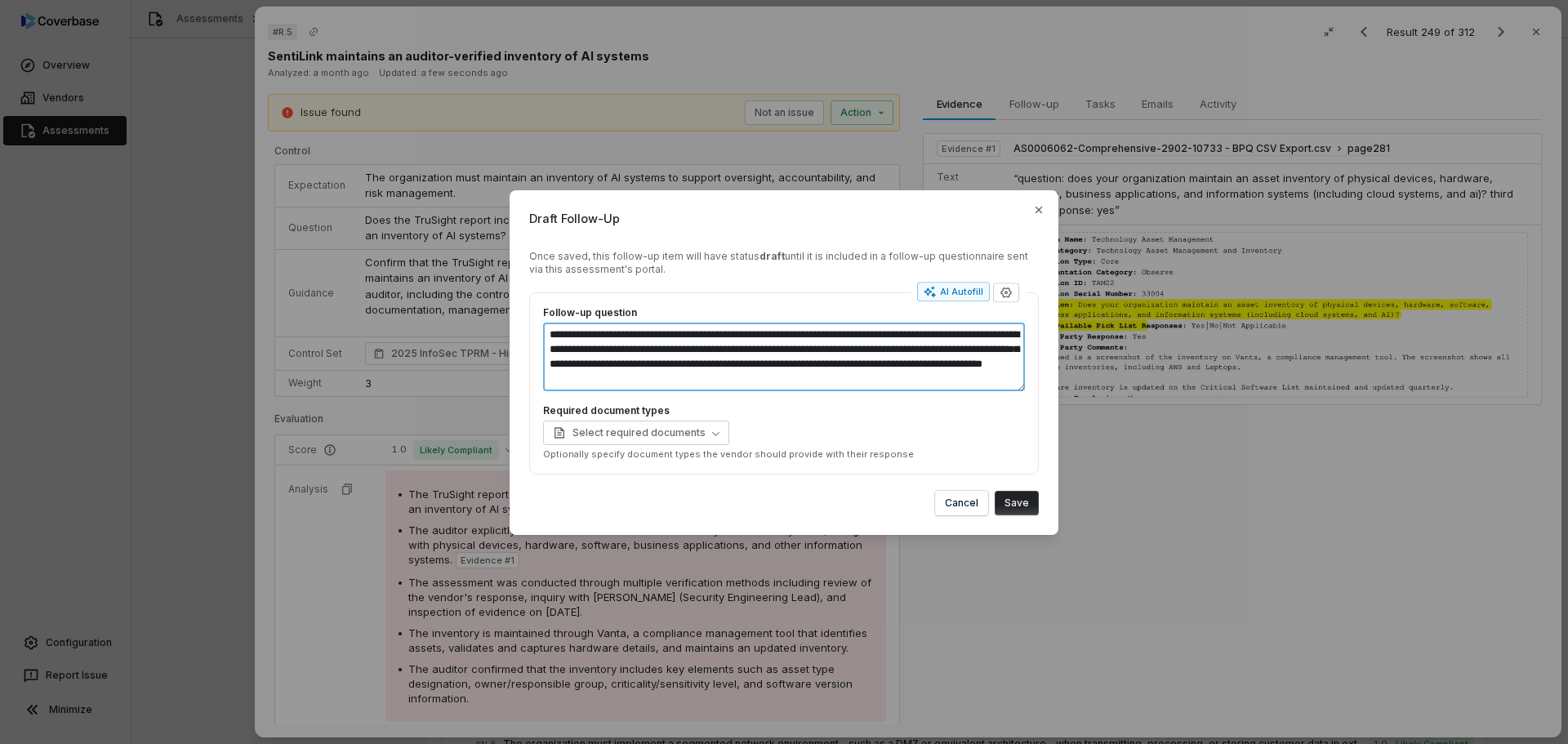
click at [571, 369] on textarea "**********" at bounding box center [784, 356] width 481 height 69
click at [1020, 497] on button "Save" at bounding box center [1016, 503] width 44 height 25
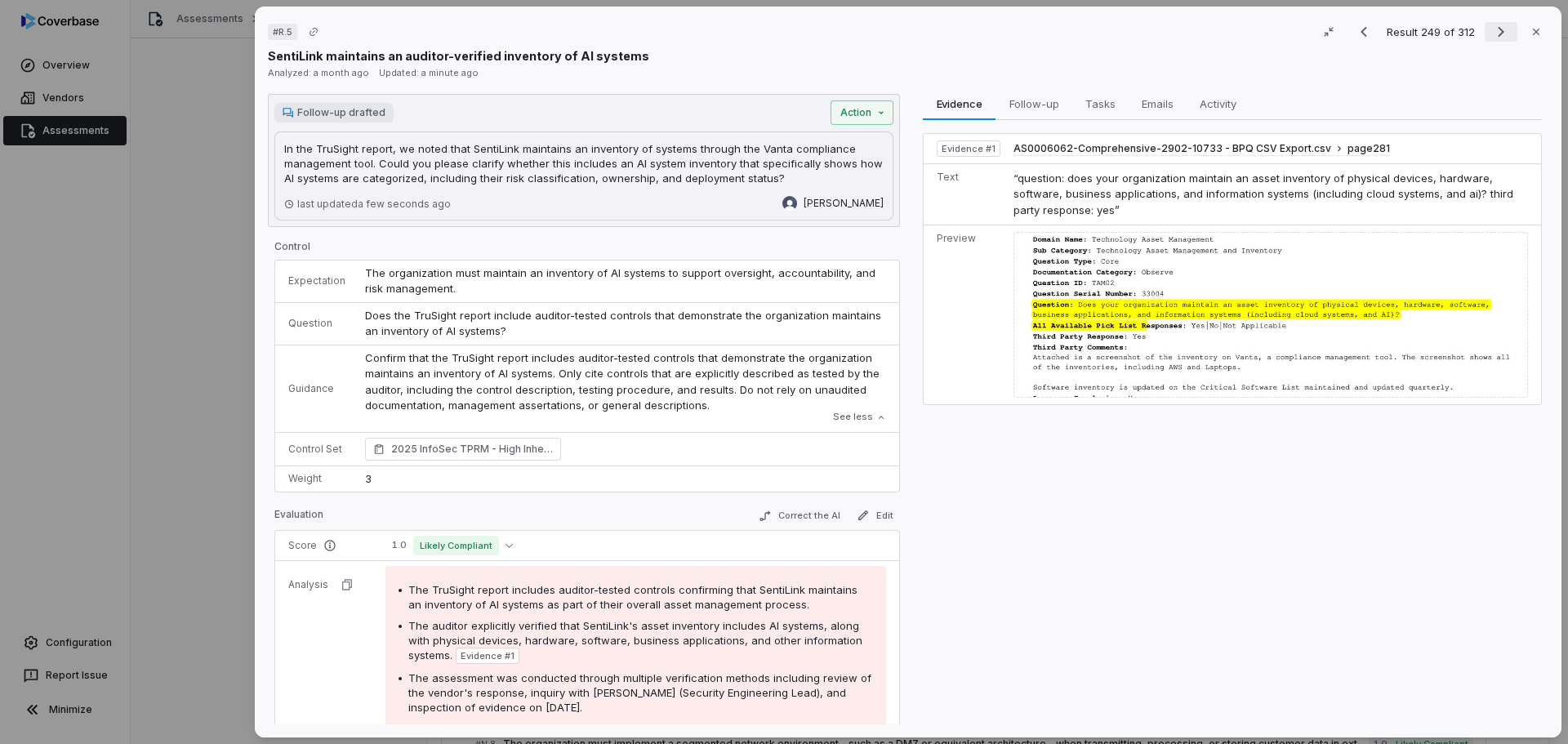
click at [1491, 33] on icon "Next result" at bounding box center [1500, 31] width 19 height 19
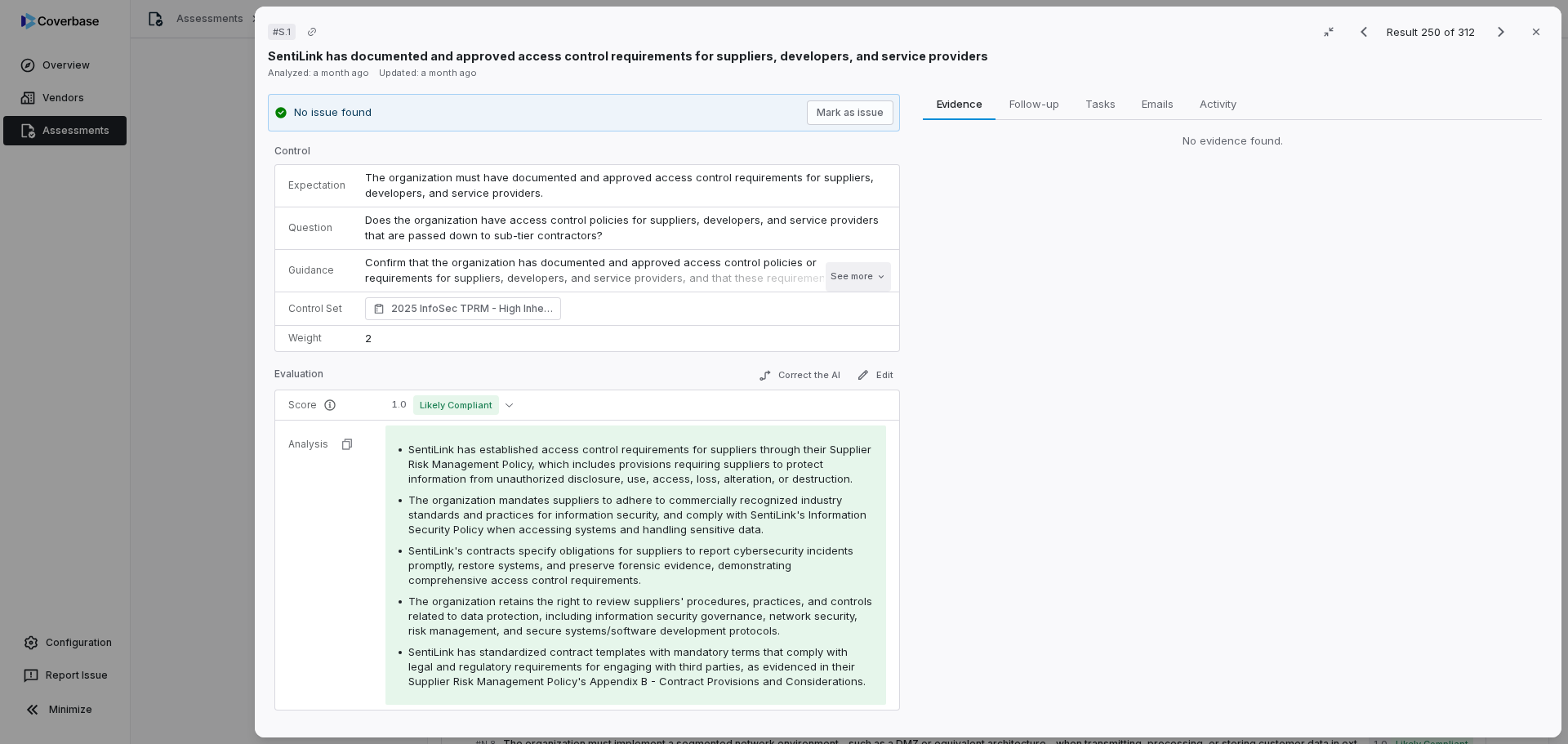
click at [845, 279] on button "See more" at bounding box center [858, 277] width 65 height 30
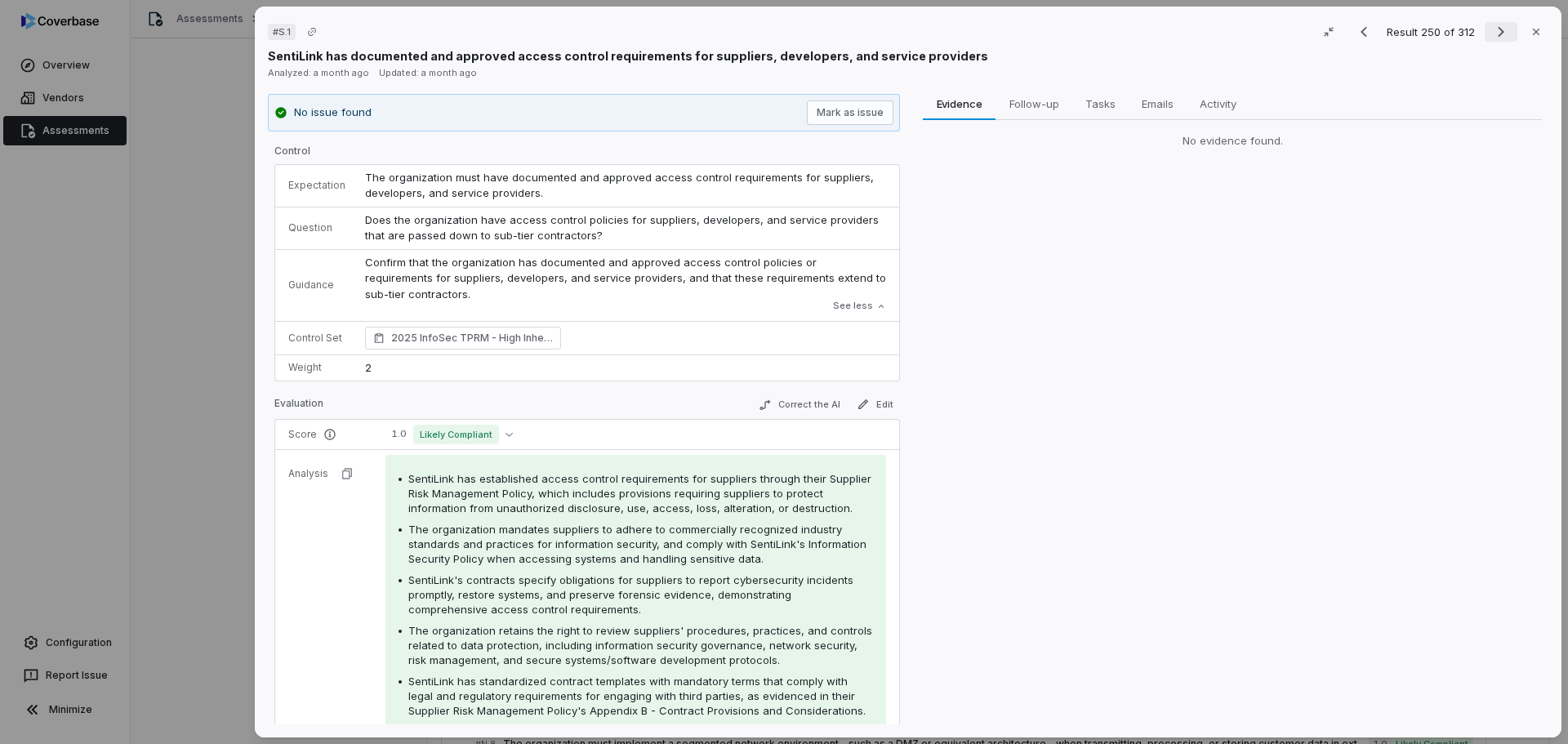
click at [1491, 35] on icon "Next result" at bounding box center [1500, 31] width 19 height 19
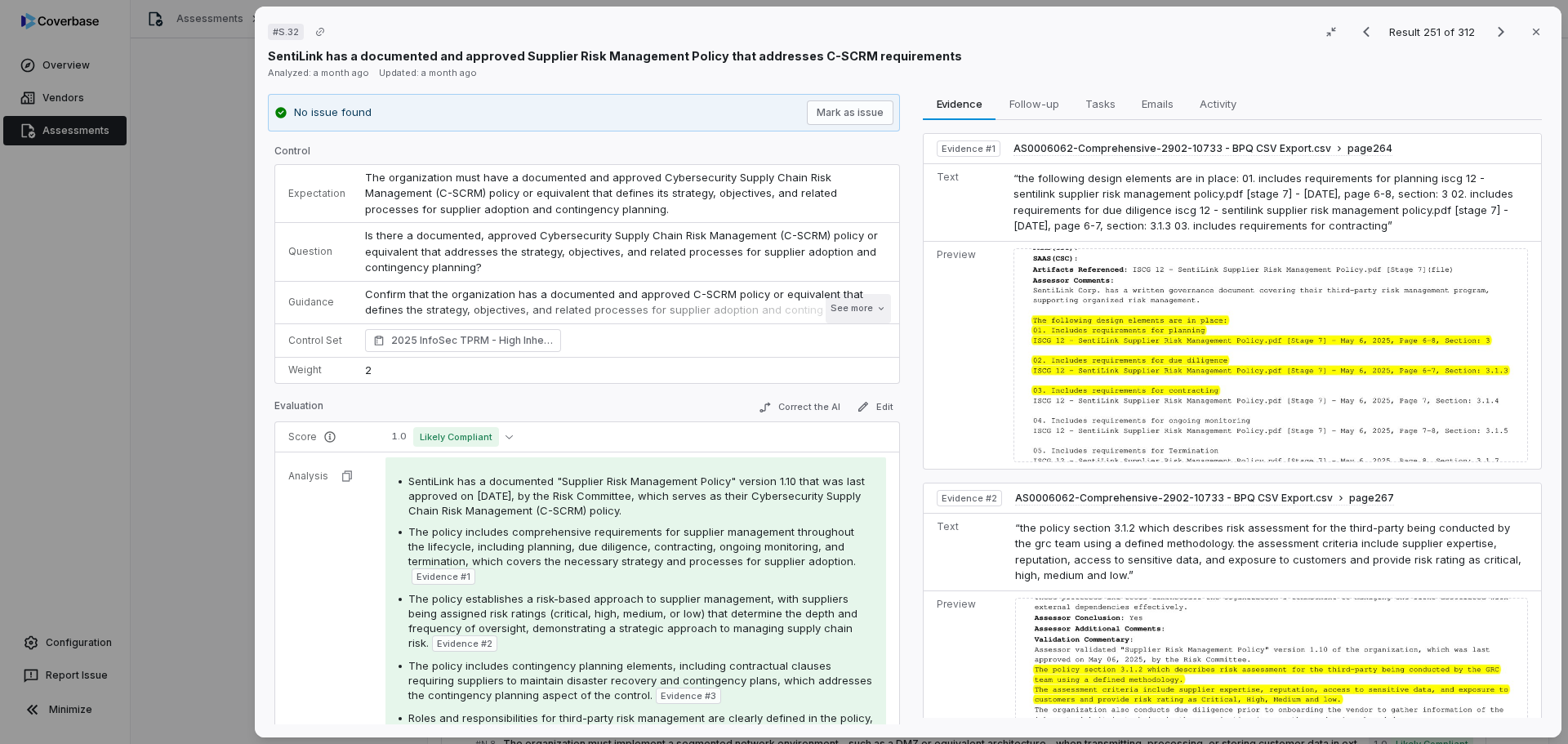
click at [842, 307] on button "See more" at bounding box center [858, 308] width 65 height 30
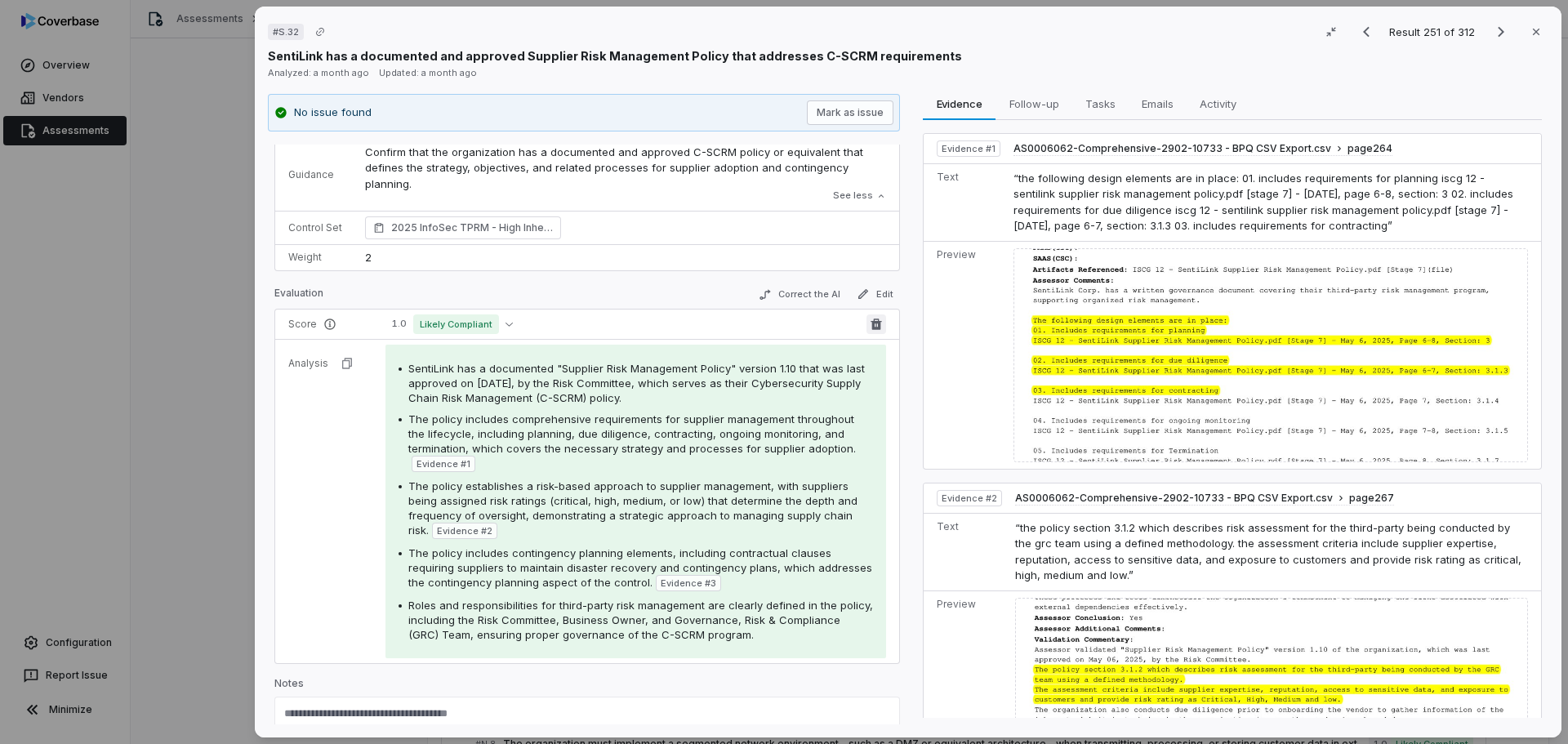
scroll to position [185, 0]
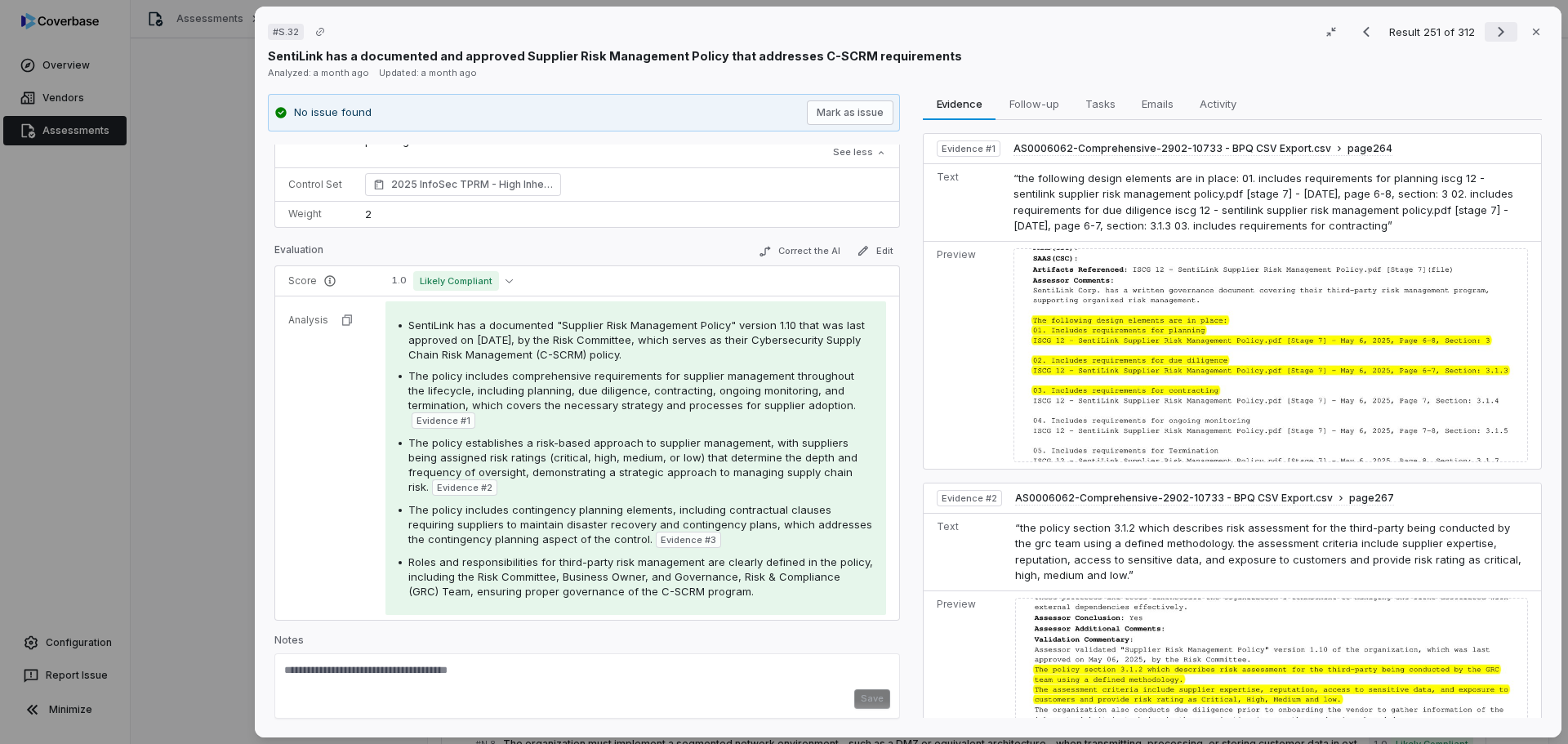
click at [1496, 34] on icon "Next result" at bounding box center [1500, 31] width 19 height 19
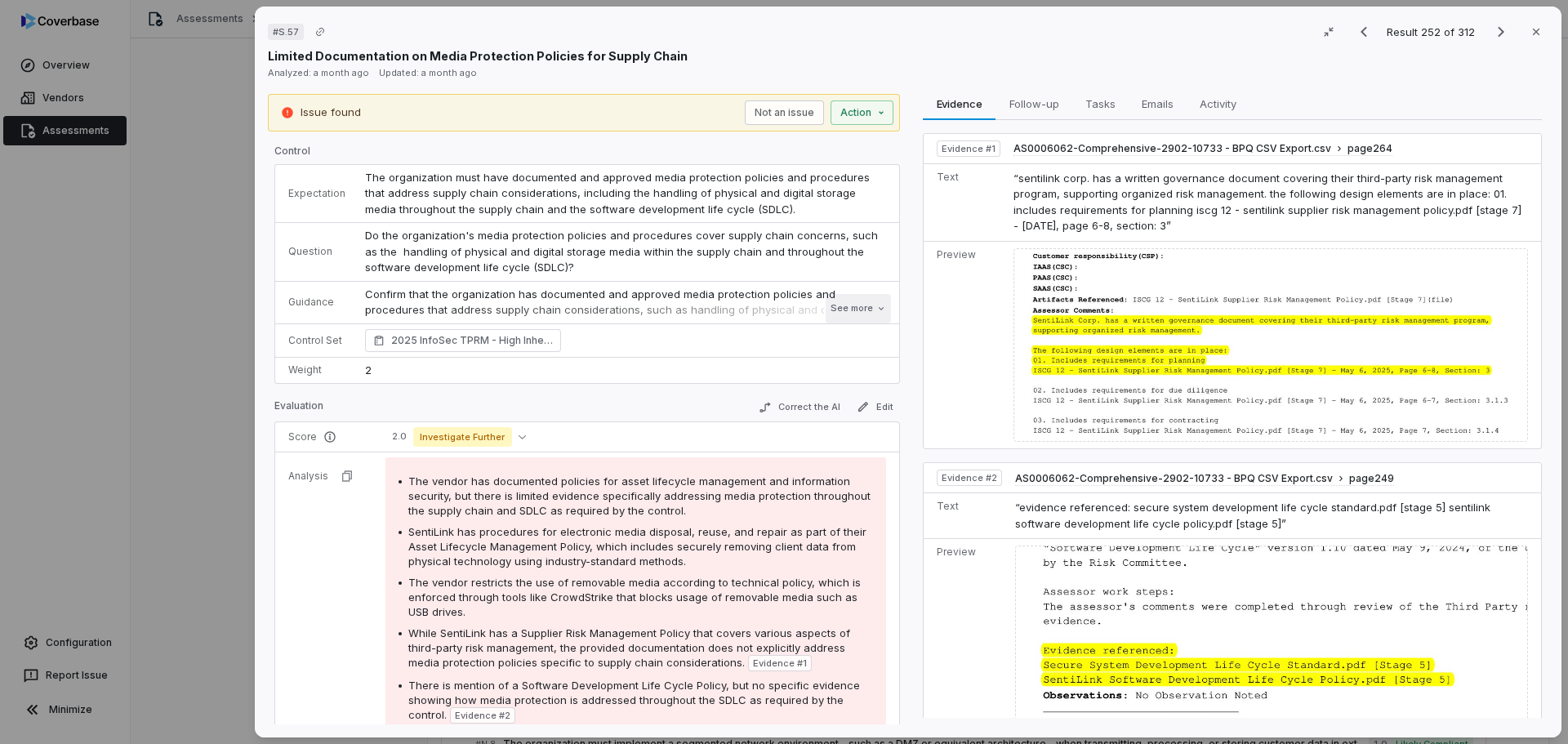
click at [842, 310] on button "See more" at bounding box center [858, 308] width 65 height 30
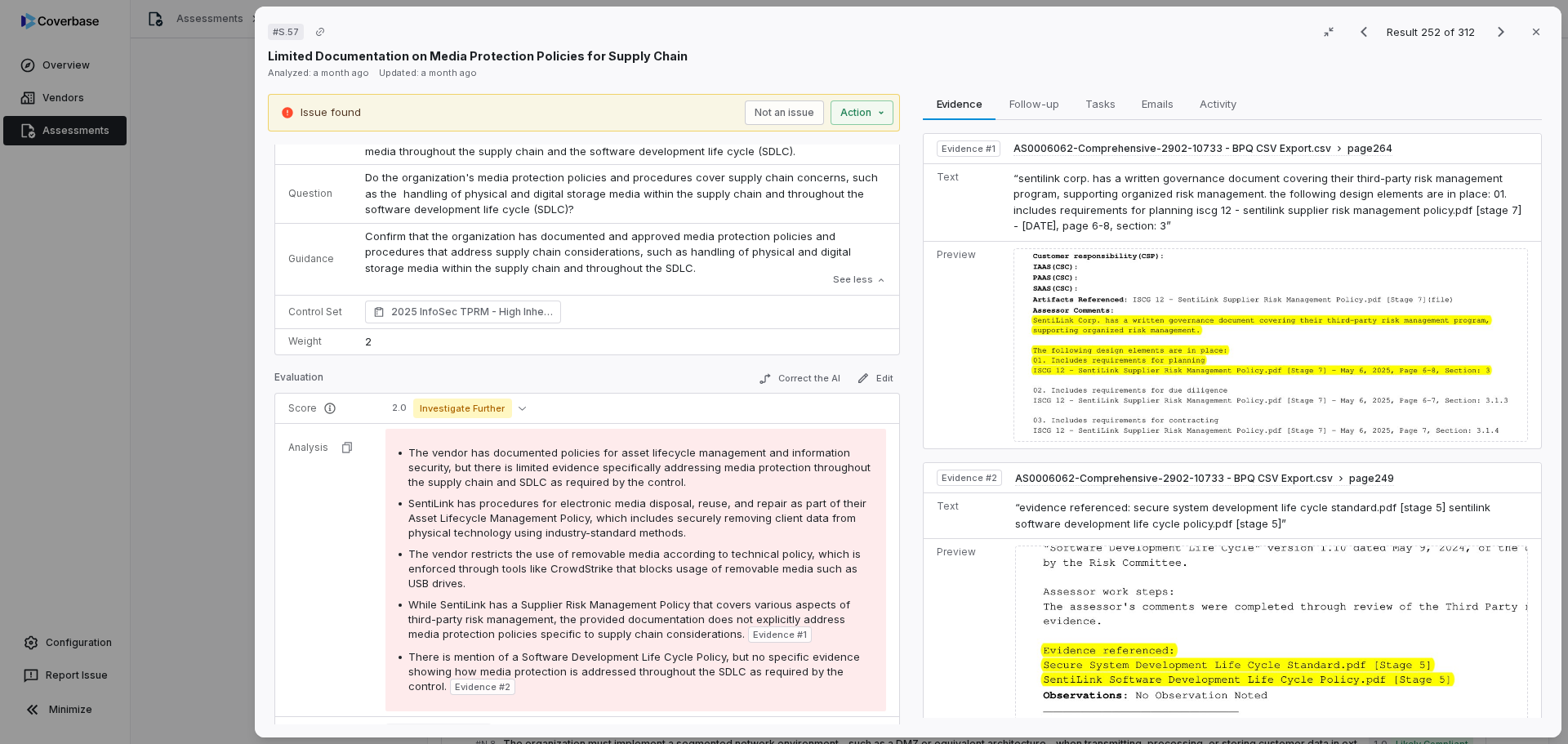
scroll to position [81, 0]
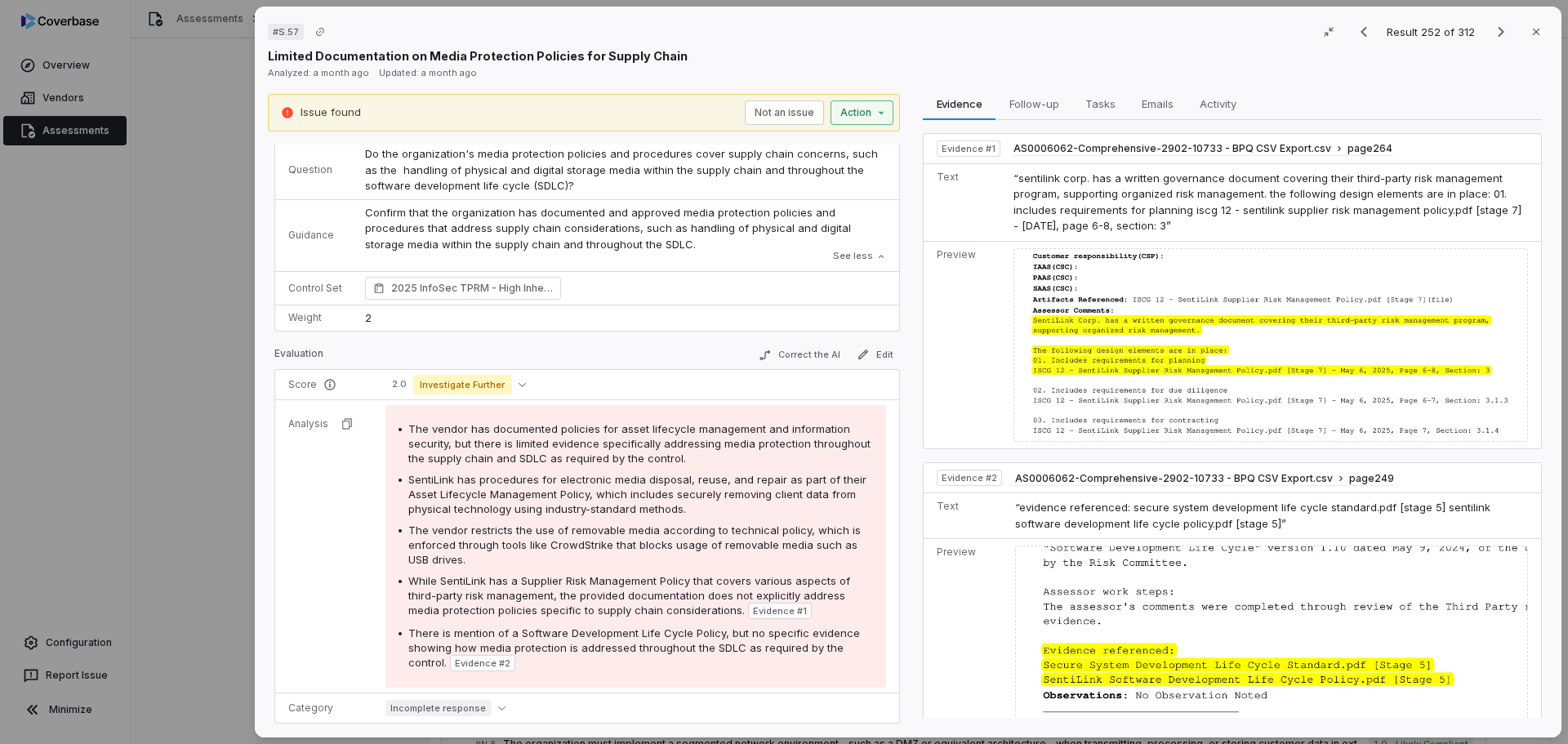
click at [864, 113] on div "# S.57 Result 252 of 312 Close Limited Documentation on Media Protection Polici…" at bounding box center [784, 372] width 1568 height 744
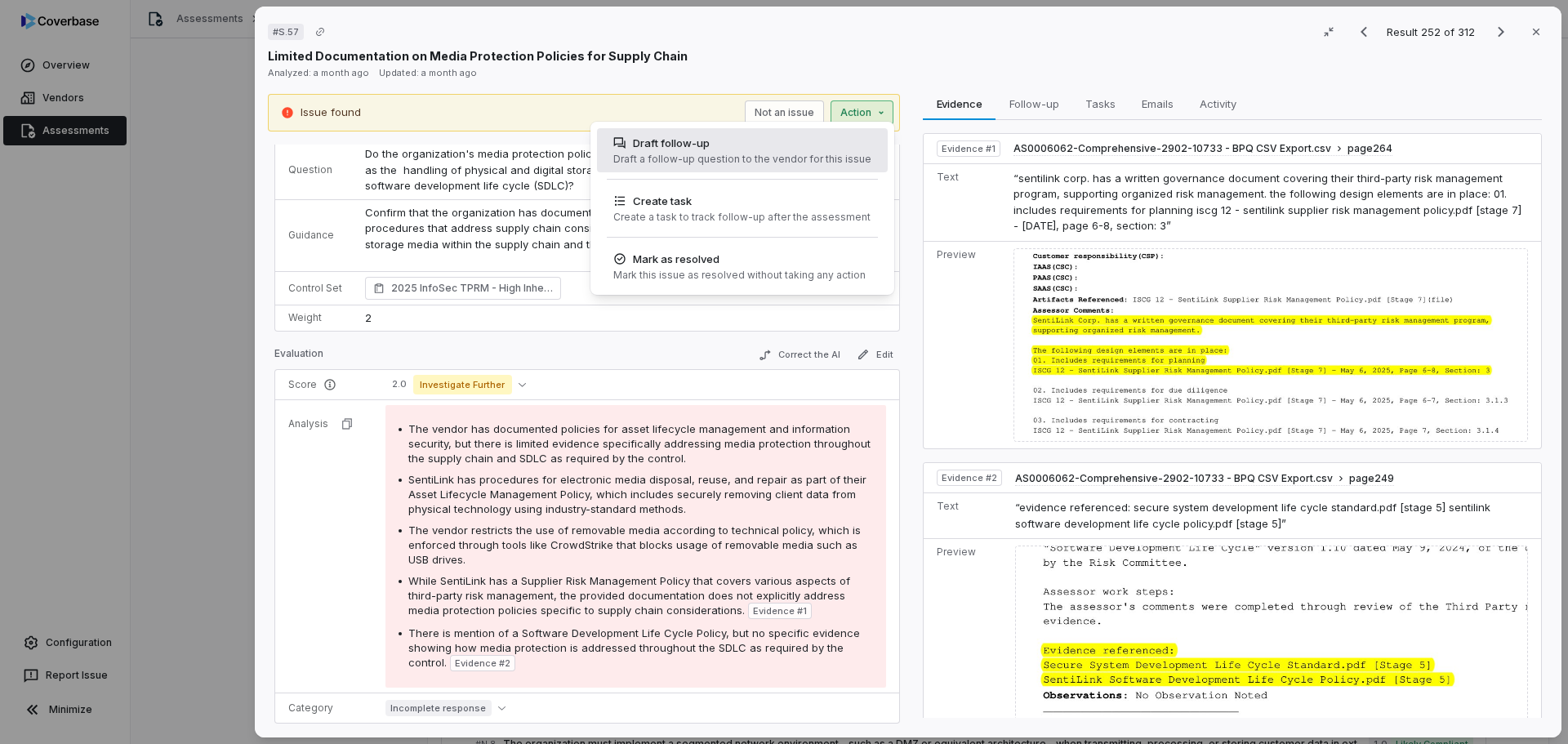
click at [769, 152] on div "Draft follow-up Draft a follow-up question to the vendor for this issue" at bounding box center [742, 151] width 271 height 44
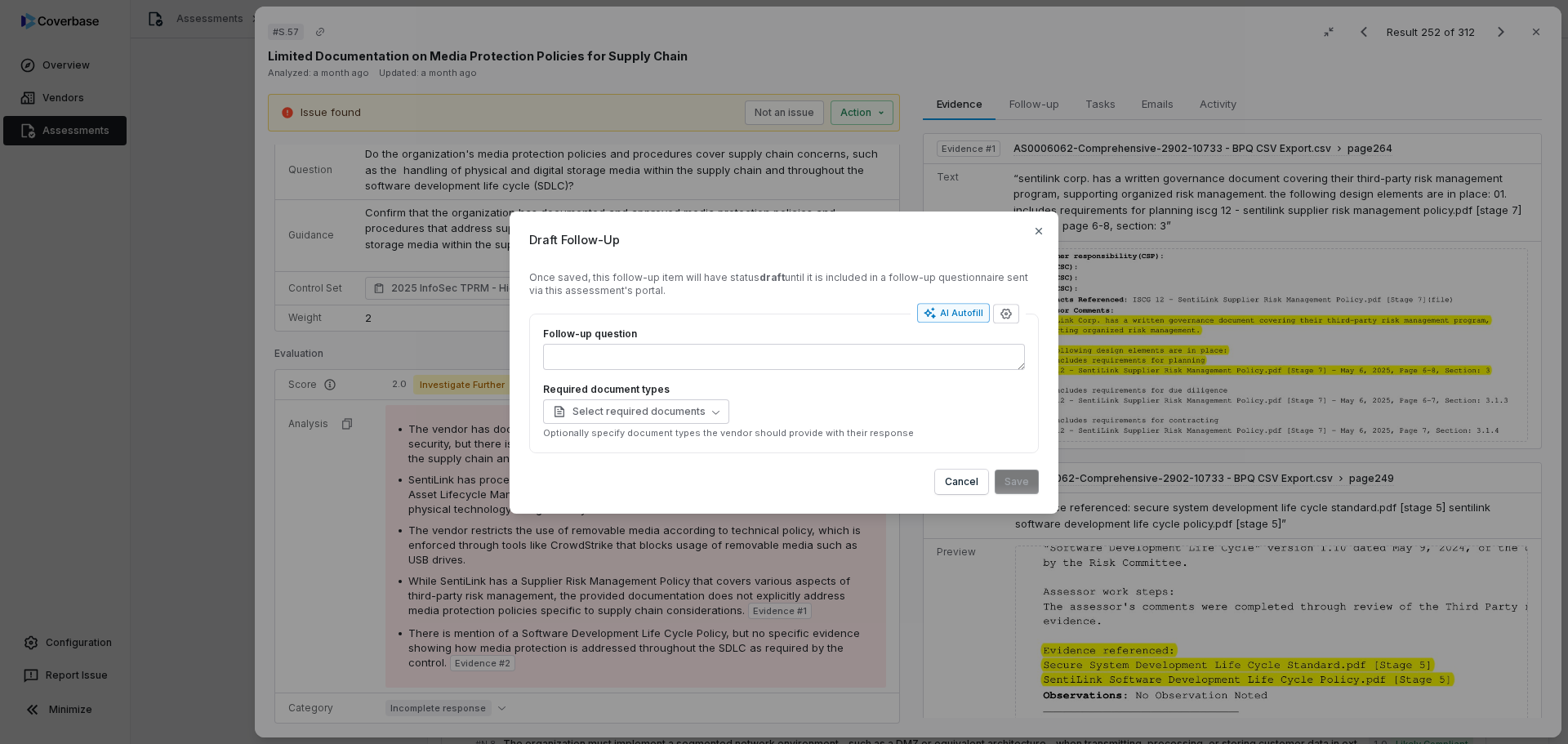
click at [971, 311] on div "AI Autofill" at bounding box center [953, 312] width 59 height 13
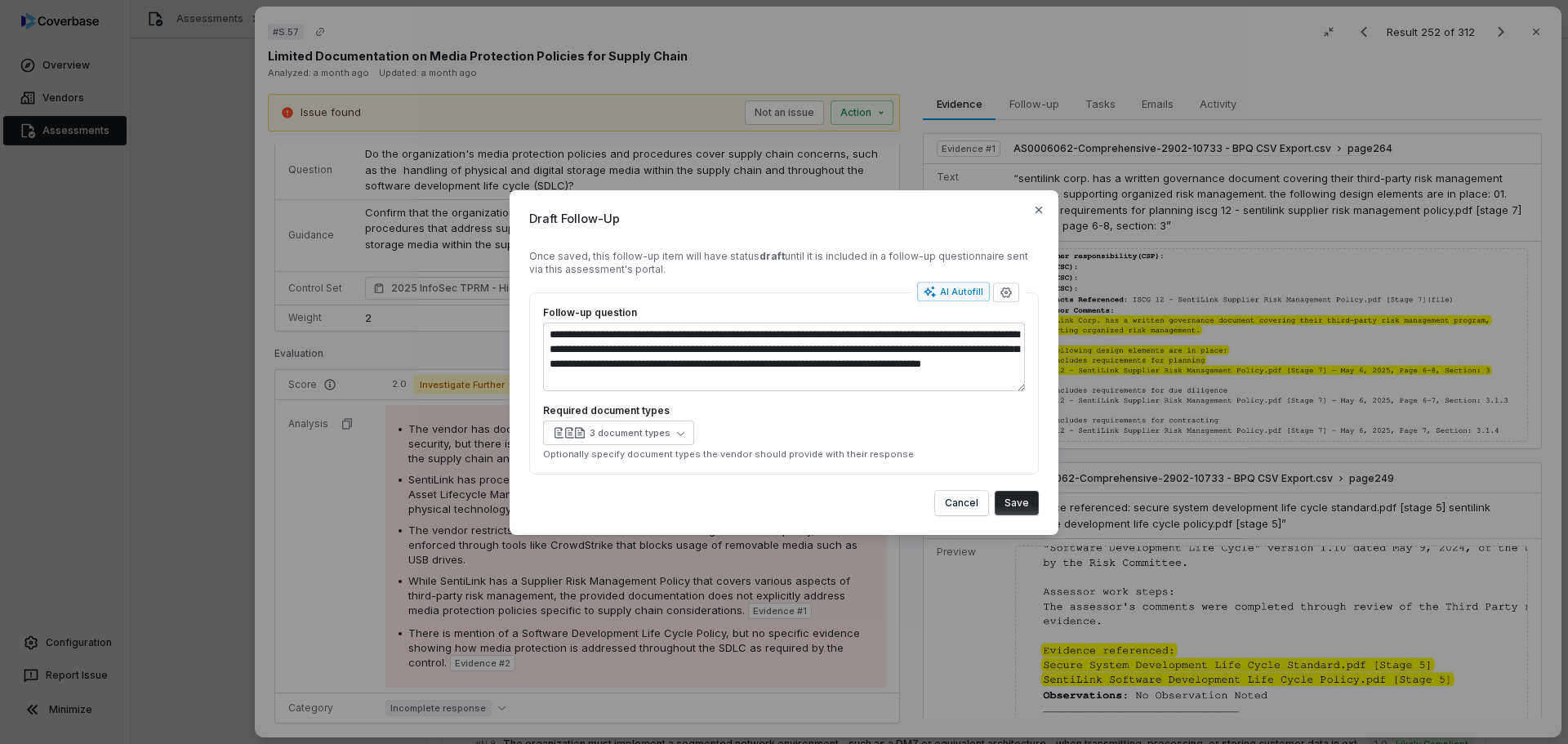
click at [958, 292] on div "AI Autofill" at bounding box center [953, 291] width 59 height 13
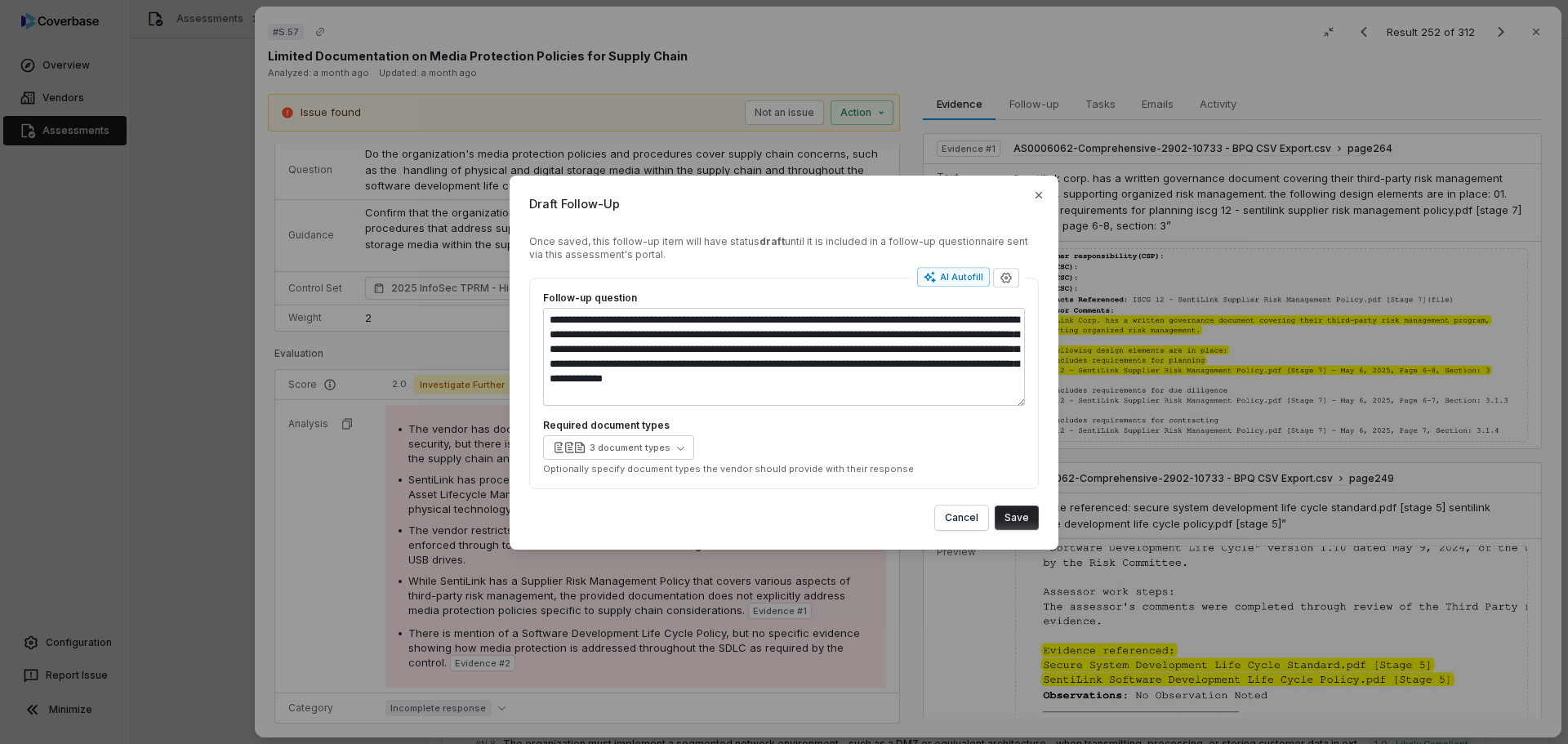
click at [1013, 515] on button "Save" at bounding box center [1016, 517] width 44 height 25
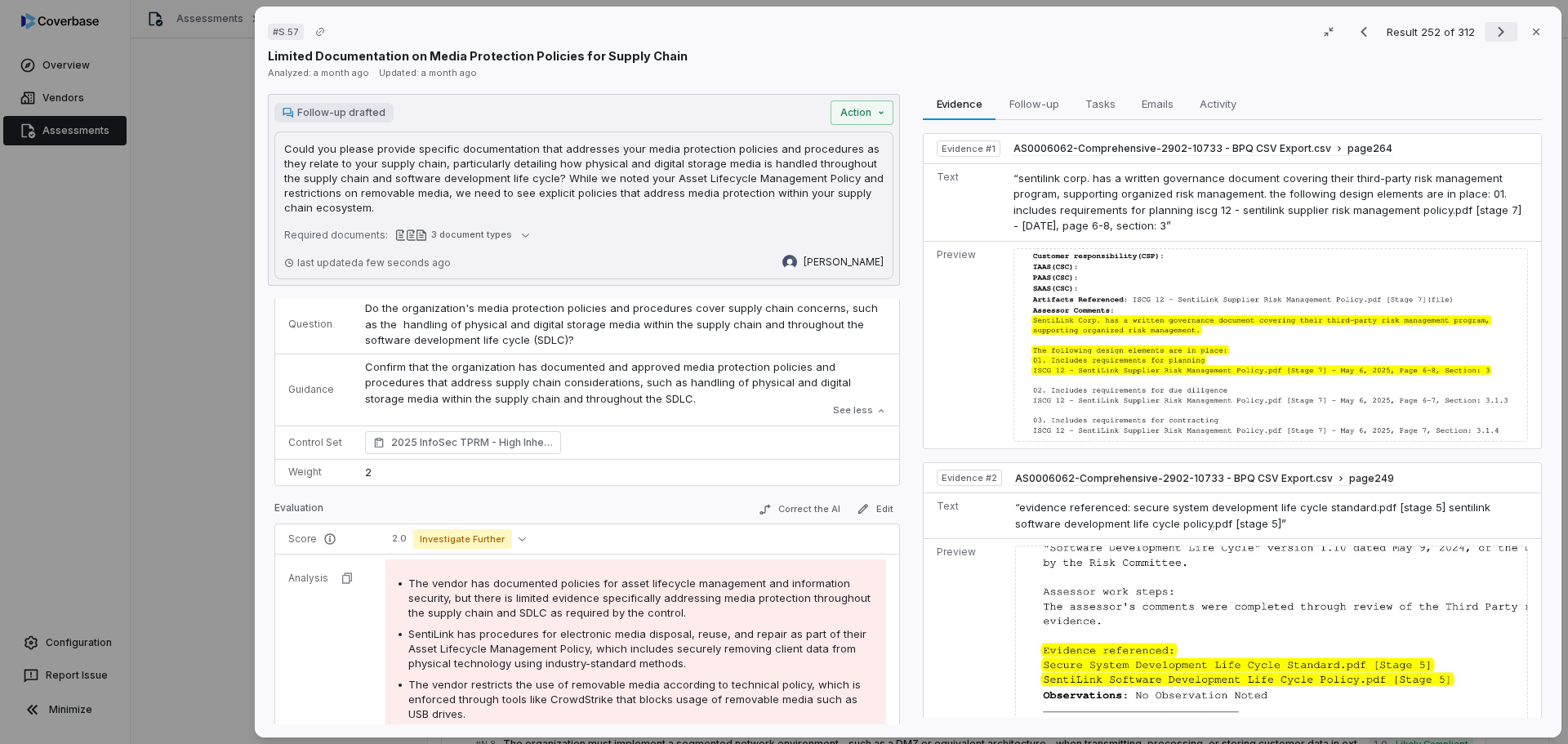
click at [1491, 34] on icon "Next result" at bounding box center [1500, 31] width 19 height 19
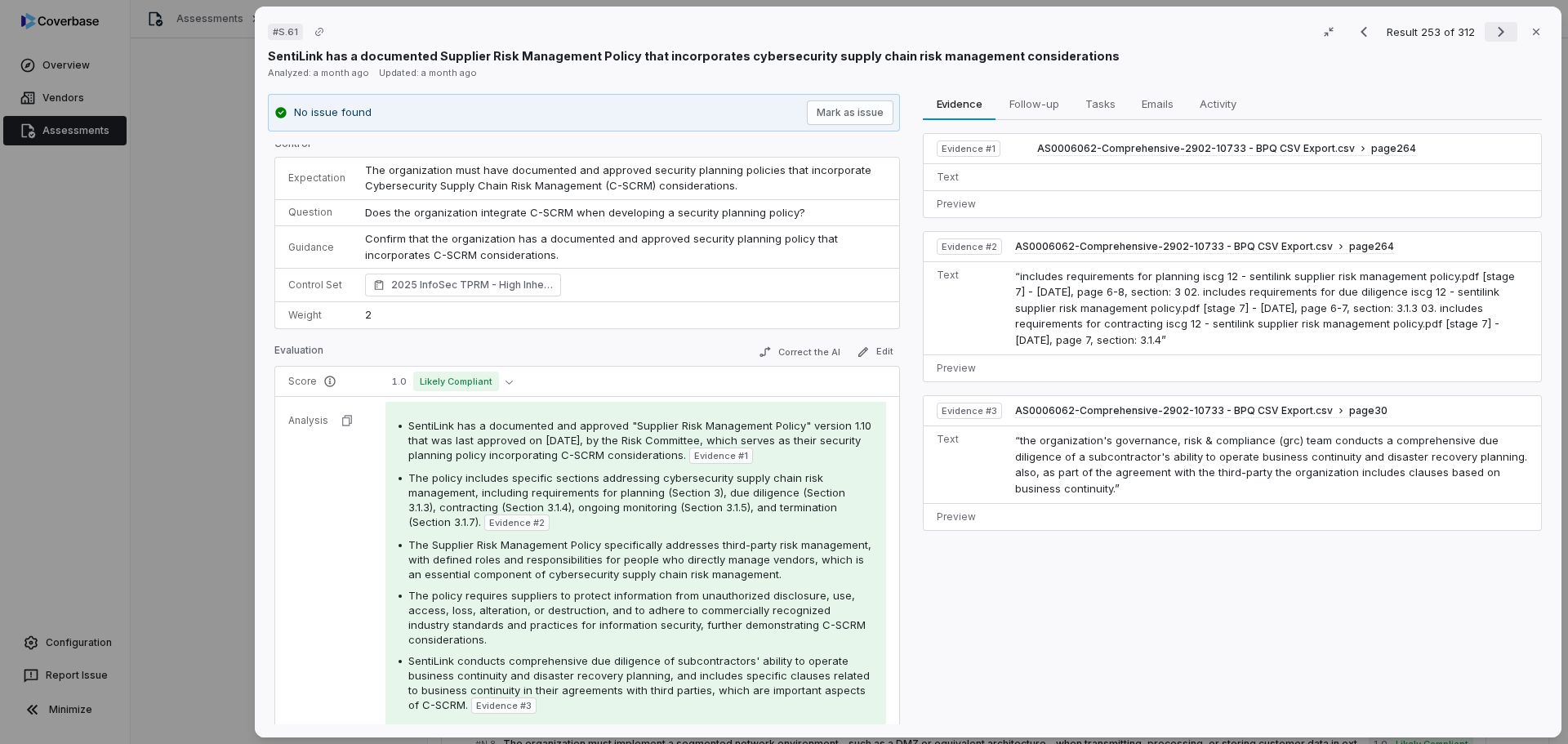
scroll to position [34, 0]
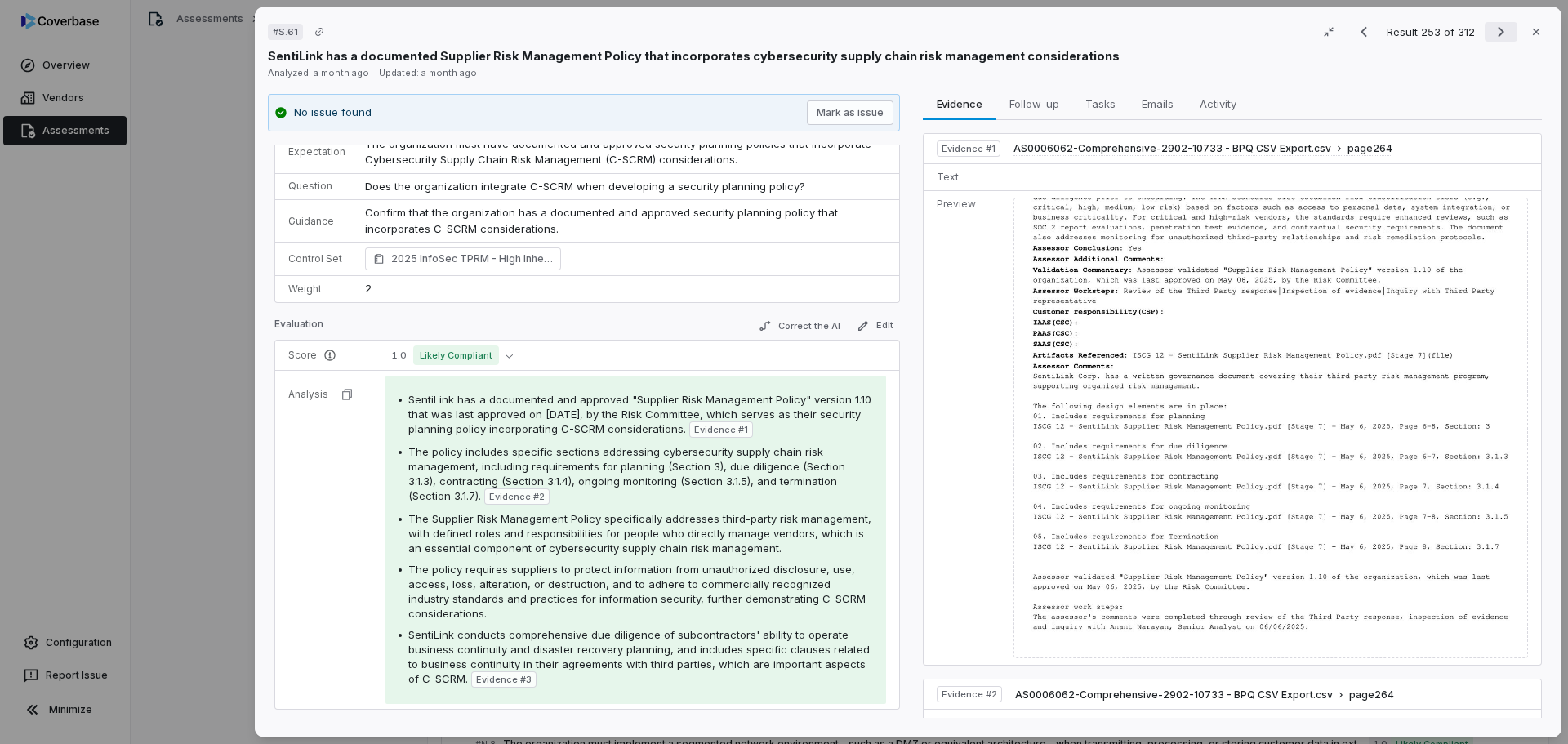
click at [1491, 32] on icon "Next result" at bounding box center [1500, 31] width 19 height 19
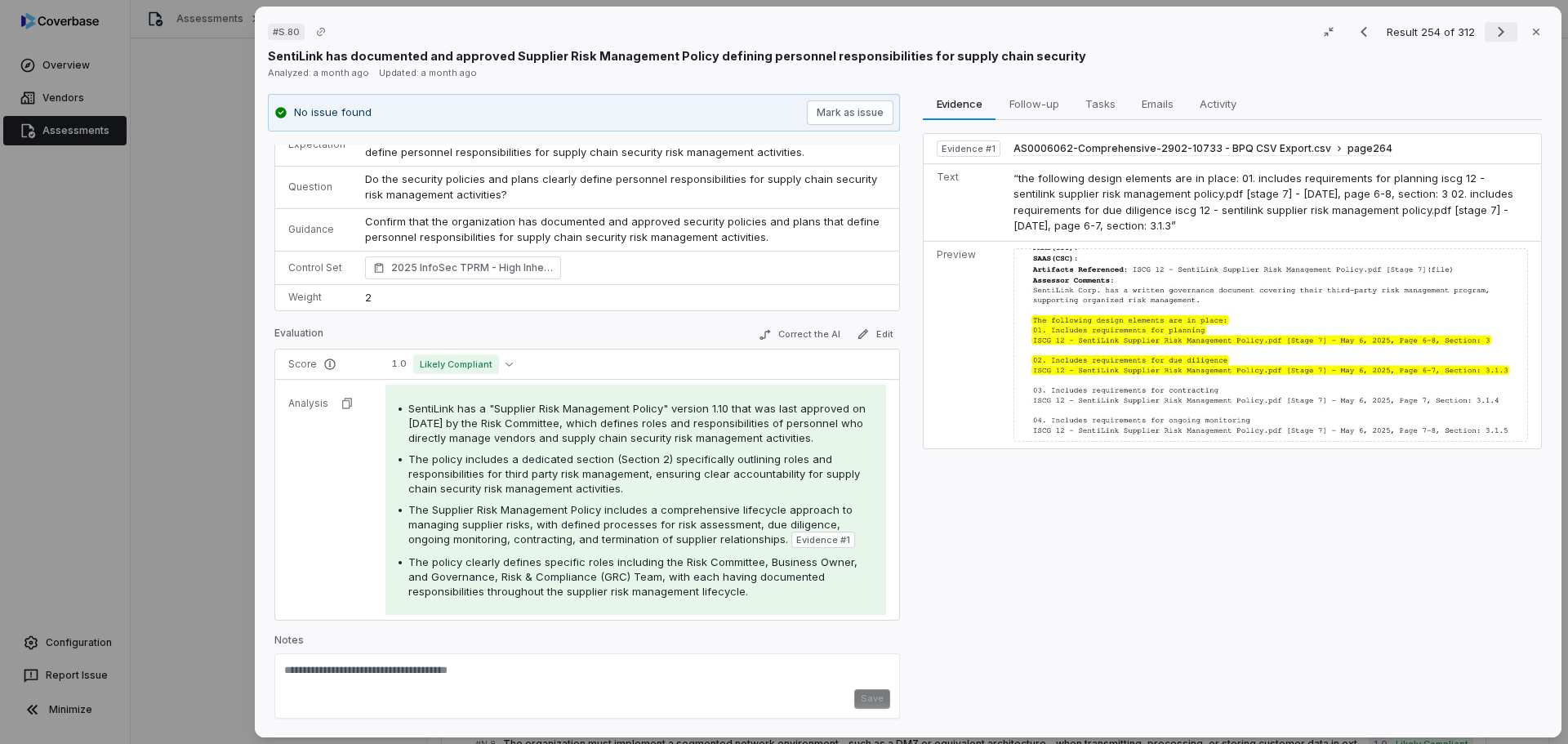
click at [1493, 32] on icon "Next result" at bounding box center [1500, 31] width 19 height 19
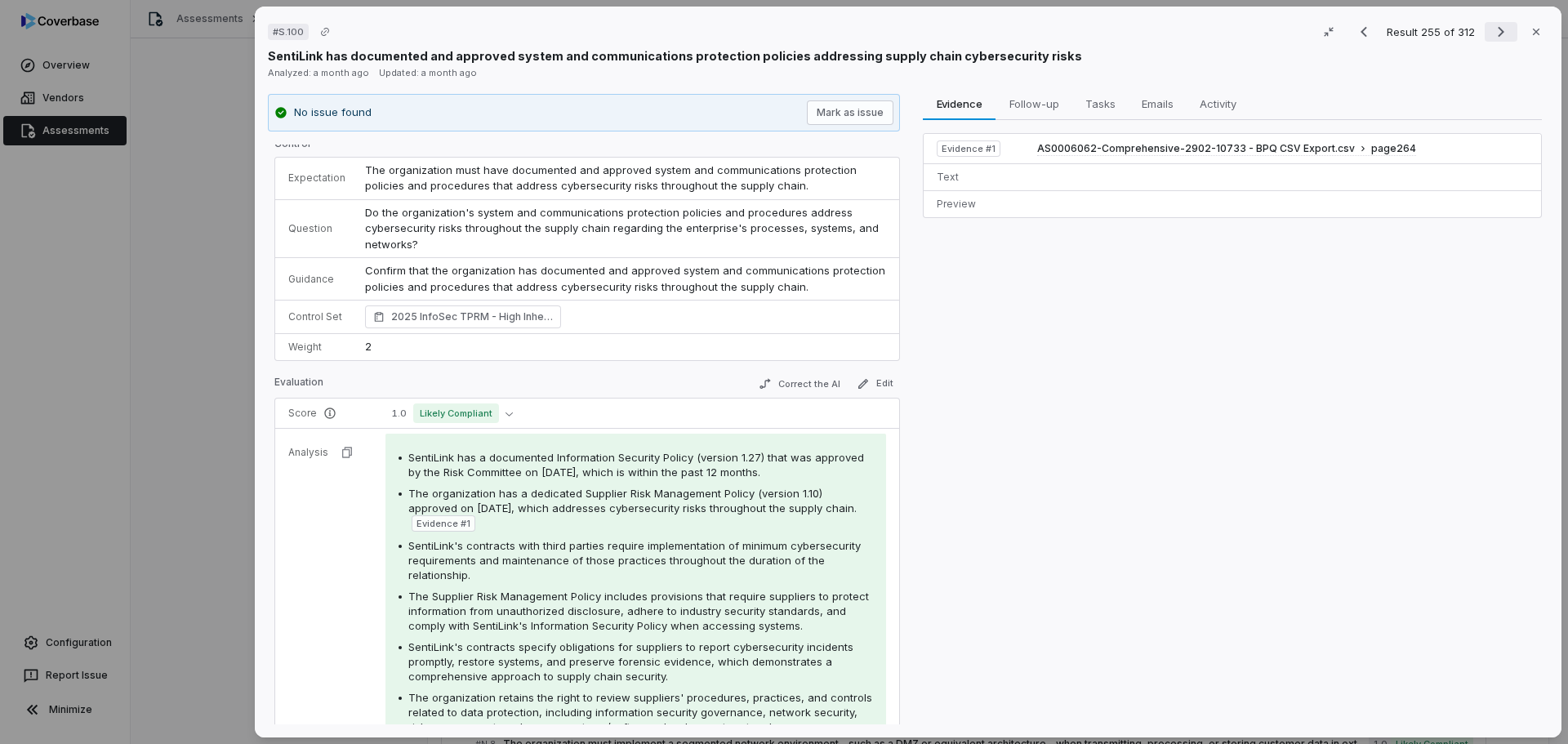
scroll to position [65, 0]
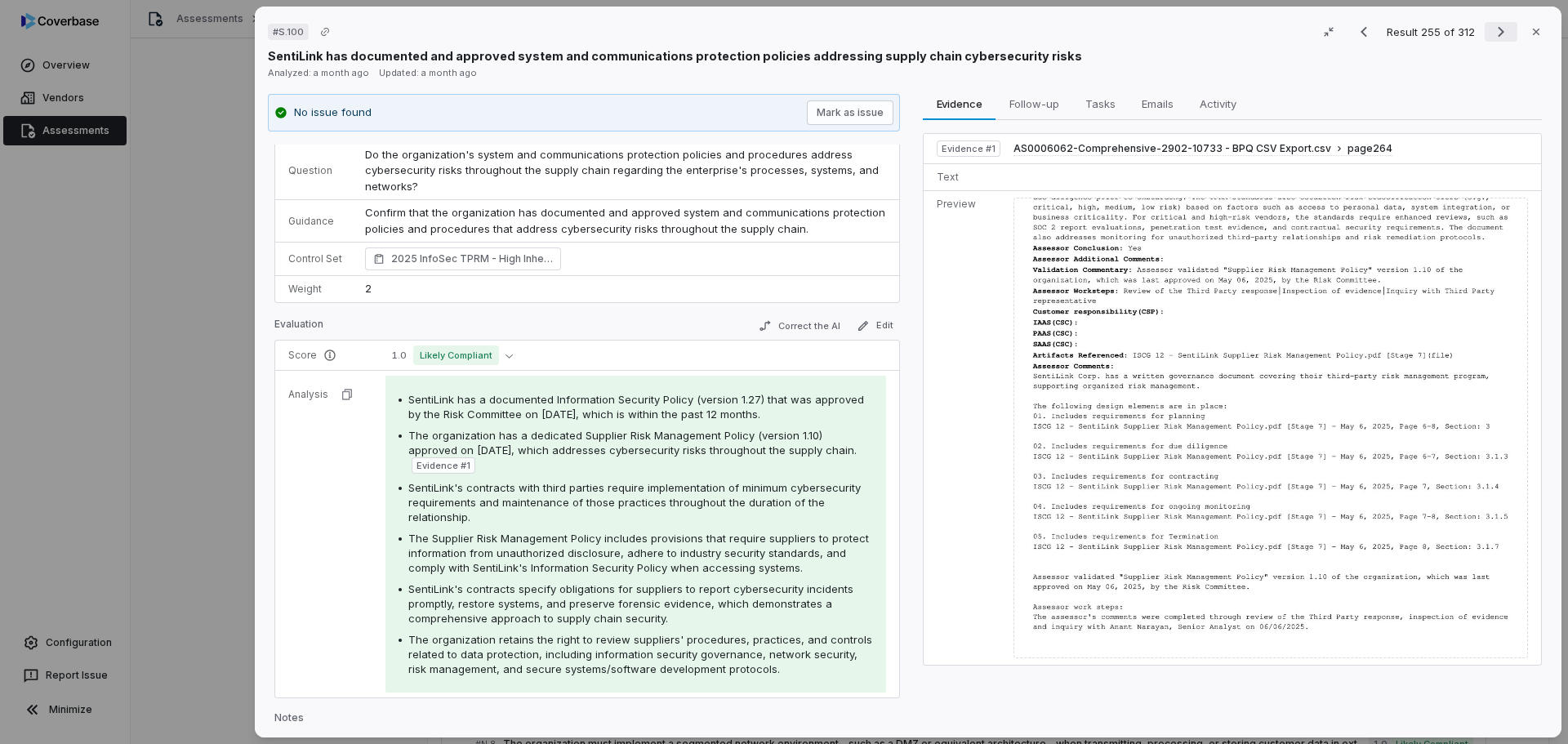
click at [1491, 32] on icon "Next result" at bounding box center [1500, 31] width 19 height 19
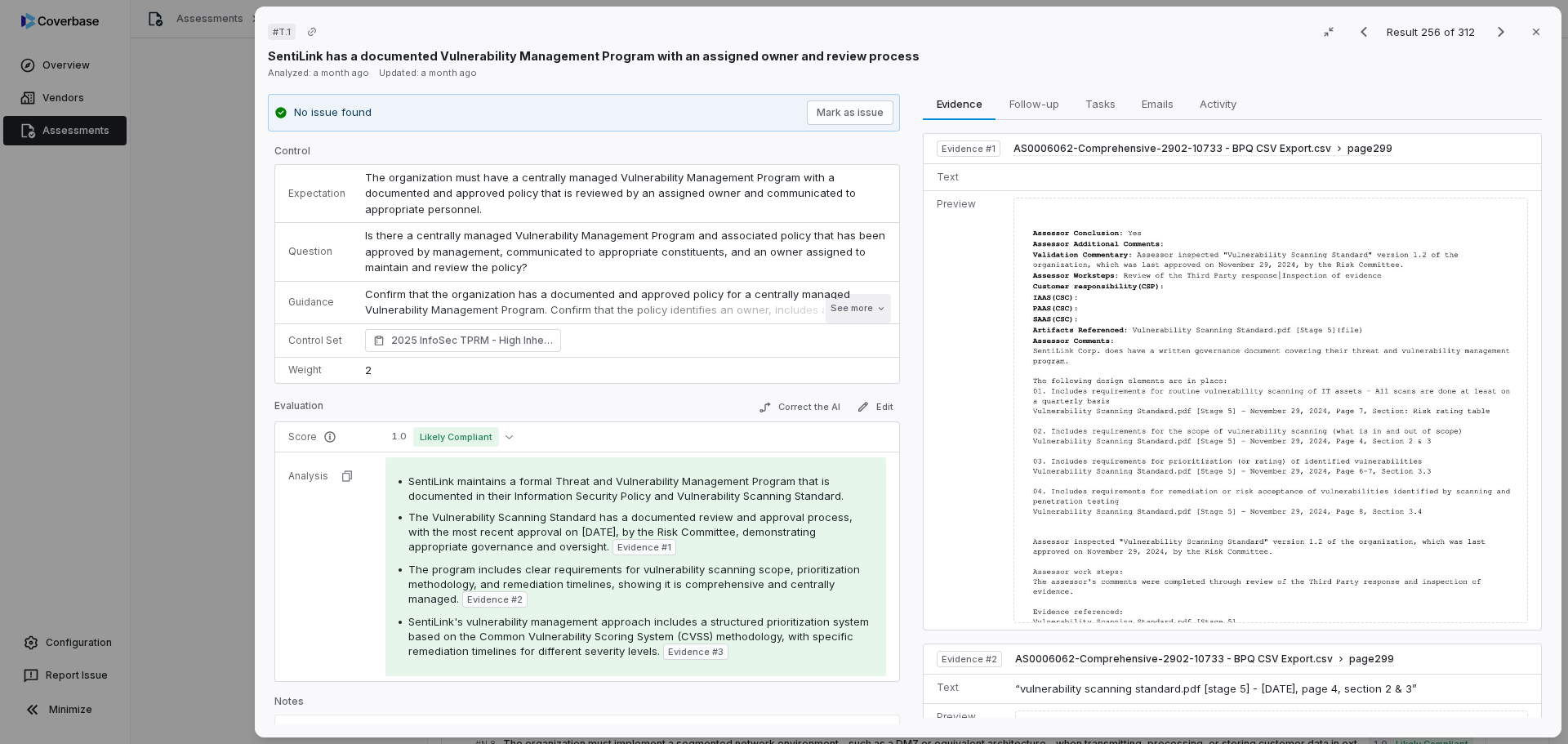
click at [846, 306] on button "See more" at bounding box center [858, 308] width 65 height 30
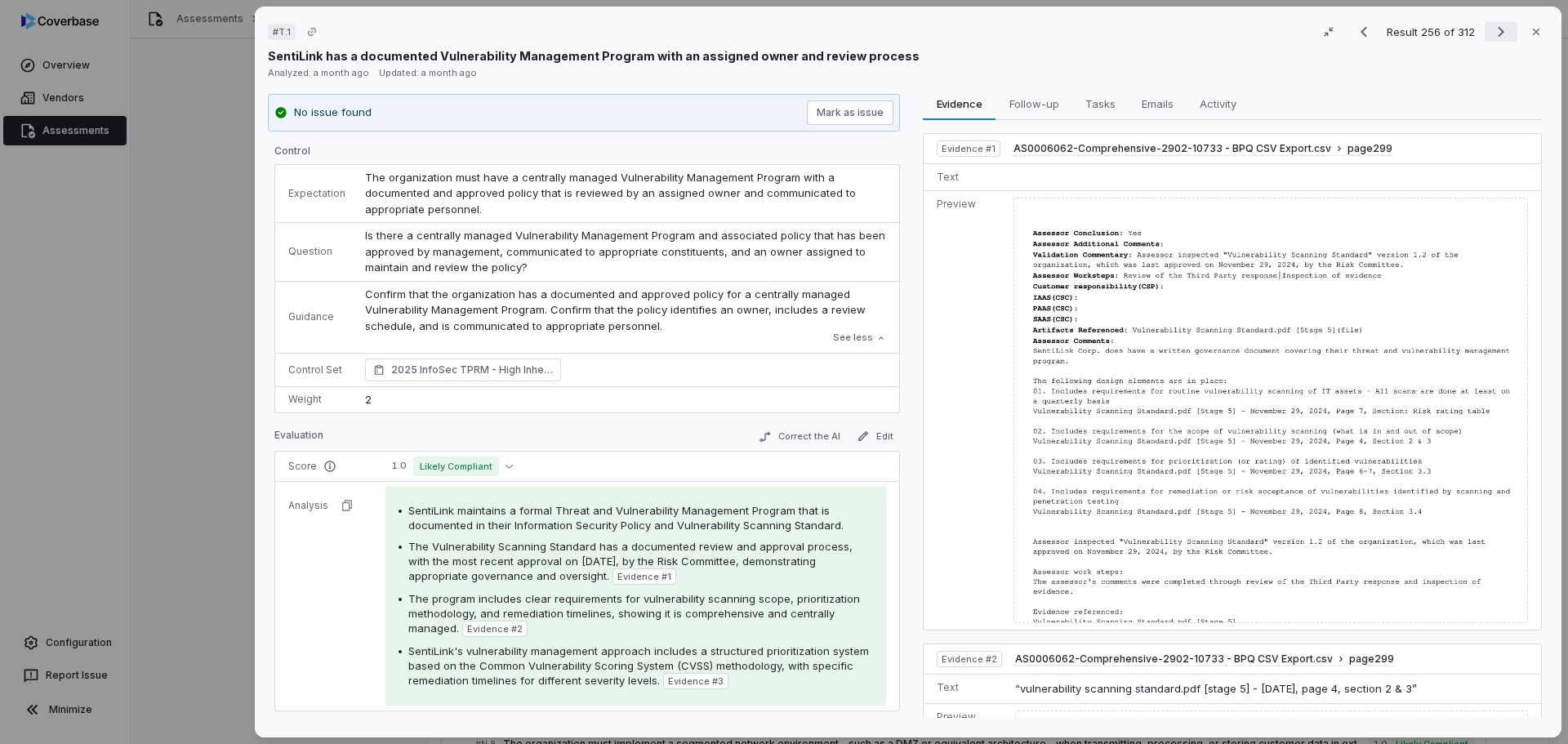
click at [1498, 35] on icon "Next result" at bounding box center [1501, 32] width 7 height 11
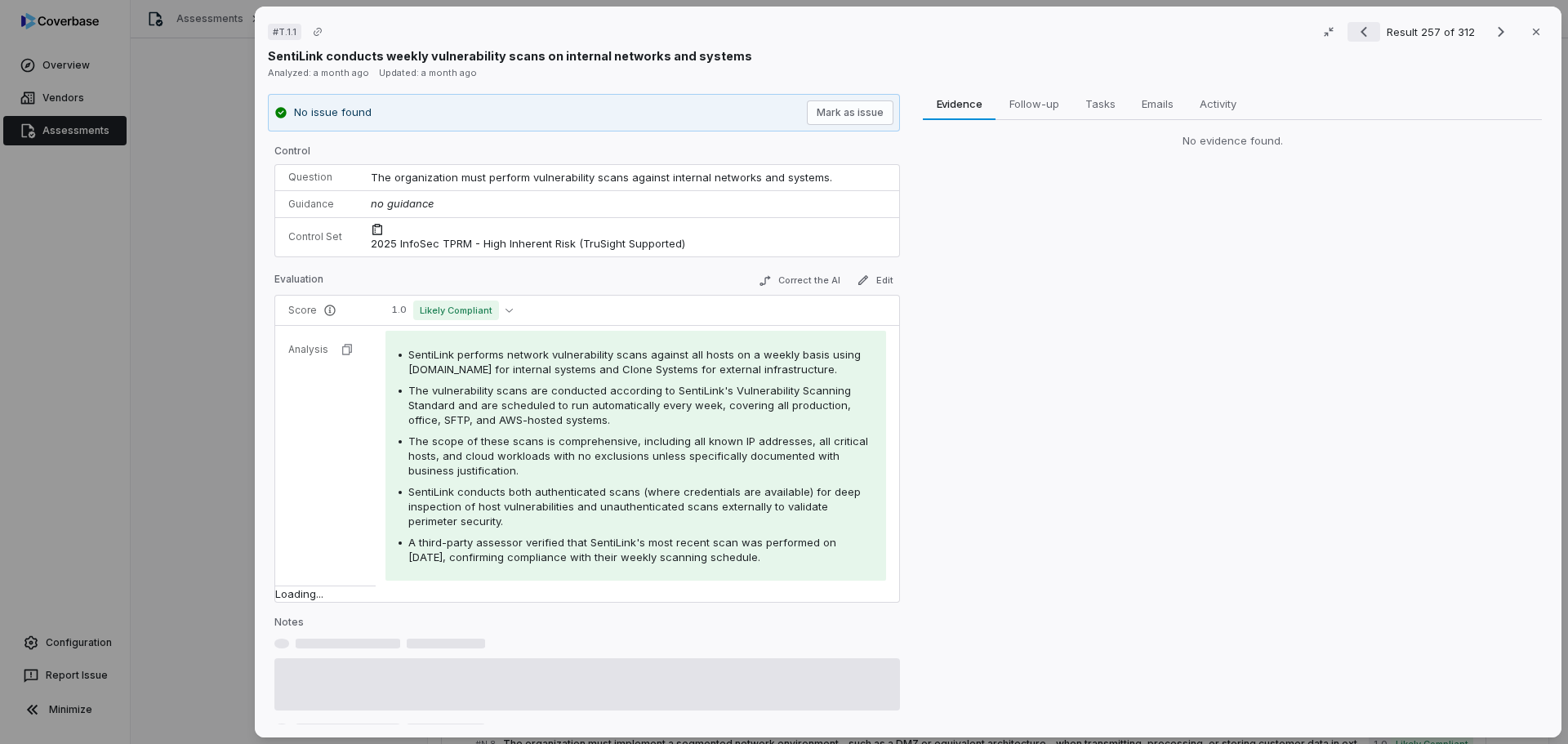
click at [1361, 35] on icon "Previous result" at bounding box center [1364, 32] width 7 height 11
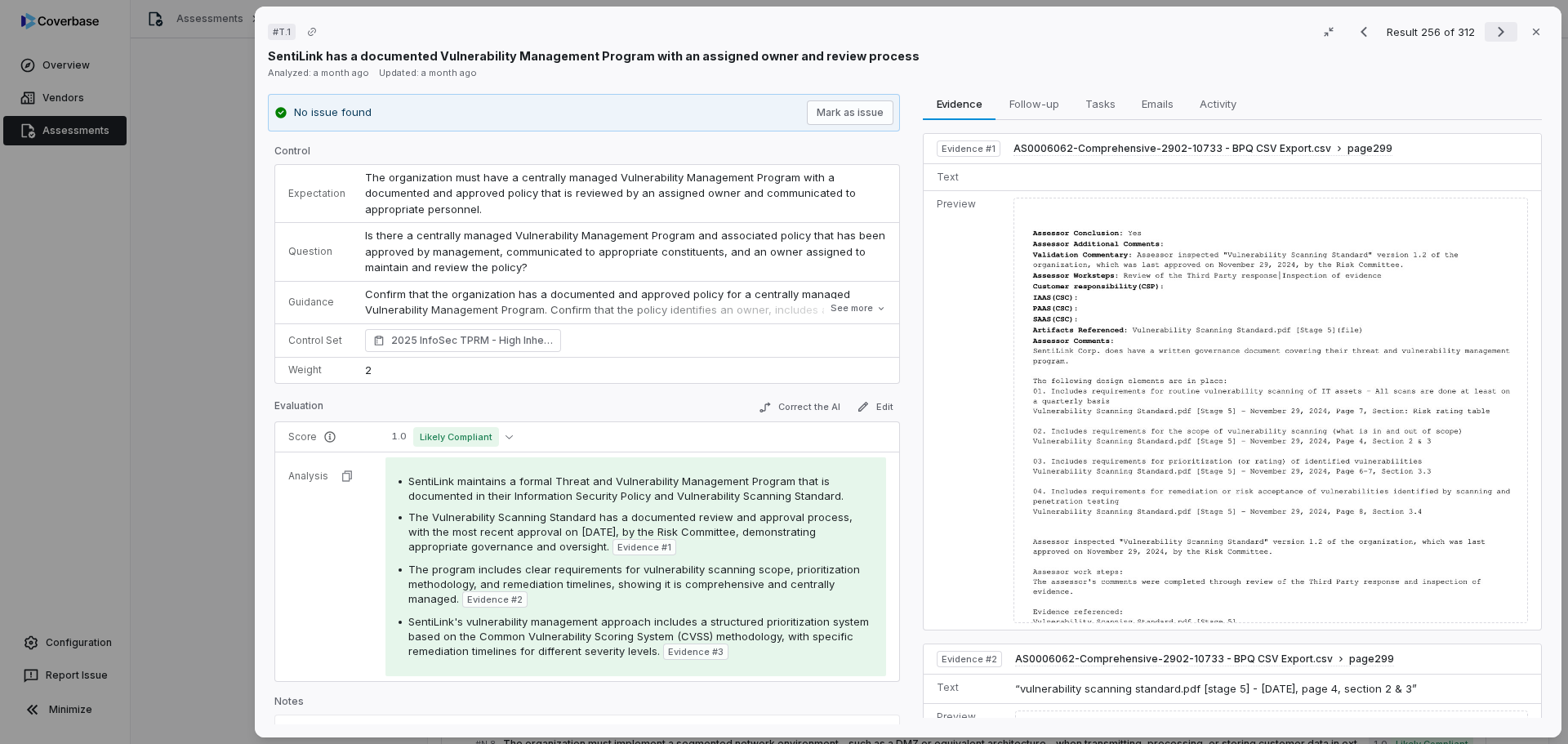
click at [1491, 32] on icon "Next result" at bounding box center [1500, 31] width 19 height 19
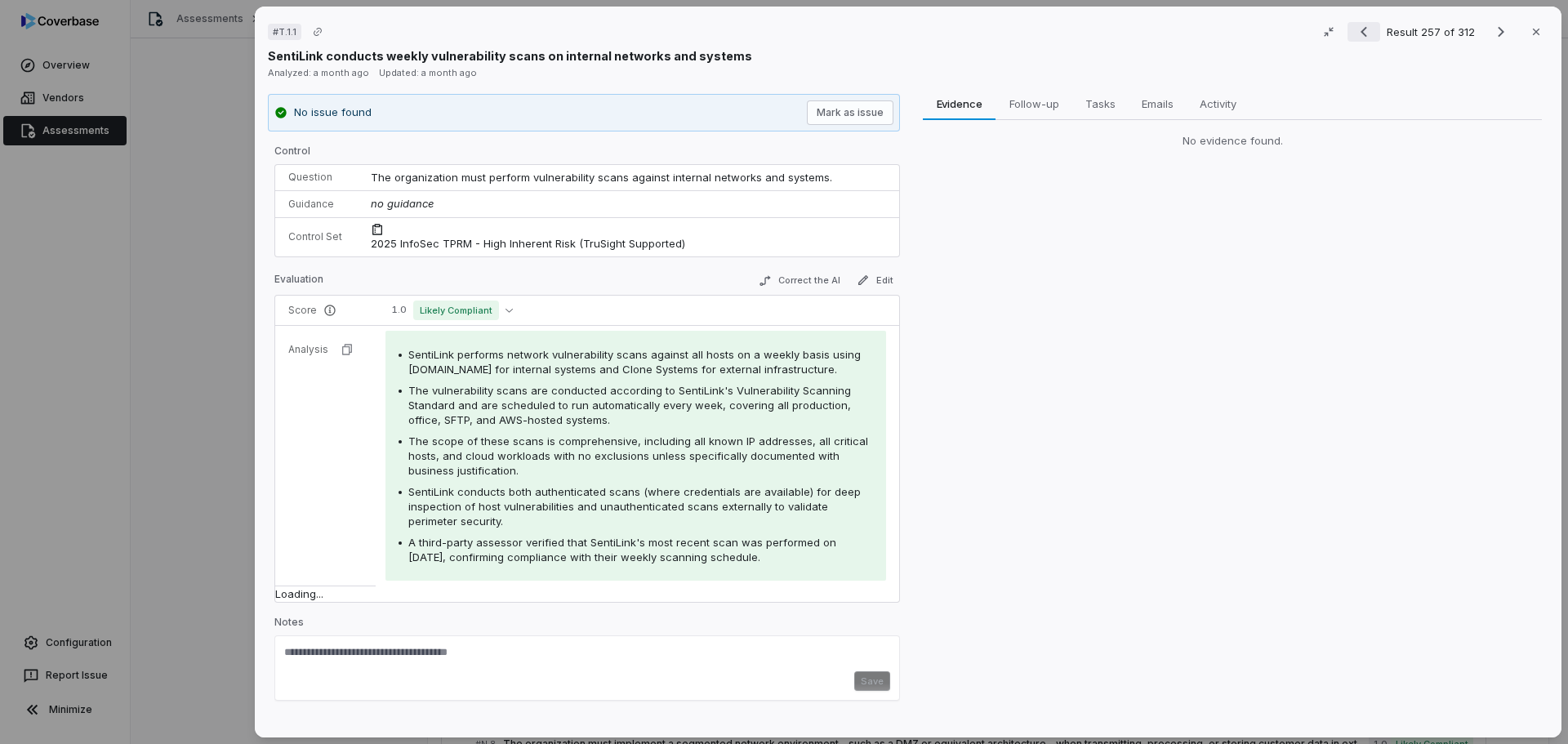
click at [1356, 30] on icon "Previous result" at bounding box center [1363, 31] width 19 height 19
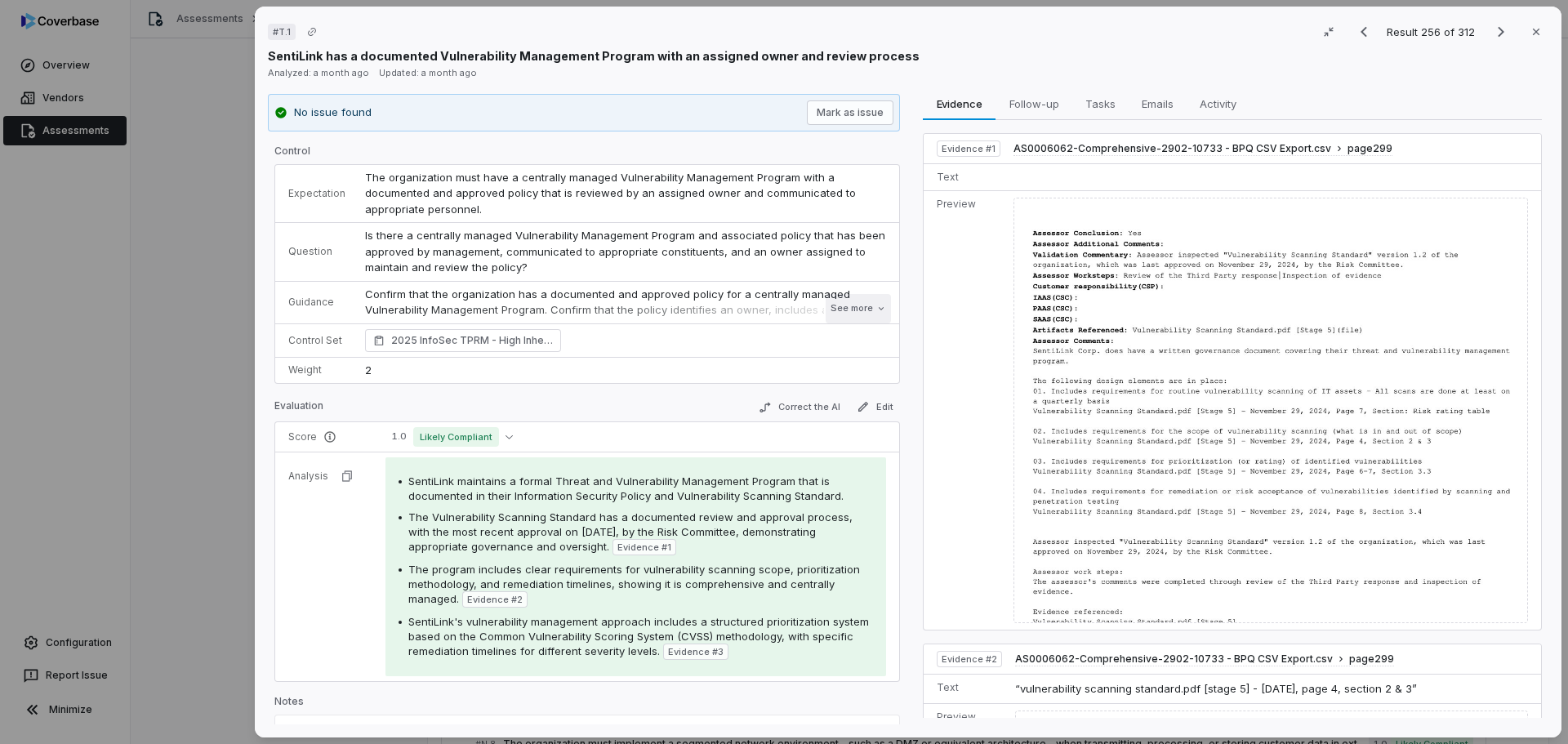
click at [839, 304] on button "See more" at bounding box center [858, 308] width 65 height 30
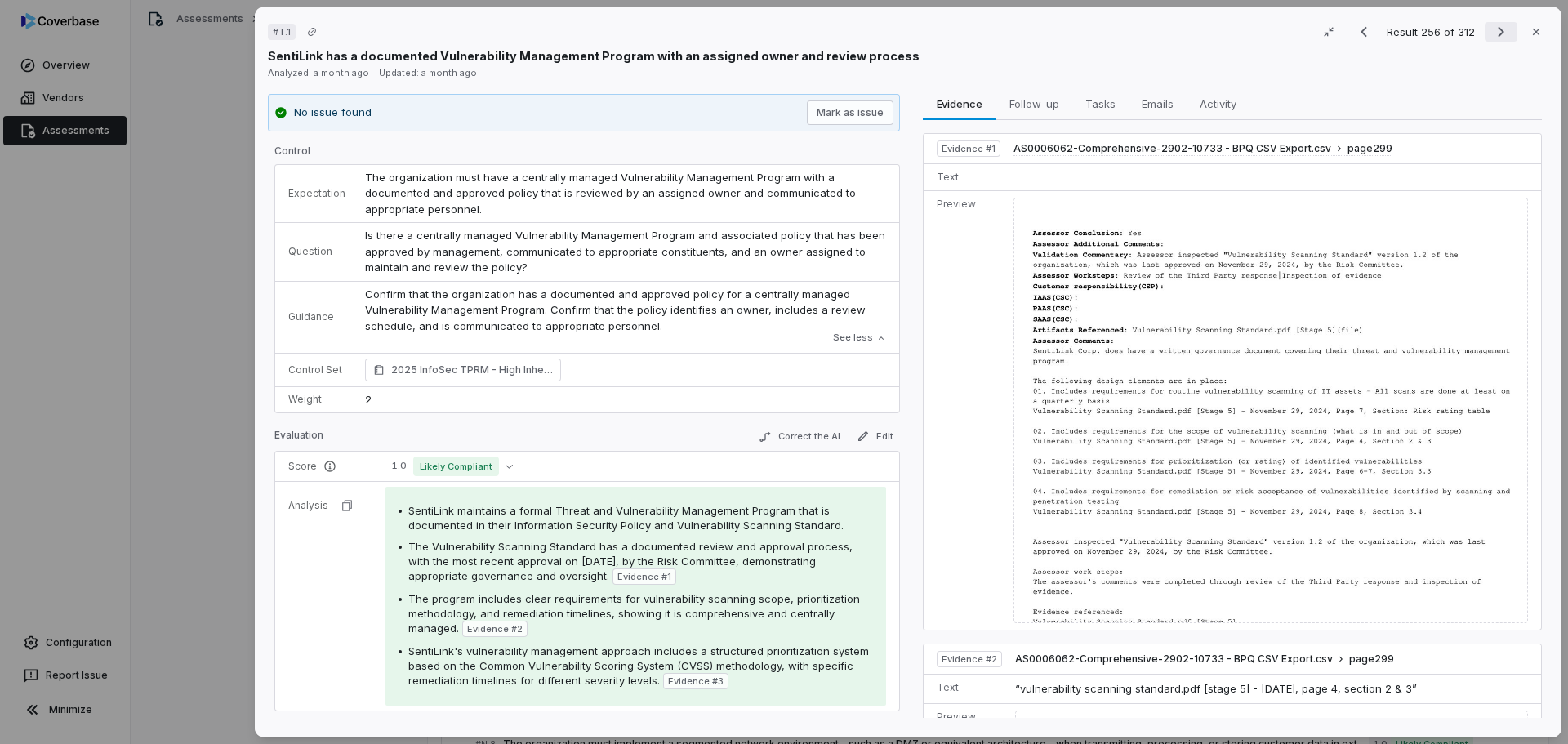
click at [1498, 33] on icon "Next result" at bounding box center [1501, 32] width 7 height 11
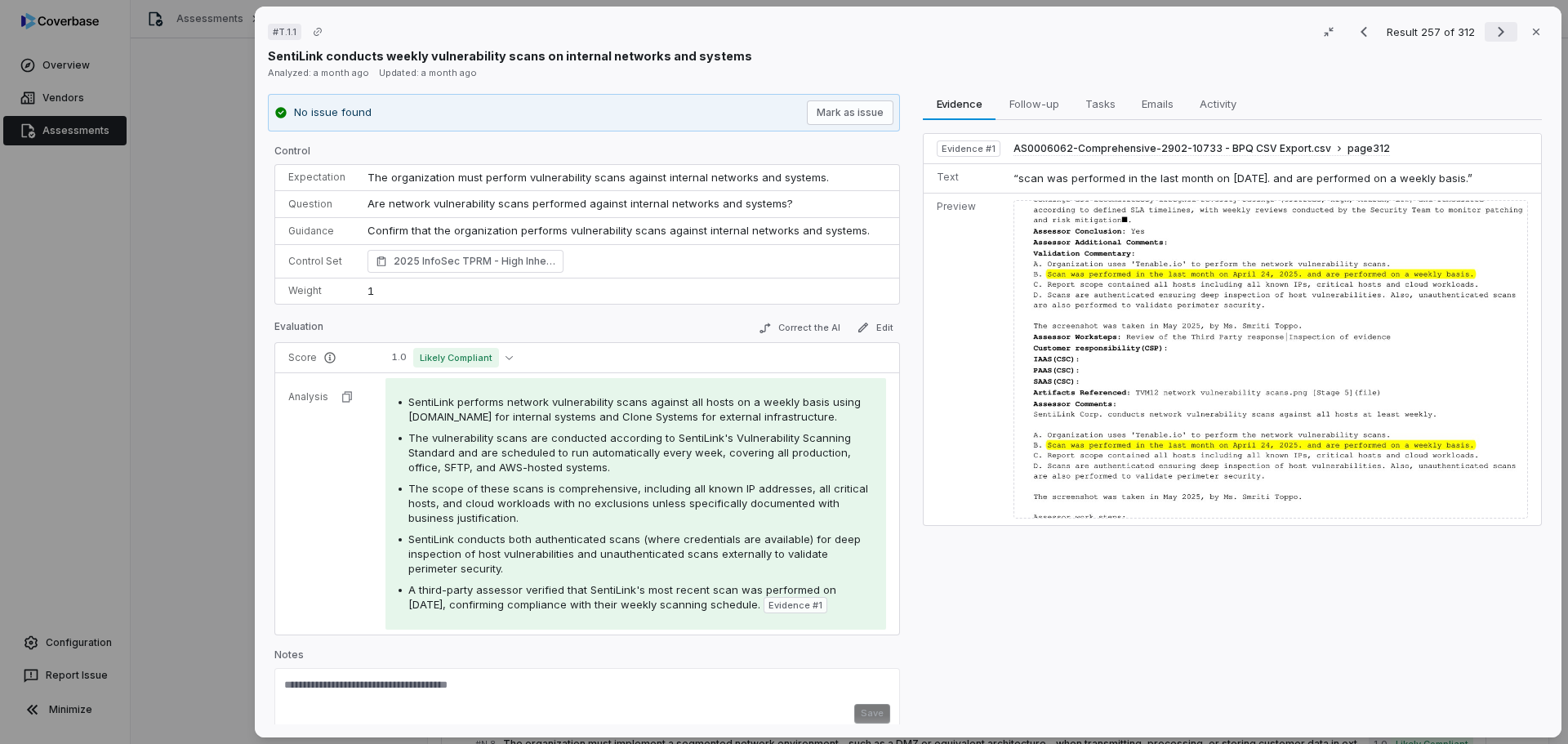
click at [1494, 29] on icon "Next result" at bounding box center [1500, 31] width 19 height 19
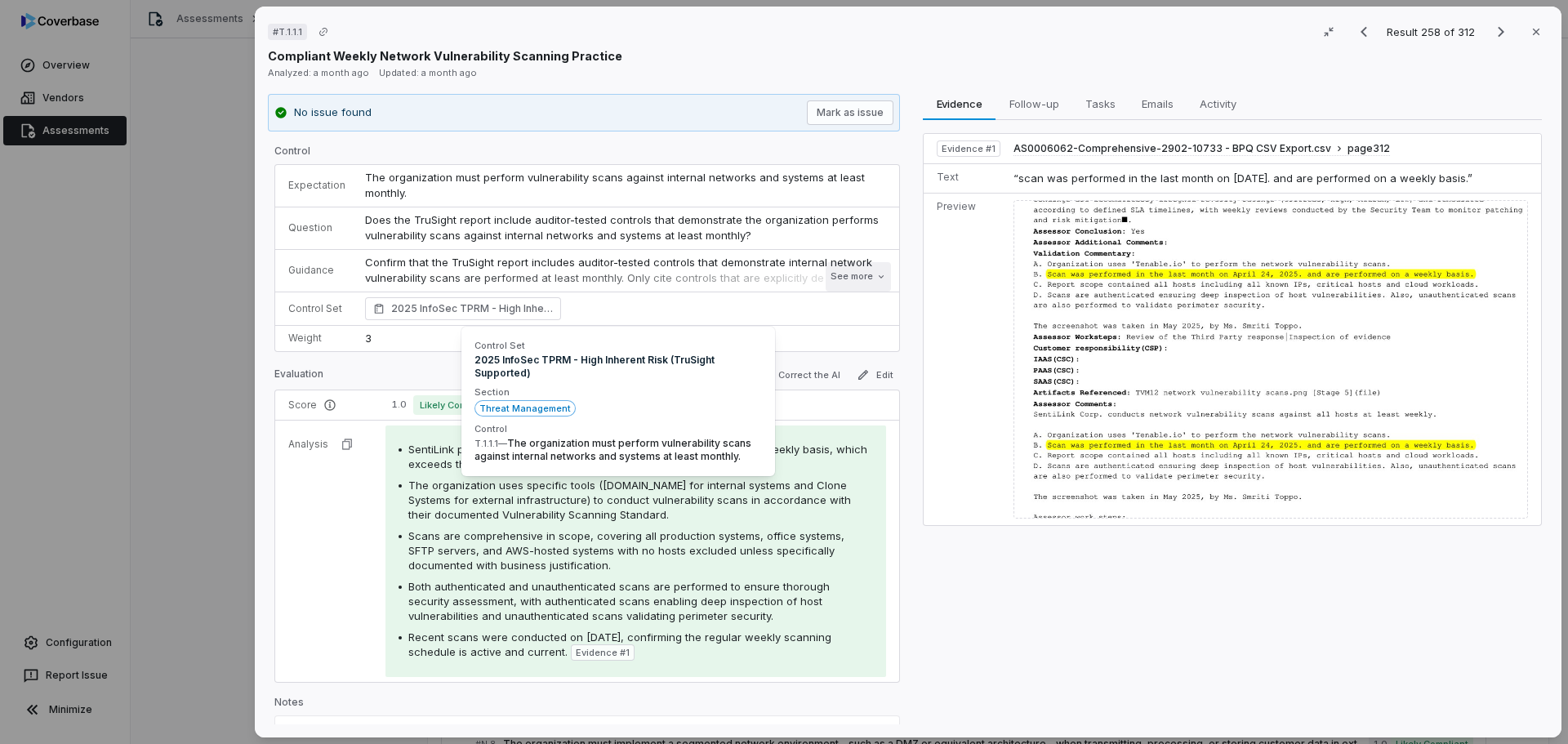
click at [836, 278] on button "See more" at bounding box center [858, 277] width 65 height 30
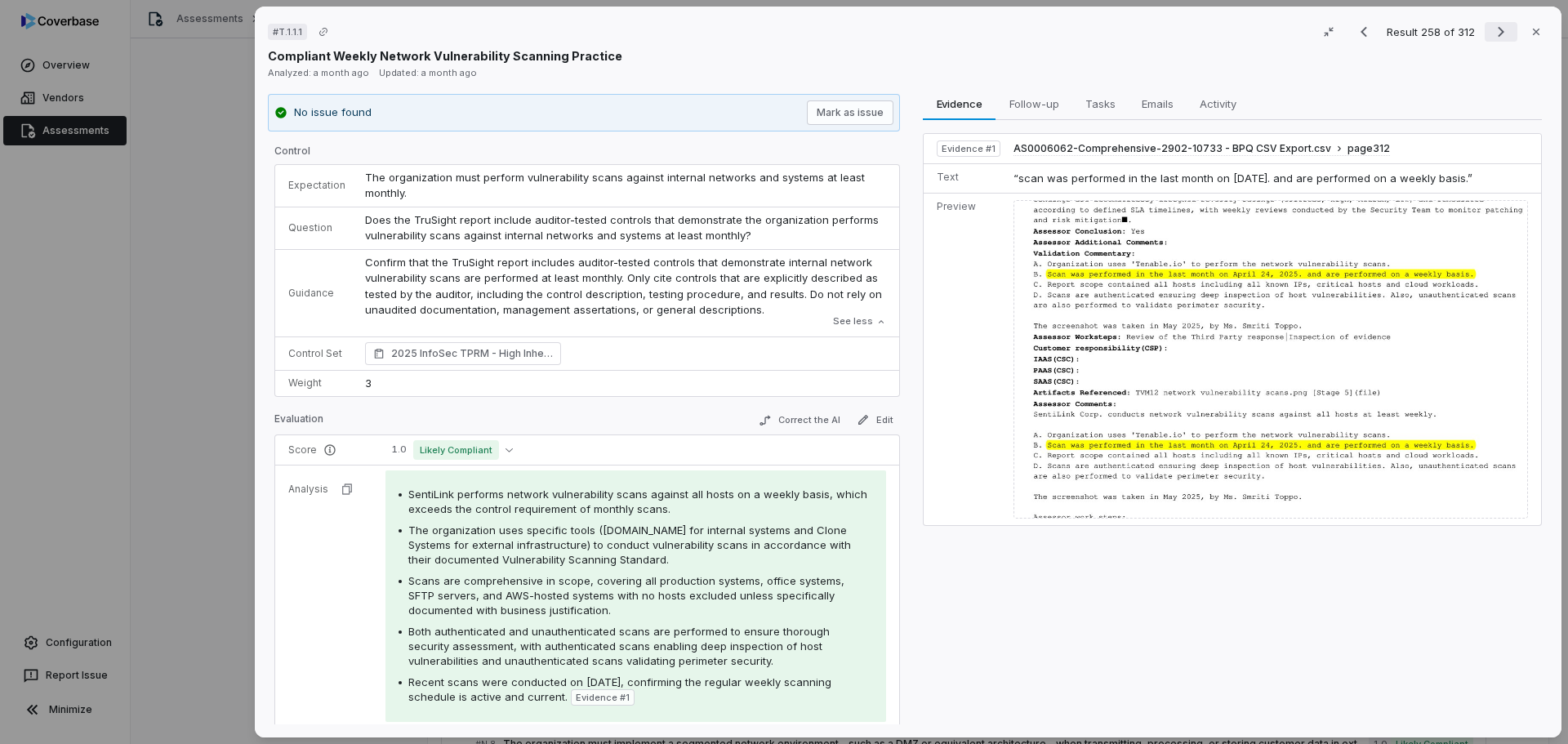
click at [1491, 30] on icon "Next result" at bounding box center [1500, 31] width 19 height 19
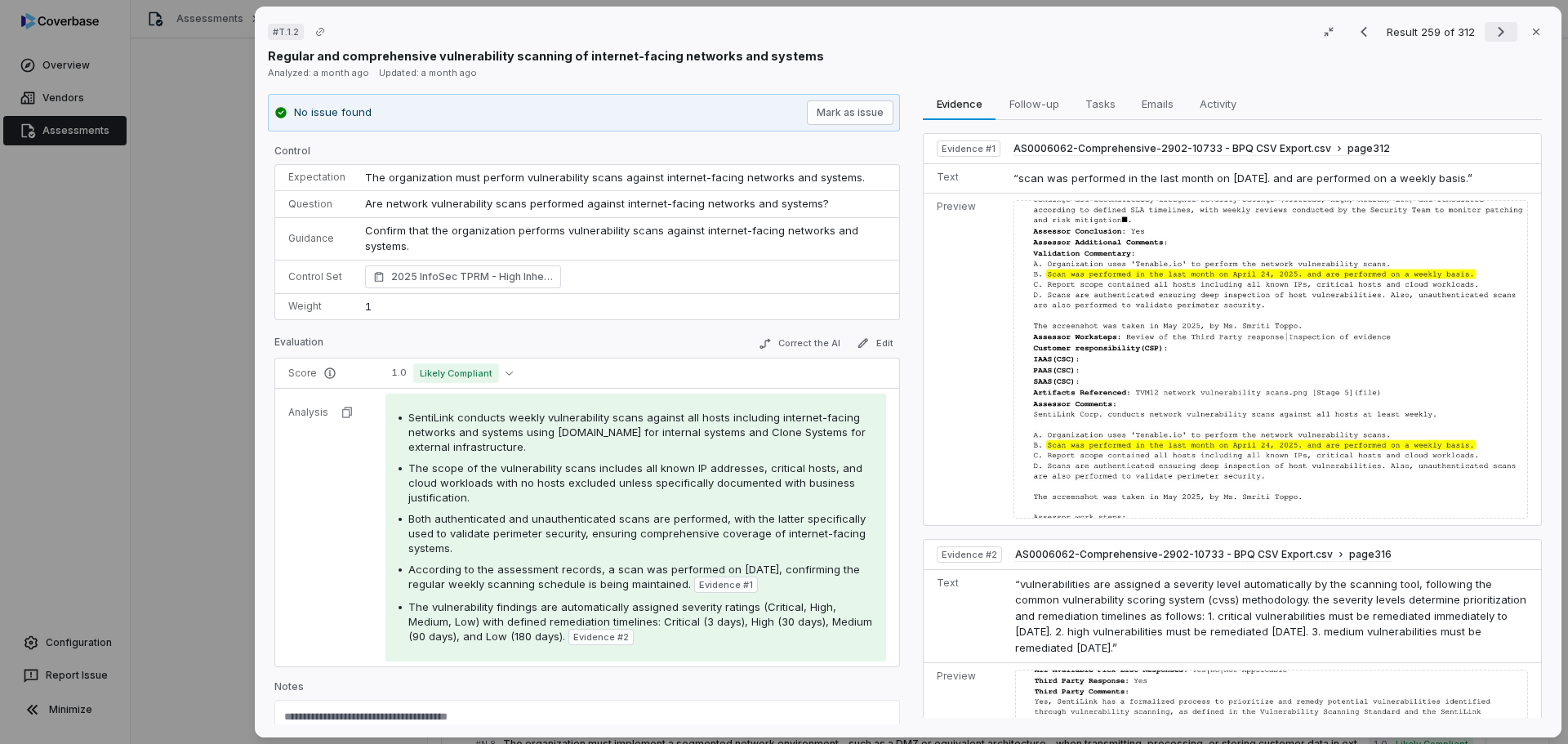
click at [1498, 36] on icon "Next result" at bounding box center [1501, 32] width 7 height 11
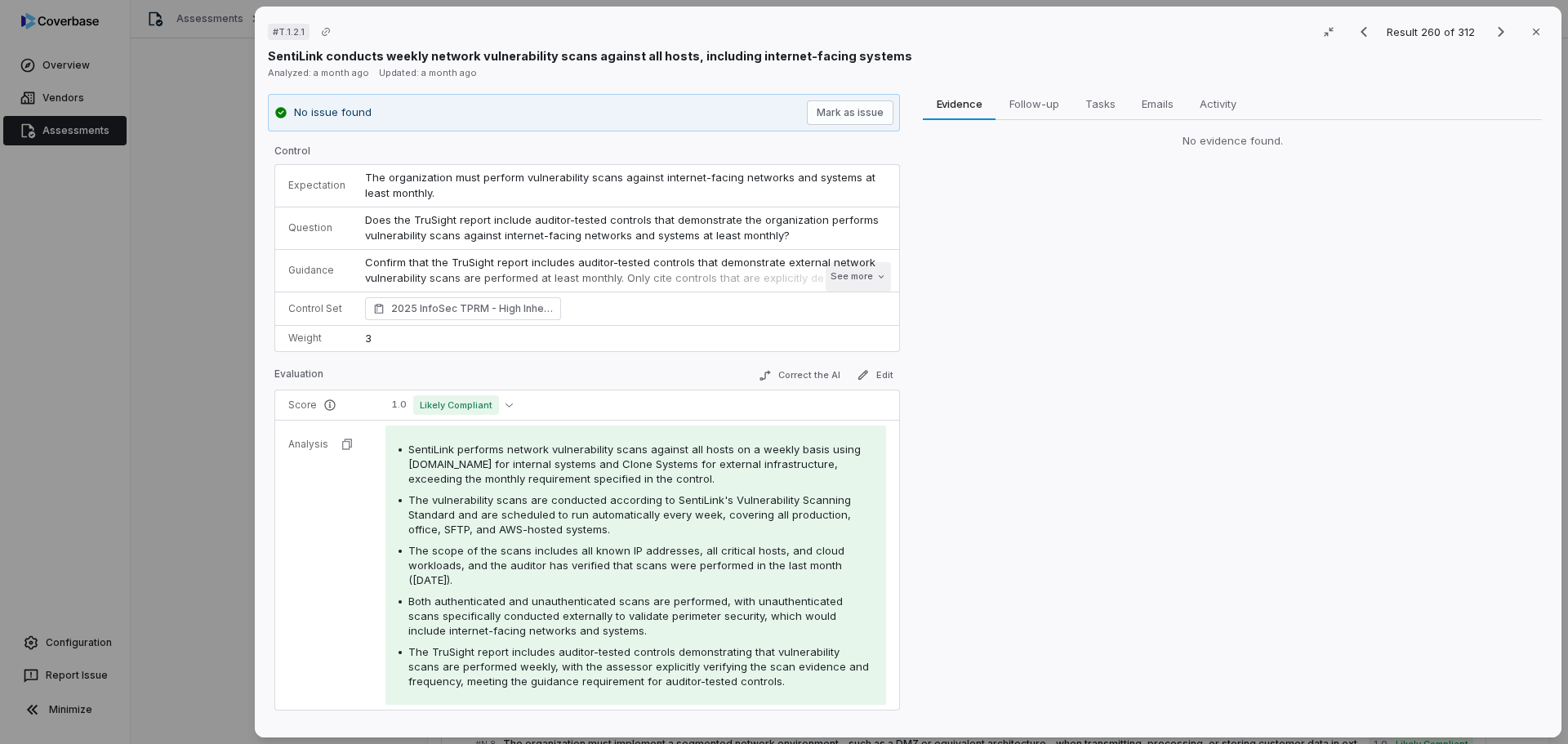
click at [839, 270] on button "See more" at bounding box center [858, 277] width 65 height 30
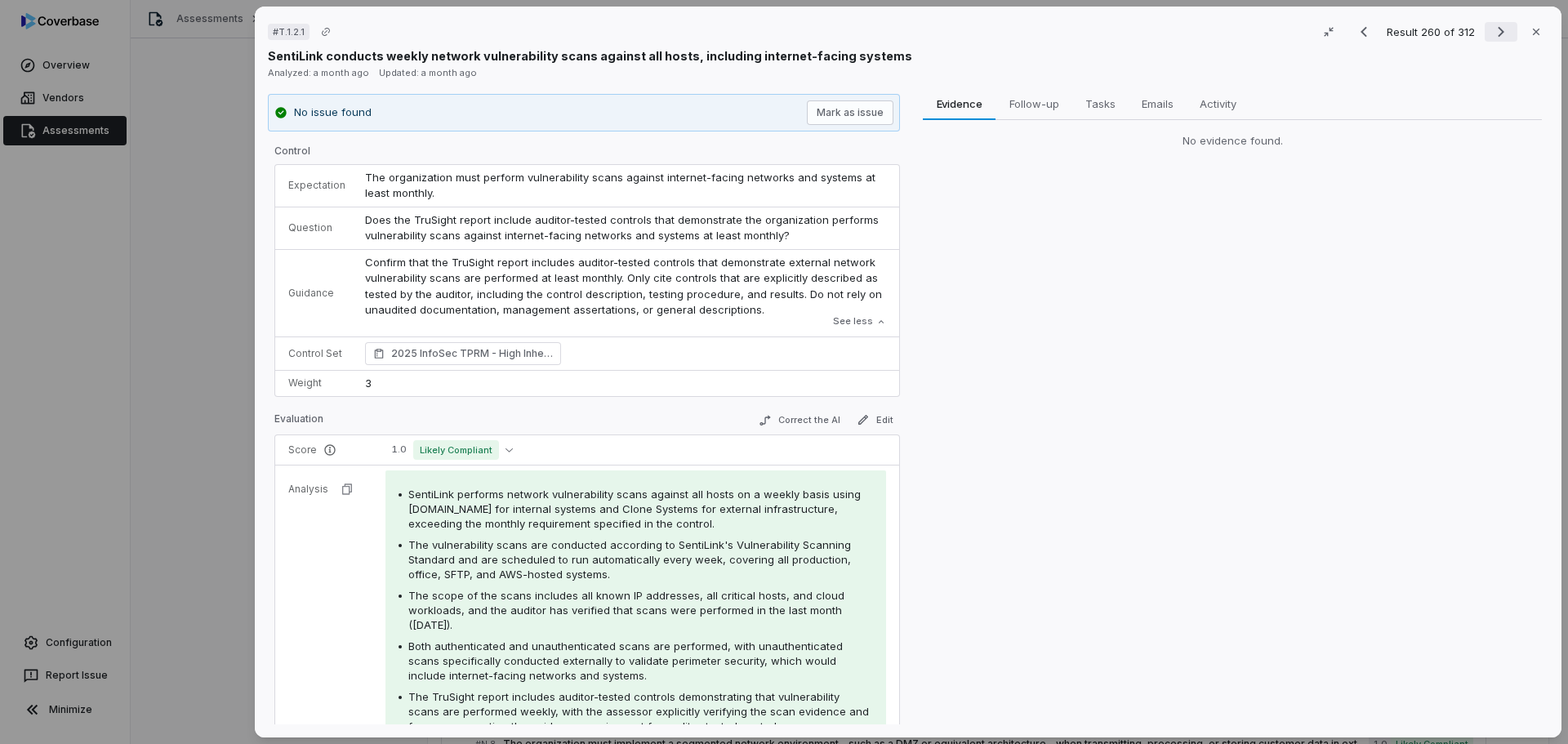
click at [1498, 35] on icon "Next result" at bounding box center [1501, 32] width 7 height 11
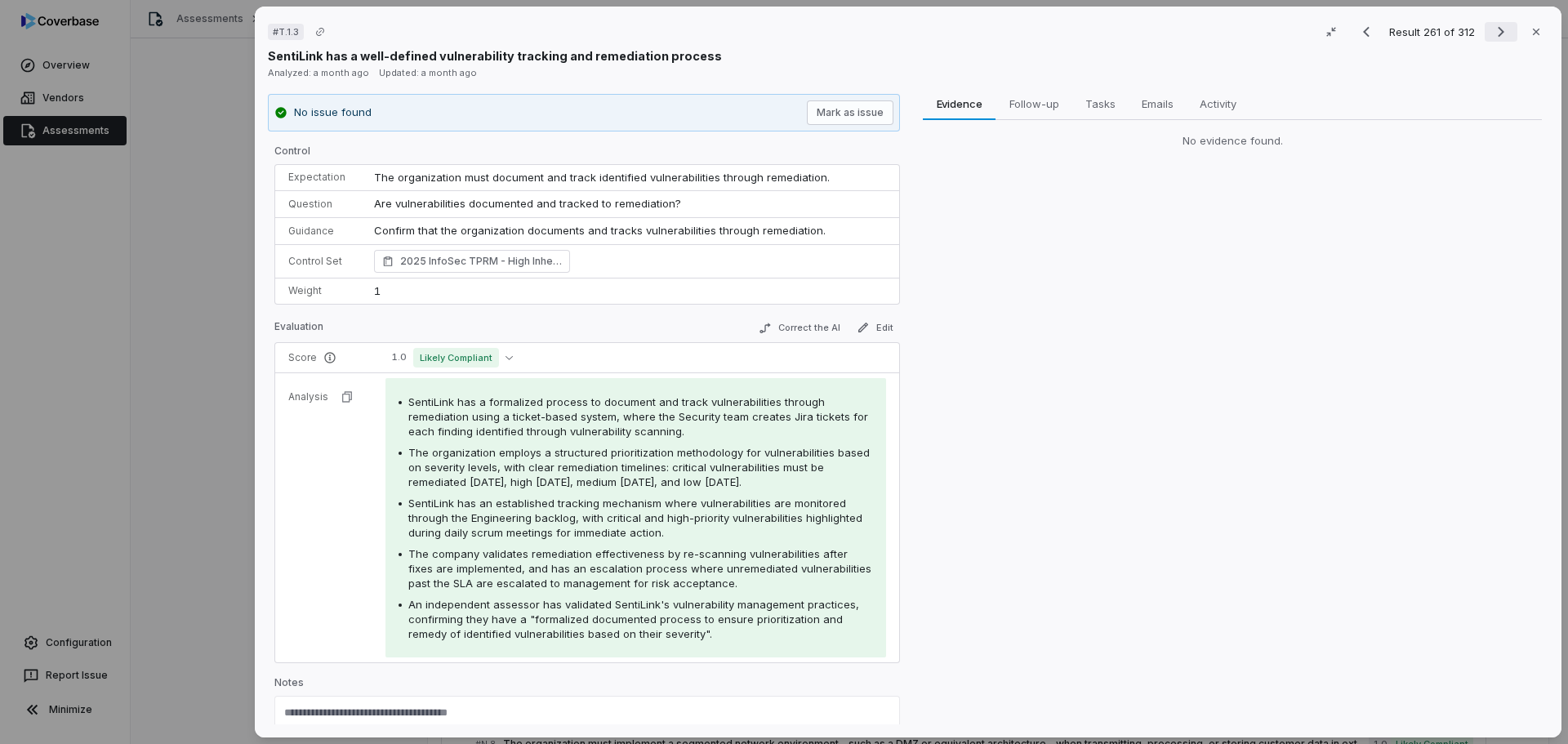
click at [1491, 30] on icon "Next result" at bounding box center [1500, 31] width 19 height 19
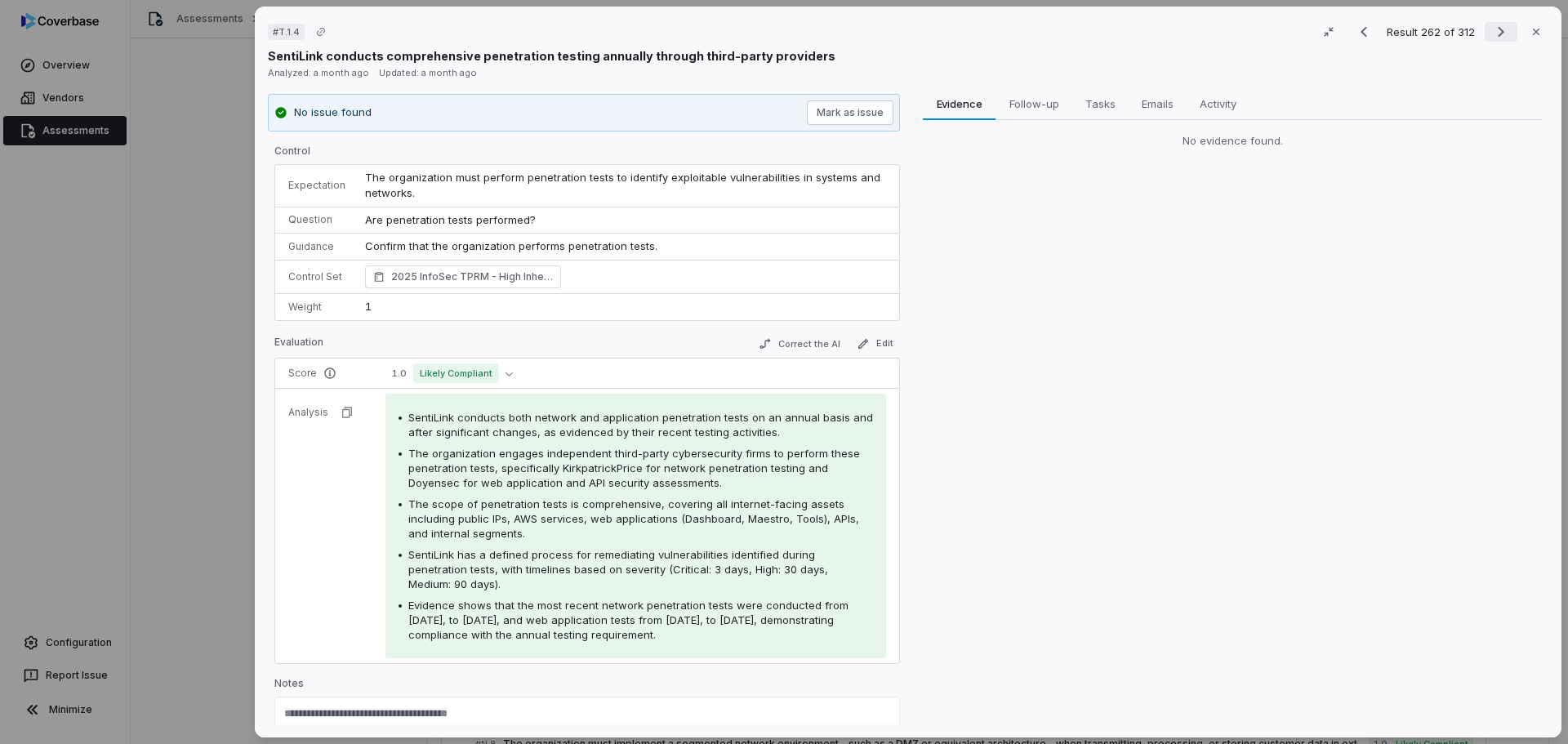
click at [1494, 28] on icon "Next result" at bounding box center [1500, 31] width 19 height 19
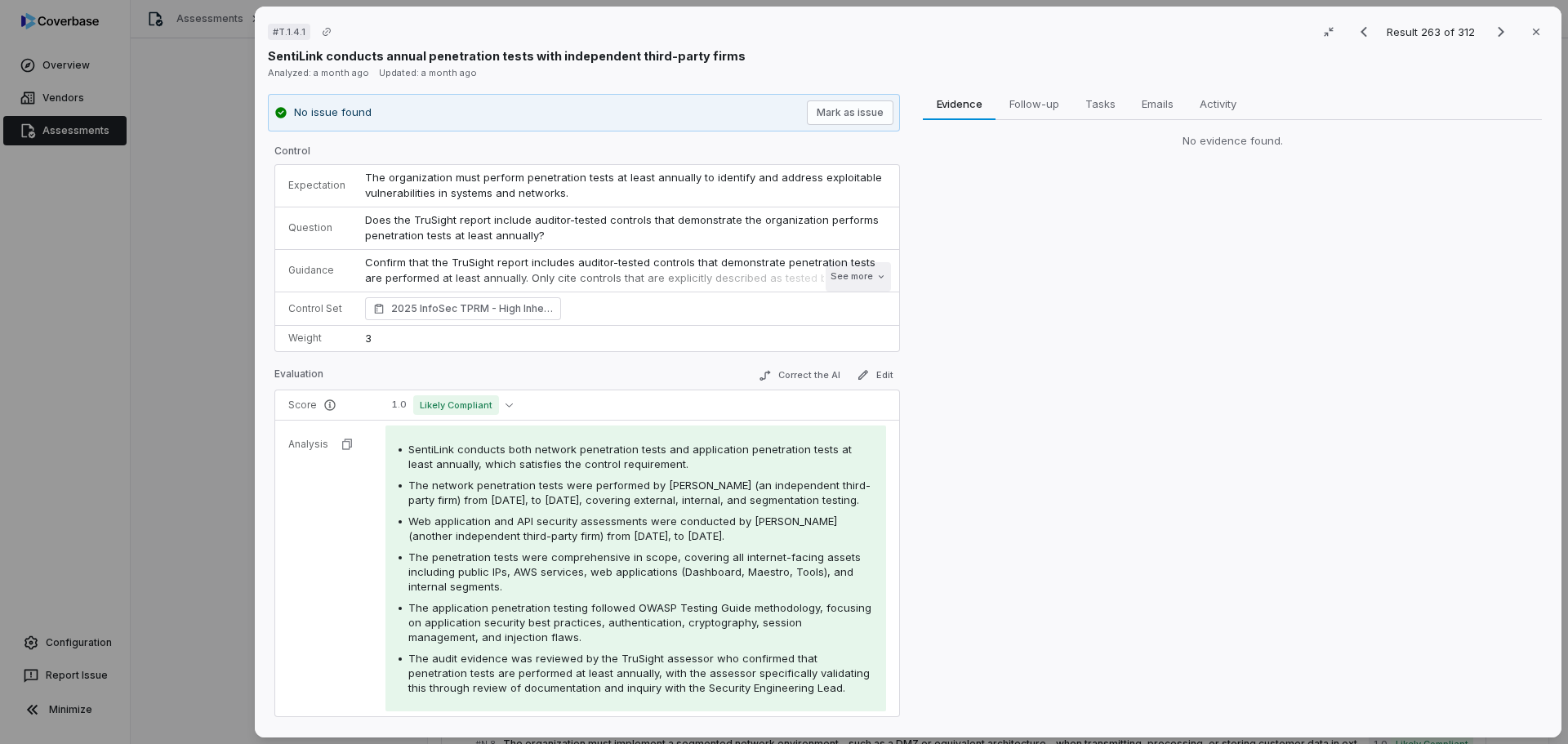
click at [844, 269] on button "See more" at bounding box center [858, 277] width 65 height 30
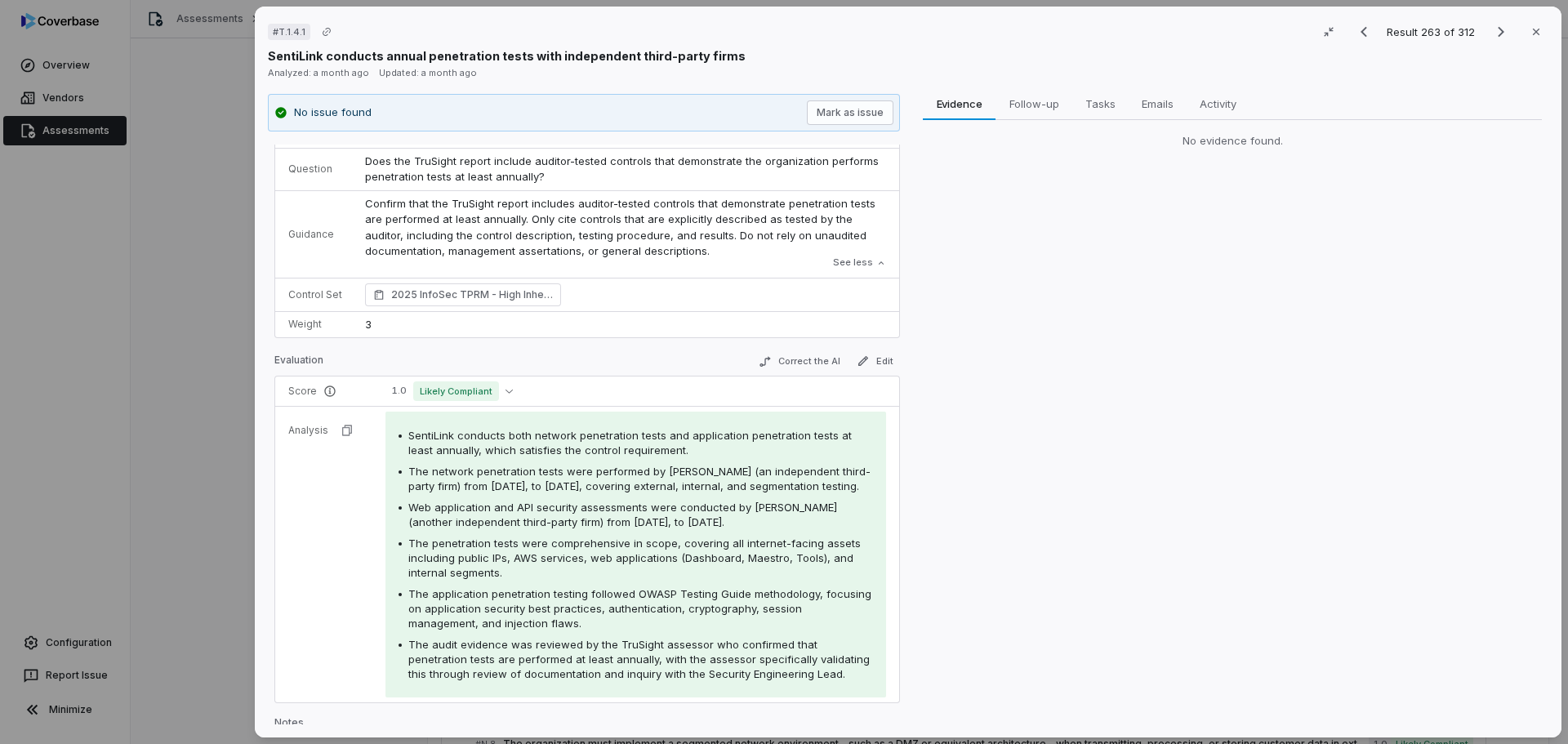
scroll to position [81, 0]
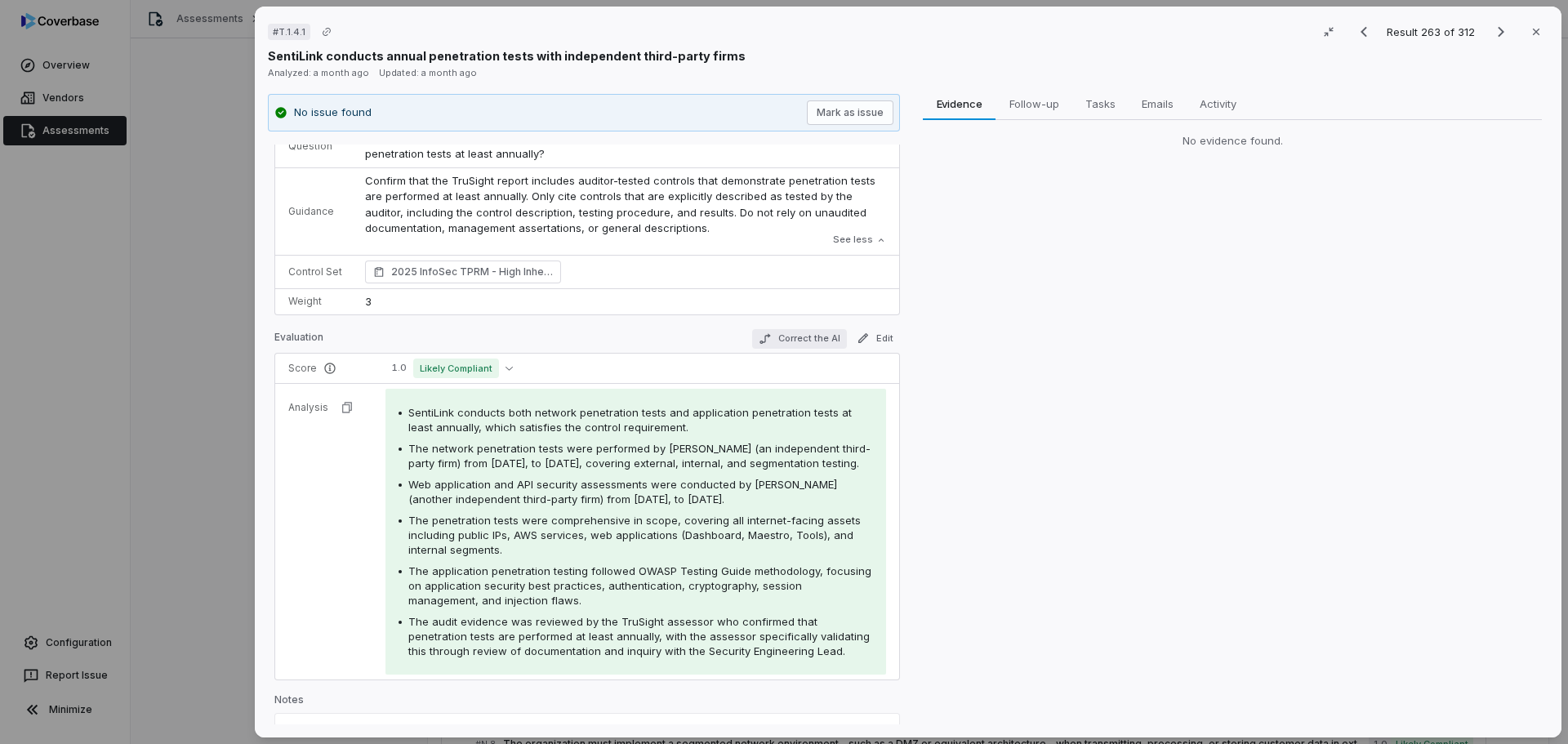
click at [808, 339] on button "Correct the AI" at bounding box center [800, 339] width 95 height 19
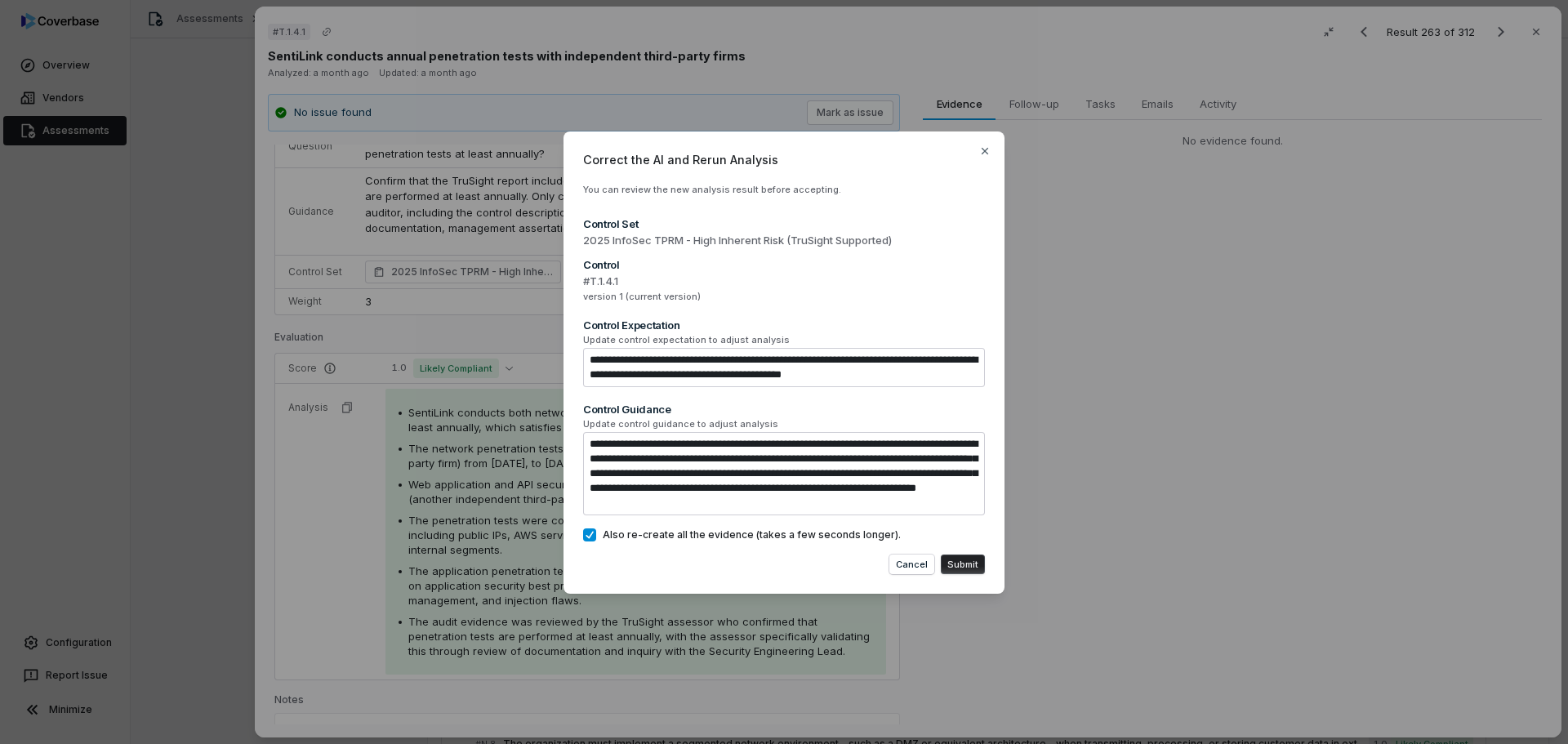
click at [958, 571] on button "Submit" at bounding box center [963, 564] width 44 height 19
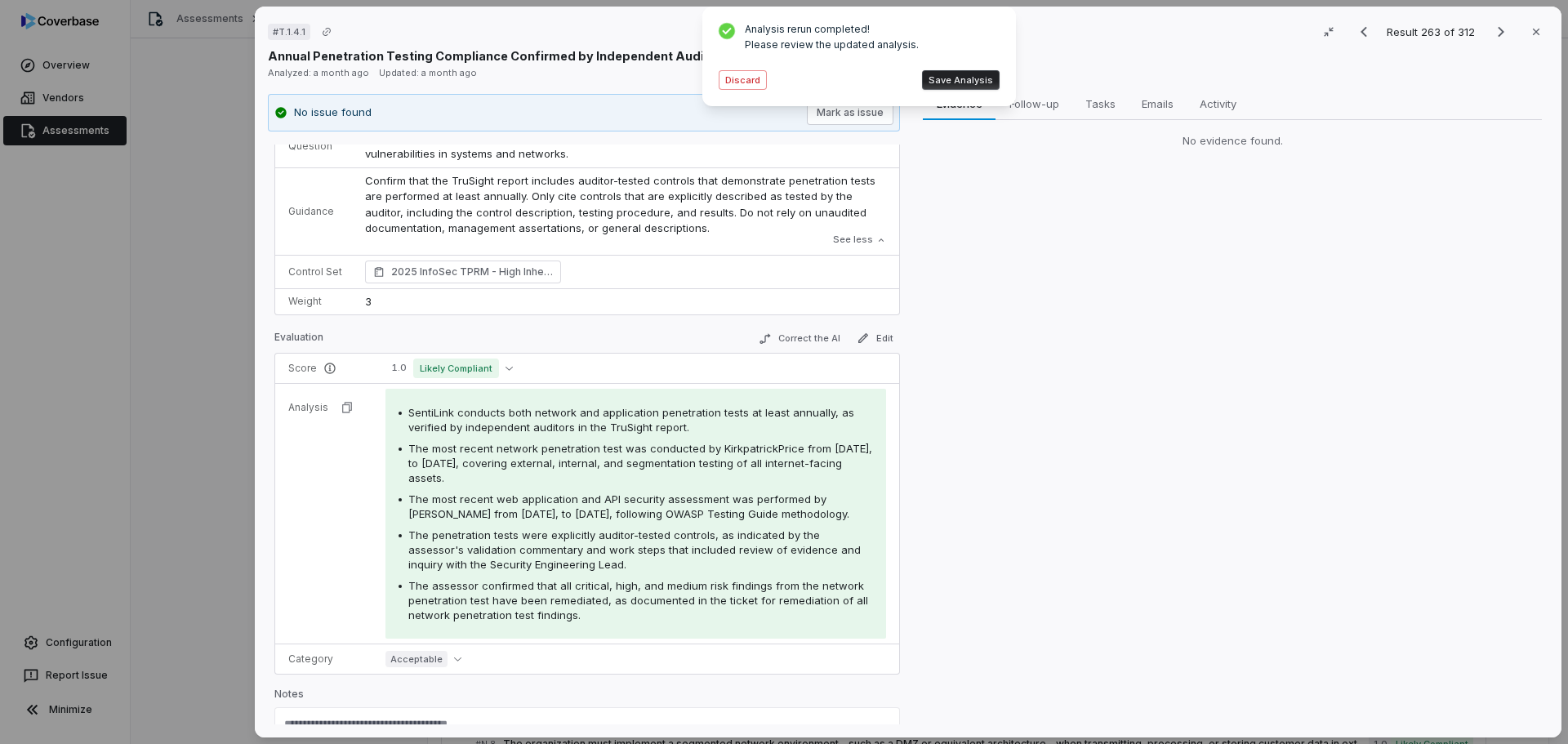
click at [981, 82] on button "Save Analysis" at bounding box center [960, 80] width 78 height 19
click at [1491, 35] on icon "Next result" at bounding box center [1500, 31] width 19 height 19
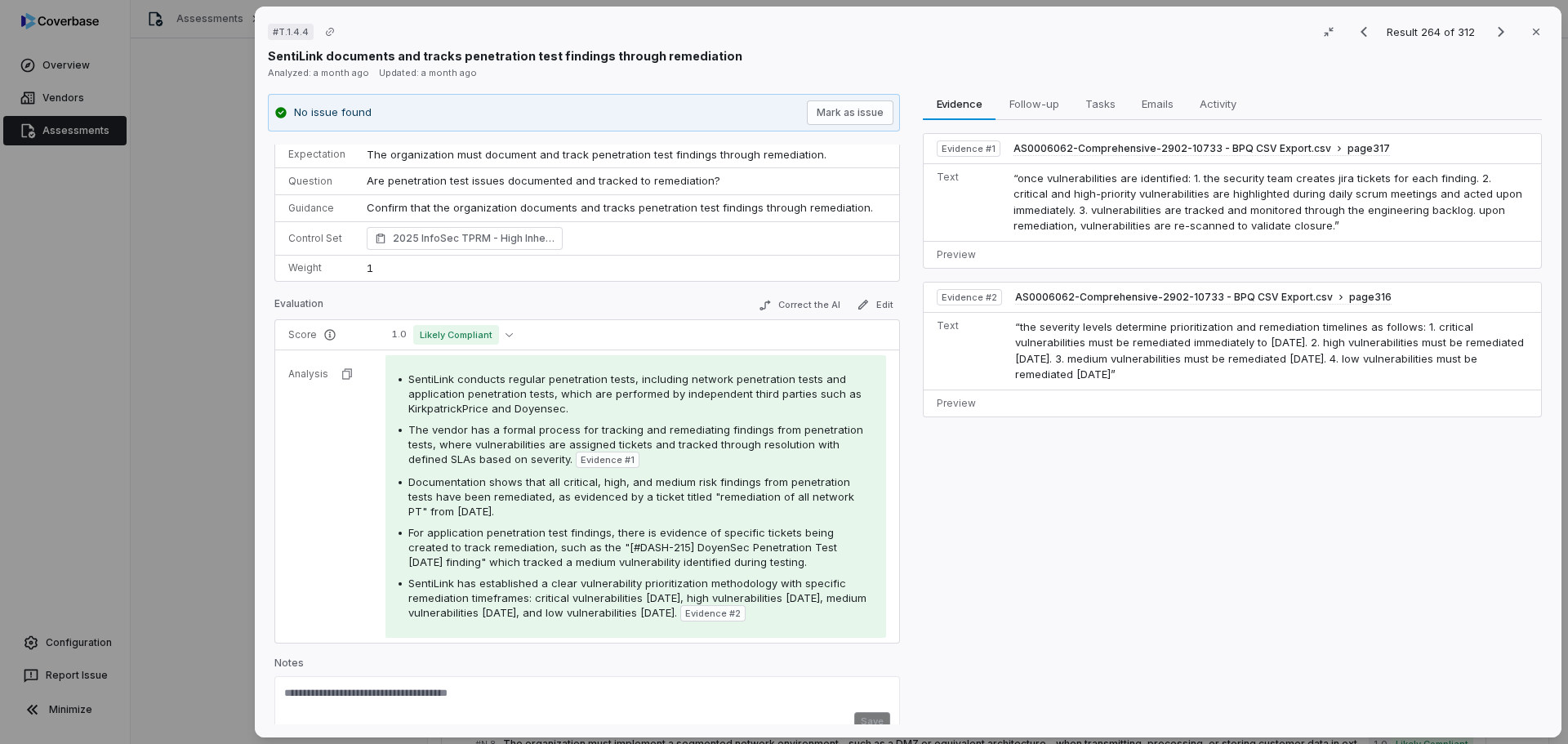
scroll to position [50, 0]
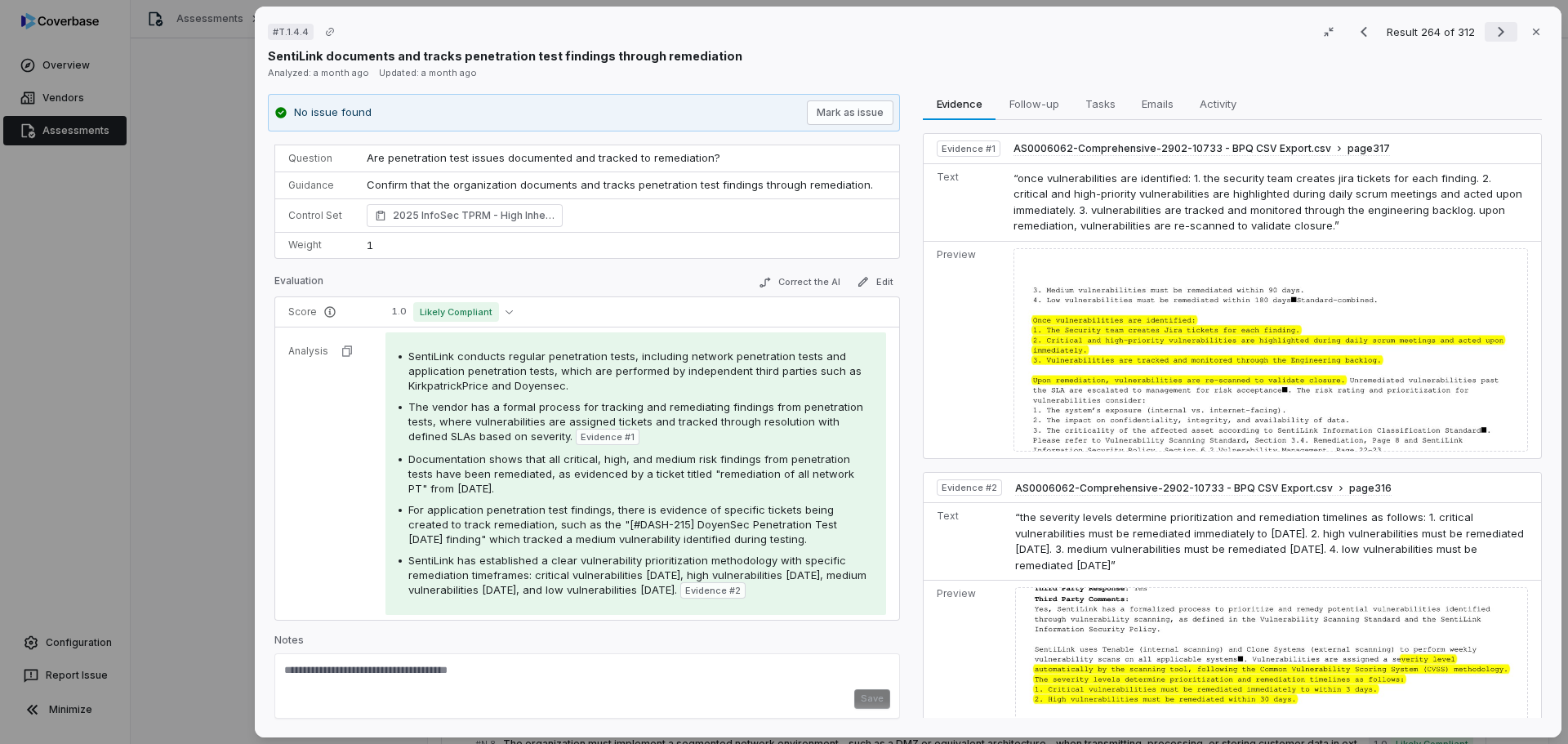
click at [1491, 35] on icon "Next result" at bounding box center [1500, 31] width 19 height 19
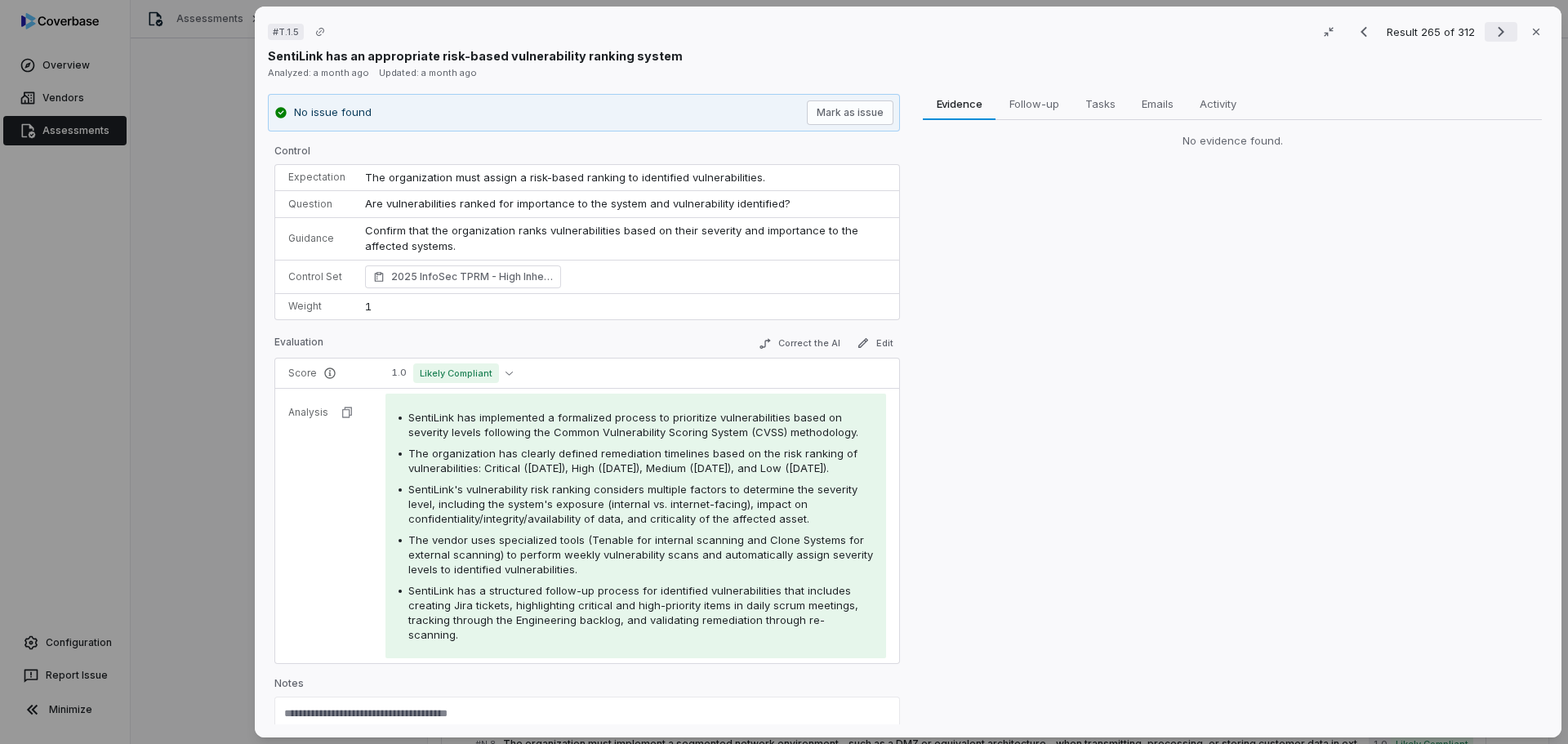
click at [1491, 31] on icon "Next result" at bounding box center [1500, 31] width 19 height 19
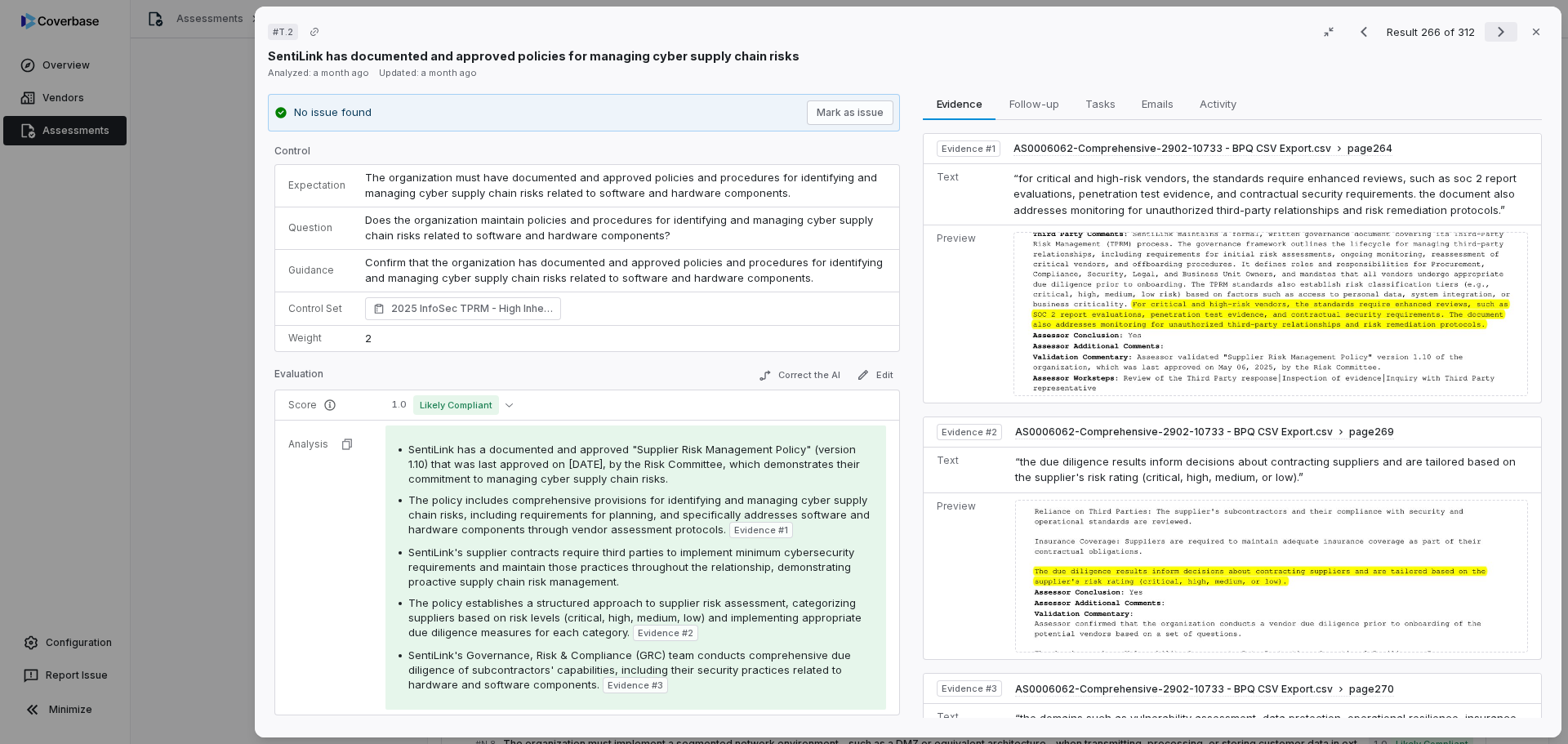
click at [1491, 30] on icon "Next result" at bounding box center [1500, 31] width 19 height 19
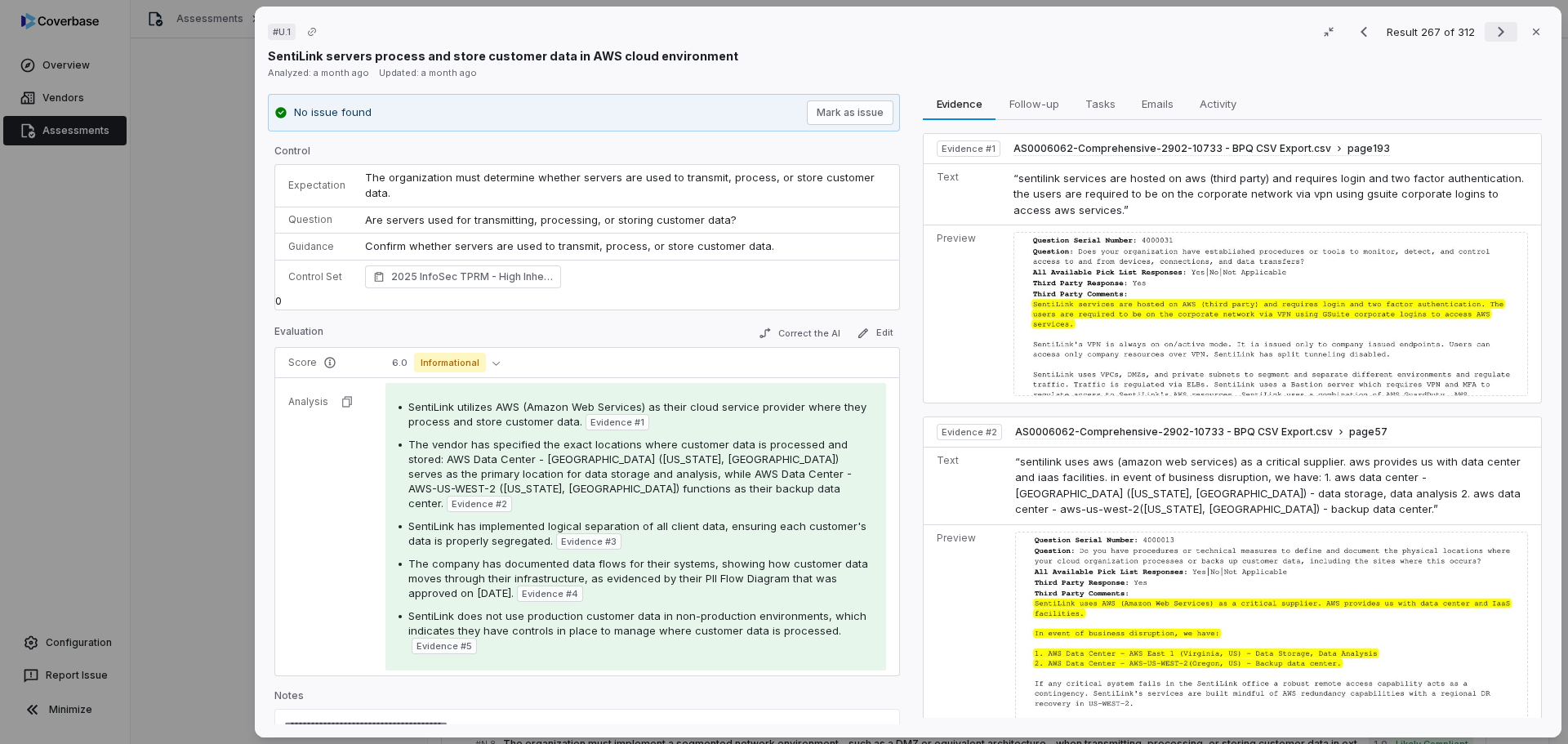
click at [1491, 30] on icon "Next result" at bounding box center [1500, 31] width 19 height 19
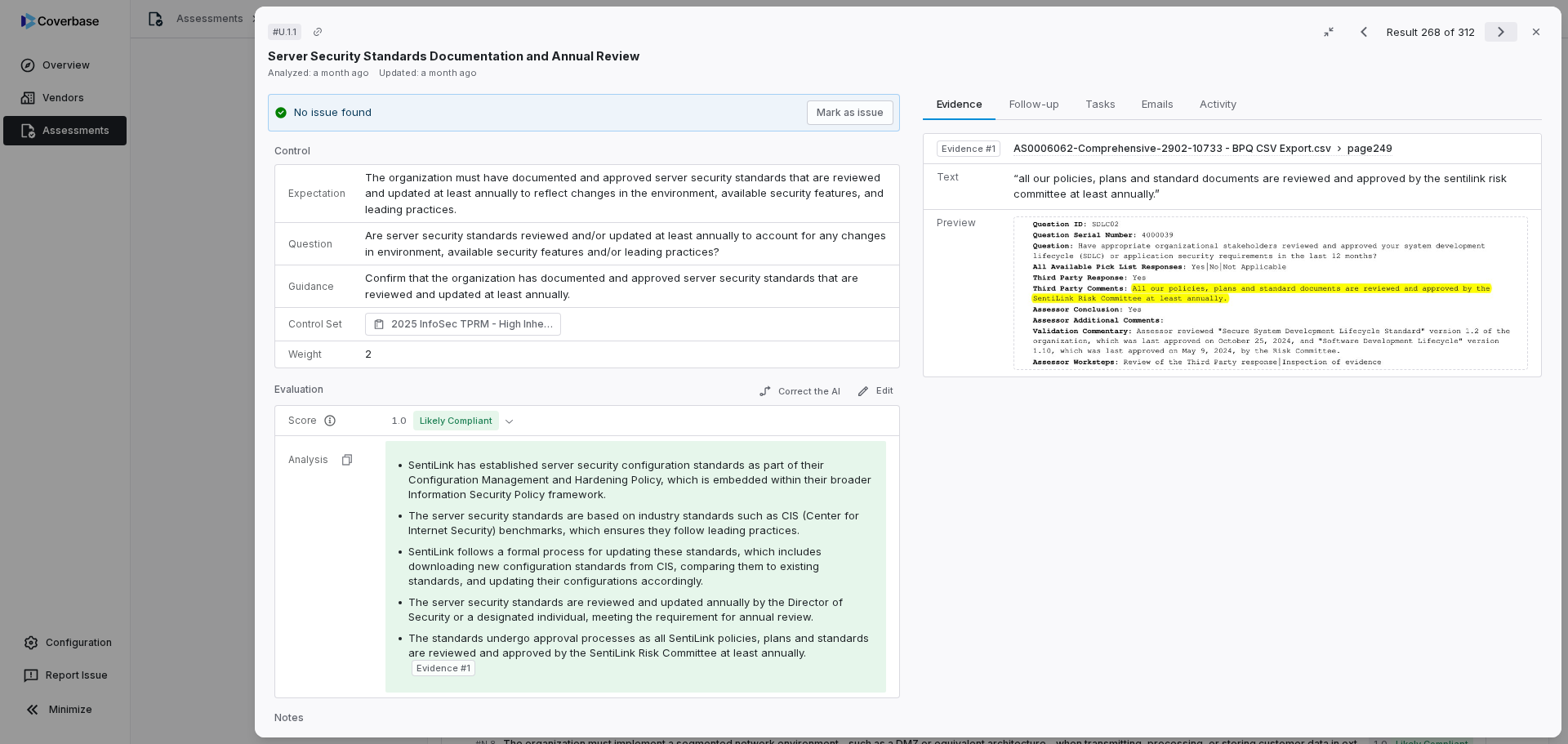
click at [1496, 31] on icon "Next result" at bounding box center [1500, 31] width 19 height 19
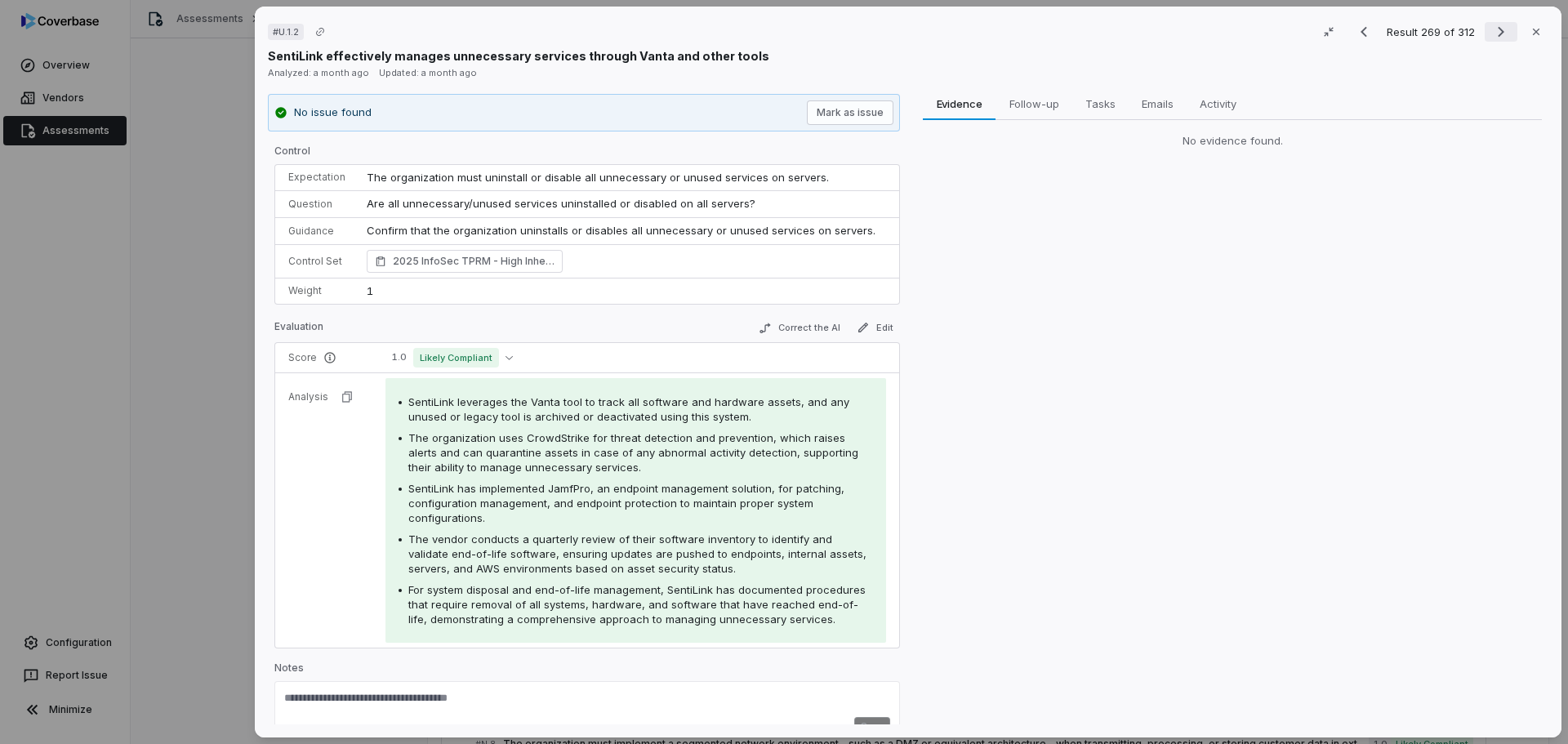
click at [1491, 35] on icon "Next result" at bounding box center [1500, 31] width 19 height 19
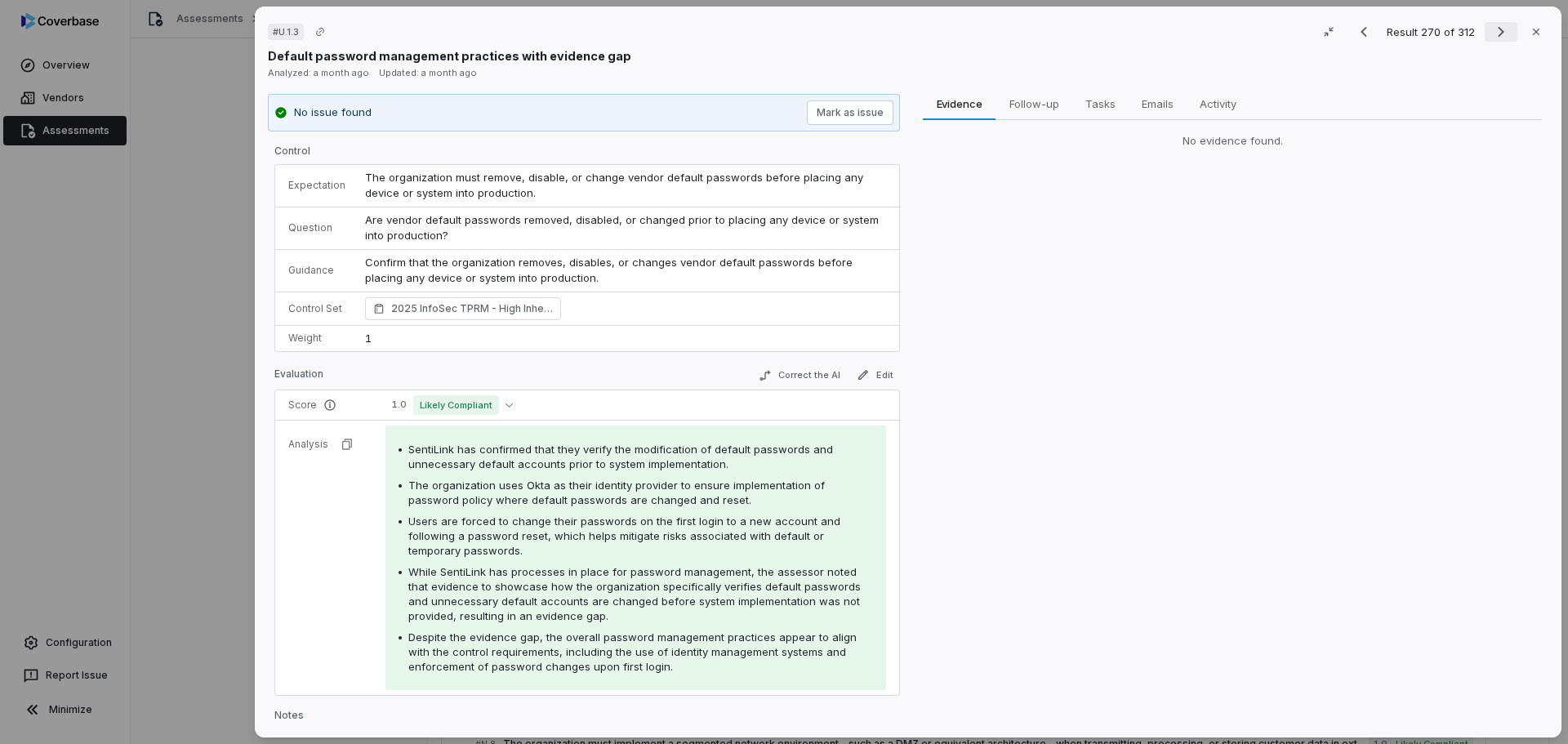
click at [1491, 32] on icon "Next result" at bounding box center [1500, 31] width 19 height 19
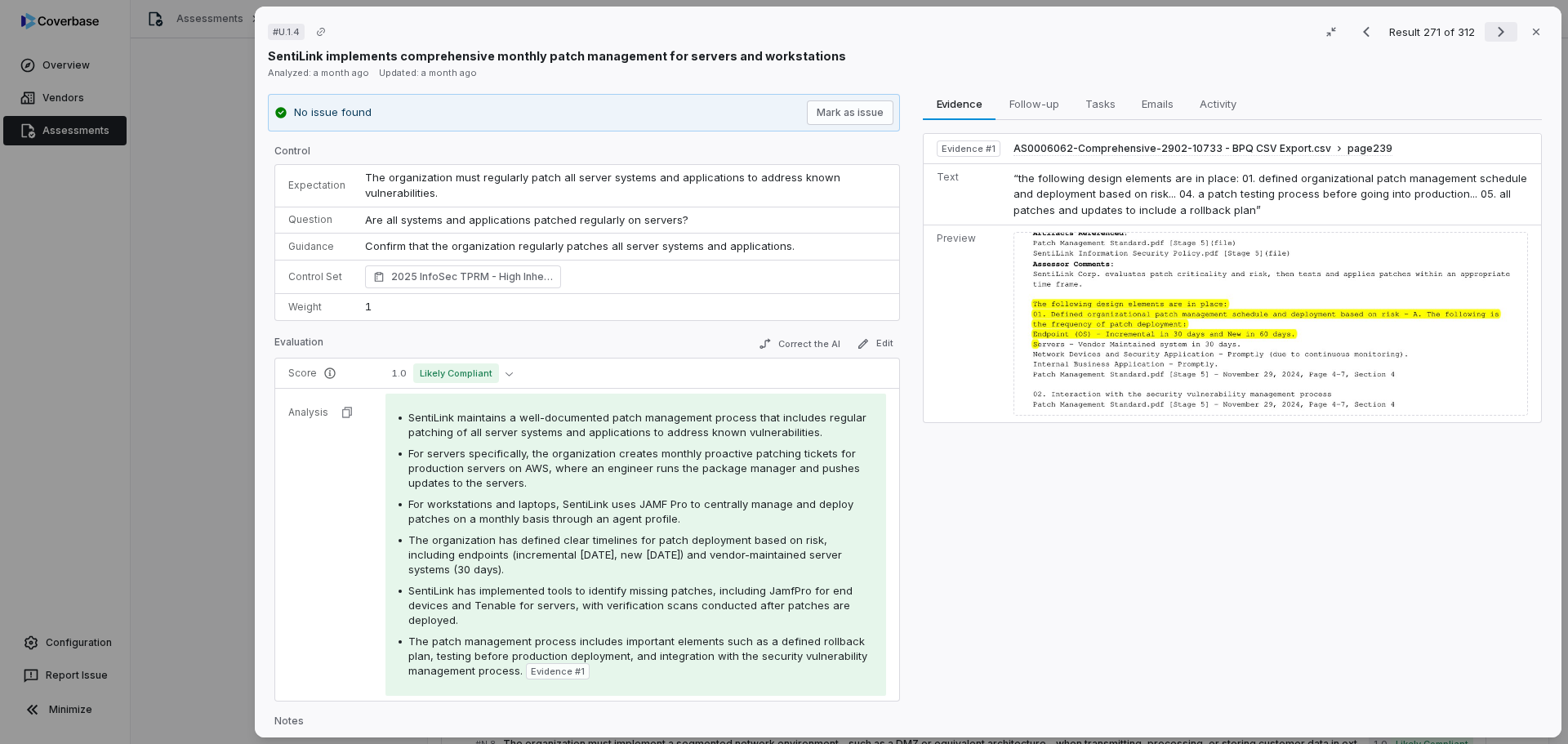
click at [1491, 32] on icon "Next result" at bounding box center [1500, 31] width 19 height 19
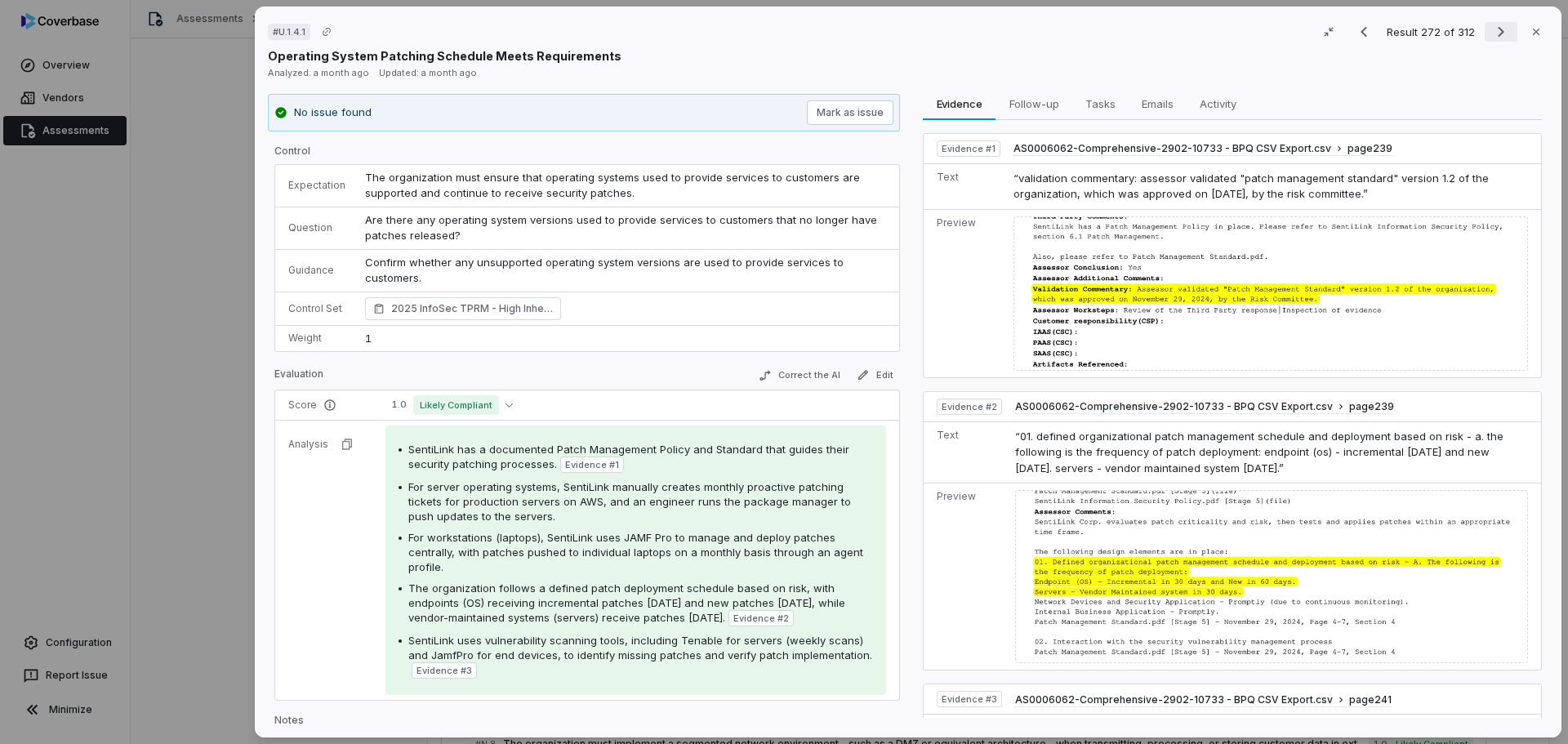
click at [1491, 33] on icon "Next result" at bounding box center [1500, 31] width 19 height 19
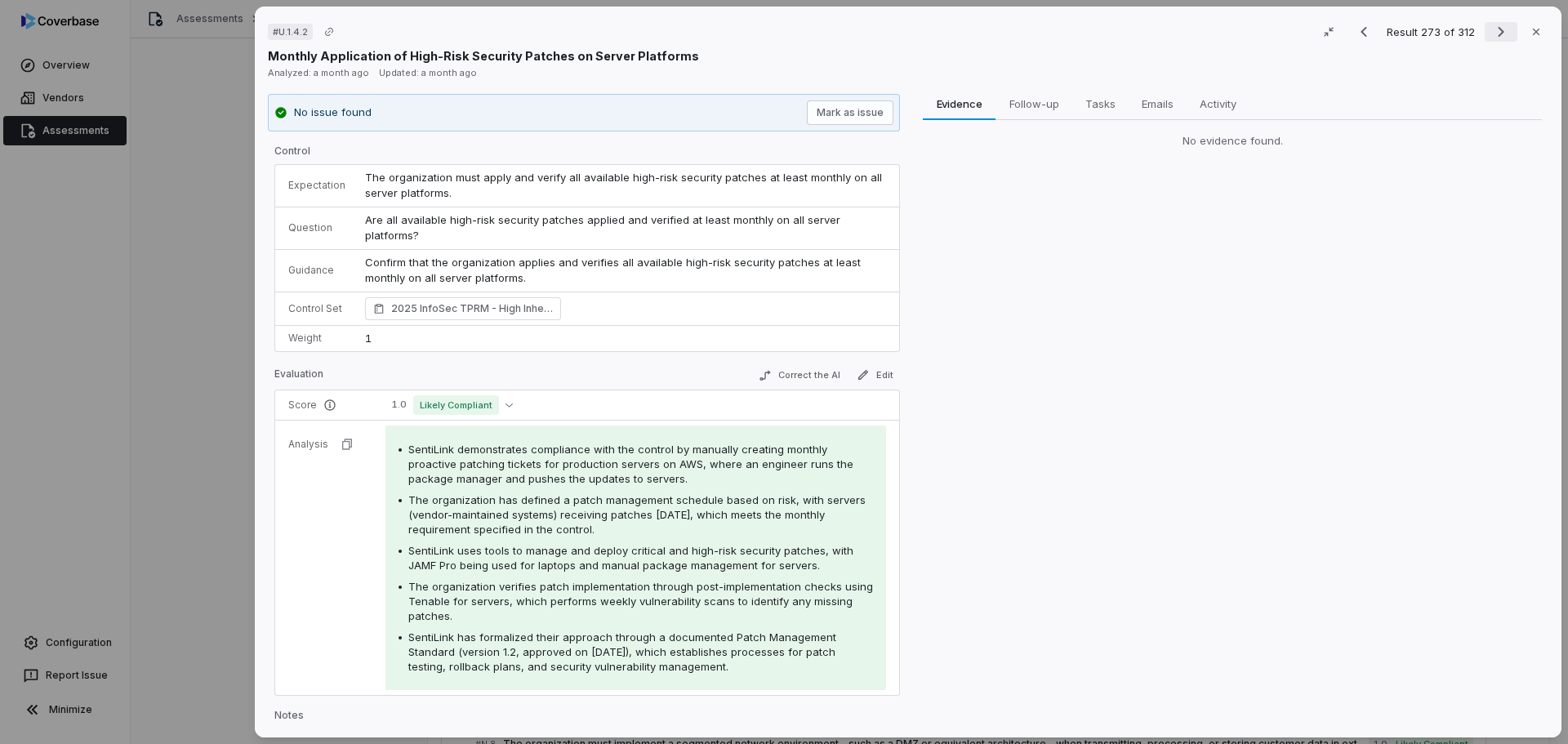
click at [1484, 30] on button "Next result" at bounding box center [1500, 31] width 33 height 19
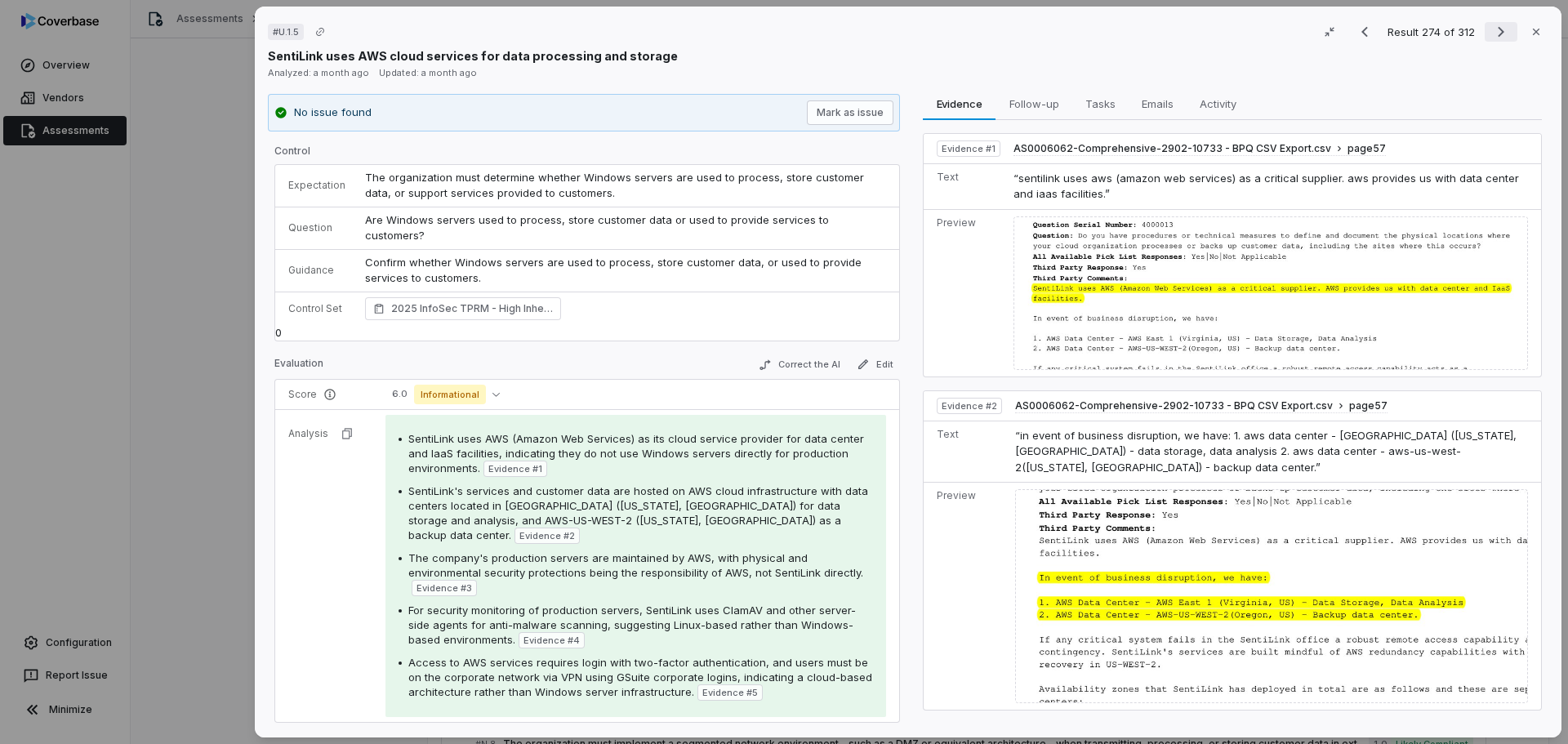
click at [1493, 32] on icon "Next result" at bounding box center [1500, 31] width 19 height 19
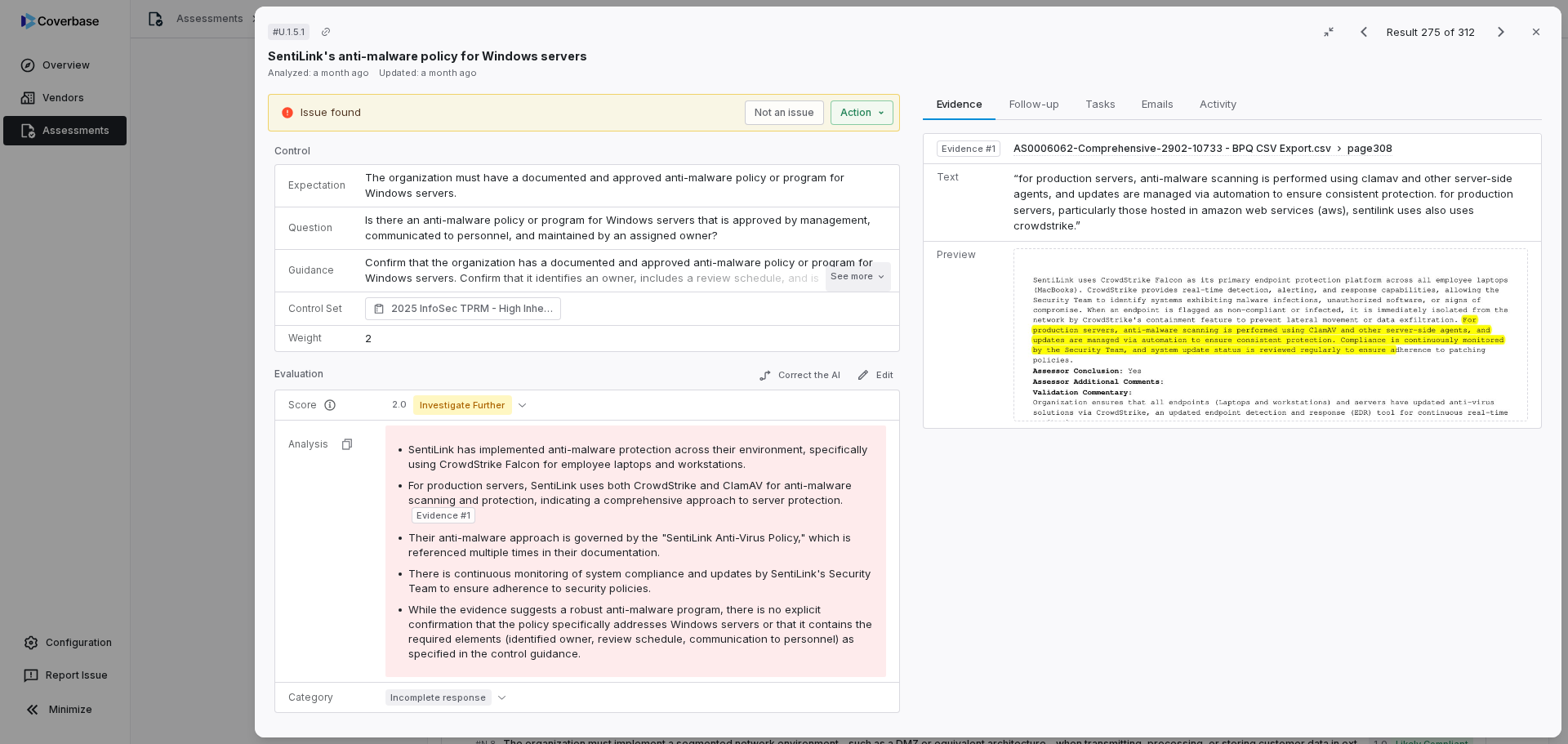
click at [842, 278] on button "See more" at bounding box center [858, 277] width 65 height 30
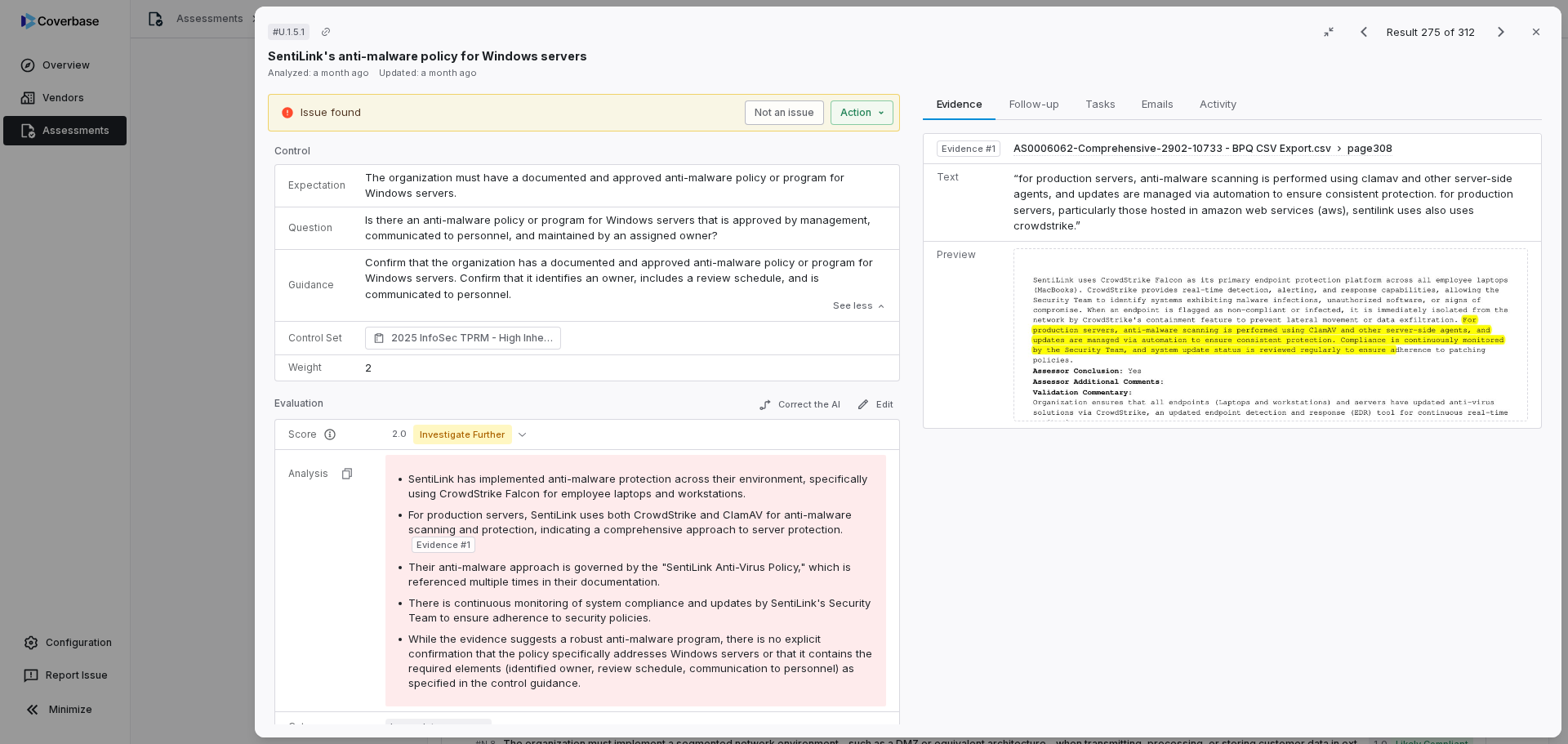
click at [796, 114] on button "Not an issue" at bounding box center [784, 113] width 80 height 25
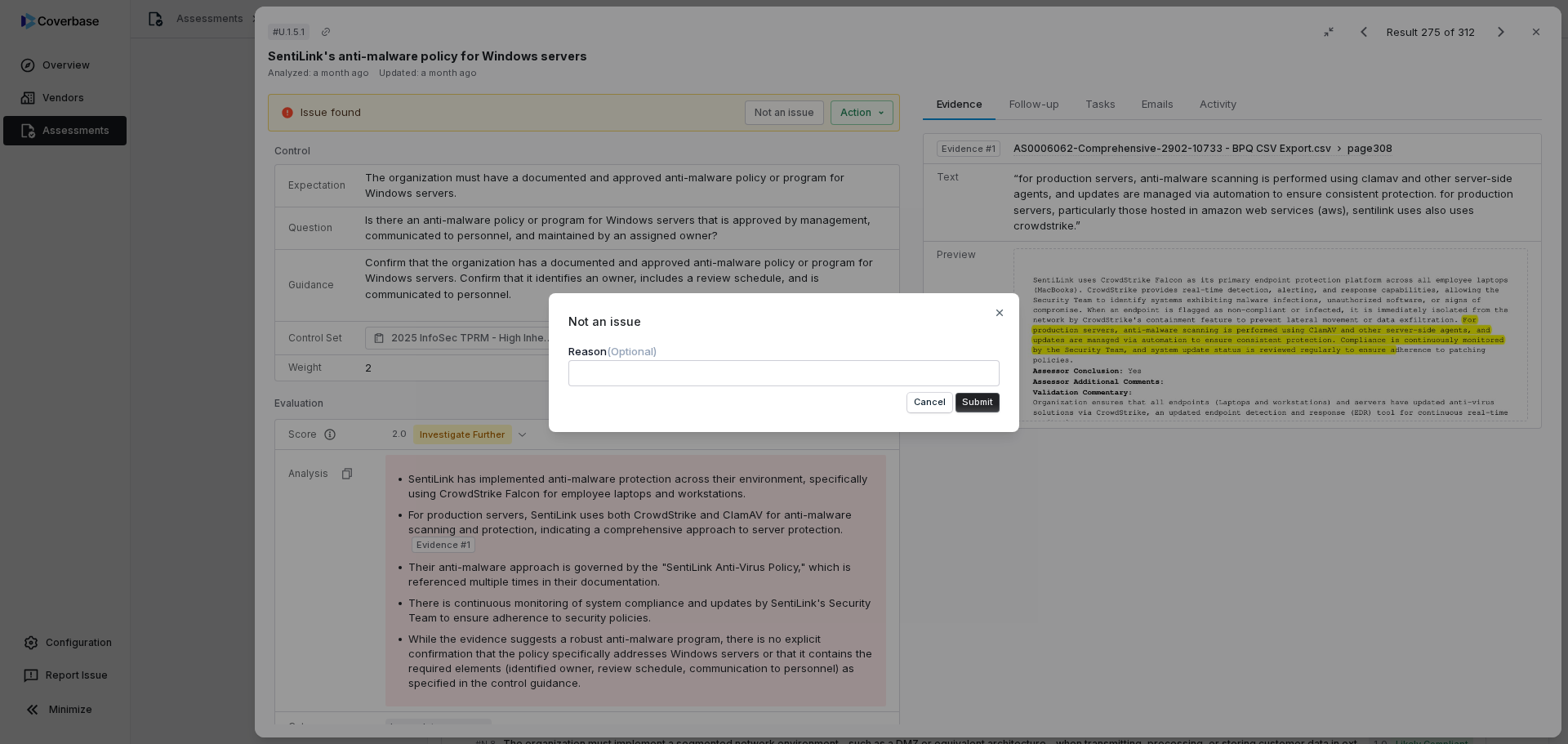
click at [977, 402] on button "Submit" at bounding box center [977, 402] width 44 height 19
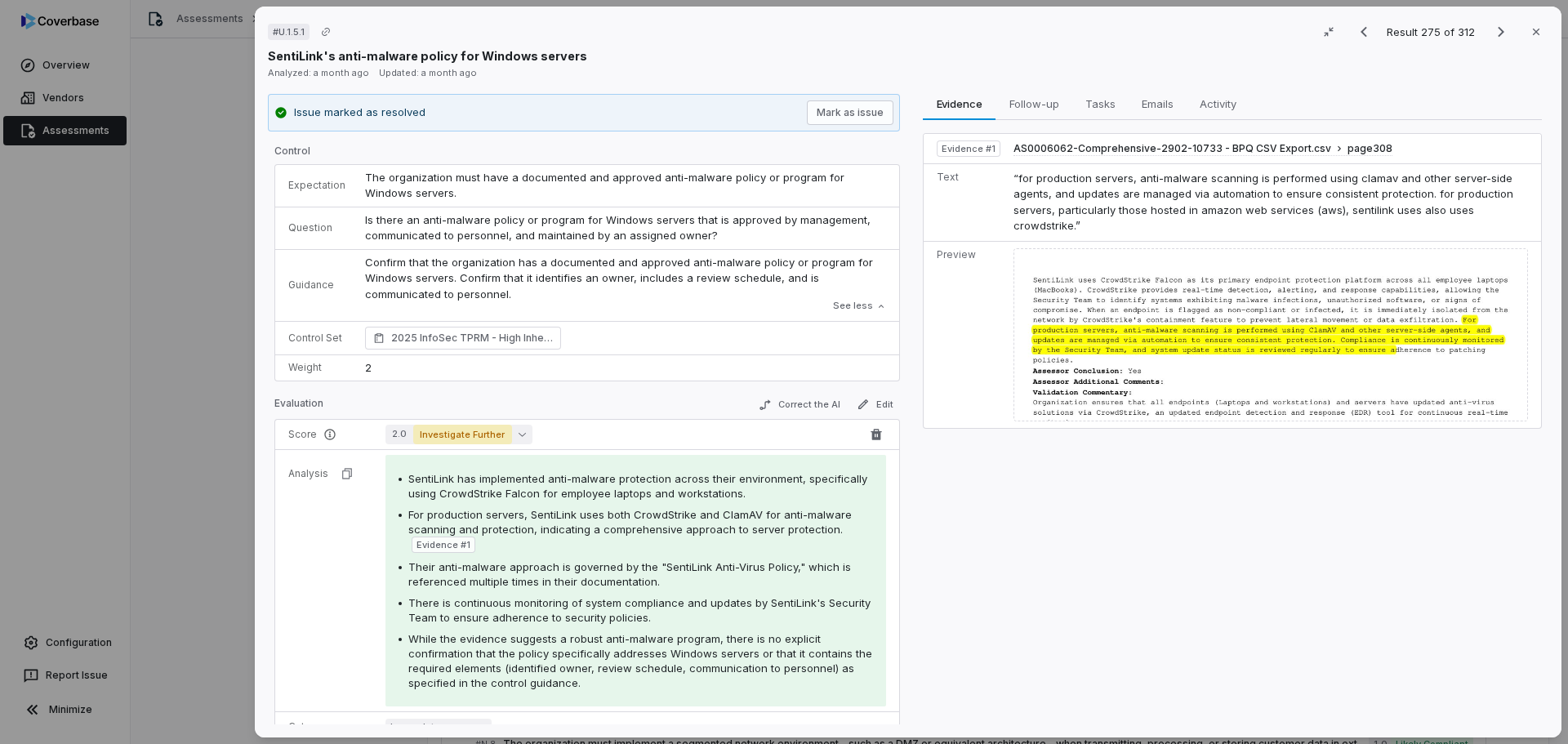
click at [491, 431] on span "Investigate Further" at bounding box center [462, 434] width 99 height 19
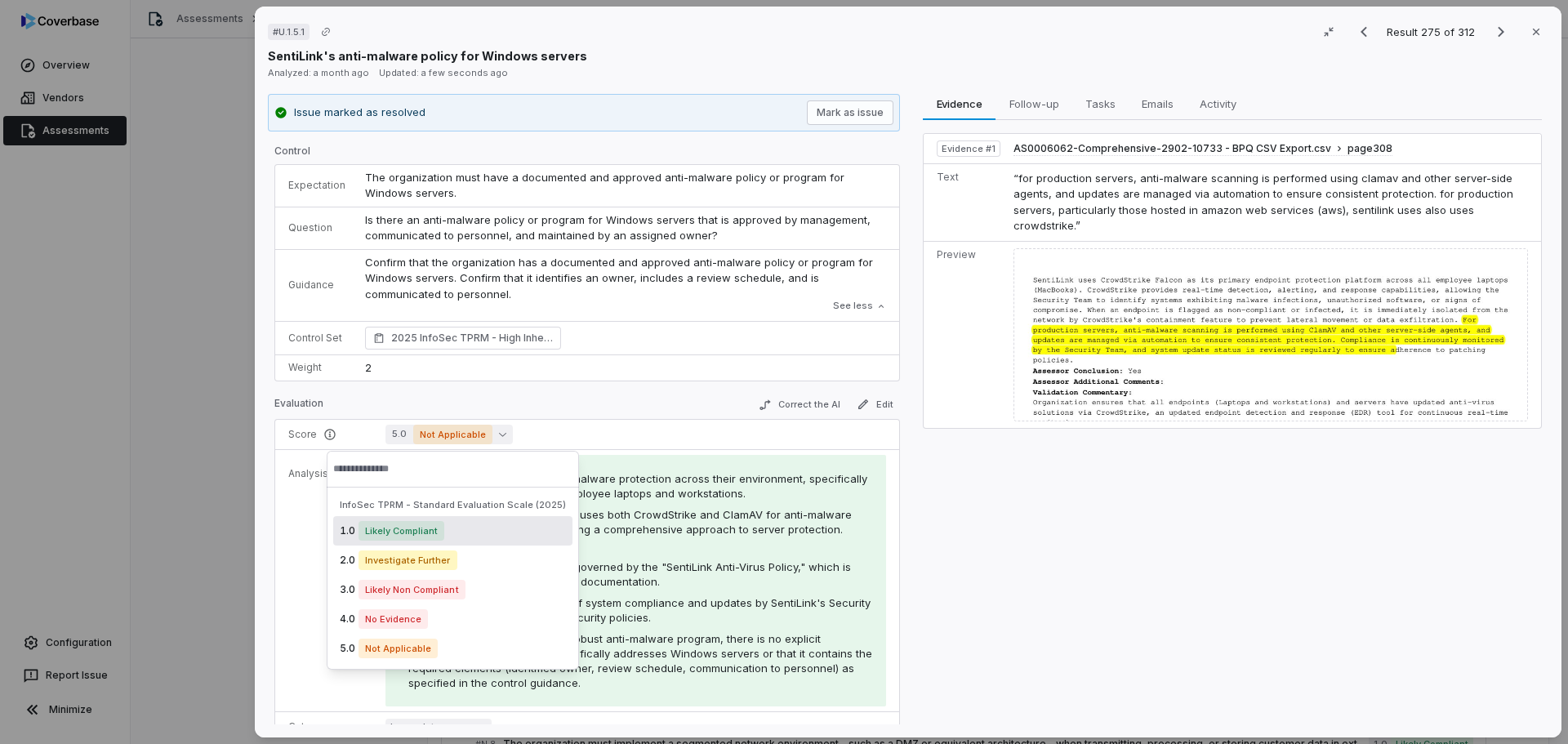
click at [410, 533] on span "Likely Compliant" at bounding box center [401, 531] width 85 height 19
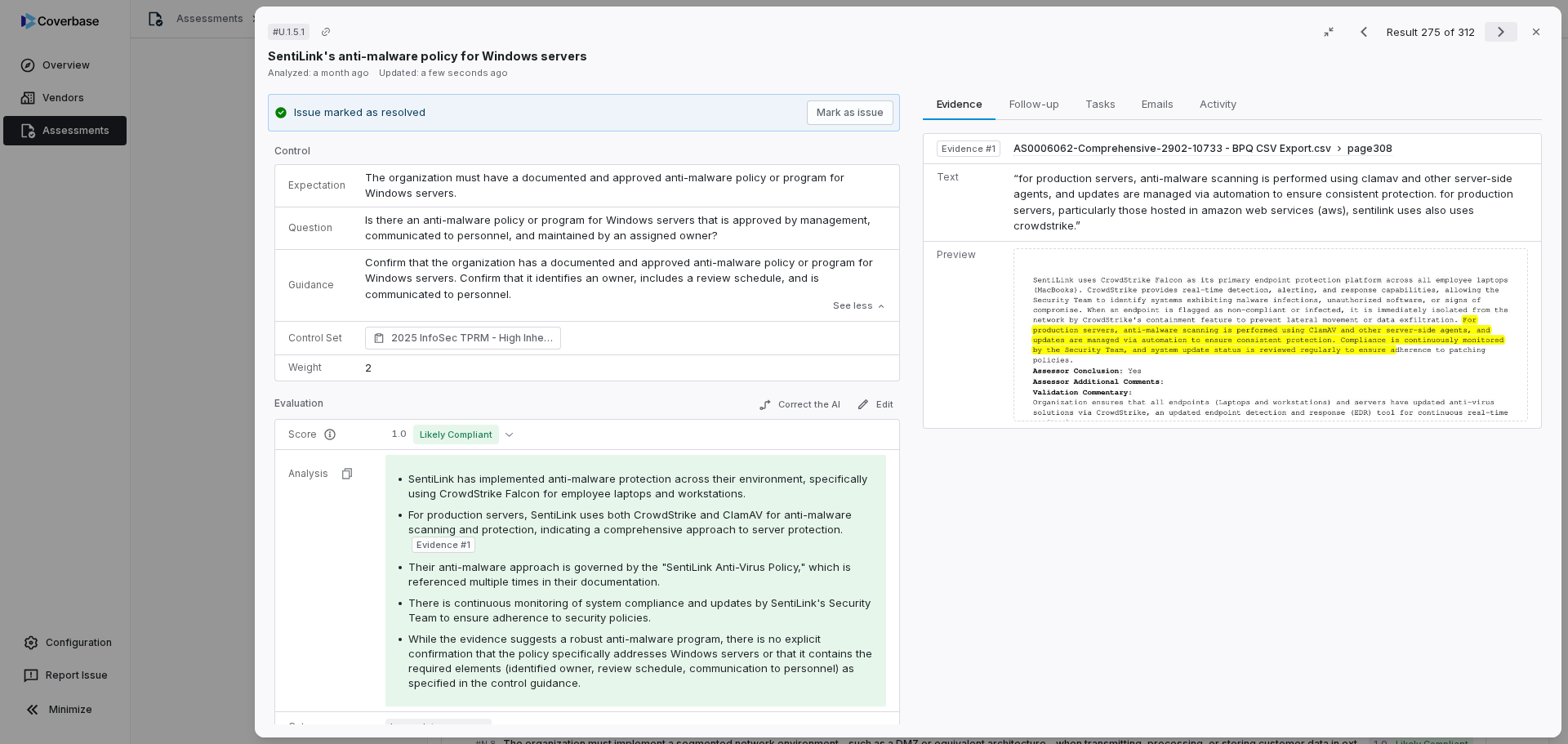
click at [1493, 32] on icon "Next result" at bounding box center [1500, 31] width 19 height 19
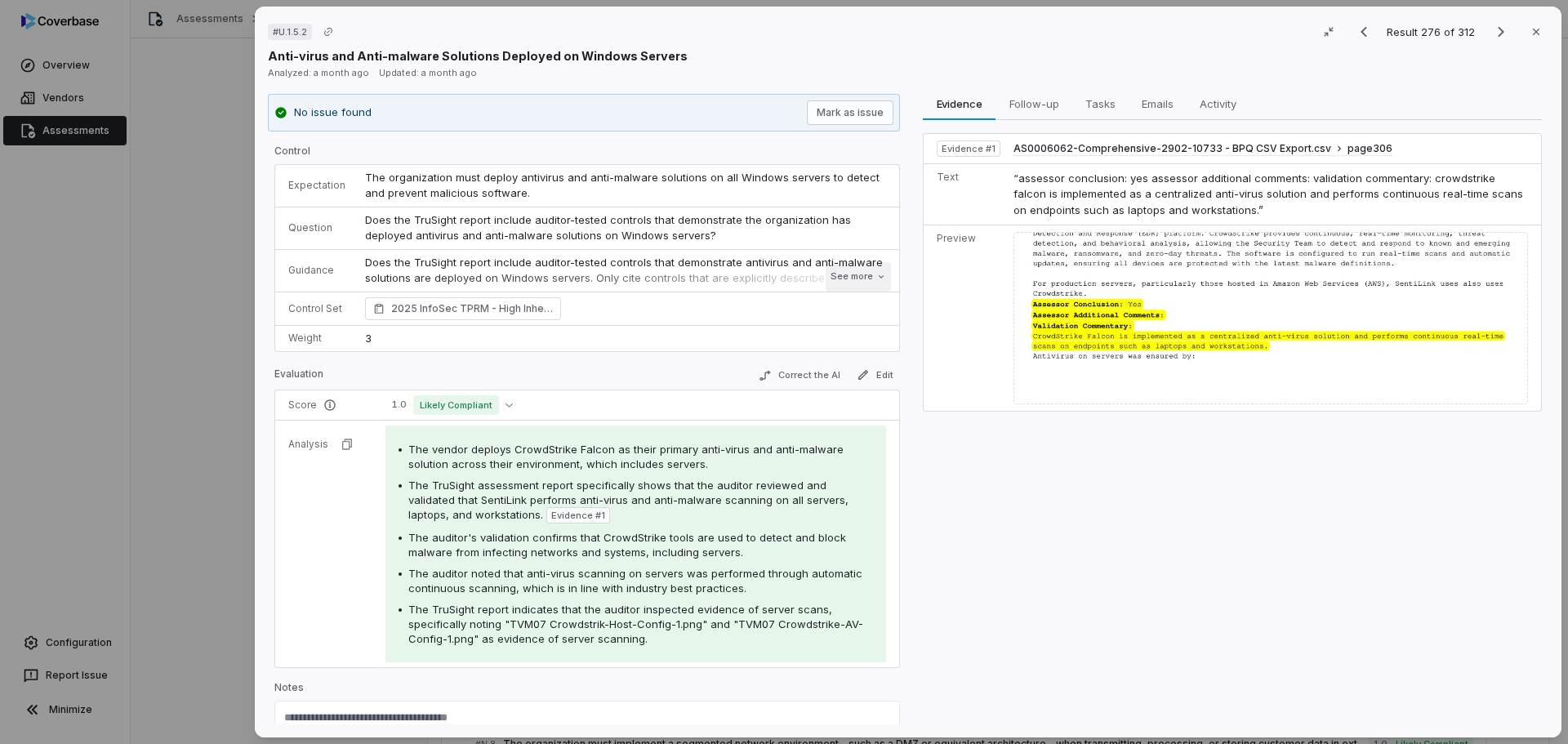
click at [848, 277] on button "See more" at bounding box center [858, 277] width 65 height 30
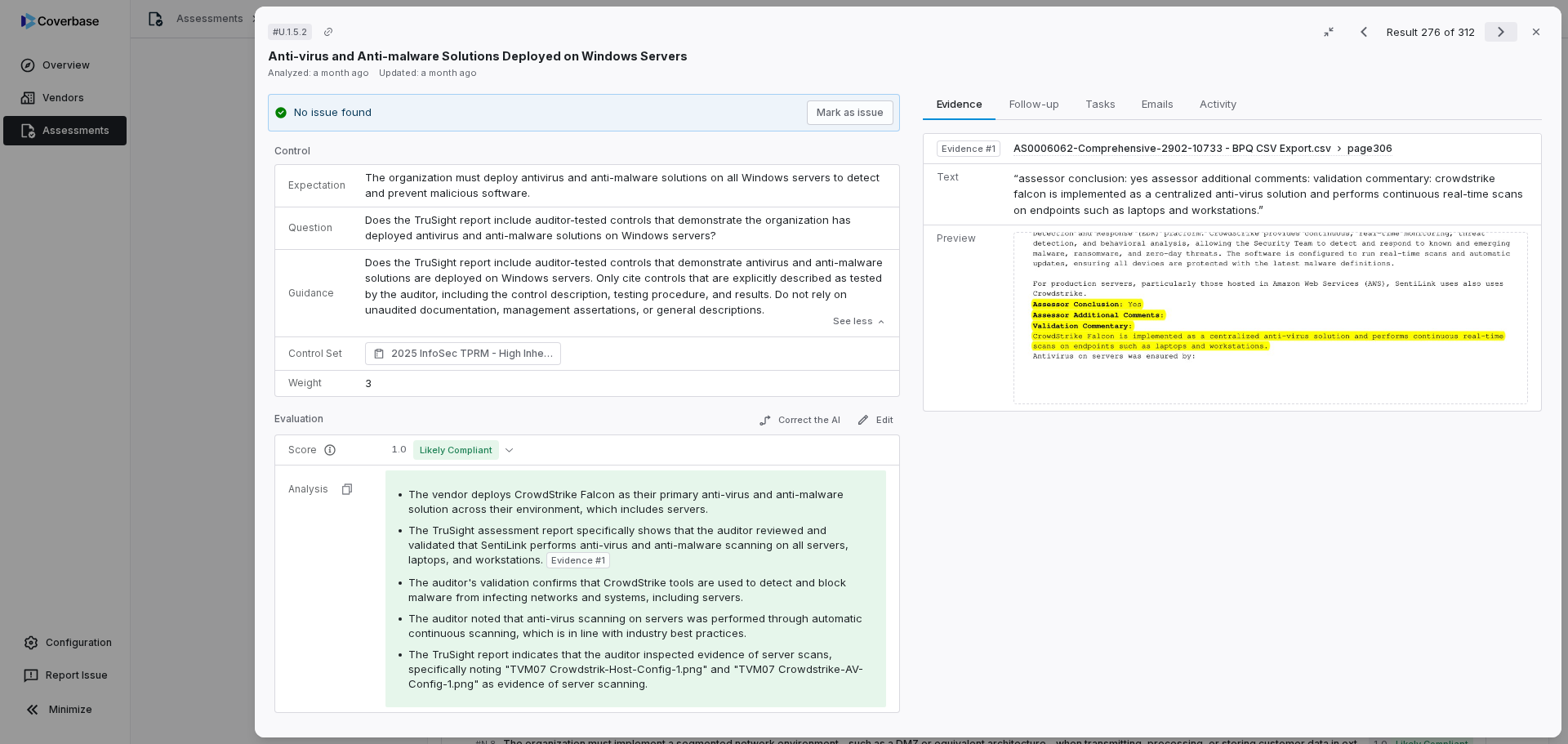
click at [1494, 29] on icon "Next result" at bounding box center [1500, 31] width 19 height 19
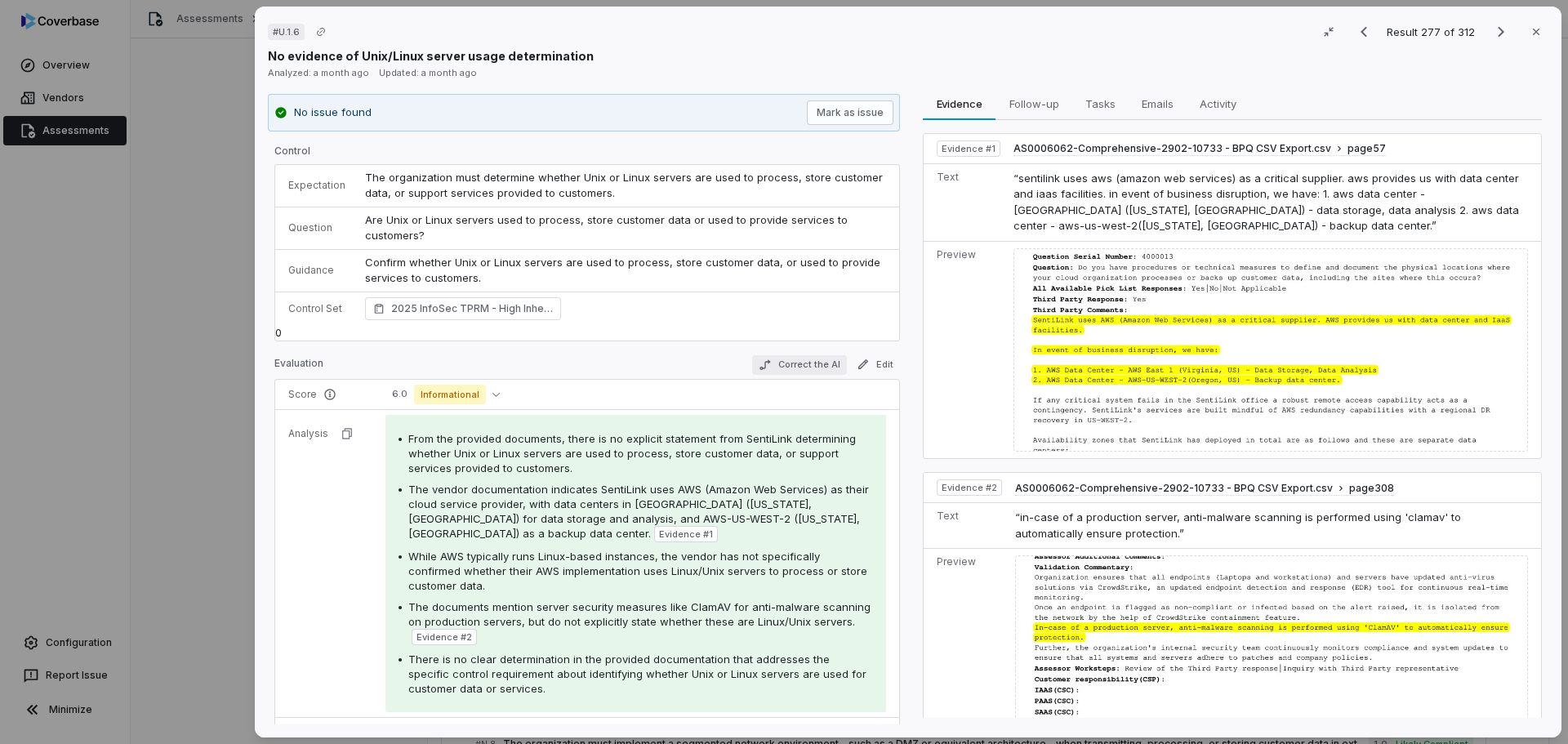
click at [781, 366] on button "Correct the AI" at bounding box center [800, 365] width 95 height 19
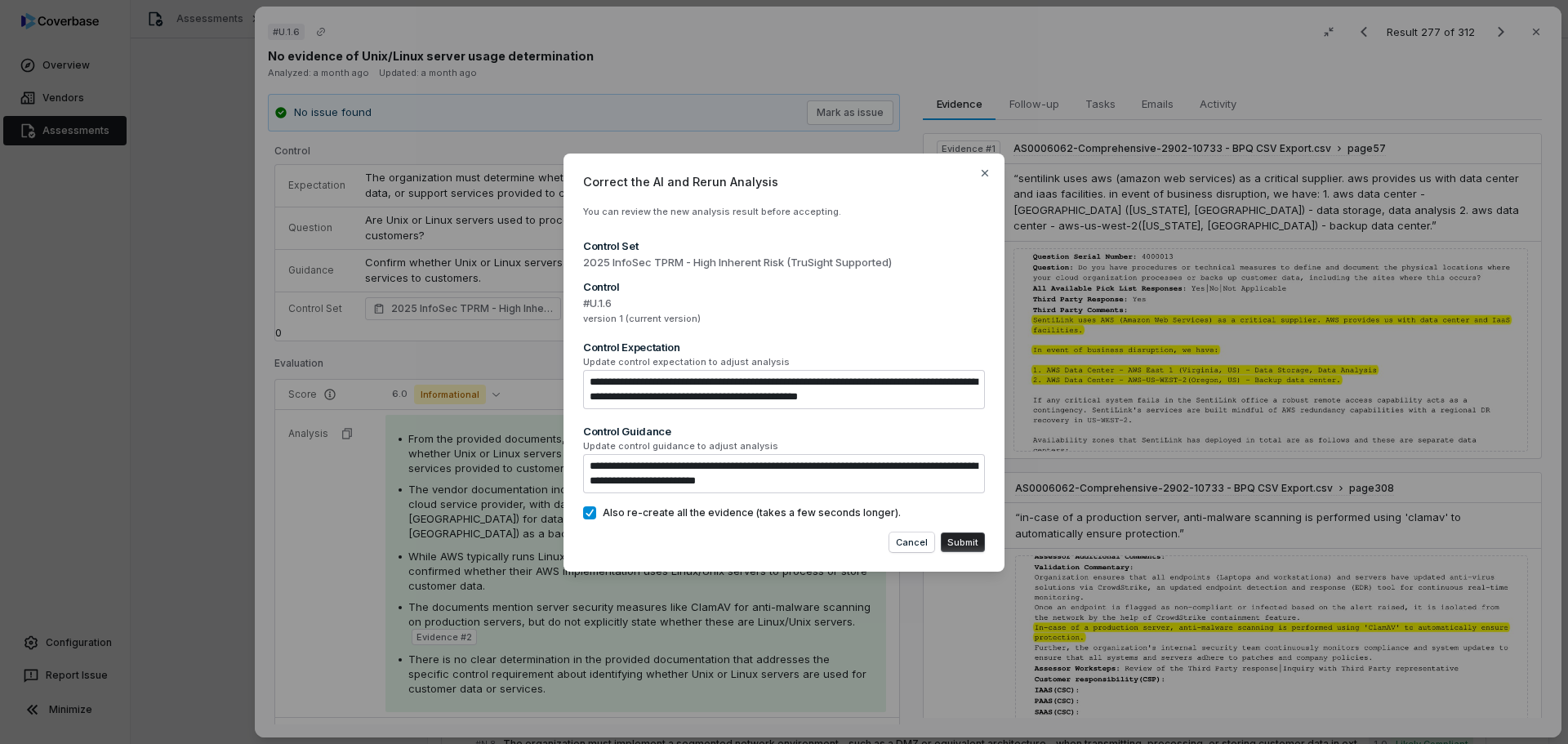
click at [947, 542] on button "Submit" at bounding box center [963, 542] width 44 height 19
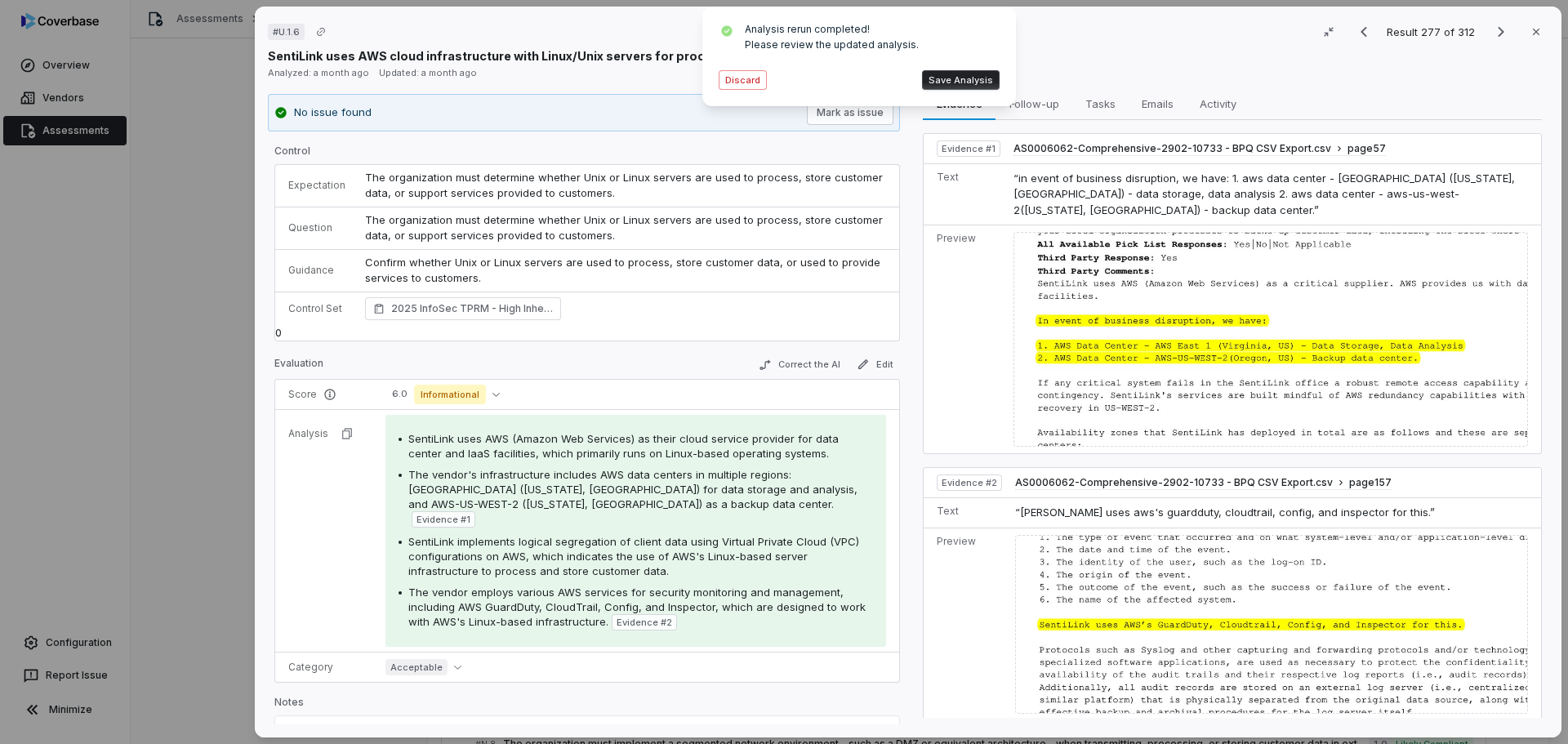
click at [952, 82] on button "Save Analysis" at bounding box center [960, 80] width 78 height 19
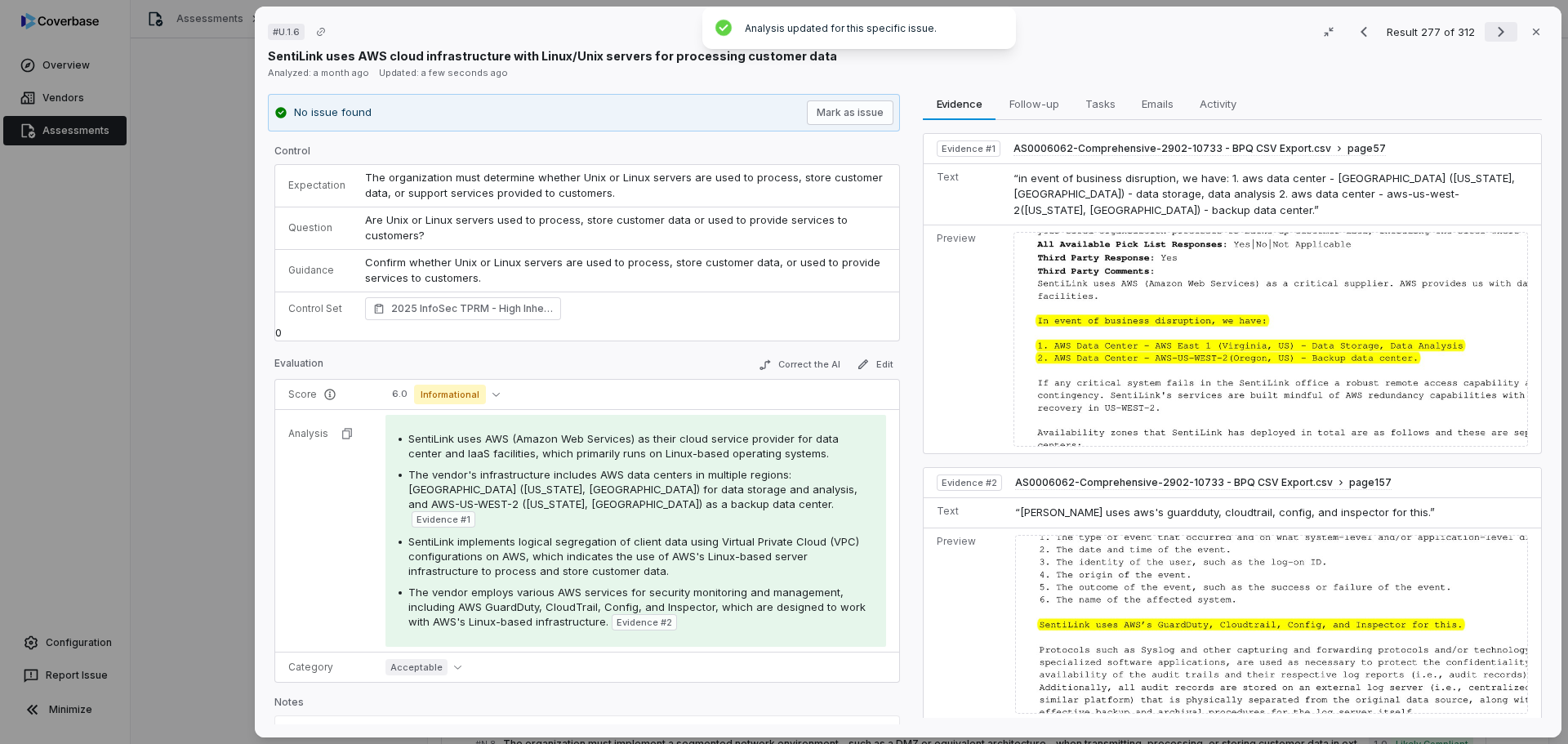
click at [1491, 31] on icon "Next result" at bounding box center [1500, 31] width 19 height 19
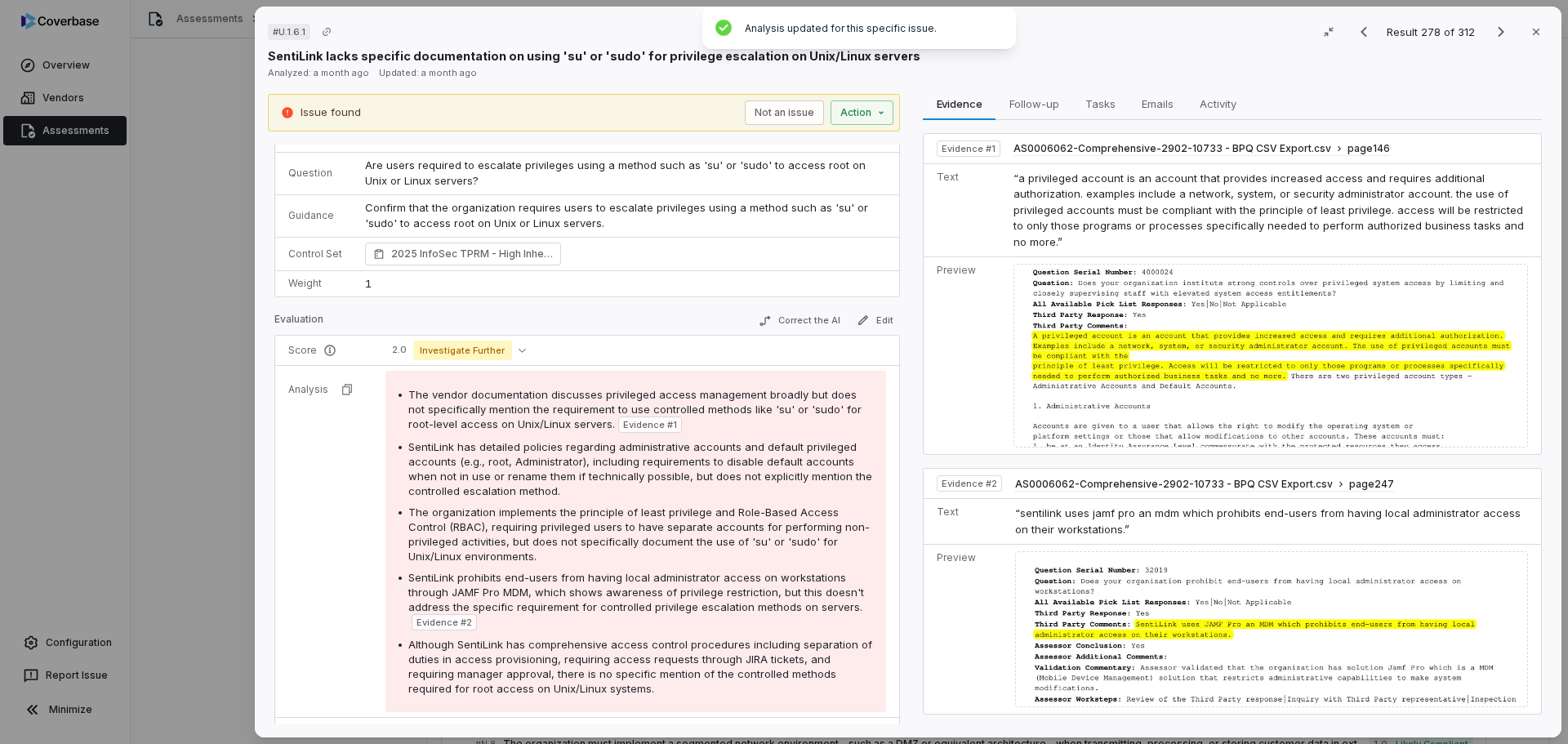
scroll to position [81, 0]
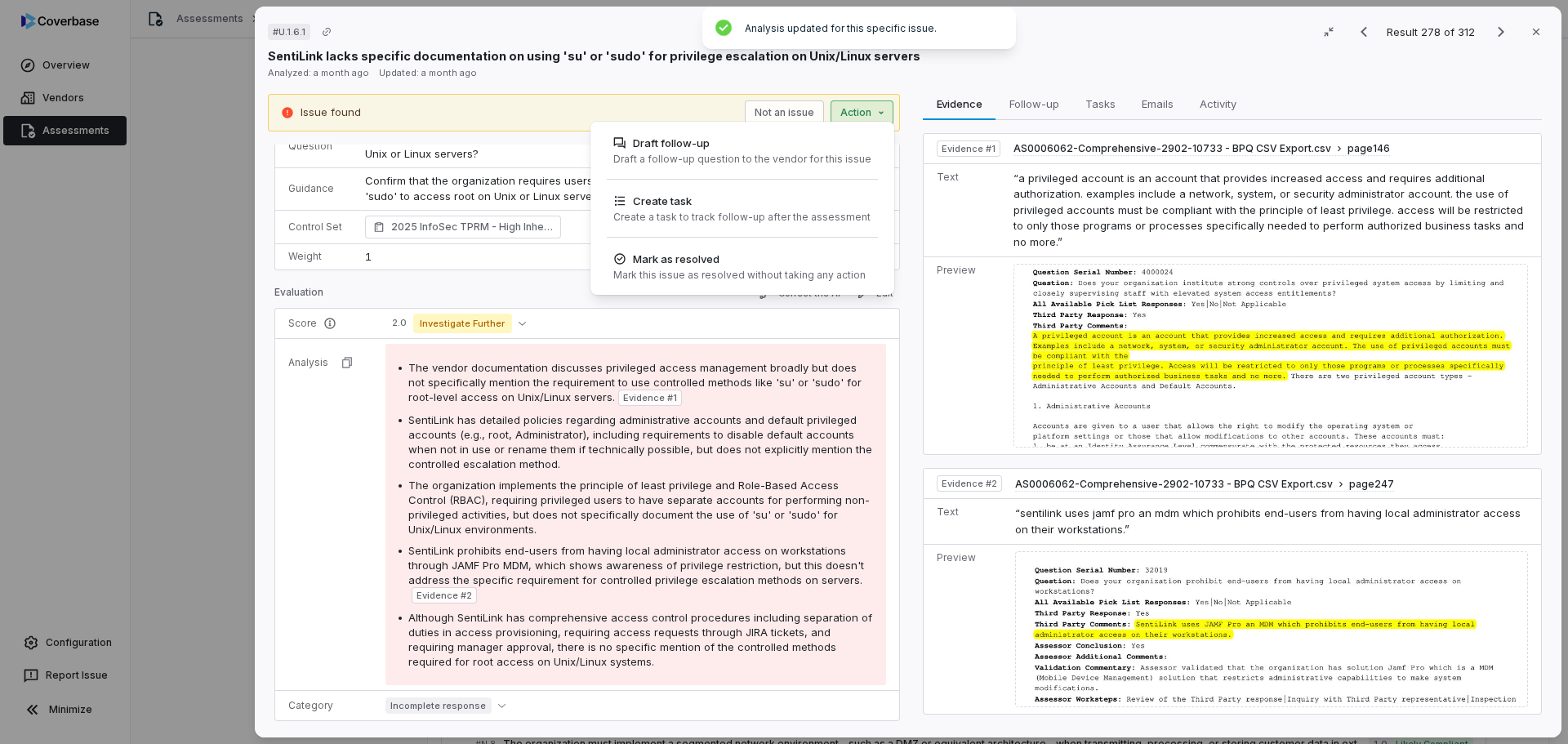
click at [869, 108] on div "# U.1.6.1 Result 278 of 312 Close SentiLink lacks specific documentation on usi…" at bounding box center [784, 372] width 1568 height 744
click at [762, 152] on div "Draft follow-up Draft a follow-up question to the vendor for this issue" at bounding box center [742, 151] width 271 height 44
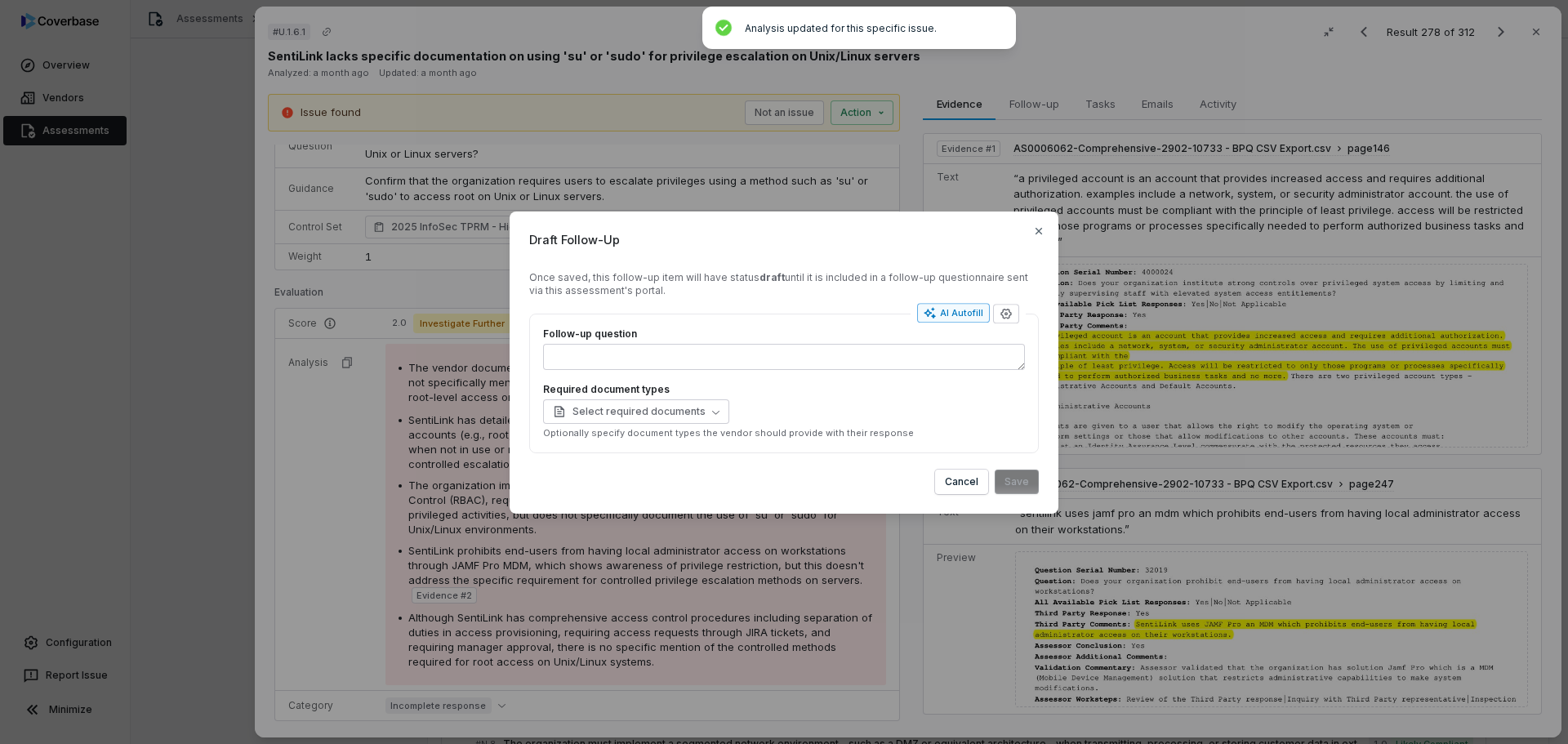
click at [956, 312] on div "AI Autofill" at bounding box center [953, 312] width 59 height 13
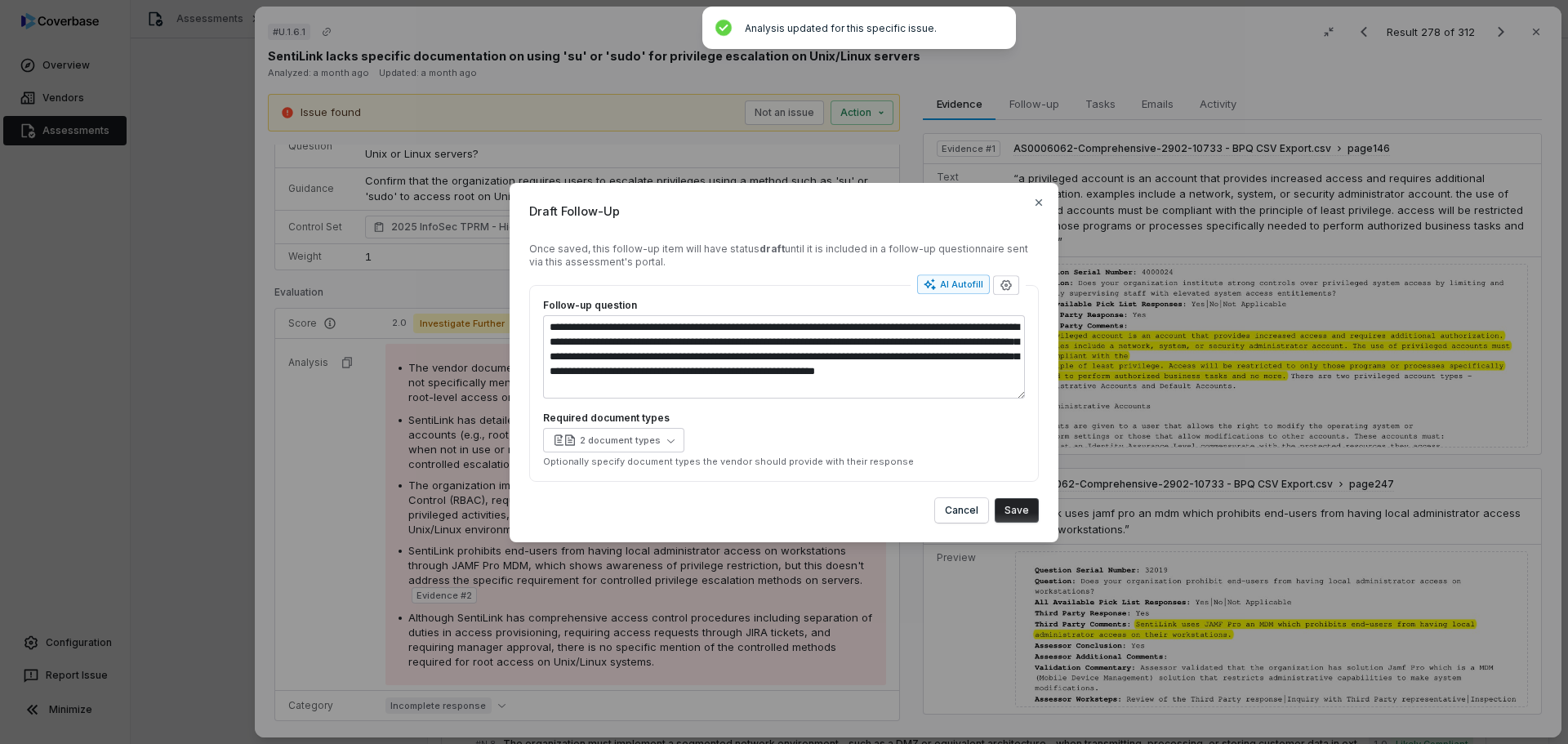
click at [1021, 510] on button "Save" at bounding box center [1016, 510] width 44 height 25
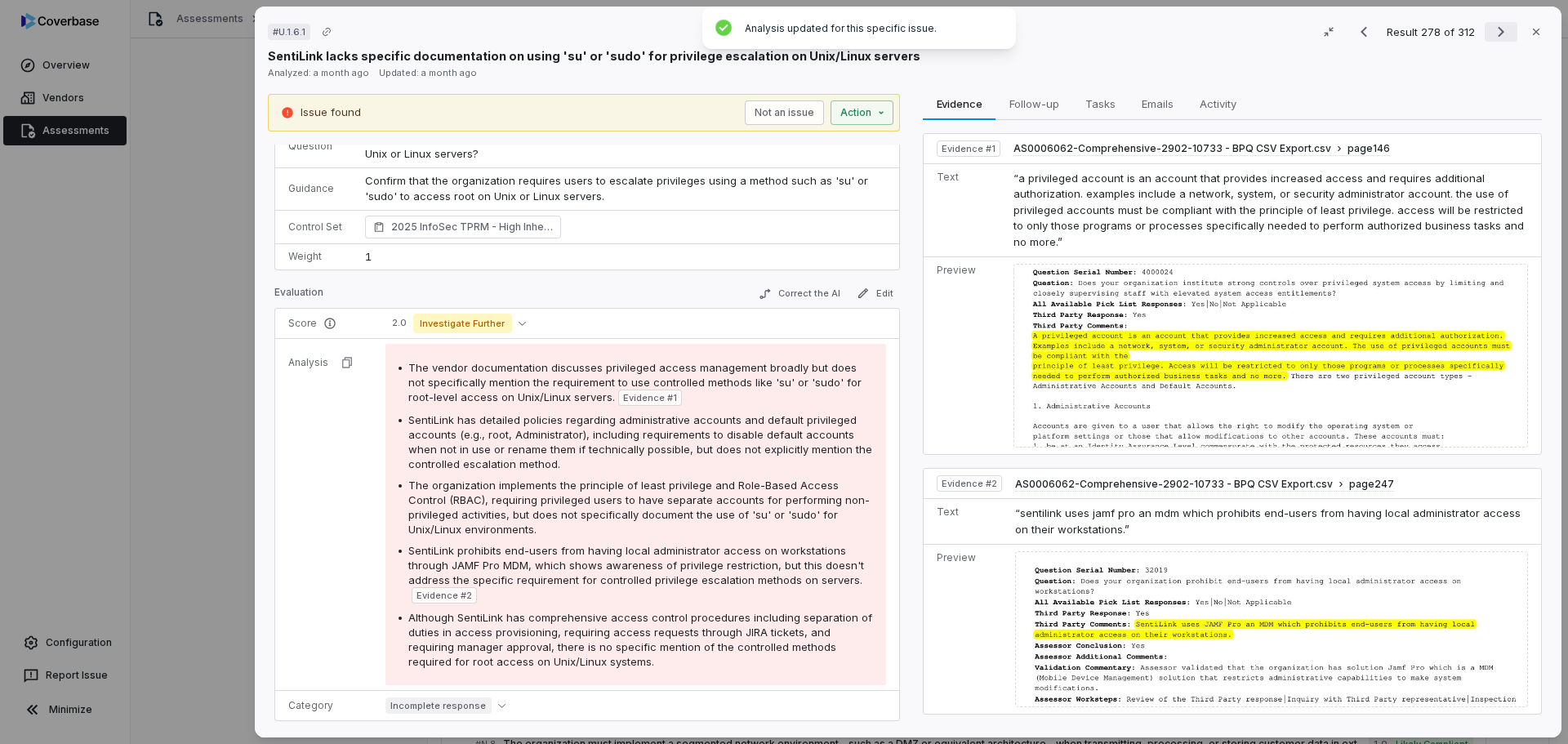
click at [1491, 33] on icon "Next result" at bounding box center [1500, 31] width 19 height 19
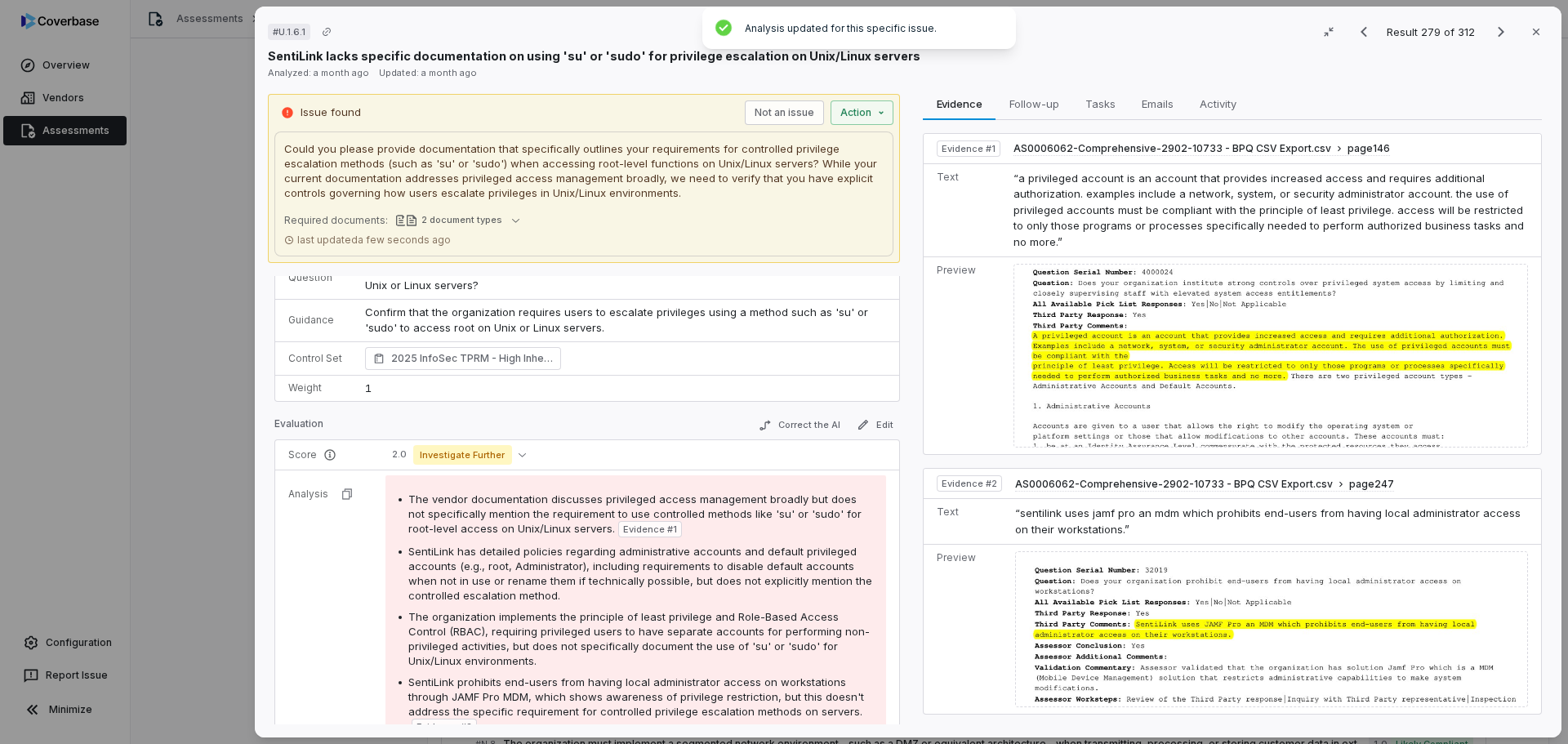
scroll to position [39, 0]
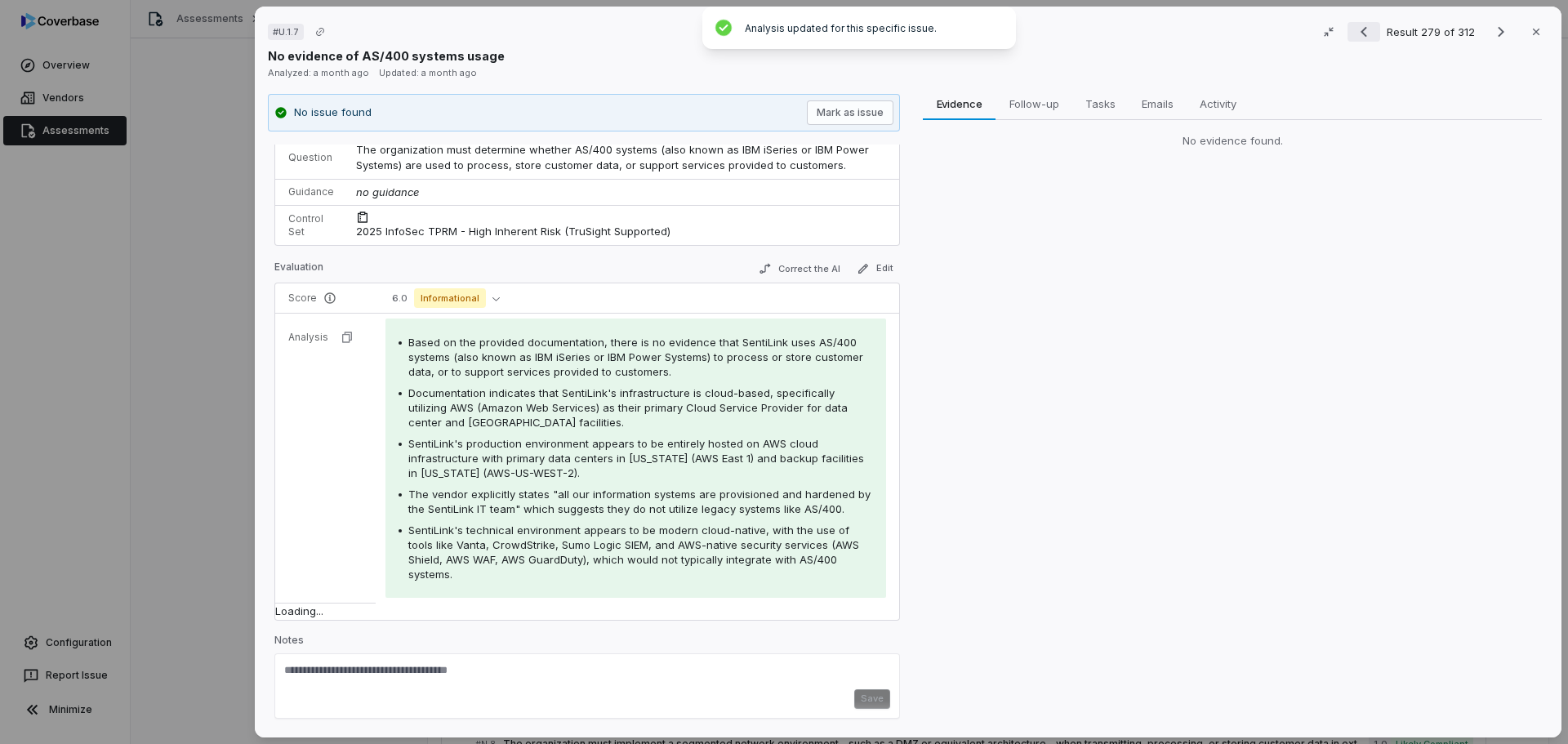
click at [1357, 36] on icon "Previous result" at bounding box center [1363, 31] width 19 height 19
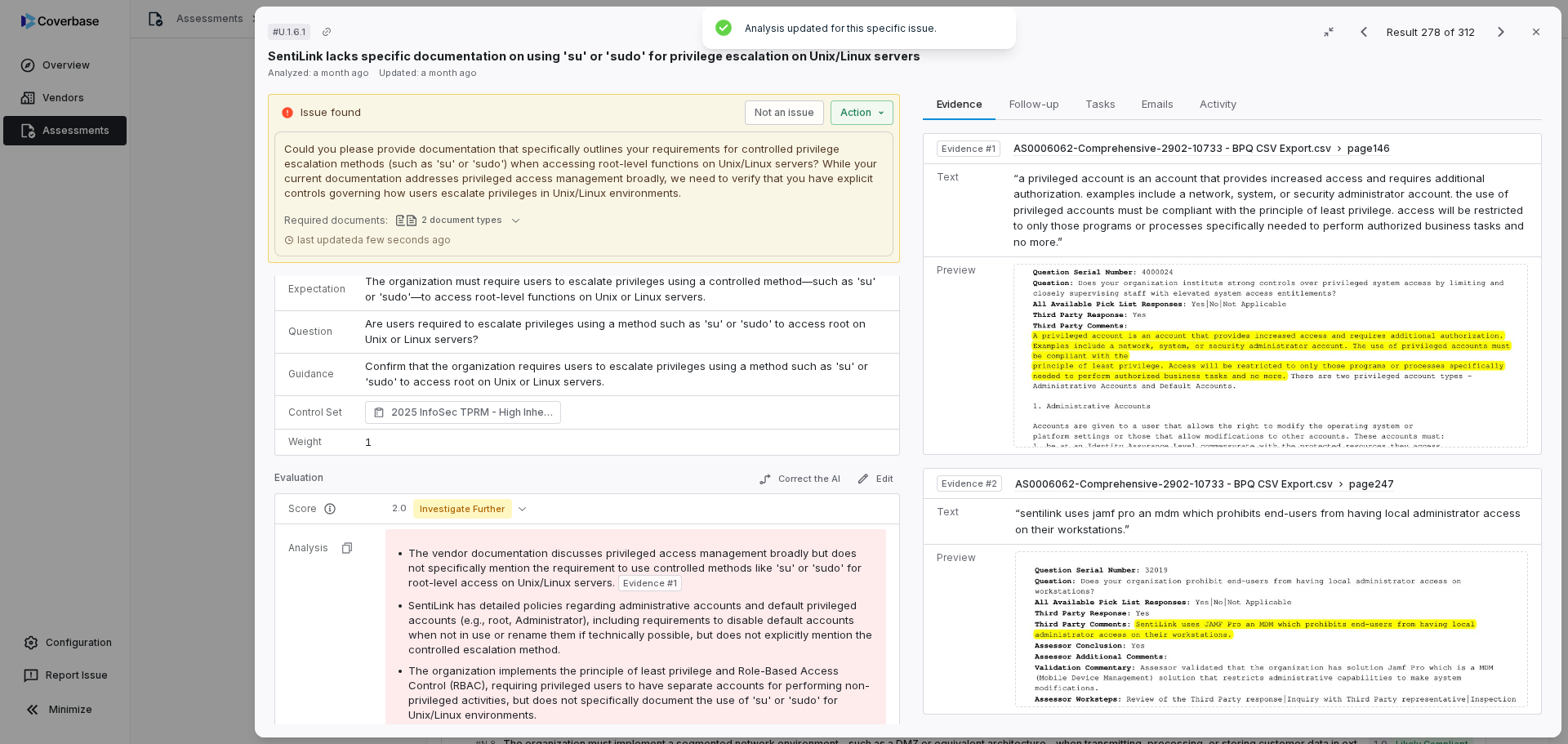
scroll to position [81, 0]
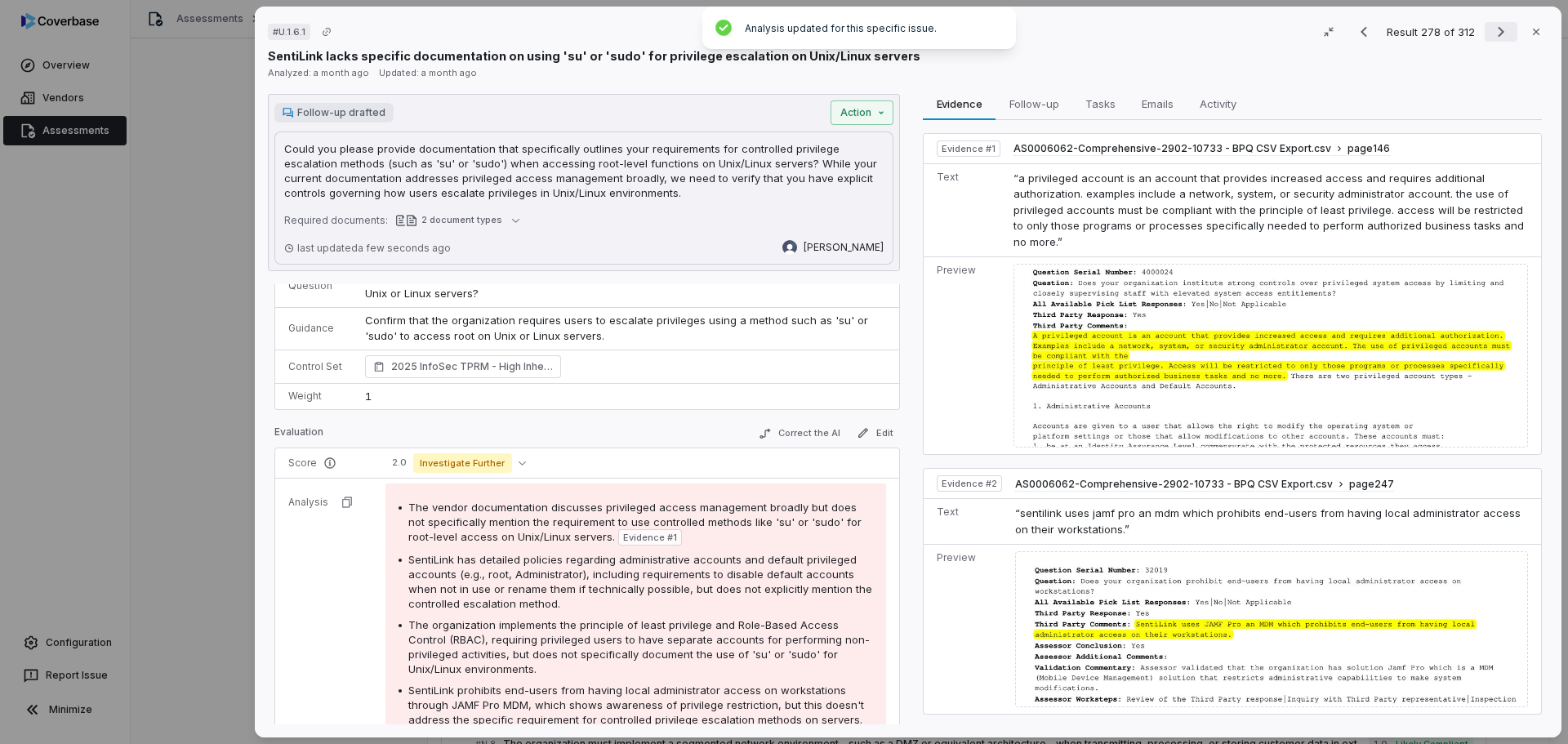
click at [1491, 35] on icon "Next result" at bounding box center [1500, 31] width 19 height 19
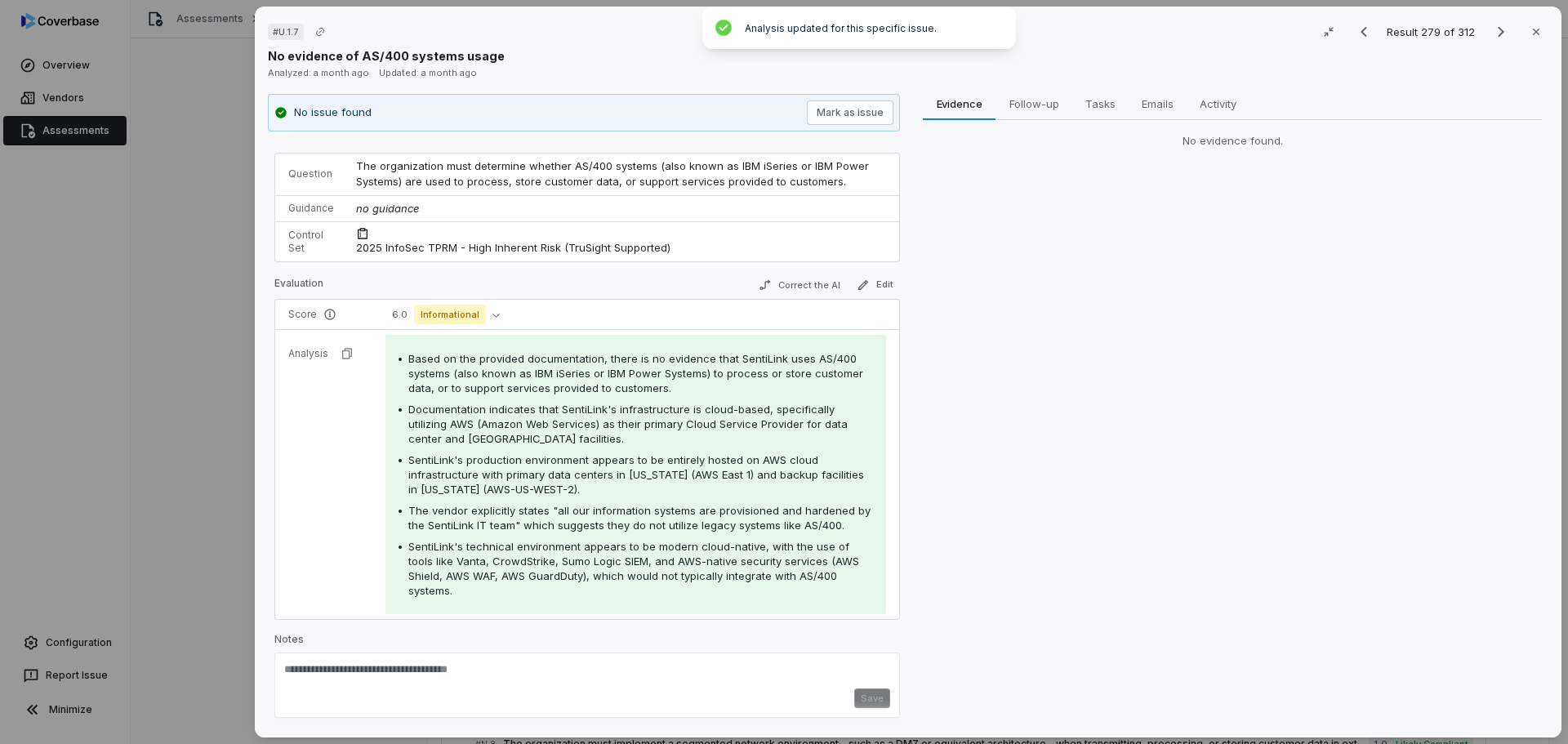
scroll to position [65, 0]
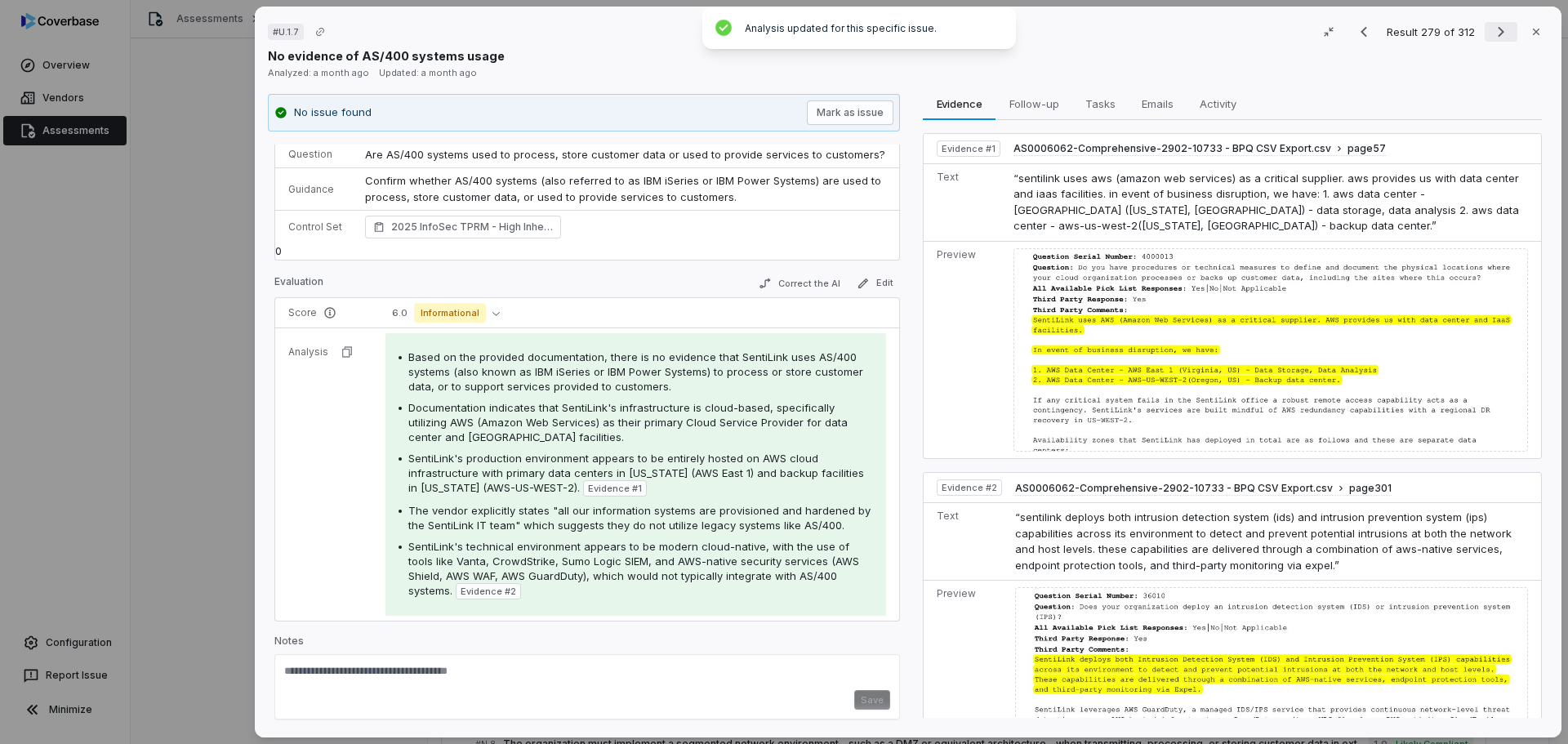
click at [1491, 30] on icon "Next result" at bounding box center [1500, 31] width 19 height 19
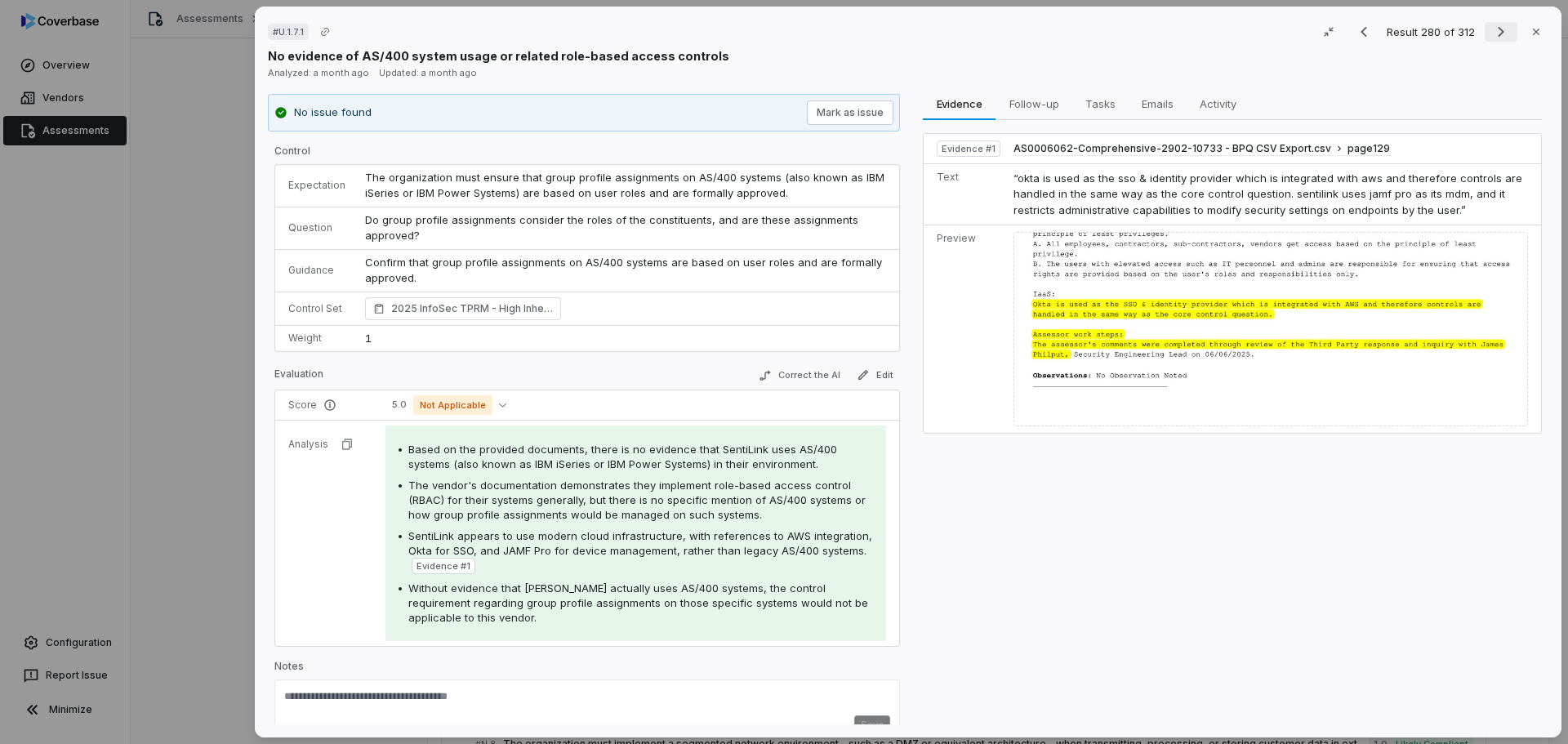
click at [1493, 31] on icon "Next result" at bounding box center [1500, 31] width 19 height 19
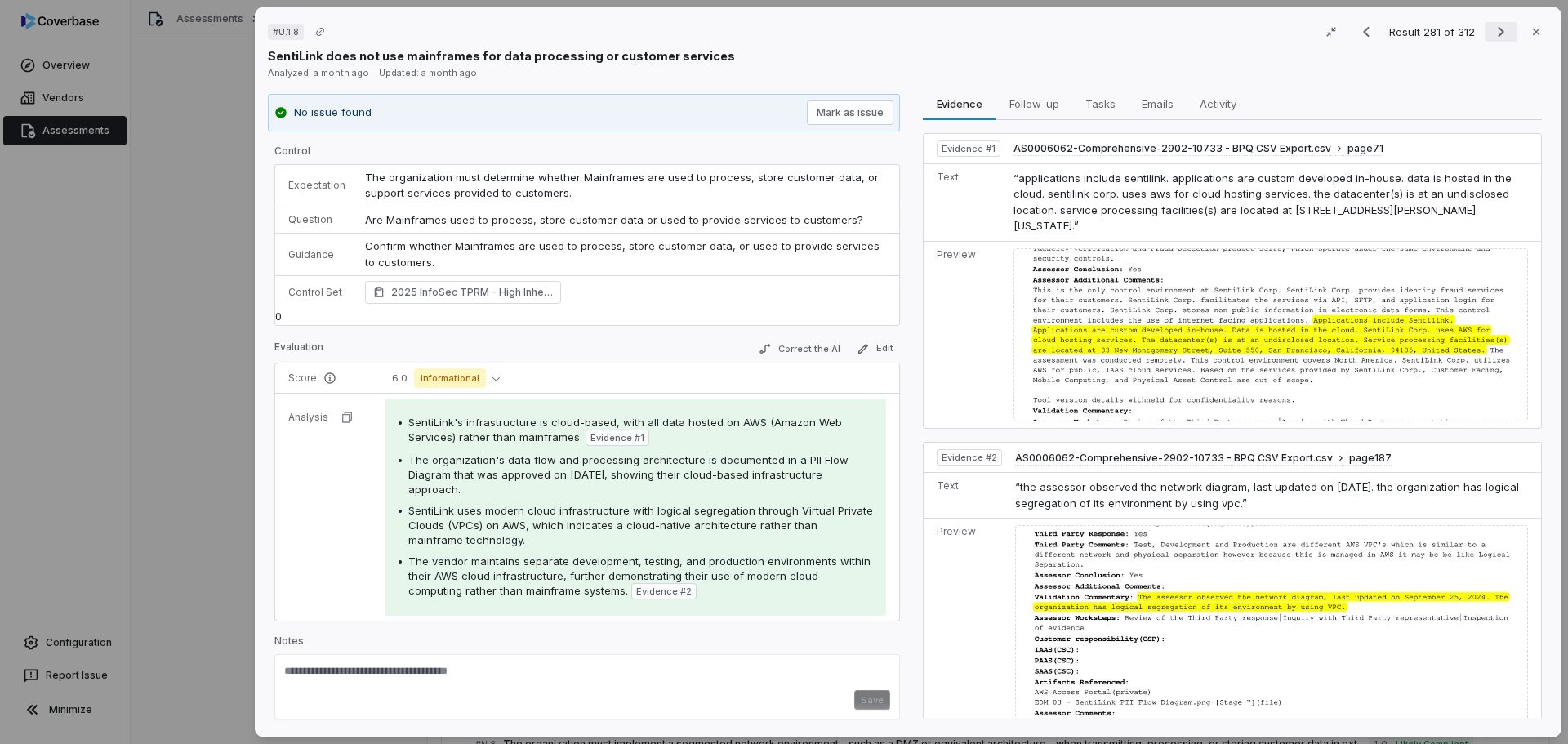
click at [1491, 29] on icon "Next result" at bounding box center [1500, 31] width 19 height 19
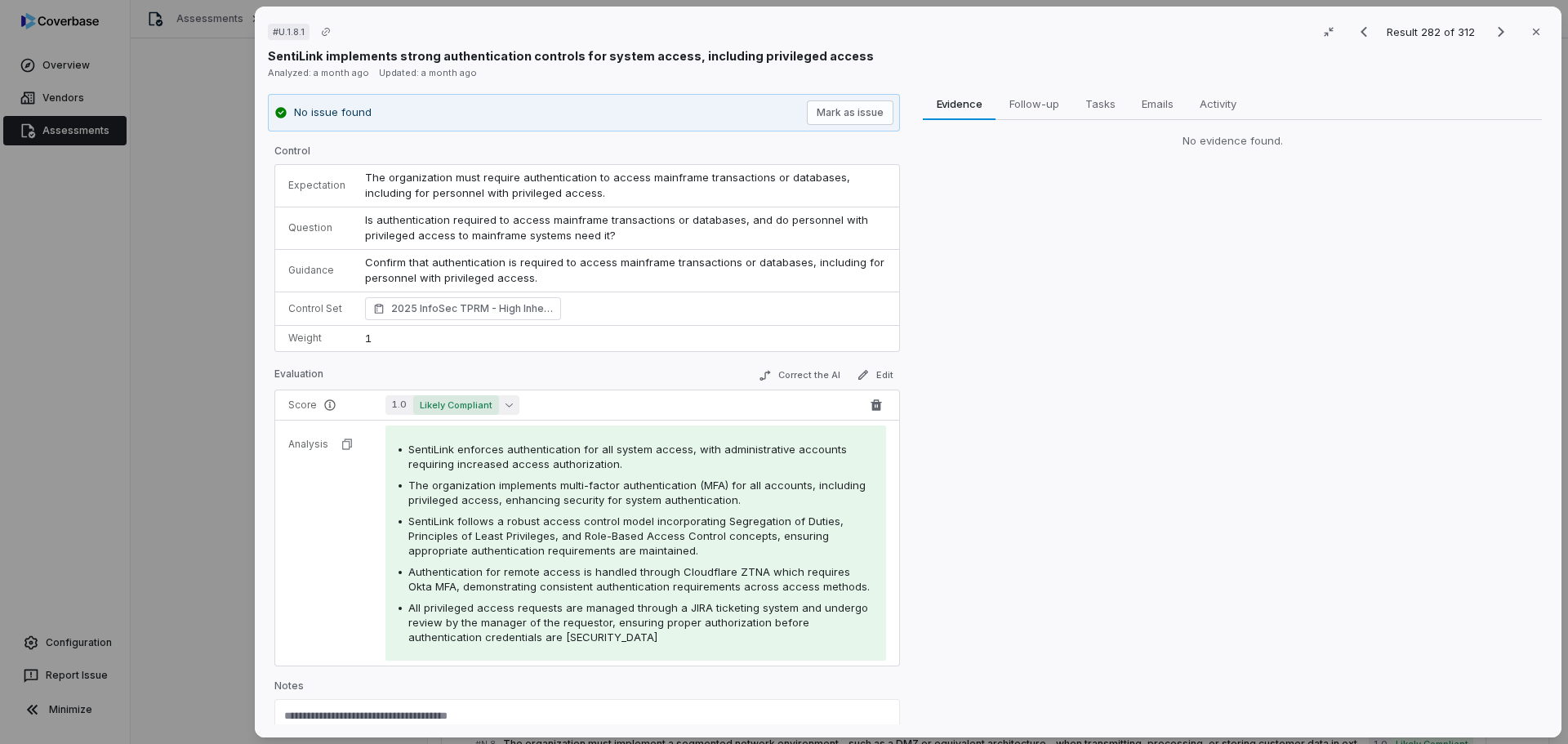
click at [454, 400] on span "Likely Compliant" at bounding box center [455, 405] width 85 height 19
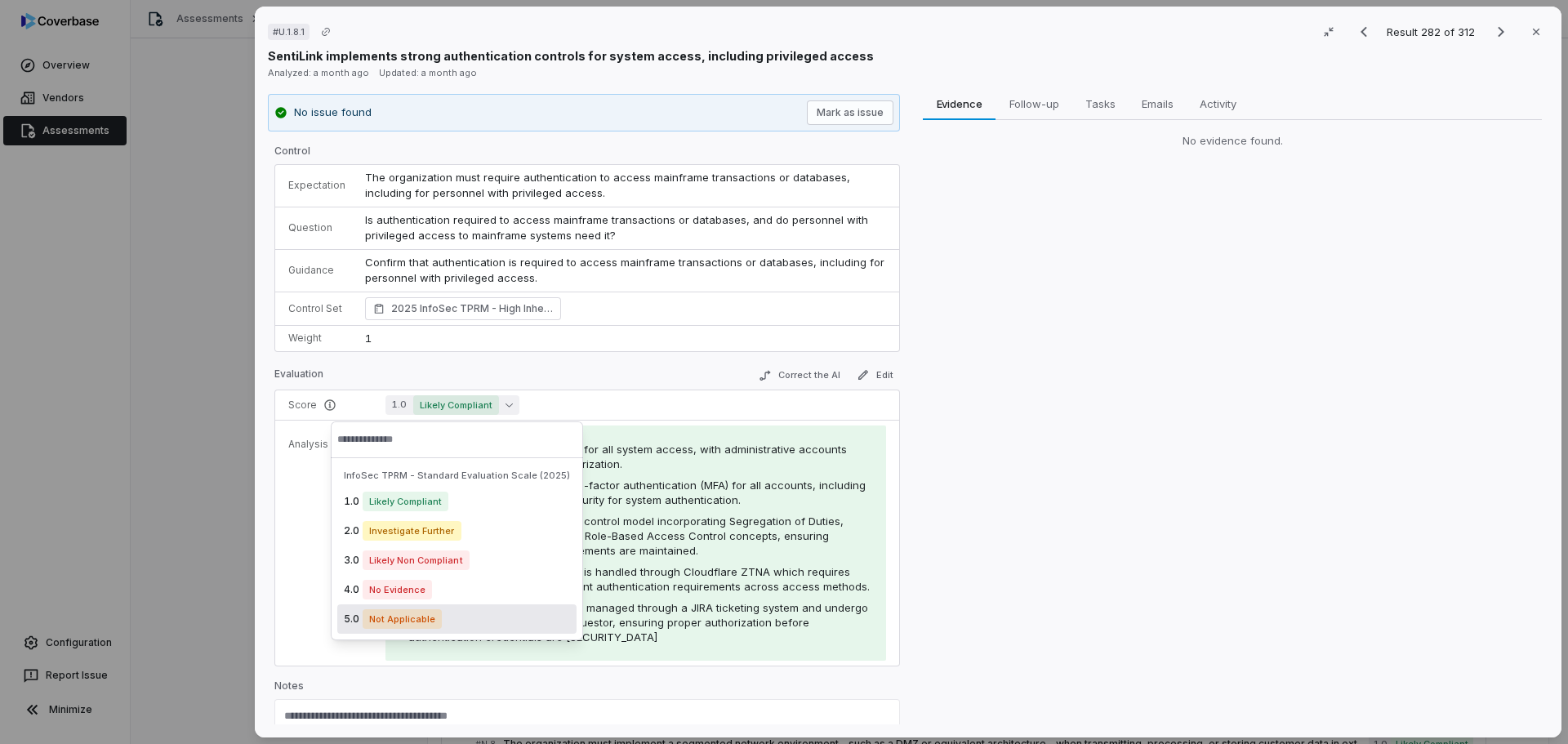
click at [422, 619] on span "Not Applicable" at bounding box center [402, 619] width 80 height 19
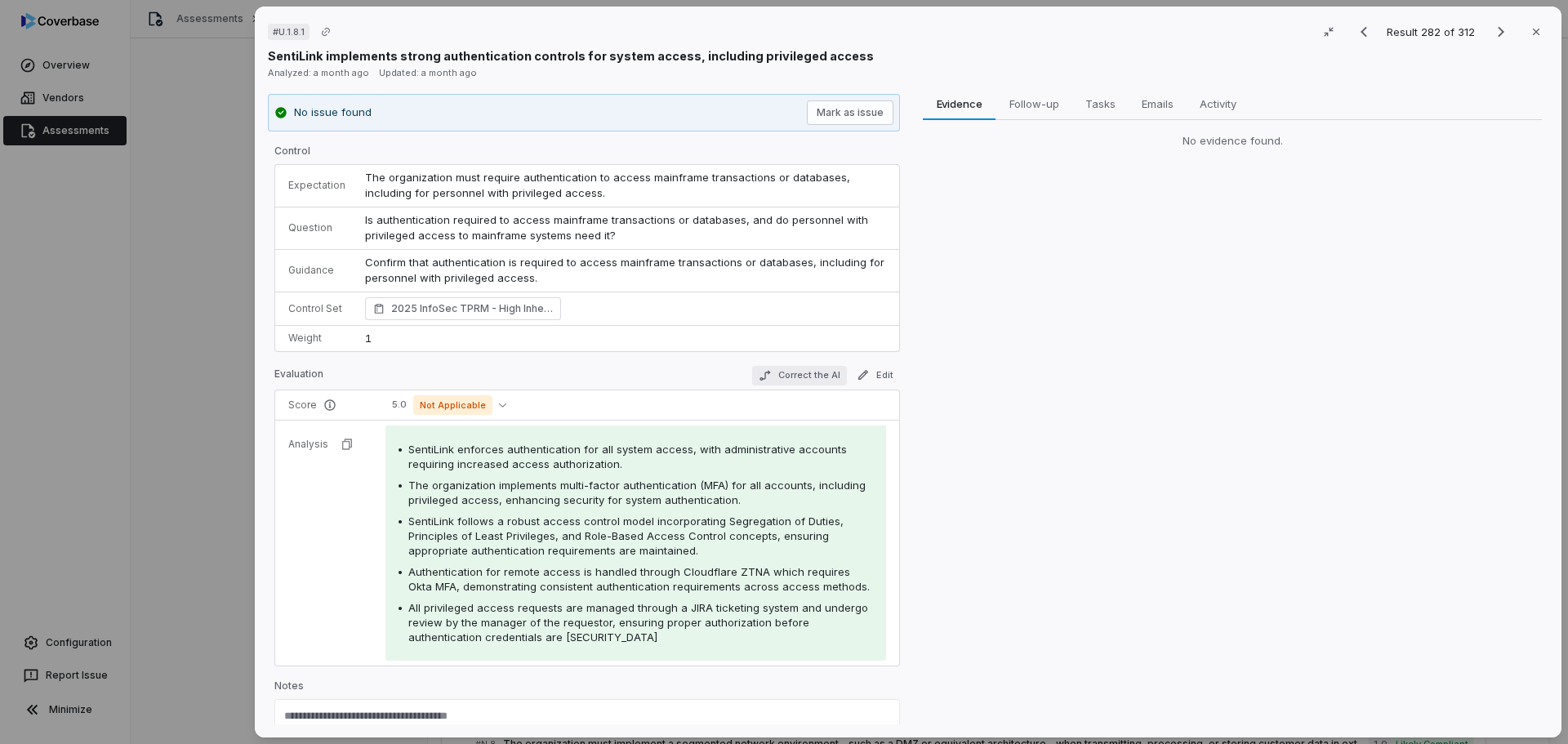
click at [790, 366] on button "Correct the AI" at bounding box center [800, 375] width 95 height 19
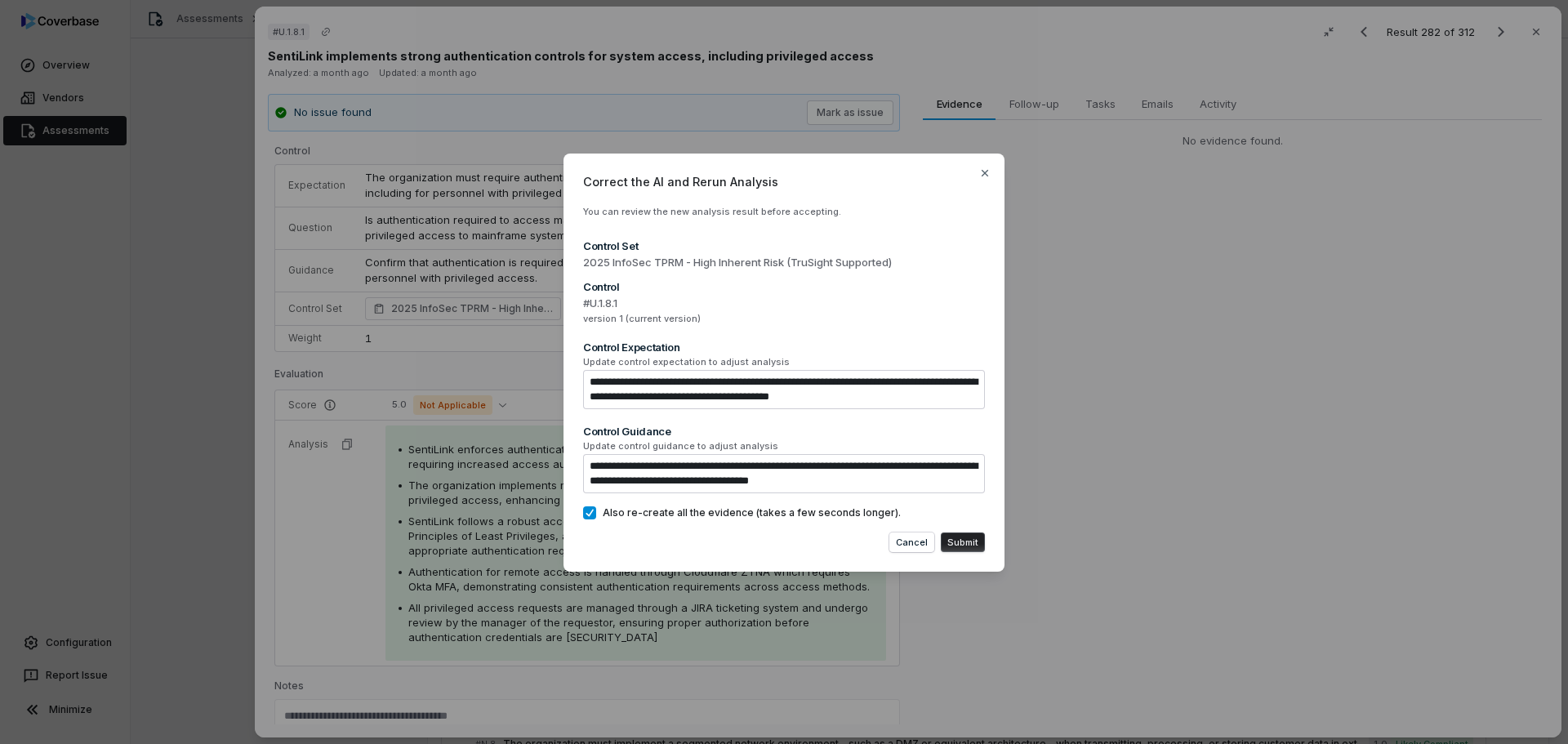
click at [953, 537] on button "Submit" at bounding box center [963, 542] width 44 height 19
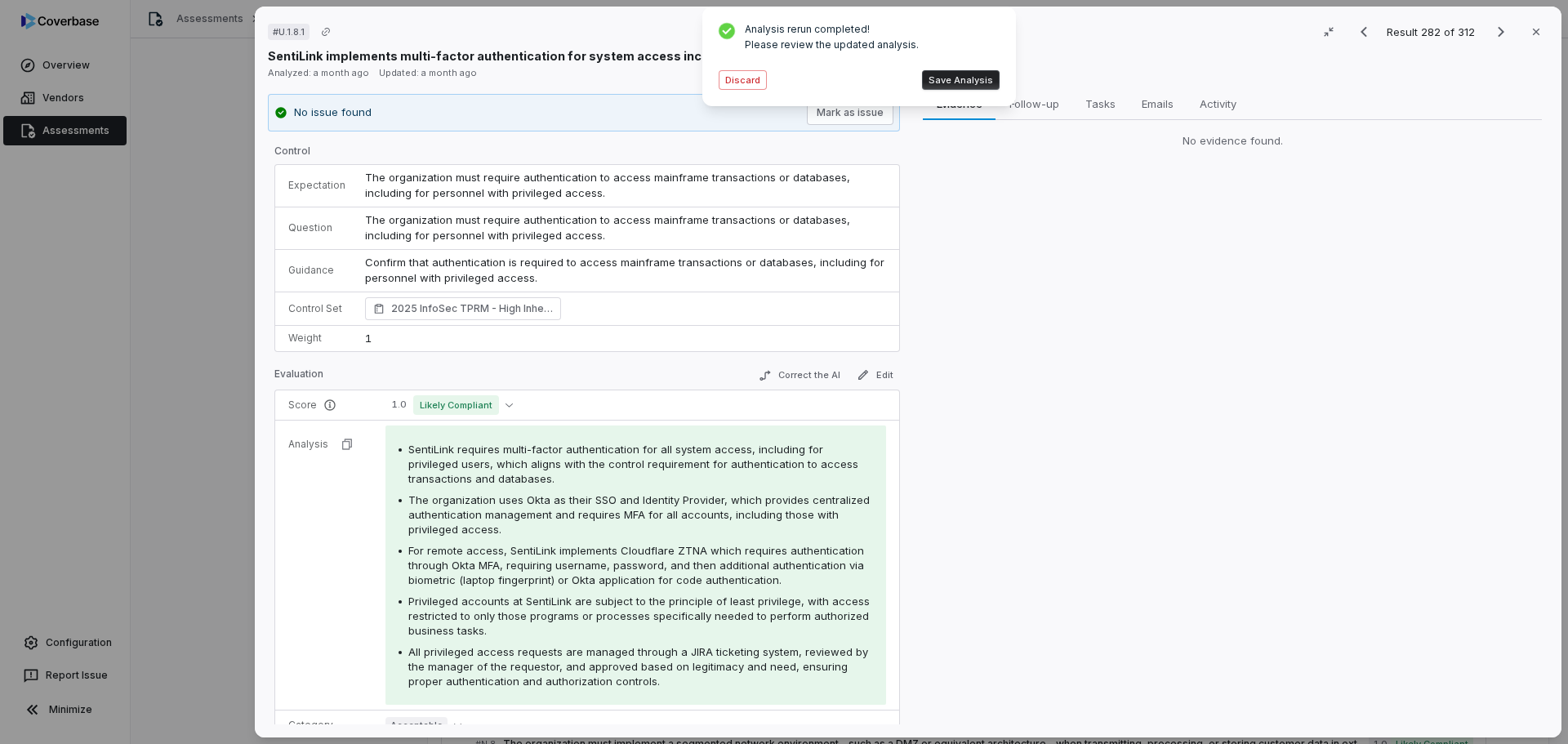
click at [977, 82] on button "Save Analysis" at bounding box center [960, 80] width 78 height 19
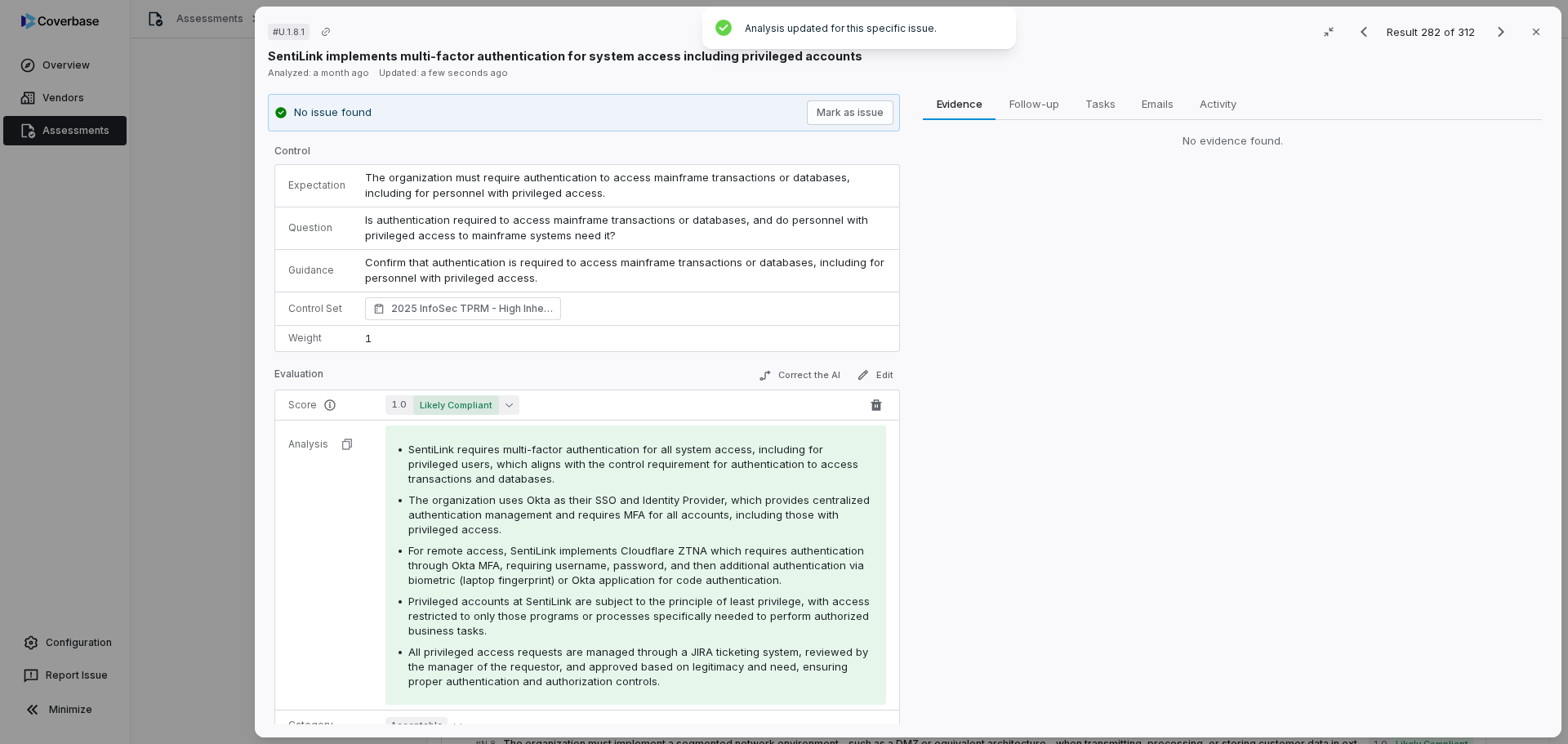
click at [454, 407] on span "Likely Compliant" at bounding box center [455, 405] width 85 height 19
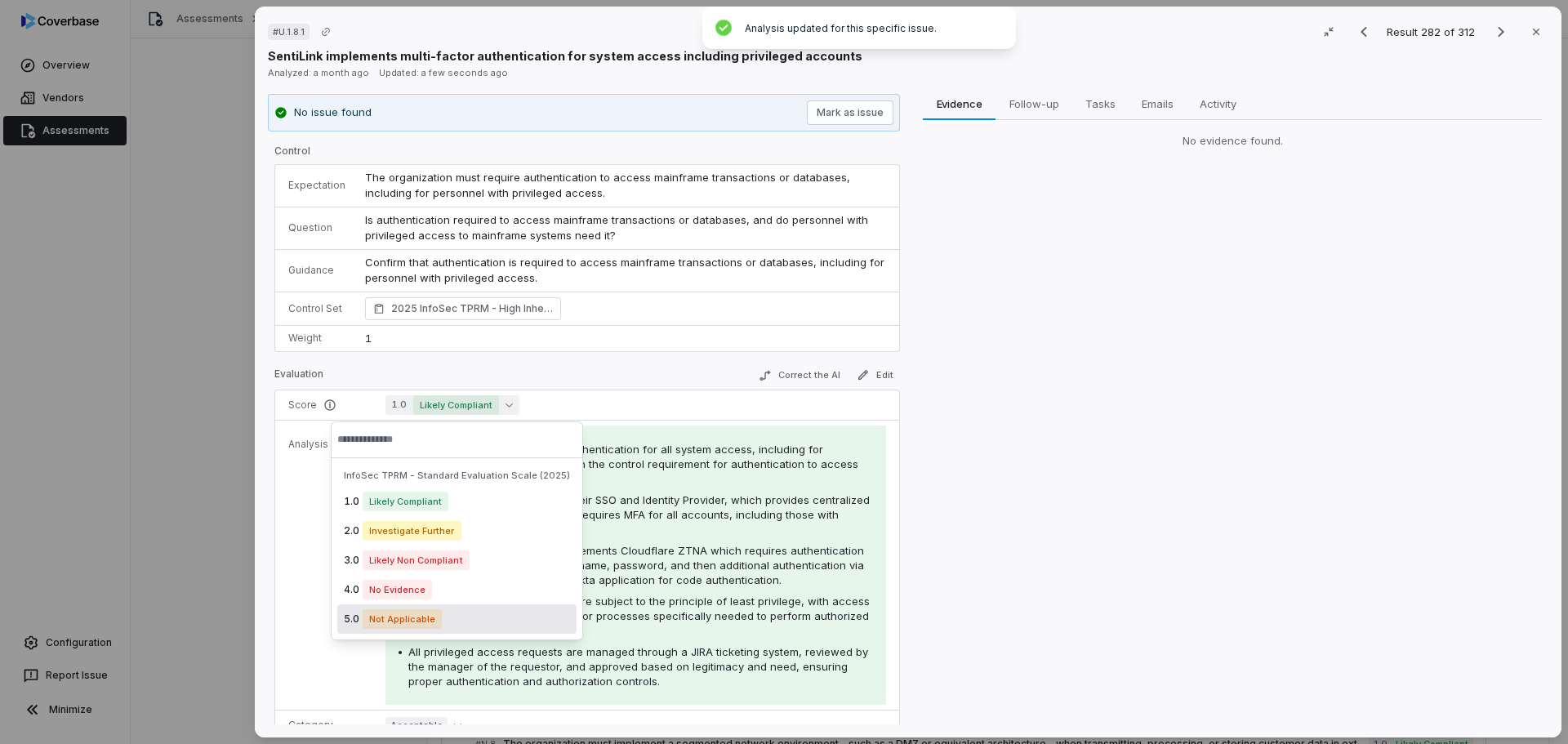
click at [401, 625] on span "Not Applicable" at bounding box center [402, 619] width 80 height 19
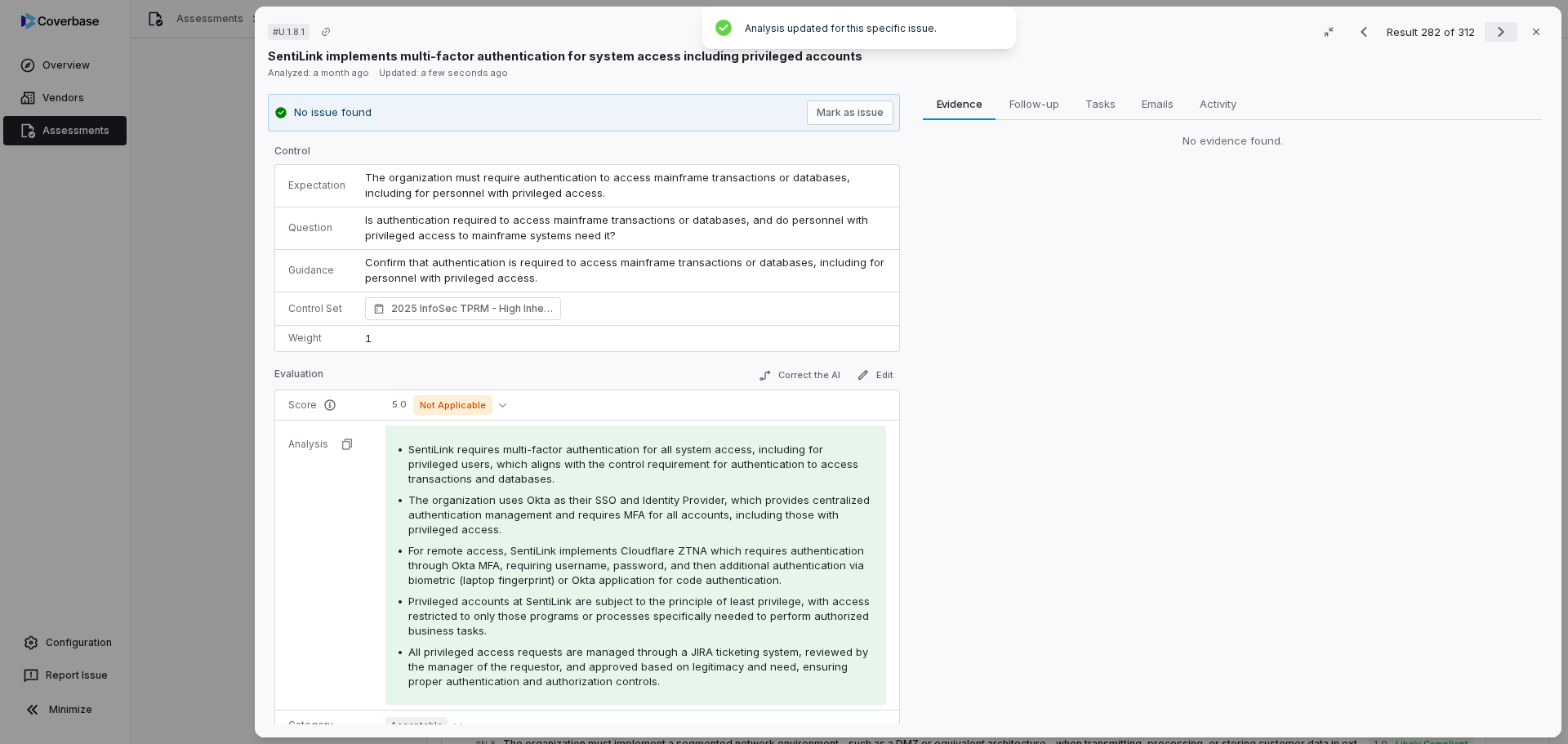
click at [1498, 34] on icon "Next result" at bounding box center [1501, 32] width 7 height 11
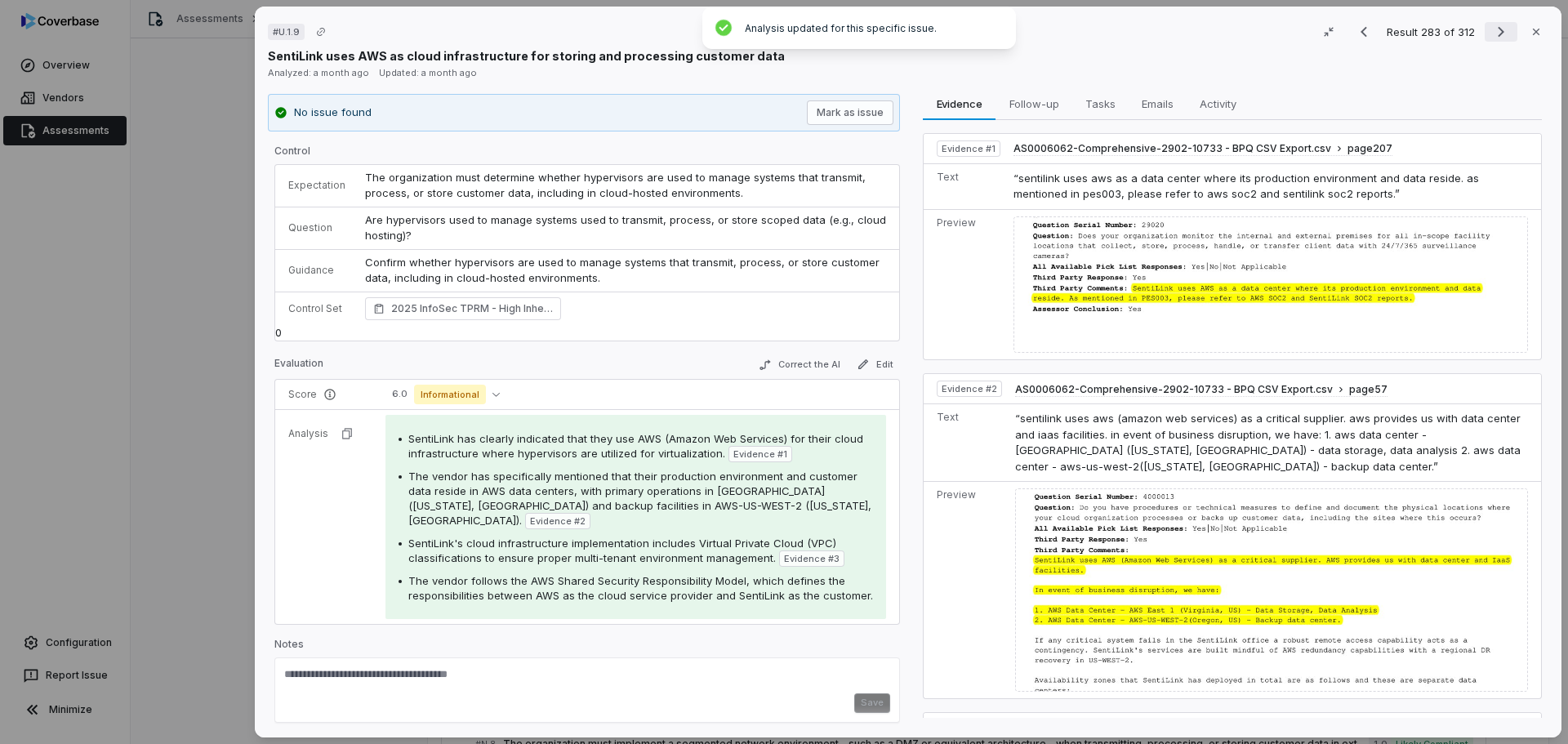
click at [1498, 30] on icon "Next result" at bounding box center [1500, 31] width 19 height 19
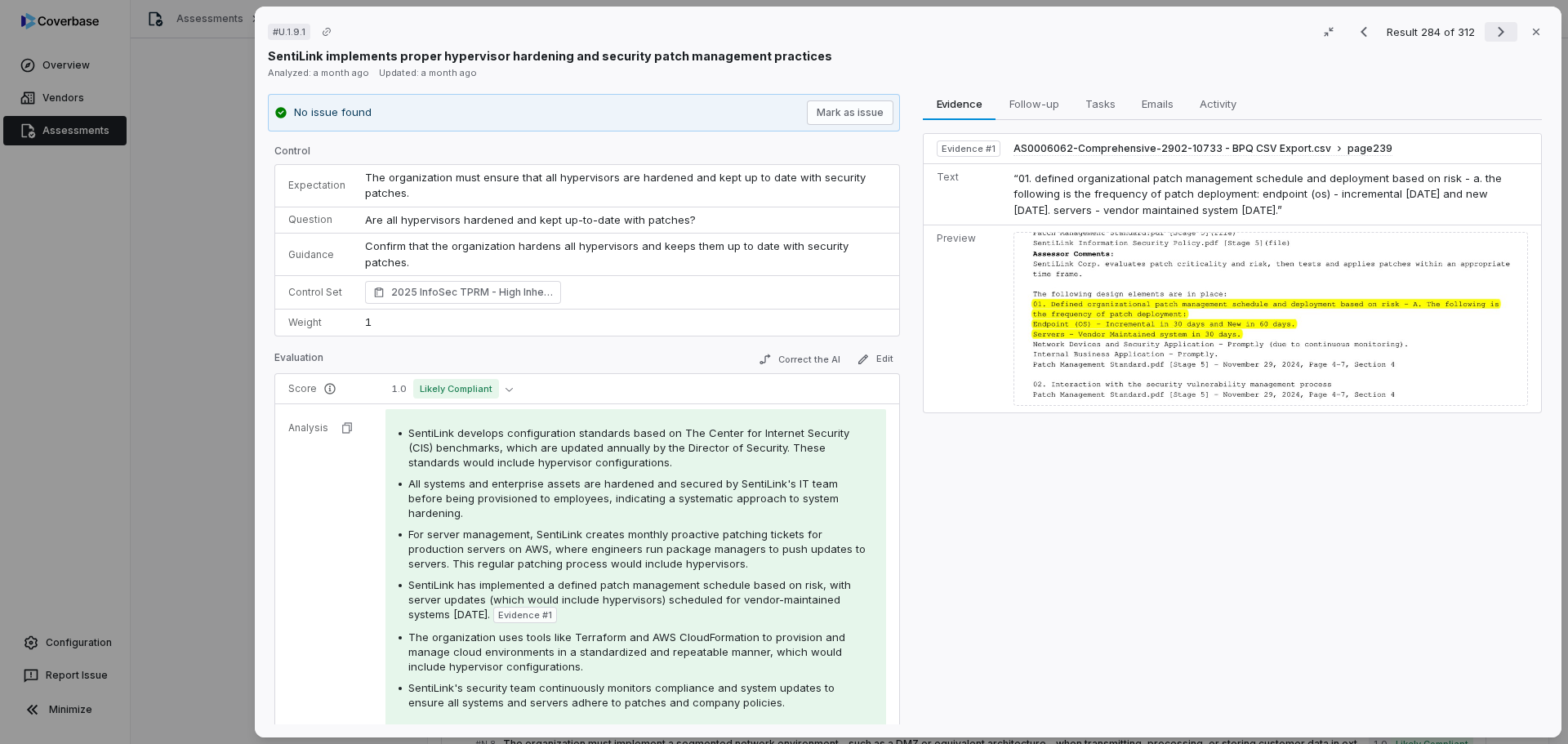
click at [1491, 32] on icon "Next result" at bounding box center [1500, 31] width 19 height 19
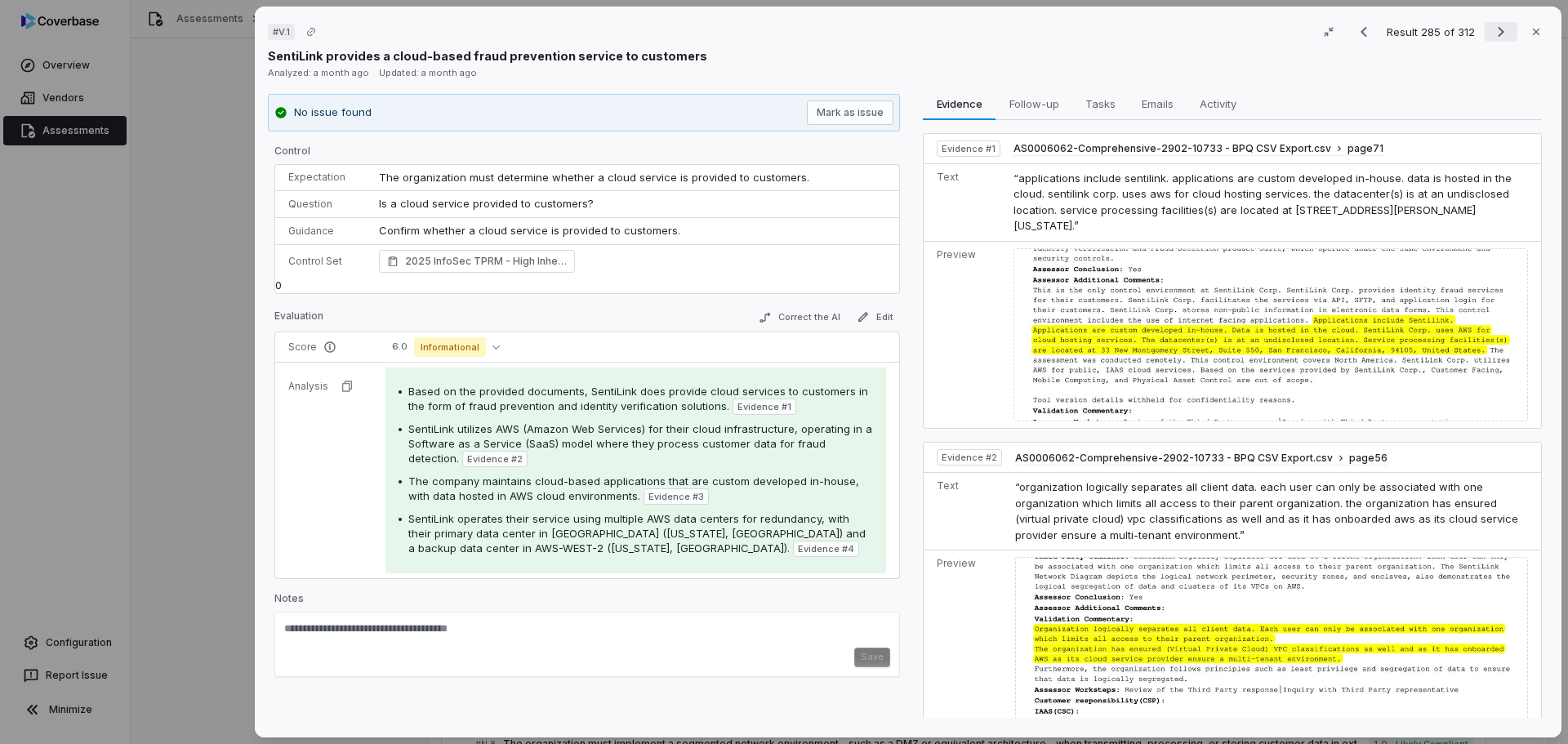
click at [1491, 35] on icon "Next result" at bounding box center [1500, 31] width 19 height 19
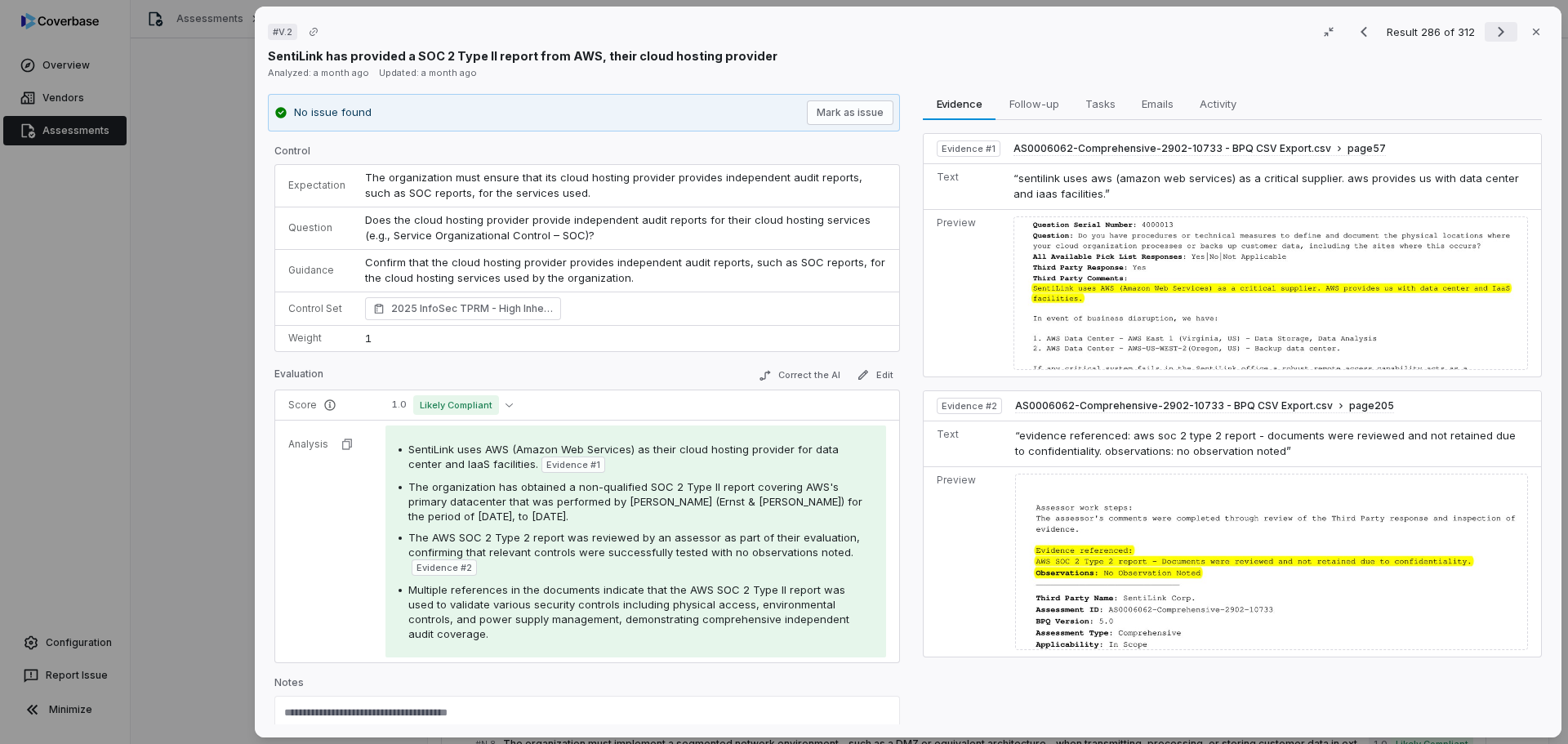
click at [1491, 30] on icon "Next result" at bounding box center [1500, 31] width 19 height 19
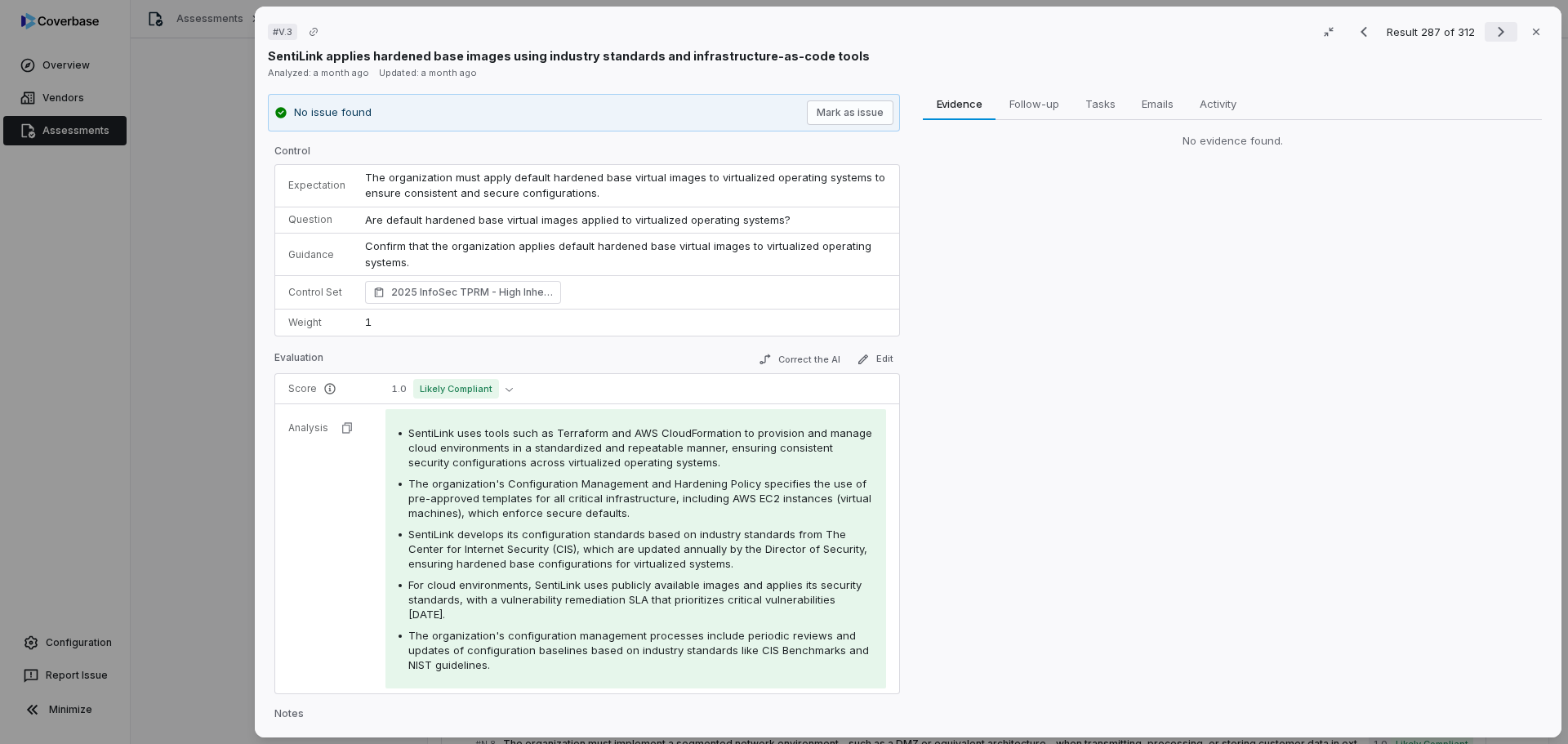
click at [1498, 35] on icon "Next result" at bounding box center [1501, 32] width 7 height 11
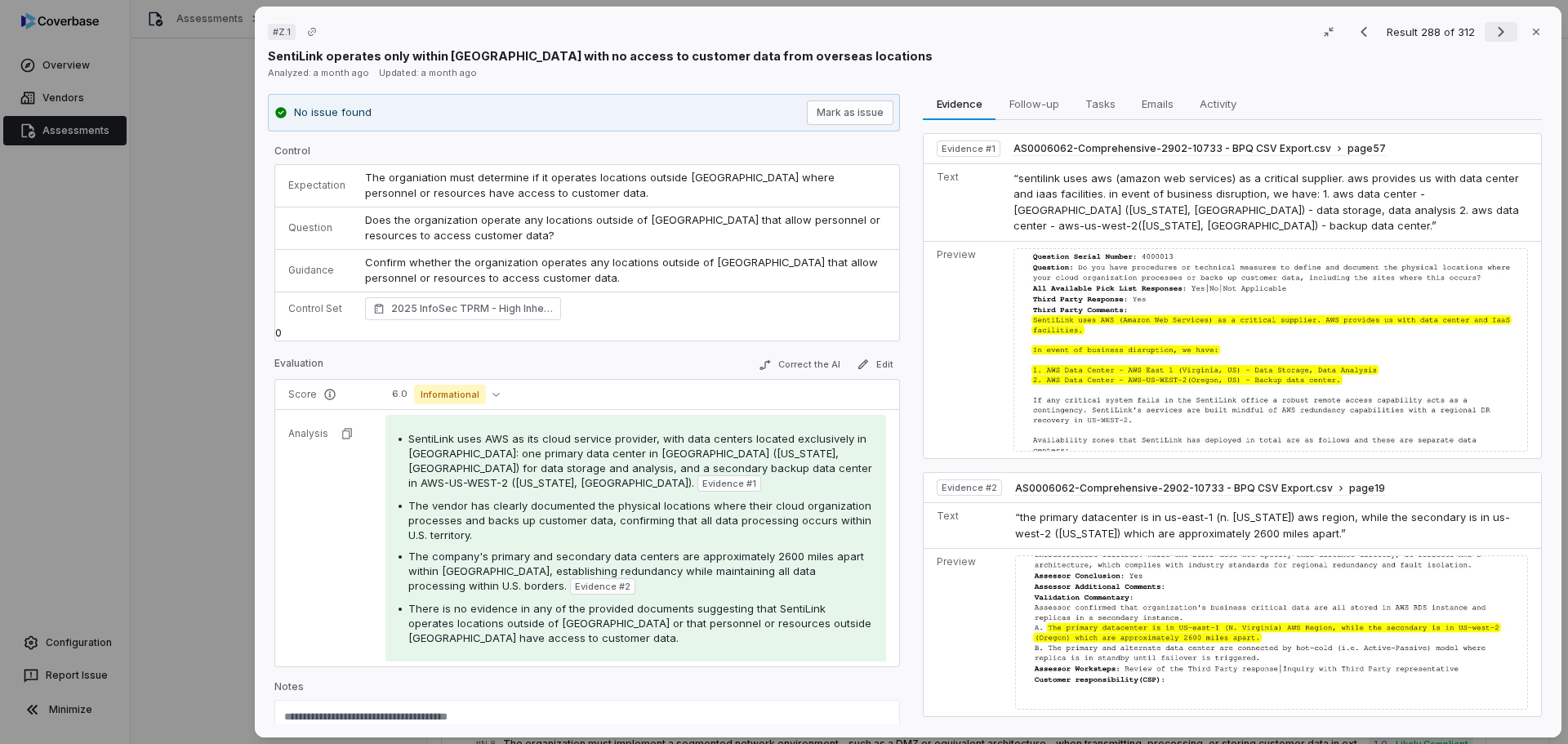
click at [1498, 33] on icon "Next result" at bounding box center [1501, 32] width 7 height 11
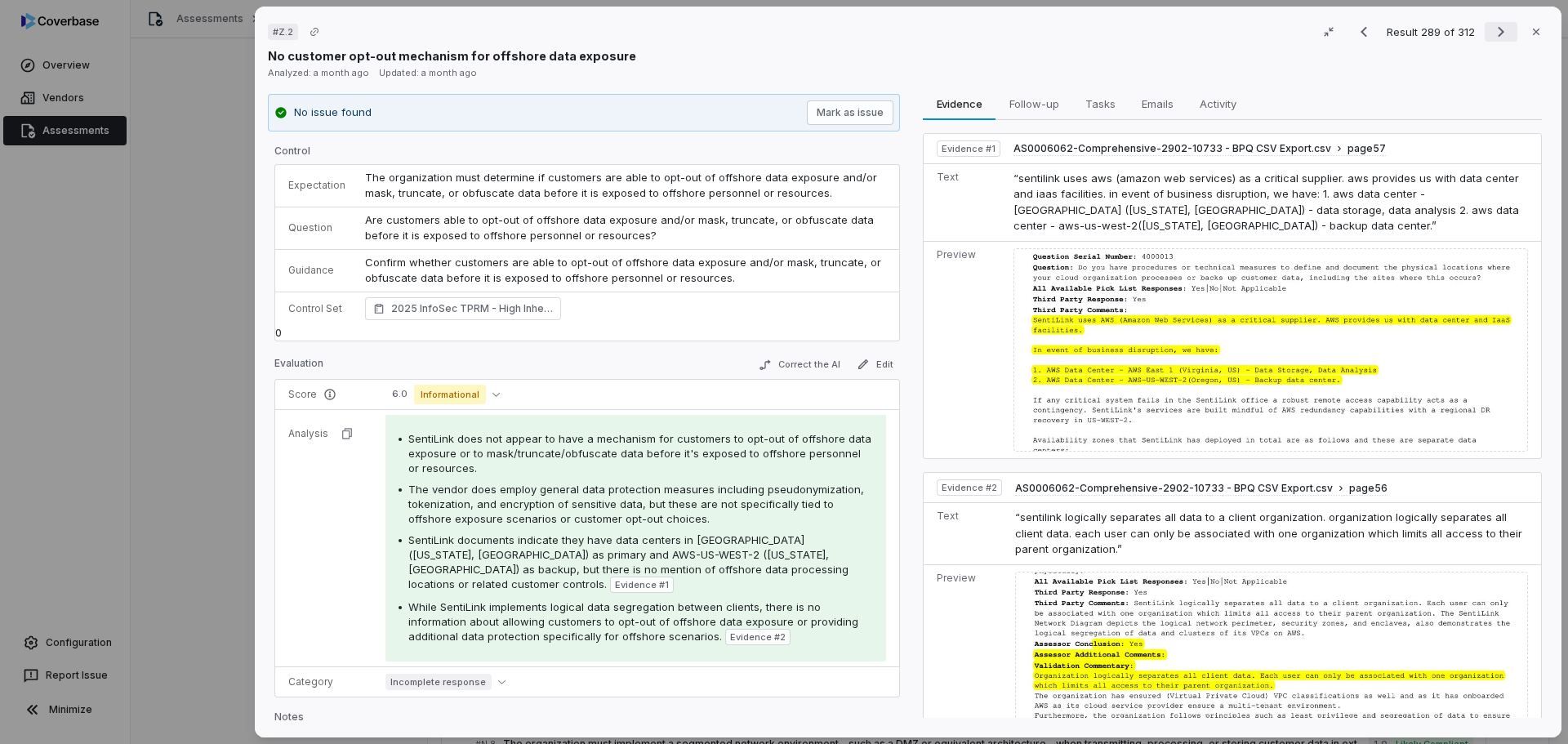
click at [1495, 36] on icon "Next result" at bounding box center [1500, 31] width 19 height 19
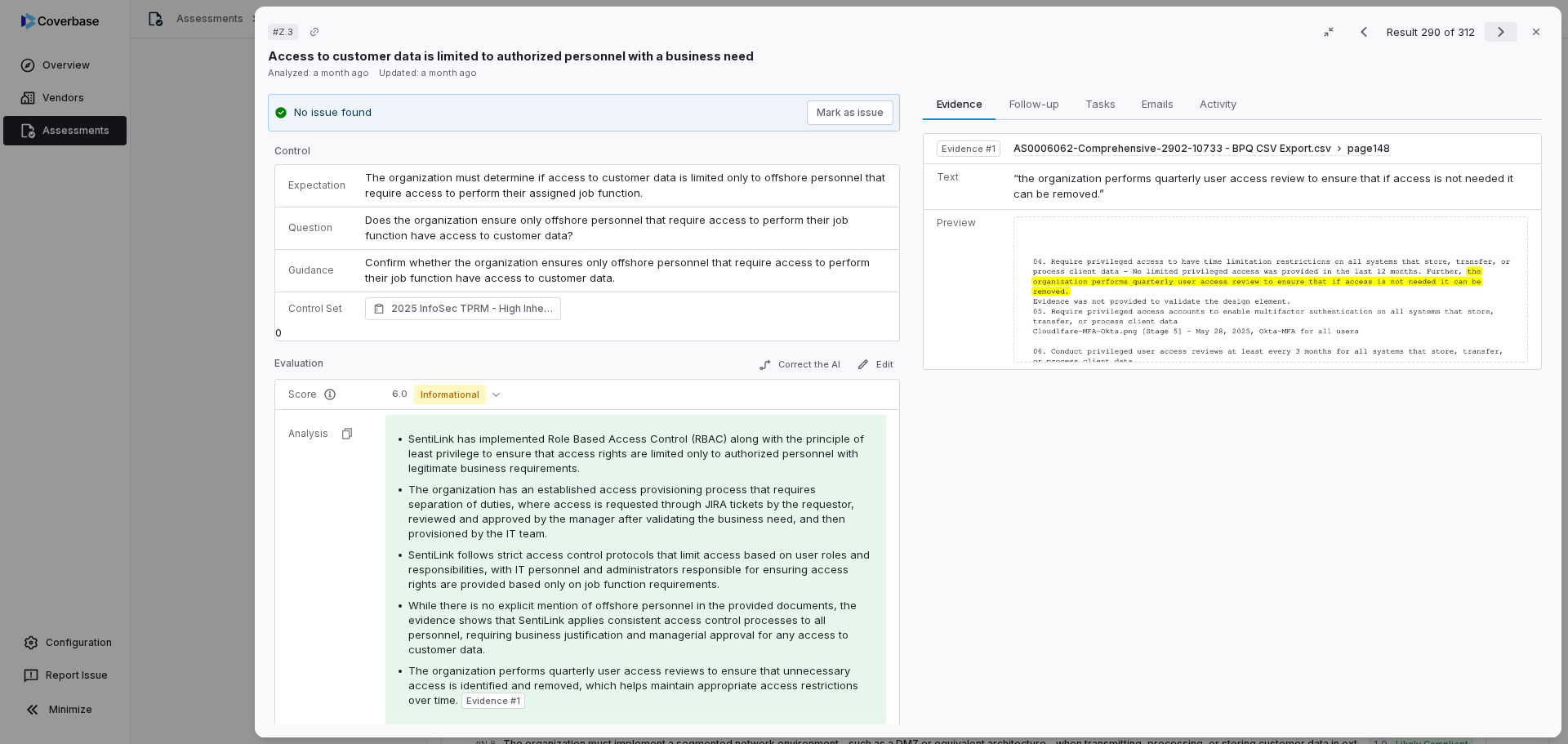
click at [1492, 37] on icon "Next result" at bounding box center [1500, 31] width 19 height 19
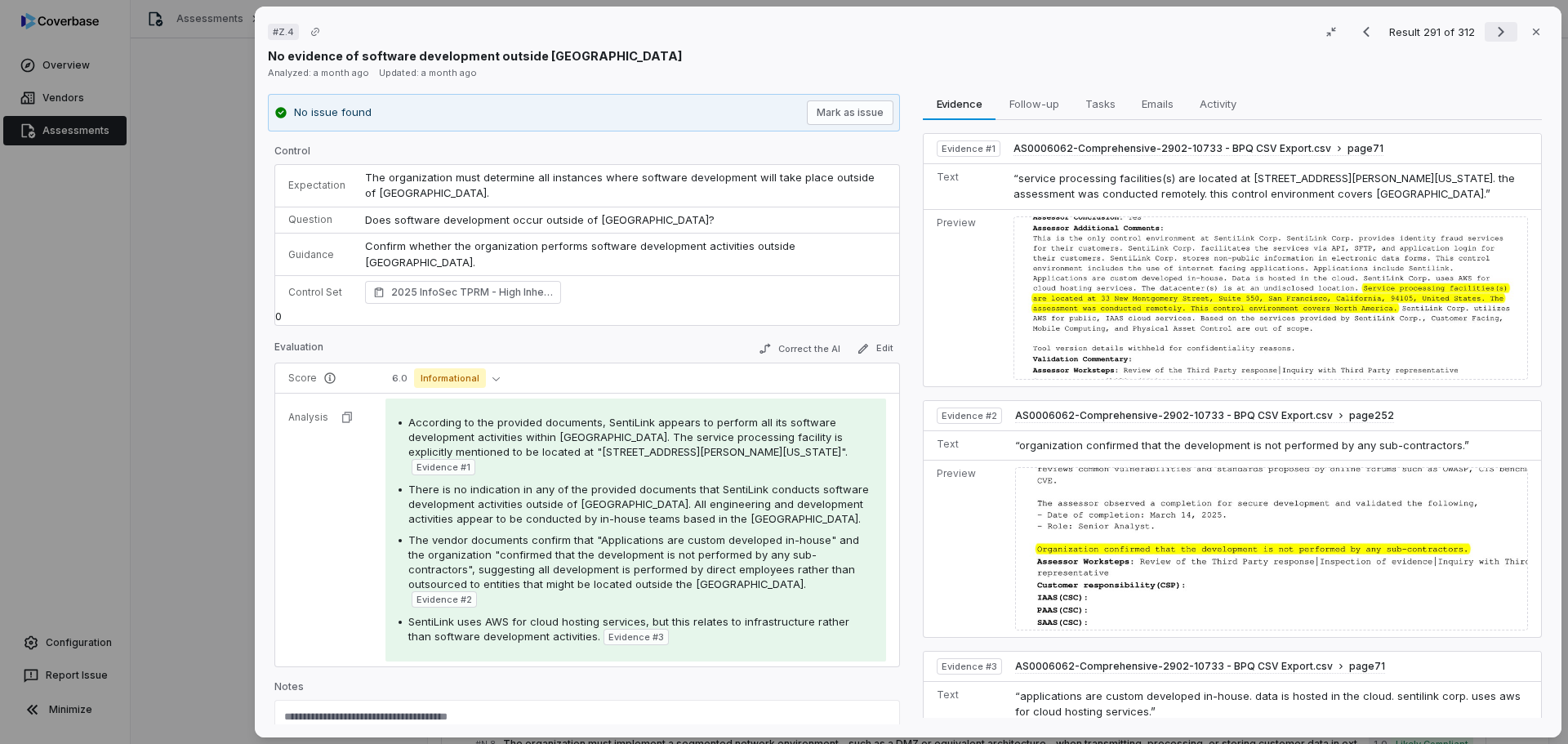
click at [1491, 31] on icon "Next result" at bounding box center [1500, 31] width 19 height 19
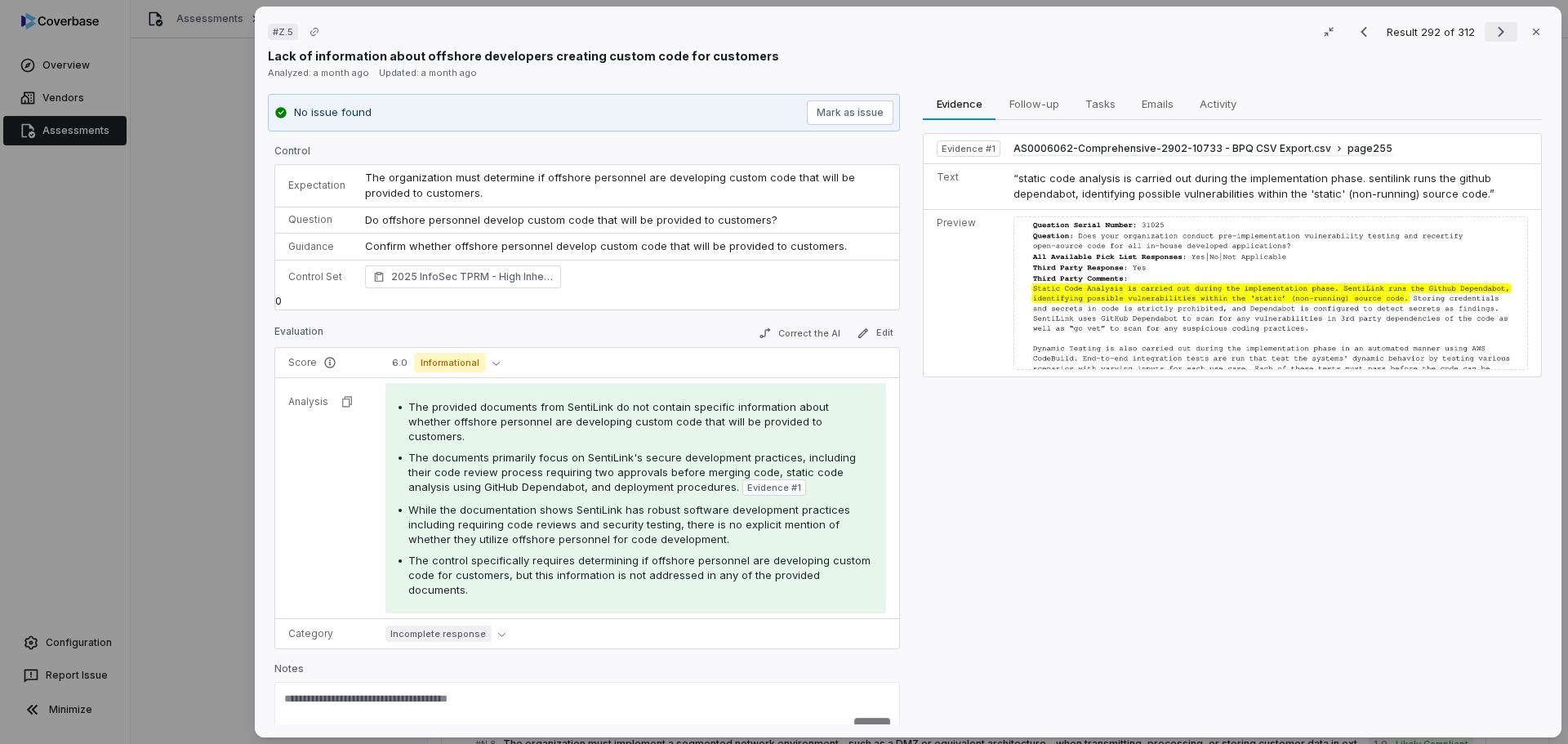
click at [1491, 32] on icon "Next result" at bounding box center [1500, 31] width 19 height 19
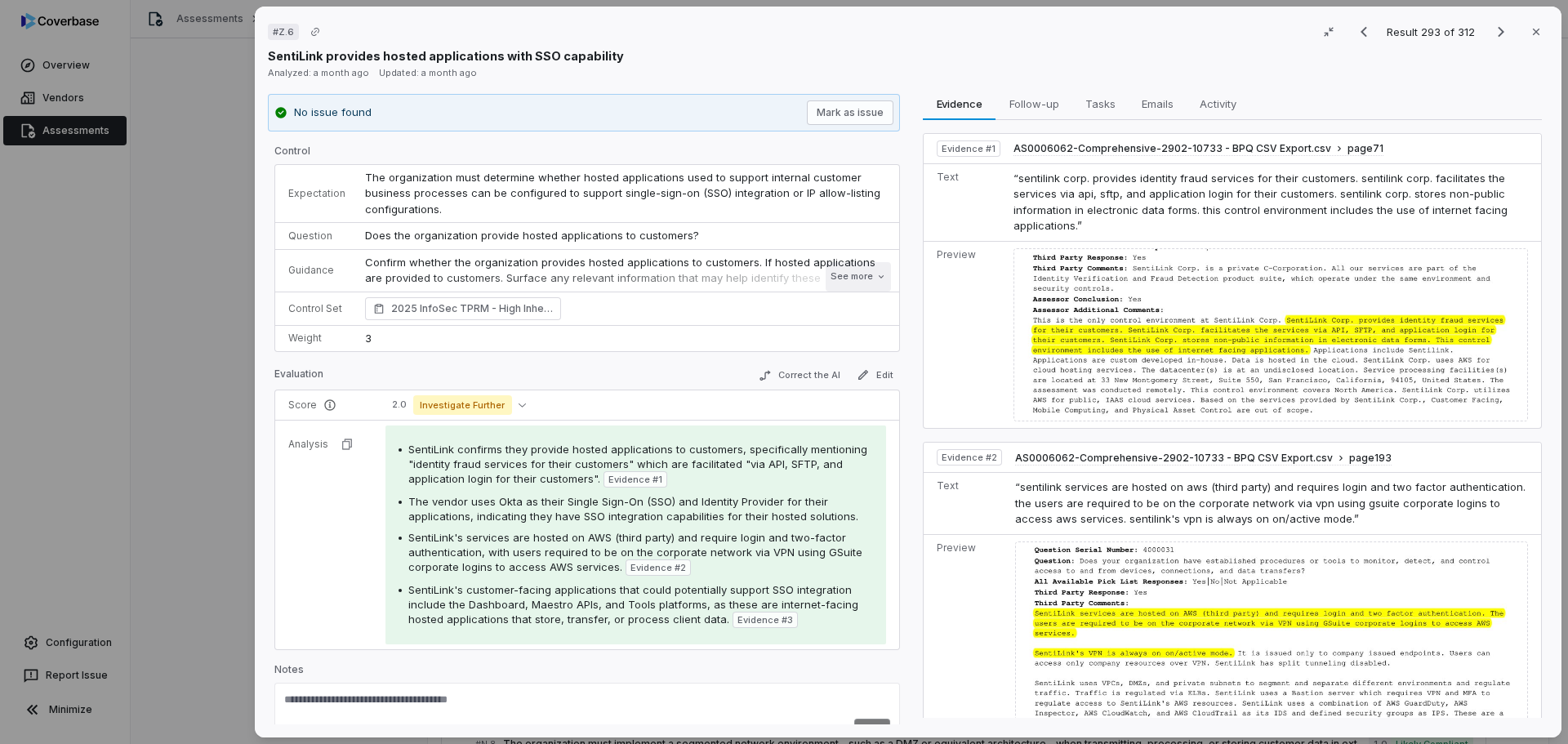
click at [827, 269] on button "See more" at bounding box center [858, 277] width 65 height 30
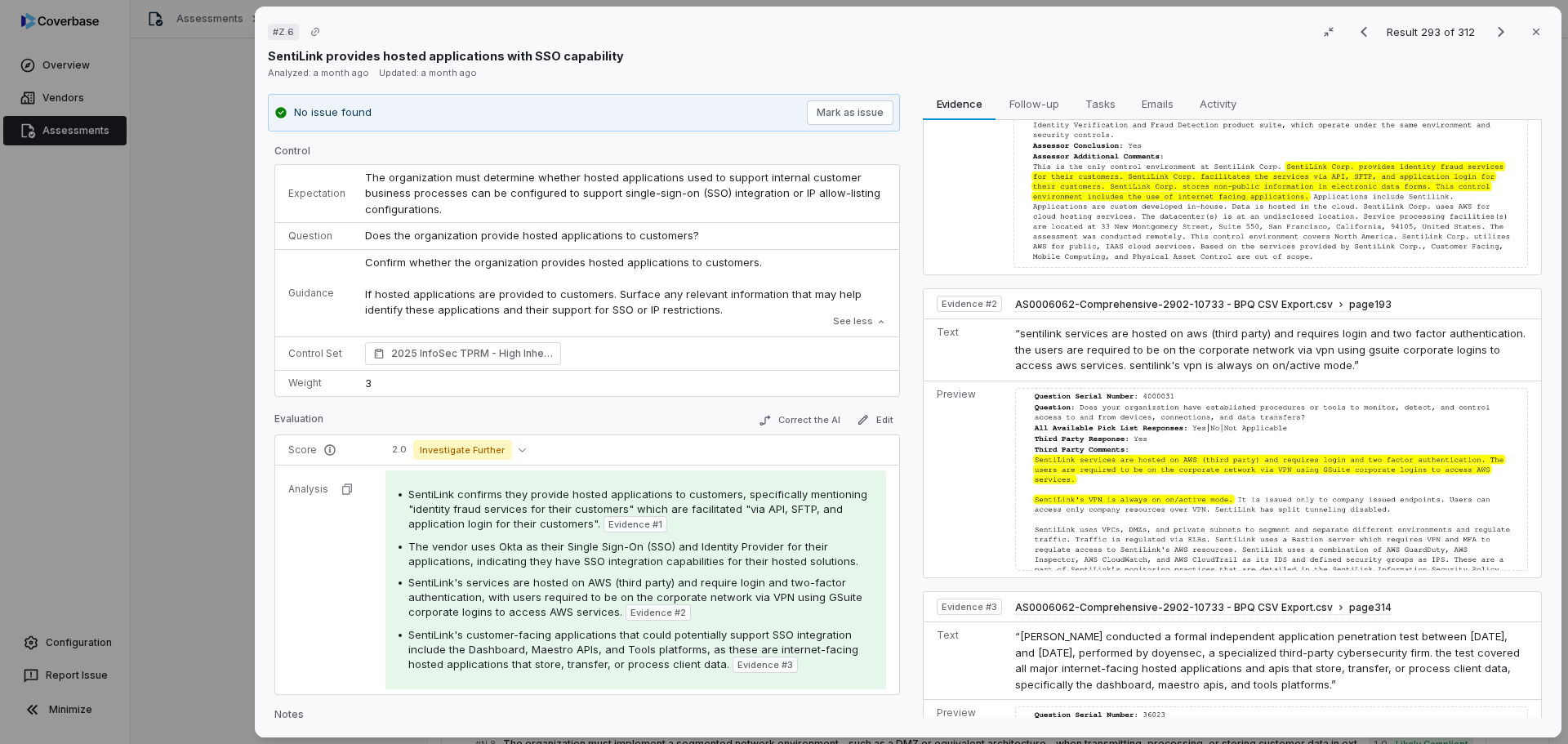
scroll to position [163, 0]
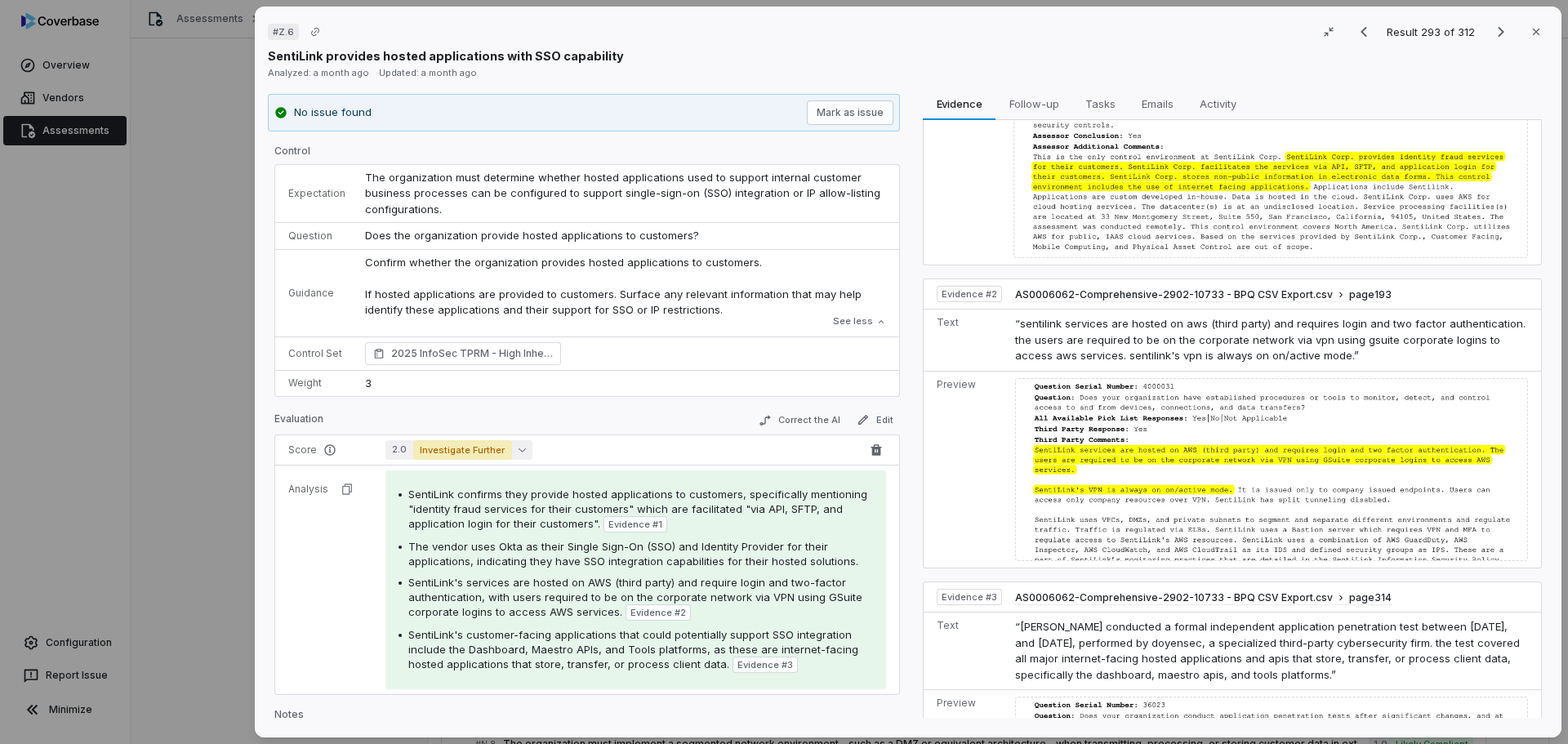
click at [497, 452] on span "Investigate Further" at bounding box center [462, 449] width 99 height 19
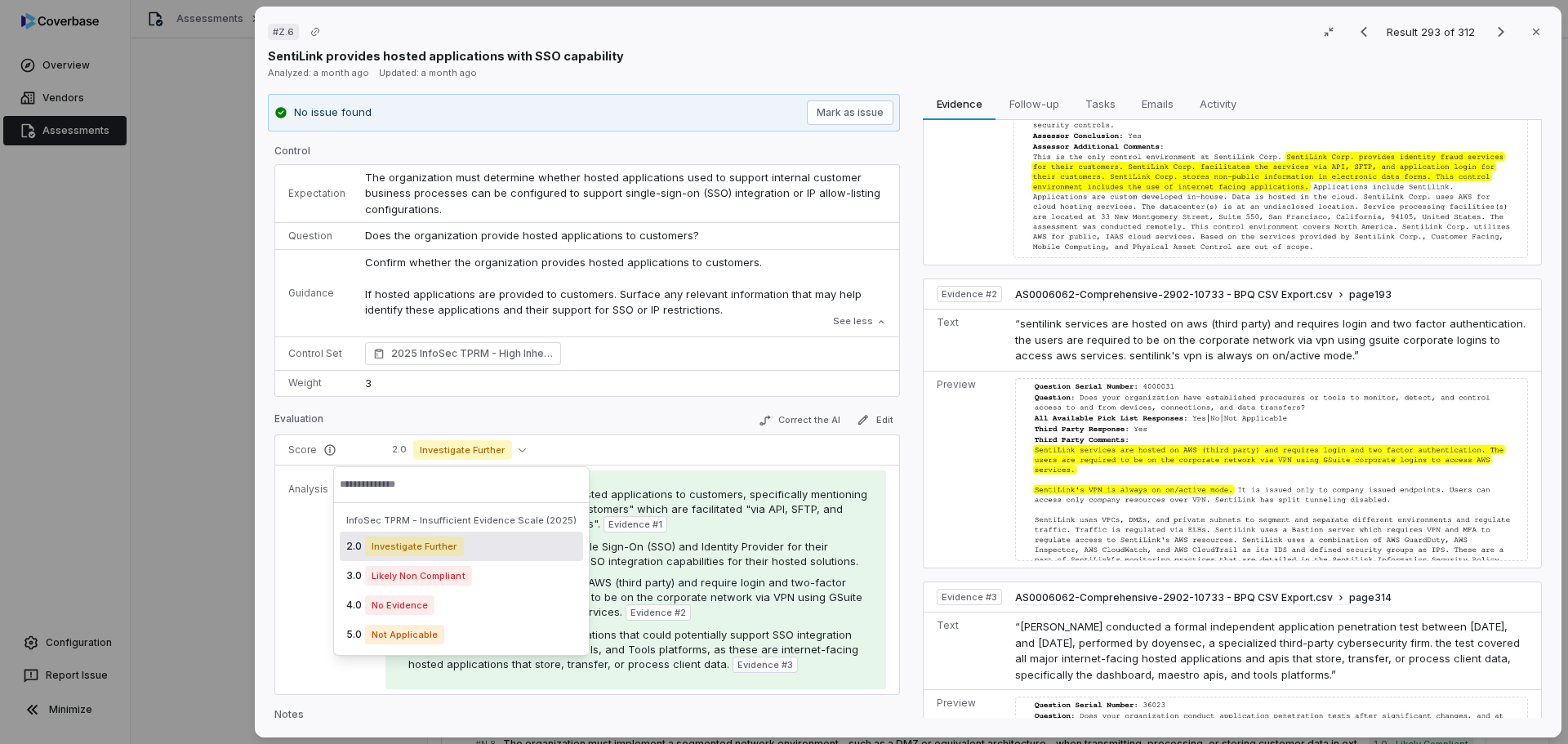
click at [316, 521] on tr "Analysis SentiLink confirms they provide hosted applications to customers, spec…" at bounding box center [586, 579] width 624 height 229
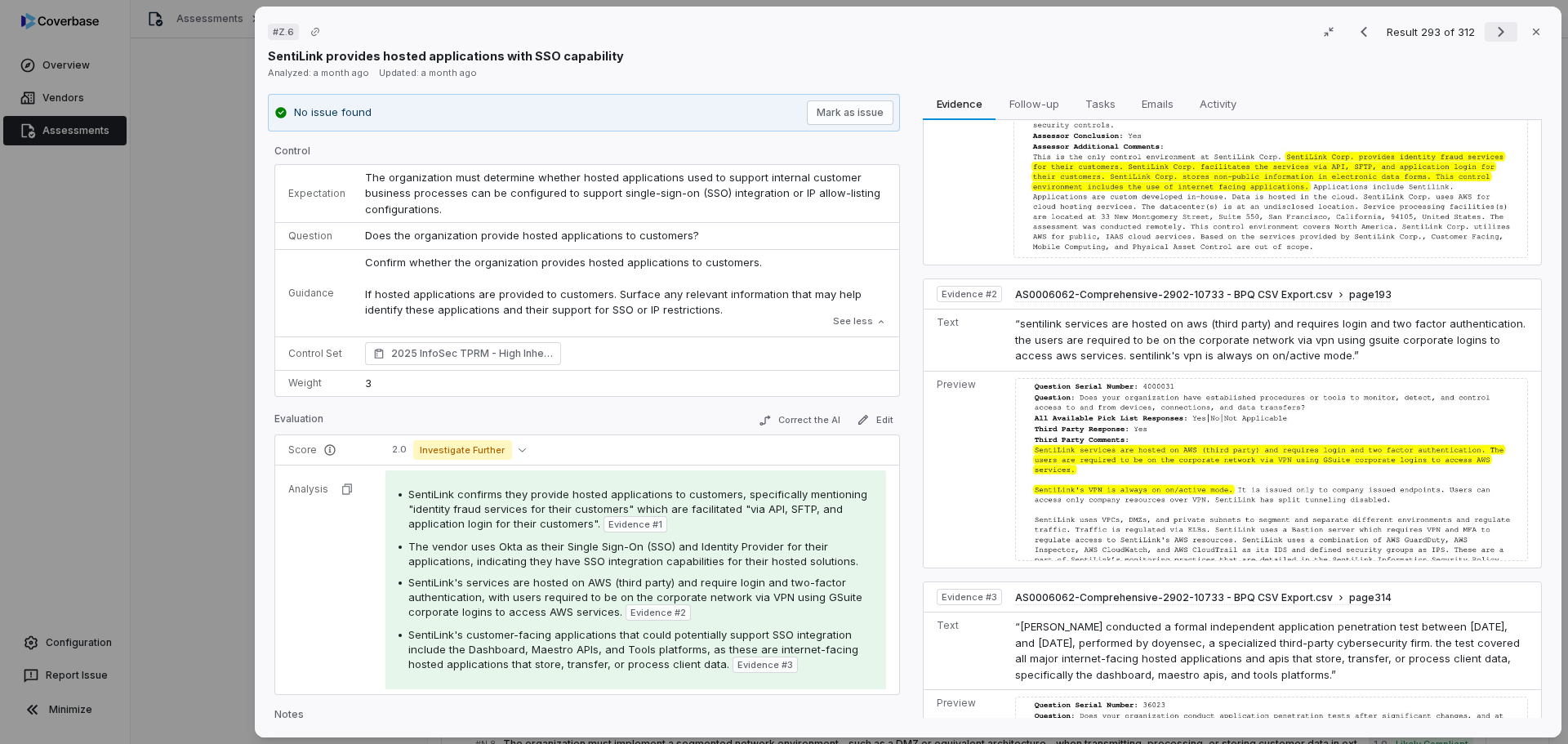
click at [1498, 30] on icon "Next result" at bounding box center [1501, 32] width 7 height 11
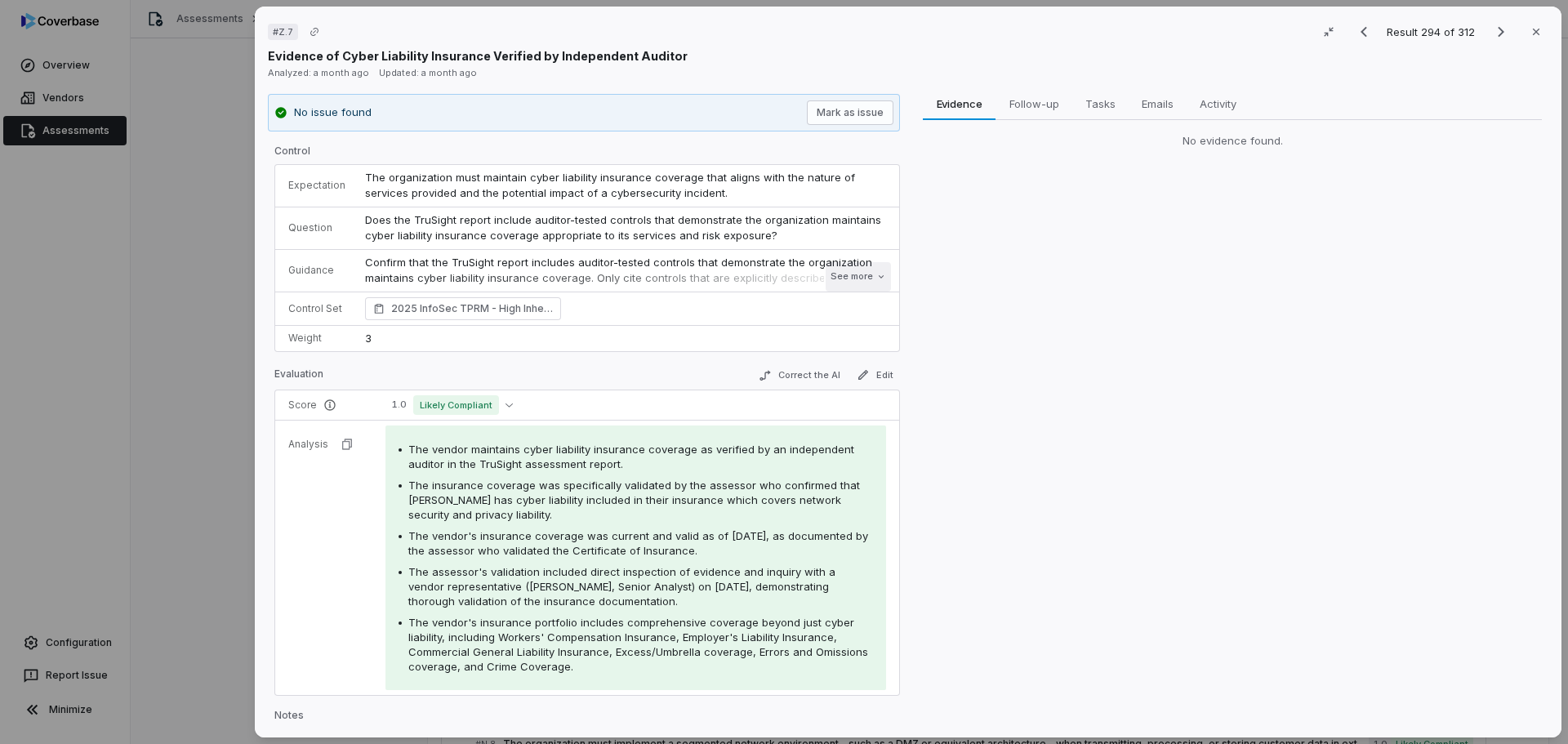
click at [843, 278] on button "See more" at bounding box center [858, 277] width 65 height 30
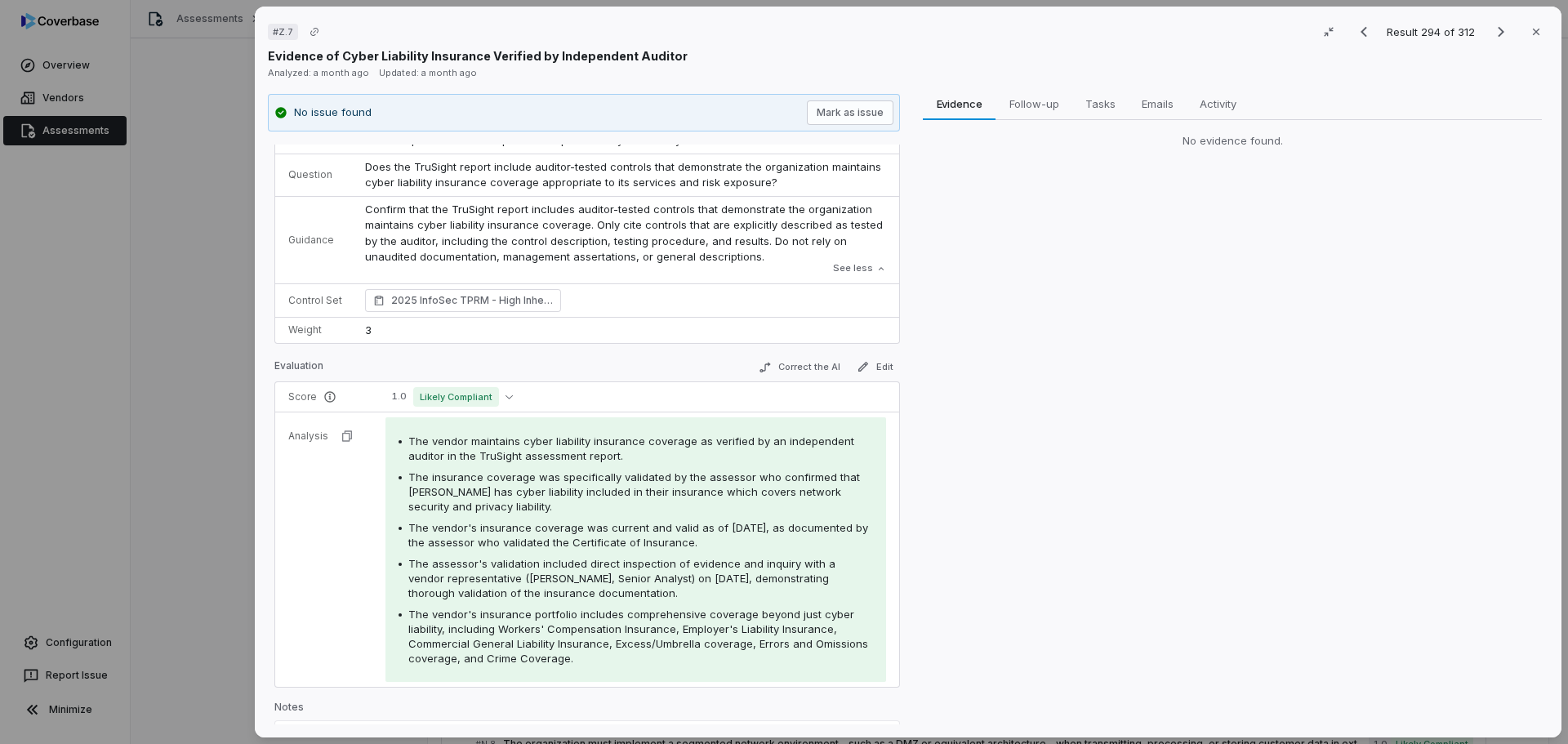
scroll to position [81, 0]
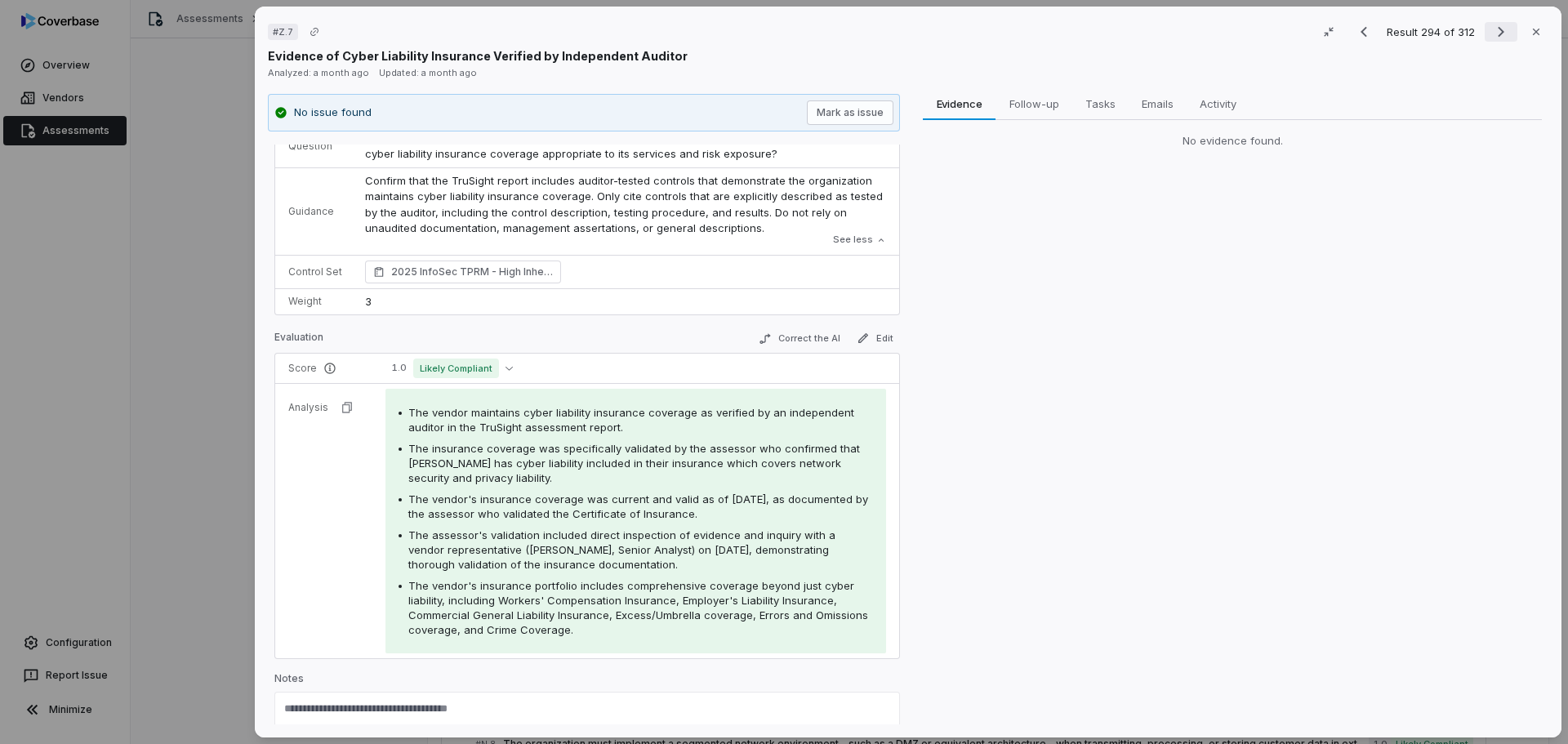
click at [1491, 33] on icon "Next result" at bounding box center [1500, 31] width 19 height 19
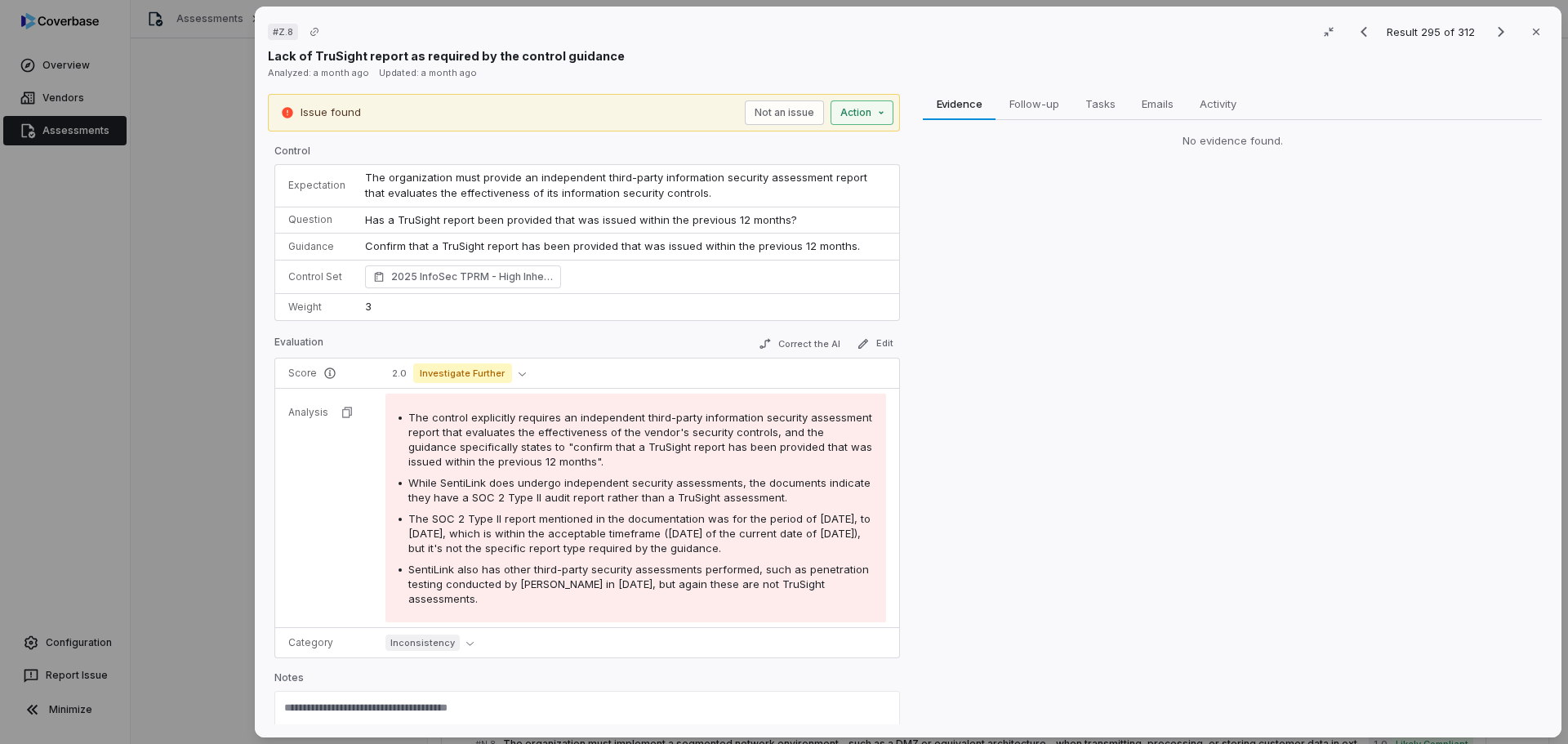
click at [851, 110] on div "# Z.8 Result 295 of 312 Close Lack of TruSight report as required by the contro…" at bounding box center [784, 372] width 1568 height 744
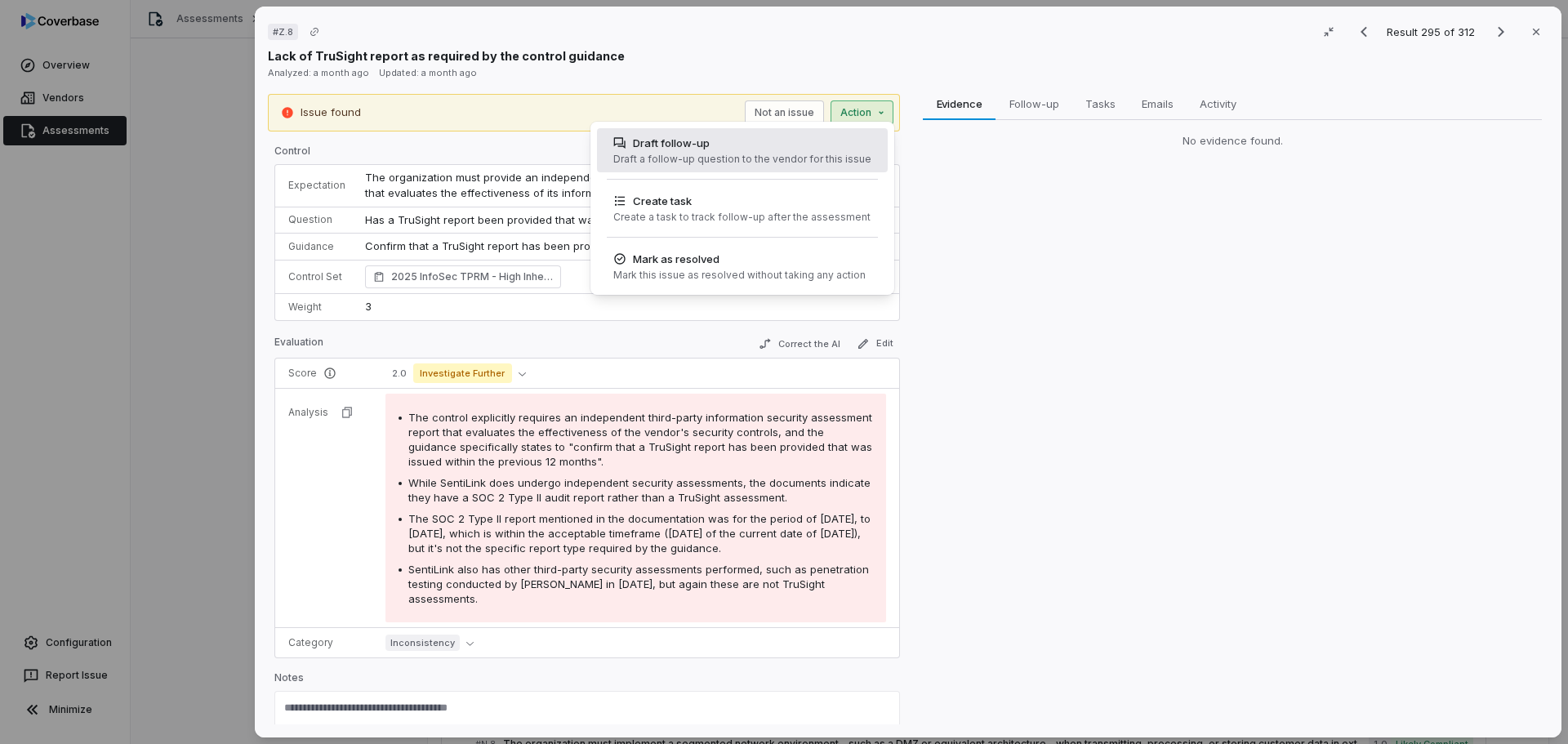
click at [714, 152] on div "Draft a follow-up question to the vendor for this issue" at bounding box center [742, 158] width 258 height 13
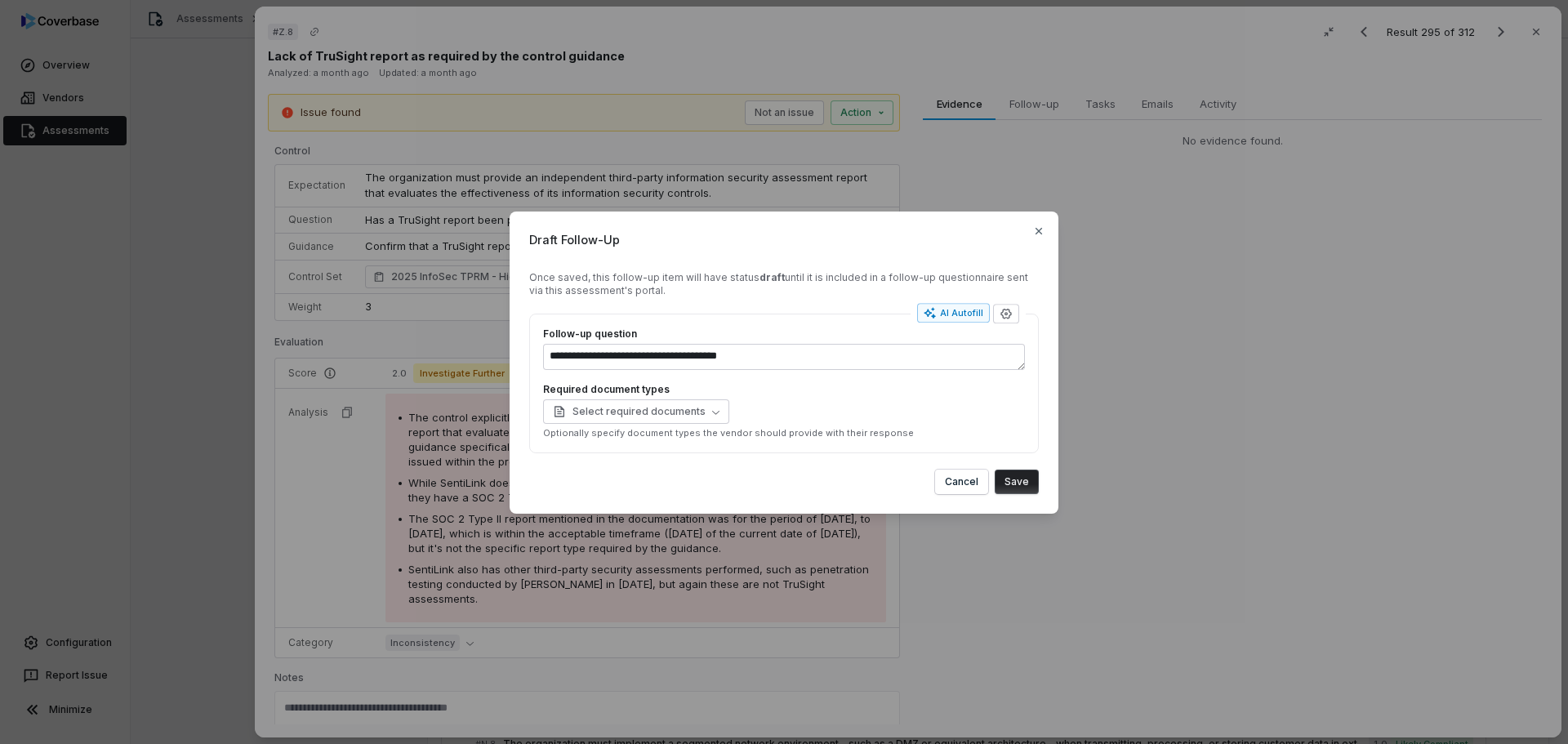
click at [1024, 491] on button "Save" at bounding box center [1016, 482] width 44 height 25
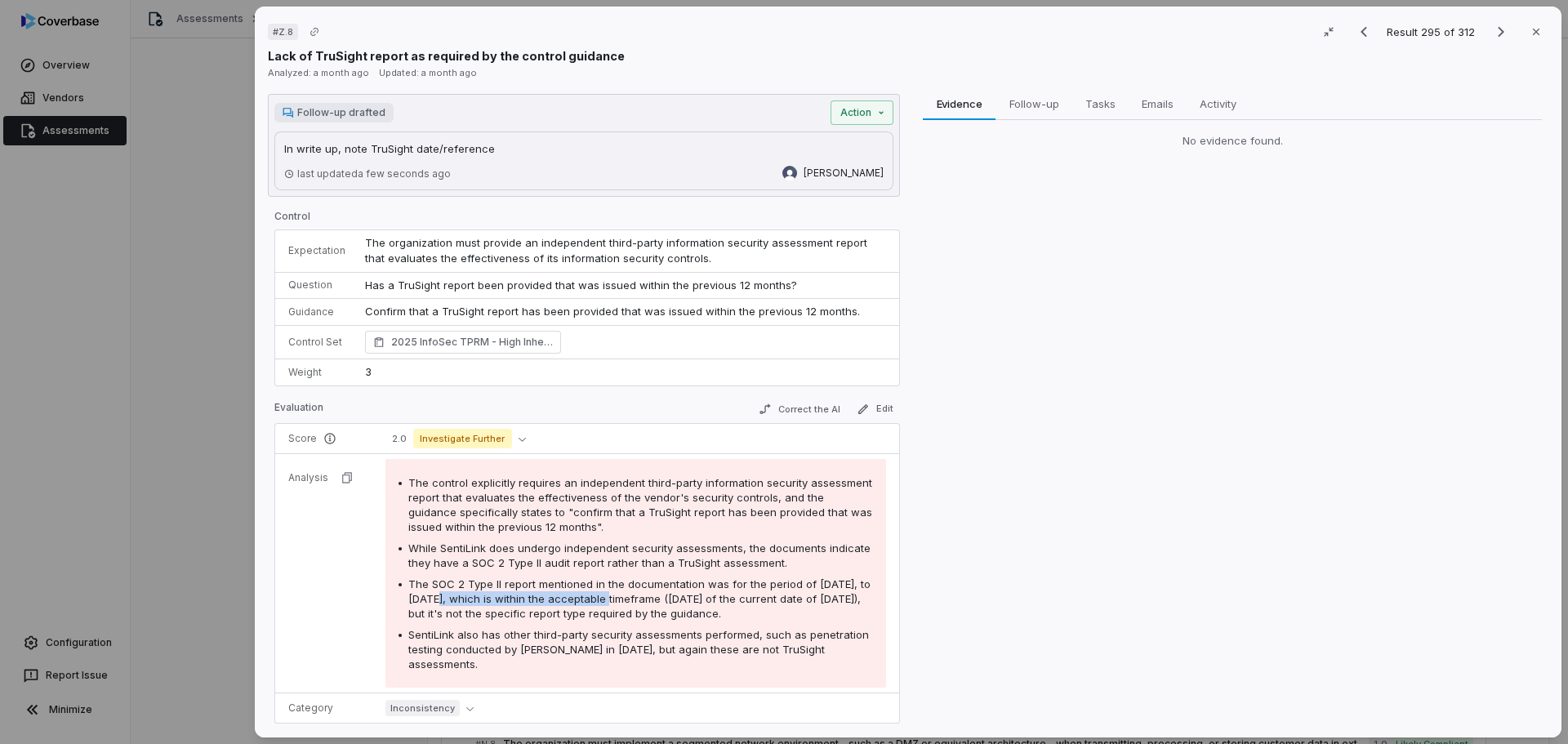
drag, startPoint x: 448, startPoint y: 594, endPoint x: 619, endPoint y: 598, distance: 171.0
click at [619, 598] on span "The SOC 2 Type II report mentioned in the documentation was for the period of […" at bounding box center [639, 598] width 462 height 42
click at [641, 620] on div "The SOC 2 Type II report mentioned in the documentation was for the period of […" at bounding box center [640, 598] width 465 height 44
click at [1491, 32] on icon "Next result" at bounding box center [1500, 31] width 19 height 19
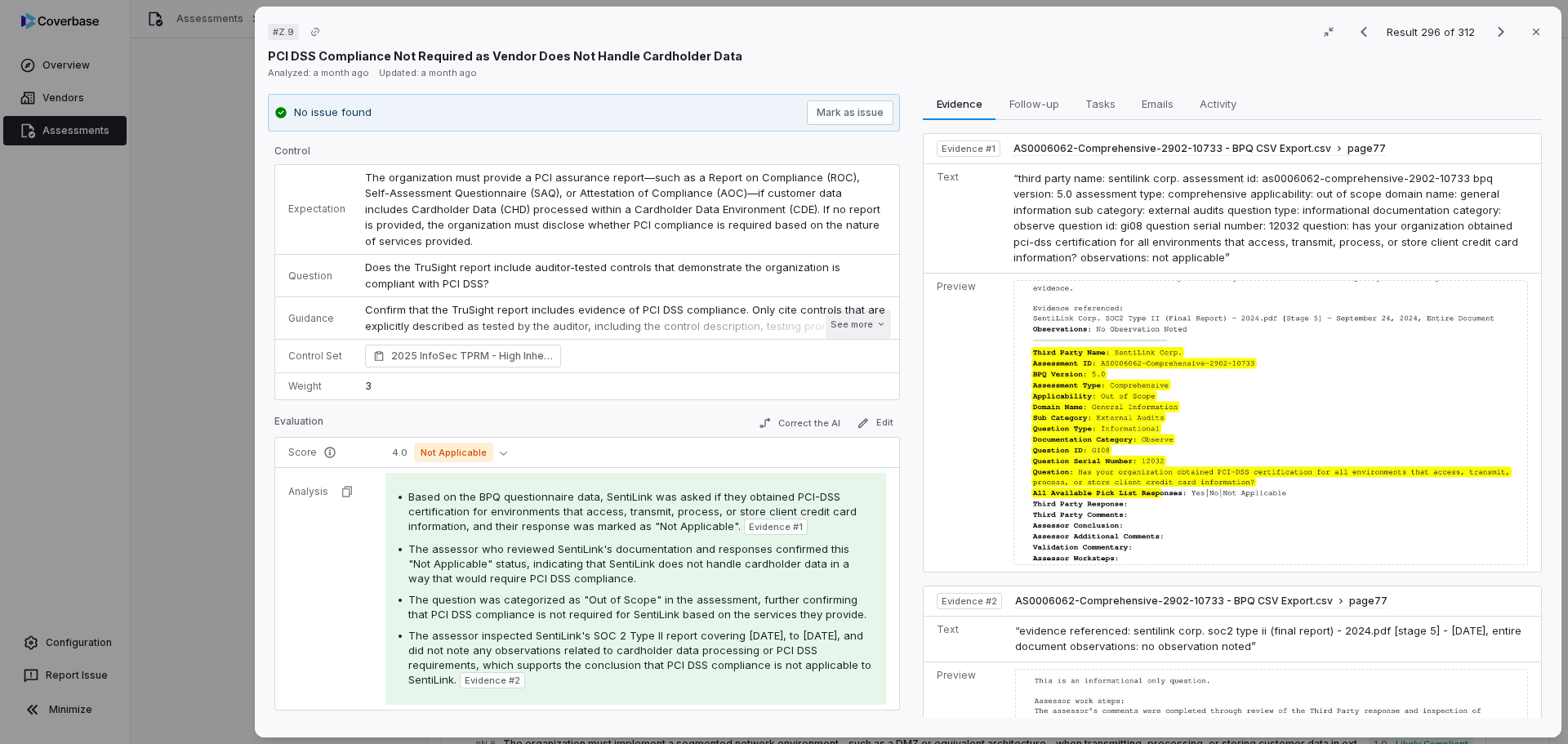
click at [839, 323] on button "See more" at bounding box center [858, 324] width 65 height 30
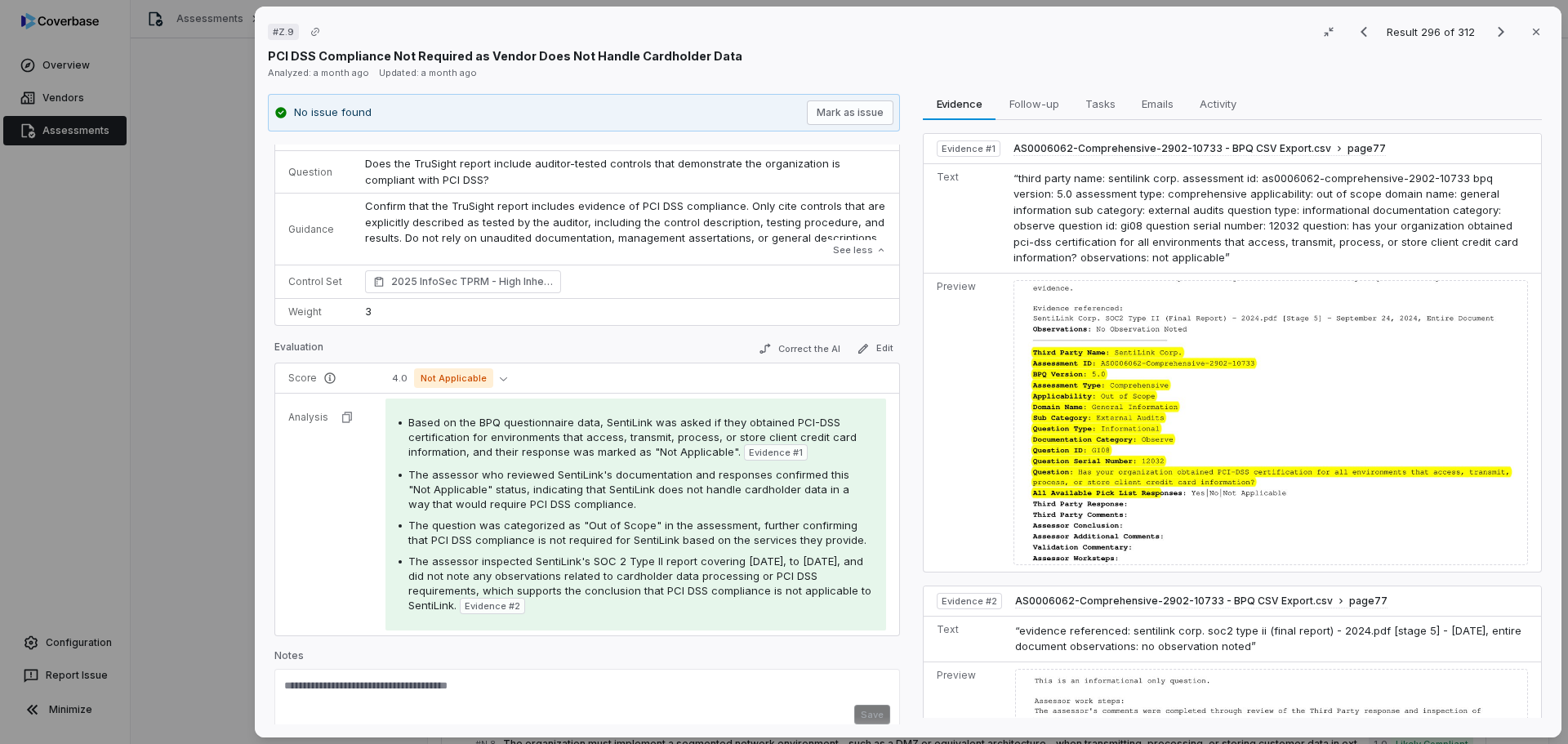
scroll to position [120, 0]
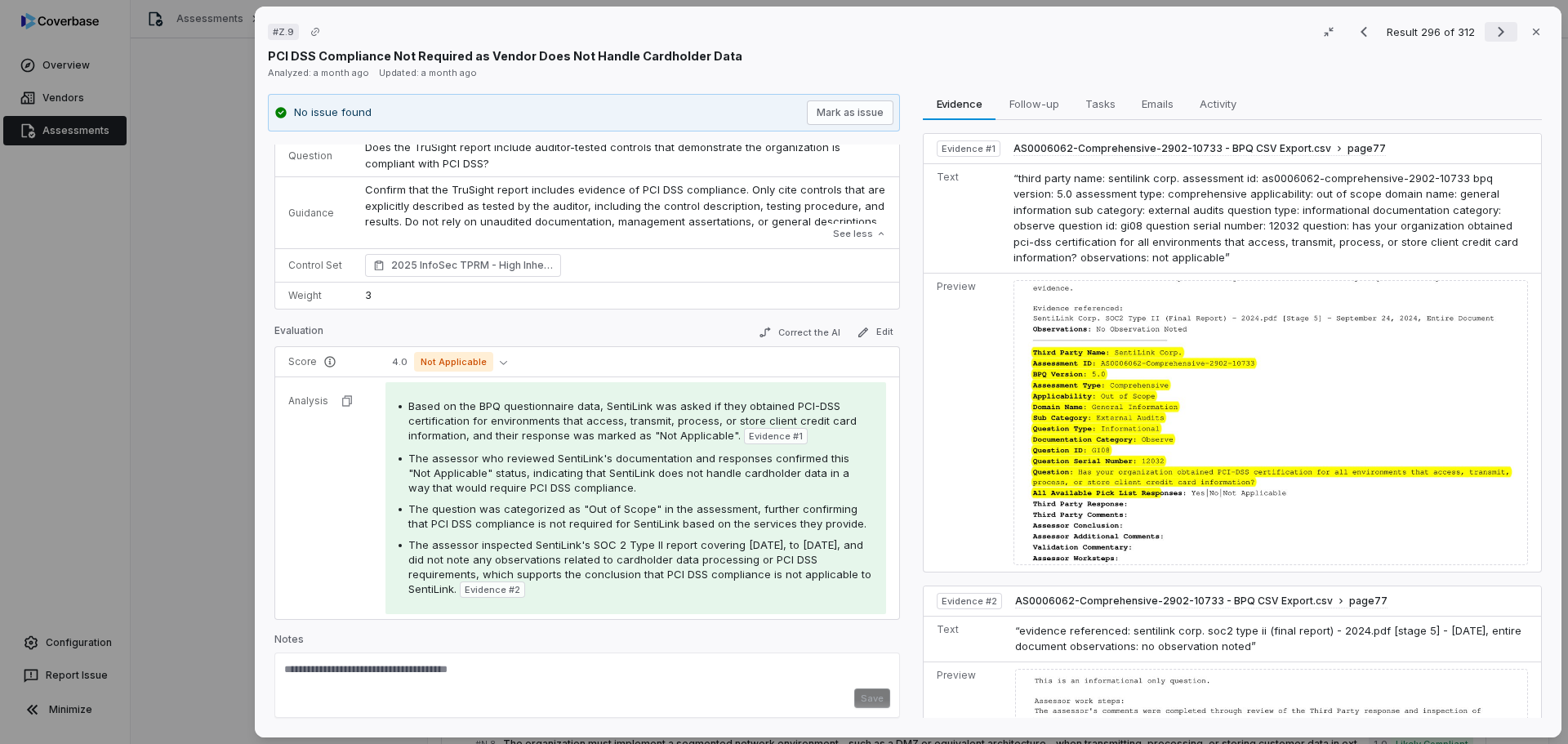
click at [1491, 34] on icon "Next result" at bounding box center [1500, 31] width 19 height 19
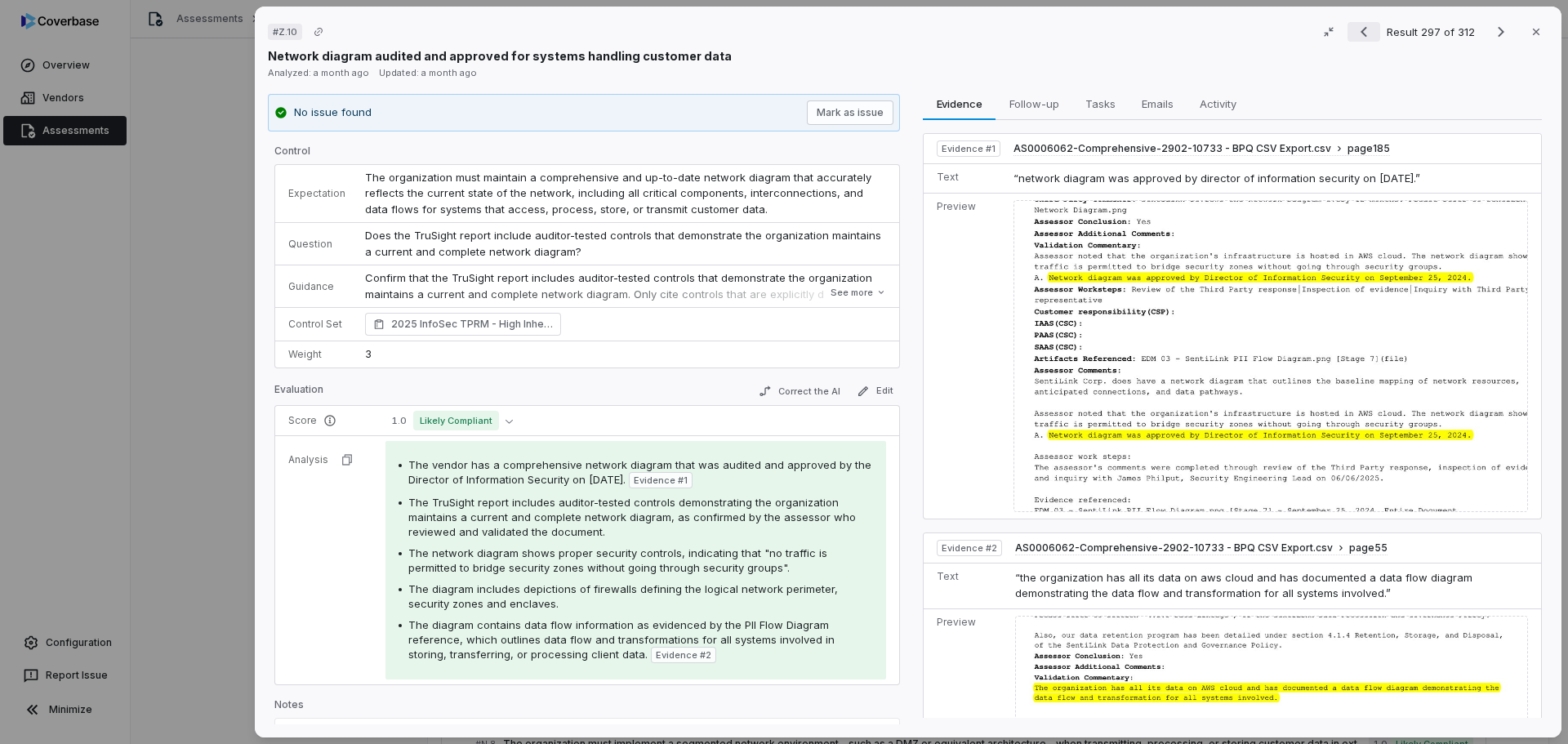
click at [1367, 33] on button "Previous result" at bounding box center [1363, 31] width 33 height 19
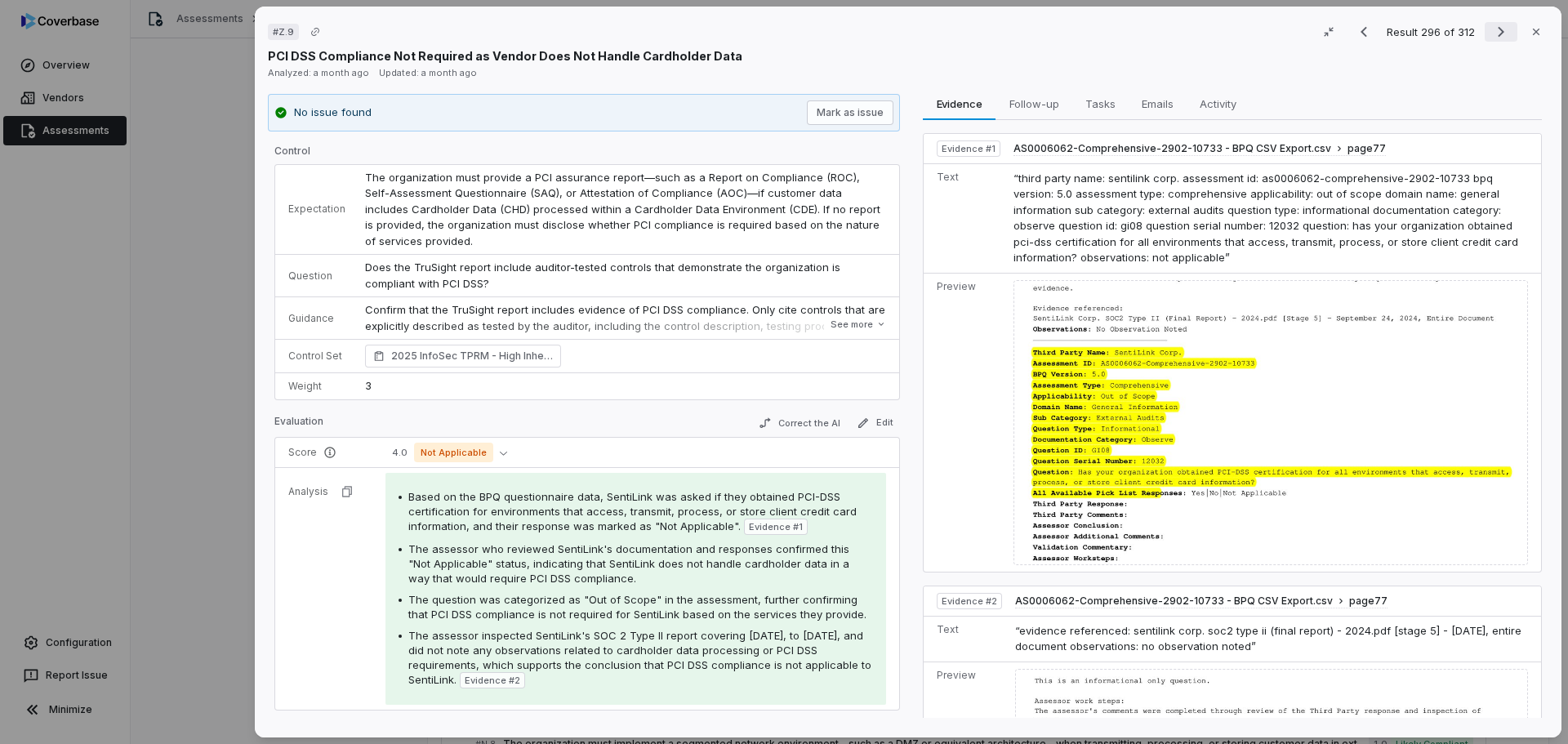
click at [1493, 33] on icon "Next result" at bounding box center [1500, 31] width 19 height 19
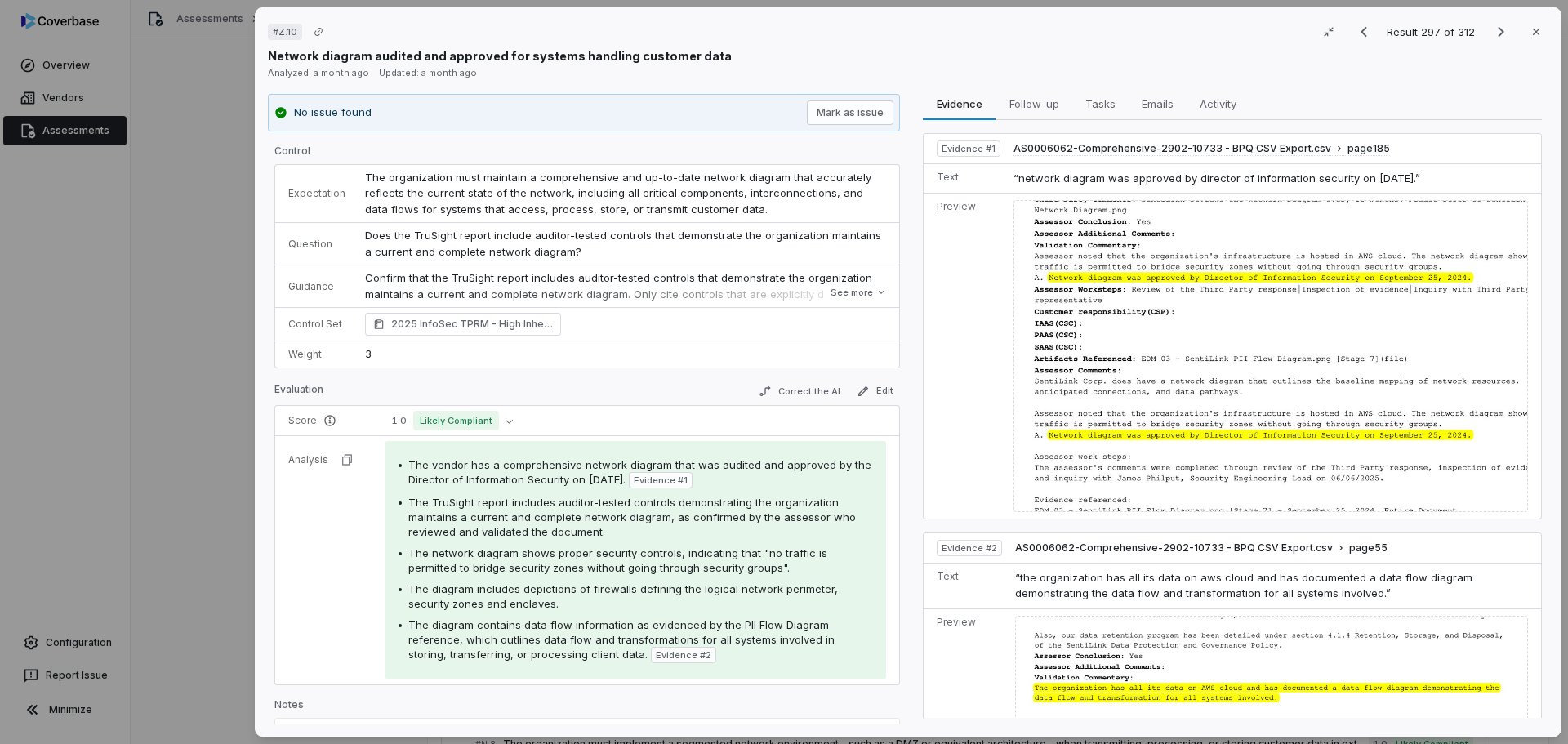
click at [1014, 393] on div at bounding box center [1271, 355] width 514 height 312
click at [830, 290] on button "See more" at bounding box center [858, 292] width 65 height 30
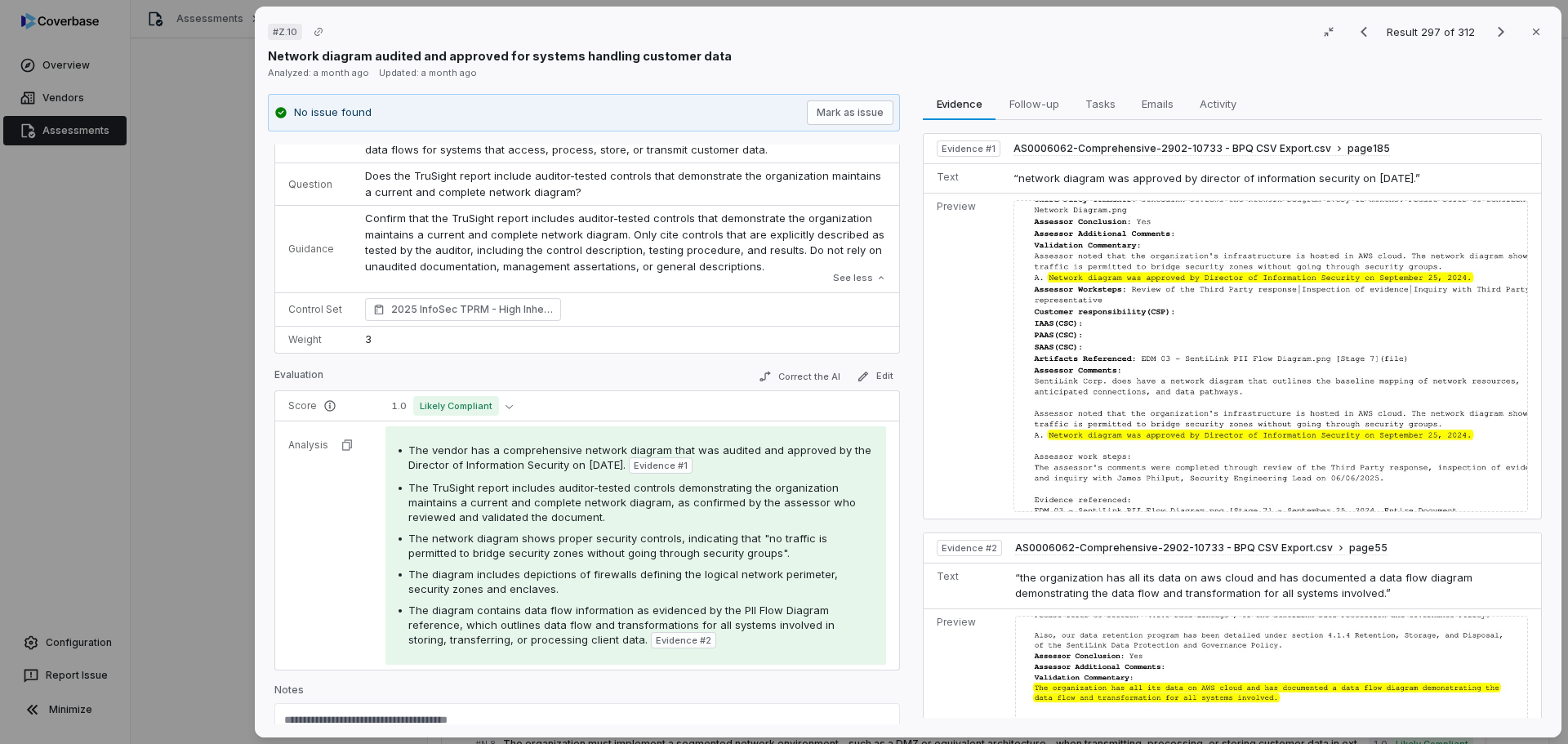
scroll to position [81, 0]
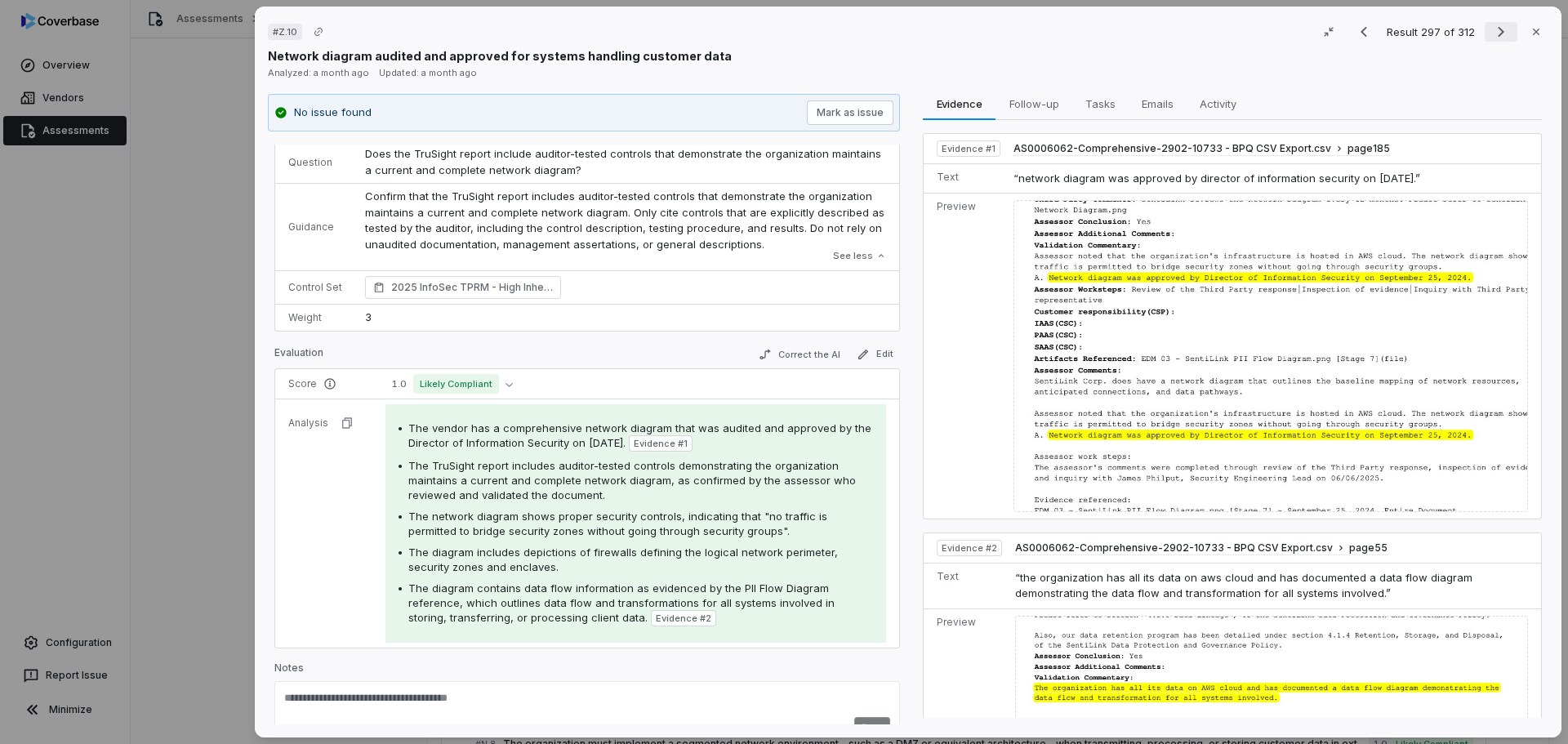
click at [1491, 29] on icon "Next result" at bounding box center [1500, 31] width 19 height 19
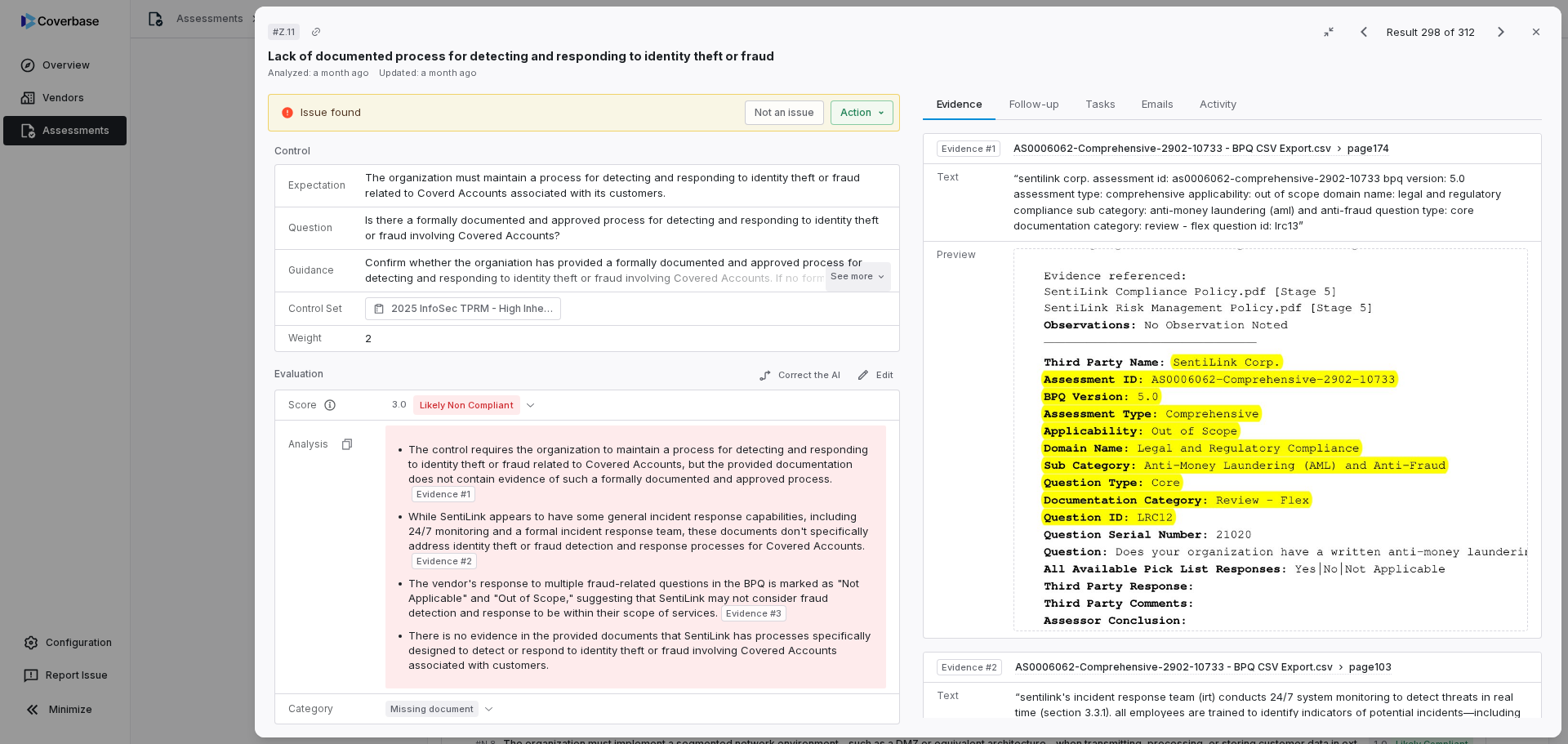
click at [843, 279] on button "See more" at bounding box center [858, 277] width 65 height 30
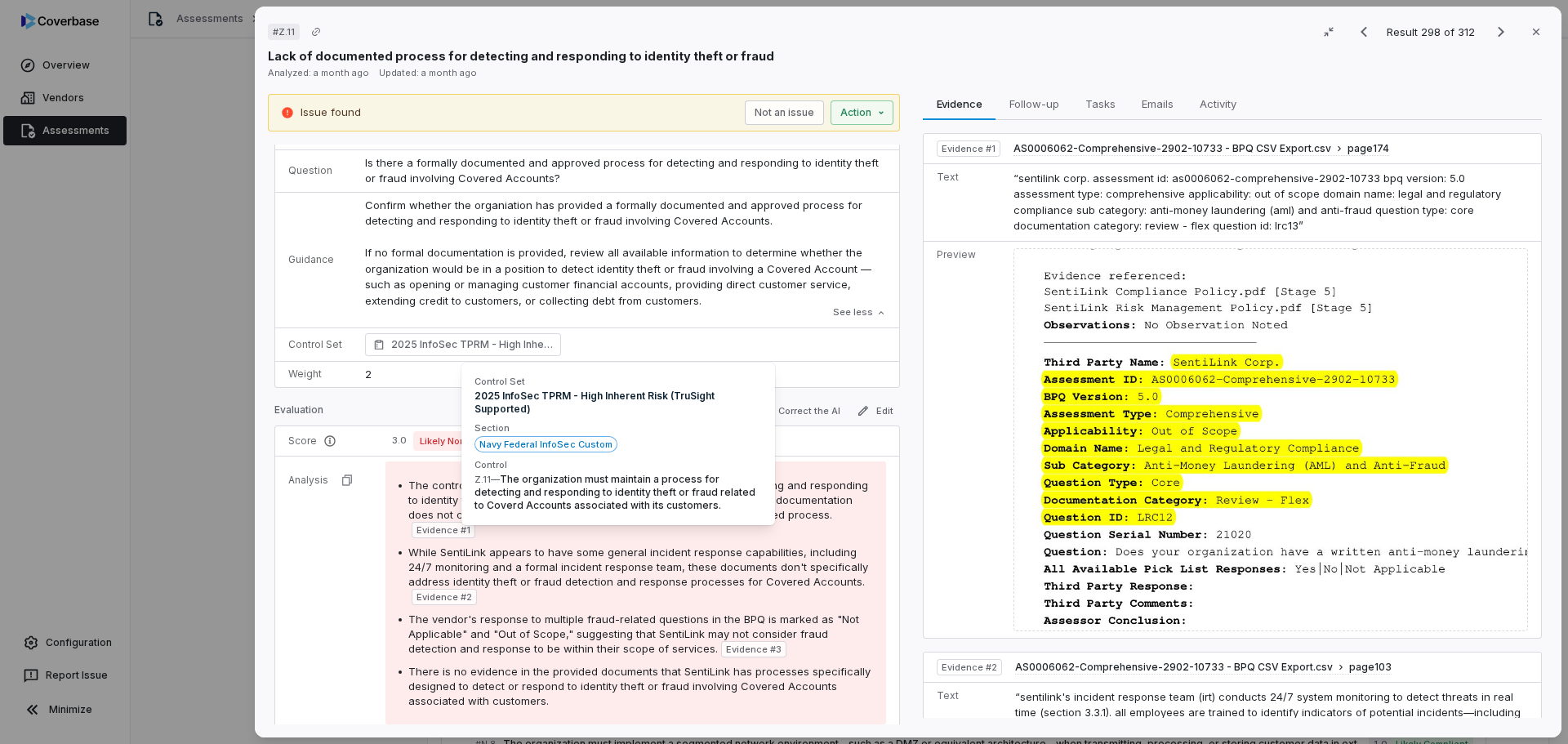
scroll to position [81, 0]
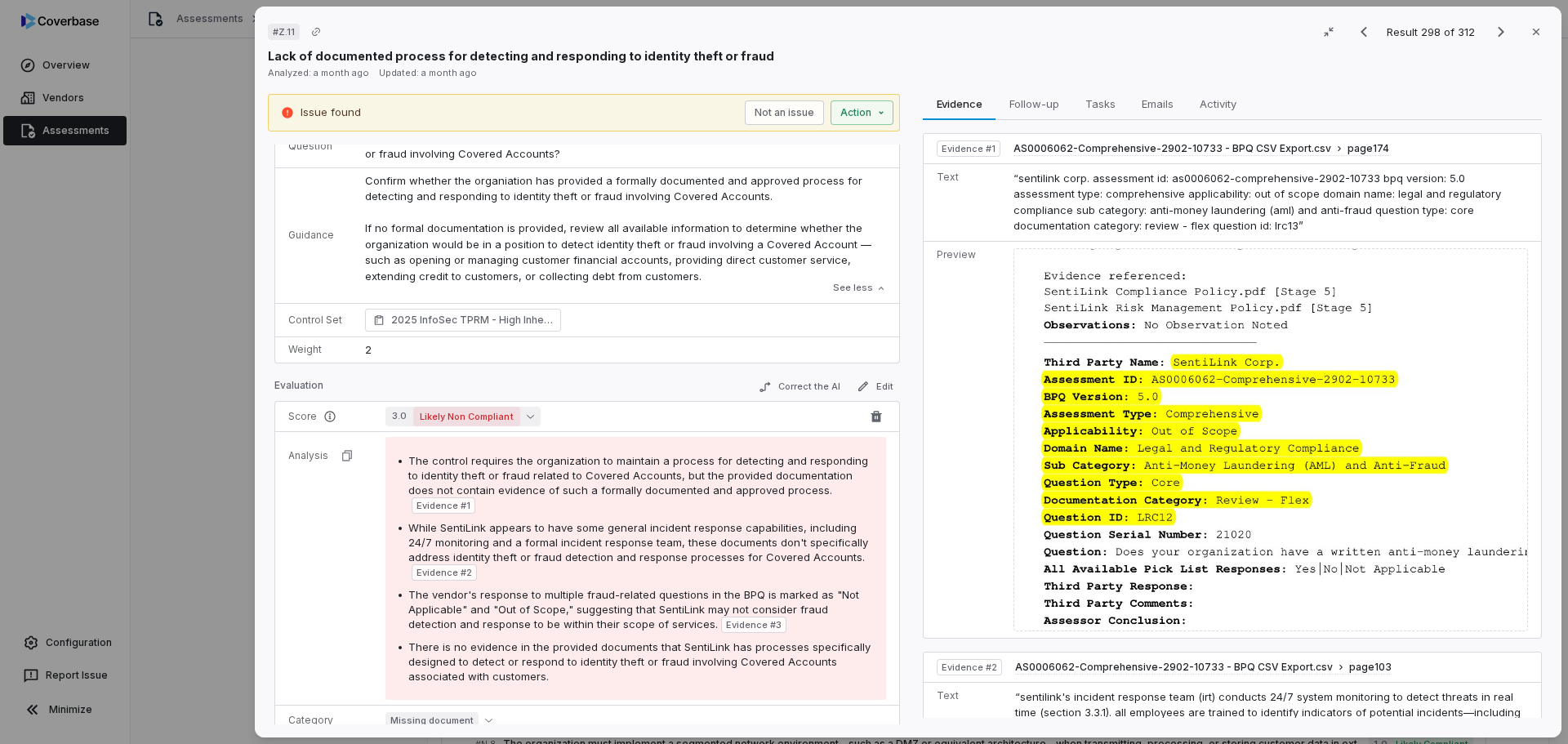
click at [459, 412] on span "Likely Non Compliant" at bounding box center [466, 416] width 107 height 19
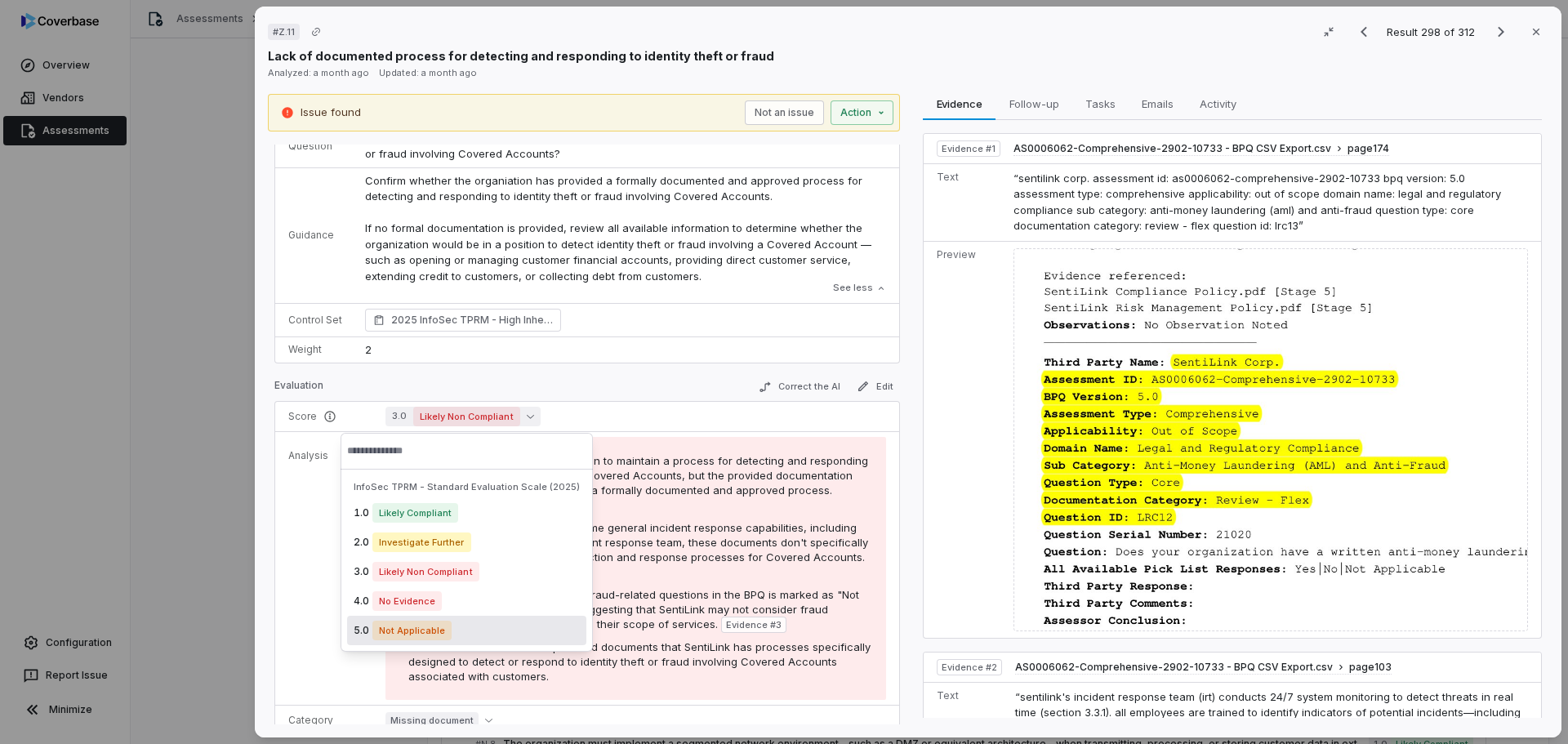
click at [414, 636] on span "Not Applicable" at bounding box center [412, 630] width 80 height 19
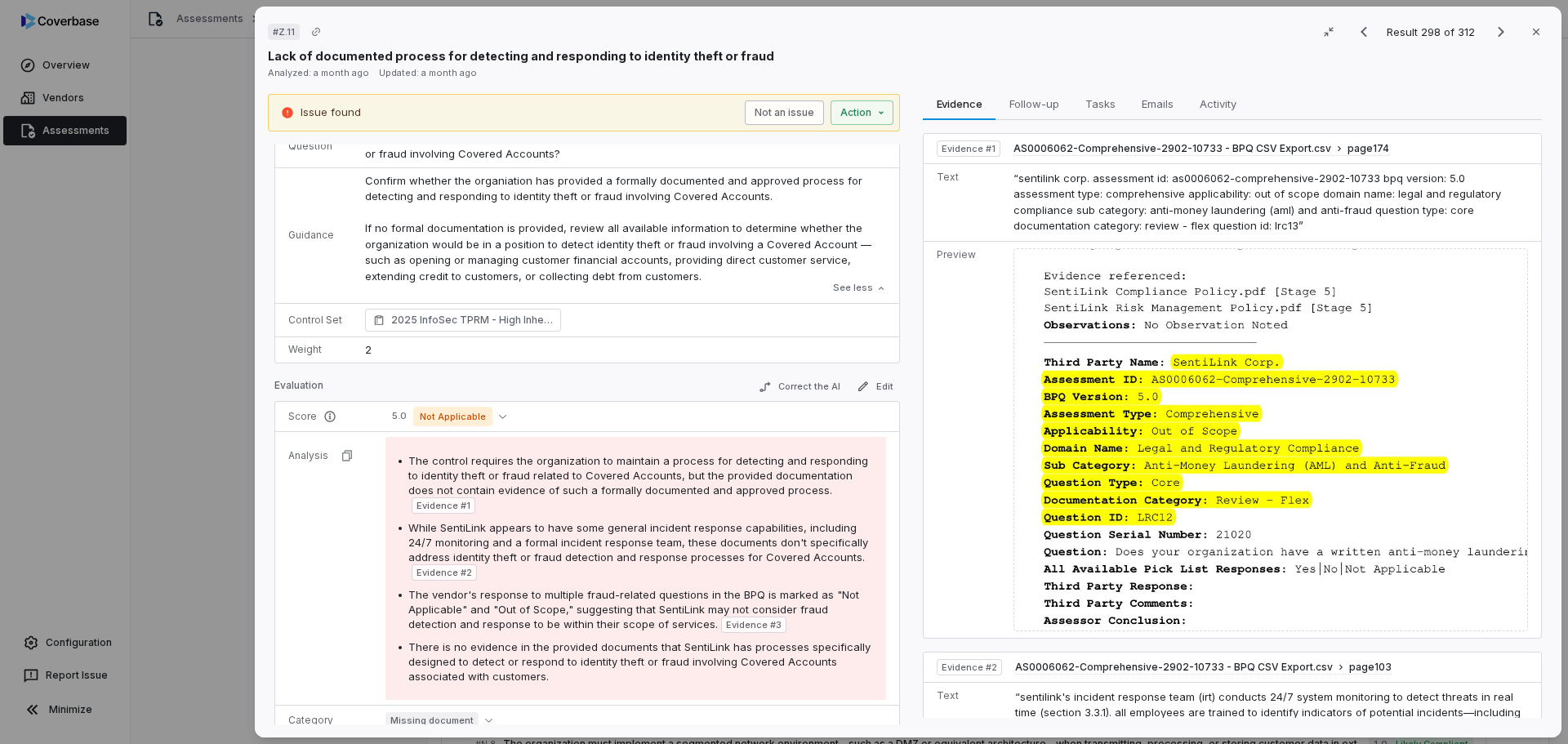
click at [788, 113] on button "Not an issue" at bounding box center [784, 113] width 80 height 25
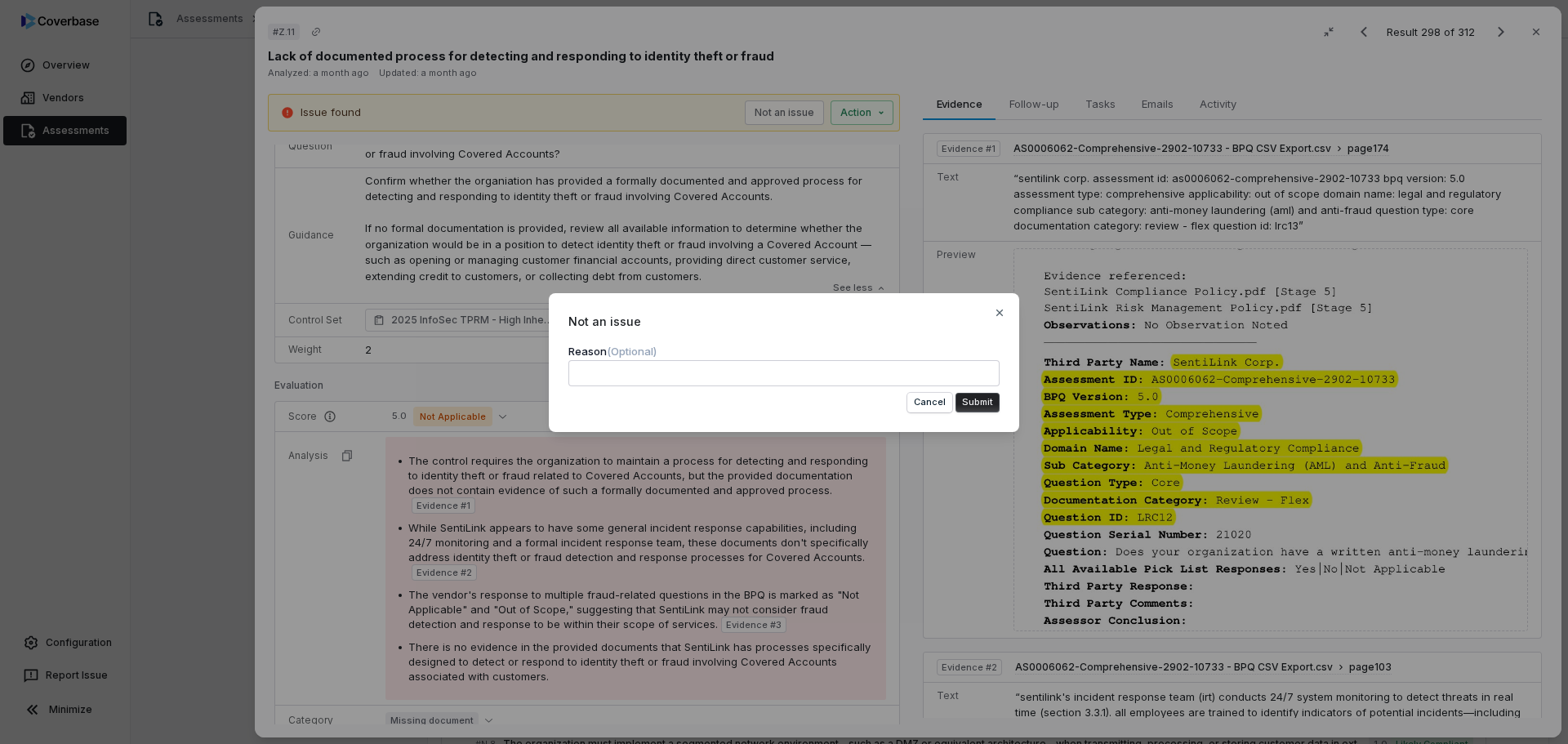
click at [958, 394] on button "Submit" at bounding box center [977, 402] width 44 height 19
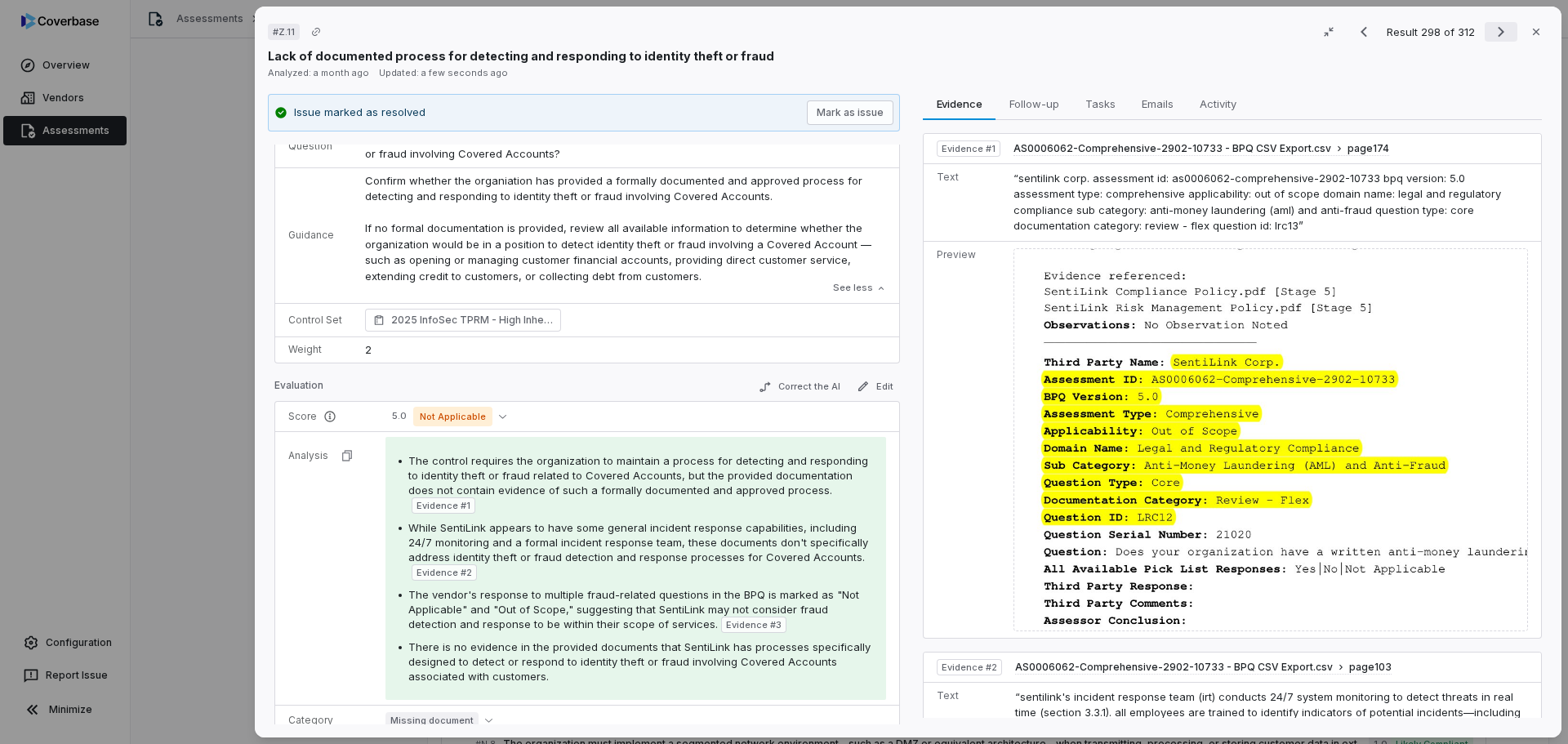
click at [1491, 33] on icon "Next result" at bounding box center [1500, 31] width 19 height 19
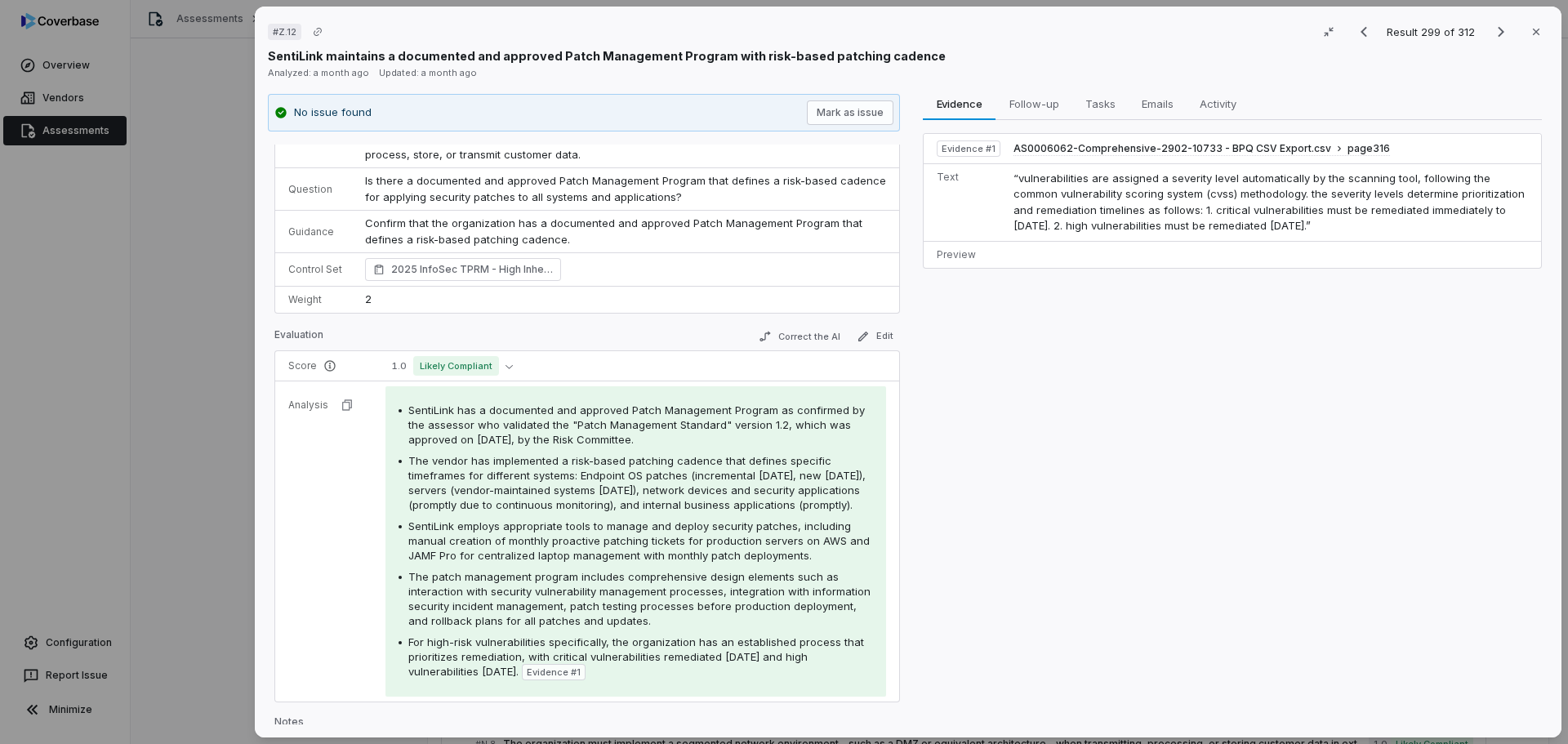
scroll to position [97, 0]
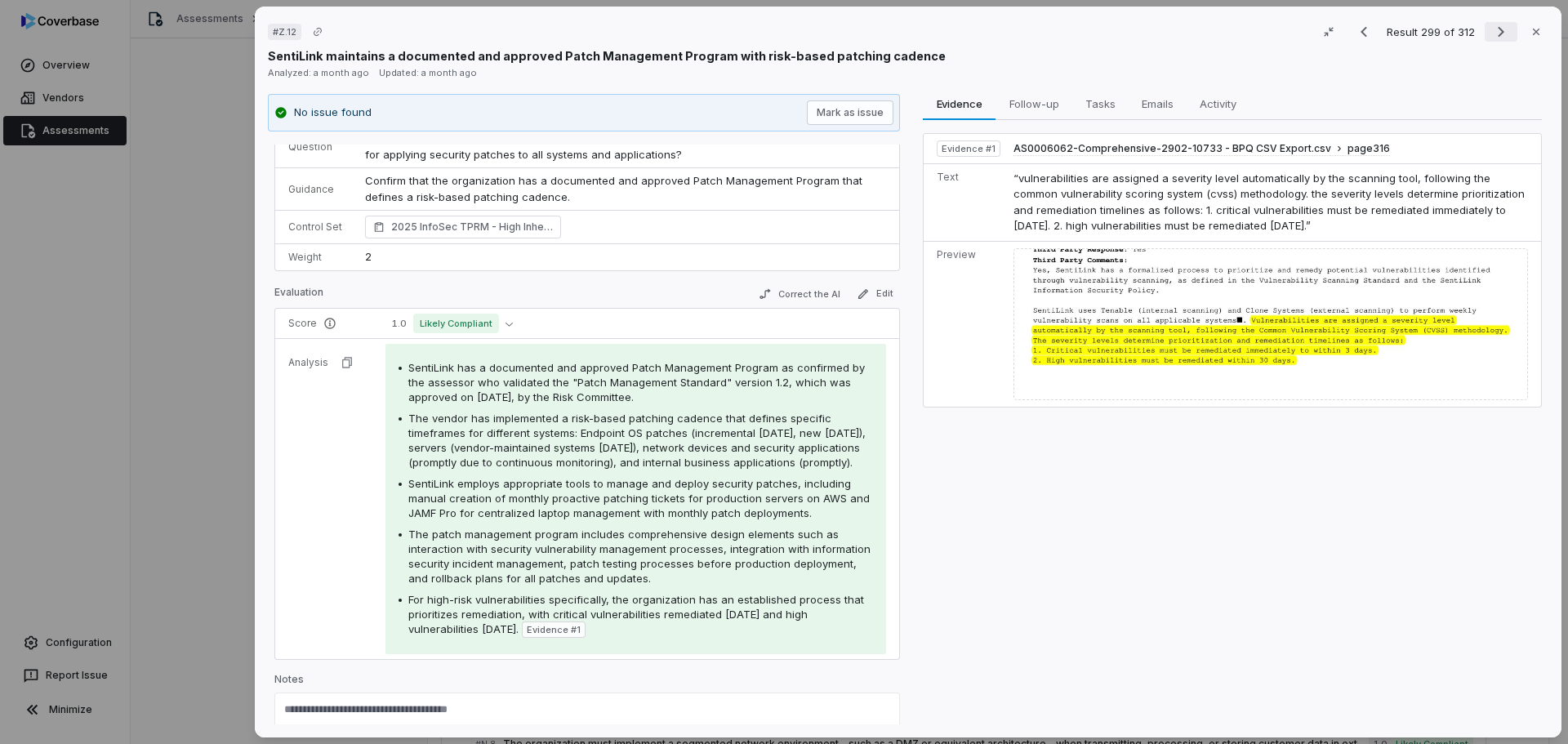
click at [1492, 27] on icon "Next result" at bounding box center [1500, 31] width 19 height 19
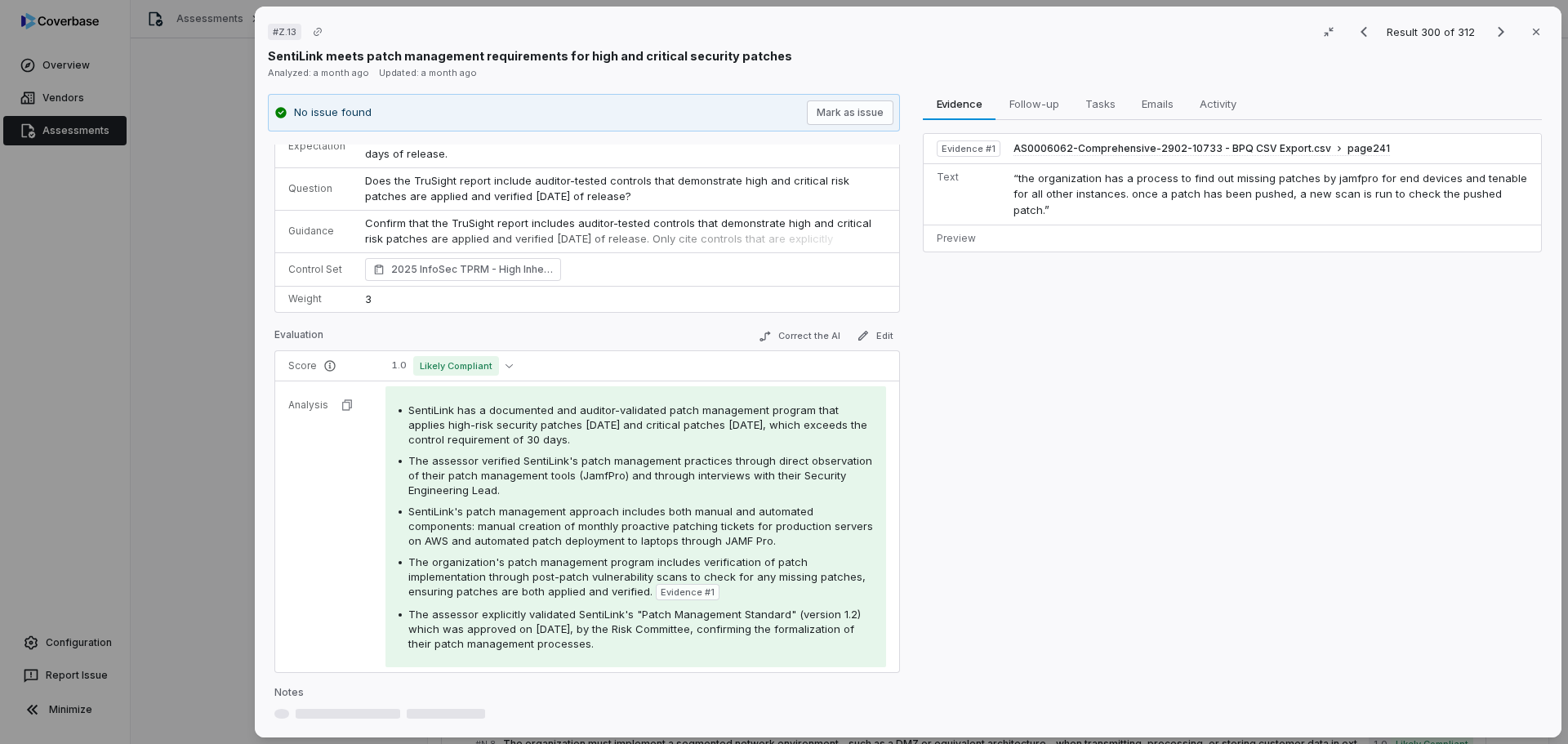
scroll to position [81, 0]
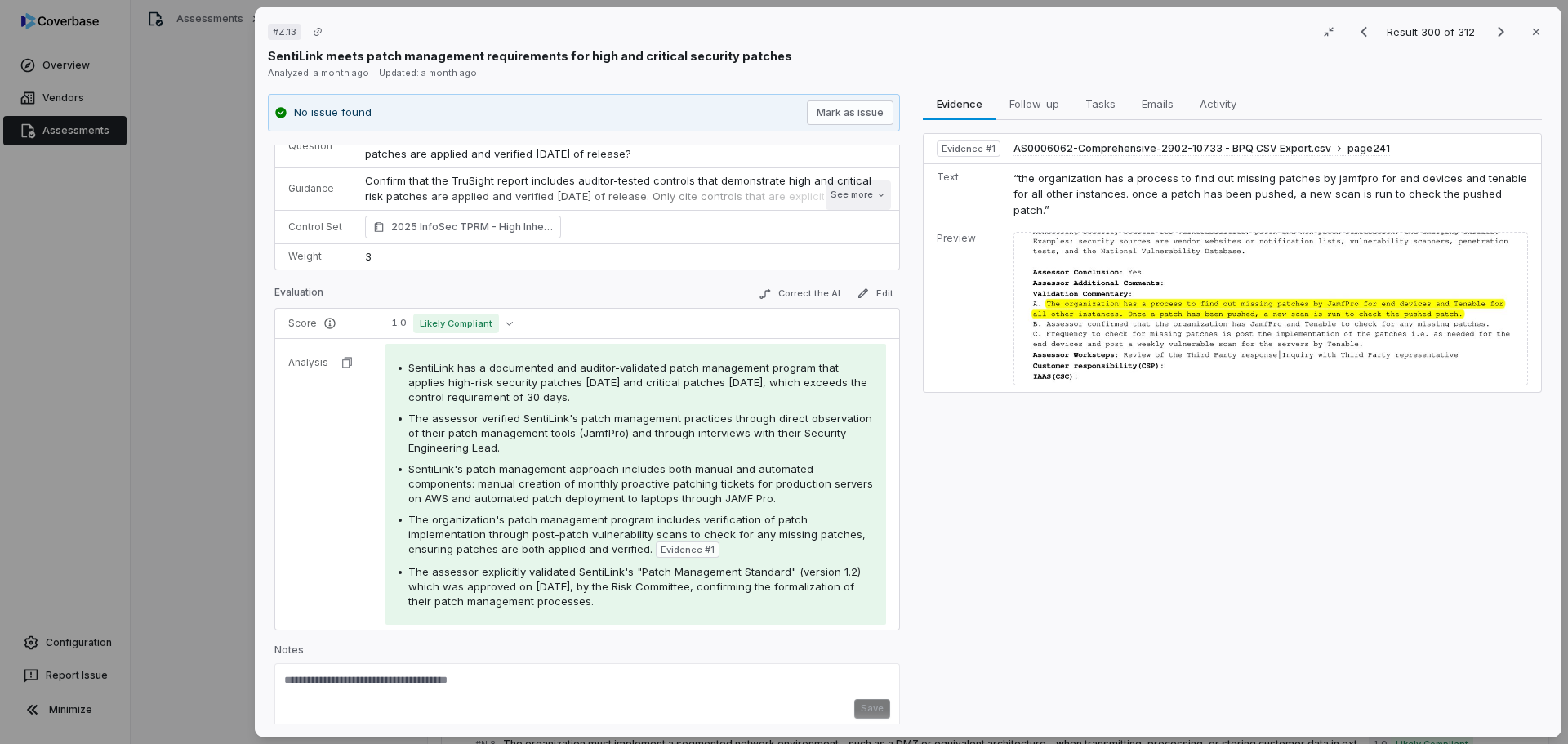
click at [844, 197] on button "See more" at bounding box center [858, 195] width 65 height 30
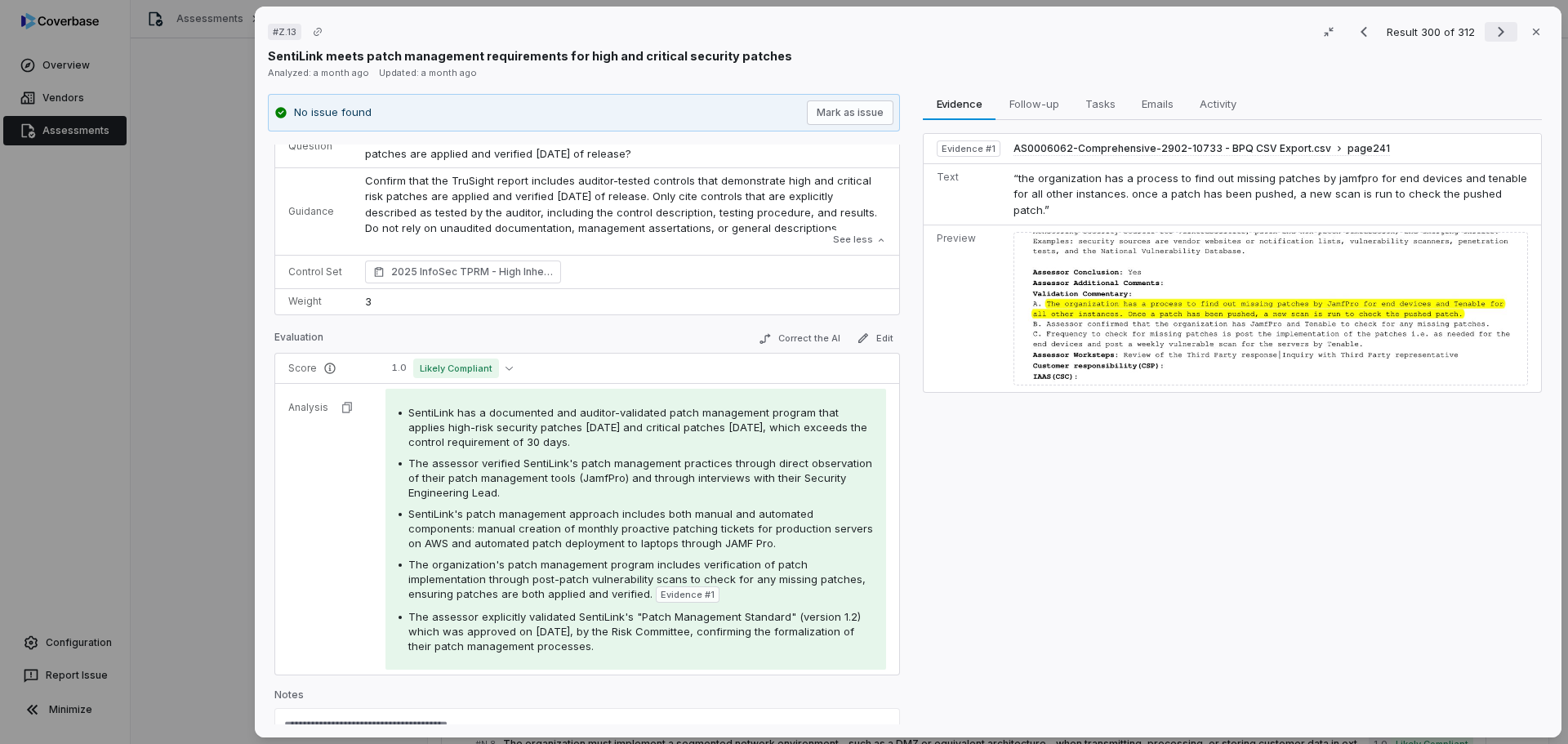
click at [1496, 35] on icon "Next result" at bounding box center [1500, 31] width 19 height 19
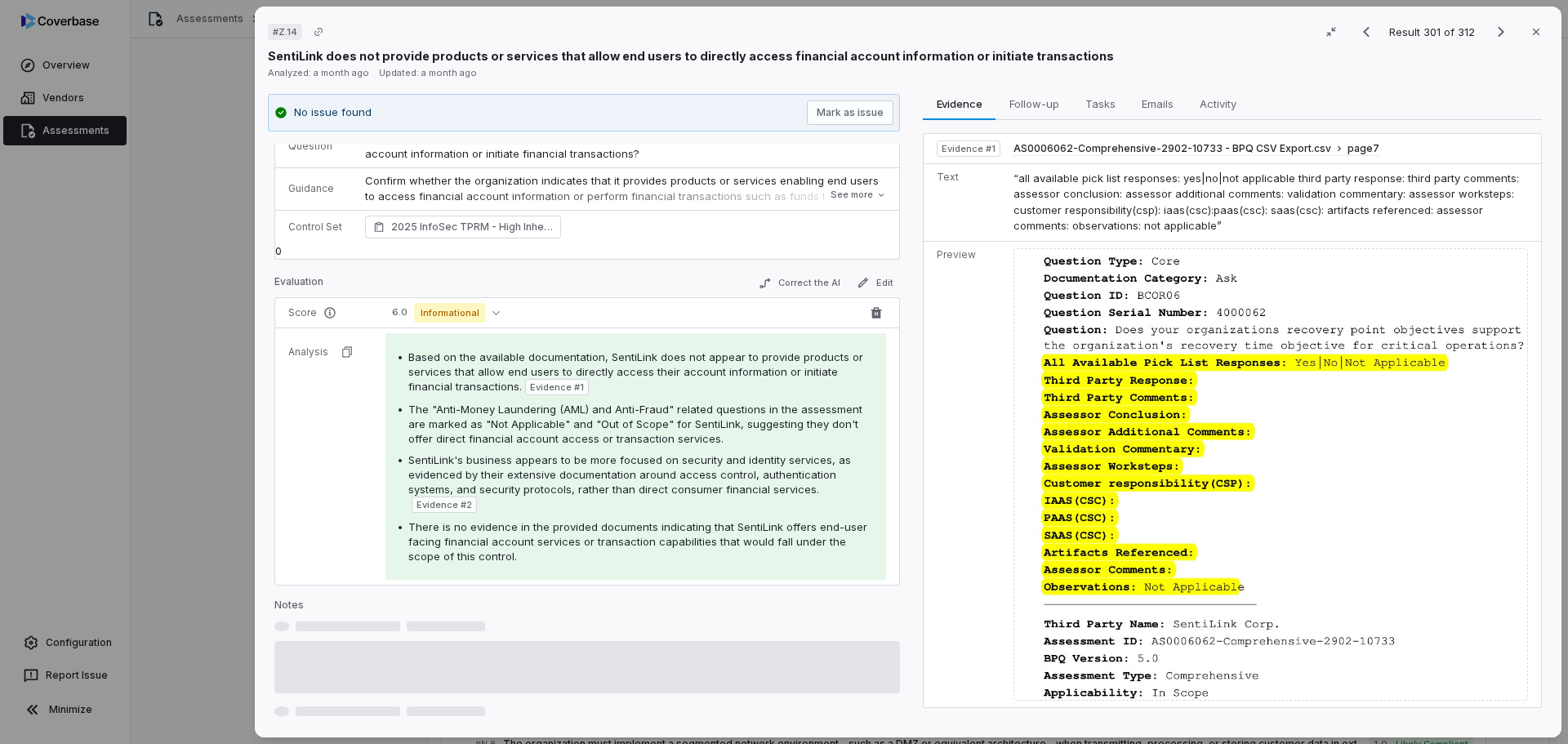
scroll to position [47, 0]
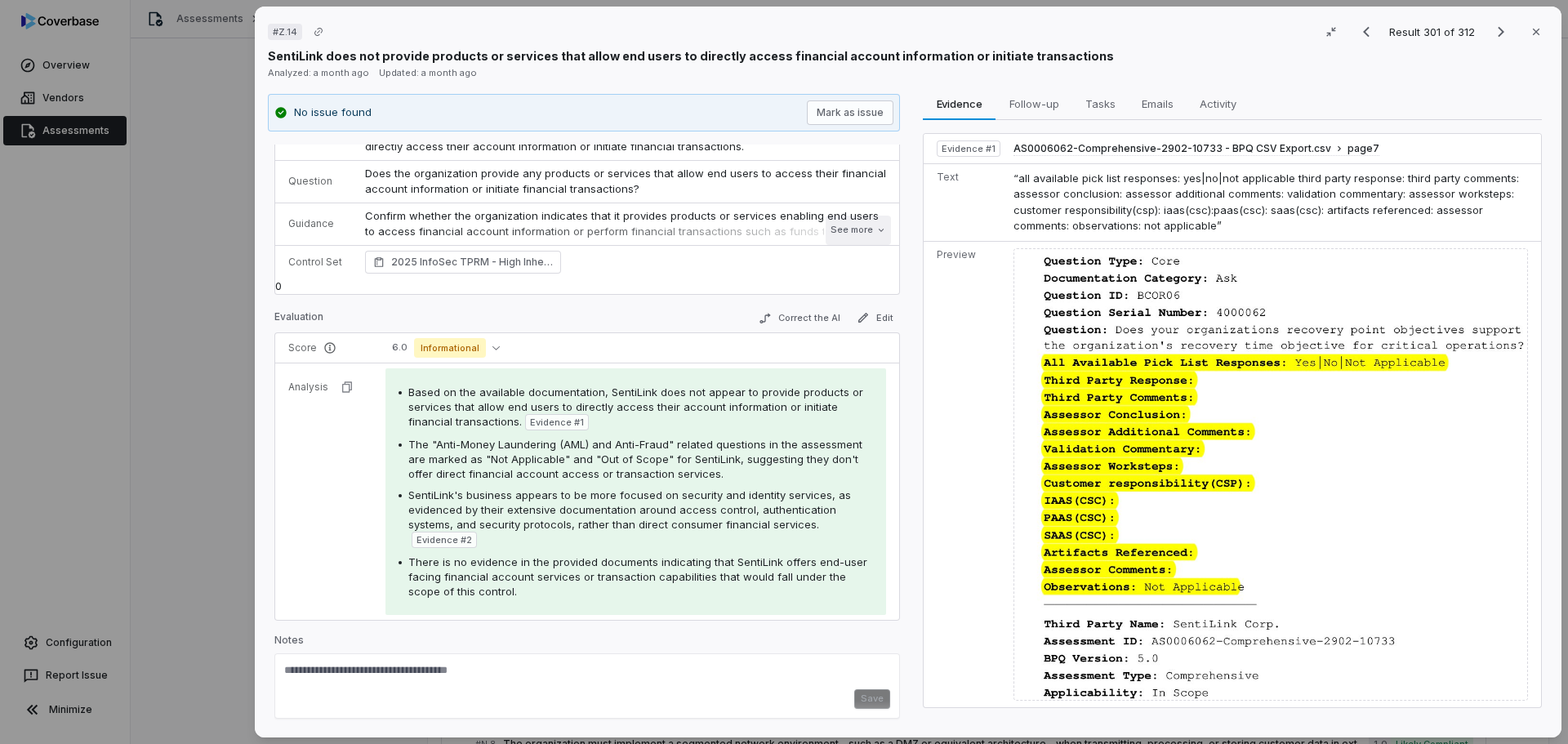
click at [837, 223] on button "See more" at bounding box center [858, 230] width 65 height 30
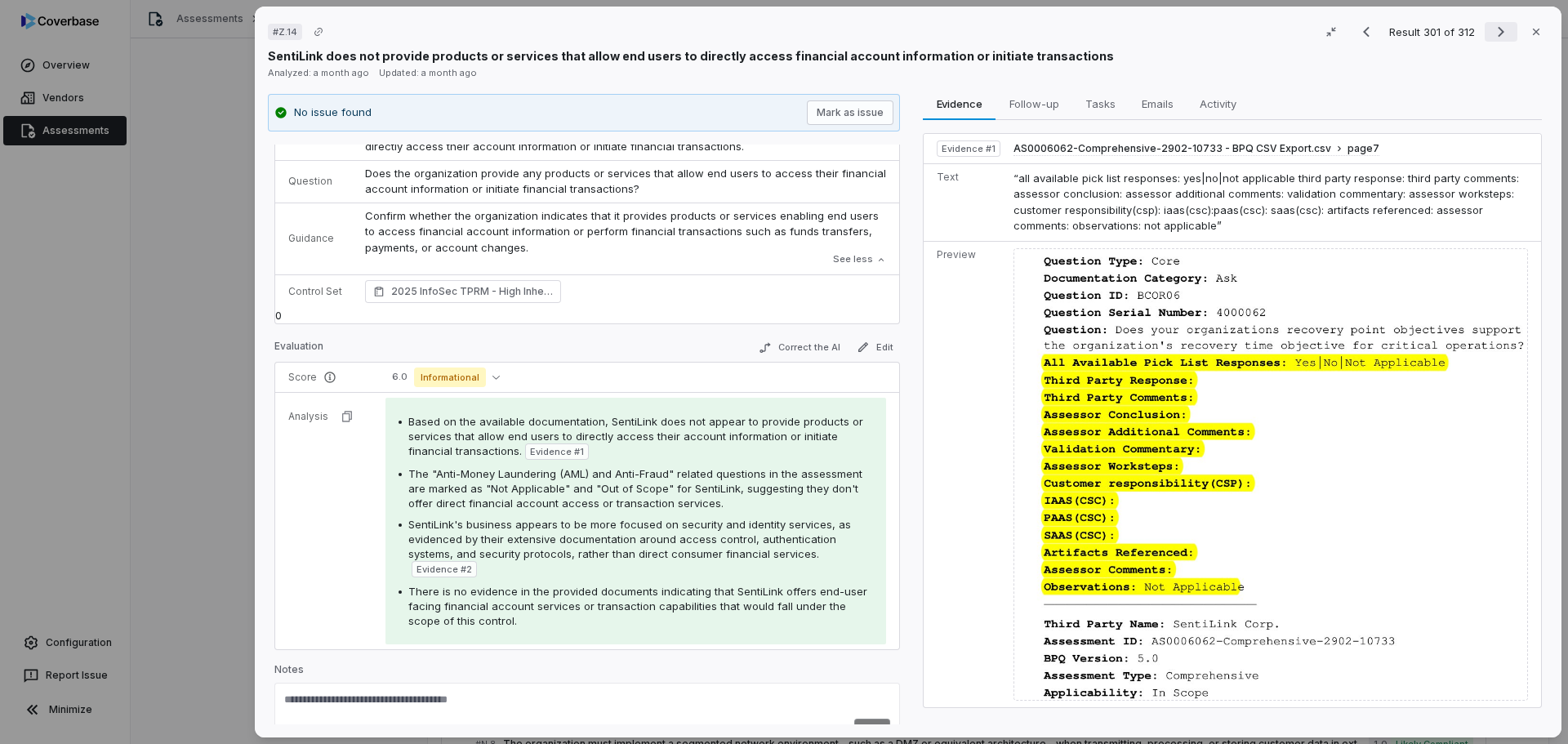
click at [1491, 35] on icon "Next result" at bounding box center [1500, 31] width 19 height 19
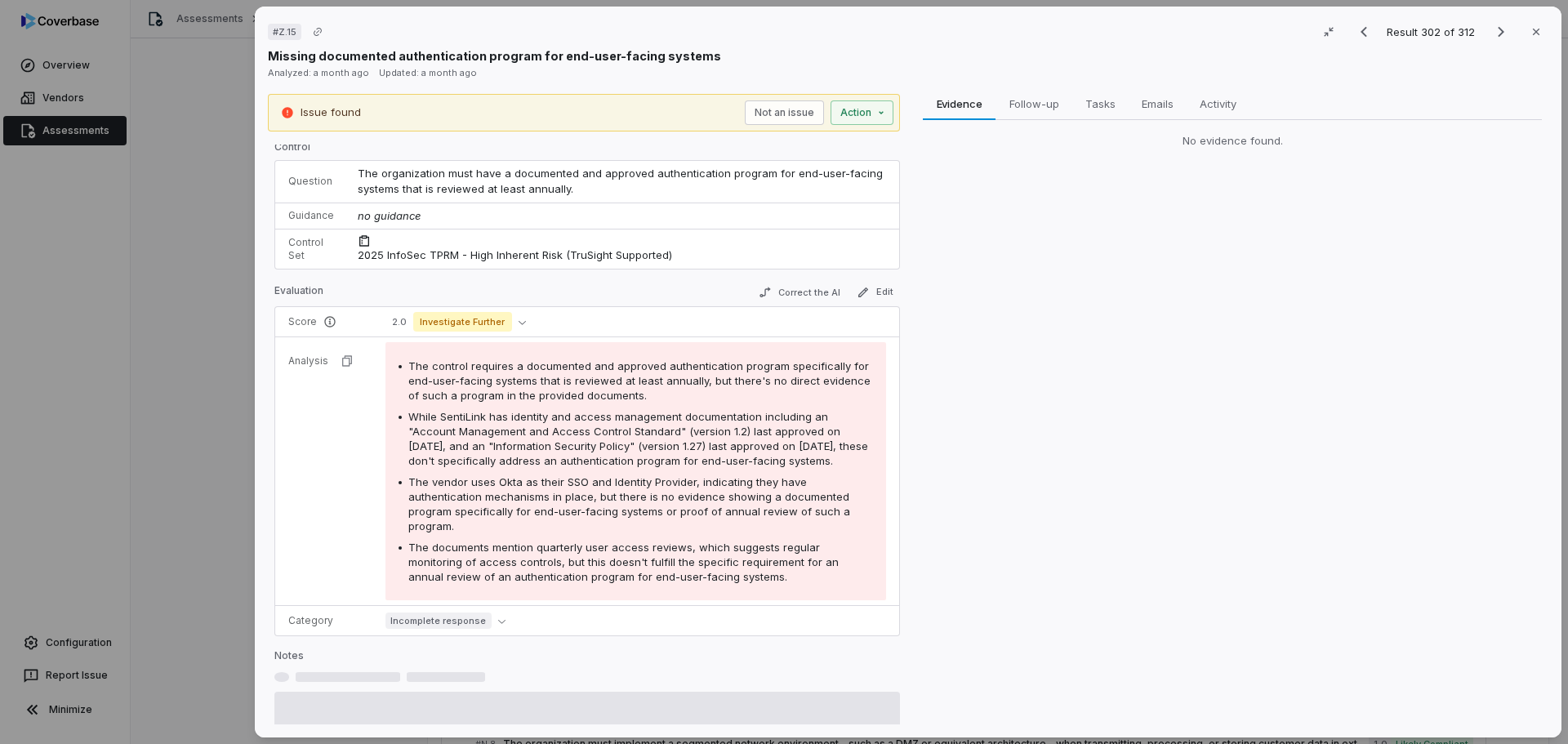
scroll to position [47, 0]
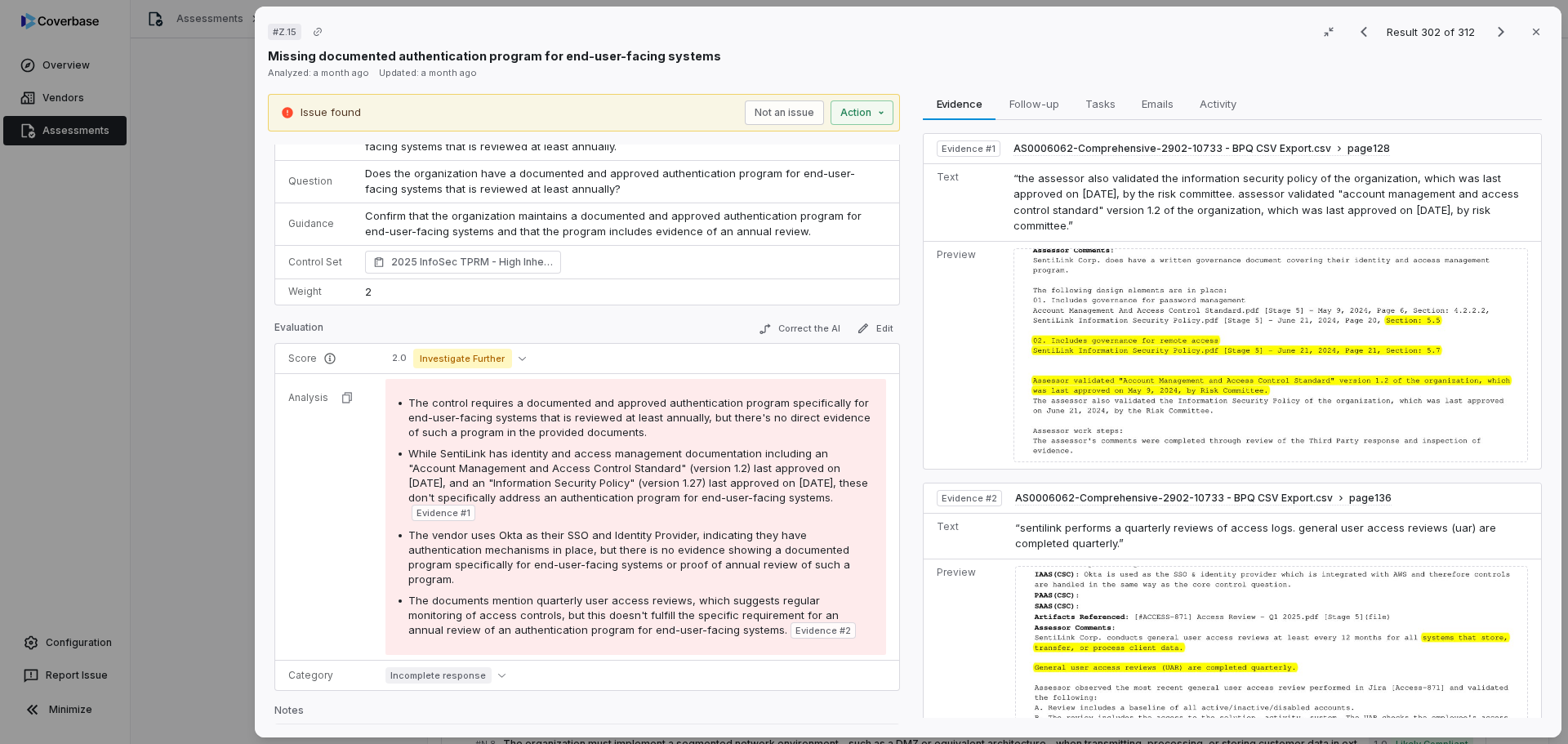
click at [760, 239] on p "Confirm that the organization maintains a documented and approved authenticatio…" at bounding box center [625, 224] width 521 height 32
click at [1356, 32] on icon "Previous result" at bounding box center [1363, 31] width 19 height 19
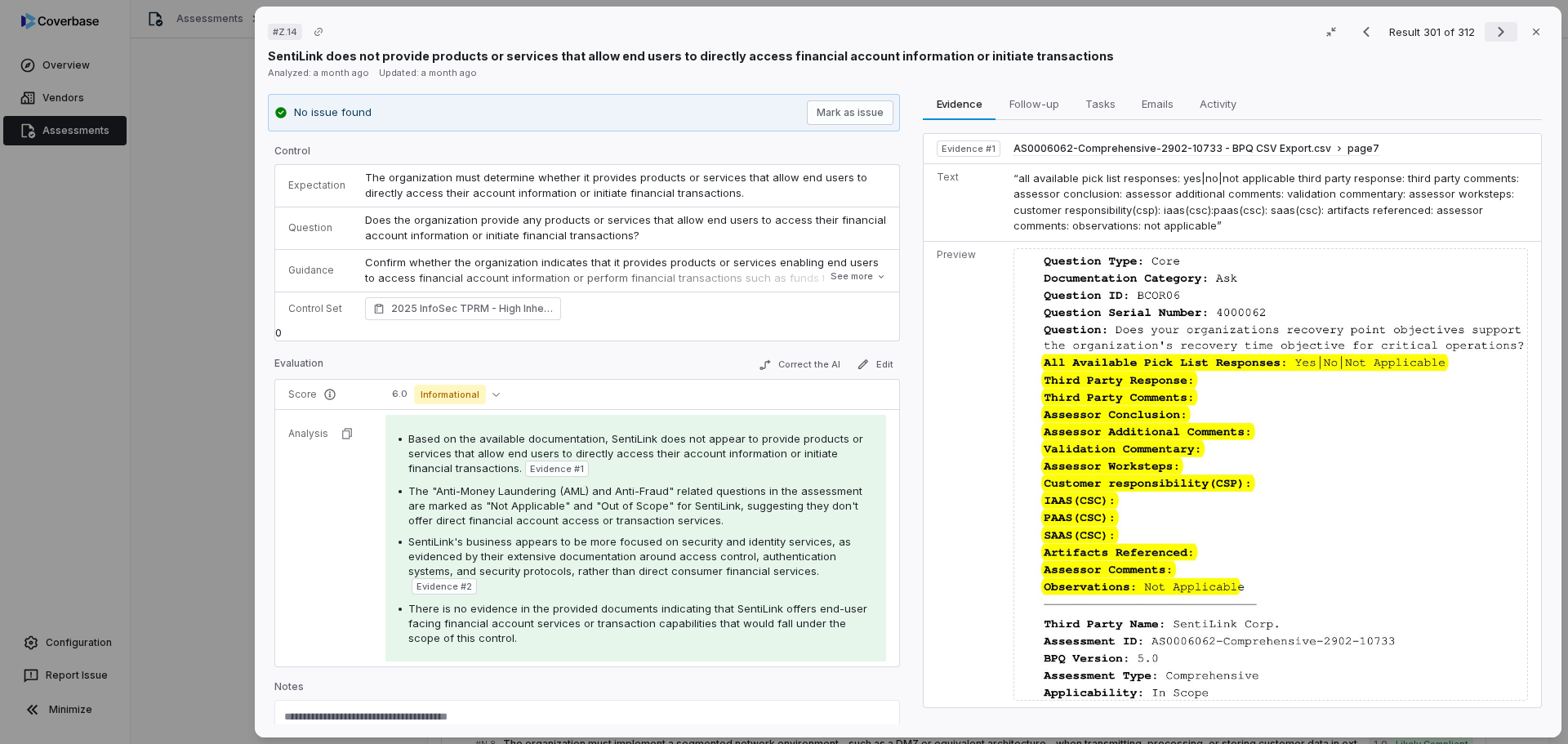
click at [1491, 29] on icon "Next result" at bounding box center [1500, 31] width 19 height 19
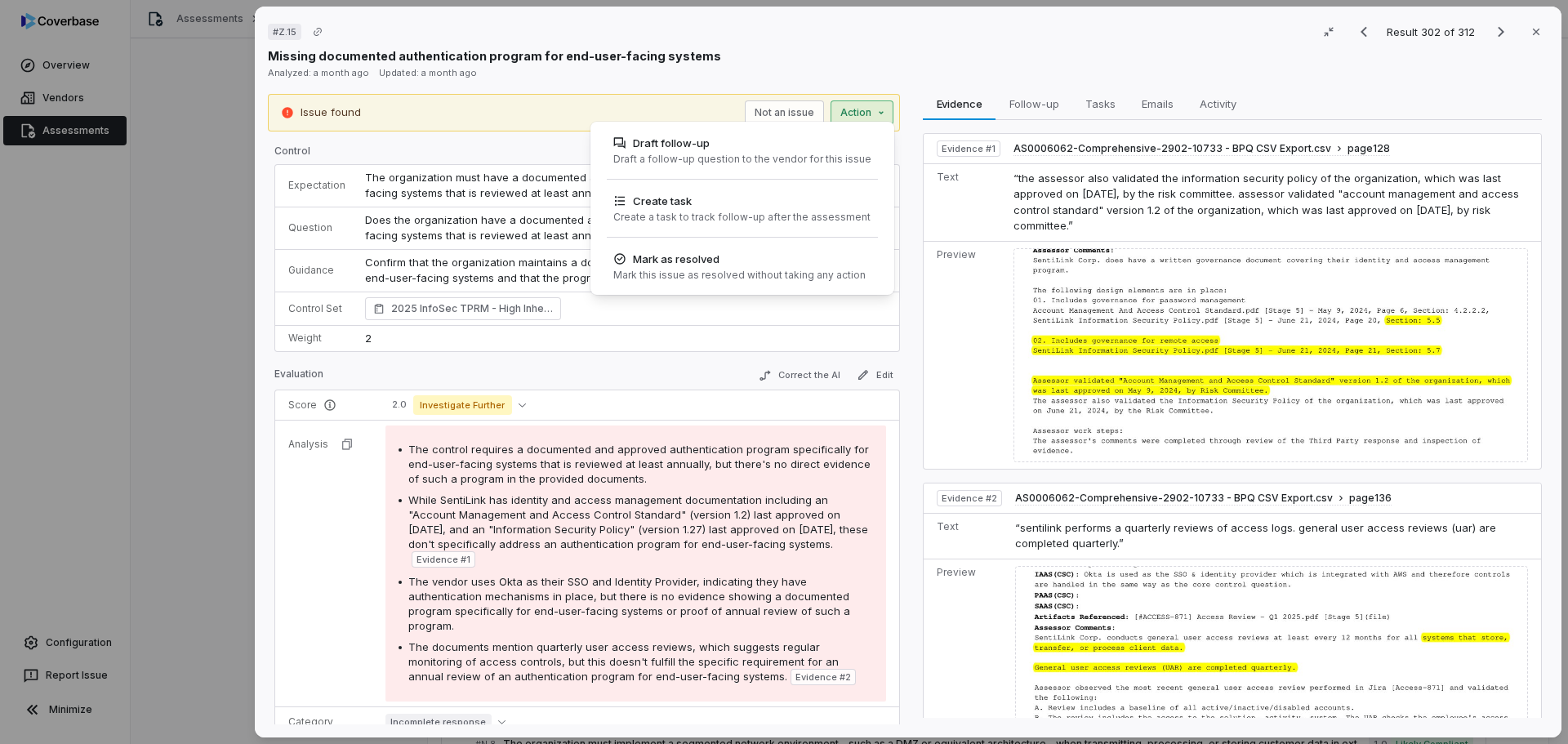
click at [852, 117] on div "# Z.15 Result 302 of 312 Close Missing documented authentication program for en…" at bounding box center [784, 372] width 1568 height 744
click at [701, 149] on div "Draft follow-up" at bounding box center [742, 142] width 258 height 16
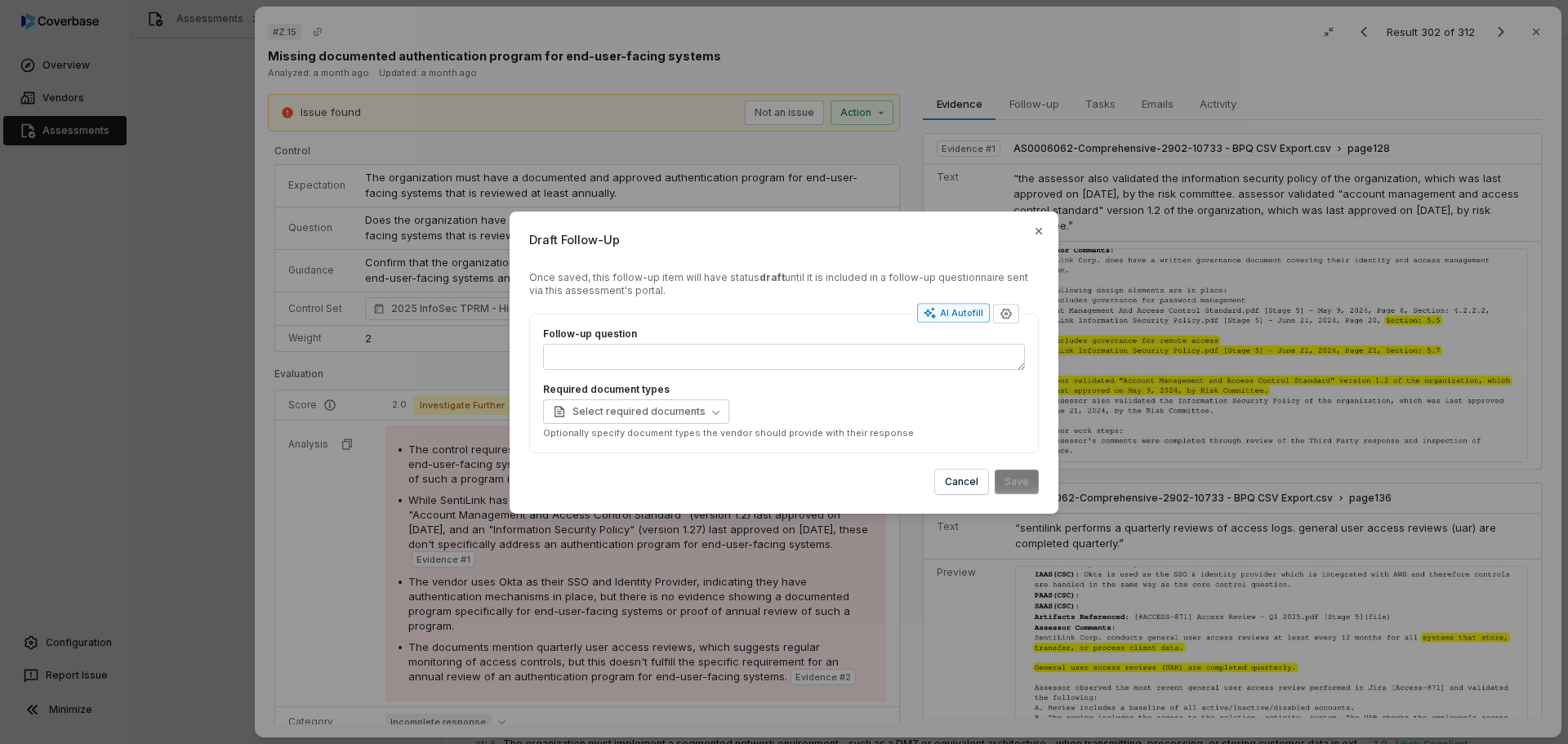
click at [937, 310] on icon "button" at bounding box center [929, 312] width 13 height 13
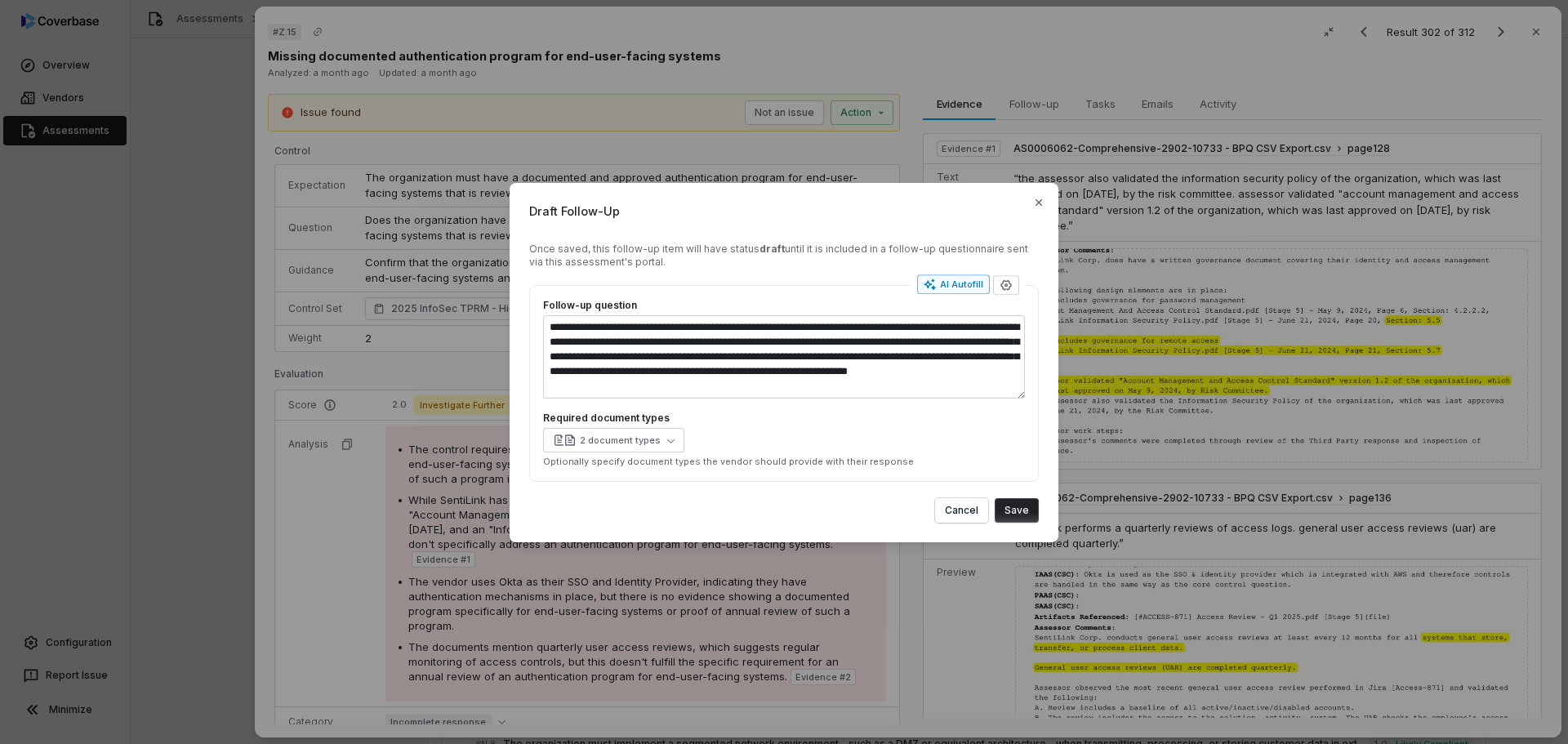
click at [1027, 511] on button "Save" at bounding box center [1016, 510] width 44 height 25
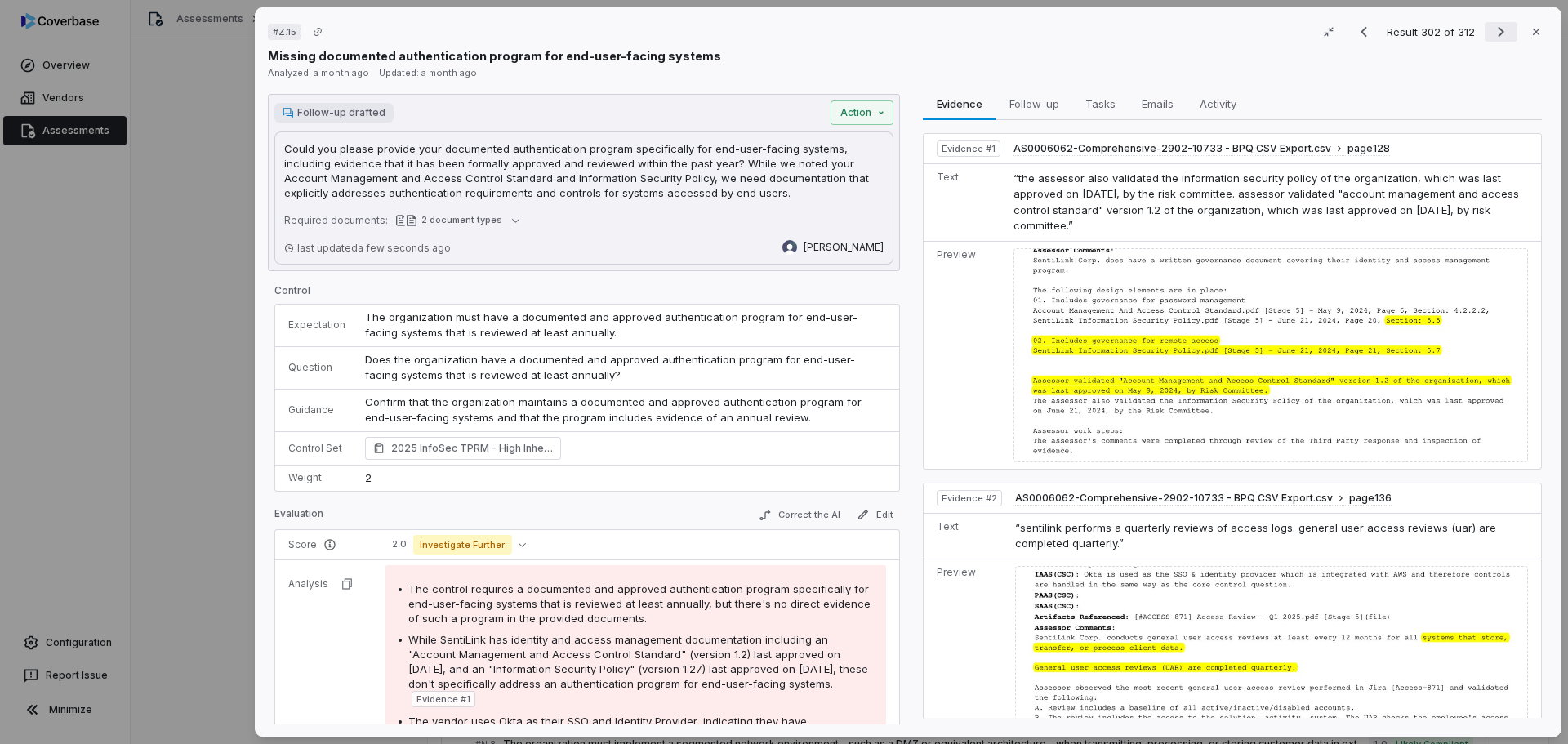
click at [1498, 34] on icon "Next result" at bounding box center [1501, 32] width 7 height 11
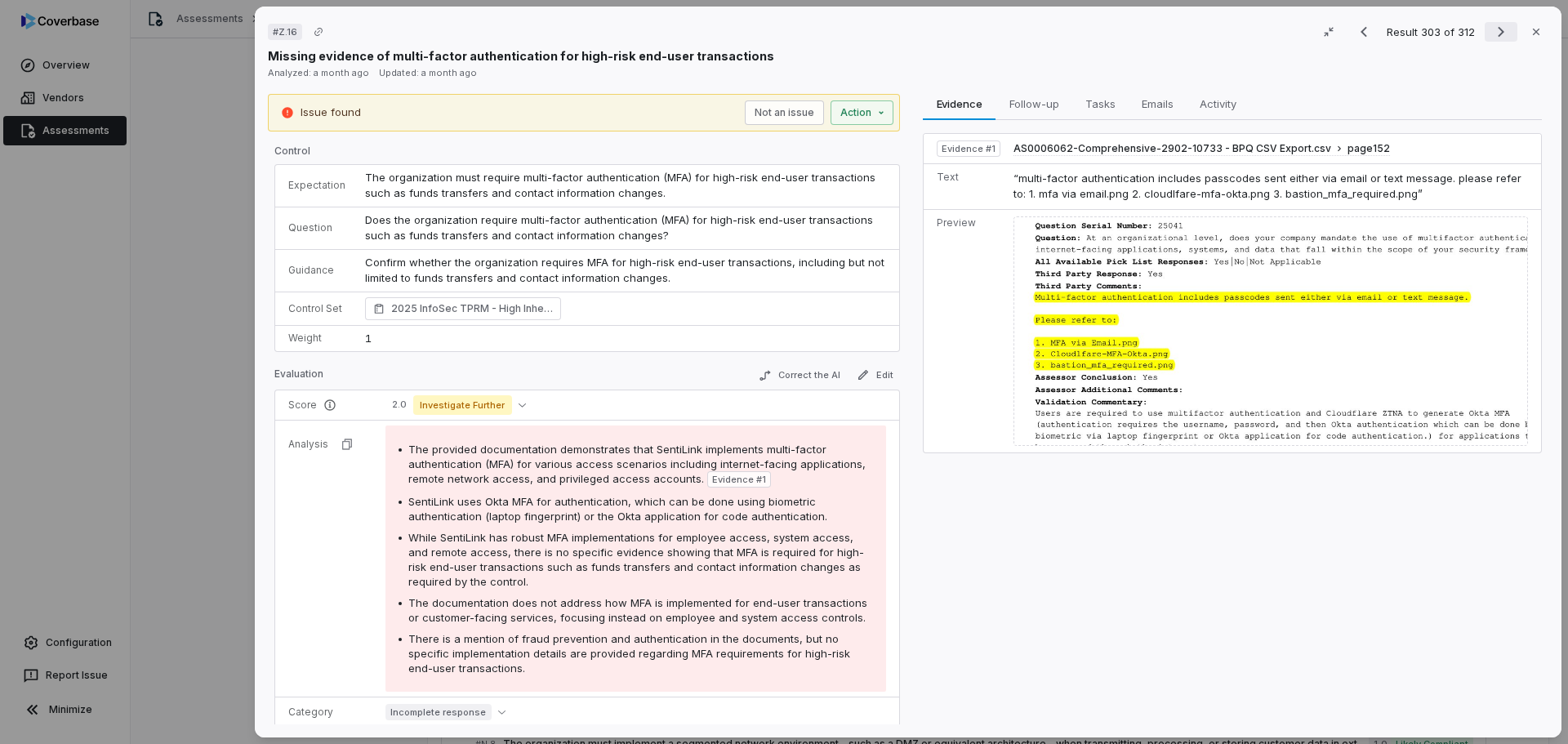
click at [1498, 30] on icon "Next result" at bounding box center [1501, 32] width 7 height 11
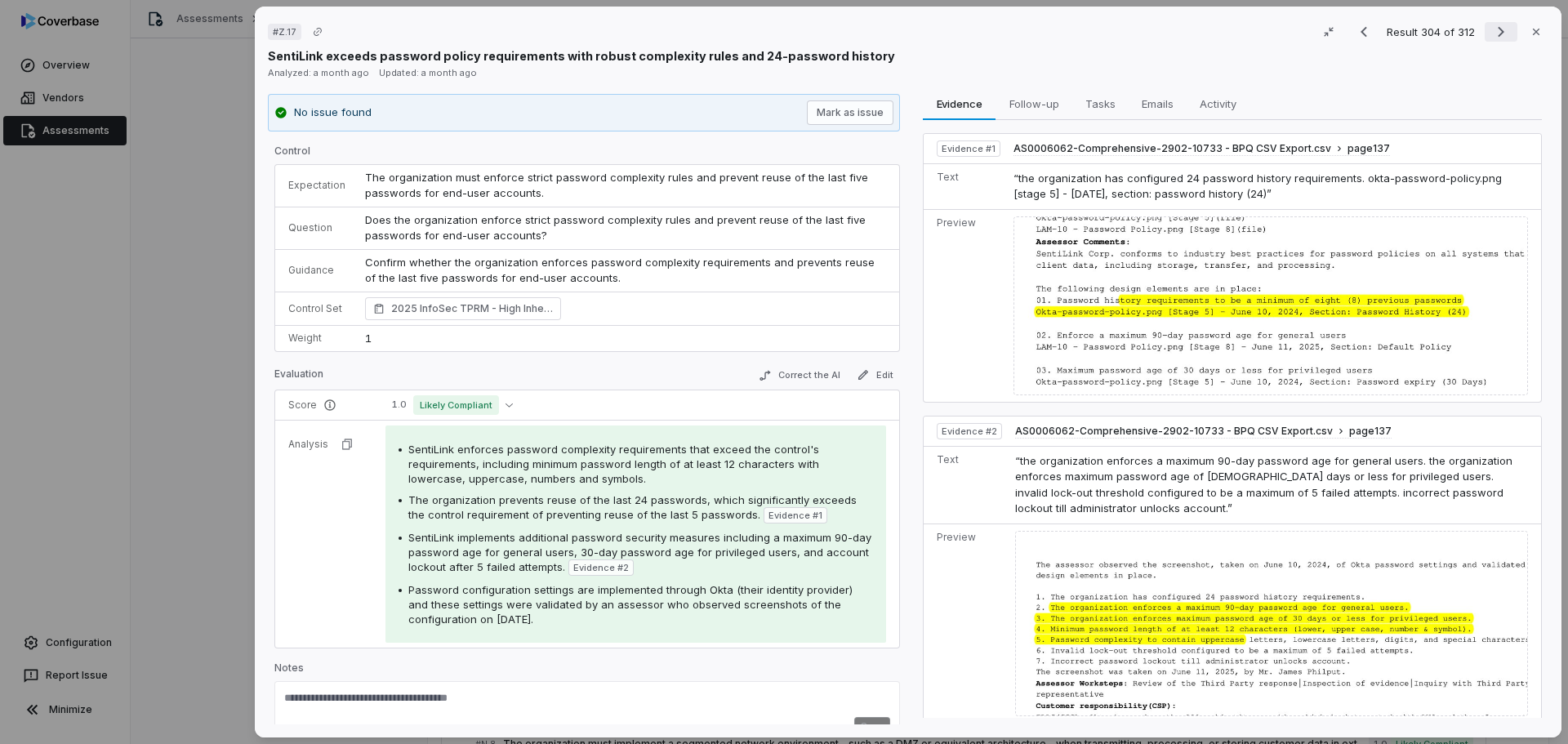
click at [1491, 34] on icon "Next result" at bounding box center [1500, 31] width 19 height 19
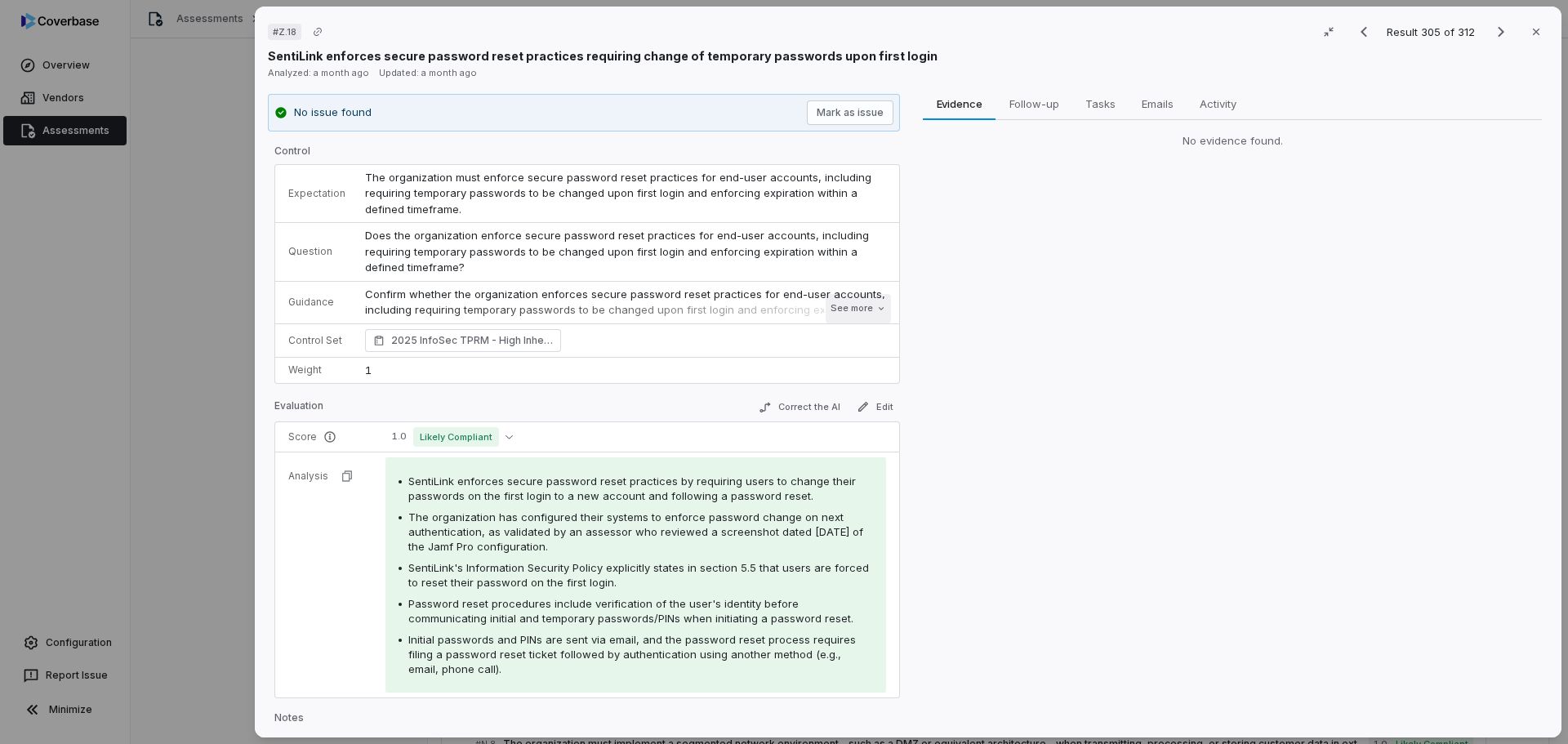
click at [837, 308] on button "See more" at bounding box center [858, 308] width 65 height 30
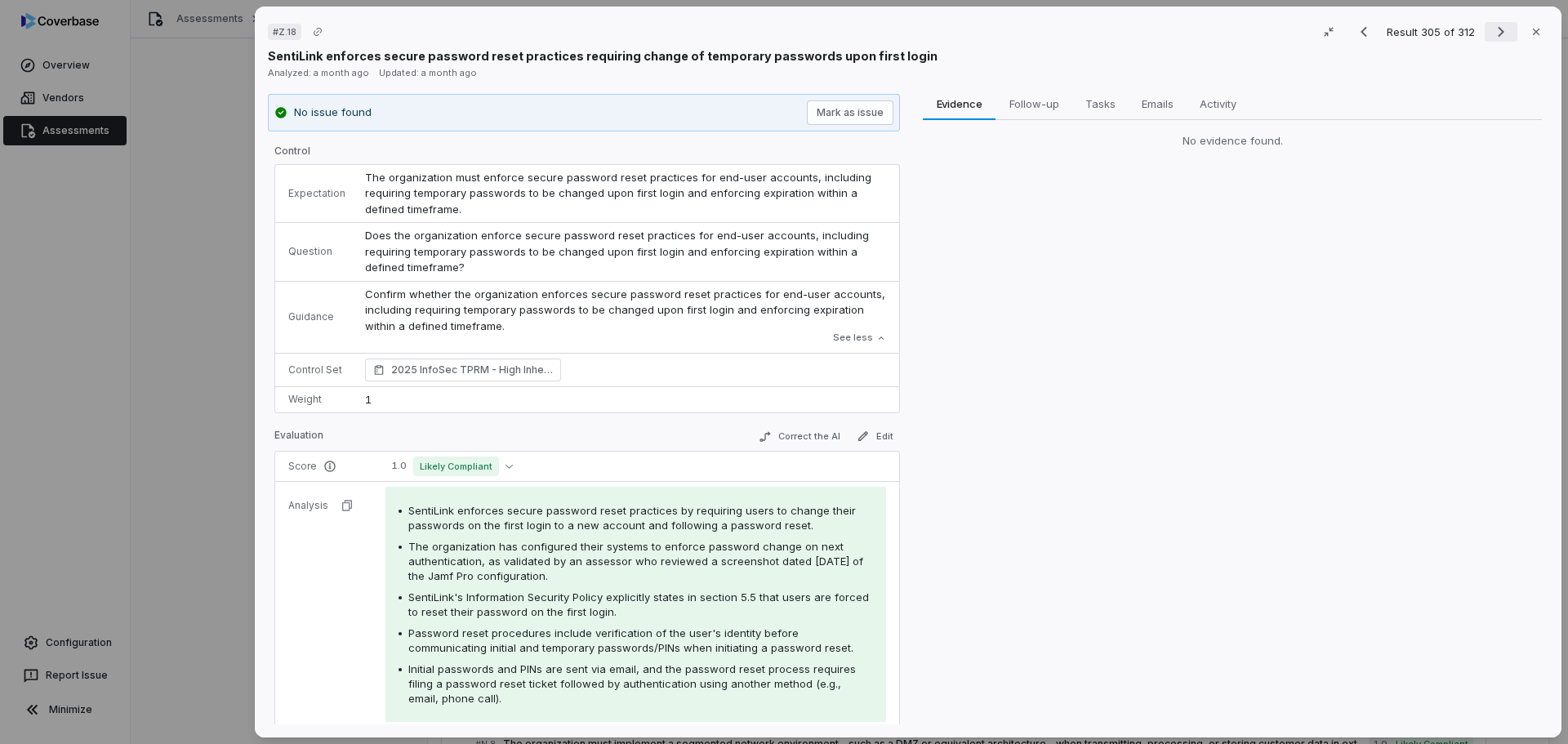
click at [1492, 26] on icon "Next result" at bounding box center [1500, 31] width 19 height 19
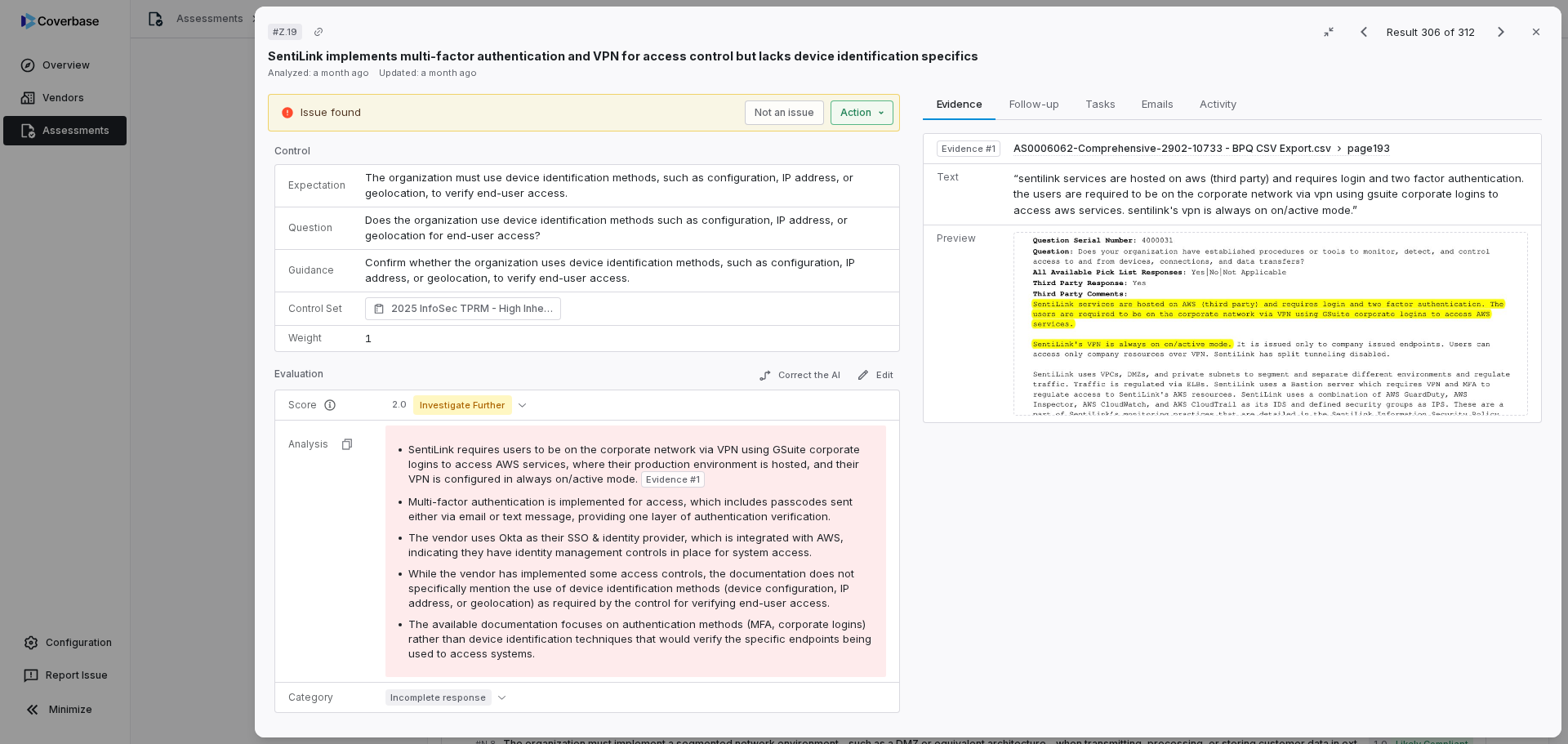
click at [846, 116] on div "# Z.19 Result 306 of 312 Close SentiLink implements multi-factor authentication…" at bounding box center [784, 372] width 1568 height 744
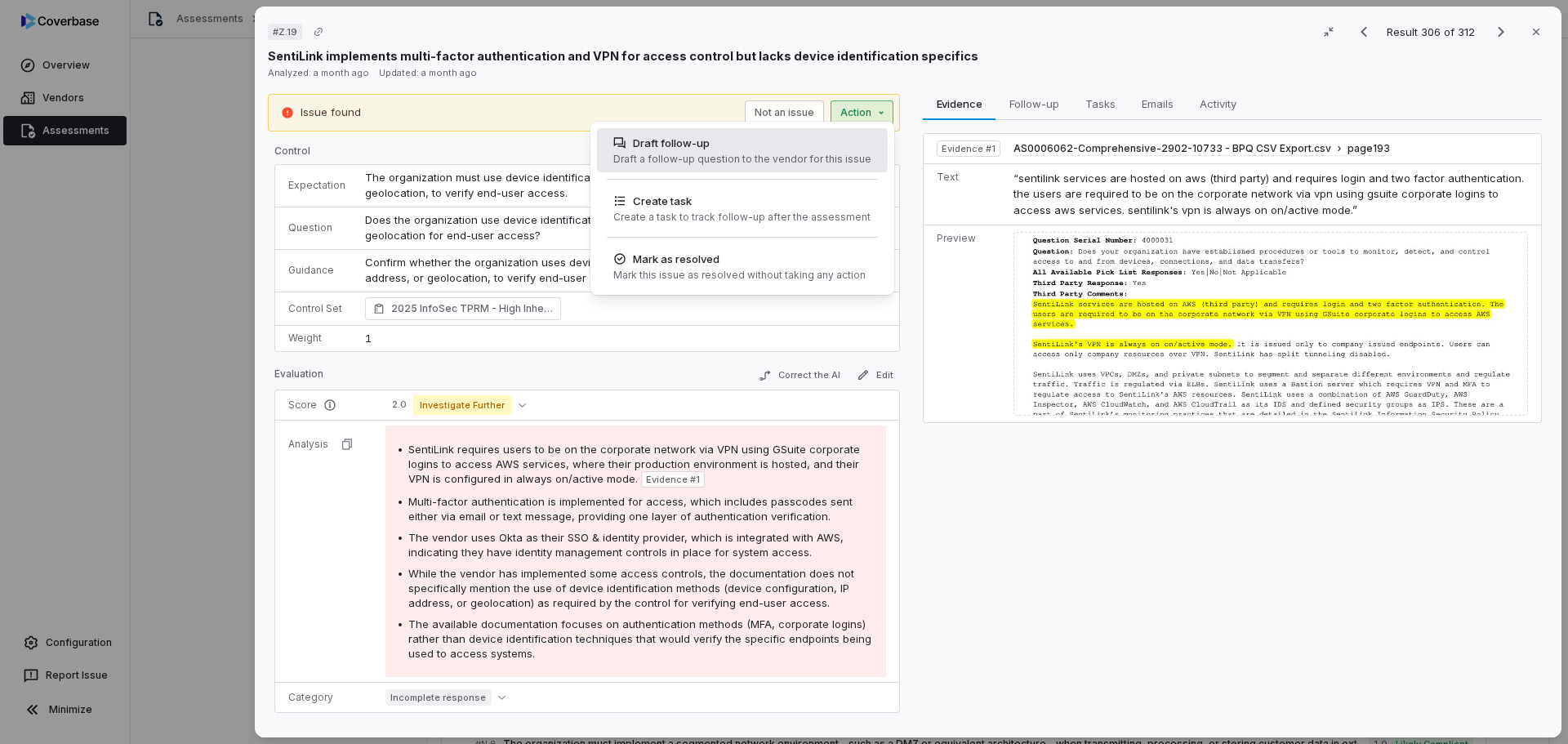
click at [762, 144] on div "Draft follow-up" at bounding box center [742, 142] width 258 height 16
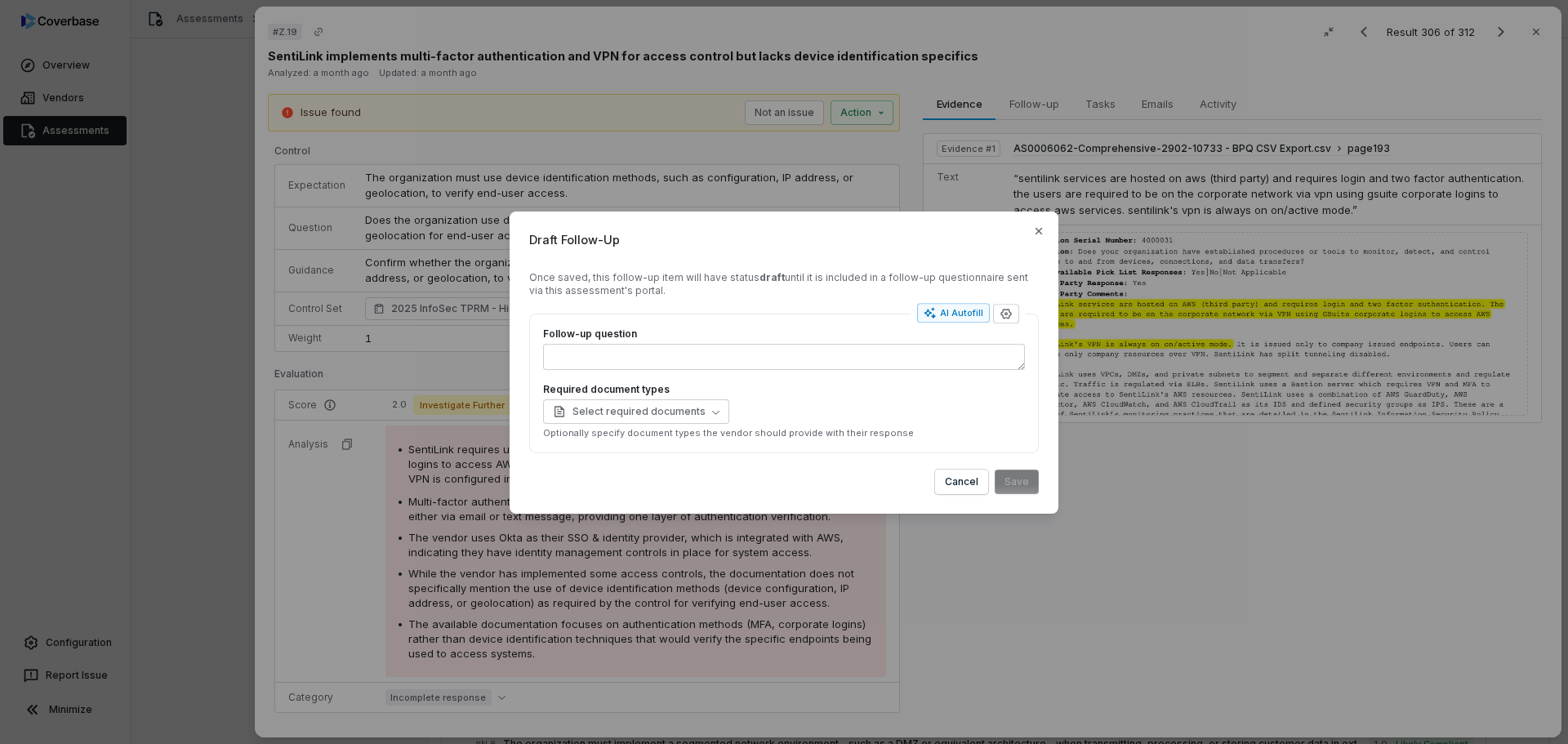
click at [949, 302] on form "Once saved, this follow-up item will have status draft until it is included in …" at bounding box center [784, 382] width 509 height 223
click at [942, 307] on div "AI Autofill" at bounding box center [953, 312] width 59 height 13
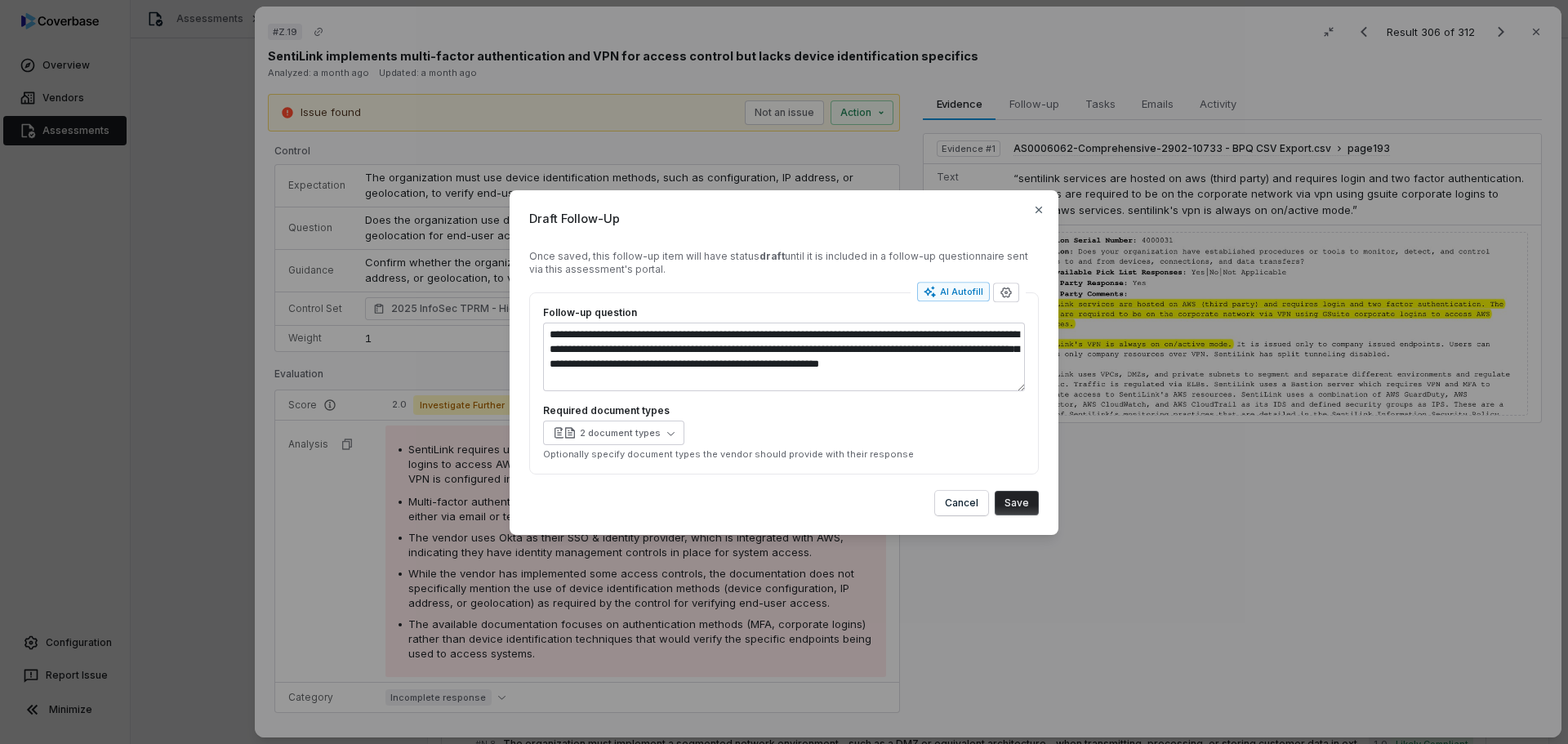
click at [1015, 504] on button "Save" at bounding box center [1016, 503] width 44 height 25
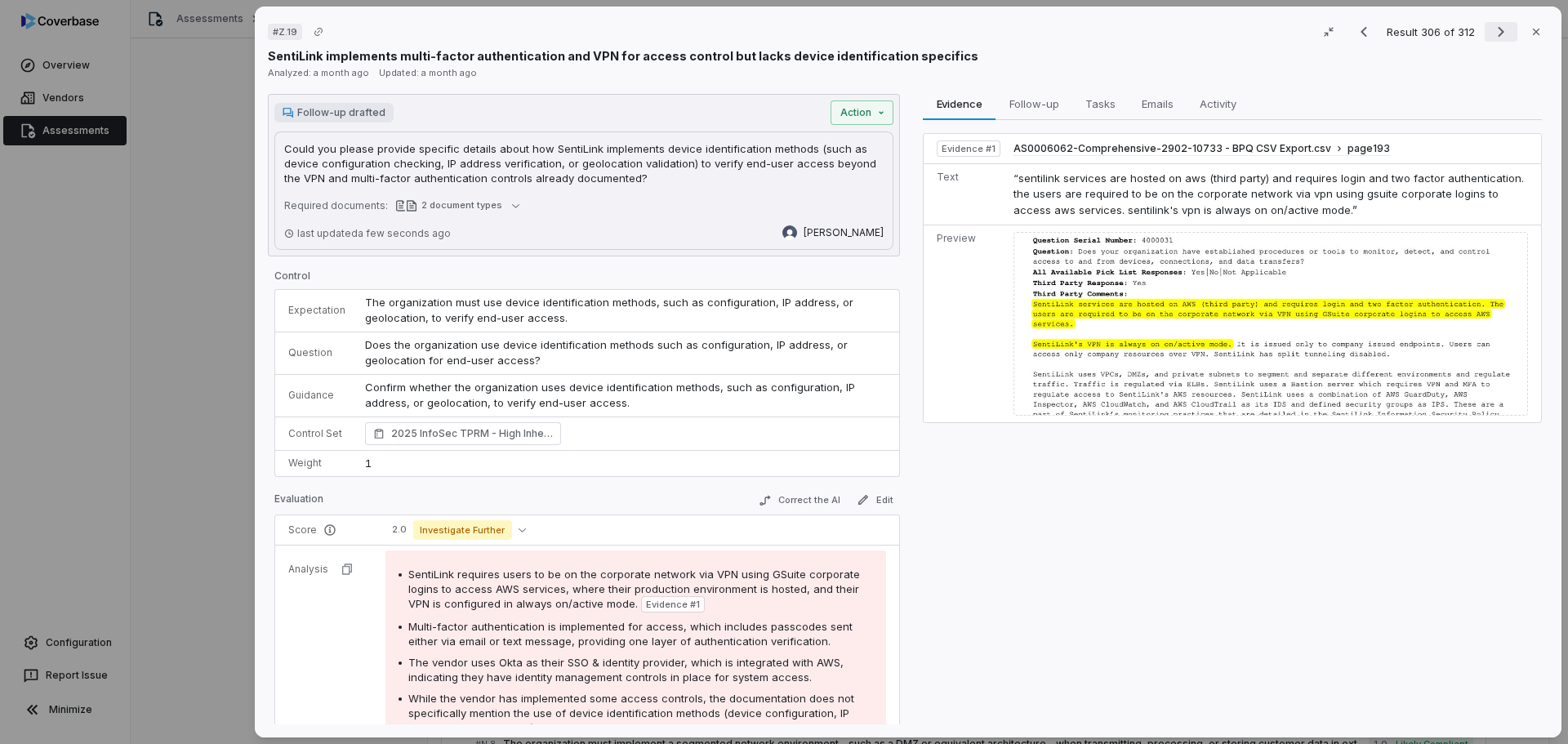
click at [1494, 26] on icon "Next result" at bounding box center [1500, 31] width 19 height 19
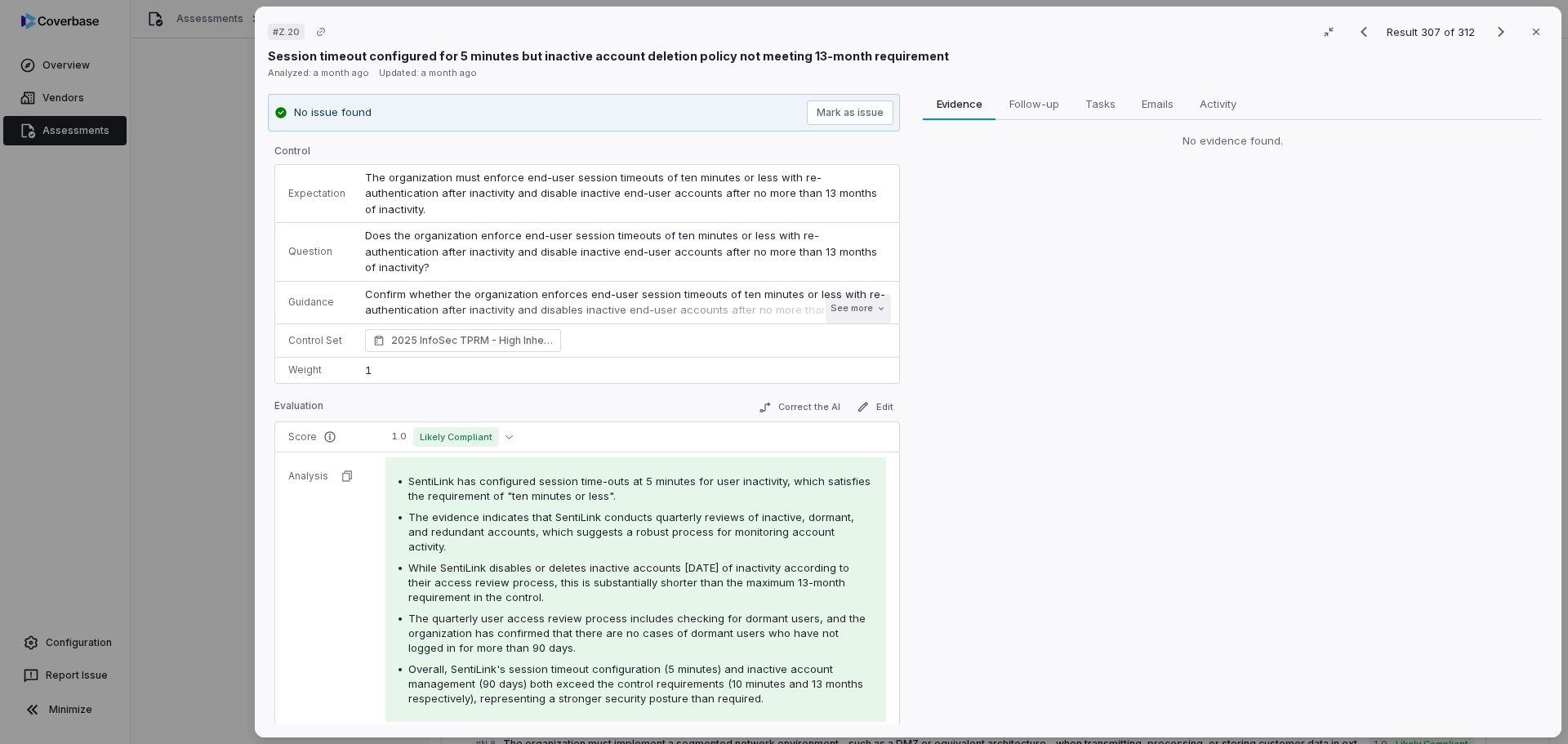
click at [832, 308] on button "See more" at bounding box center [858, 308] width 65 height 30
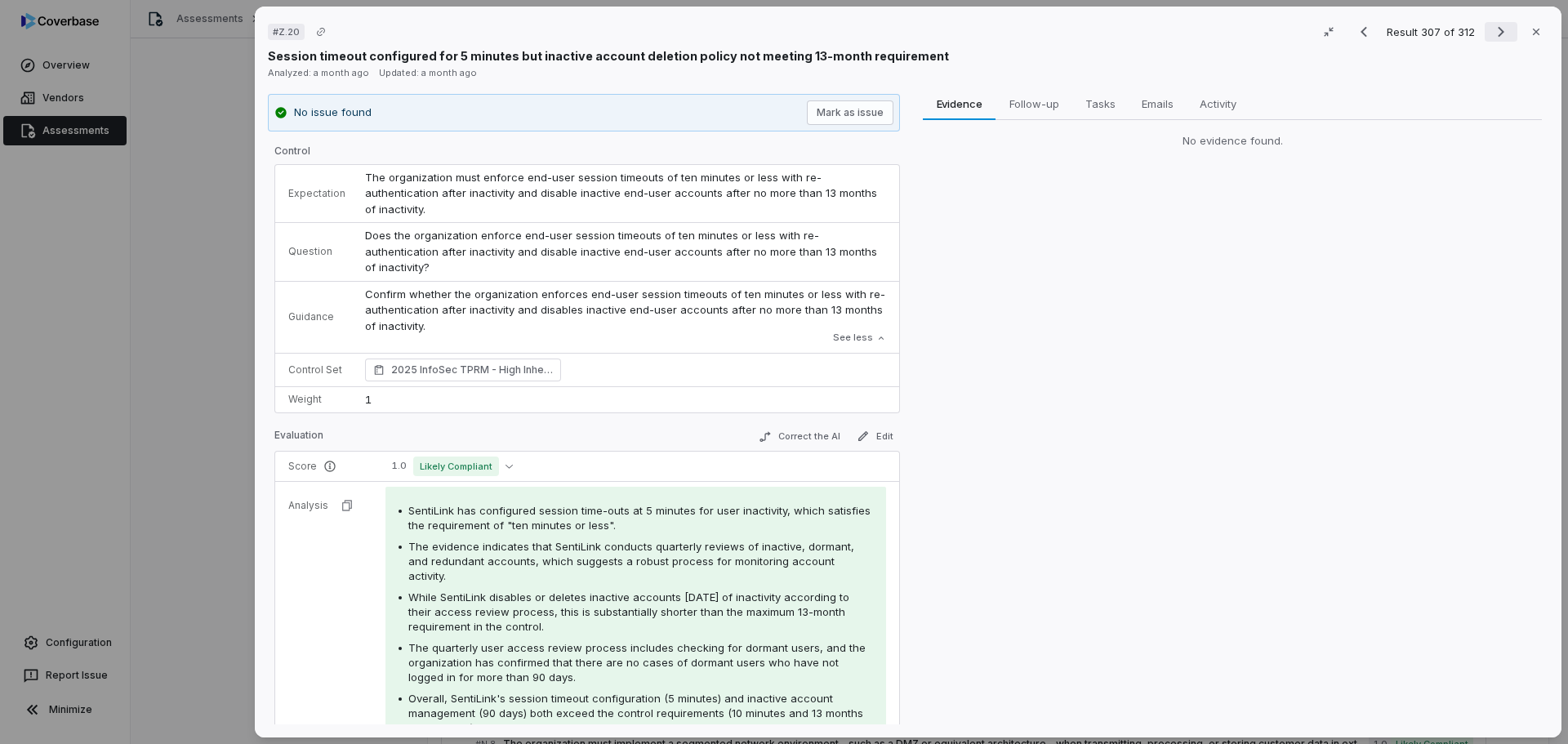
click at [1491, 32] on icon "Next result" at bounding box center [1500, 31] width 19 height 19
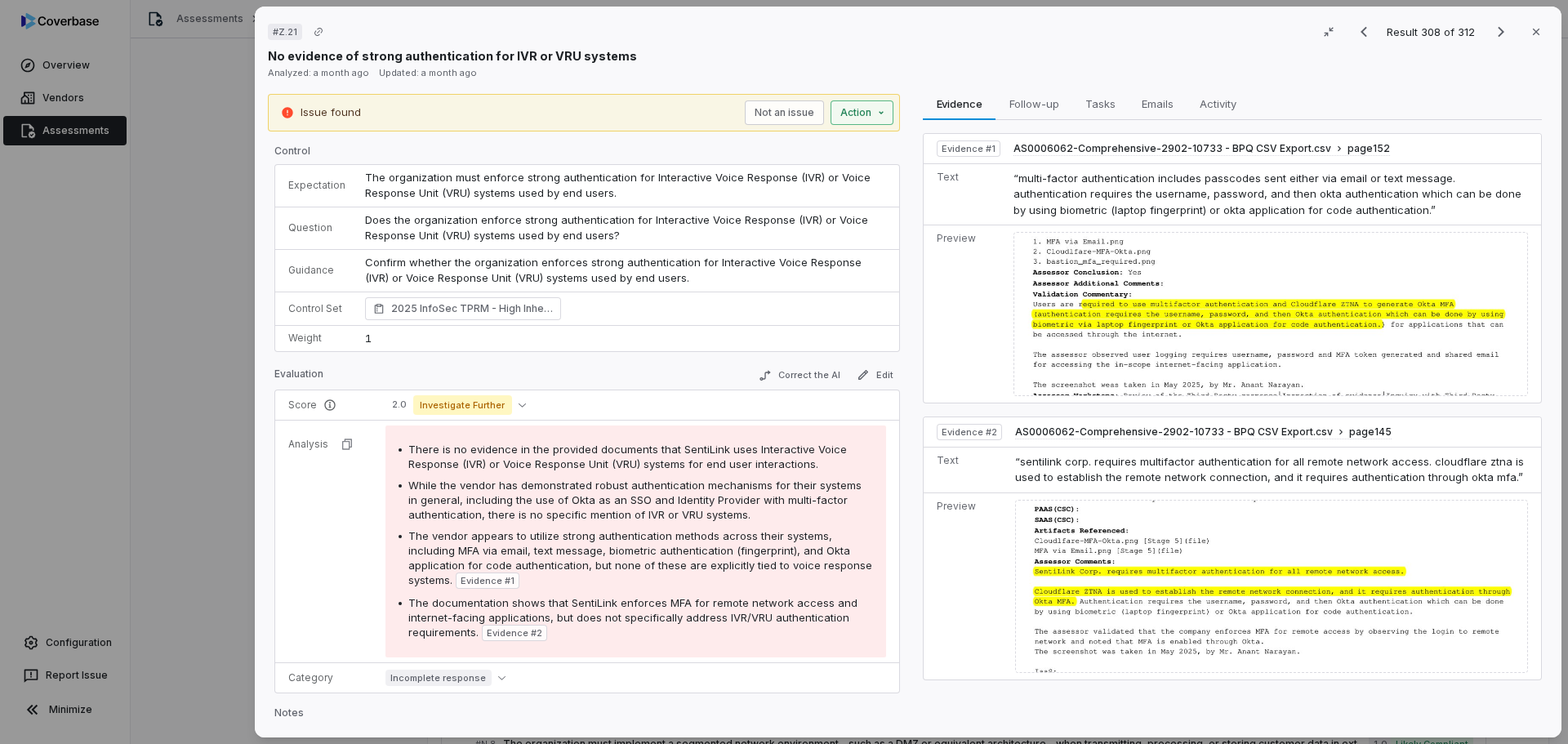
click at [855, 116] on div "# Z.21 Result 308 of 312 Close No evidence of strong authentication for IVR or …" at bounding box center [784, 372] width 1568 height 744
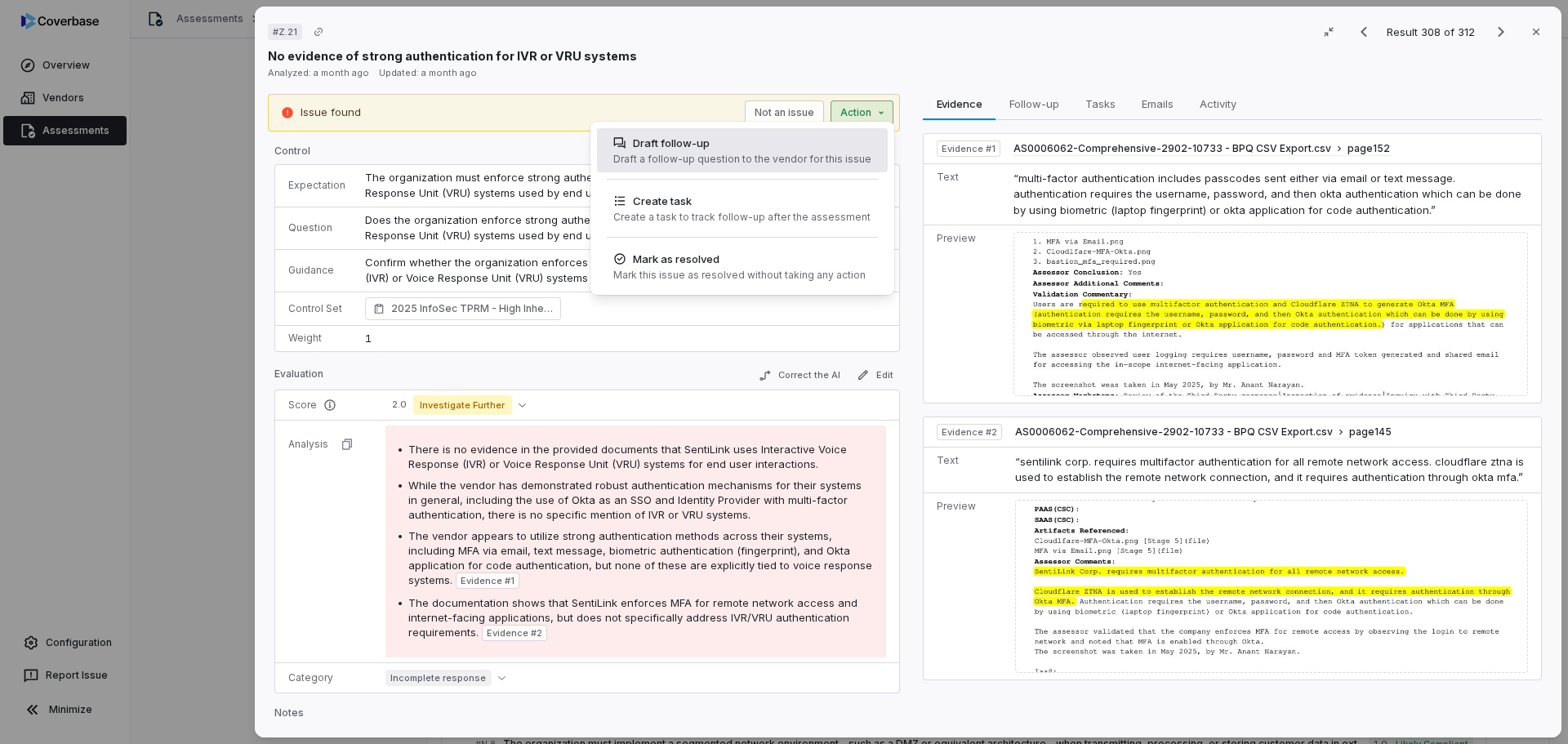
click at [723, 157] on div "Draft a follow-up question to the vendor for this issue" at bounding box center [742, 158] width 258 height 13
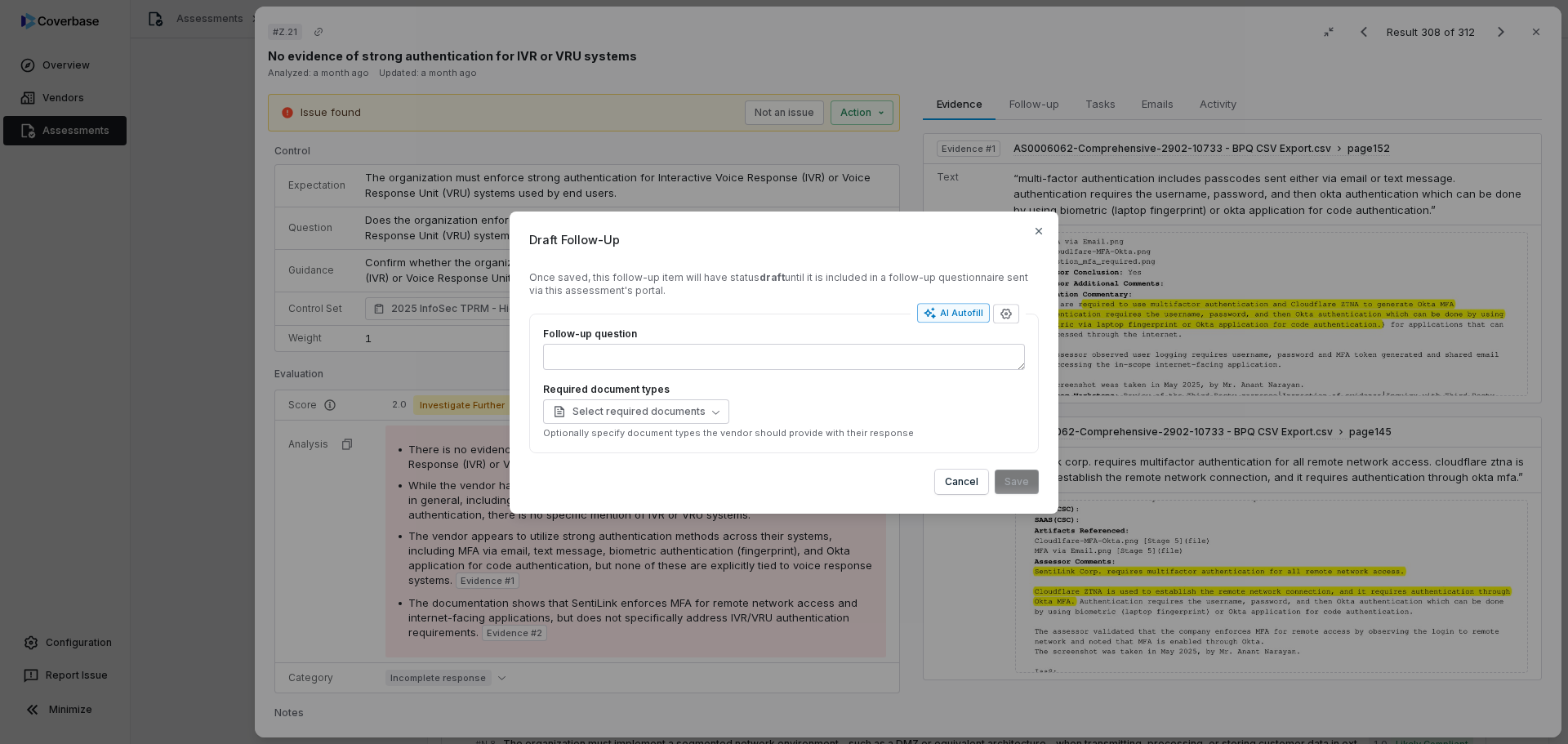
click at [946, 308] on div "AI Autofill" at bounding box center [953, 312] width 59 height 13
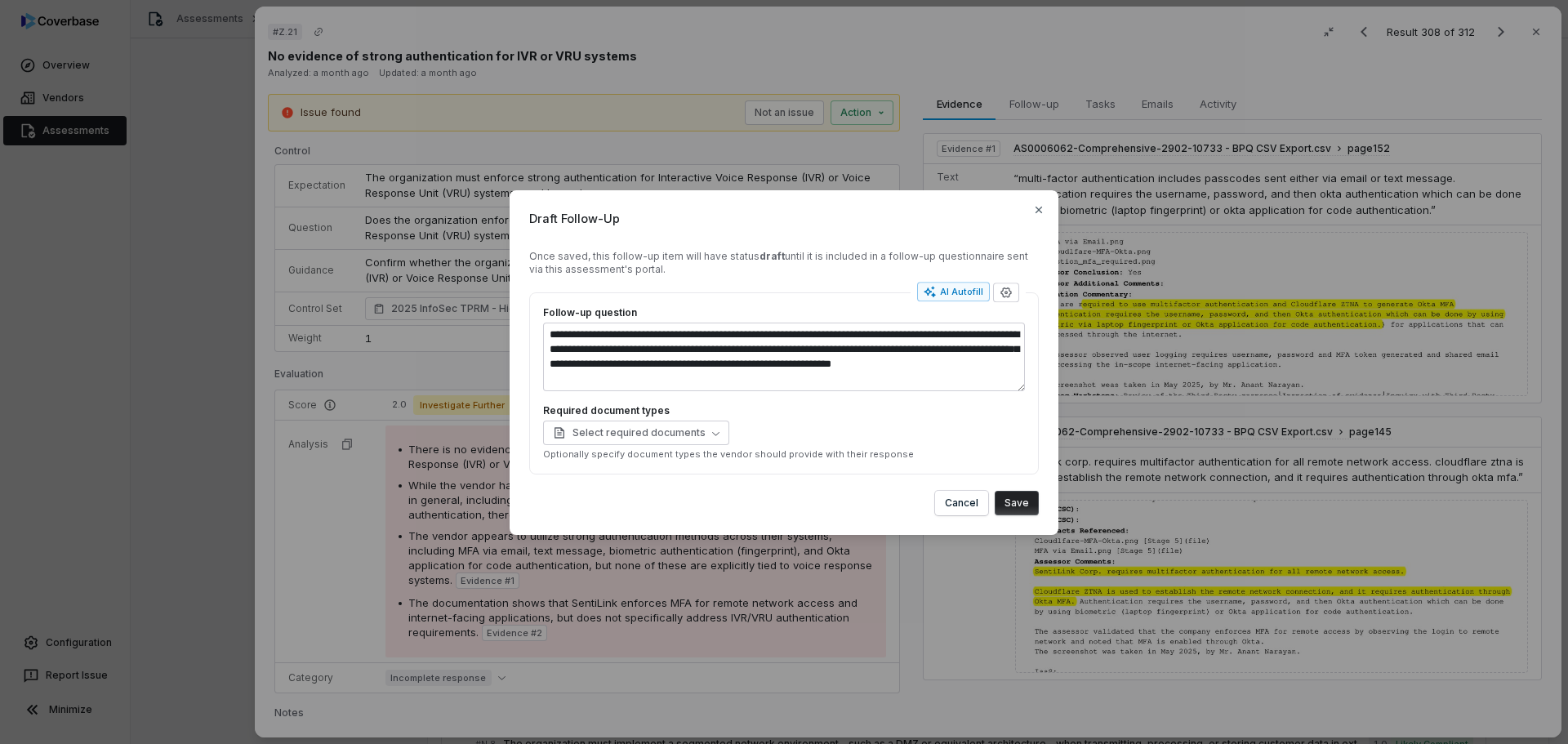
click at [1023, 506] on button "Save" at bounding box center [1016, 503] width 44 height 25
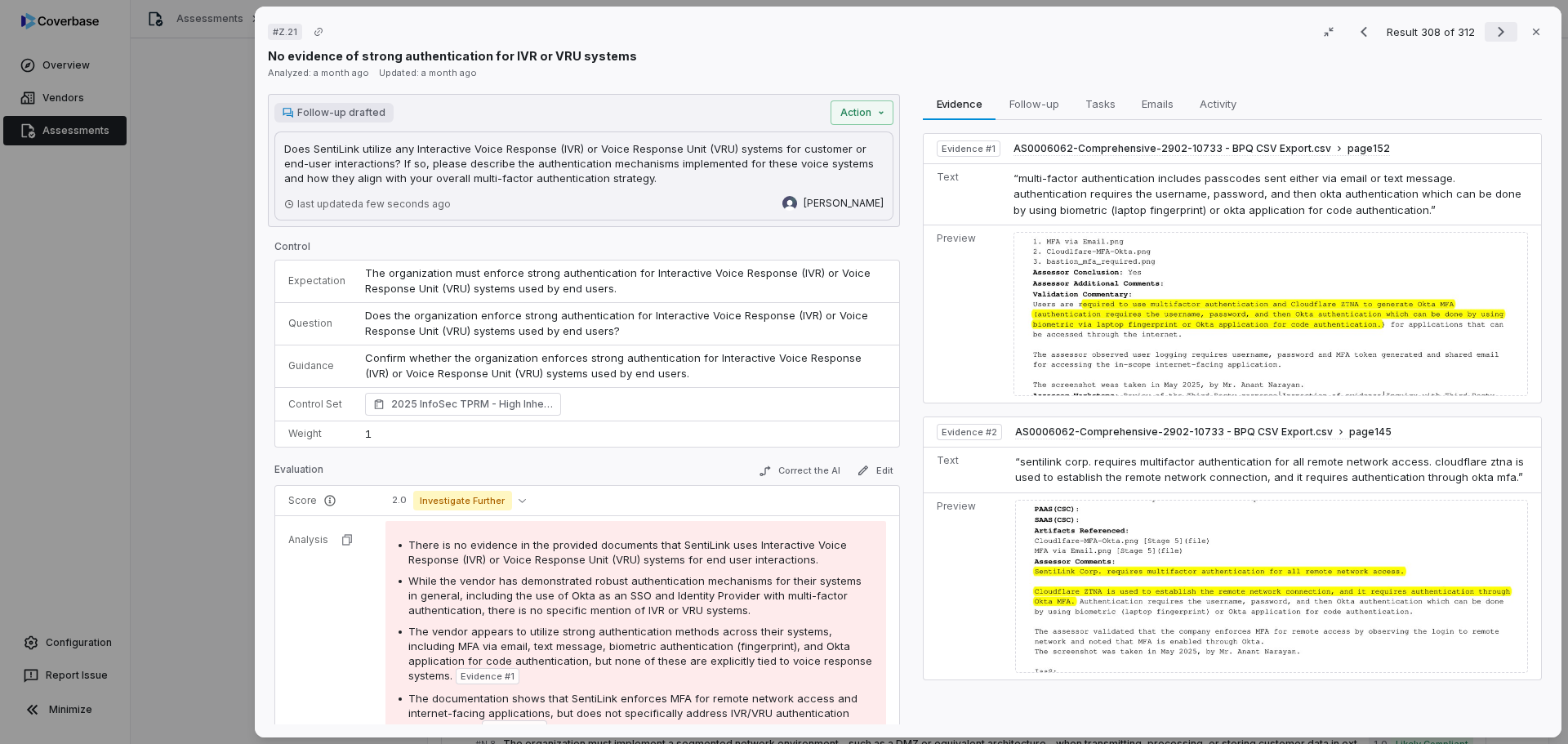
click at [1492, 33] on icon "Next result" at bounding box center [1500, 31] width 19 height 19
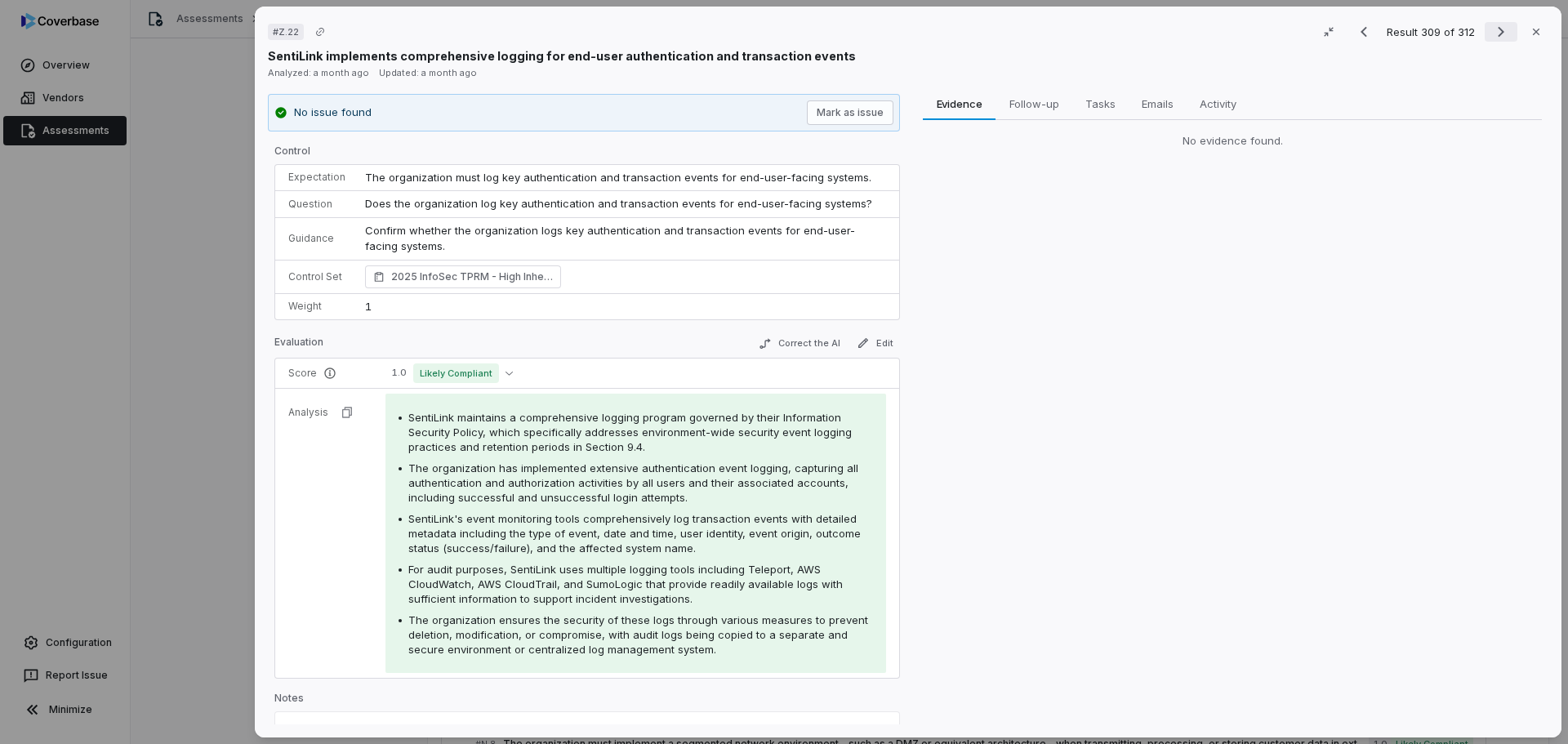
click at [1491, 33] on icon "Next result" at bounding box center [1500, 31] width 19 height 19
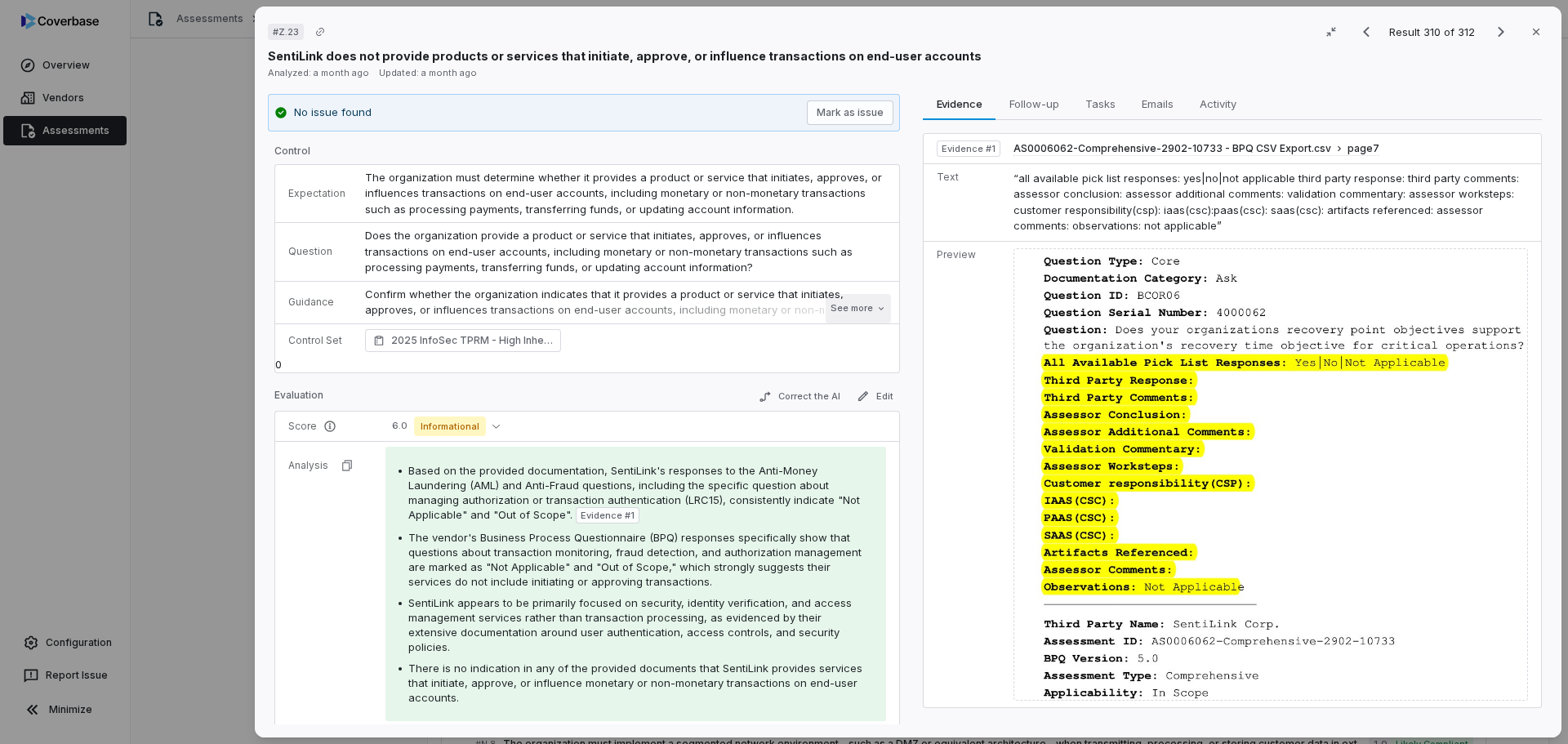
click at [848, 310] on button "See more" at bounding box center [858, 308] width 65 height 30
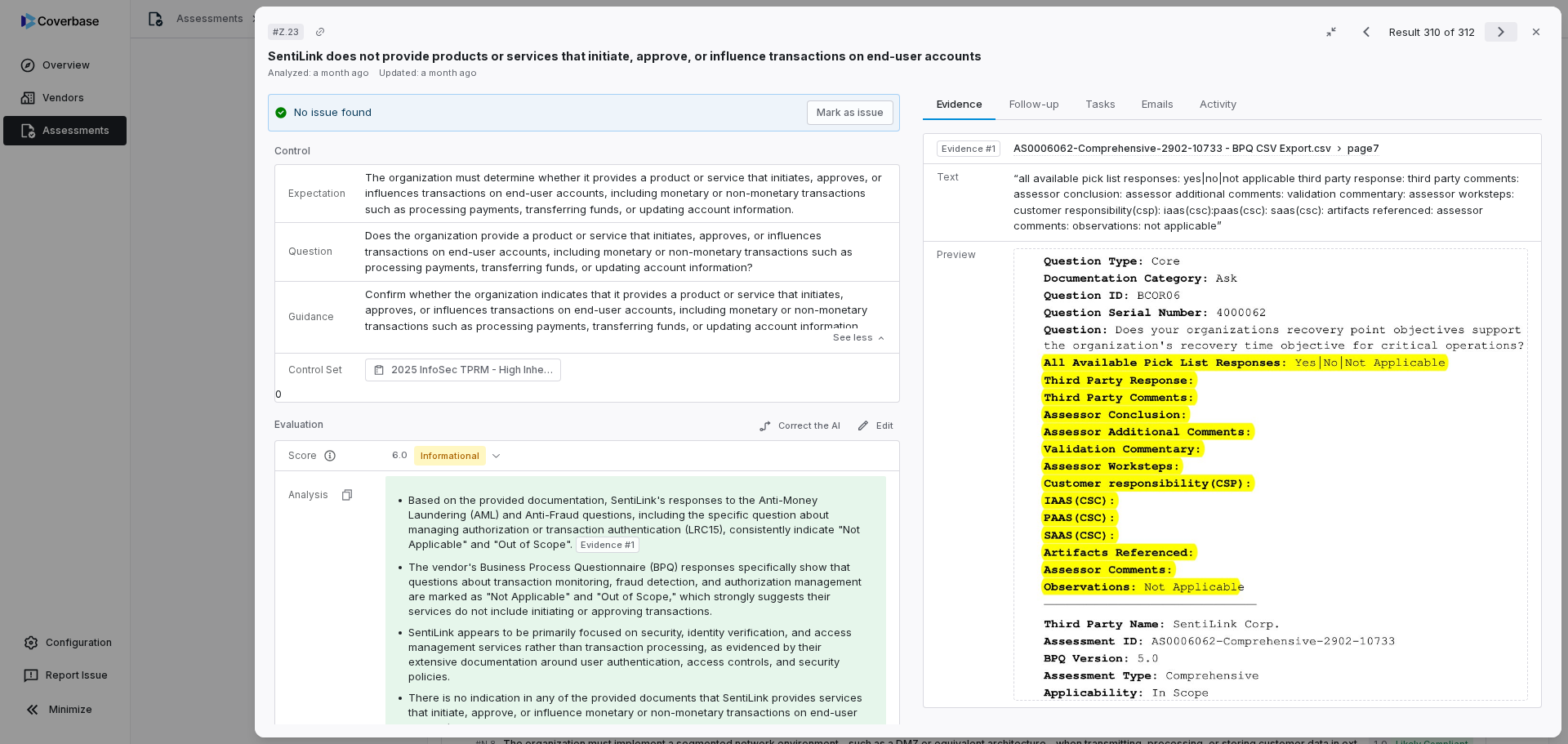
click at [1491, 25] on icon "Next result" at bounding box center [1500, 31] width 19 height 19
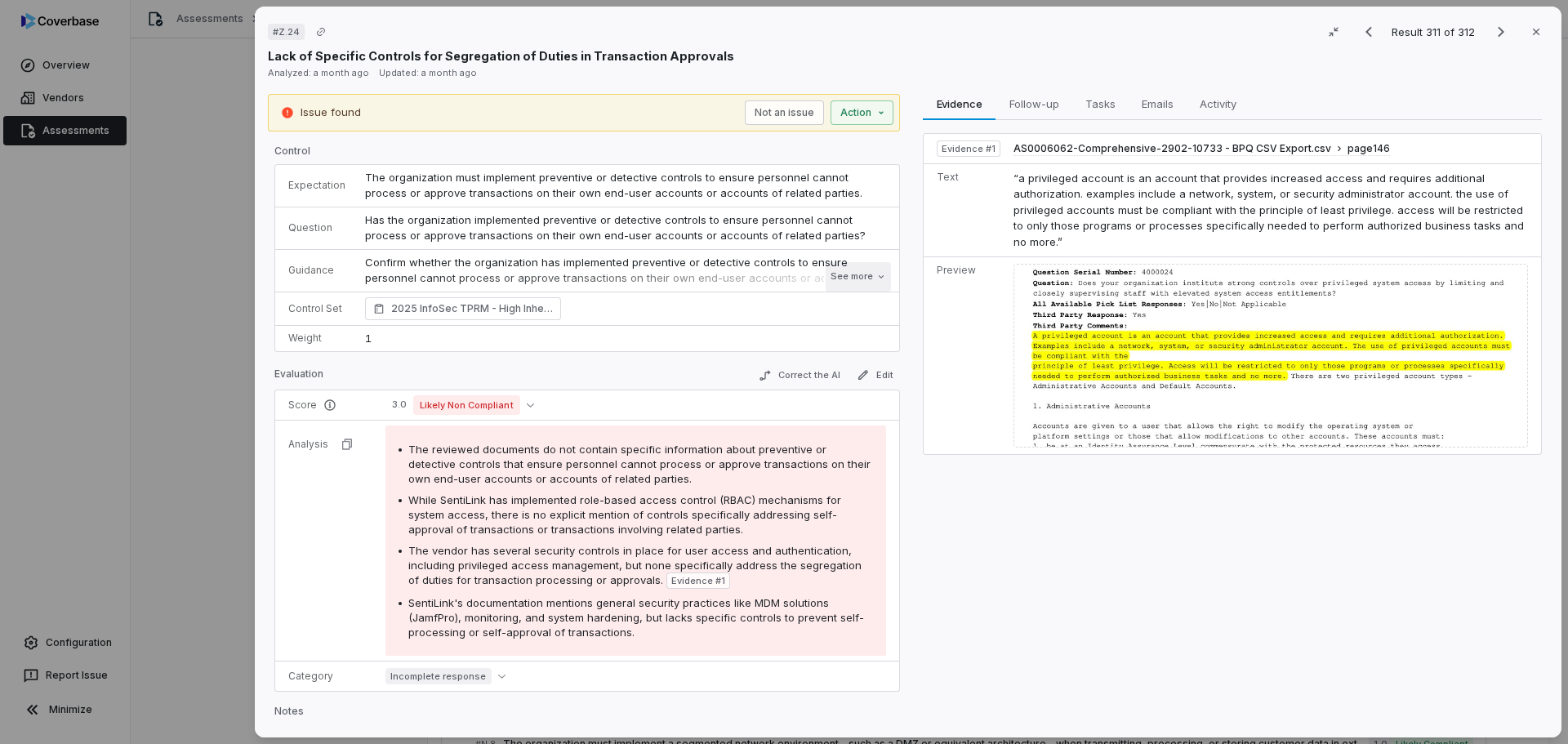
click at [854, 280] on button "See more" at bounding box center [858, 277] width 65 height 30
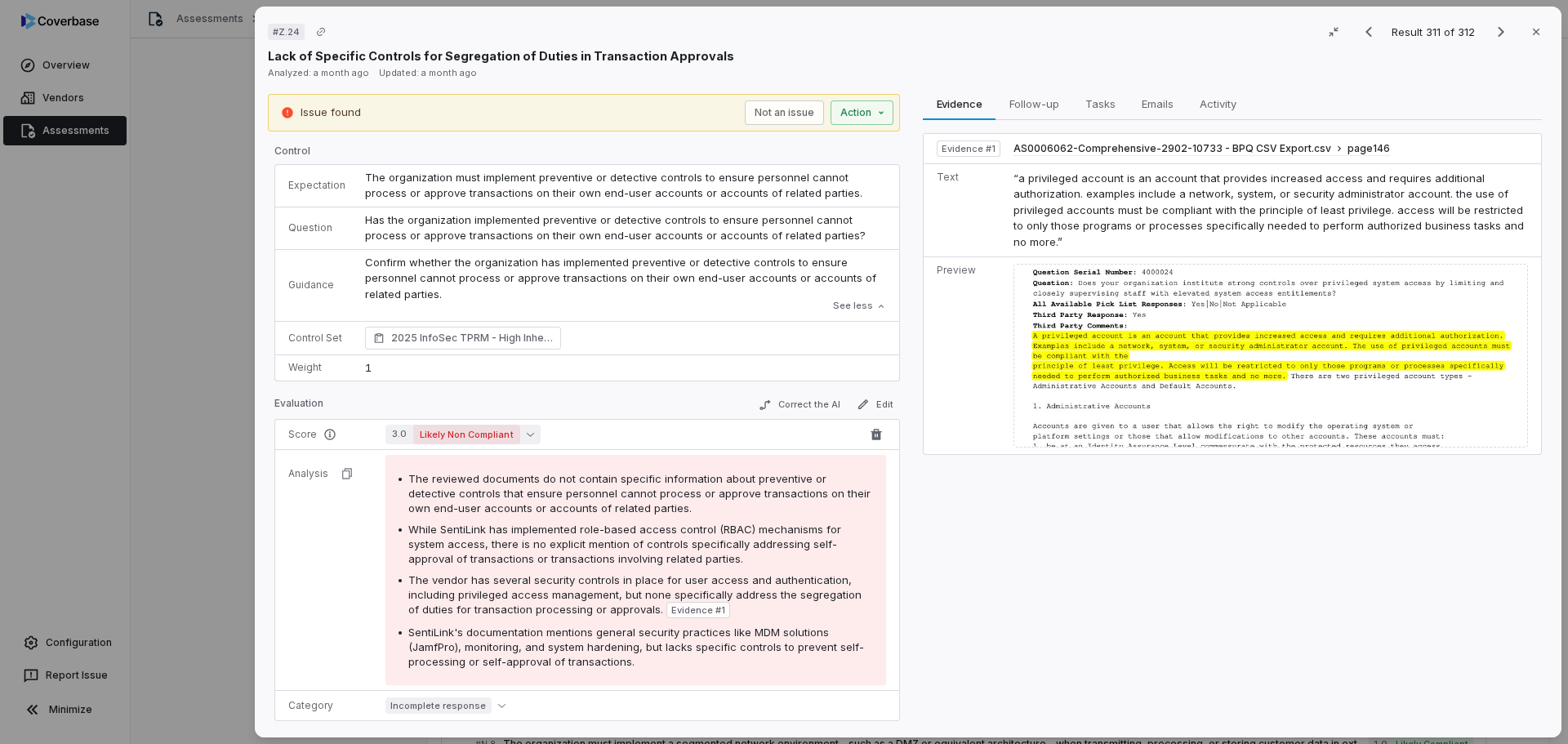
click at [474, 438] on span "Likely Non Compliant" at bounding box center [466, 434] width 107 height 19
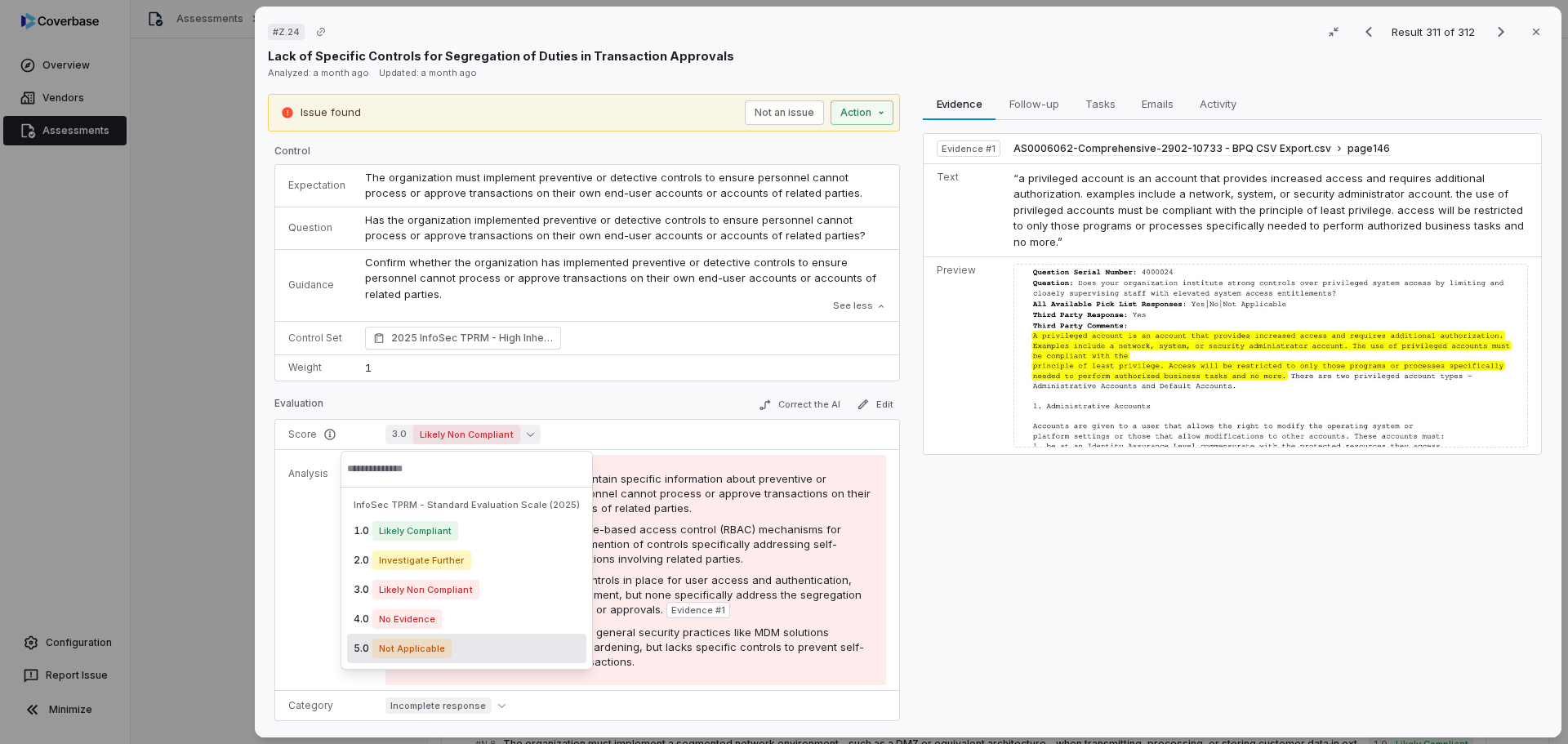
click at [408, 649] on span "Not Applicable" at bounding box center [412, 648] width 80 height 19
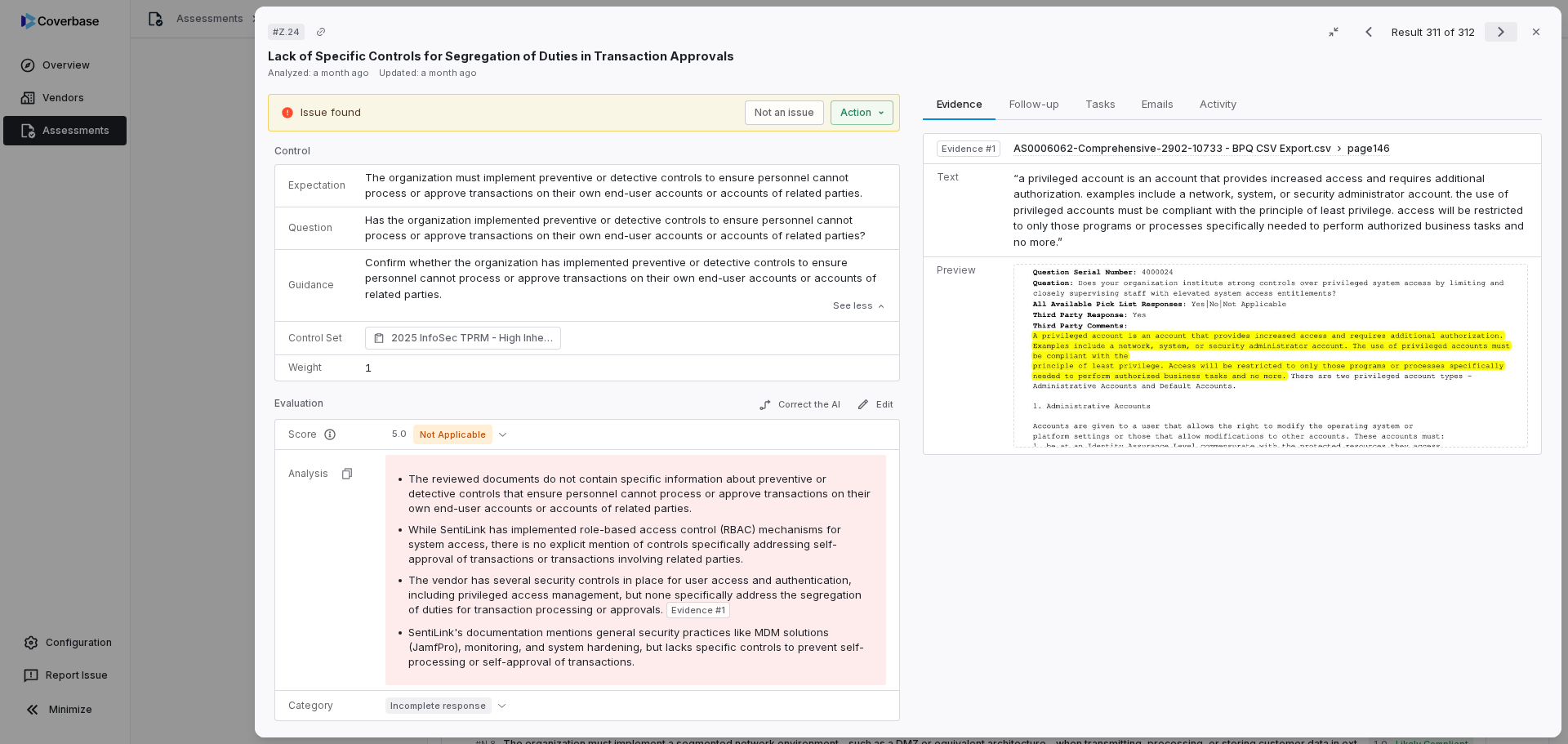
click at [1491, 32] on icon "Next result" at bounding box center [1500, 31] width 19 height 19
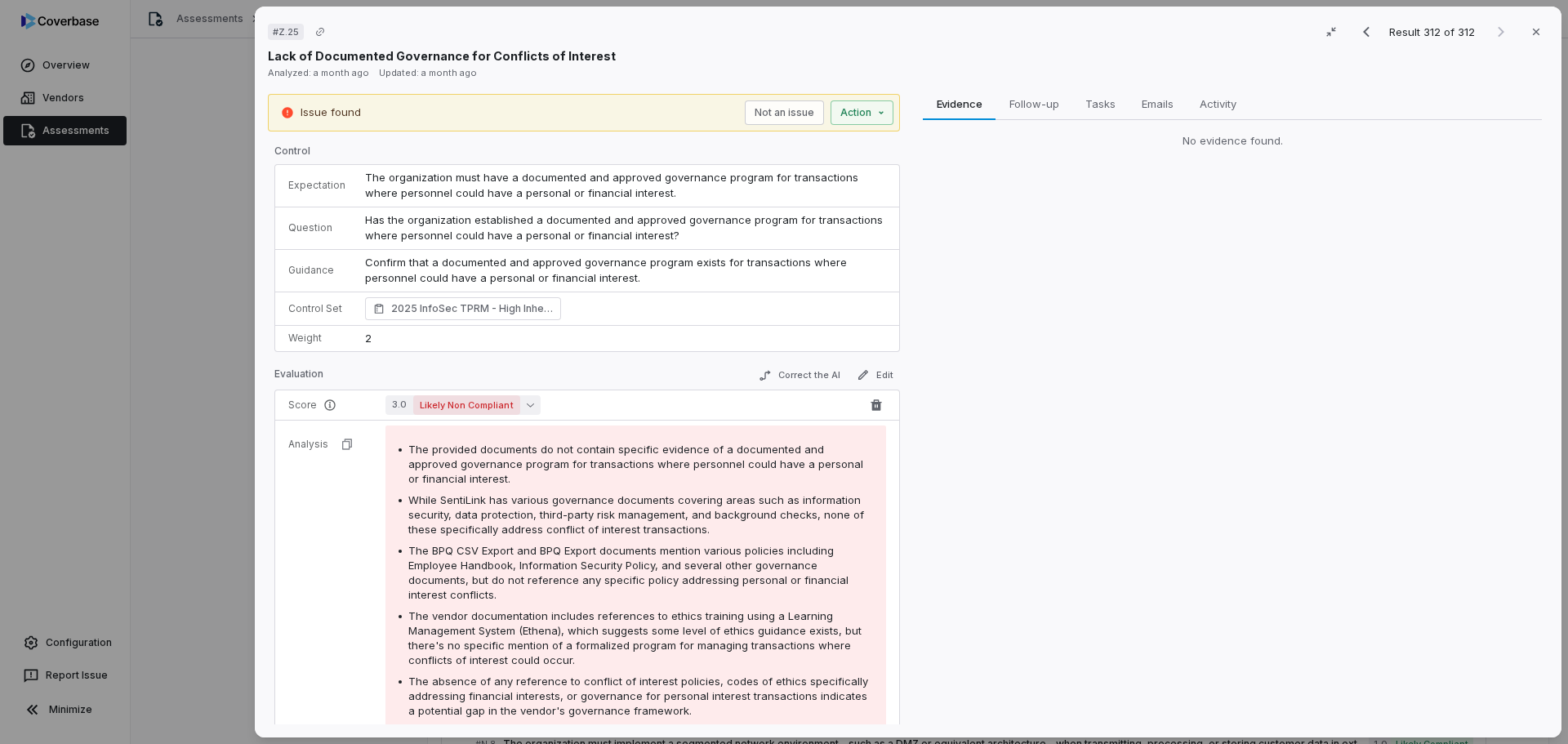
click at [454, 408] on span "Likely Non Compliant" at bounding box center [466, 405] width 107 height 19
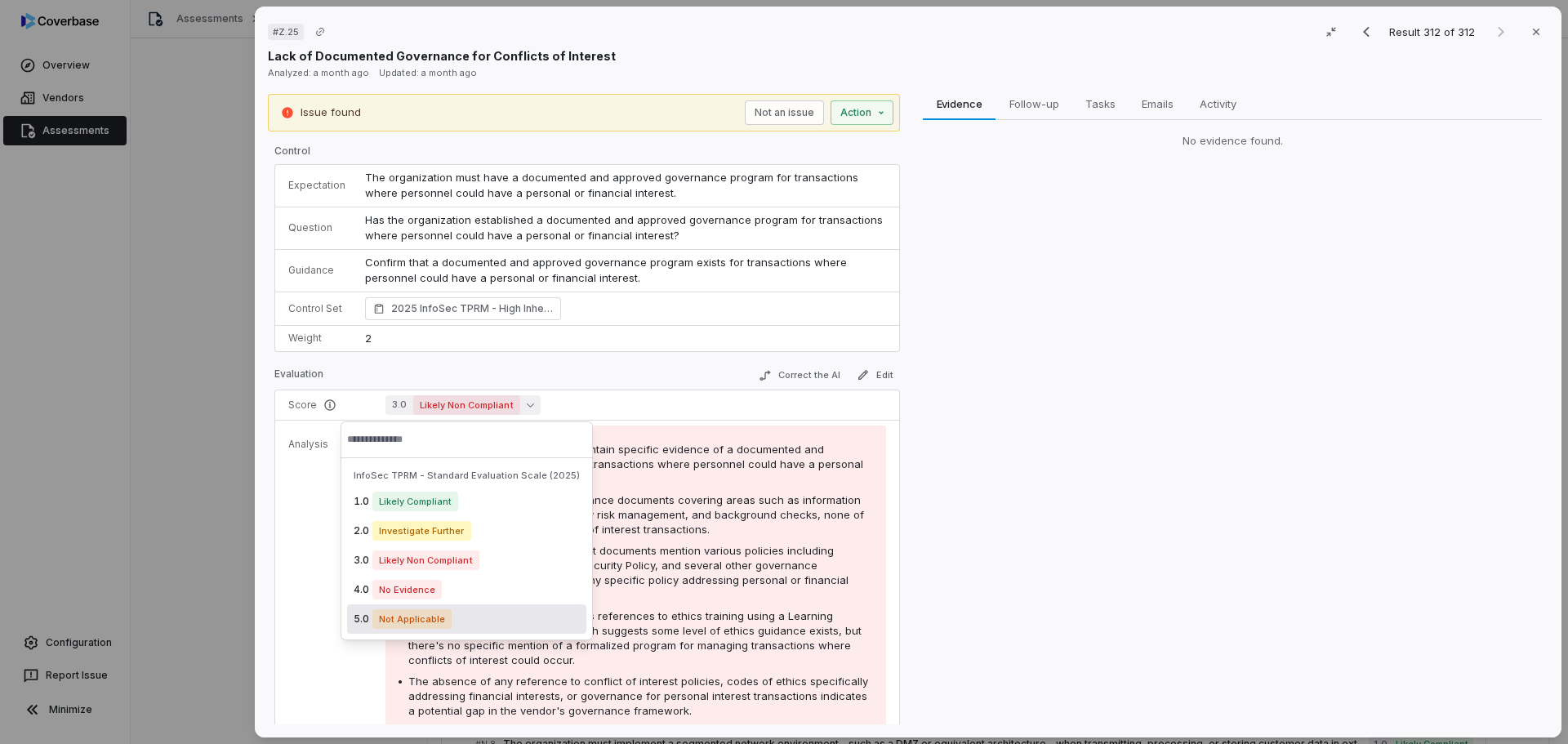
click at [428, 624] on span "Not Applicable" at bounding box center [412, 619] width 80 height 19
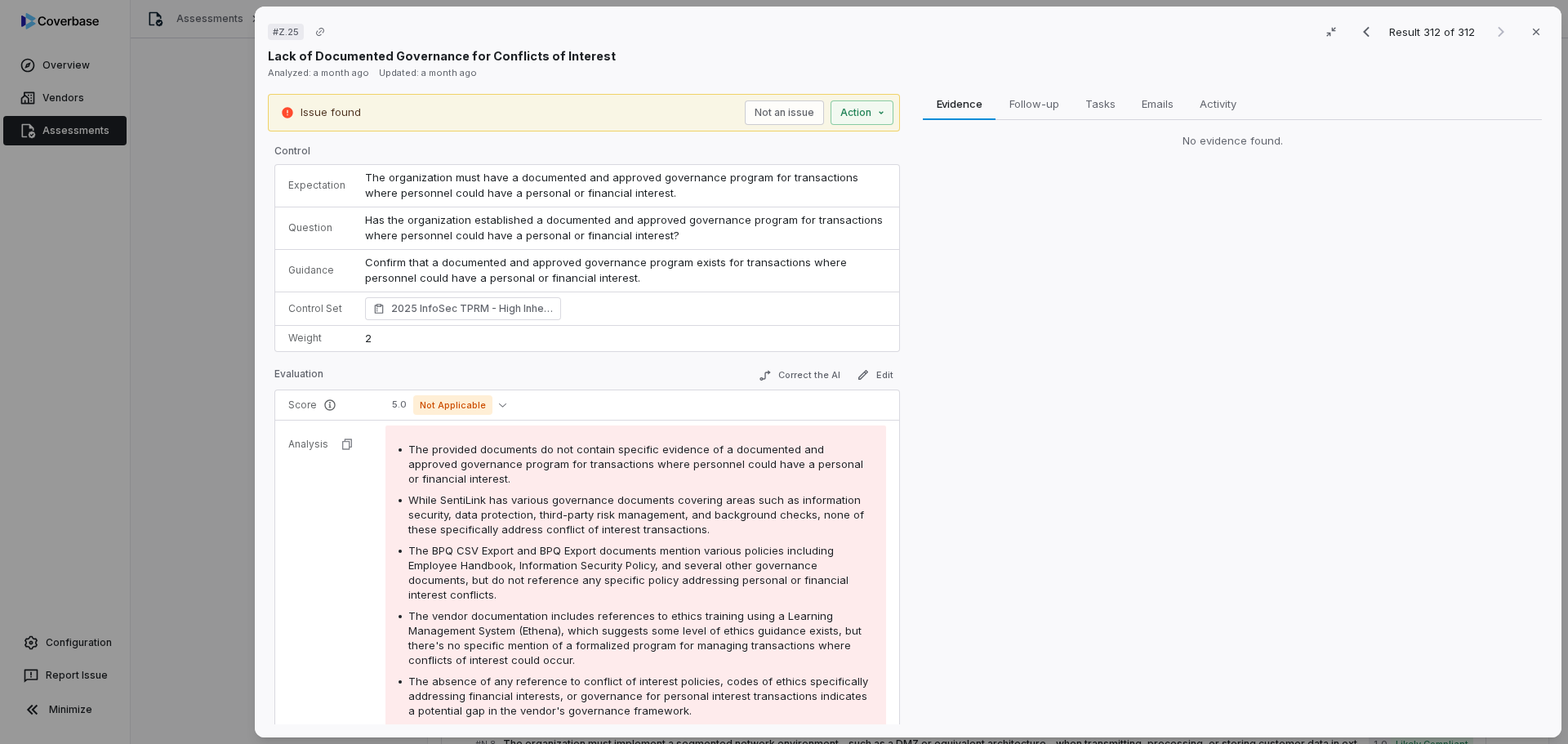
click at [1491, 29] on div "Result 312 of 312 Close" at bounding box center [1449, 31] width 198 height 25
click at [1529, 29] on icon "button" at bounding box center [1535, 31] width 13 height 13
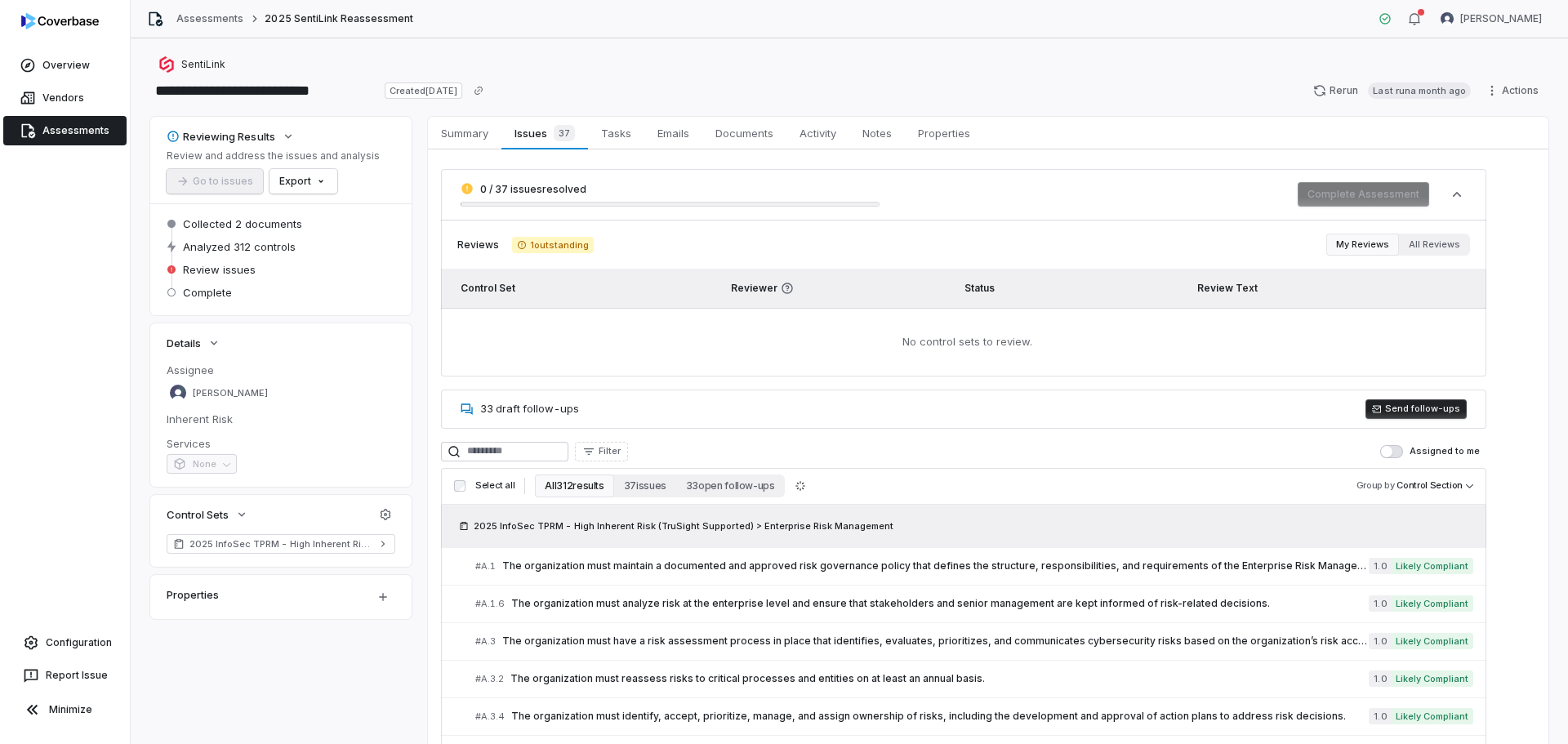
click at [317, 175] on html "**********" at bounding box center [784, 372] width 1568 height 744
click at [350, 245] on div "Export as Excel" at bounding box center [331, 242] width 115 height 26
click at [318, 185] on html "**********" at bounding box center [784, 372] width 1568 height 744
click at [562, 68] on html "**********" at bounding box center [784, 372] width 1568 height 744
